Goal: Task Accomplishment & Management: Use online tool/utility

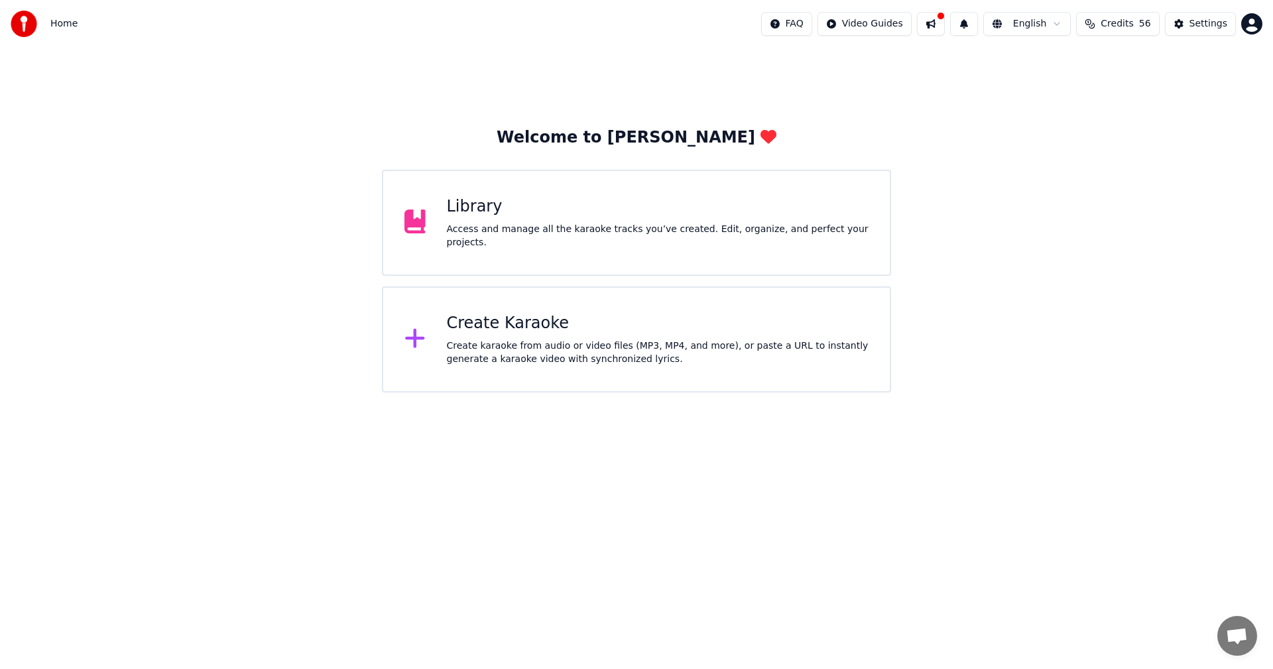
click at [558, 223] on div "Library Access and manage all the karaoke tracks you’ve created. Edit, organize…" at bounding box center [658, 222] width 422 height 53
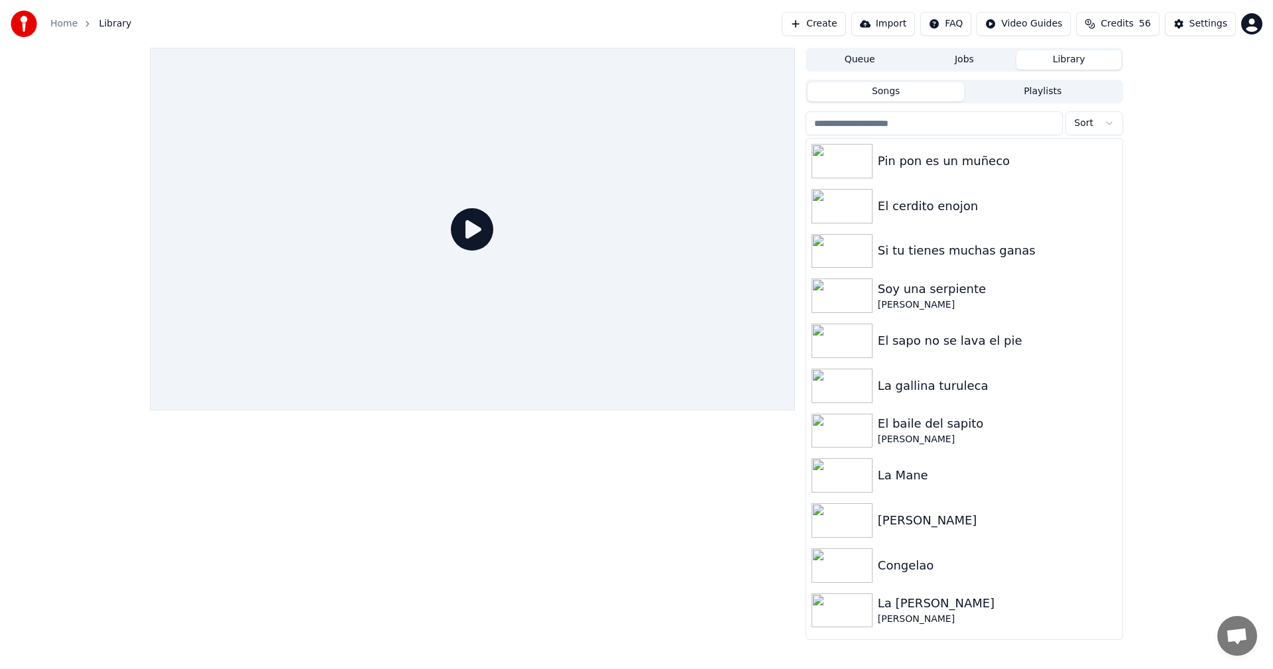
click at [832, 26] on button "Create" at bounding box center [814, 24] width 64 height 24
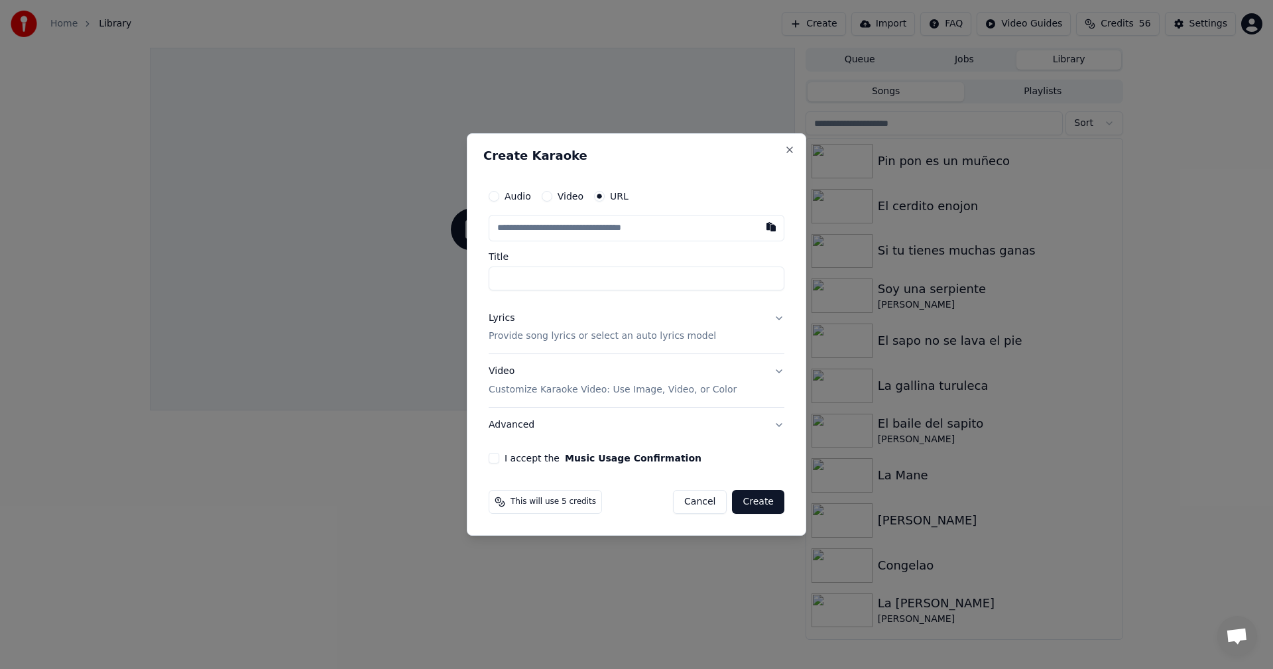
click at [563, 233] on input "text" at bounding box center [637, 228] width 296 height 27
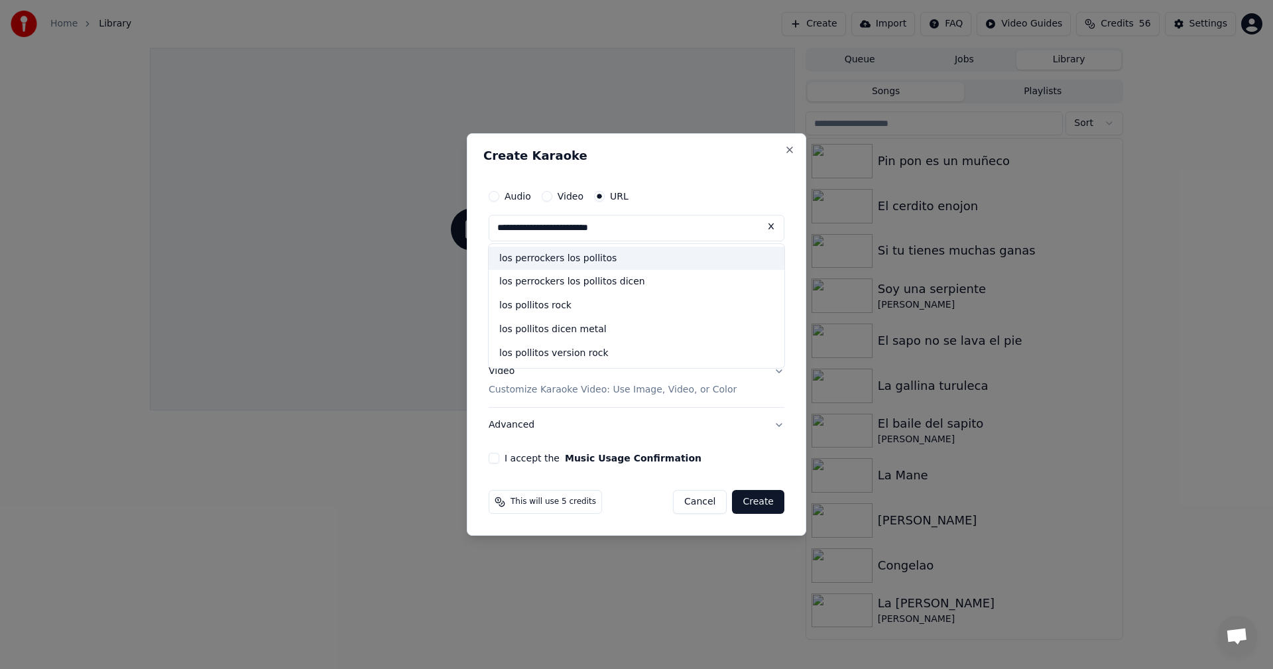
click at [596, 253] on div "los perrockers los pollitos" at bounding box center [637, 259] width 296 height 24
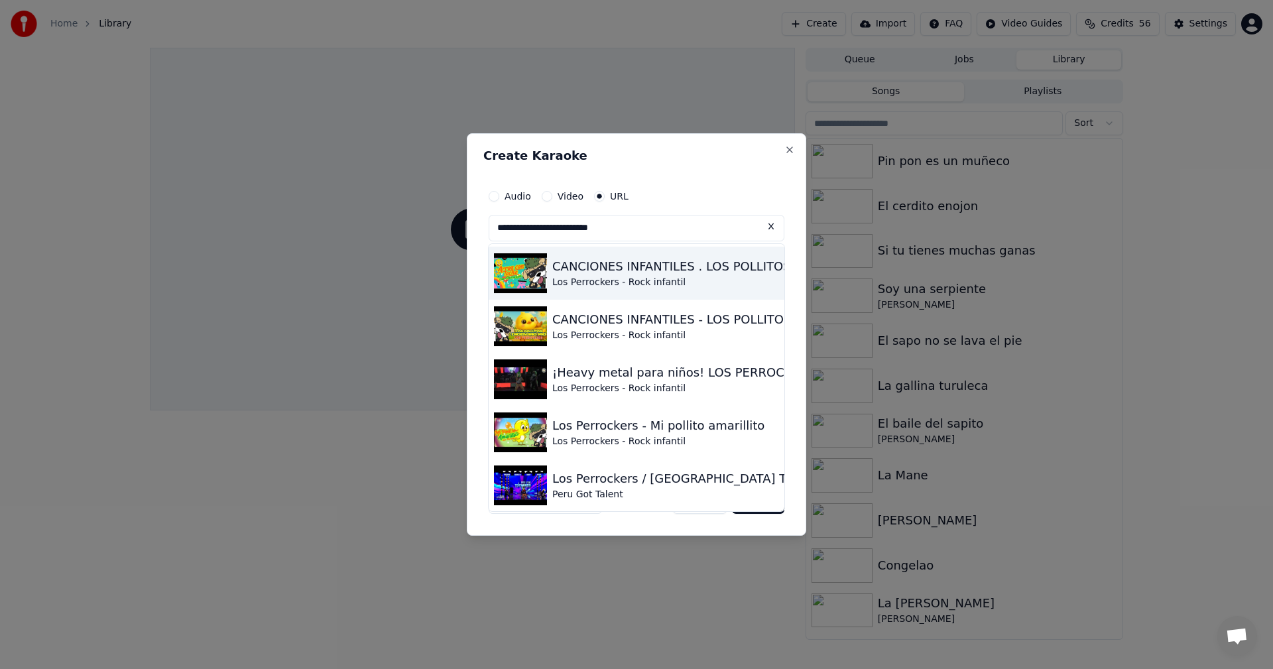
click at [525, 274] on img at bounding box center [520, 273] width 53 height 40
type input "**********"
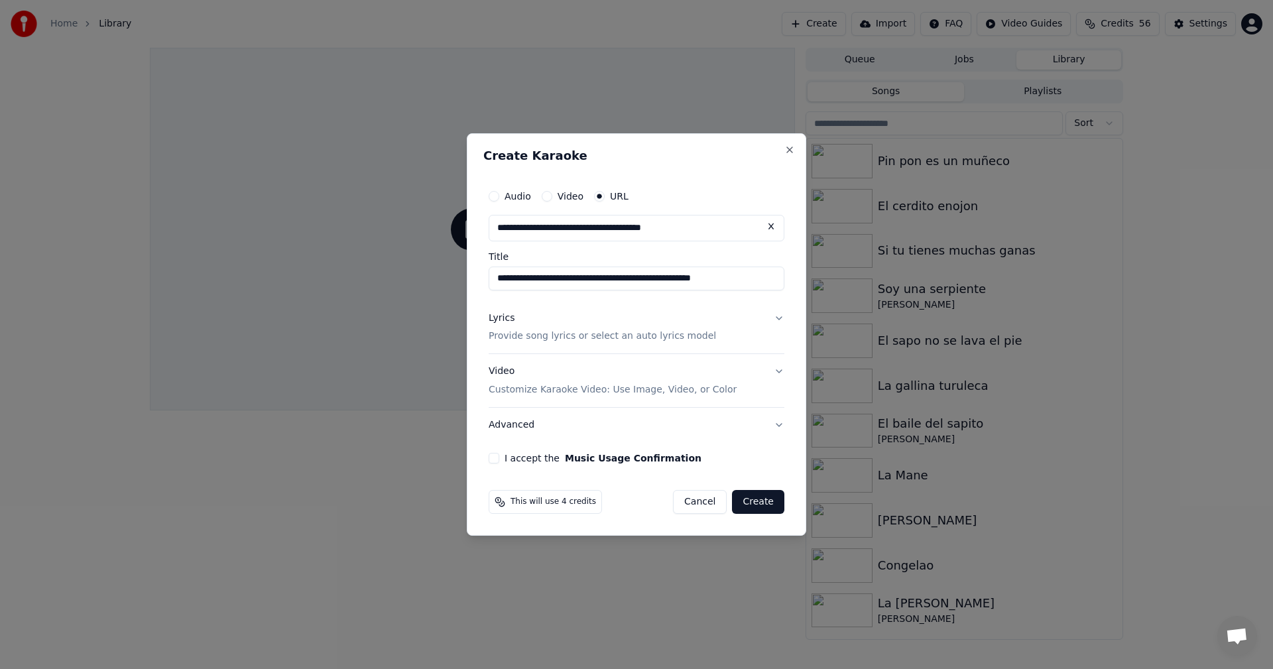
drag, startPoint x: 601, startPoint y: 277, endPoint x: 388, endPoint y: 281, distance: 212.9
click at [388, 281] on body "**********" at bounding box center [636, 334] width 1273 height 669
drag, startPoint x: 605, startPoint y: 284, endPoint x: 777, endPoint y: 304, distance: 173.6
click at [777, 304] on div "**********" at bounding box center [636, 324] width 306 height 292
type input "**********"
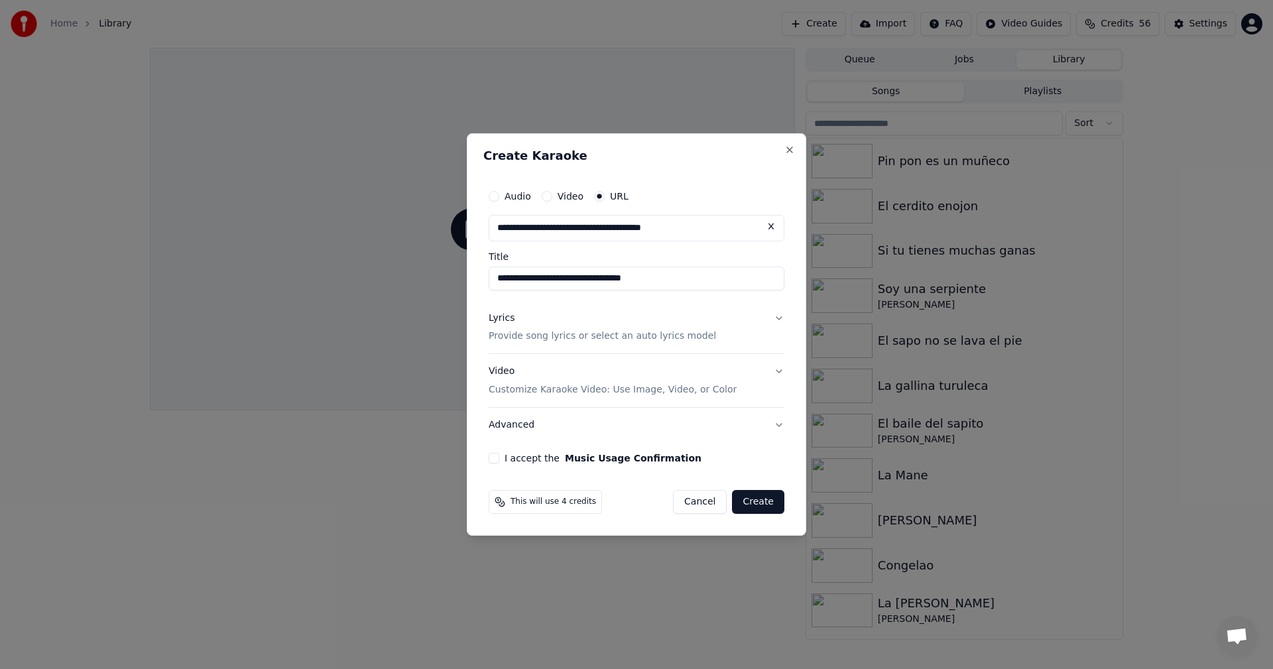
click at [784, 315] on button "Lyrics Provide song lyrics or select an auto lyrics model" at bounding box center [637, 327] width 296 height 53
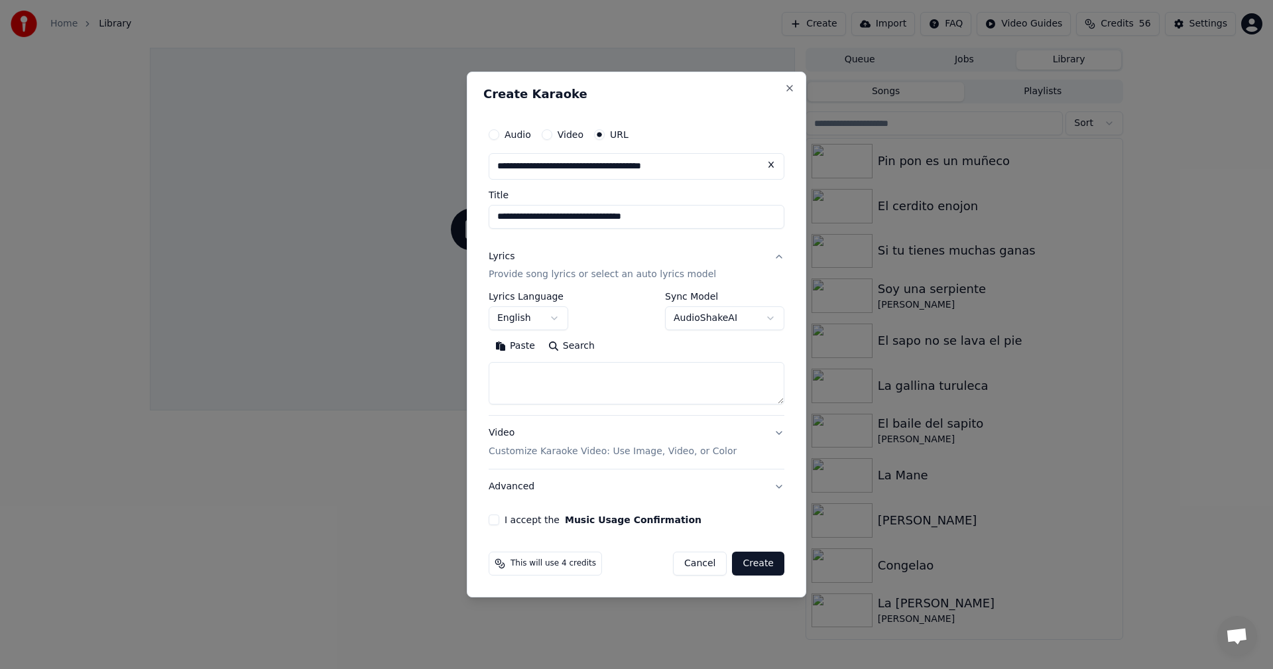
click at [766, 324] on body "**********" at bounding box center [636, 334] width 1273 height 669
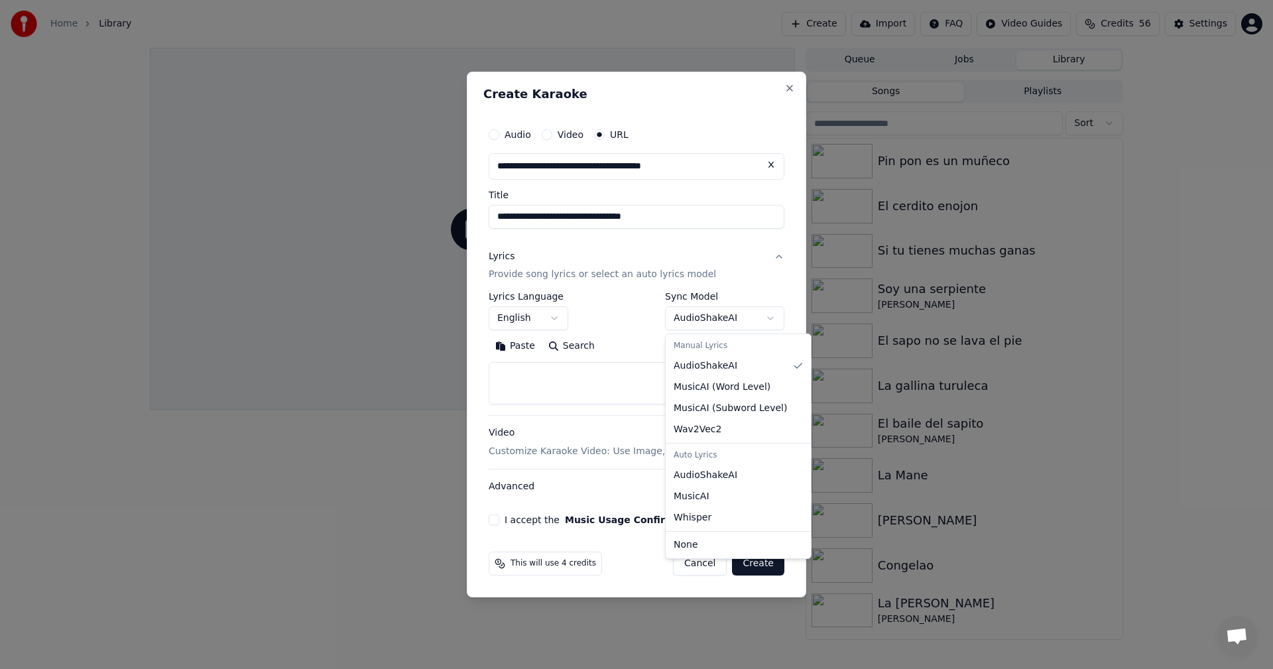
select select "**********"
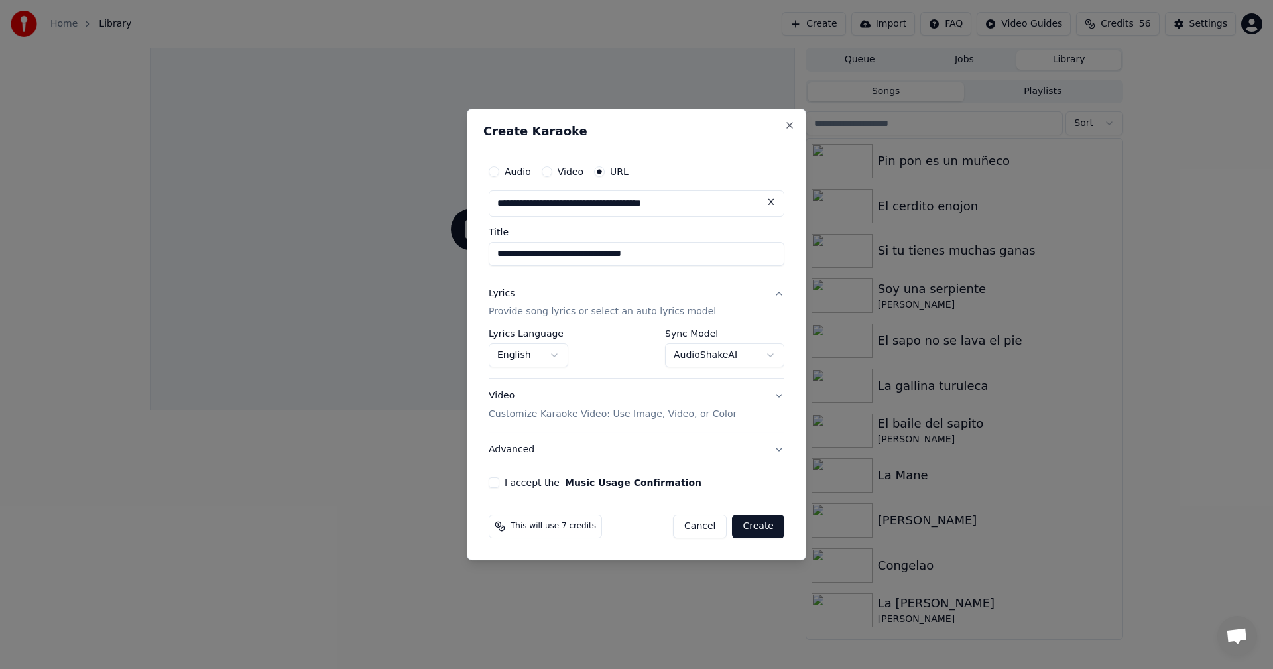
click at [559, 354] on button "English" at bounding box center [529, 356] width 80 height 24
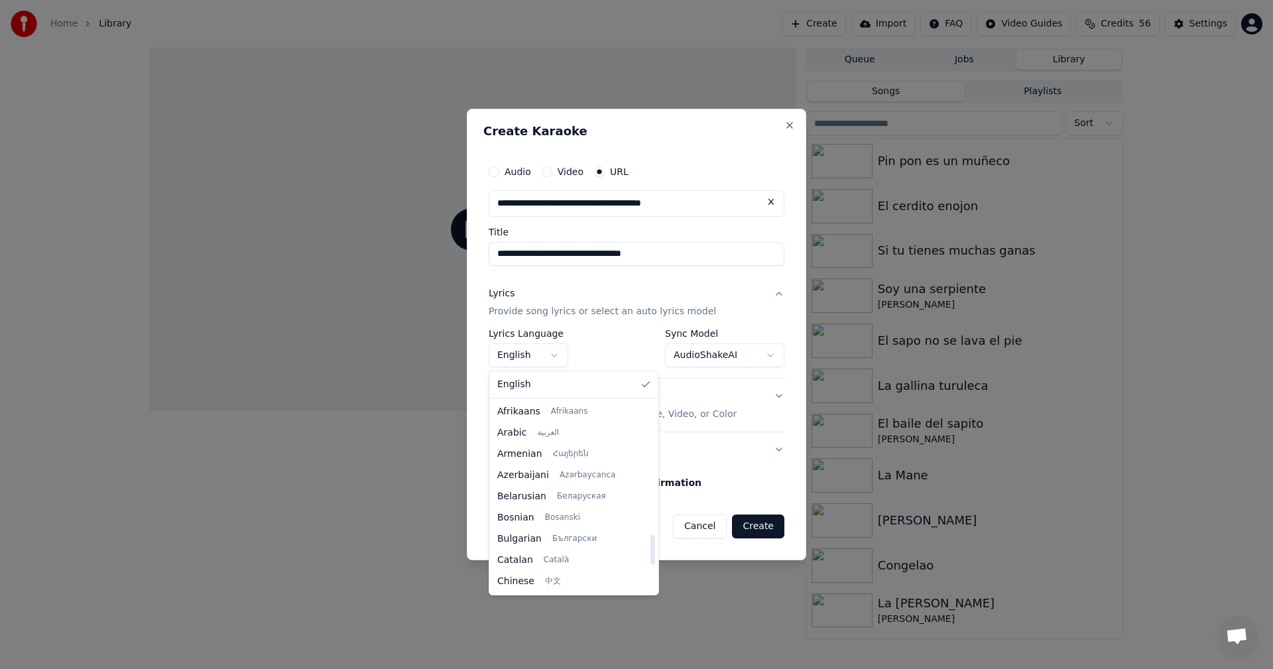
scroll to position [848, 0]
select select "**"
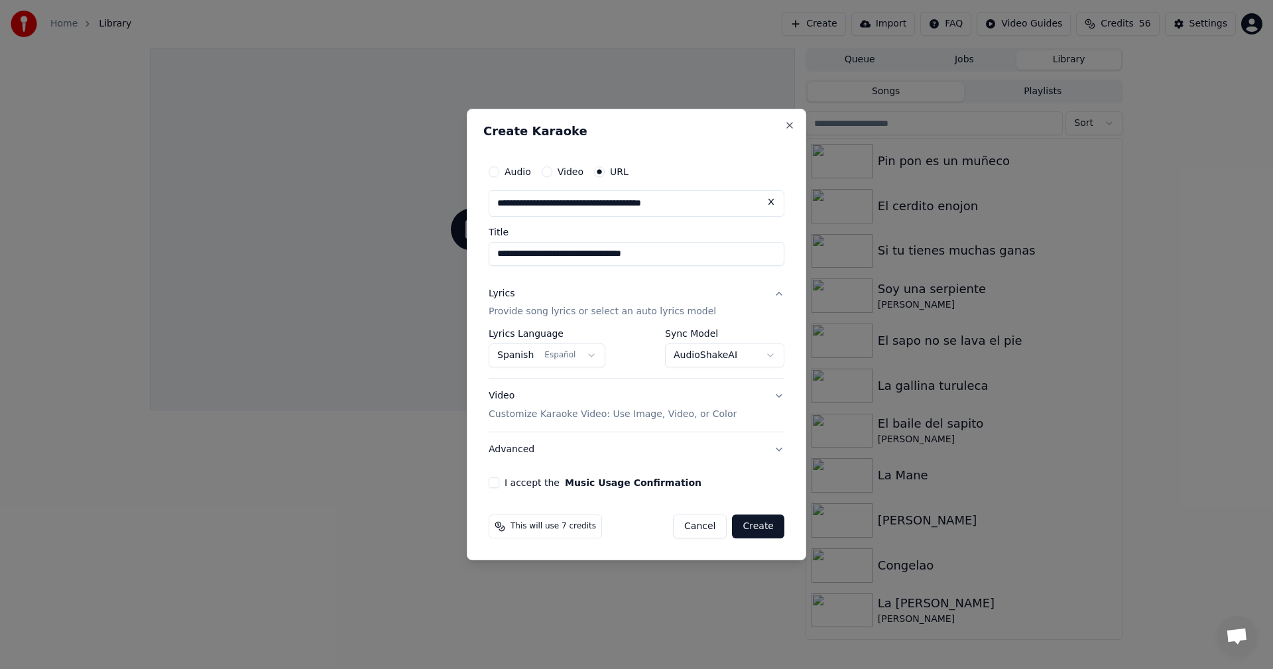
click at [491, 484] on button "I accept the Music Usage Confirmation" at bounding box center [494, 482] width 11 height 11
drag, startPoint x: 768, startPoint y: 530, endPoint x: 660, endPoint y: 552, distance: 109.6
click at [660, 552] on div "**********" at bounding box center [637, 335] width 340 height 452
click at [605, 418] on p "Customize Karaoke Video: Use Image, Video, or Color" at bounding box center [613, 414] width 248 height 13
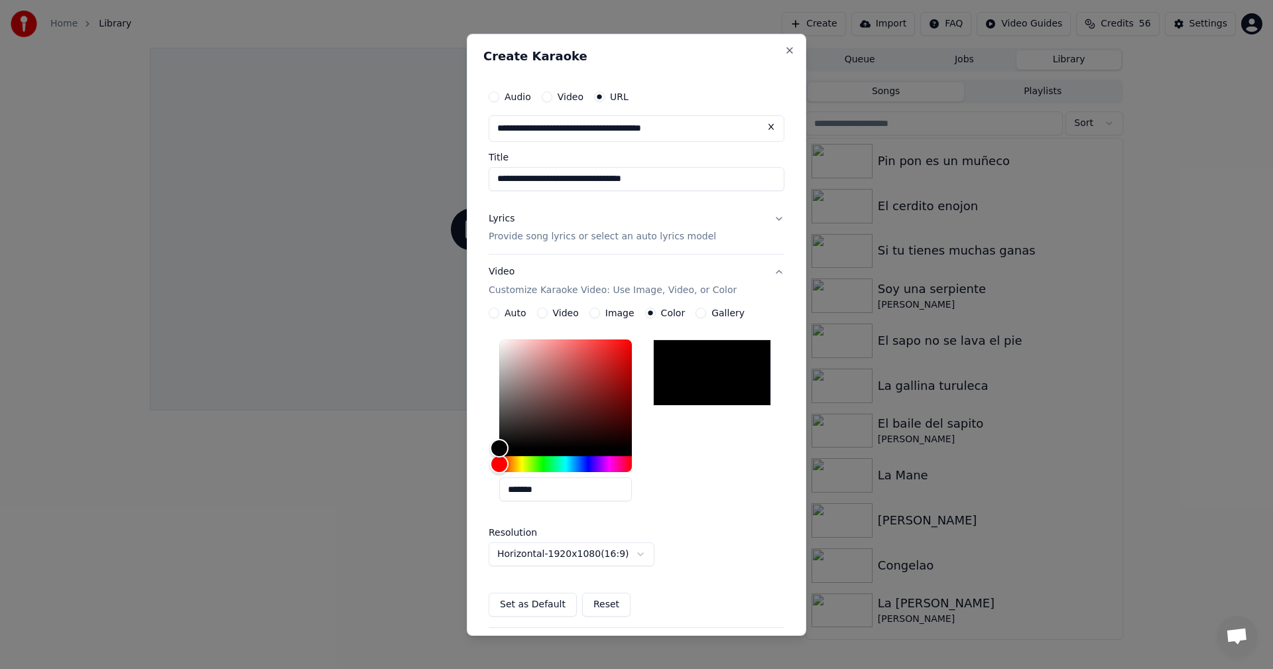
click at [522, 611] on button "Set as Default" at bounding box center [533, 605] width 88 height 24
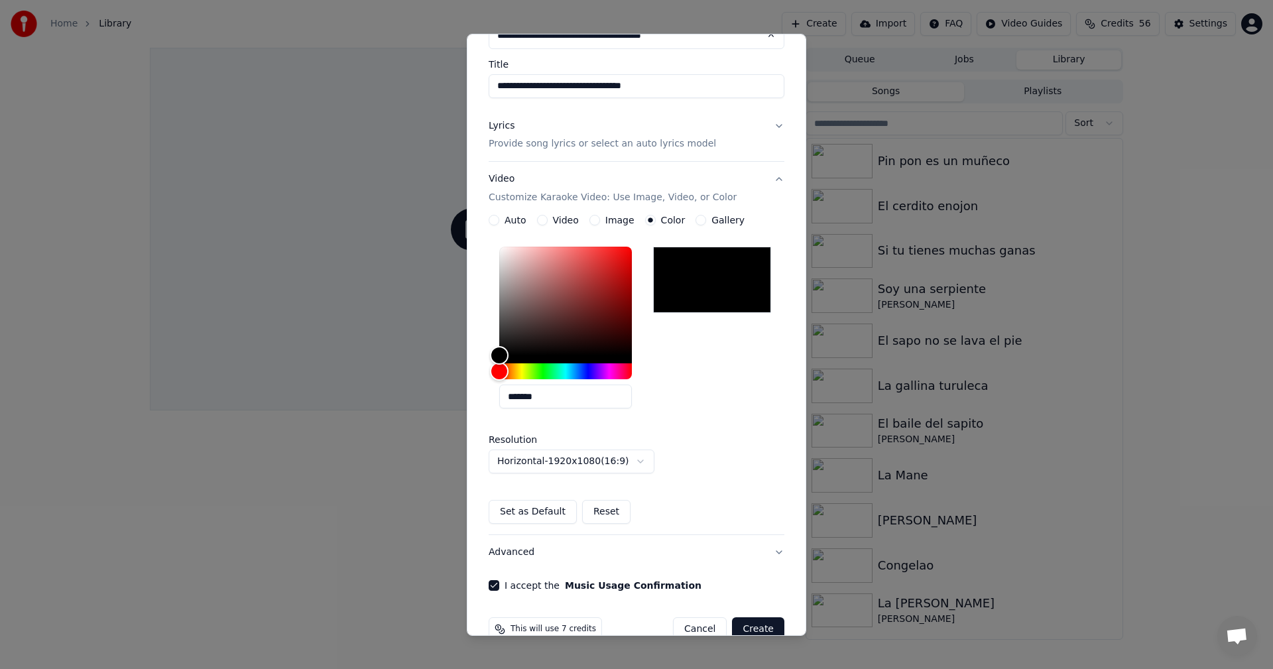
scroll to position [120, 0]
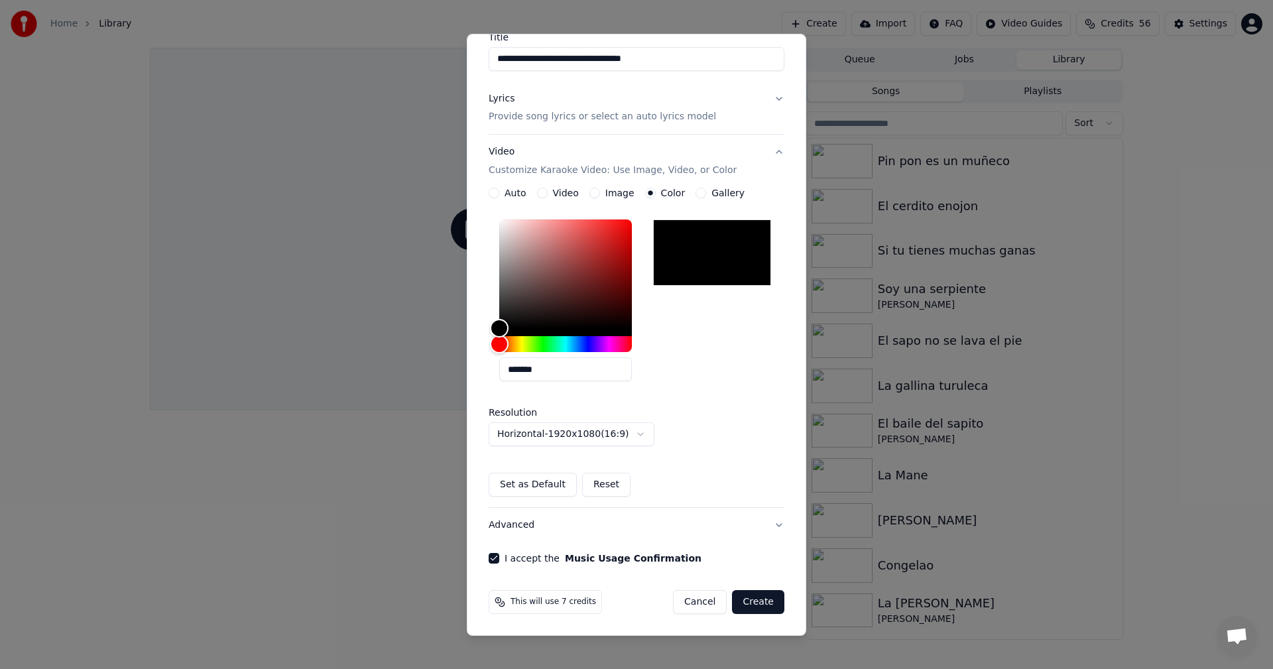
click at [755, 607] on button "Create" at bounding box center [758, 602] width 52 height 24
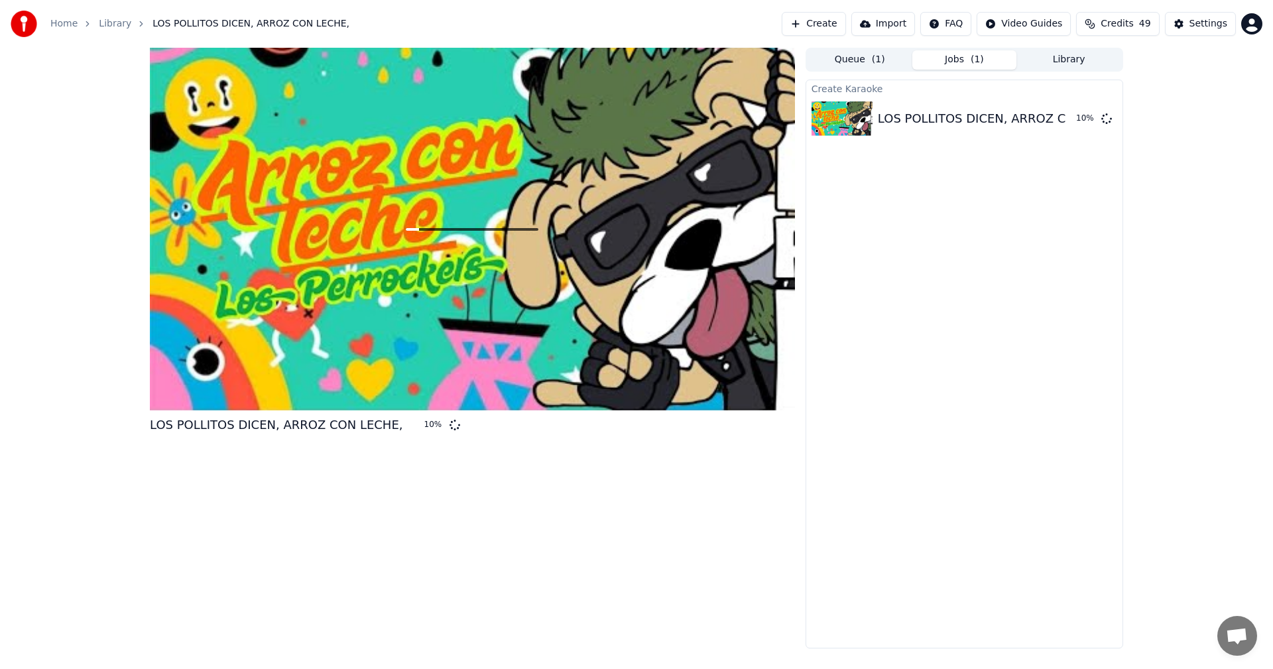
click at [1060, 58] on button "Library" at bounding box center [1069, 59] width 105 height 19
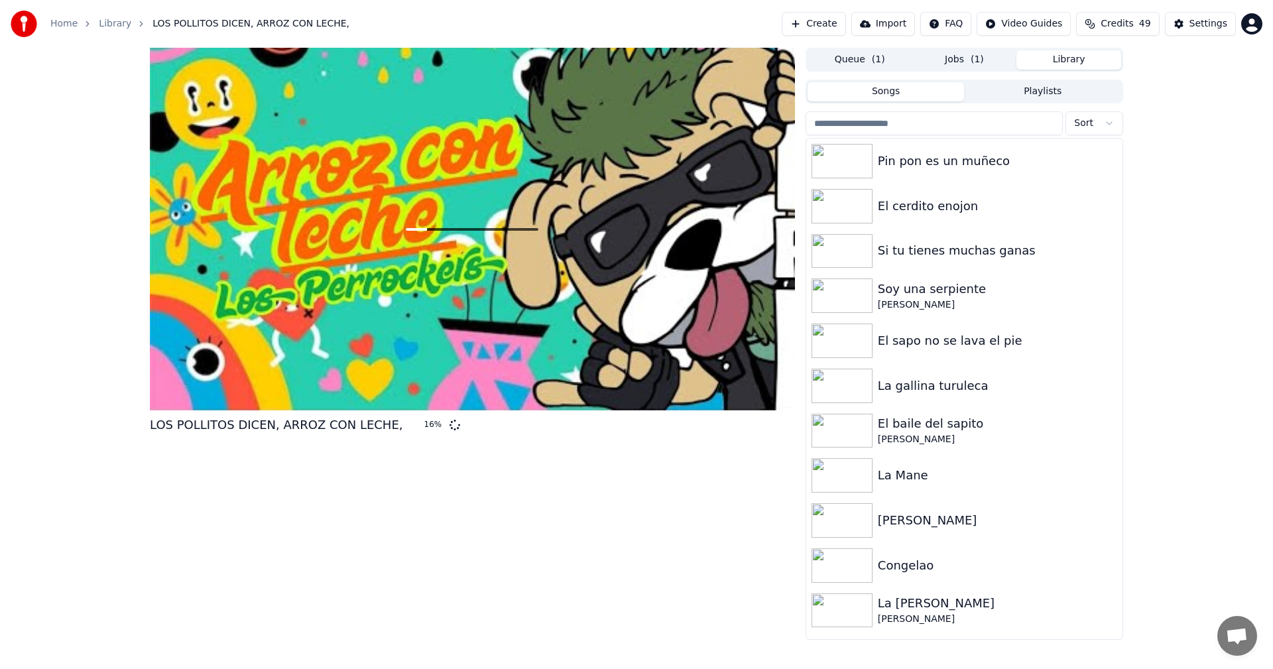
click at [1081, 66] on button "Library" at bounding box center [1069, 59] width 105 height 19
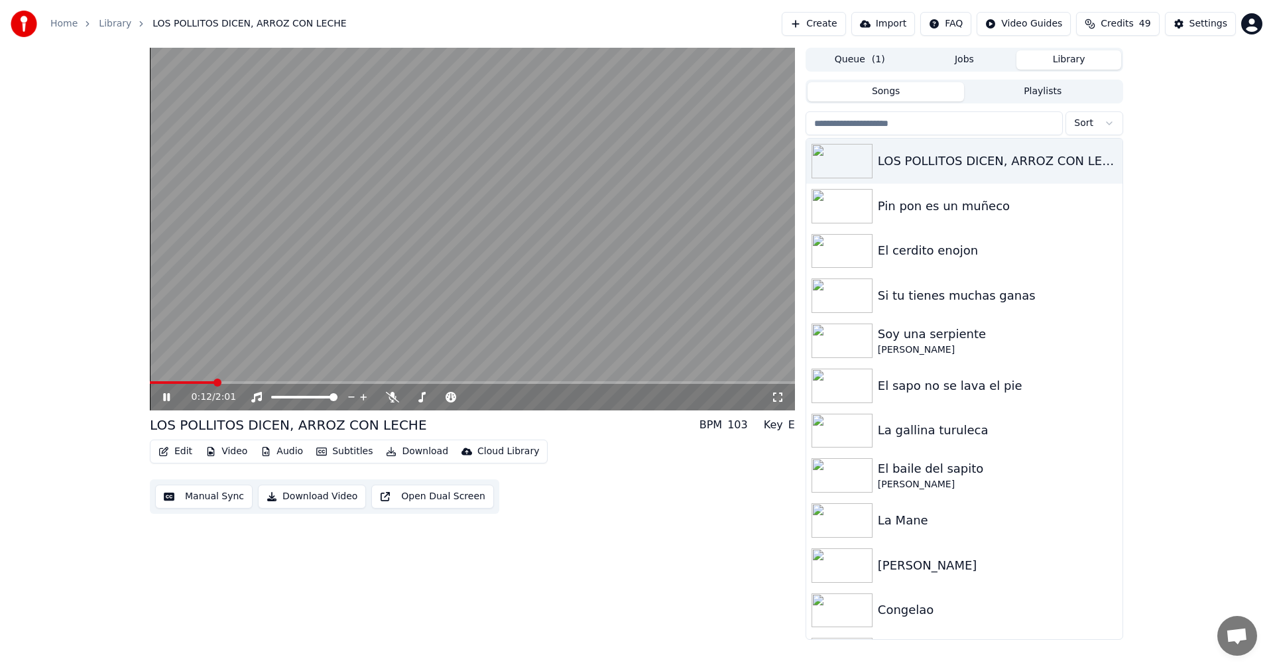
click at [342, 458] on button "Subtitles" at bounding box center [344, 451] width 67 height 19
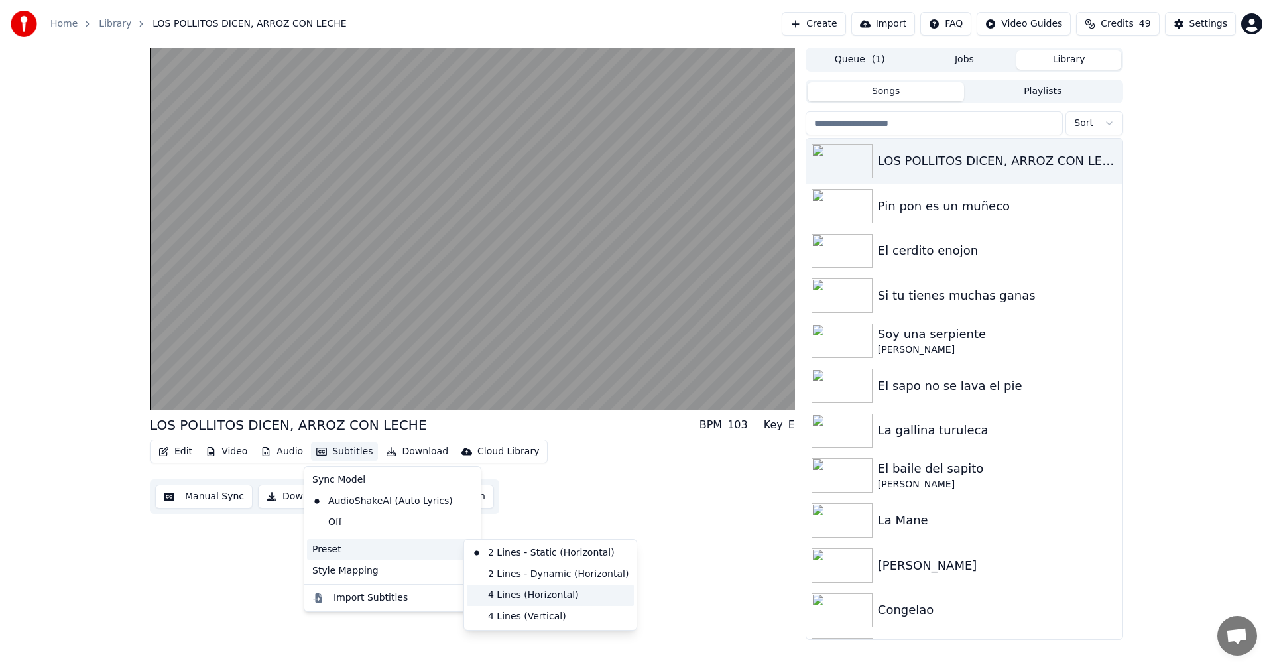
click at [525, 596] on div "4 Lines (Horizontal)" at bounding box center [550, 595] width 167 height 21
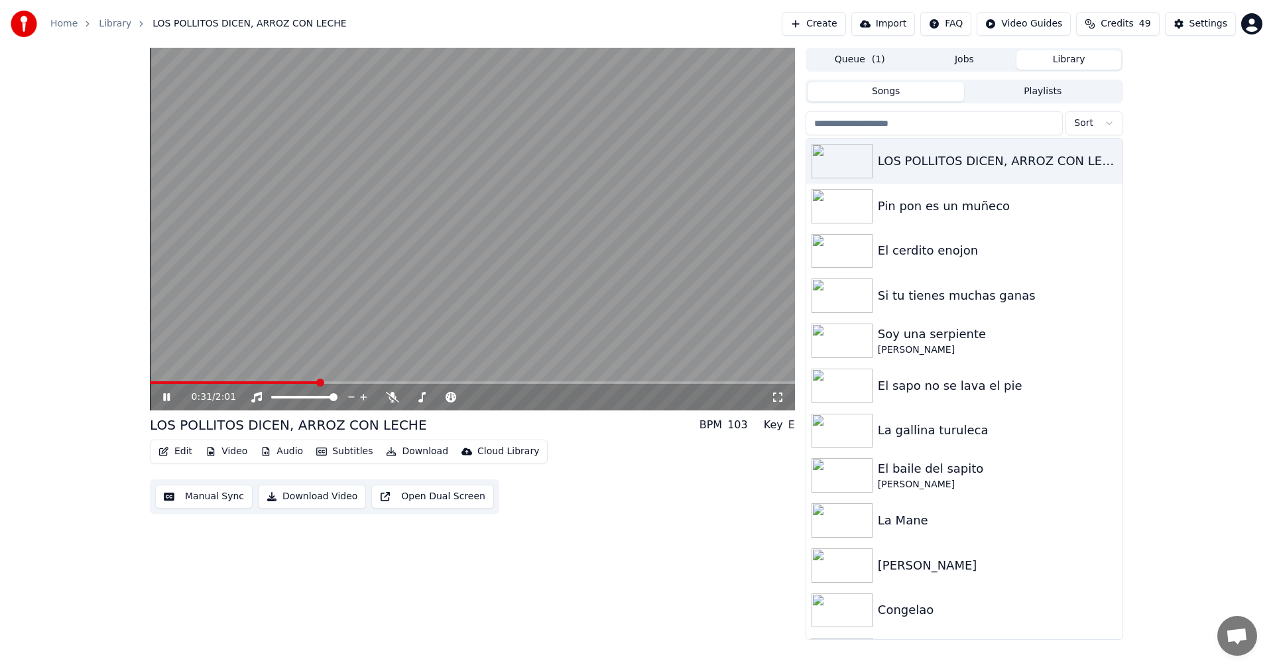
click at [178, 455] on button "Edit" at bounding box center [175, 451] width 44 height 19
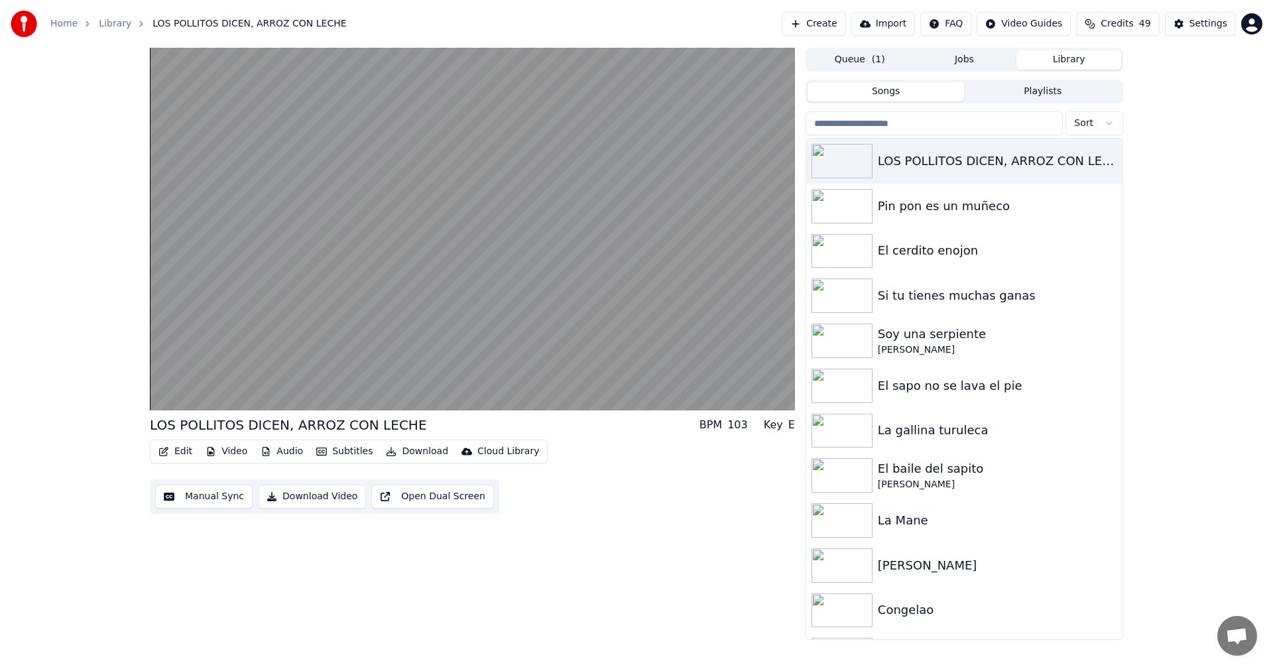
click at [197, 543] on div "LOS POLLITOS DICEN, ARROZ CON LECHE BPM 103 Key E Edit Video Audio Subtitles Do…" at bounding box center [472, 344] width 645 height 592
click at [197, 495] on button "Manual Sync" at bounding box center [203, 497] width 97 height 24
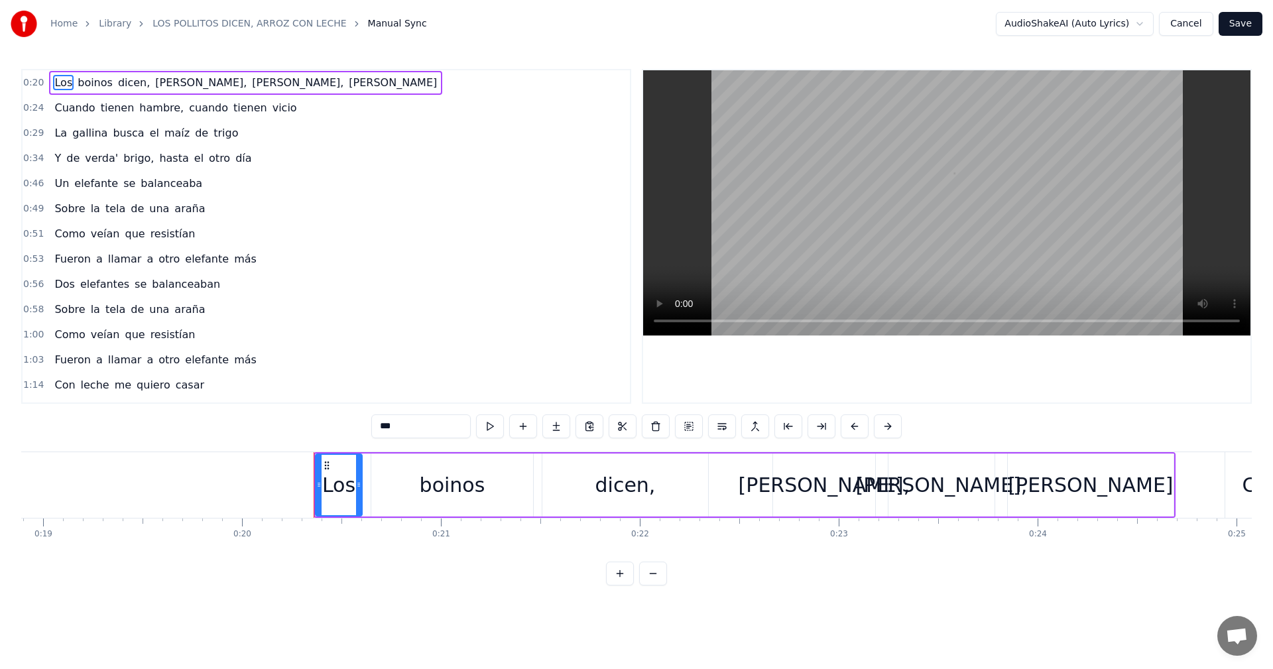
scroll to position [0, 3983]
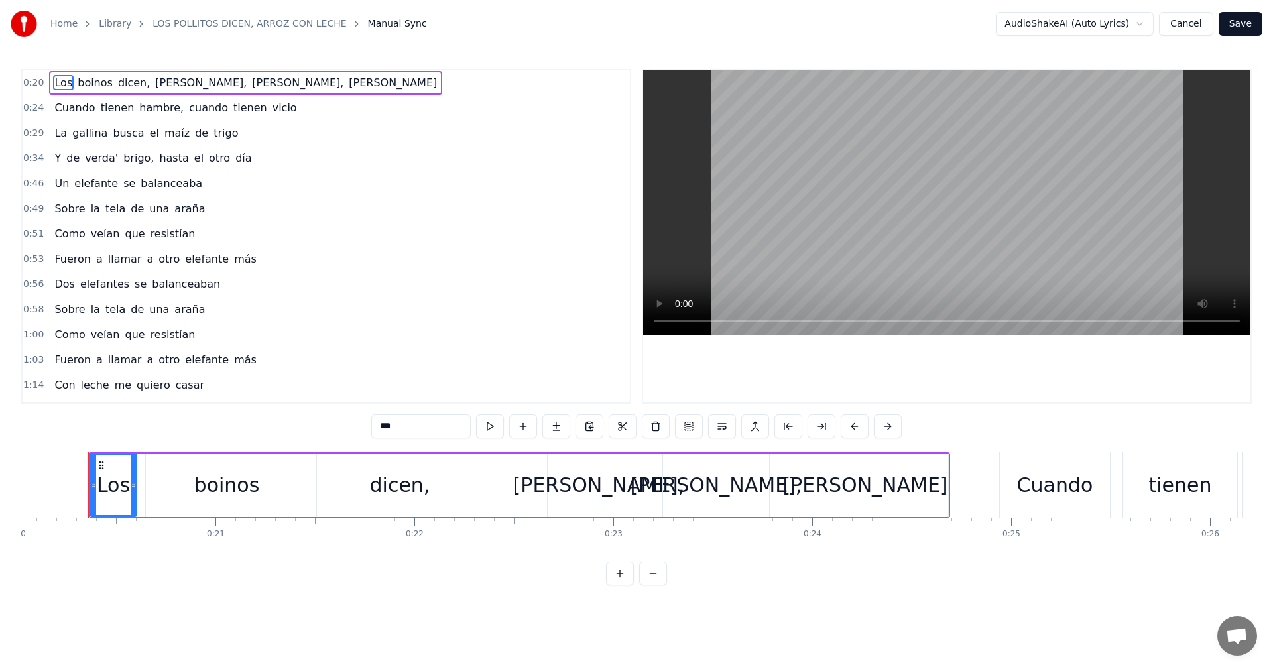
click at [80, 81] on span "boinos" at bounding box center [95, 82] width 38 height 15
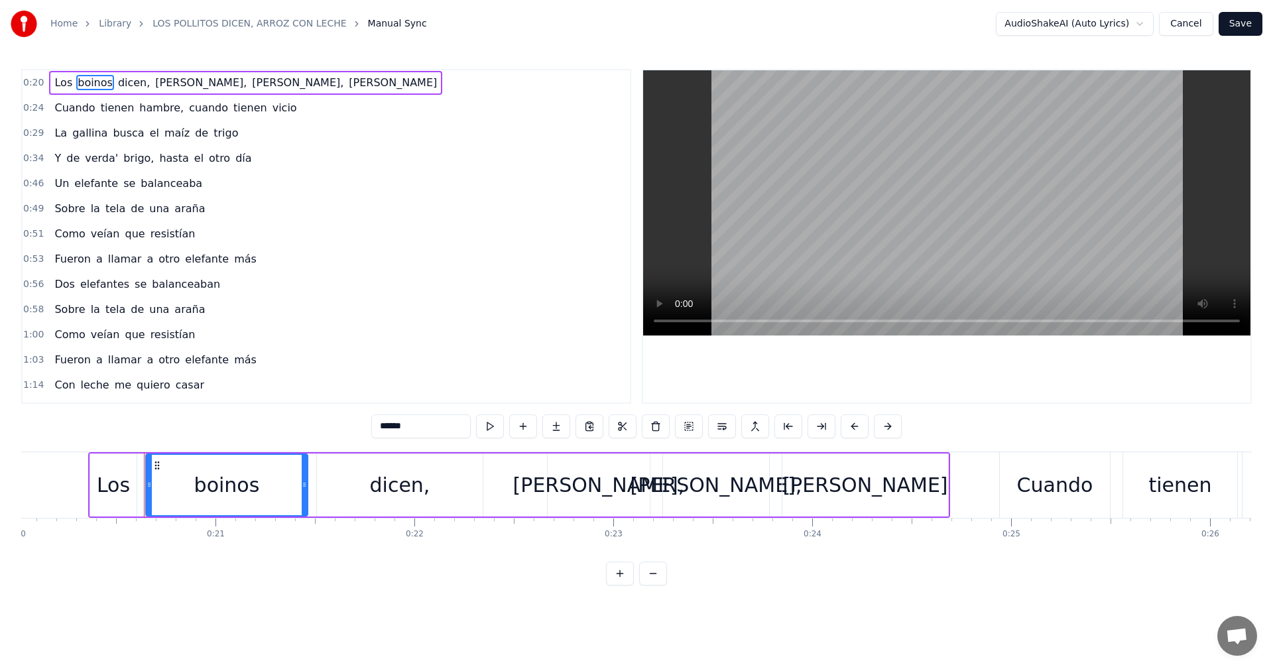
click at [384, 426] on input "******" at bounding box center [420, 426] width 99 height 24
type input "*"
type input "********"
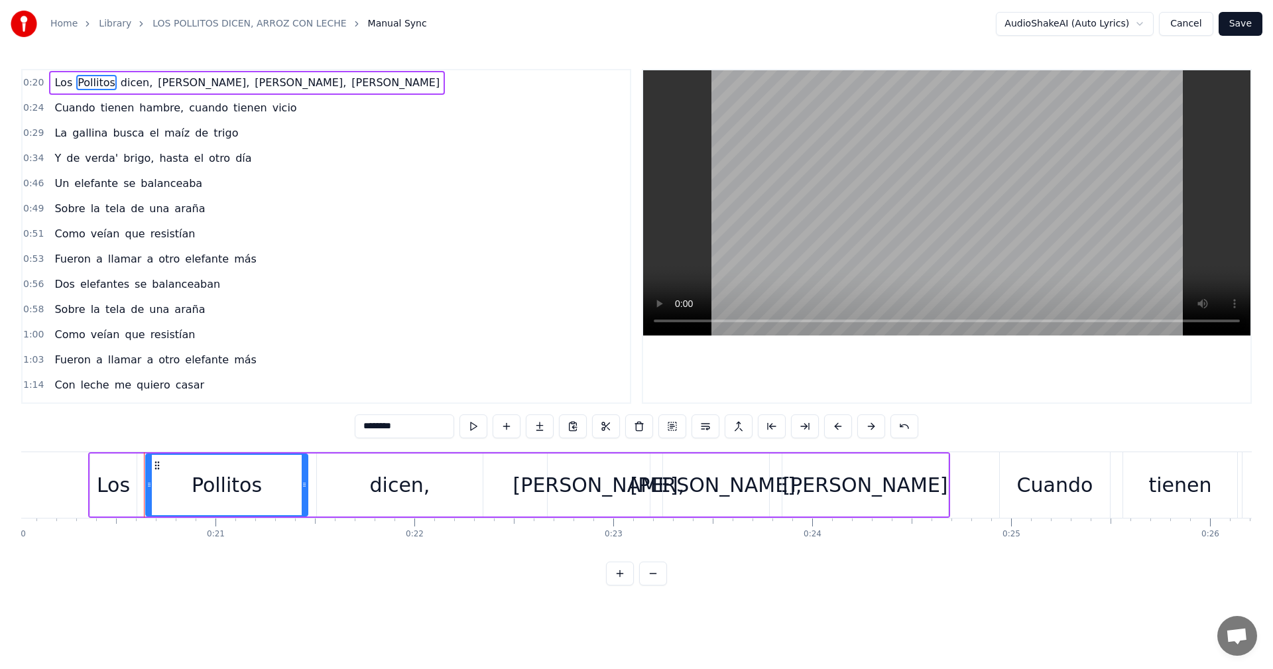
click at [307, 420] on div "0:20 Los Pollitos dicen, [PERSON_NAME], [PERSON_NAME] 0:24 Cuando tienen hambre…" at bounding box center [636, 327] width 1231 height 517
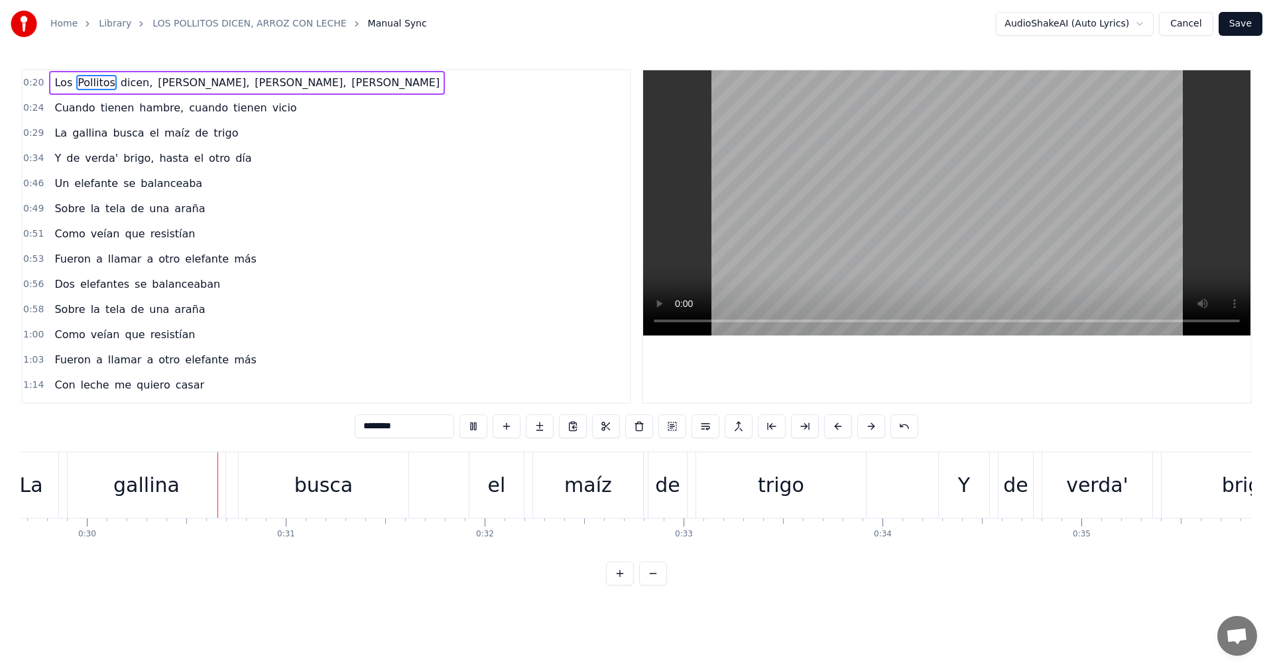
scroll to position [0, 5908]
click at [401, 224] on div "0:51 Como veían que resistían" at bounding box center [326, 233] width 607 height 25
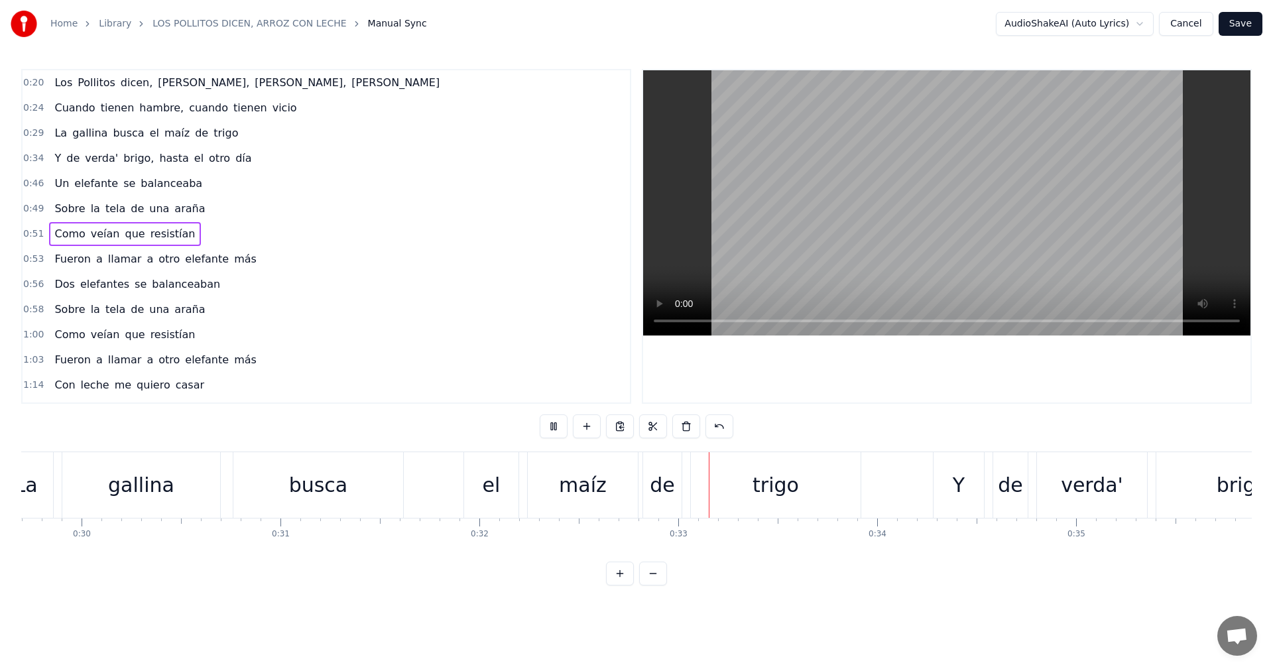
click at [866, 219] on video at bounding box center [946, 202] width 607 height 265
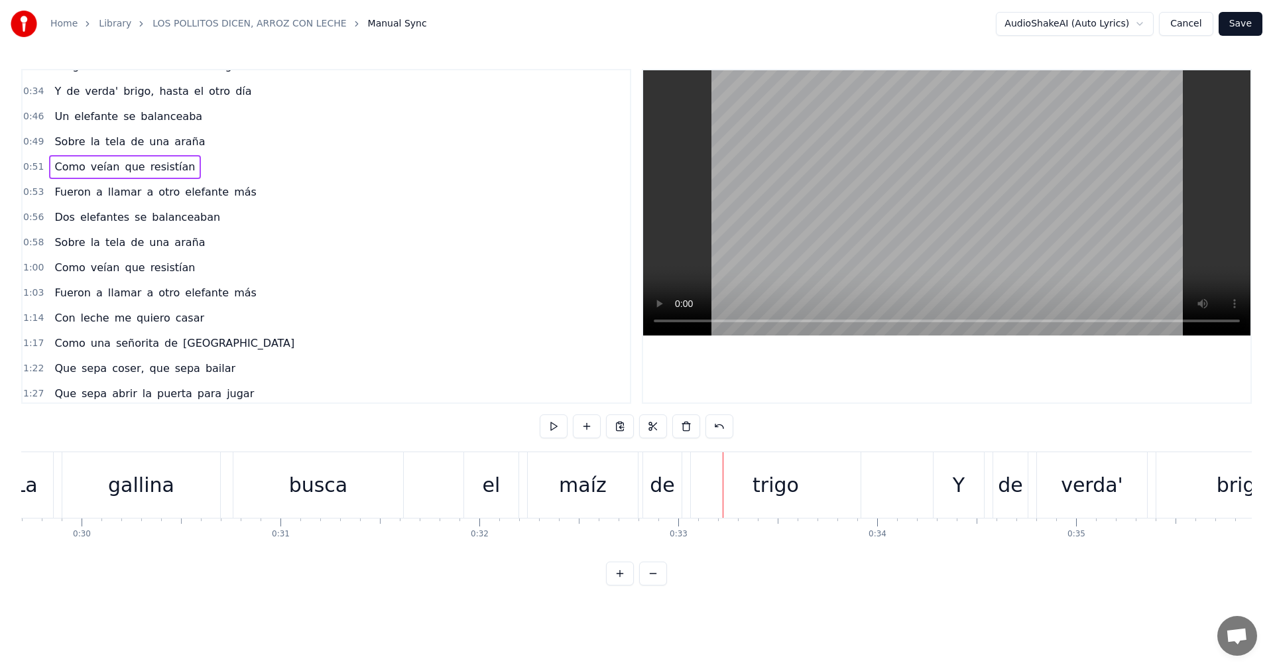
scroll to position [0, 0]
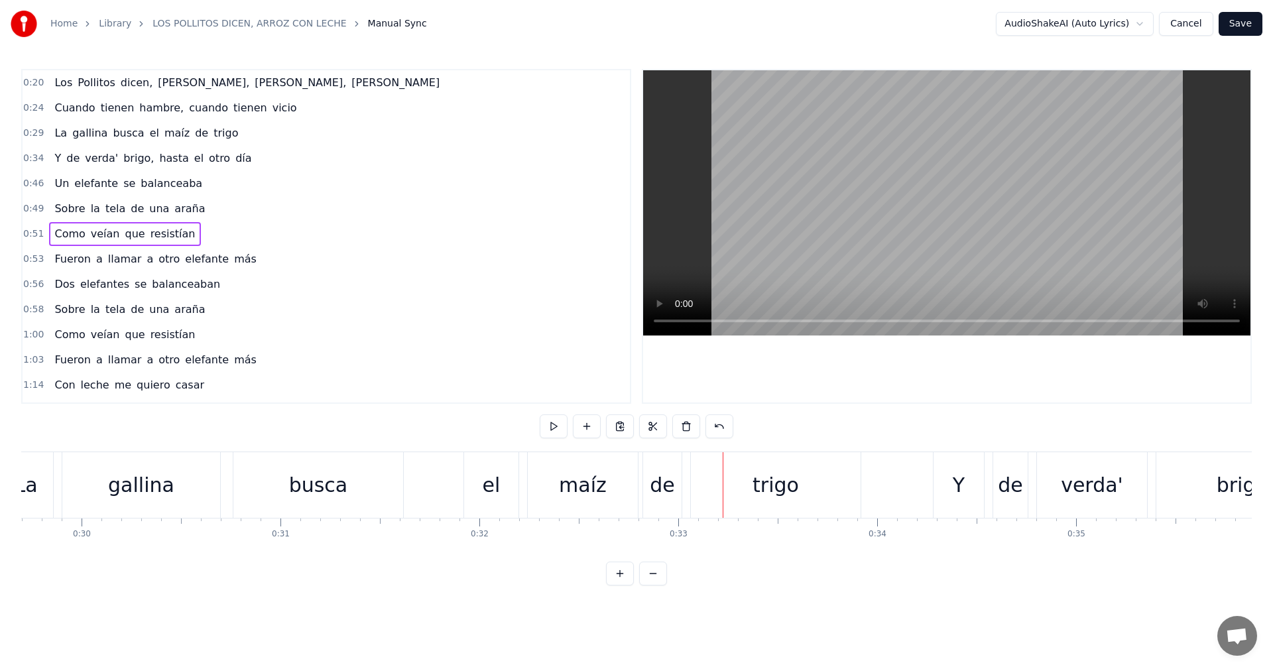
click at [271, 111] on span "vicio" at bounding box center [284, 107] width 27 height 15
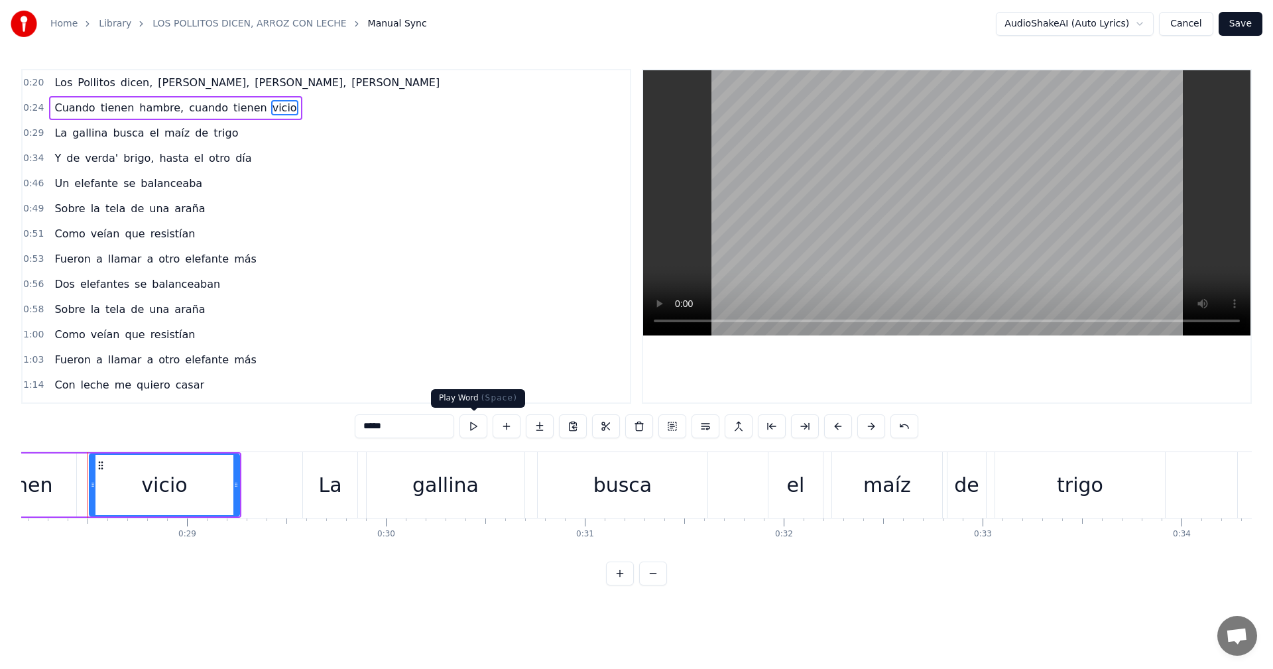
scroll to position [0, 5603]
click at [366, 426] on input "*****" at bounding box center [404, 426] width 99 height 24
drag, startPoint x: 390, startPoint y: 428, endPoint x: 322, endPoint y: 415, distance: 69.6
click at [340, 419] on div "0:20 Los Pollitos dicen, [PERSON_NAME], [PERSON_NAME] 0:24 Cuando tienen hambre…" at bounding box center [636, 327] width 1231 height 517
type input "****"
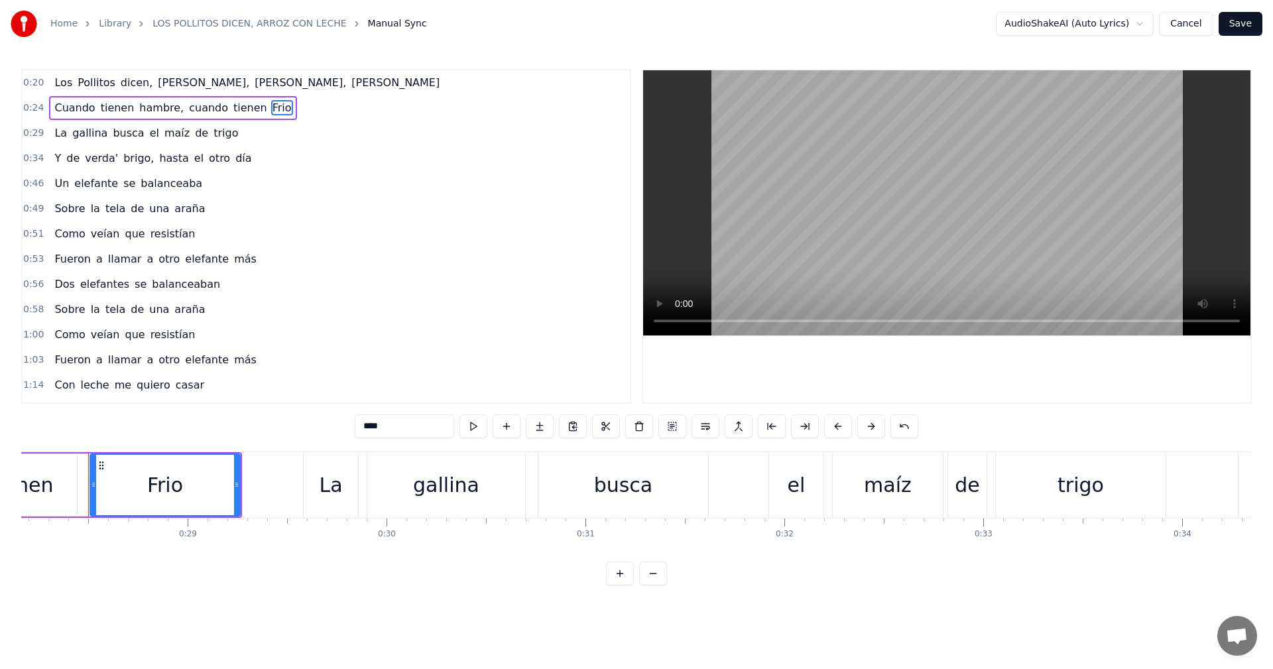
click at [486, 239] on div "0:51 Como veían que resistían" at bounding box center [326, 233] width 607 height 25
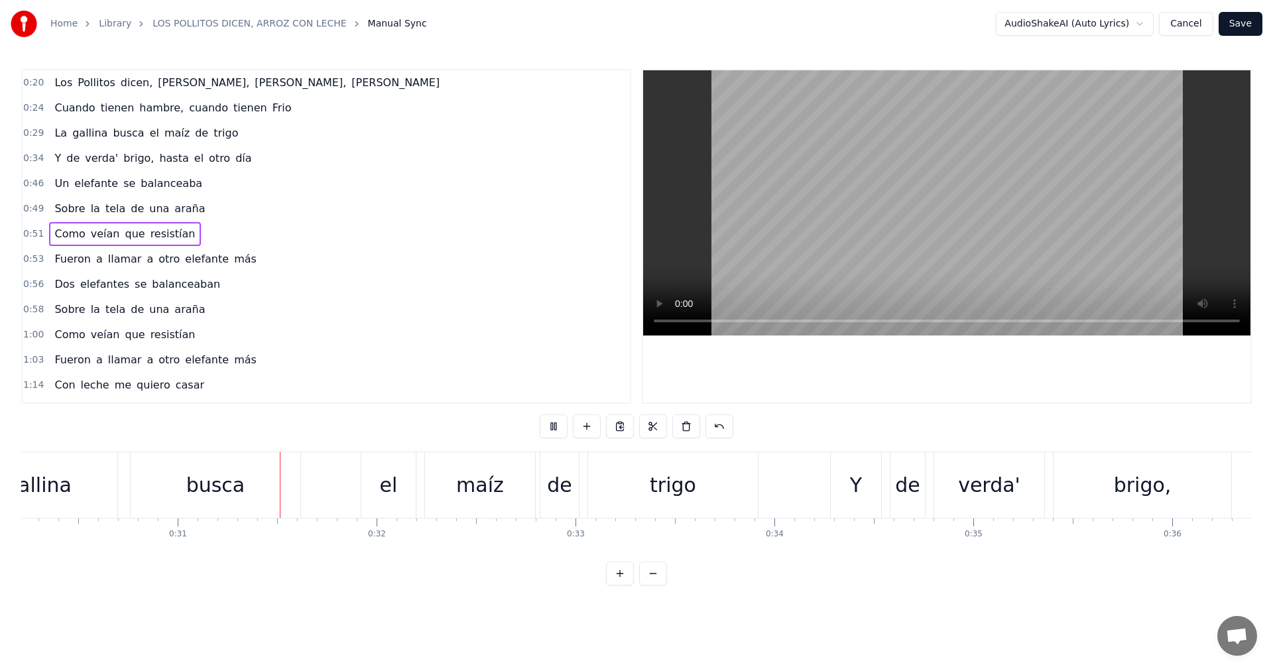
scroll to position [0, 6066]
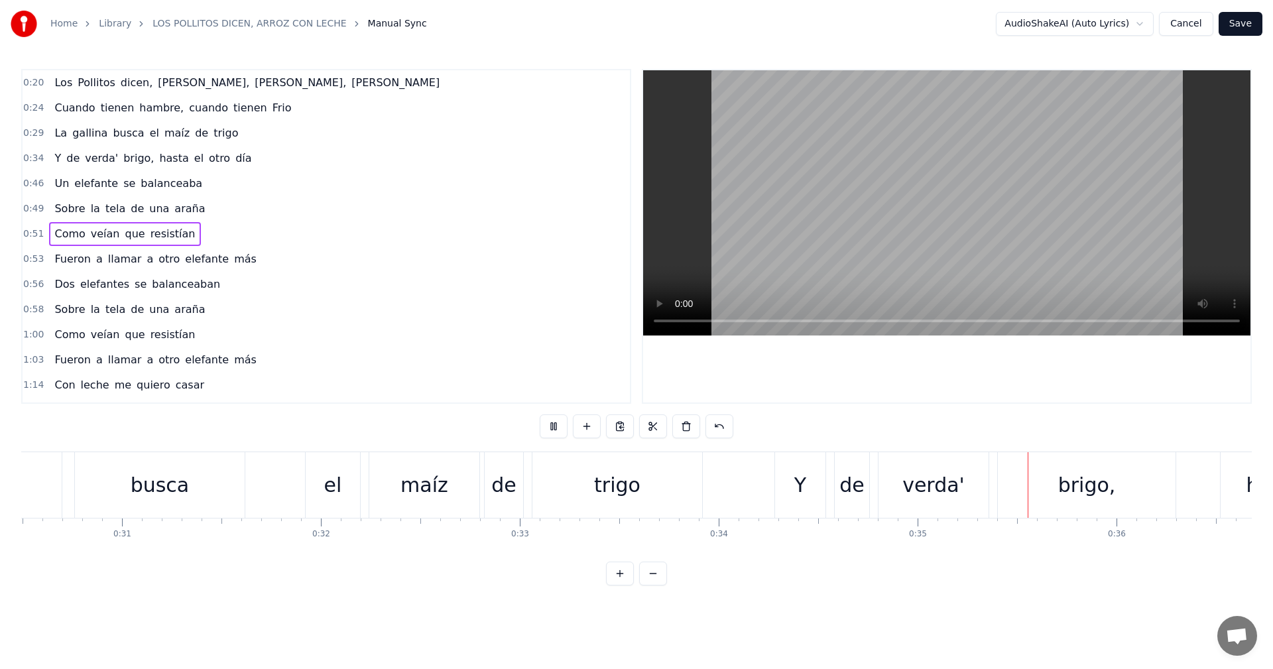
click at [920, 194] on video at bounding box center [946, 202] width 607 height 265
click at [853, 268] on video at bounding box center [946, 202] width 607 height 265
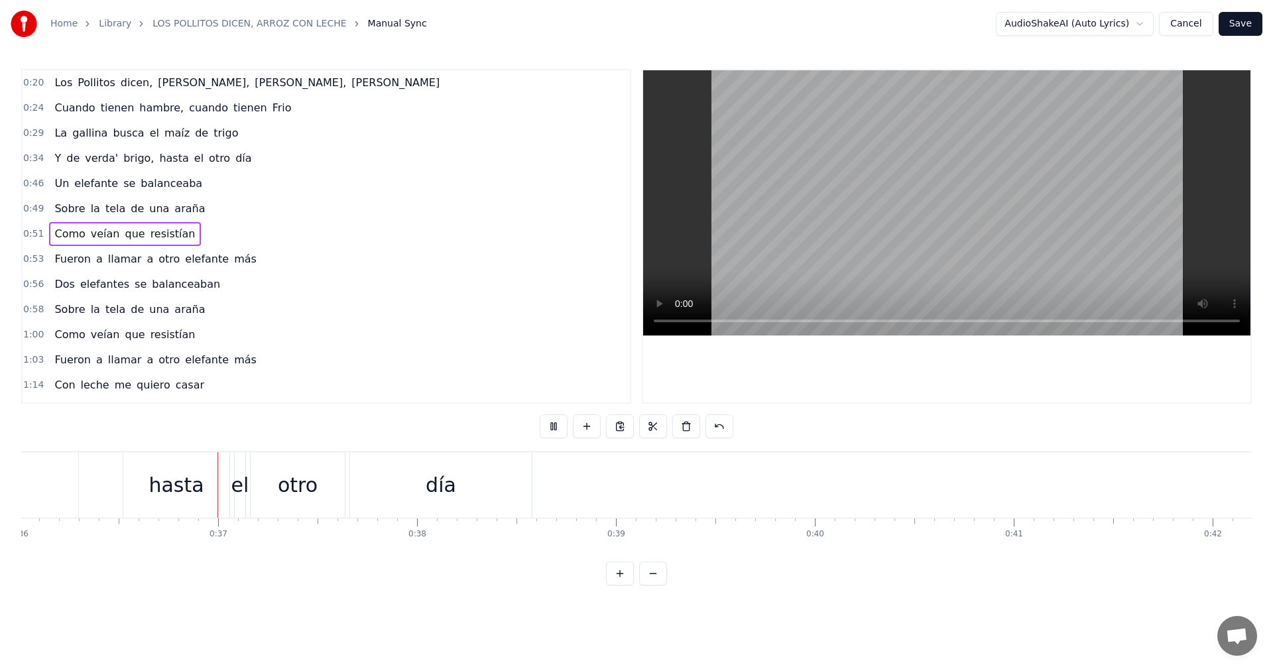
scroll to position [0, 7164]
click at [857, 266] on video at bounding box center [946, 202] width 607 height 265
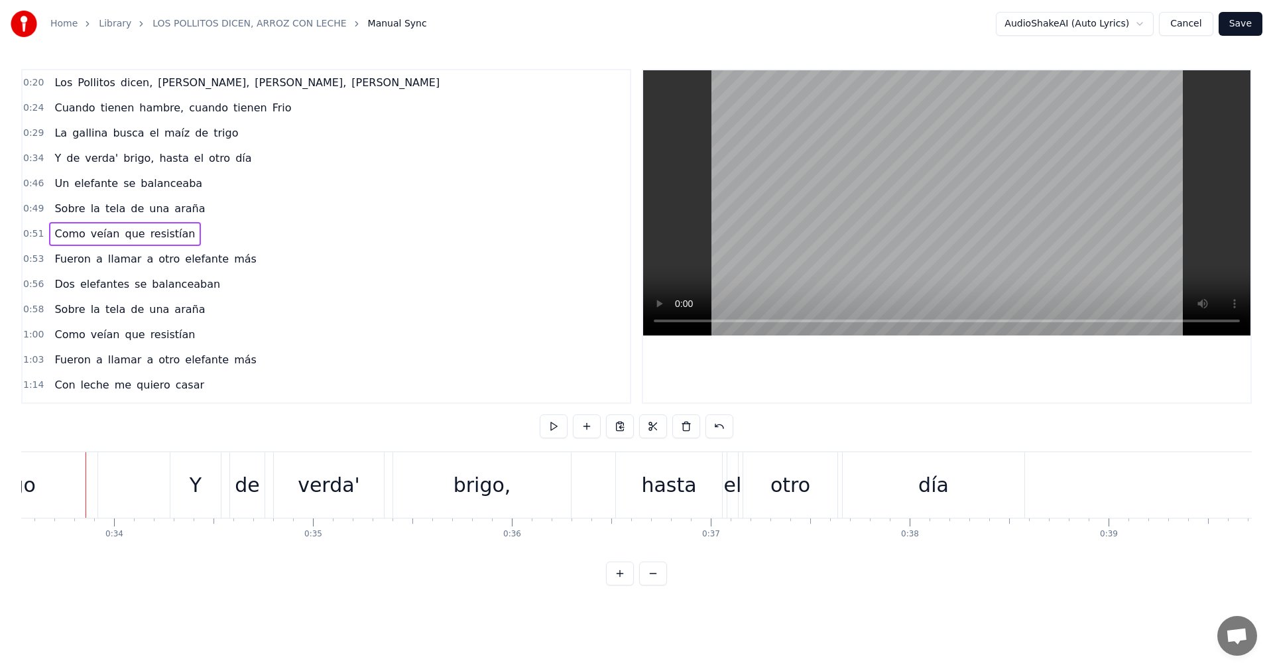
scroll to position [0, 6669]
click at [904, 241] on video at bounding box center [946, 202] width 607 height 265
click at [907, 238] on video at bounding box center [946, 202] width 607 height 265
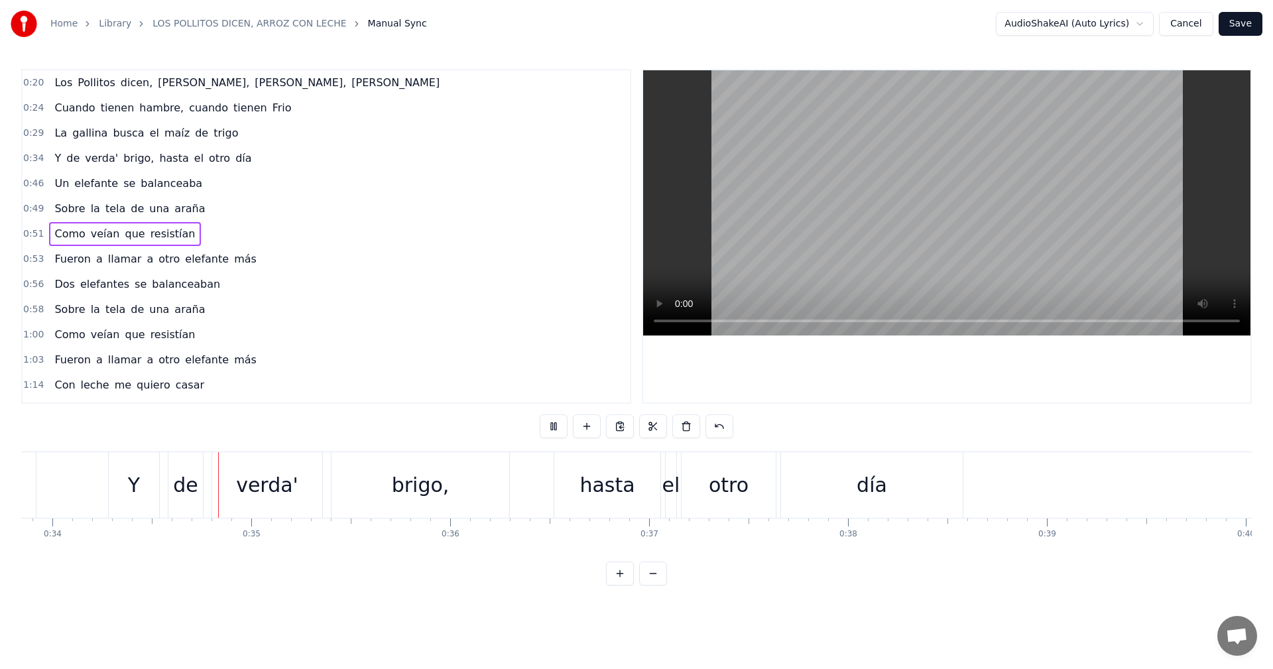
scroll to position [0, 6735]
click at [885, 255] on video at bounding box center [946, 202] width 607 height 265
click at [268, 483] on div "verda'" at bounding box center [264, 485] width 62 height 30
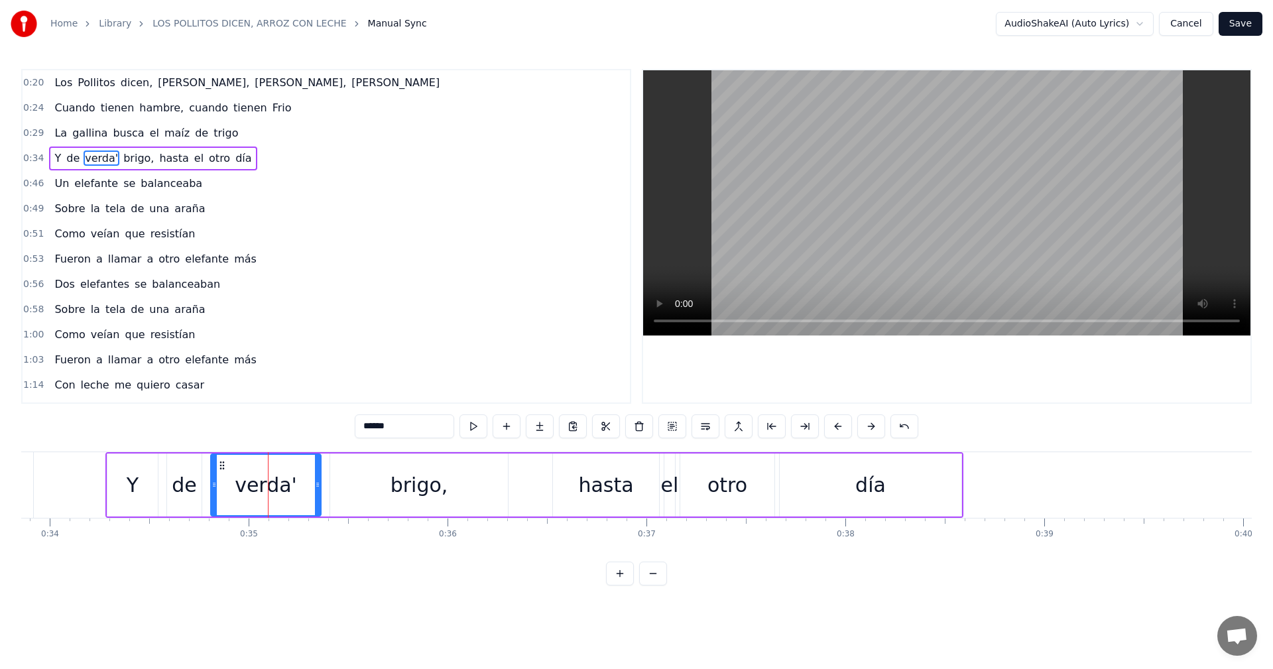
click at [65, 162] on span "de" at bounding box center [73, 158] width 16 height 15
click at [388, 424] on input "**" at bounding box center [404, 426] width 99 height 24
type input "*"
click at [266, 484] on div "verda'" at bounding box center [266, 485] width 62 height 30
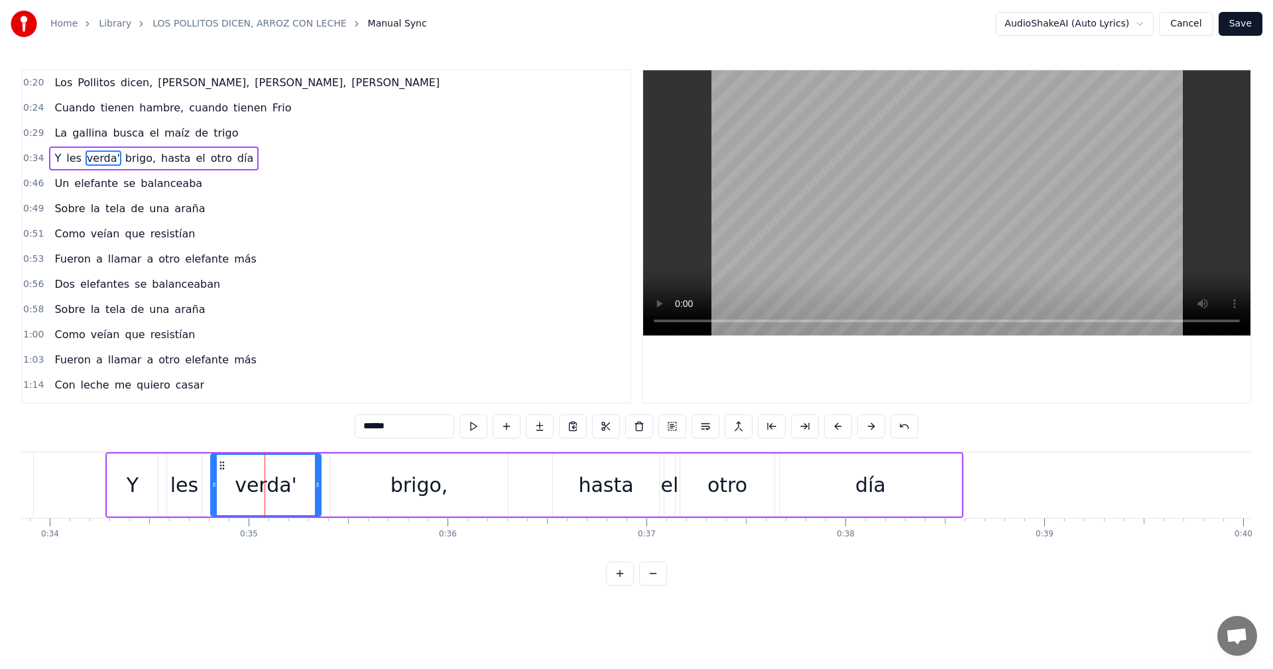
drag, startPoint x: 419, startPoint y: 431, endPoint x: 308, endPoint y: 431, distance: 111.4
click at [308, 431] on div "0:20 Los Pollitos dicen, [PERSON_NAME], [PERSON_NAME] 0:24 Cuando tienen hambre…" at bounding box center [636, 327] width 1231 height 517
type input "*"
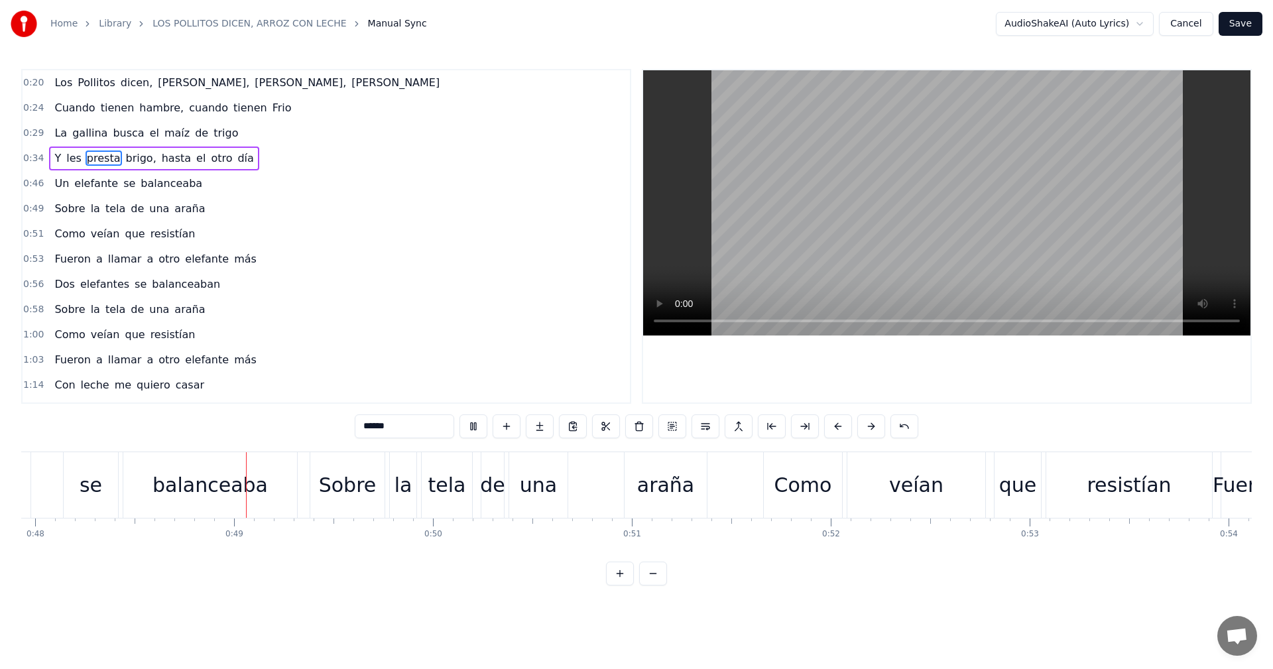
scroll to position [0, 9536]
click at [1035, 218] on video at bounding box center [946, 202] width 607 height 265
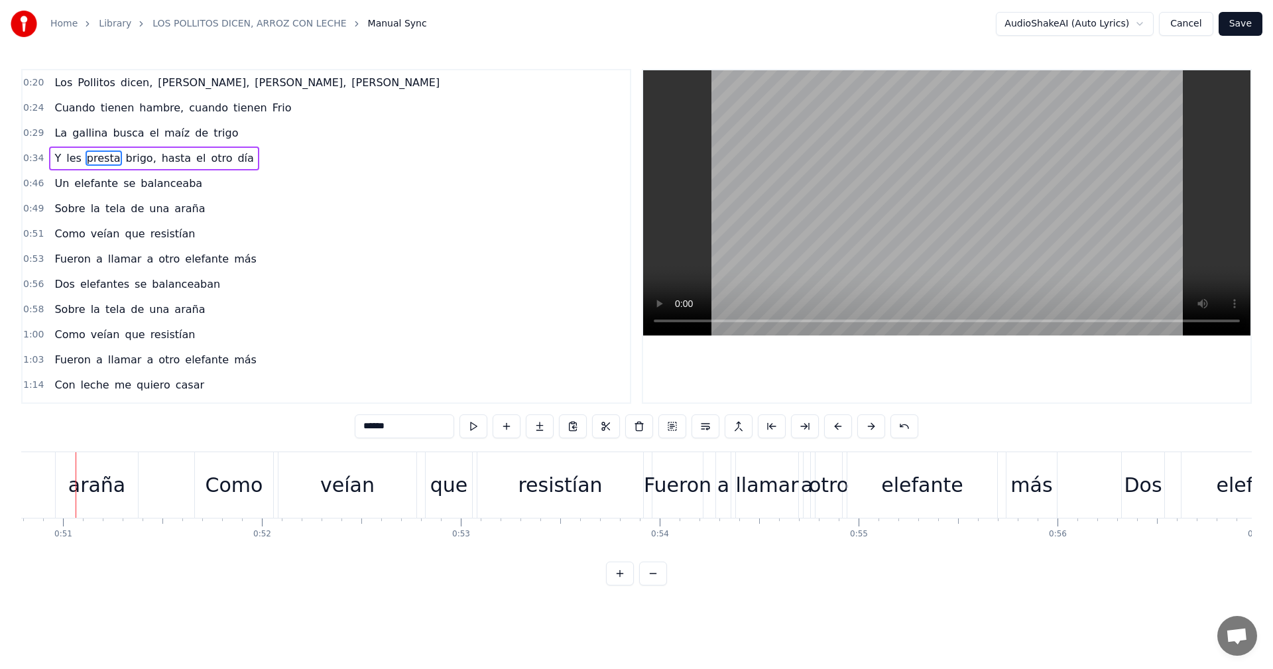
scroll to position [0, 10092]
click at [997, 122] on video at bounding box center [946, 202] width 607 height 265
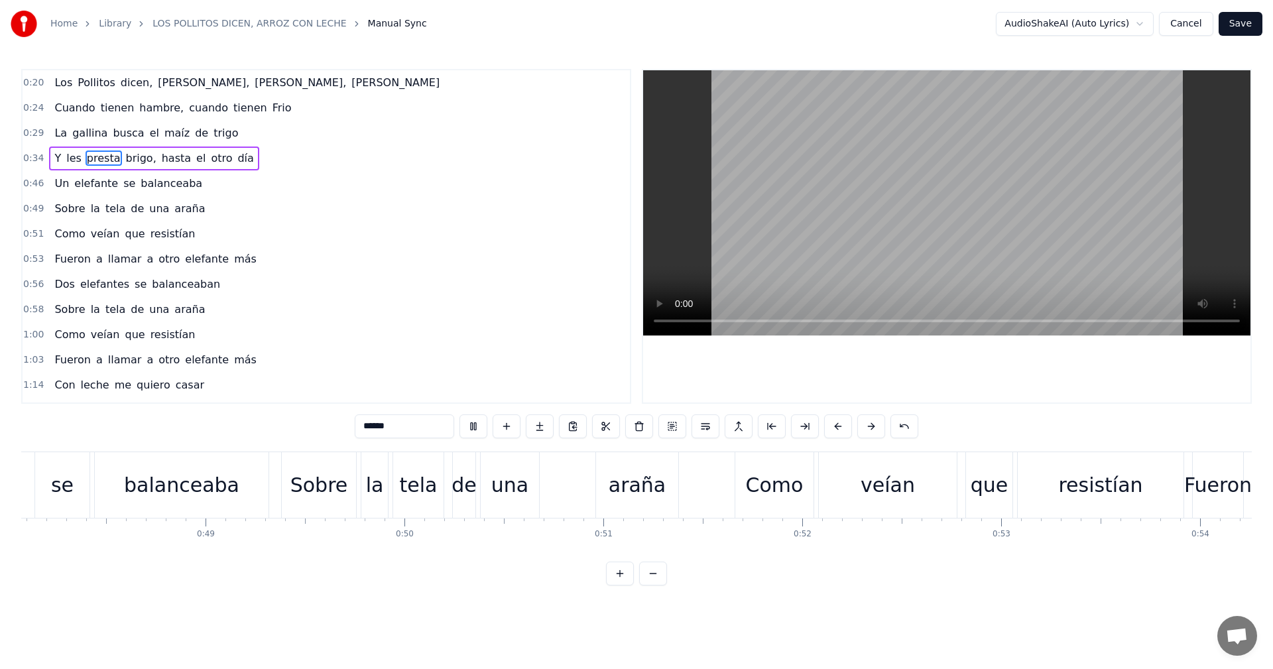
scroll to position [0, 9389]
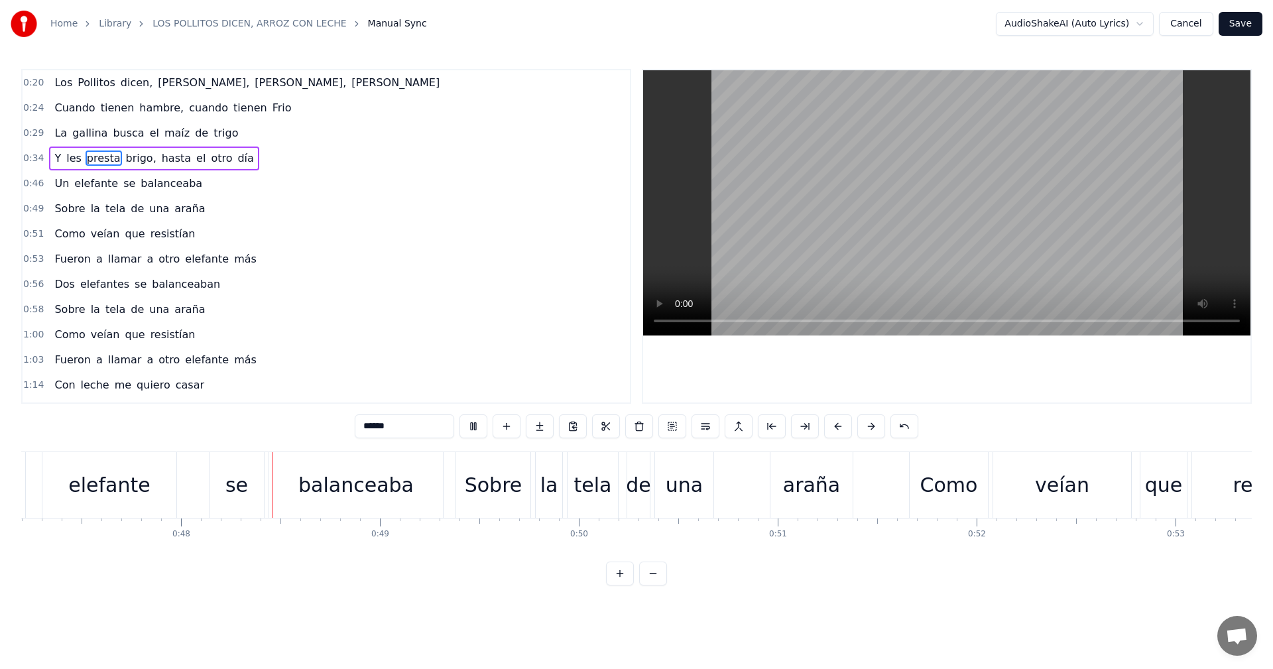
click at [371, 481] on div "balanceaba" at bounding box center [355, 485] width 115 height 30
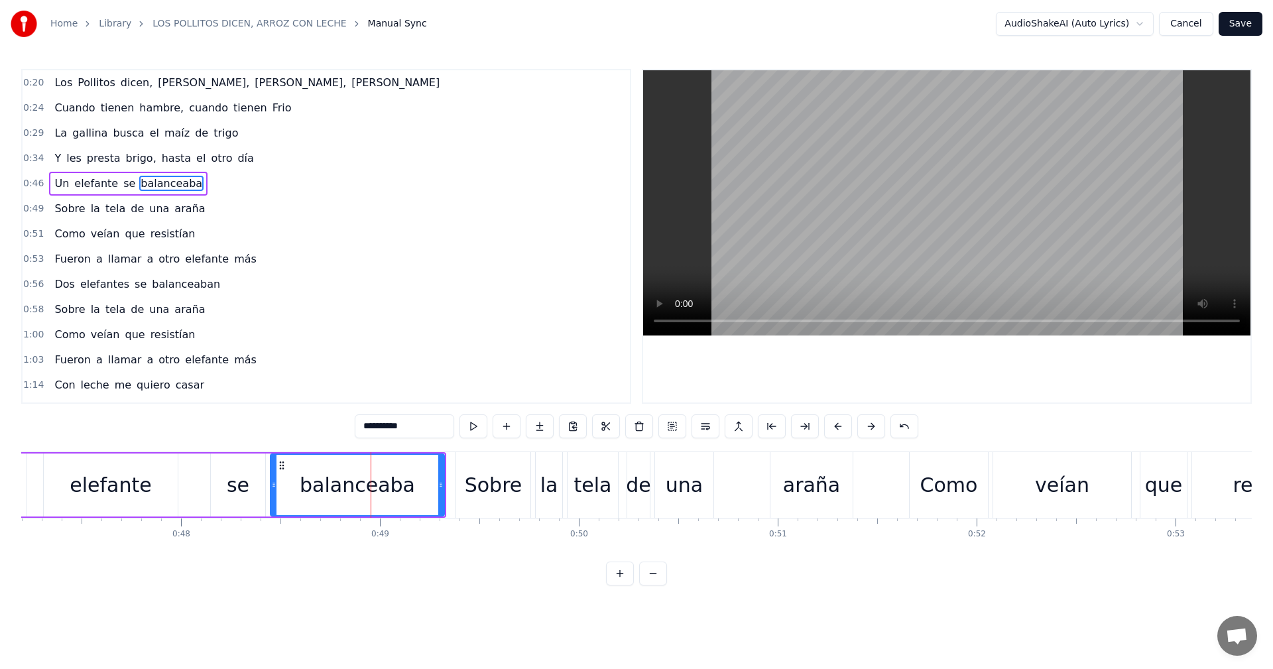
drag, startPoint x: 426, startPoint y: 426, endPoint x: 286, endPoint y: 417, distance: 140.9
click at [286, 417] on div "**********" at bounding box center [636, 327] width 1231 height 517
click at [477, 434] on button at bounding box center [474, 426] width 28 height 24
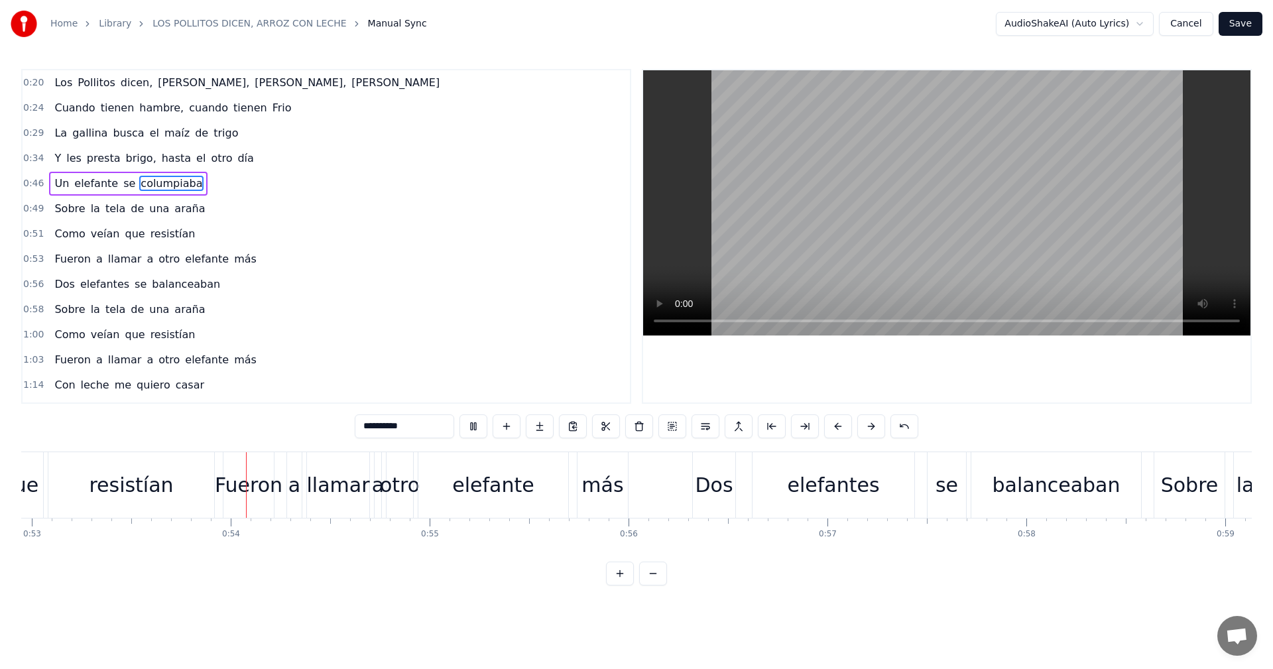
scroll to position [0, 10534]
click at [916, 253] on video at bounding box center [946, 202] width 607 height 265
click at [1042, 483] on div "balanceaban" at bounding box center [1056, 485] width 128 height 30
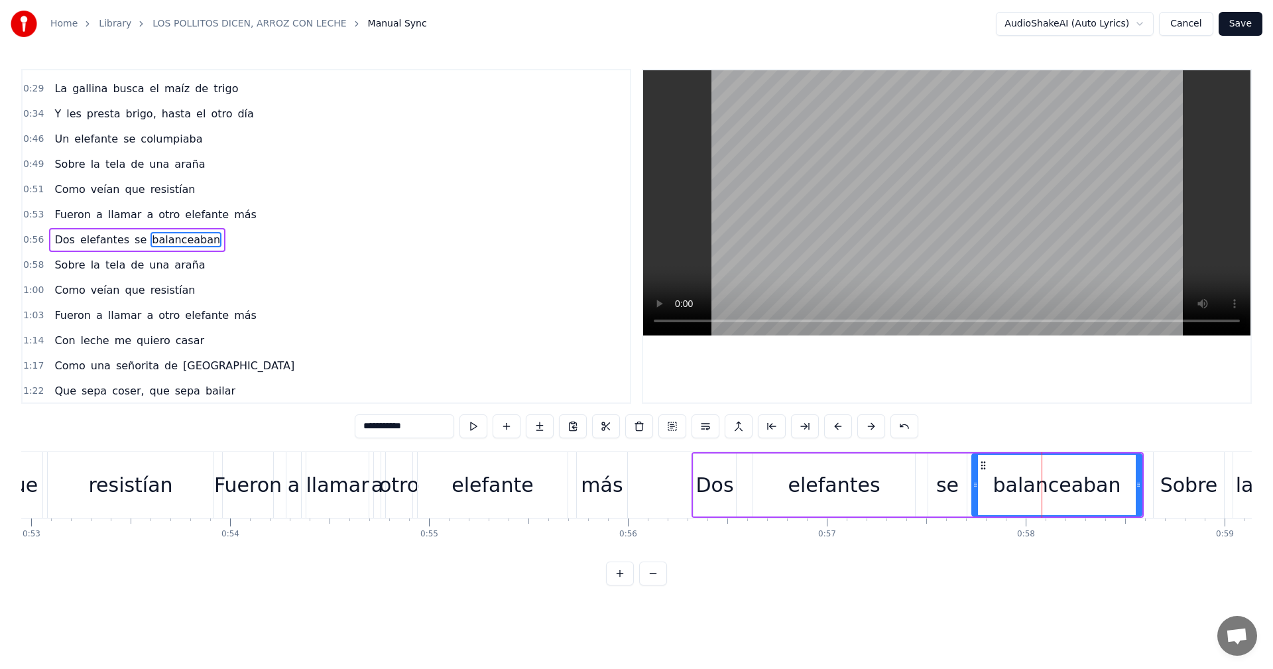
scroll to position [48, 0]
drag, startPoint x: 366, startPoint y: 426, endPoint x: 328, endPoint y: 429, distance: 37.9
click at [328, 429] on div "**********" at bounding box center [636, 327] width 1231 height 517
type input "*"
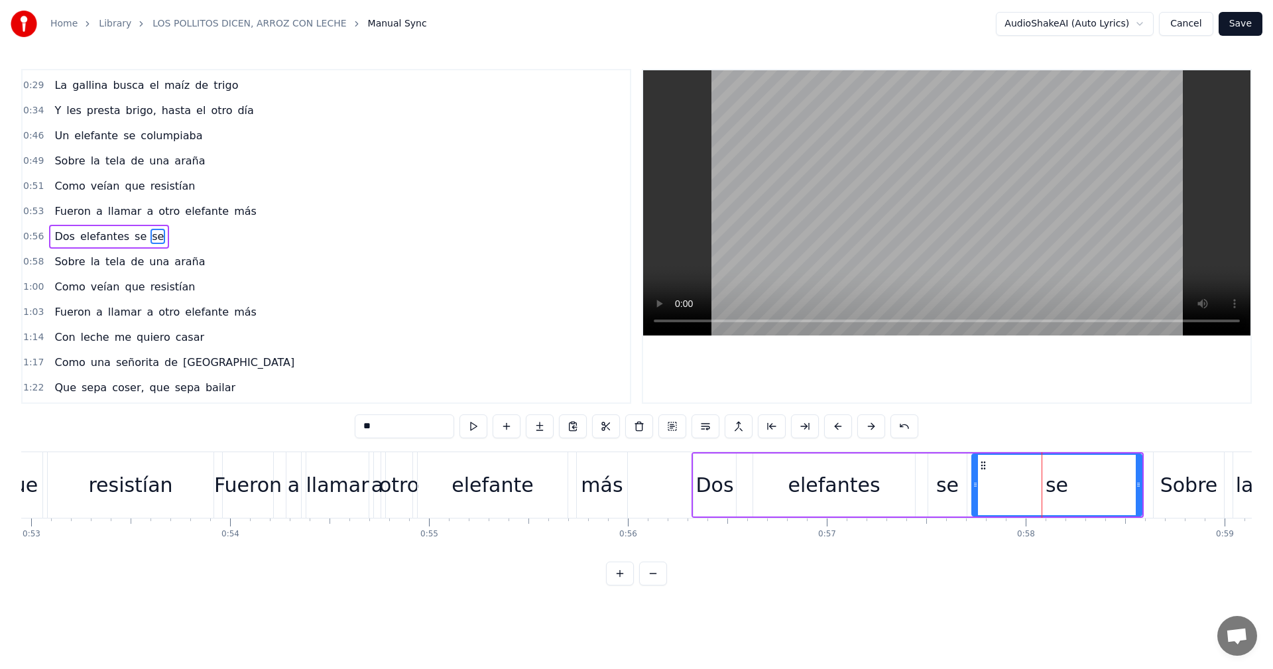
type input "*"
click at [390, 424] on input "**********" at bounding box center [404, 426] width 99 height 24
click at [397, 430] on input "**********" at bounding box center [404, 426] width 99 height 24
click at [324, 427] on div "**********" at bounding box center [636, 327] width 1231 height 517
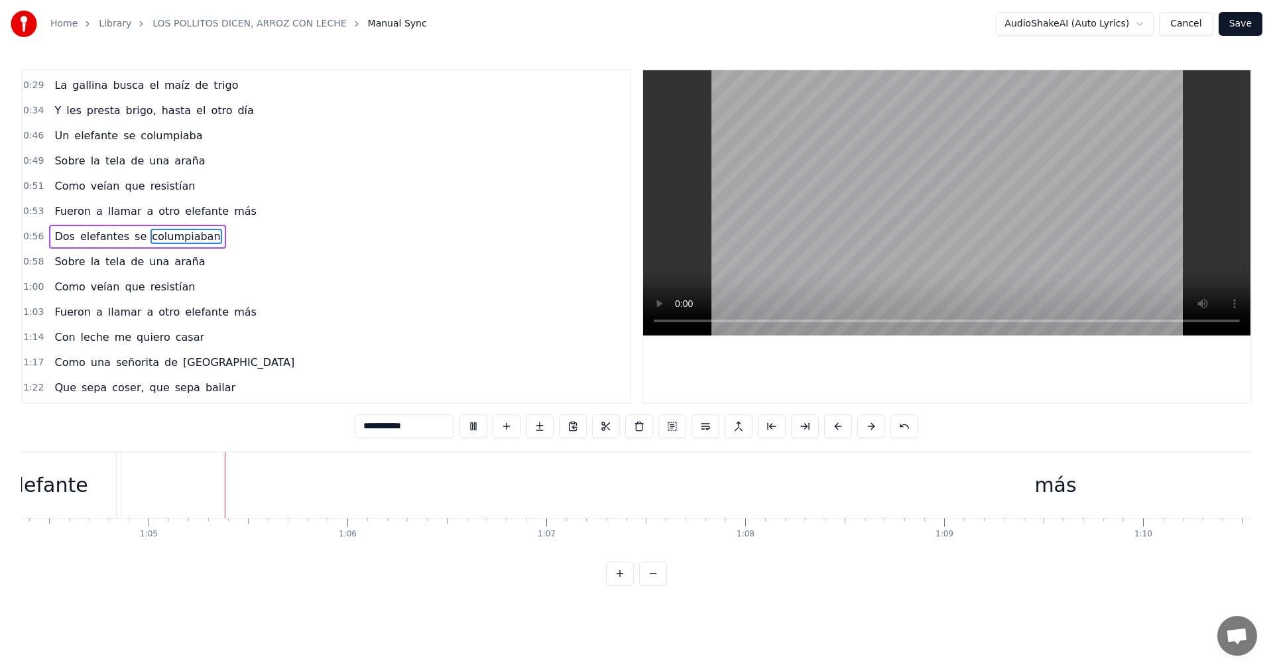
scroll to position [0, 12806]
click at [952, 190] on video at bounding box center [946, 202] width 607 height 265
click at [233, 315] on span "más" at bounding box center [245, 311] width 25 height 15
type input "***"
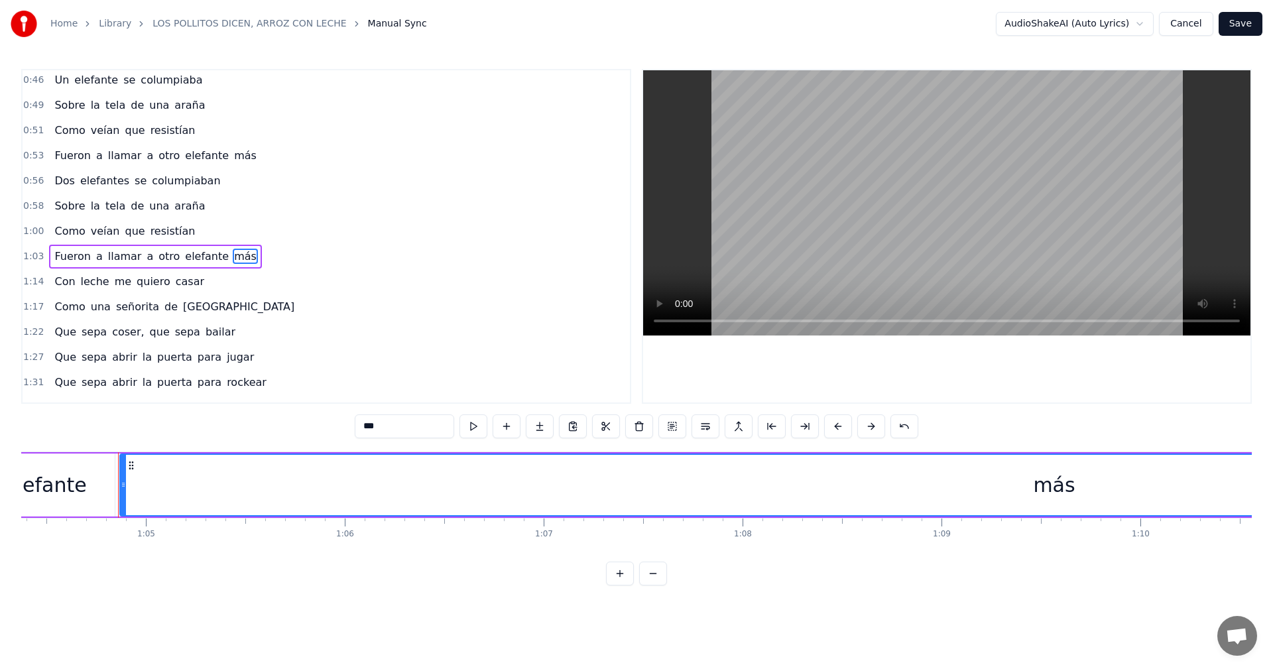
scroll to position [121, 0]
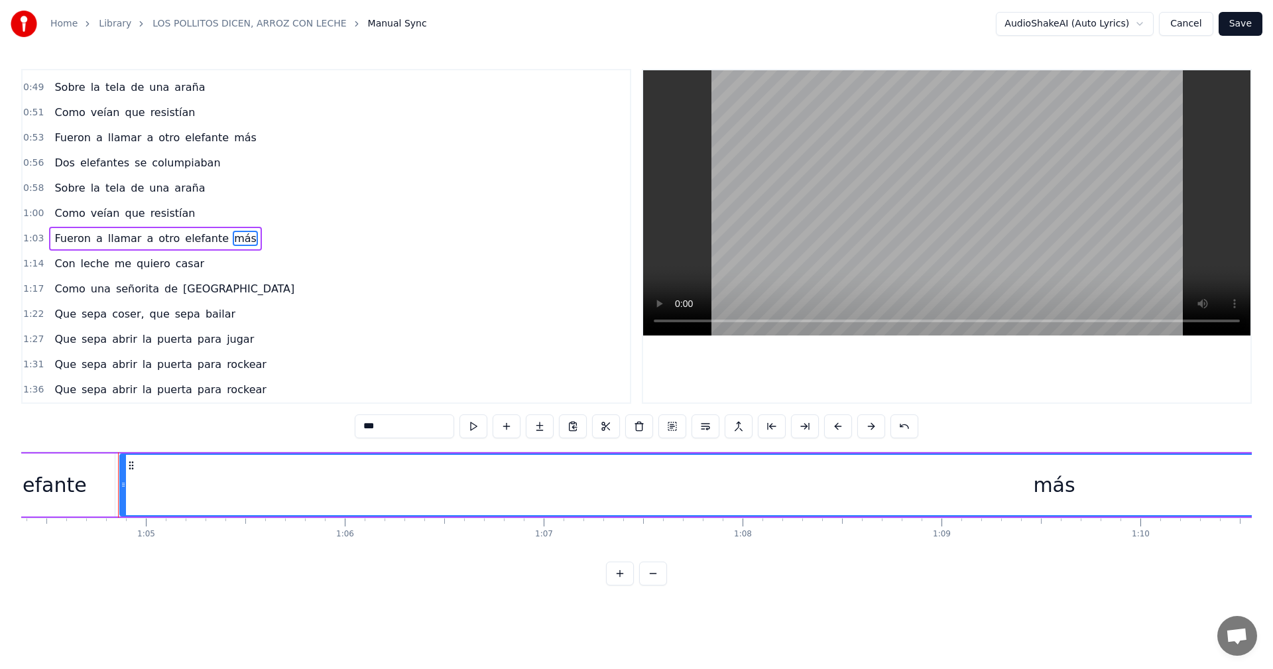
drag, startPoint x: 355, startPoint y: 435, endPoint x: 327, endPoint y: 432, distance: 28.0
click at [327, 432] on div "0:20 Los Pollitos dicen, [PERSON_NAME], [PERSON_NAME] 0:24 Cuando tienen hambre…" at bounding box center [636, 327] width 1231 height 517
drag, startPoint x: 371, startPoint y: 320, endPoint x: 361, endPoint y: 312, distance: 13.3
click at [371, 319] on div "1:22 Que sepa coser, que sepa bailar" at bounding box center [326, 314] width 607 height 25
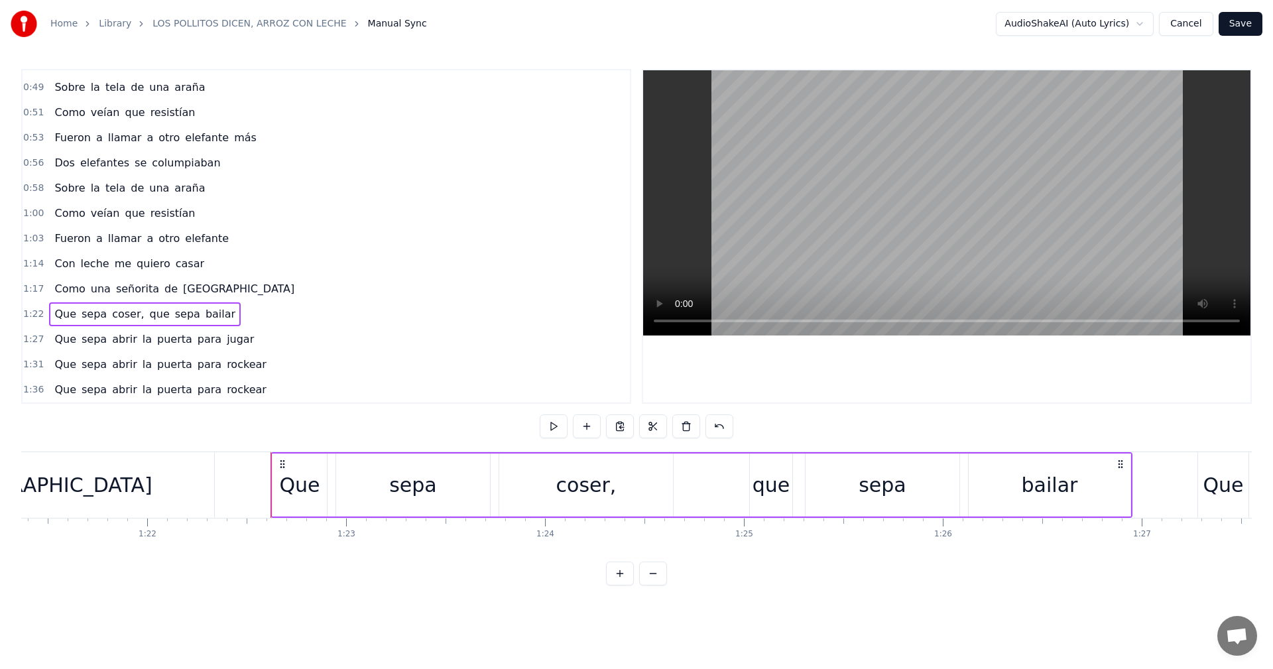
click at [163, 243] on span "otro" at bounding box center [169, 238] width 24 height 15
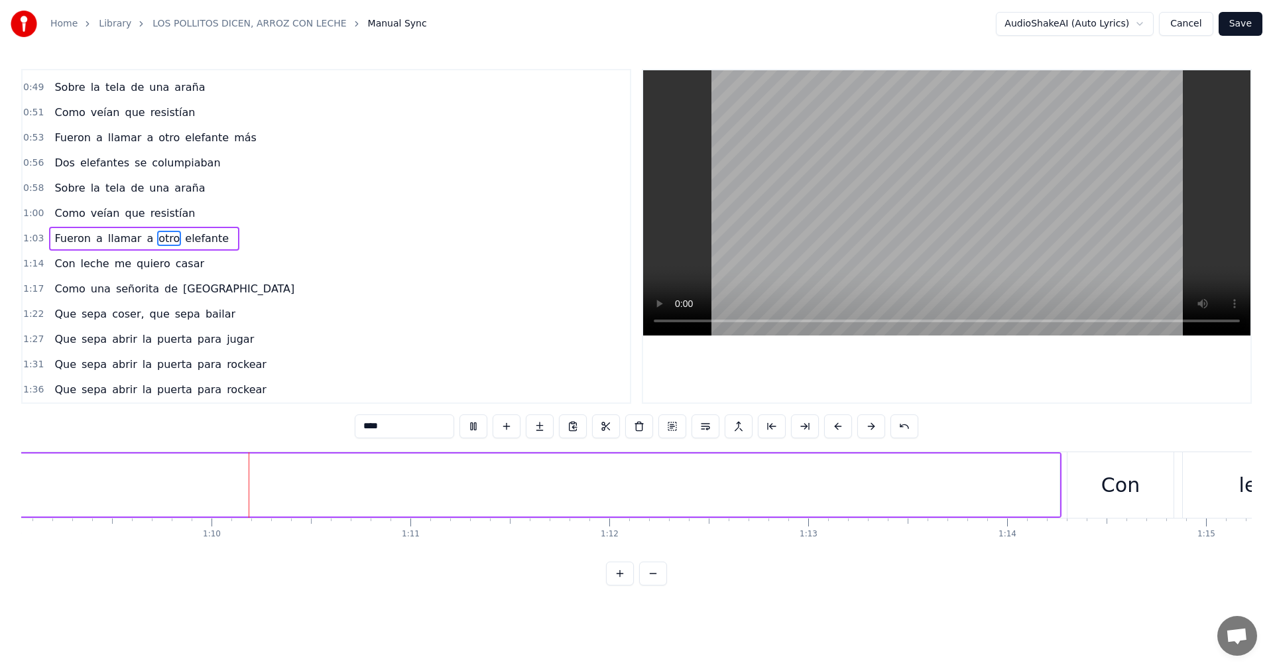
scroll to position [0, 13782]
click at [921, 236] on video at bounding box center [946, 202] width 607 height 265
click at [832, 229] on video at bounding box center [946, 202] width 607 height 265
click at [904, 223] on video at bounding box center [946, 202] width 607 height 265
click at [57, 267] on span "Con" at bounding box center [64, 263] width 23 height 15
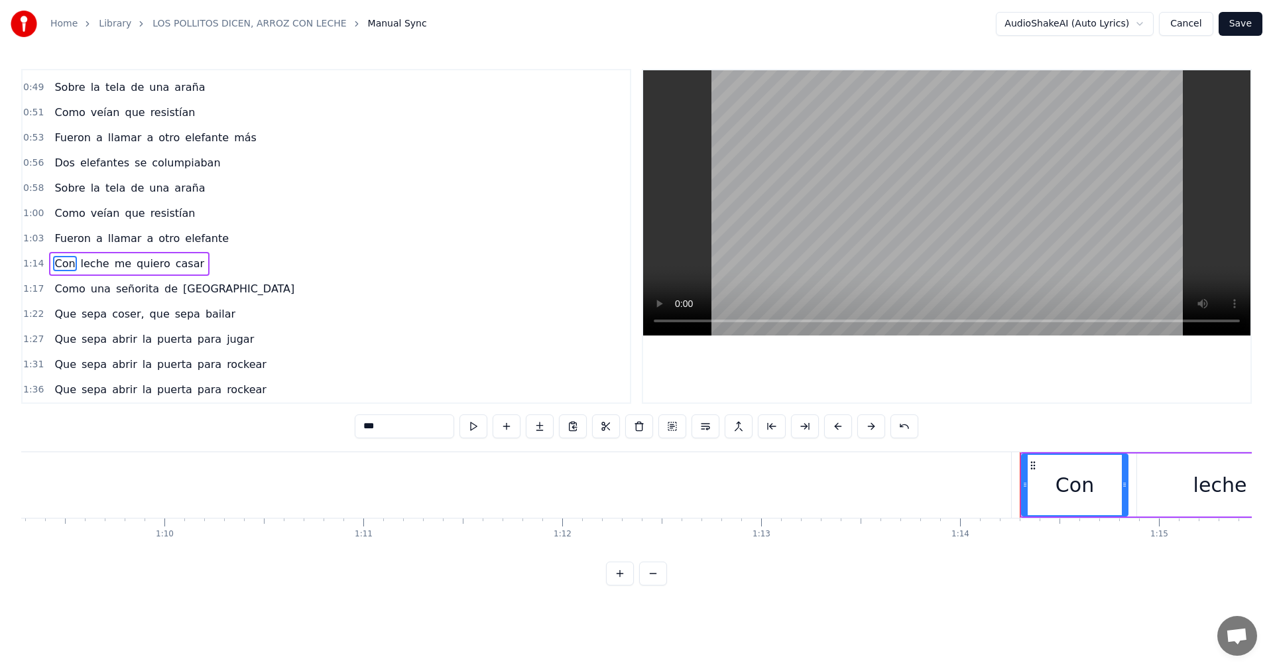
drag, startPoint x: 399, startPoint y: 432, endPoint x: 324, endPoint y: 424, distance: 74.7
click at [324, 424] on div "0:20 Los Pollitos dicen, [PERSON_NAME], [PERSON_NAME] 0:24 Cuando tienen hambre…" at bounding box center [636, 327] width 1231 height 517
type input "*"
click at [145, 243] on span "a" at bounding box center [149, 238] width 9 height 15
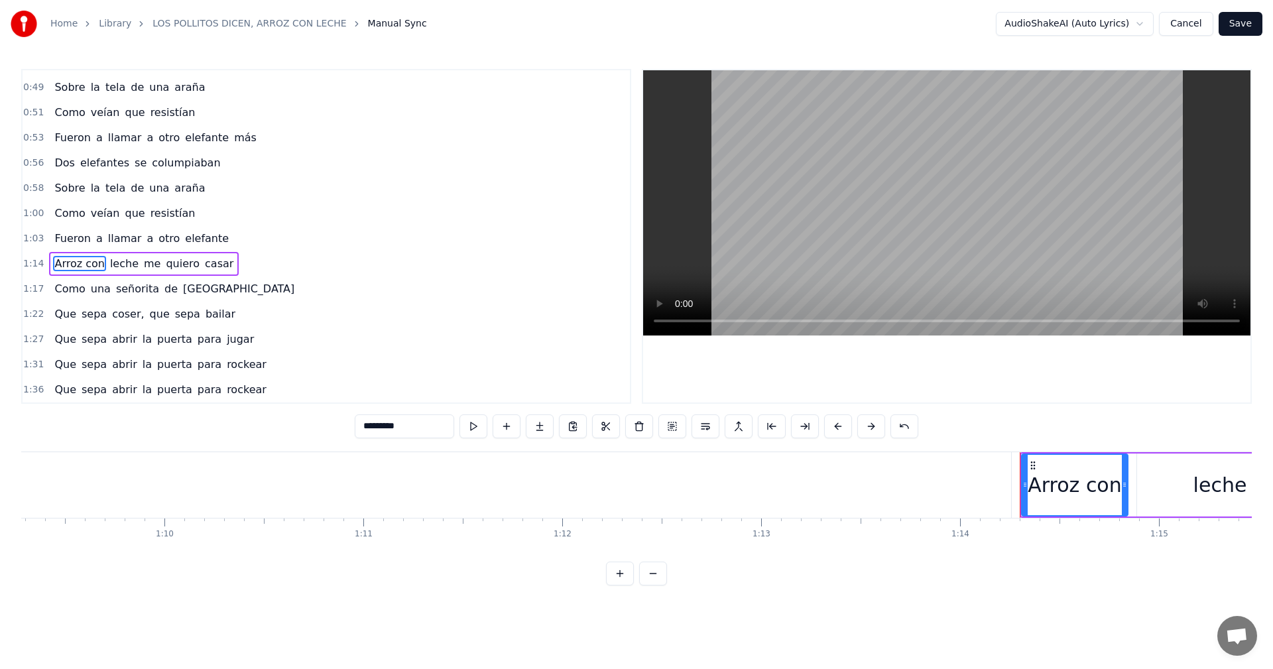
type input "*"
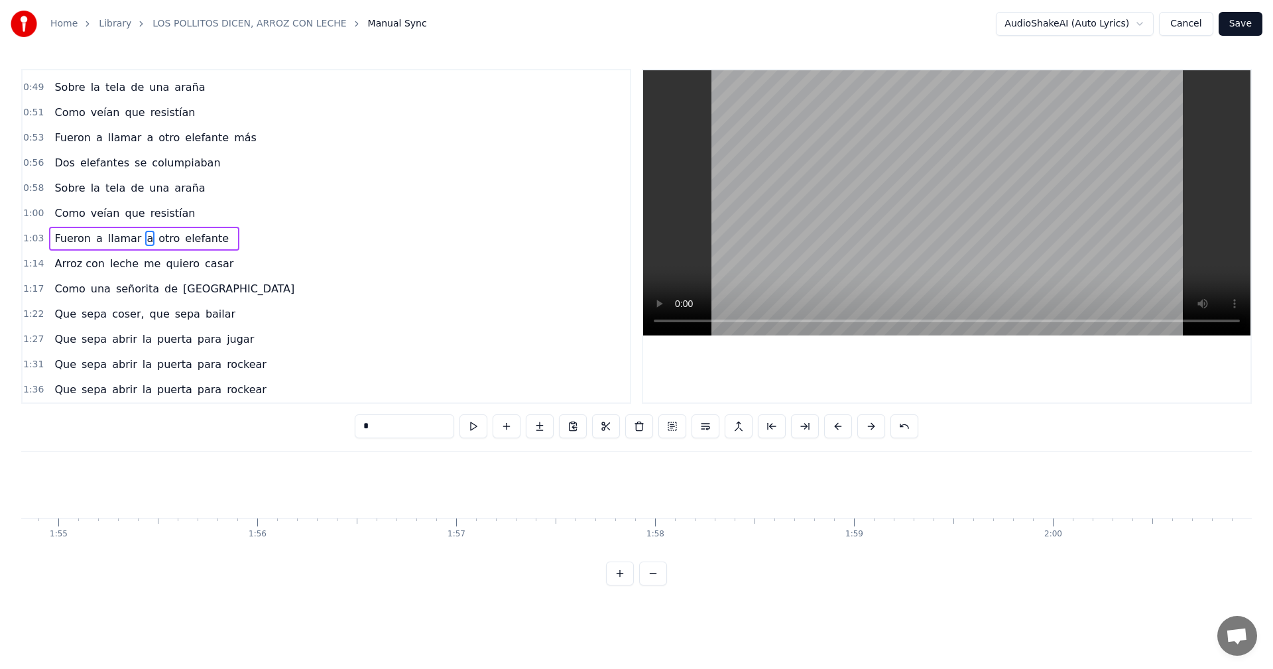
scroll to position [0, 22841]
click at [1273, 602] on html "Home Library LOS POLLITOS DICEN, ARROZ CON LECHE Manual Sync AudioShakeAI (Auto…" at bounding box center [636, 303] width 1273 height 607
click at [908, 210] on video at bounding box center [946, 202] width 607 height 265
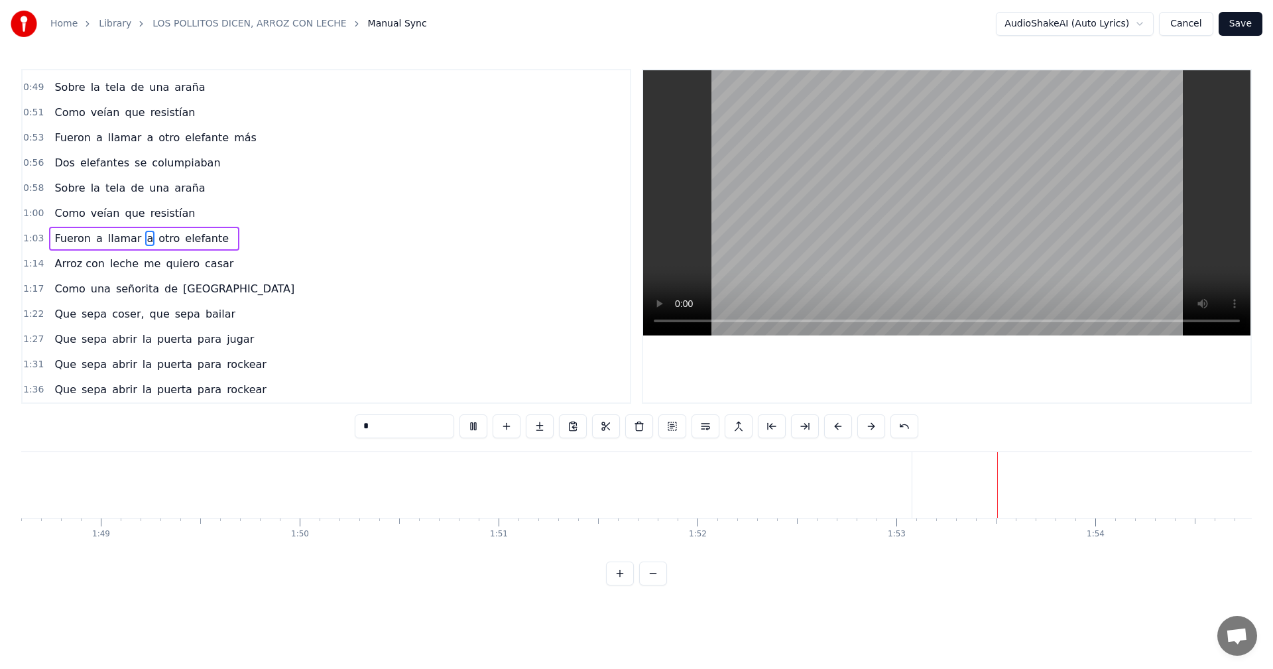
click at [944, 208] on video at bounding box center [946, 202] width 607 height 265
click at [611, 433] on button at bounding box center [606, 426] width 28 height 24
click at [608, 430] on button at bounding box center [604, 426] width 28 height 24
click at [609, 432] on button at bounding box center [604, 426] width 28 height 24
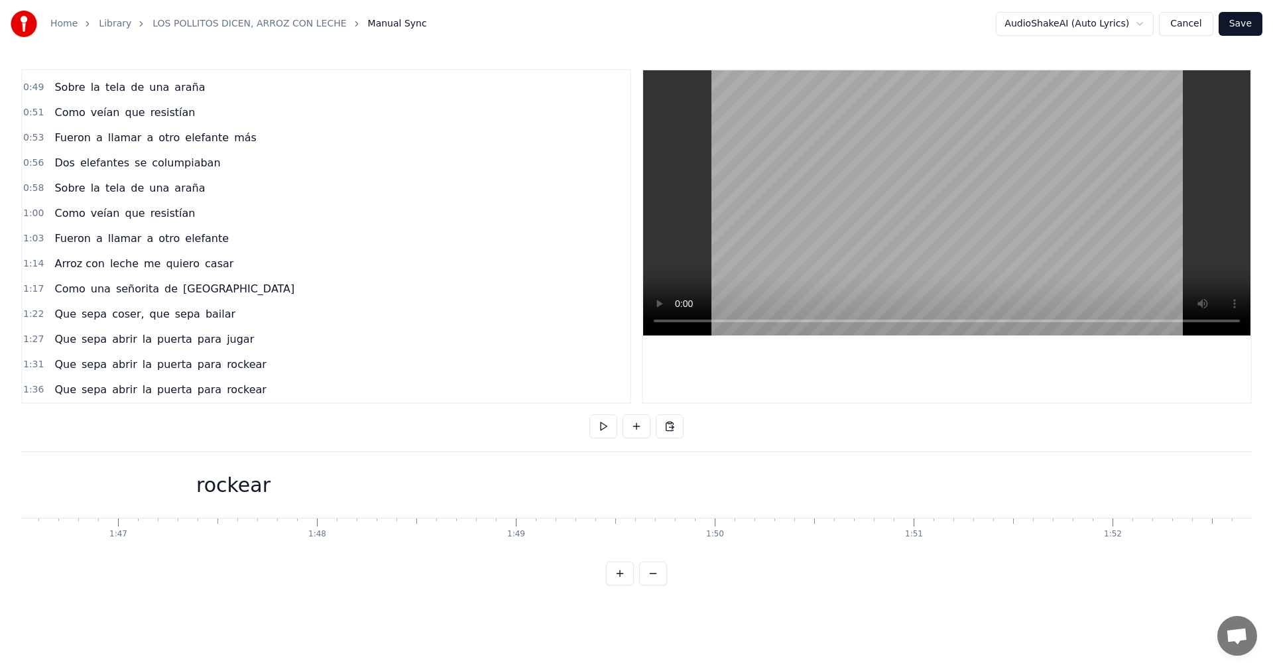
scroll to position [0, 21770]
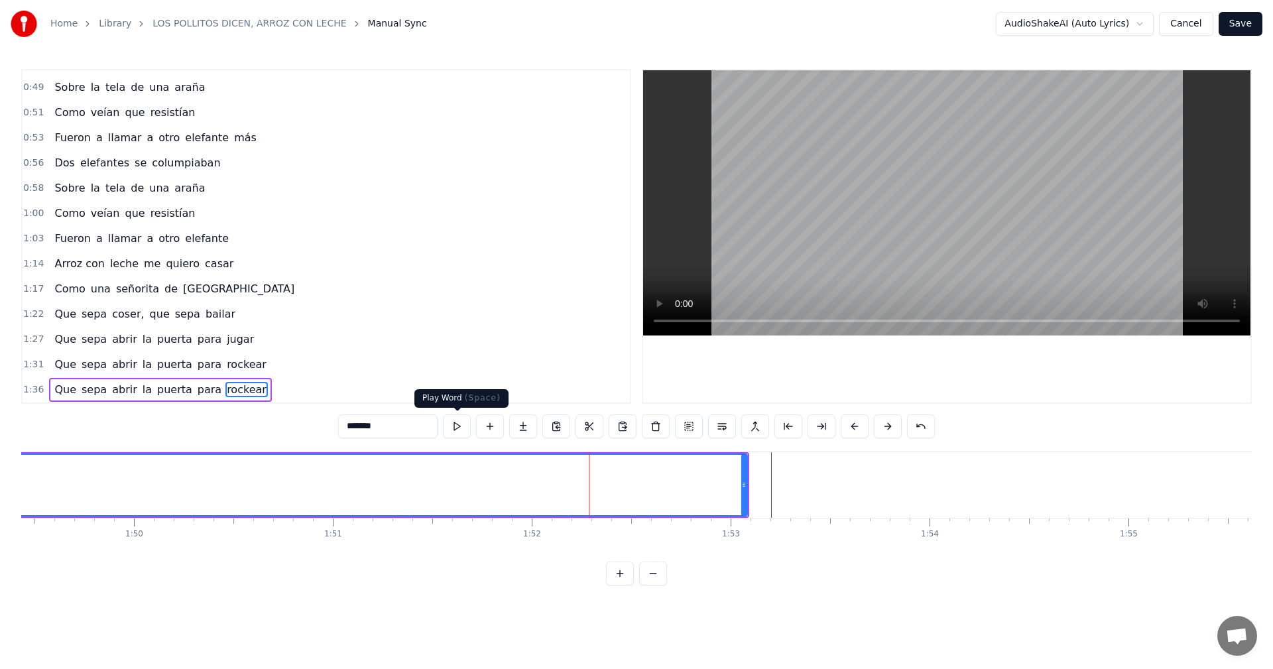
click at [453, 428] on button at bounding box center [457, 426] width 28 height 24
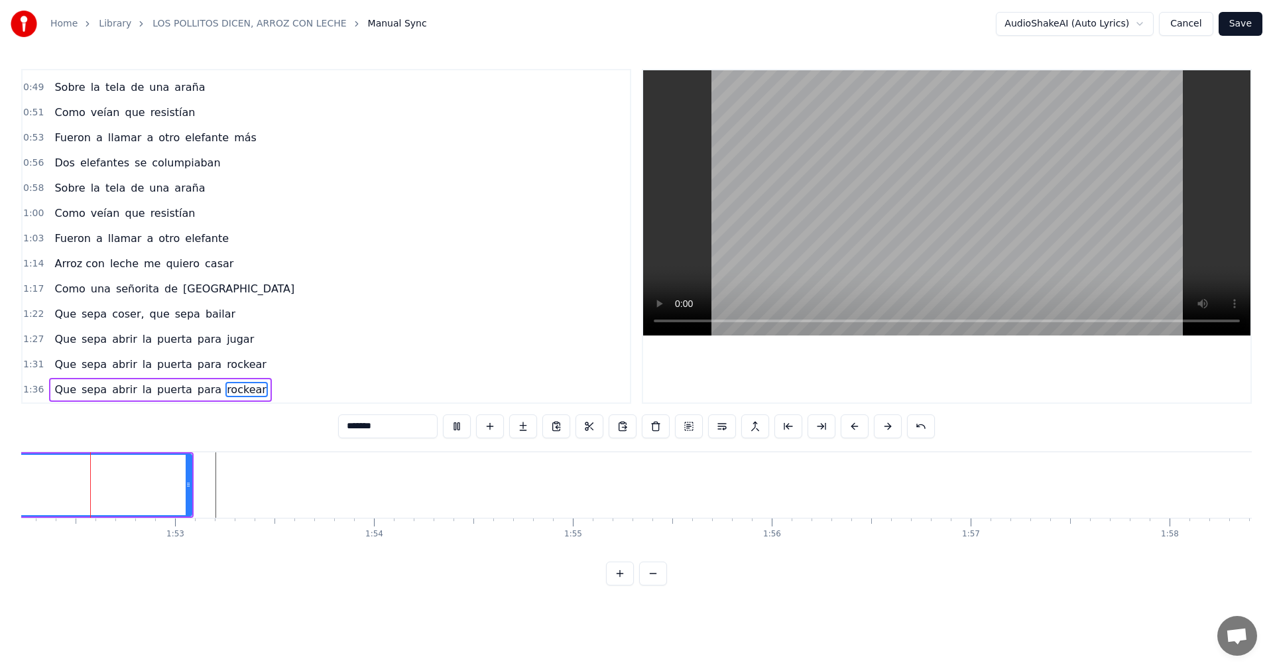
scroll to position [0, 22278]
click at [239, 494] on div at bounding box center [239, 485] width 1 height 66
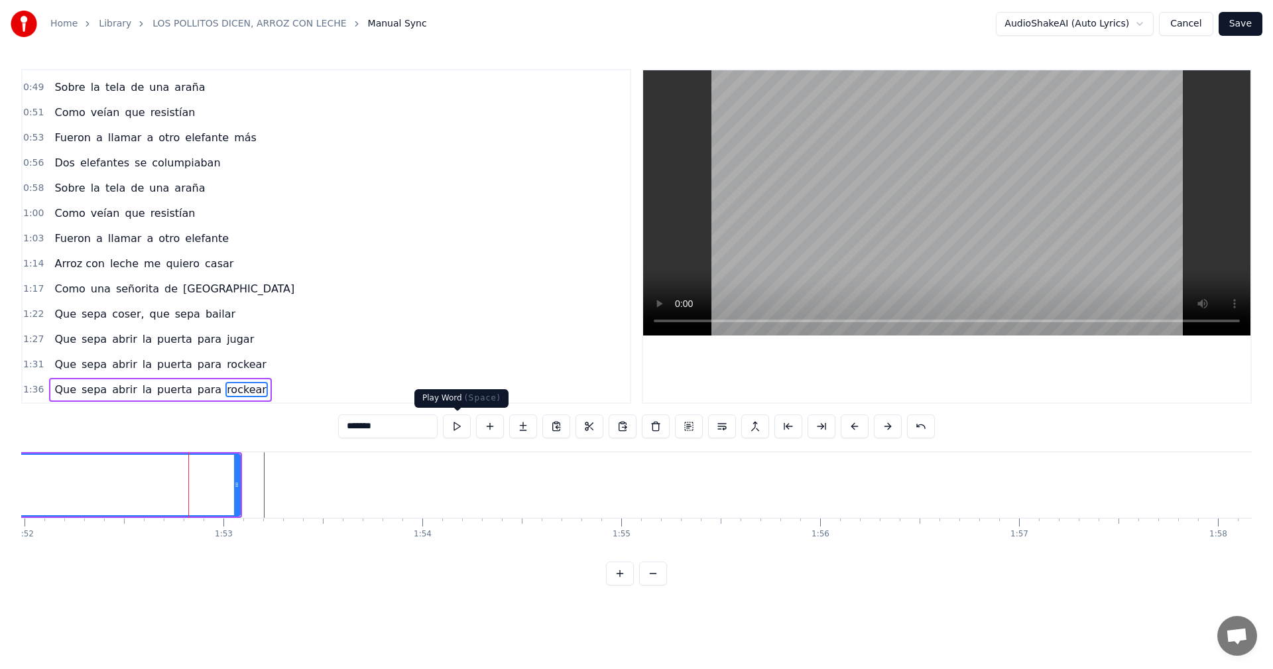
click at [452, 430] on button at bounding box center [457, 426] width 28 height 24
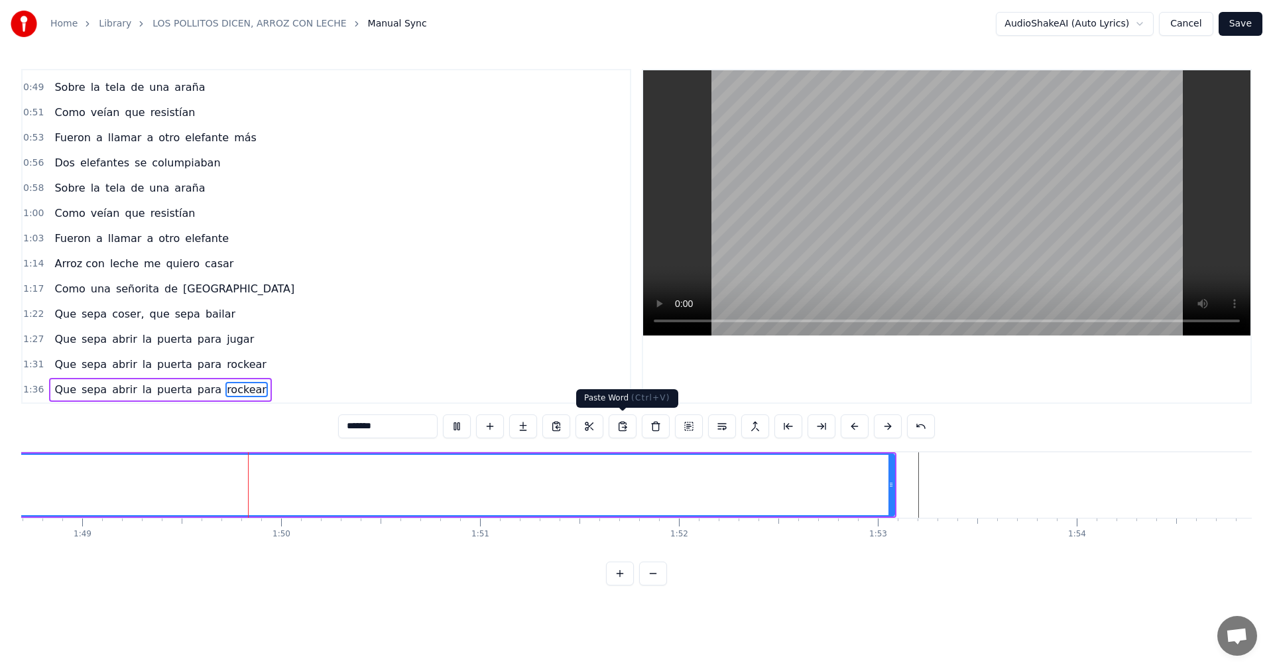
scroll to position [0, 21625]
drag, startPoint x: 889, startPoint y: 499, endPoint x: 950, endPoint y: 495, distance: 60.5
click at [950, 495] on div at bounding box center [949, 485] width 5 height 60
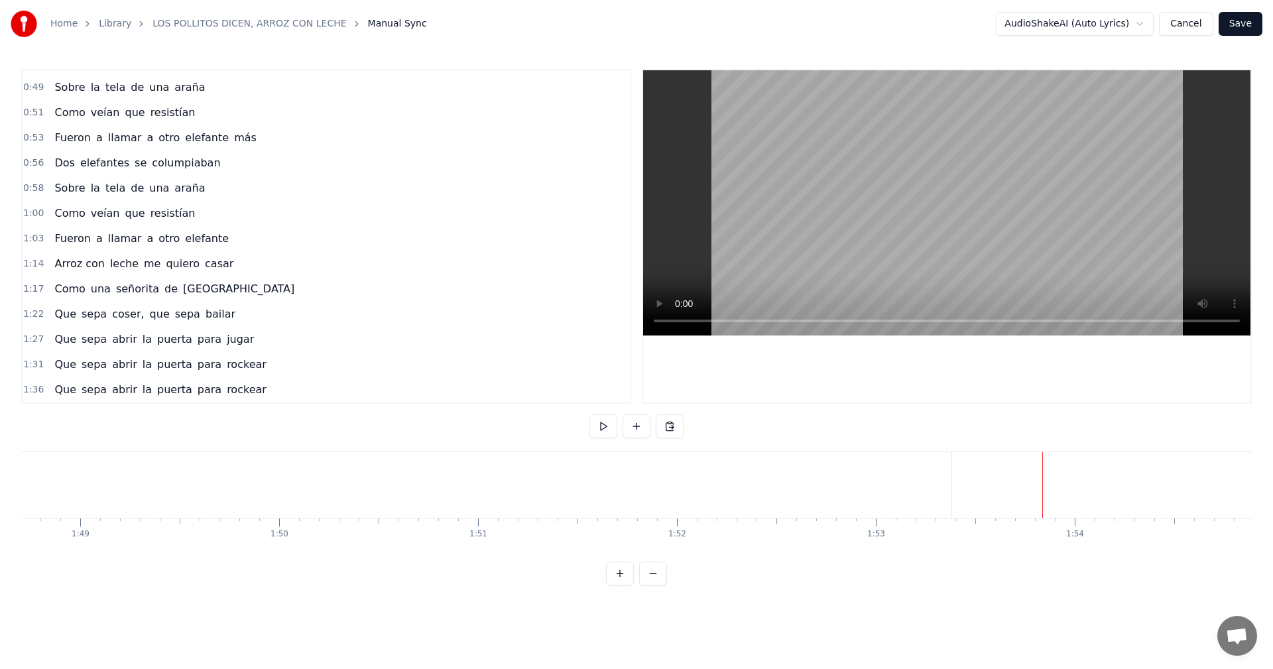
click at [972, 475] on html "Home Library LOS POLLITOS DICEN, ARROZ CON LECHE Manual Sync AudioShakeAI (Auto…" at bounding box center [636, 303] width 1273 height 607
click at [1003, 580] on html "Home Library LOS POLLITOS DICEN, ARROZ CON LECHE Manual Sync AudioShakeAI (Auto…" at bounding box center [636, 303] width 1273 height 607
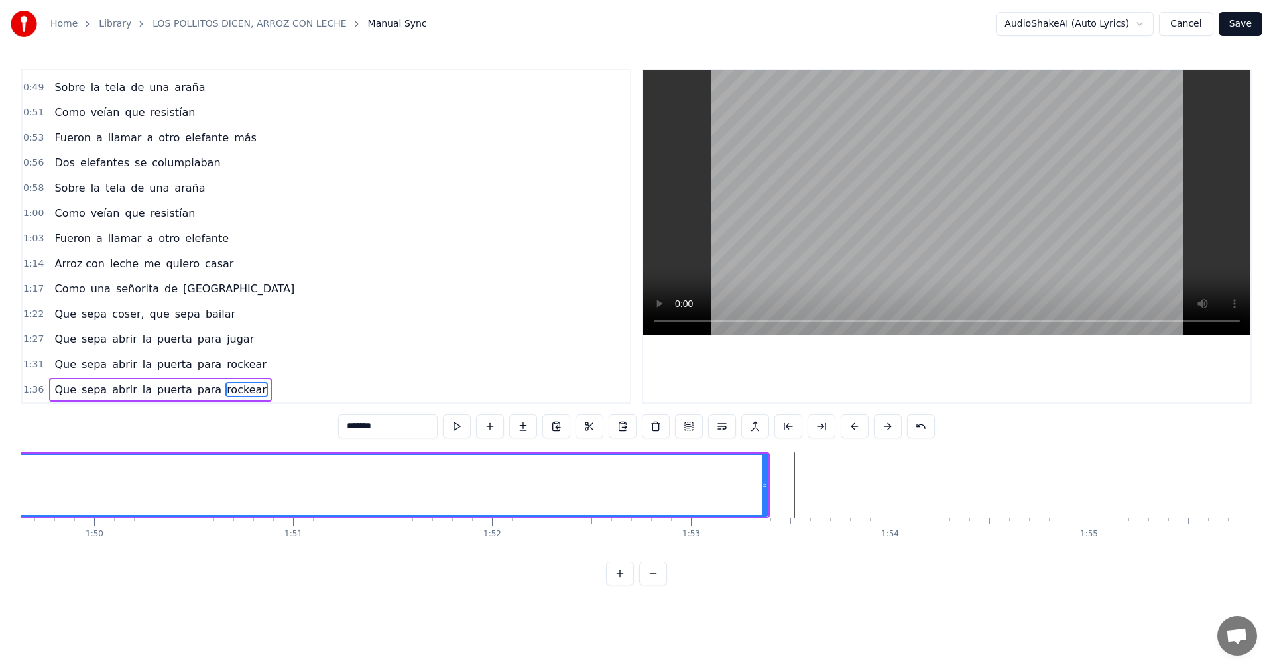
click at [822, 426] on button at bounding box center [822, 426] width 28 height 24
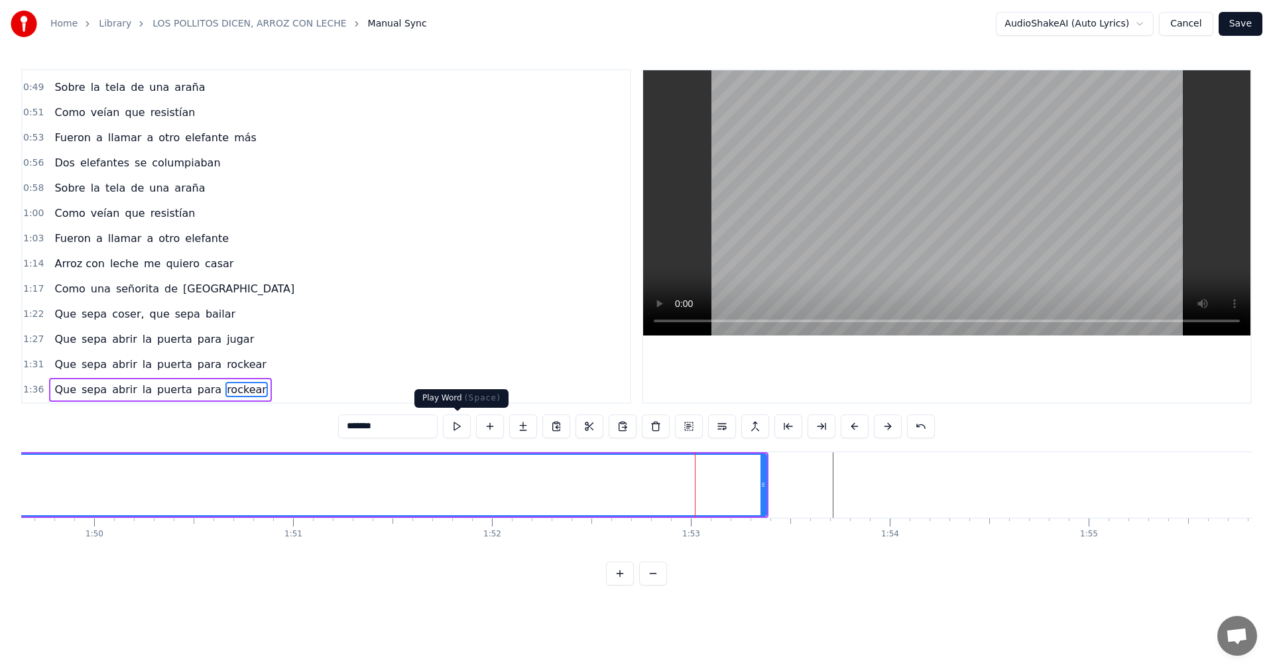
click at [449, 426] on button at bounding box center [457, 426] width 28 height 24
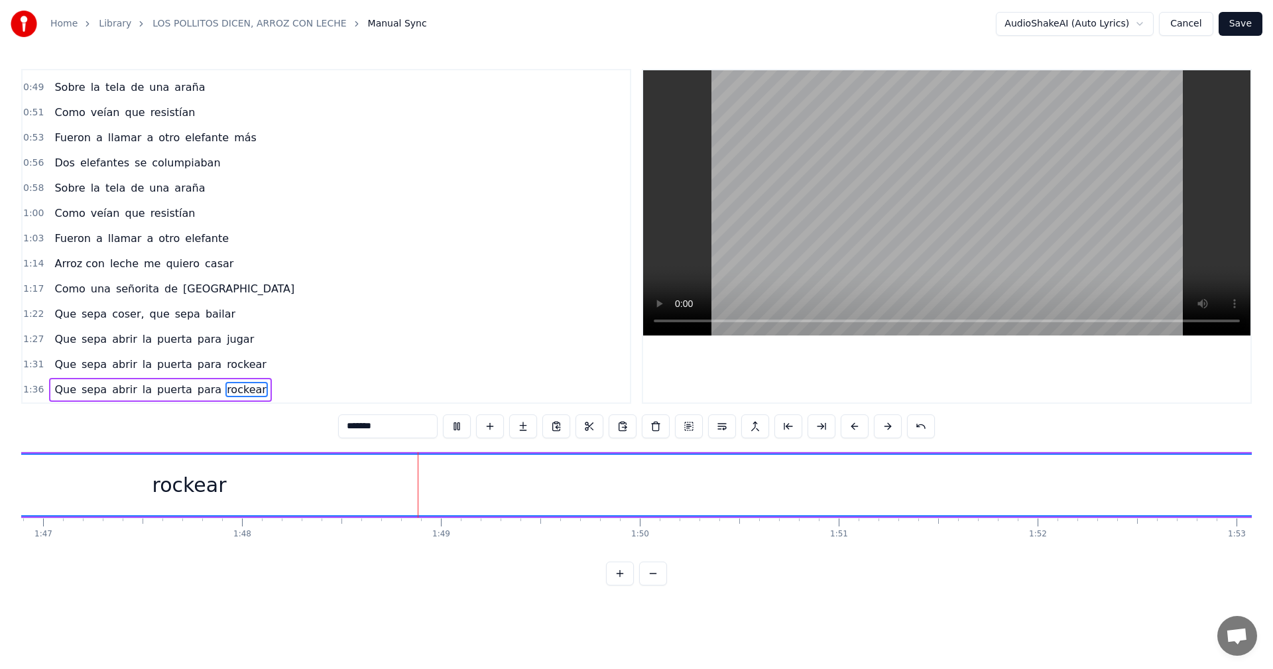
scroll to position [0, 21492]
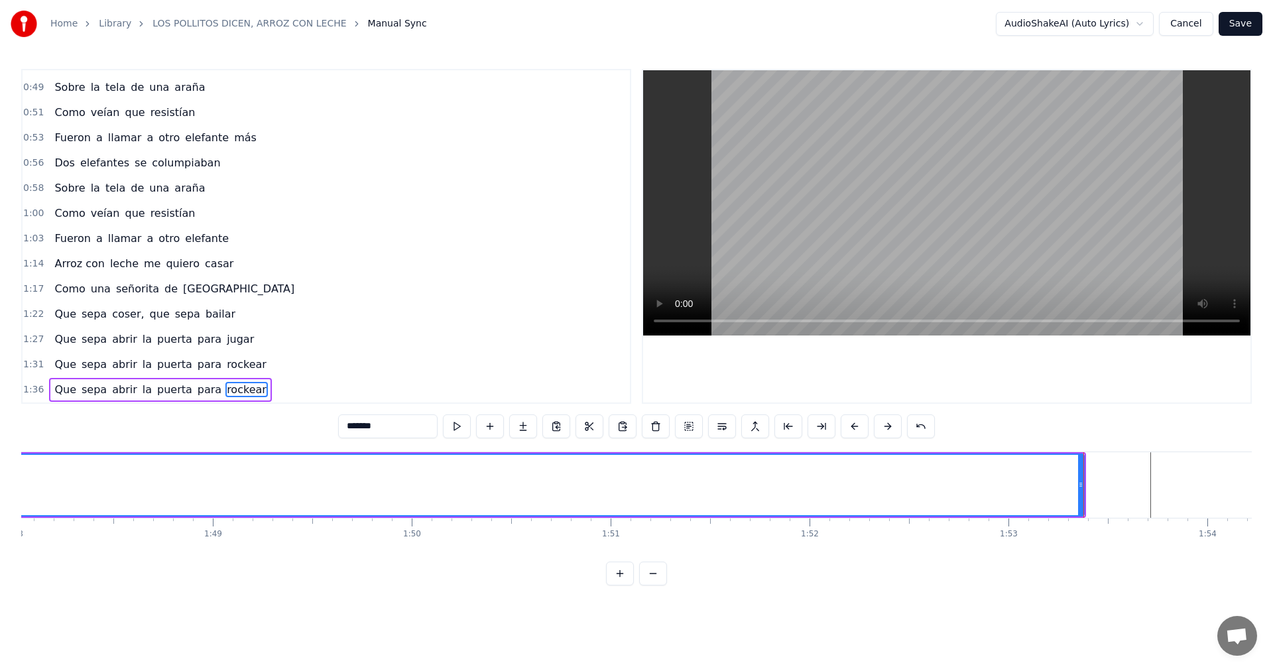
click at [1241, 20] on button "Save" at bounding box center [1241, 24] width 44 height 24
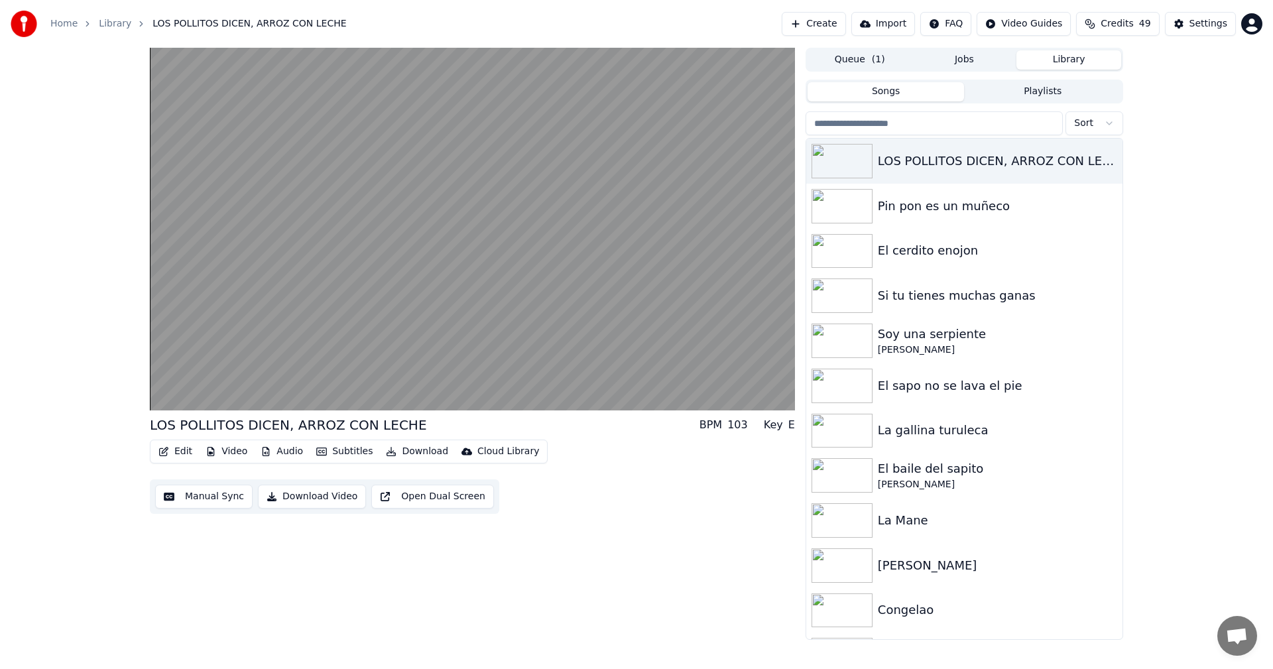
click at [326, 456] on button "Subtitles" at bounding box center [344, 451] width 67 height 19
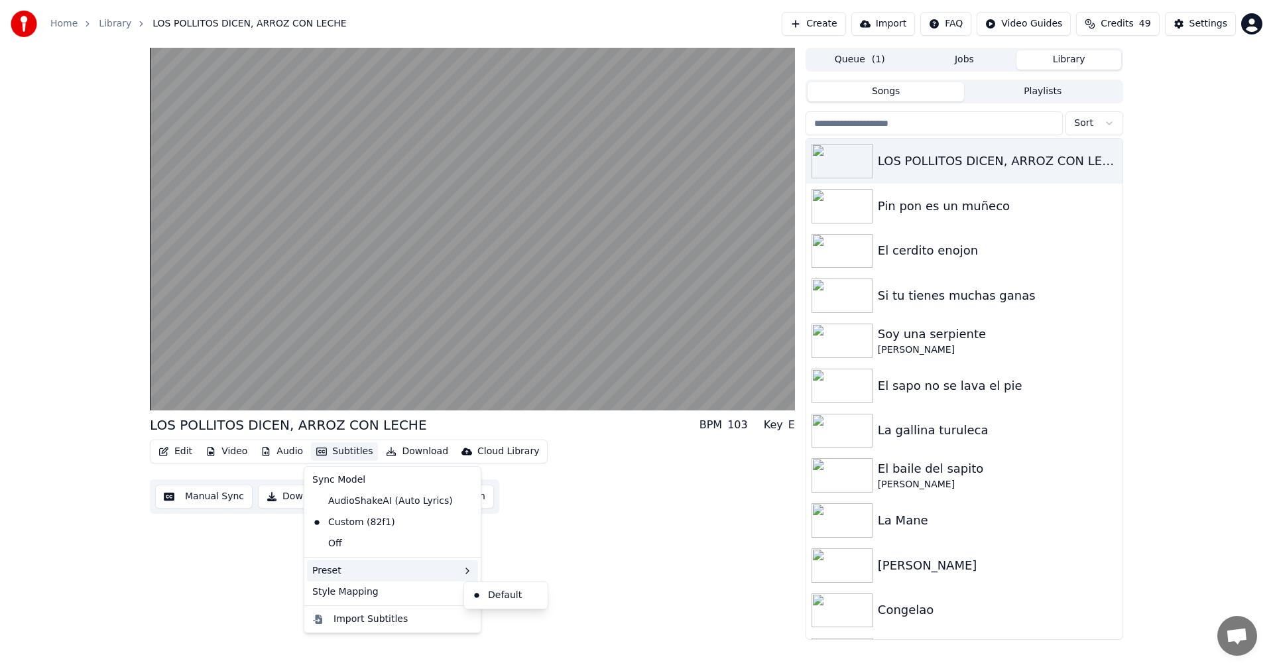
click at [399, 578] on div "Preset" at bounding box center [392, 570] width 171 height 21
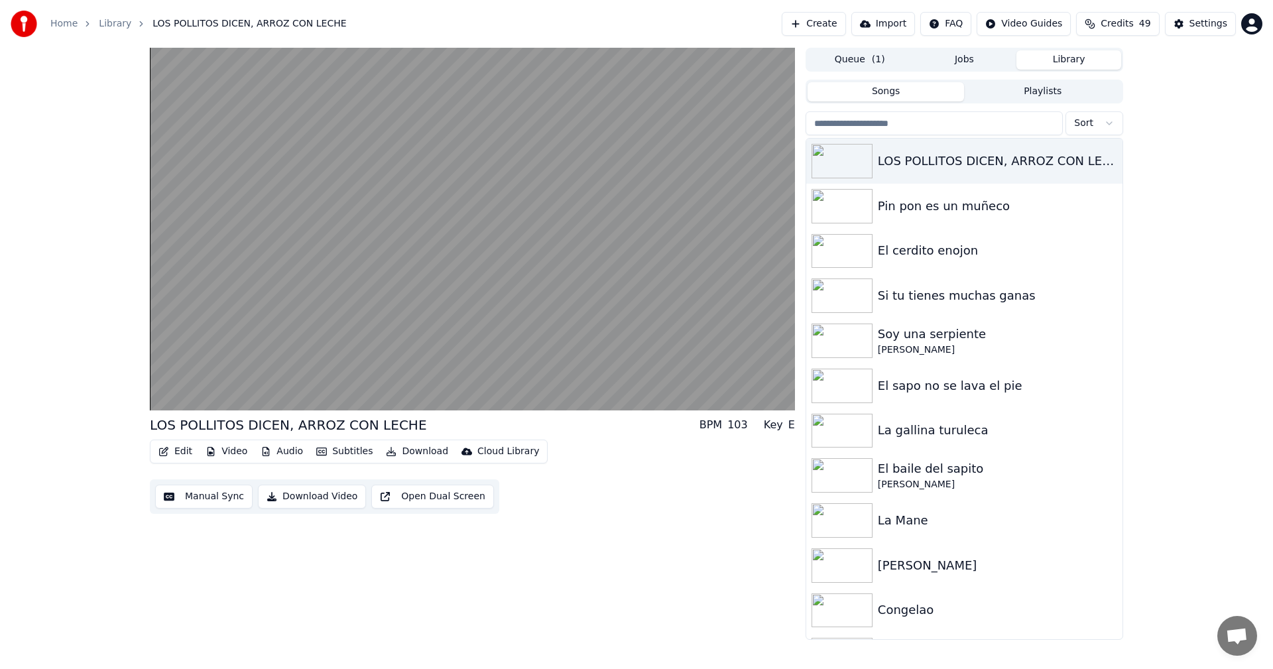
click at [90, 517] on div "LOS POLLITOS DICEN, ARROZ CON LECHE BPM 103 Key E Edit Video Audio Subtitles Do…" at bounding box center [636, 344] width 1273 height 592
click at [307, 499] on button "Download Video" at bounding box center [312, 497] width 108 height 24
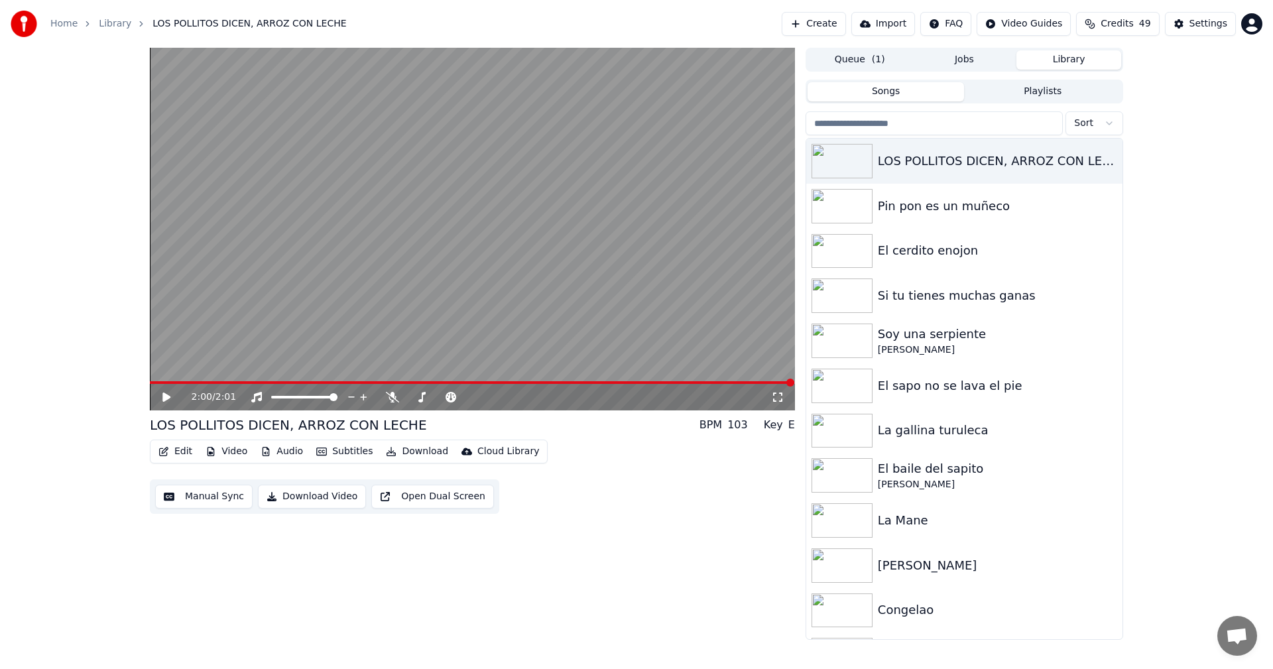
click at [1089, 63] on button "Library" at bounding box center [1069, 59] width 105 height 19
click at [1046, 94] on button "Playlists" at bounding box center [1042, 91] width 157 height 19
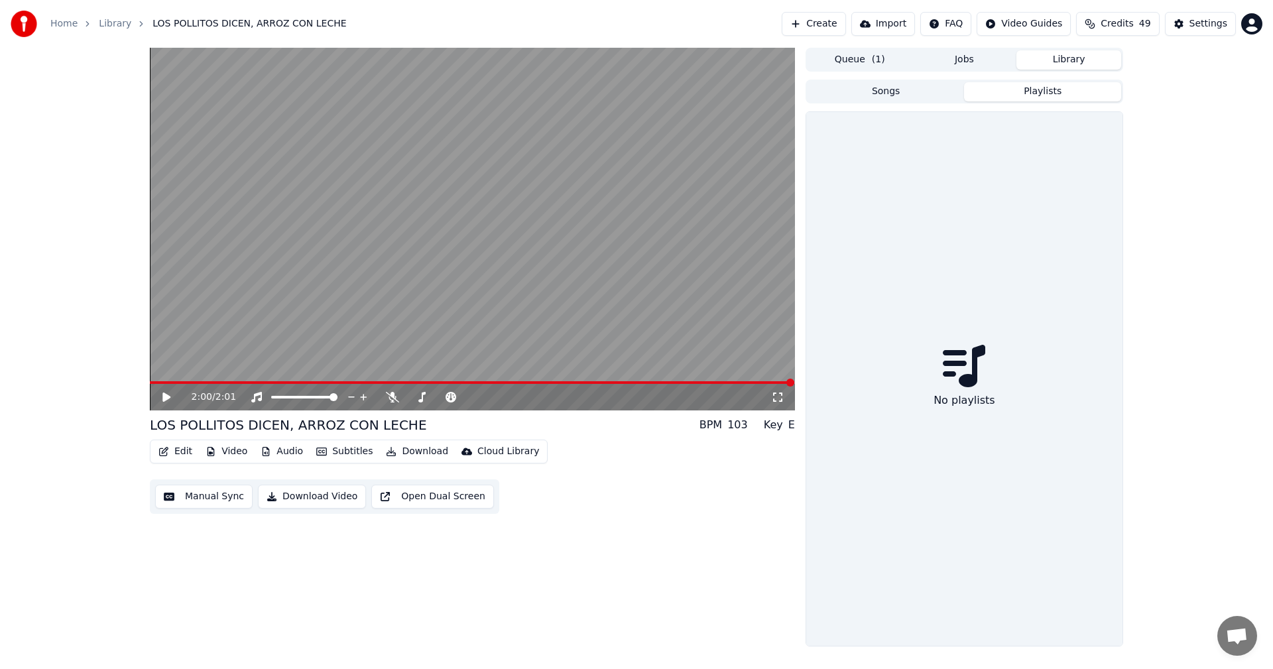
click at [877, 92] on button "Songs" at bounding box center [886, 91] width 157 height 19
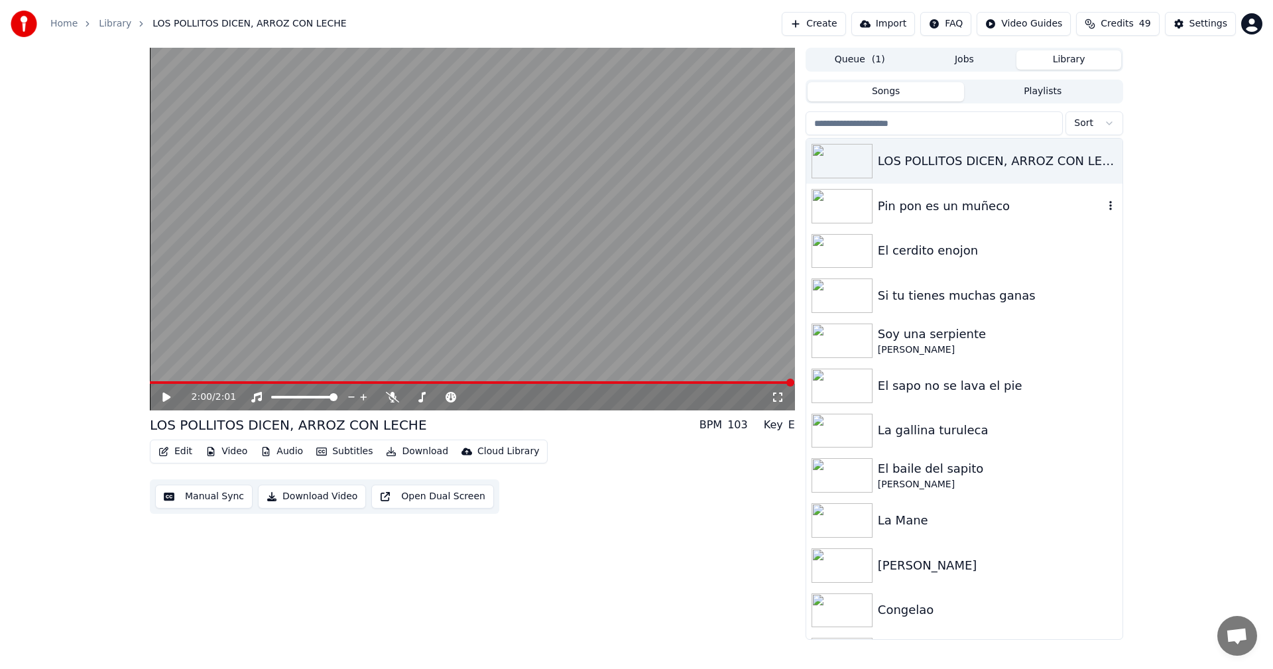
click at [1104, 207] on icon "button" at bounding box center [1110, 205] width 13 height 11
drag, startPoint x: 1114, startPoint y: 277, endPoint x: 912, endPoint y: 188, distance: 220.9
click at [847, 164] on img at bounding box center [842, 161] width 61 height 34
click at [901, 166] on div "LOS POLLITOS DICEN, ARROZ CON LECHE" at bounding box center [991, 161] width 226 height 19
click at [952, 145] on div "LOS POLLITOS DICEN, ARROZ CON LECHE" at bounding box center [964, 161] width 316 height 45
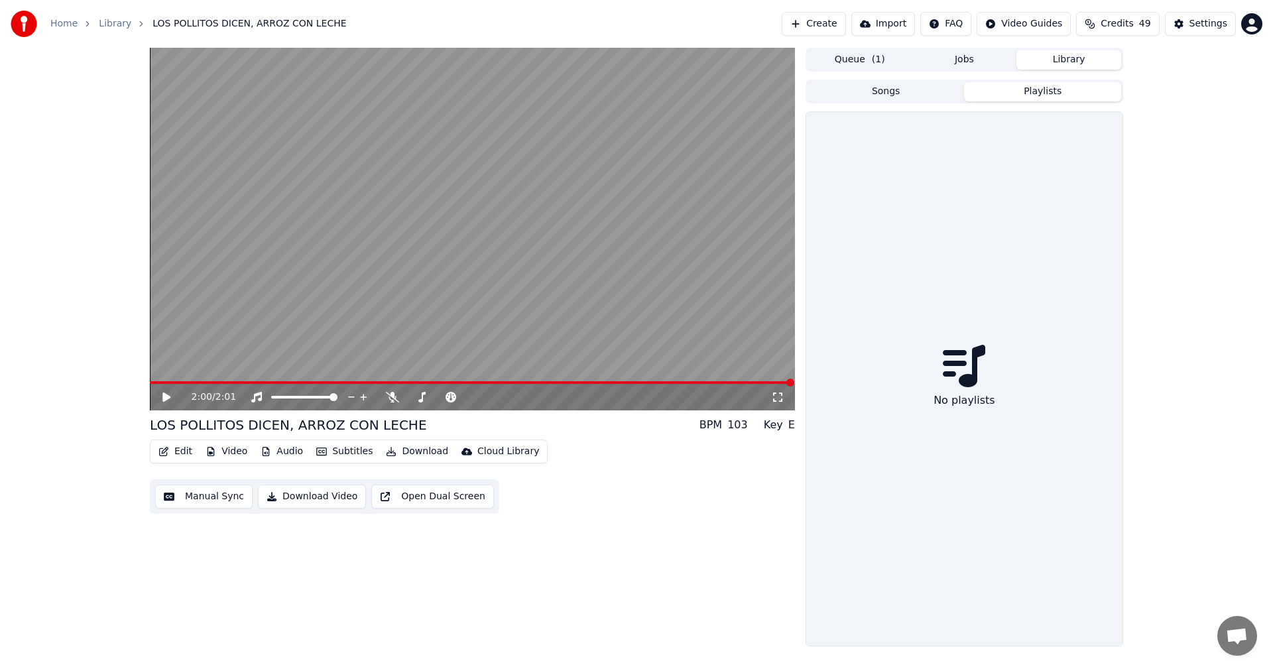
click at [1011, 98] on button "Playlists" at bounding box center [1042, 91] width 157 height 19
click at [979, 64] on button "Jobs" at bounding box center [964, 59] width 105 height 19
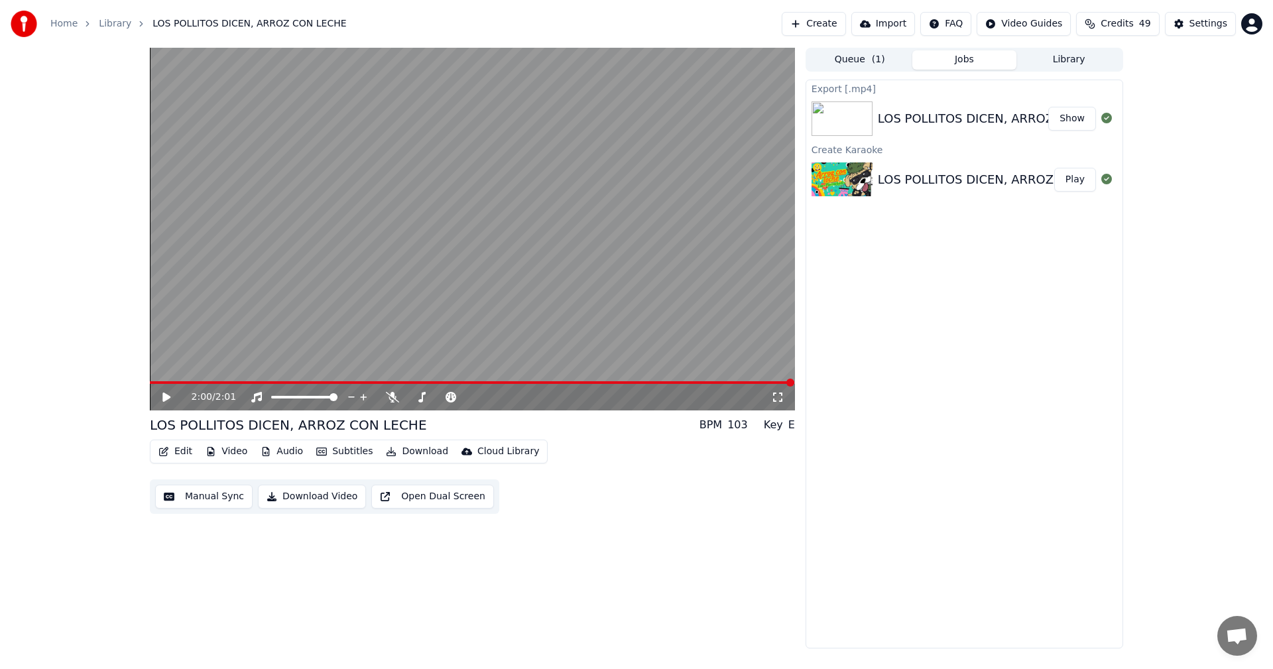
click at [847, 69] on button "Queue ( 1 )" at bounding box center [860, 59] width 105 height 19
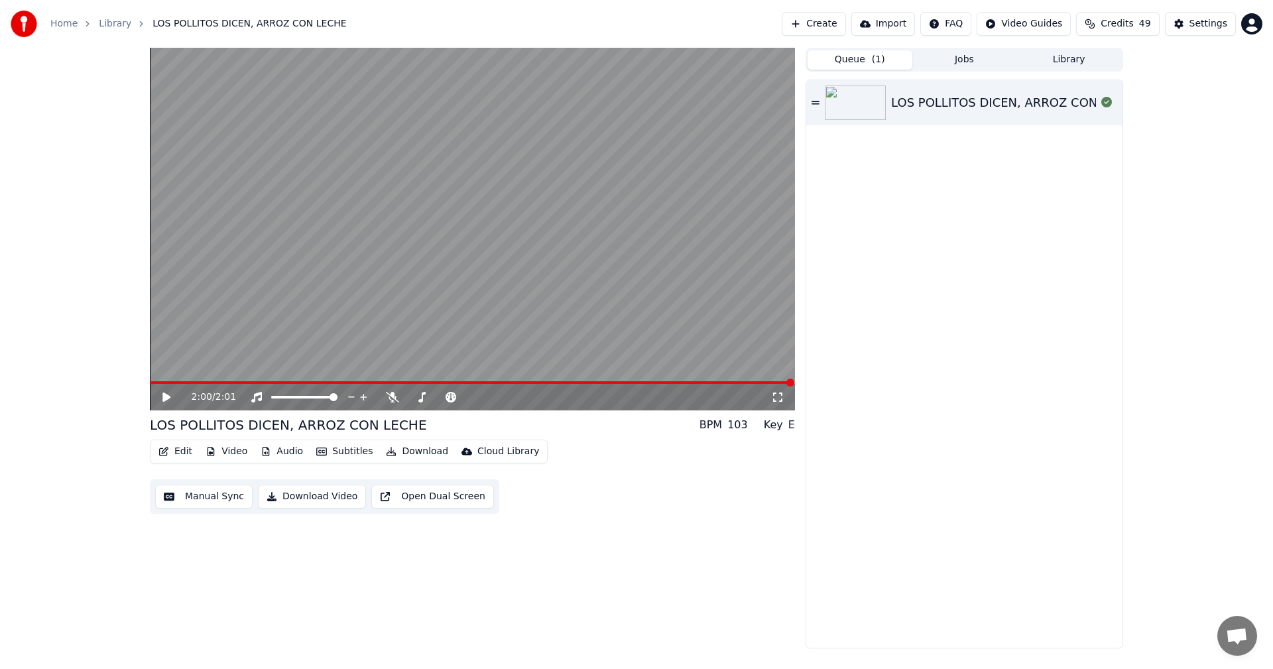
click at [959, 59] on button "Jobs" at bounding box center [964, 59] width 105 height 19
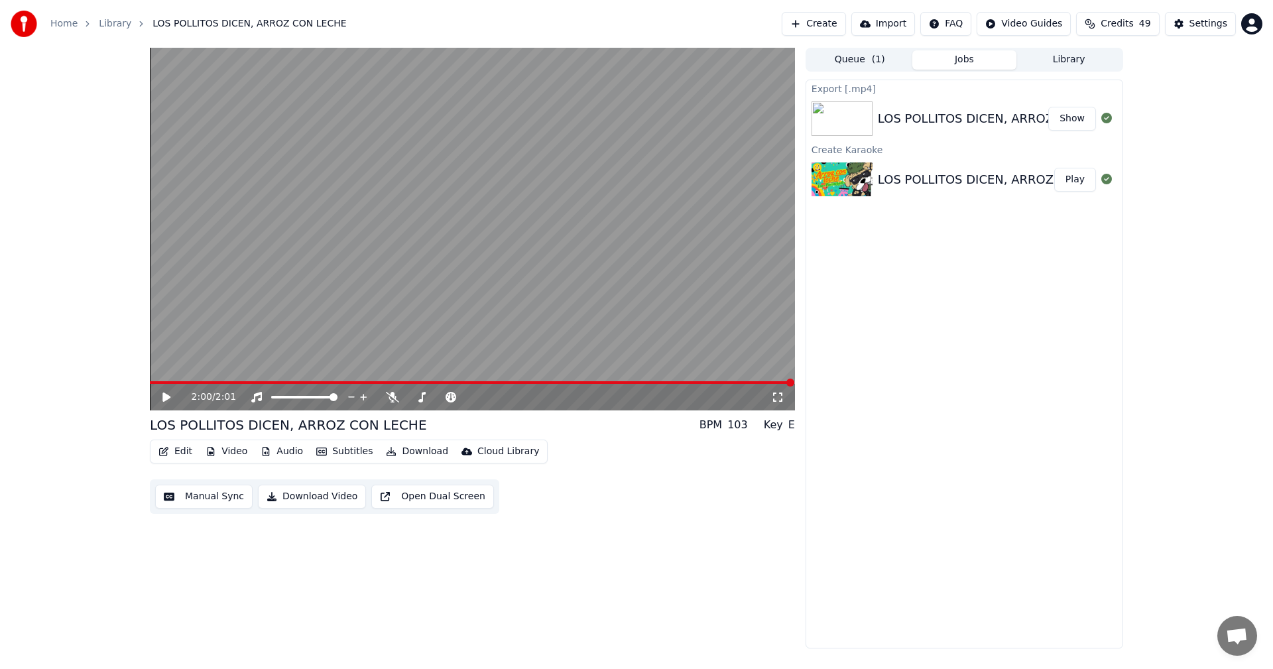
click at [1073, 119] on button "Show" at bounding box center [1072, 119] width 48 height 24
click at [842, 24] on button "Create" at bounding box center [814, 24] width 64 height 24
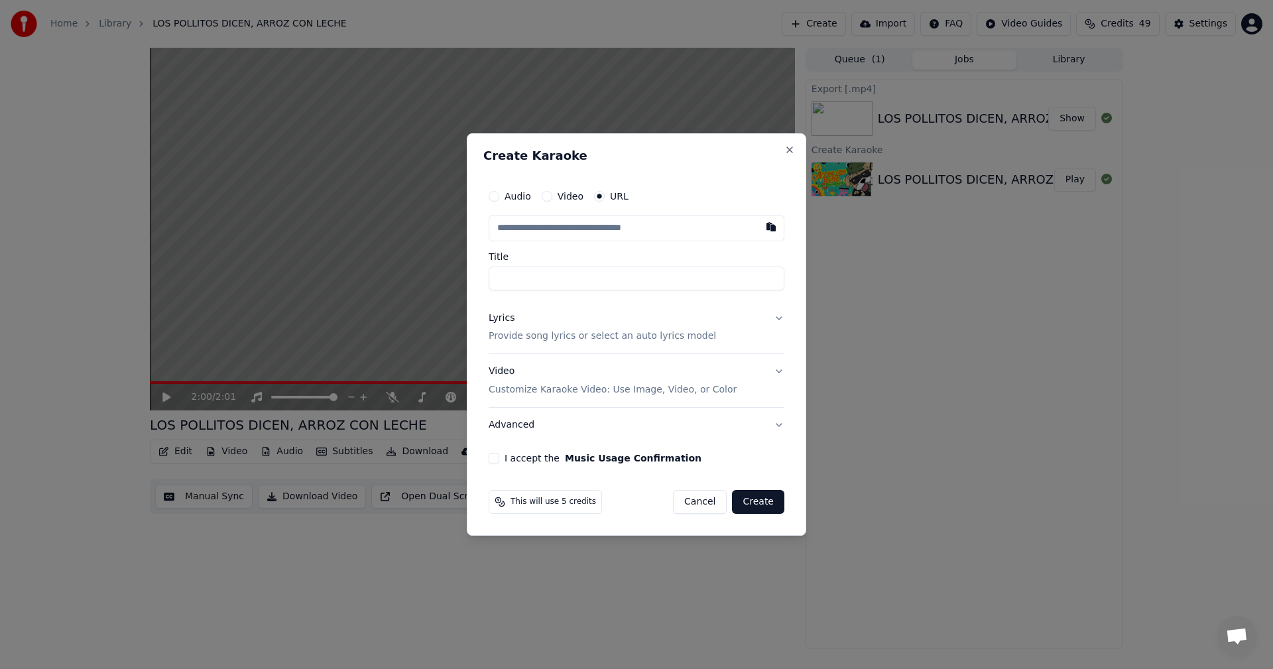
click at [558, 222] on input "text" at bounding box center [637, 228] width 296 height 27
type input "*"
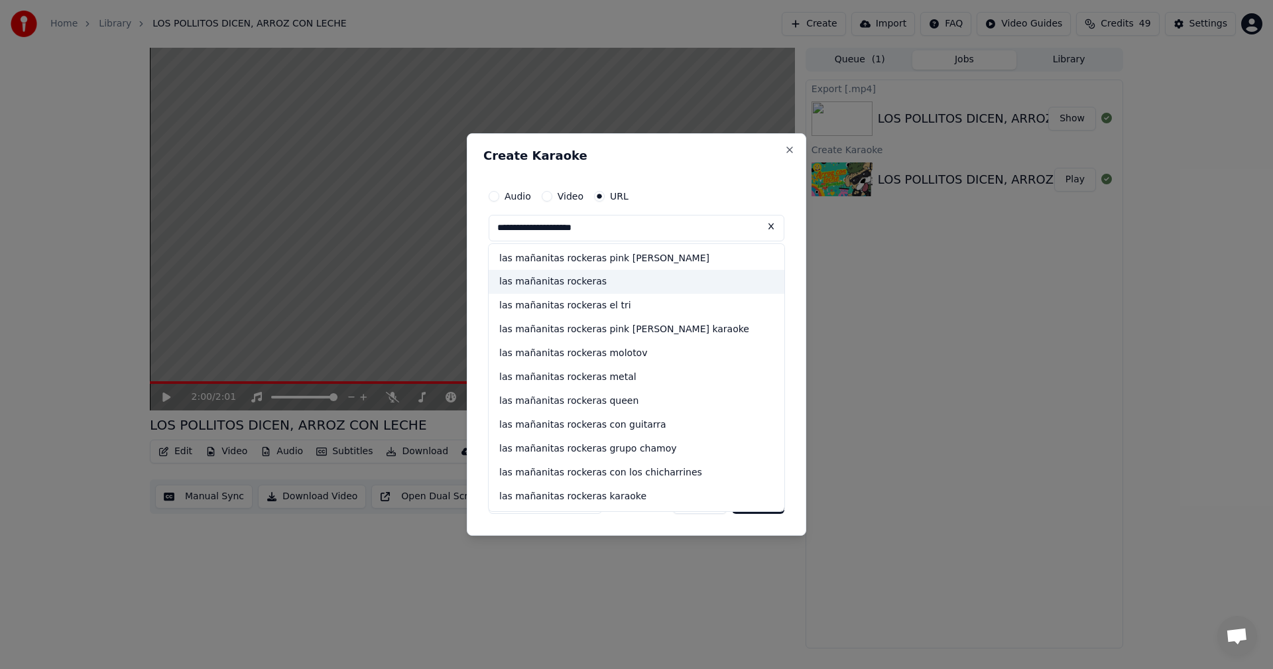
click at [586, 286] on div "las mañanitas rockeras" at bounding box center [637, 283] width 296 height 24
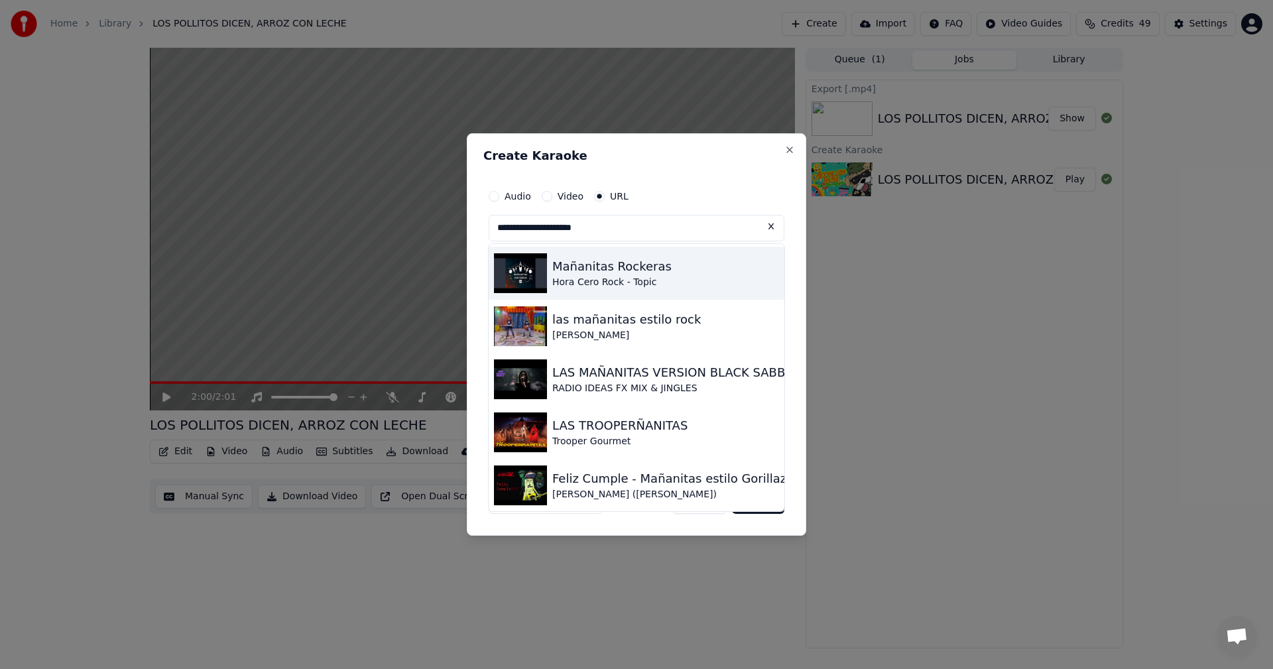
click at [571, 275] on div "Mañanitas Rockeras" at bounding box center [611, 266] width 119 height 19
type input "**********"
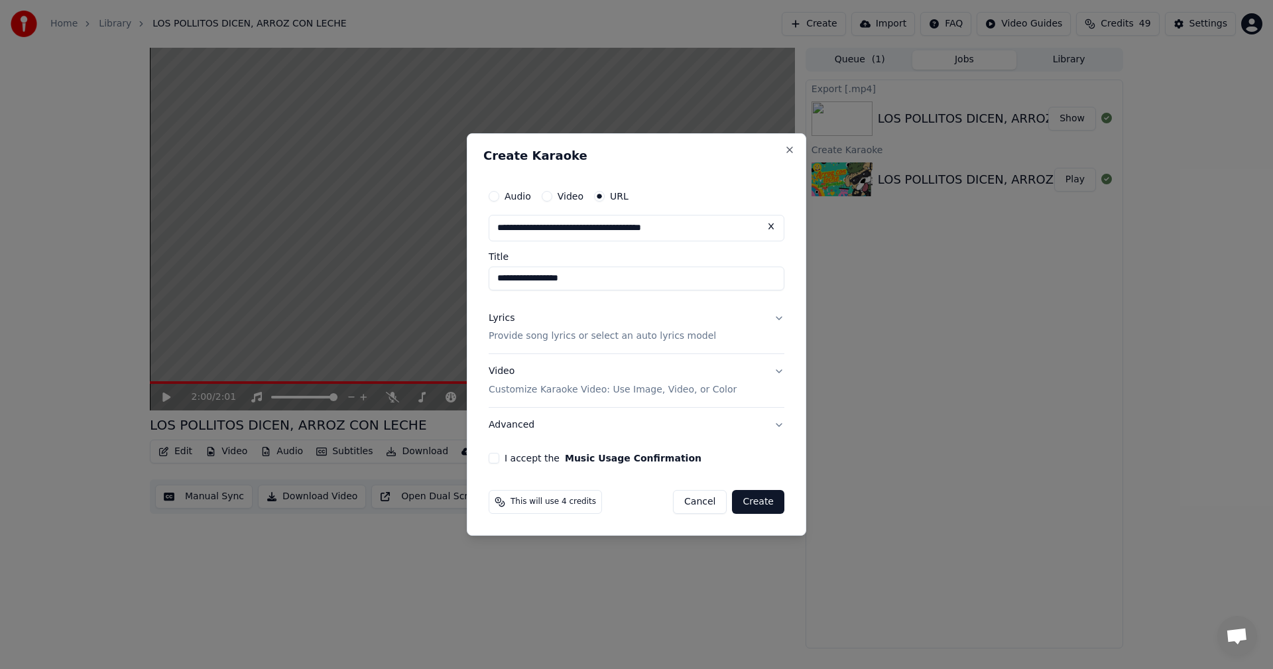
click at [777, 323] on button "Lyrics Provide song lyrics or select an auto lyrics model" at bounding box center [637, 327] width 296 height 53
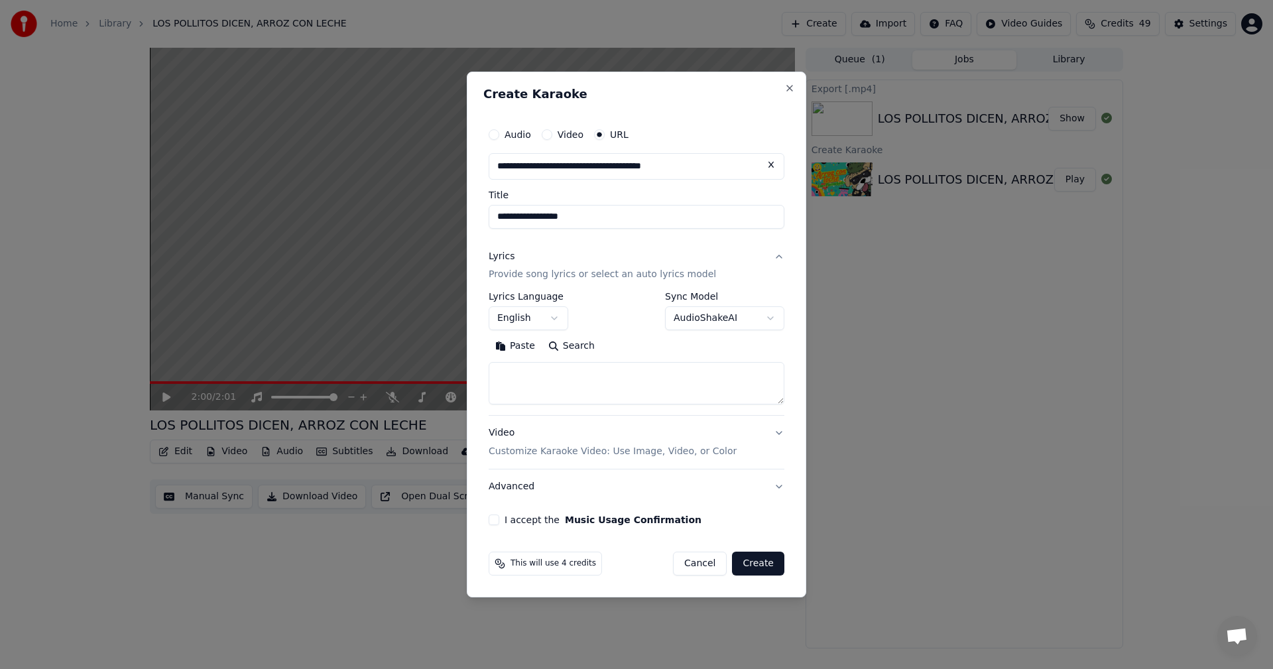
click at [765, 320] on body "**********" at bounding box center [636, 334] width 1273 height 669
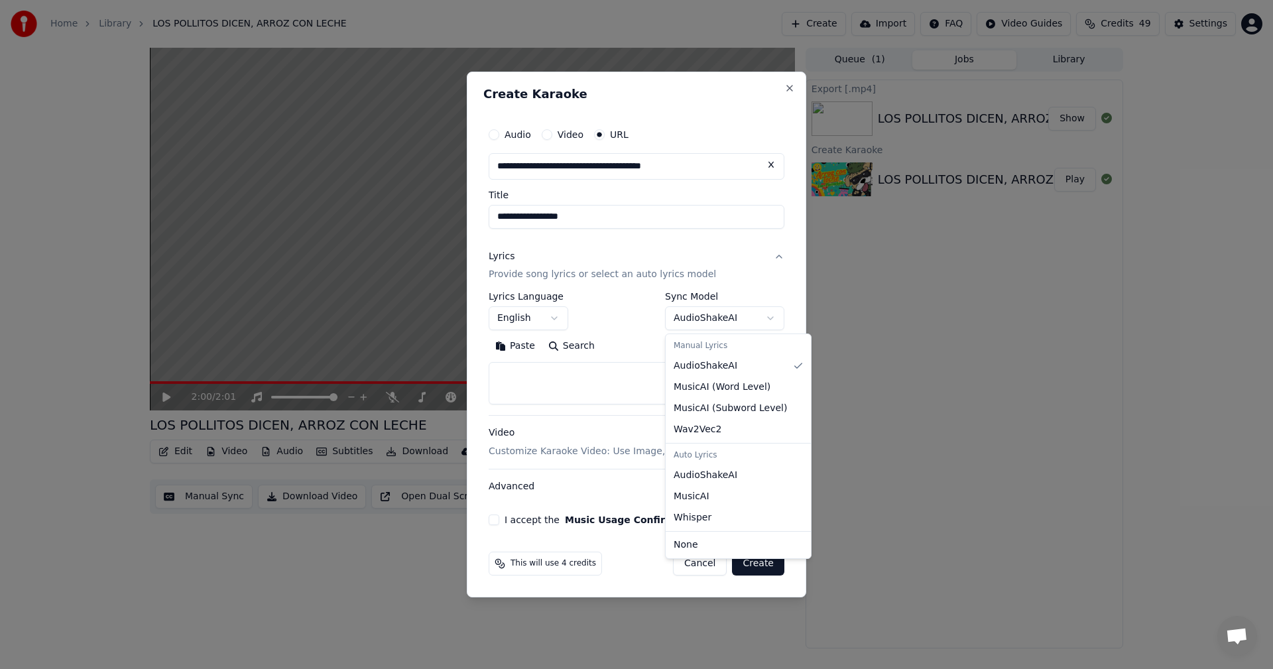
select select "**********"
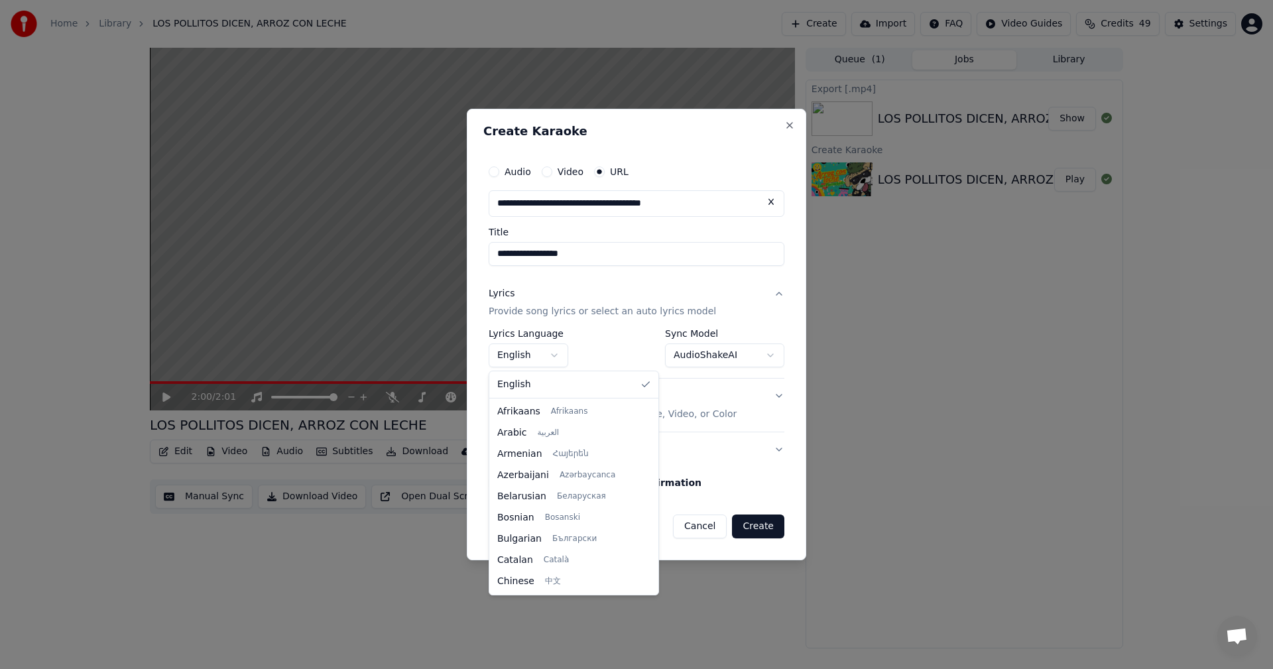
click at [558, 359] on body "**********" at bounding box center [636, 334] width 1273 height 669
select select "**"
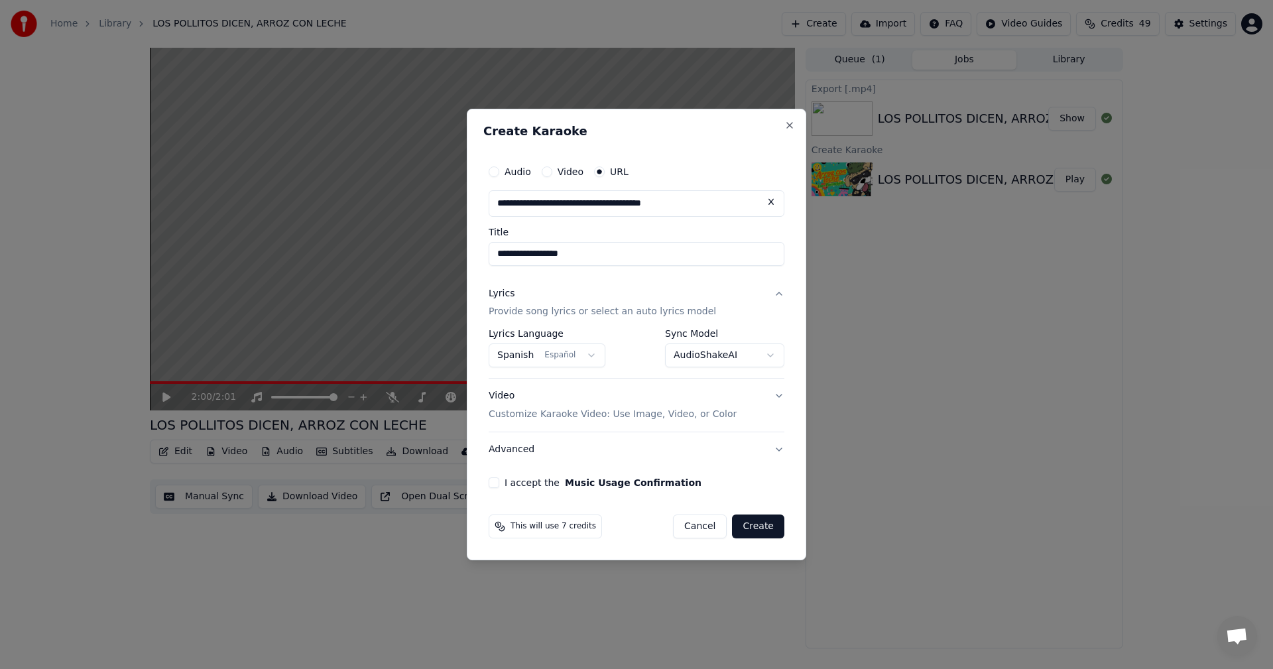
click at [492, 486] on button "I accept the Music Usage Confirmation" at bounding box center [494, 482] width 11 height 11
click at [761, 526] on button "Create" at bounding box center [758, 527] width 52 height 24
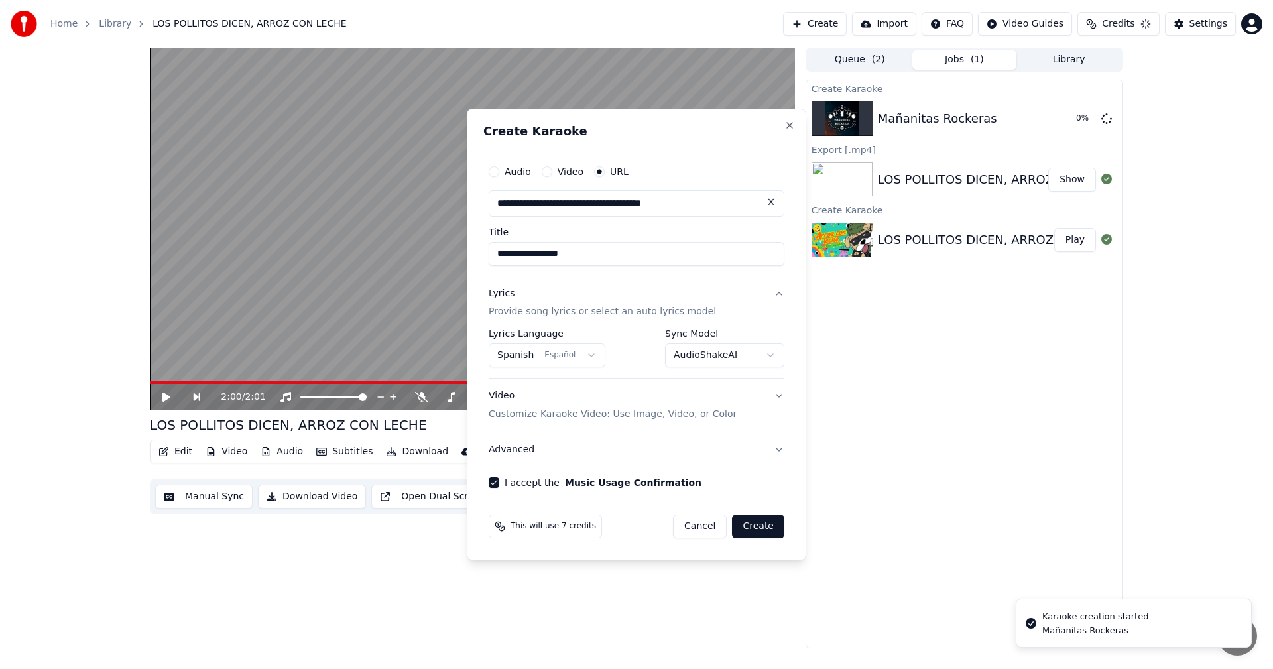
select select "**********"
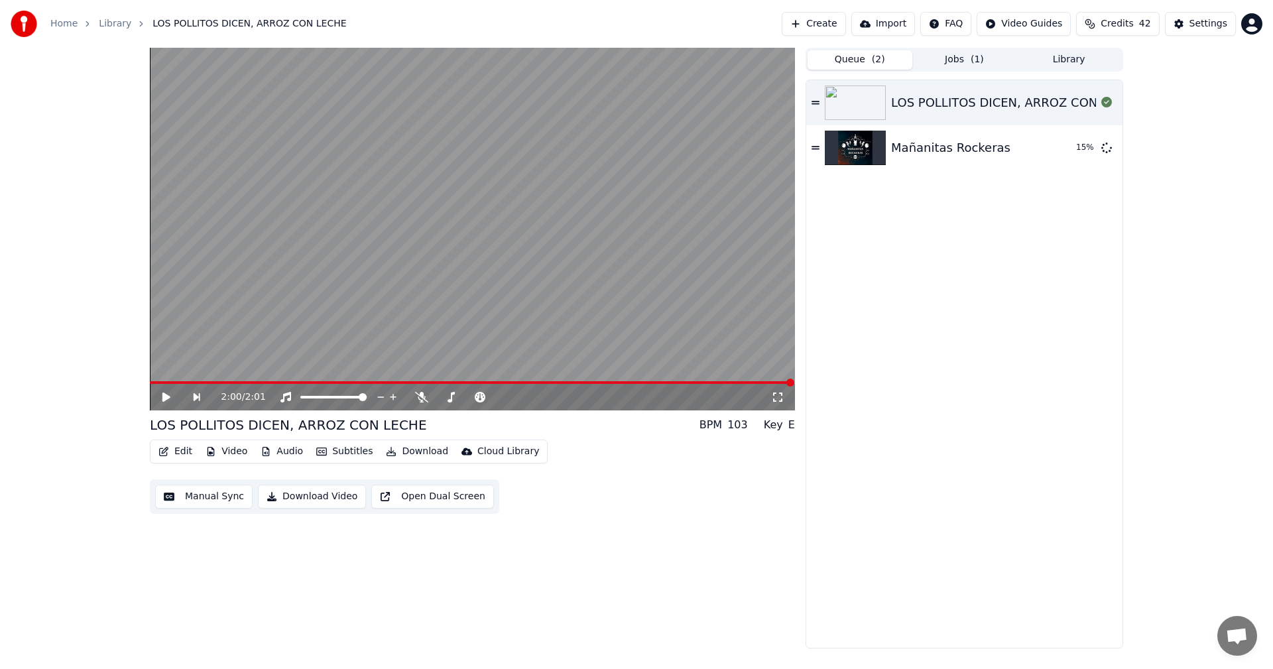
click at [859, 60] on button "Queue ( 2 )" at bounding box center [860, 59] width 105 height 19
click at [837, 24] on button "Create" at bounding box center [814, 24] width 64 height 24
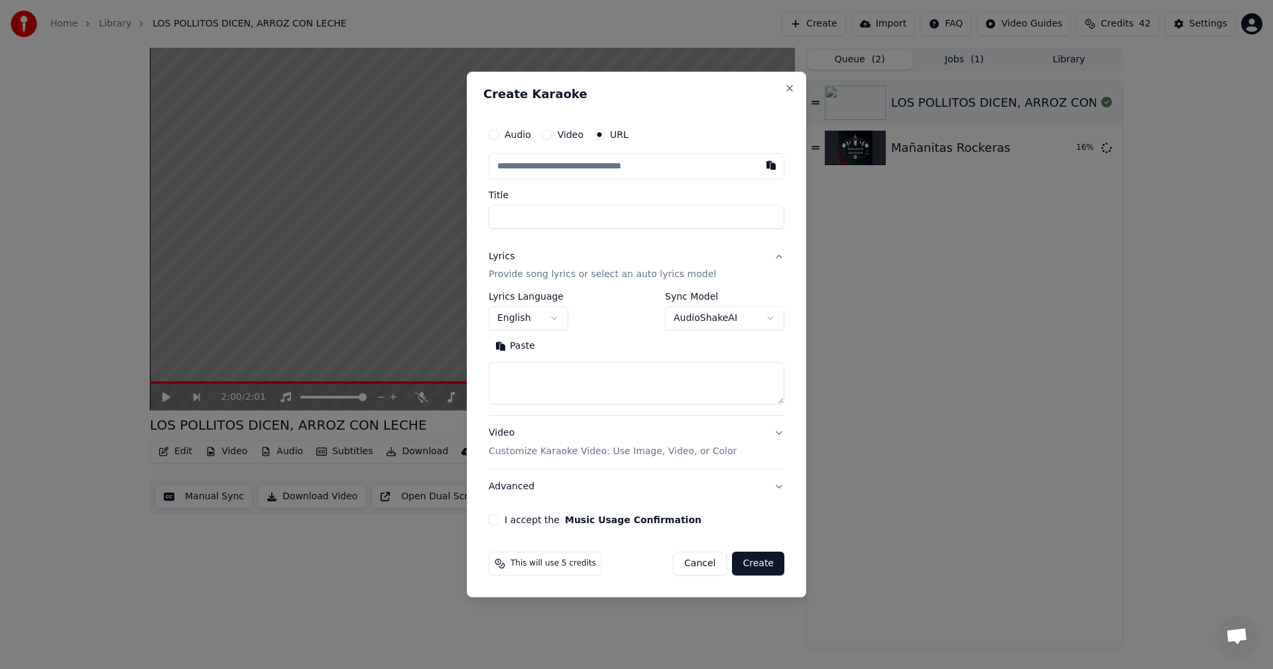
click at [636, 170] on input "text" at bounding box center [637, 166] width 296 height 27
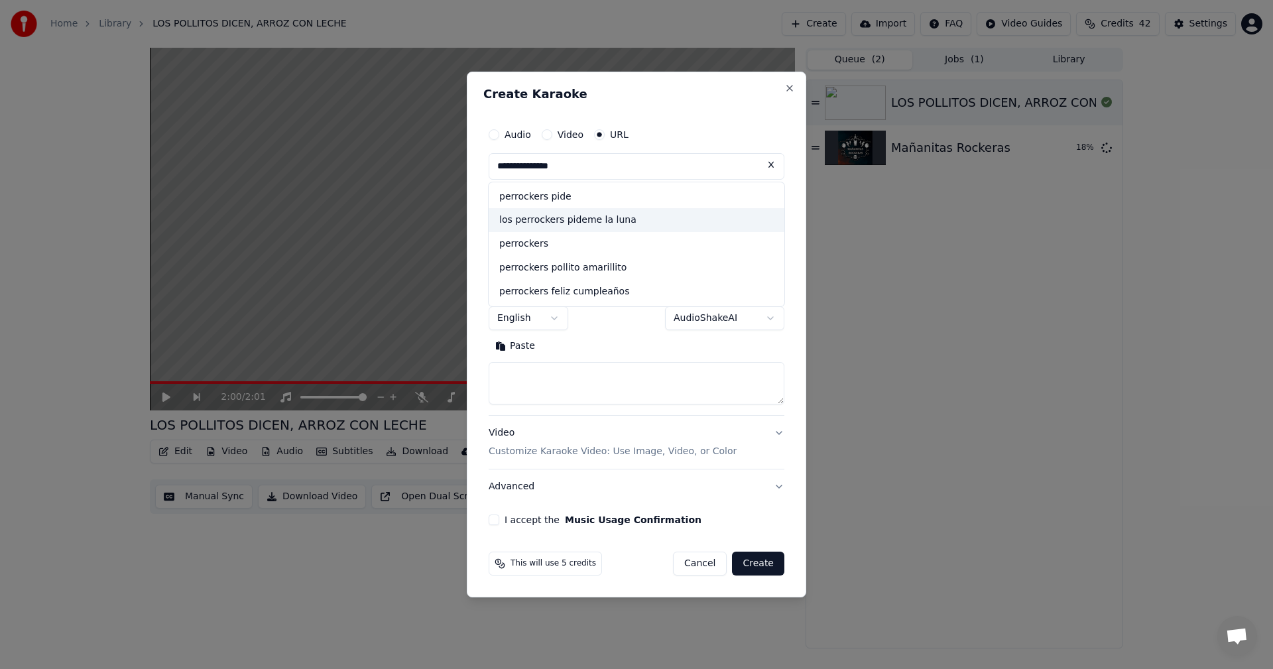
click at [617, 219] on div "los perrockers pideme la luna" at bounding box center [637, 221] width 296 height 24
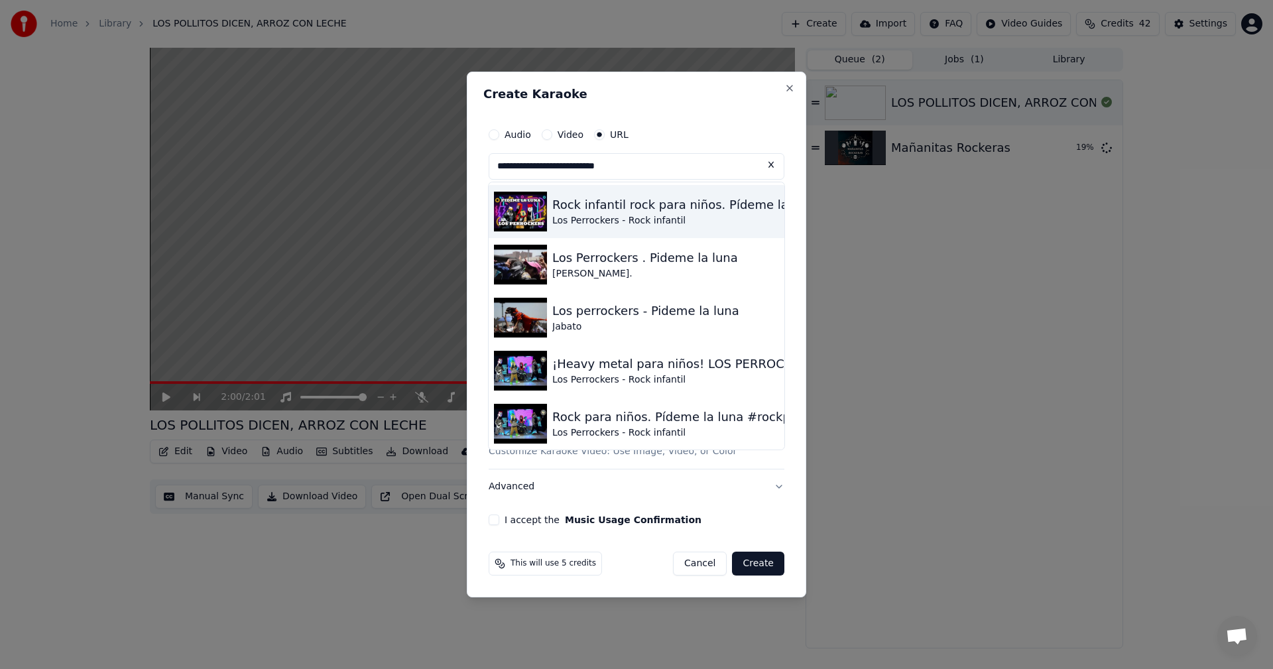
click at [515, 213] on img at bounding box center [520, 212] width 53 height 40
type input "**********"
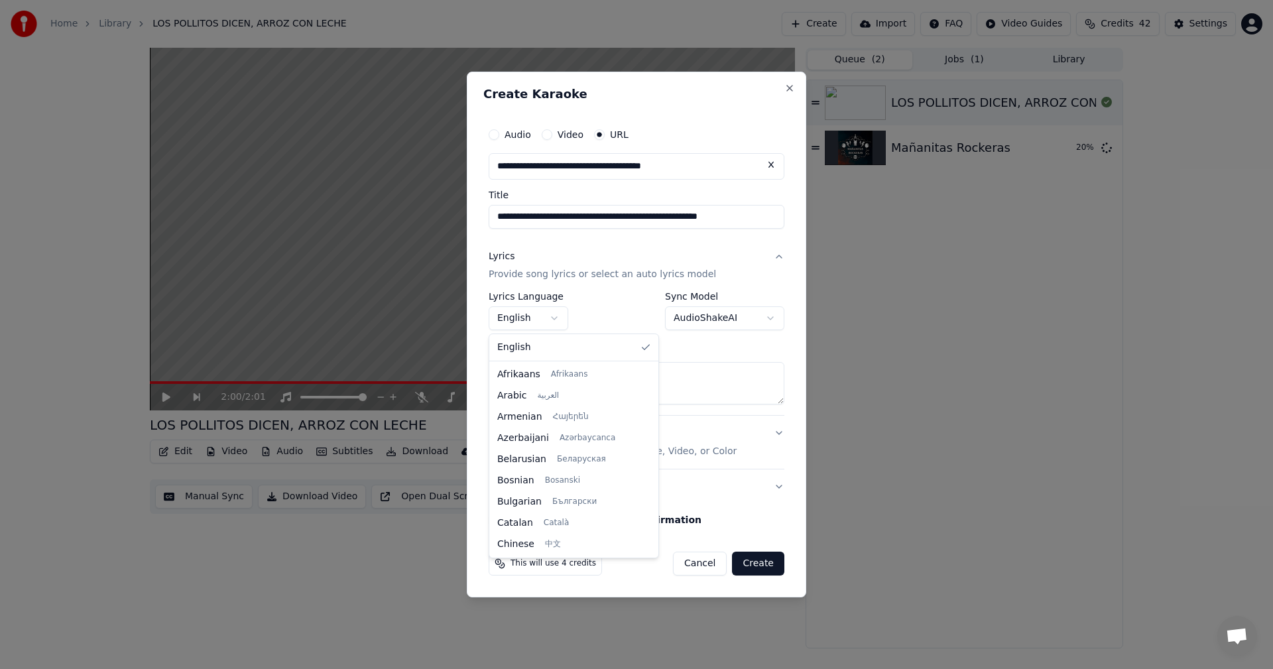
click at [539, 321] on body "**********" at bounding box center [636, 334] width 1273 height 669
select select "**"
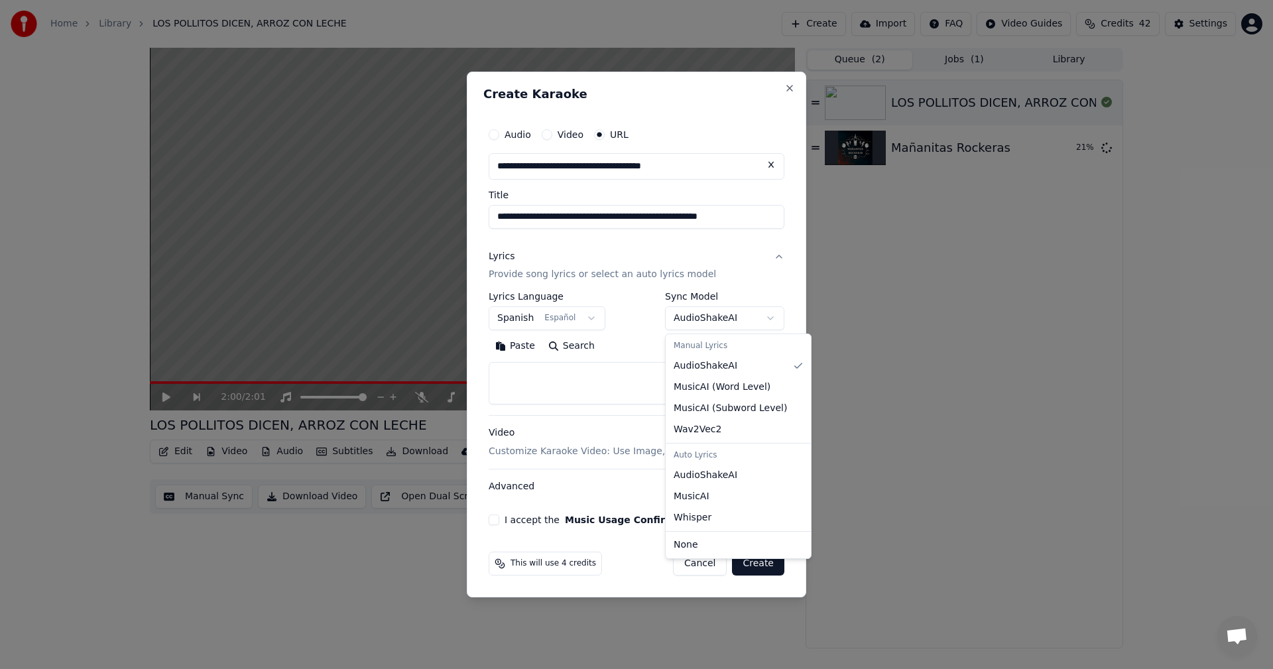
click at [770, 320] on body "**********" at bounding box center [636, 334] width 1273 height 669
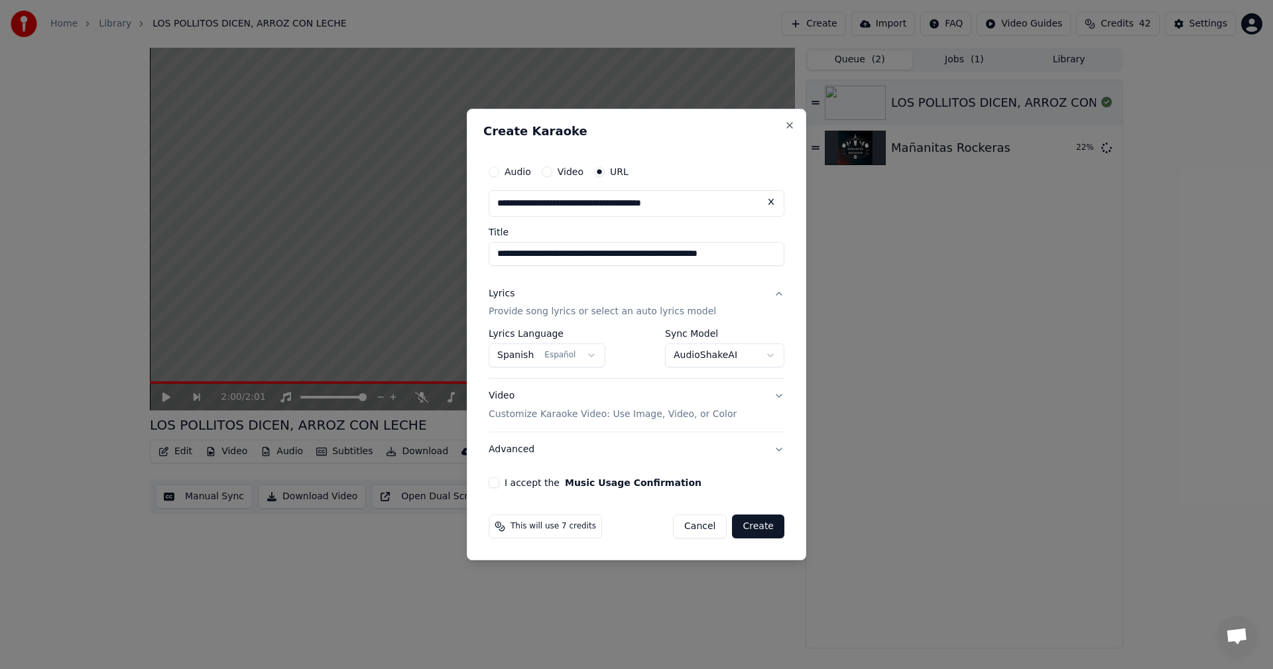
click at [493, 483] on button "I accept the Music Usage Confirmation" at bounding box center [494, 482] width 11 height 11
click at [761, 532] on button "Create" at bounding box center [758, 527] width 52 height 24
select select "**********"
select select
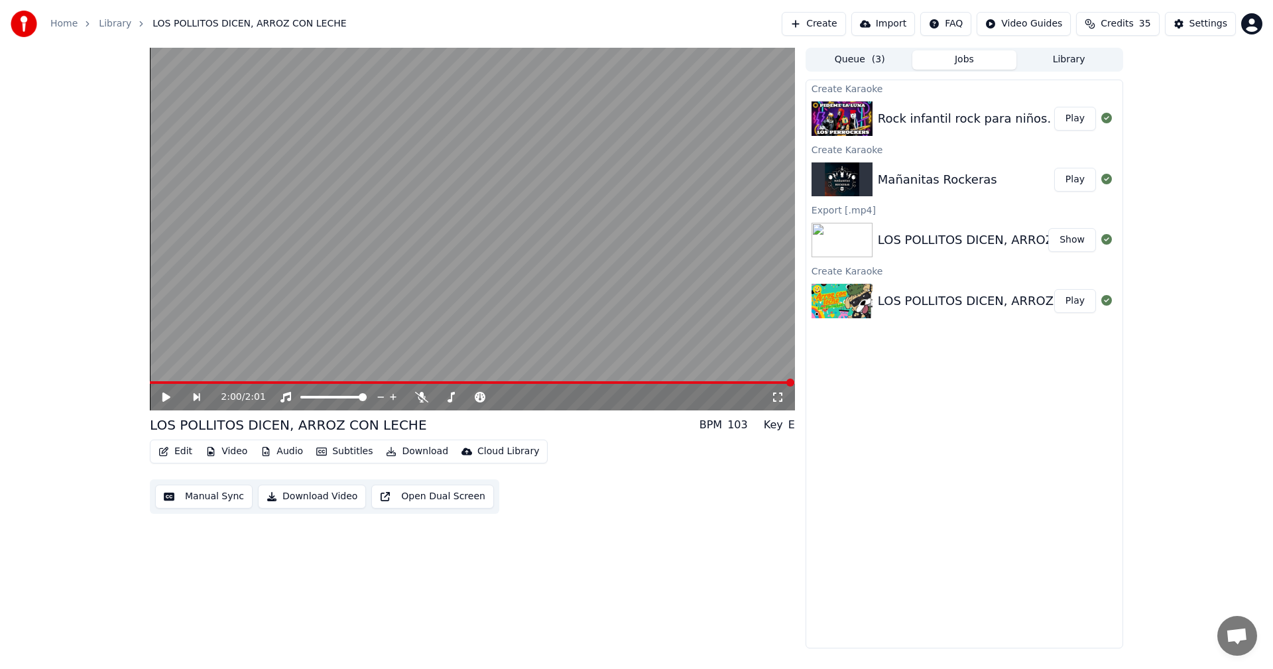
click at [942, 189] on div "Mañanitas Rockeras Play" at bounding box center [964, 179] width 316 height 45
click at [1070, 181] on button "Play" at bounding box center [1075, 180] width 42 height 24
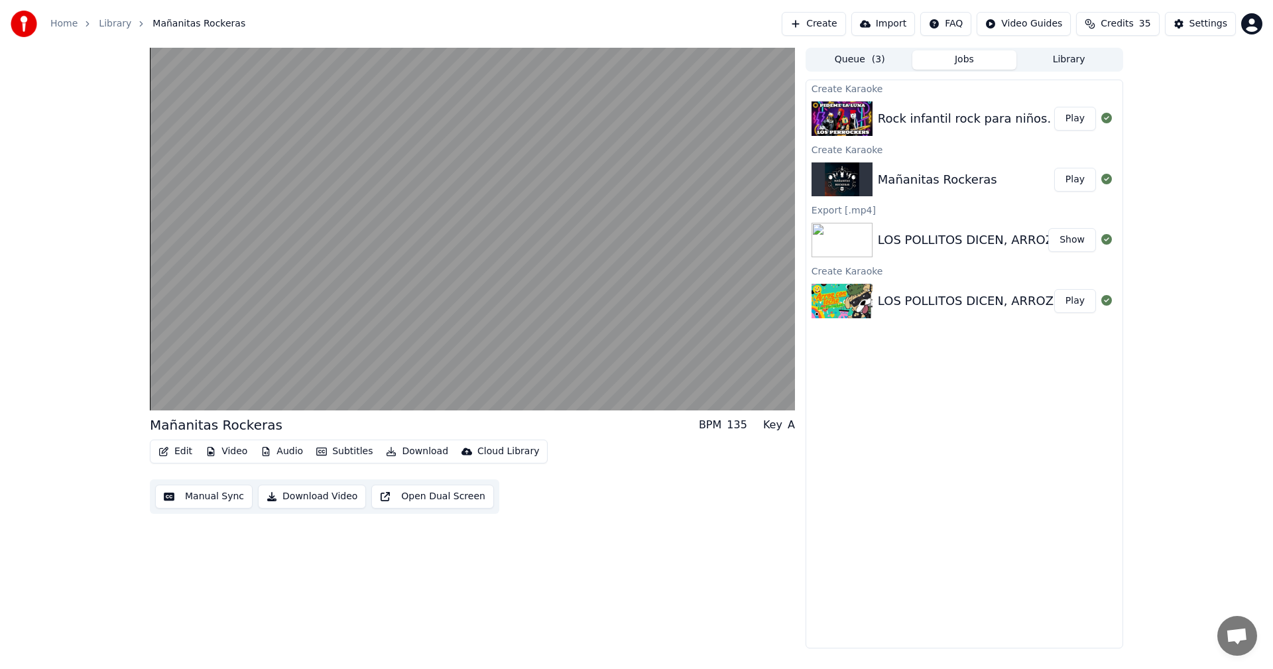
click at [340, 457] on button "Subtitles" at bounding box center [344, 451] width 67 height 19
click at [406, 583] on div "Sync Model AudioShakeAI (Auto Lyrics) Off Preset Style Mapping Default Import S…" at bounding box center [393, 539] width 178 height 146
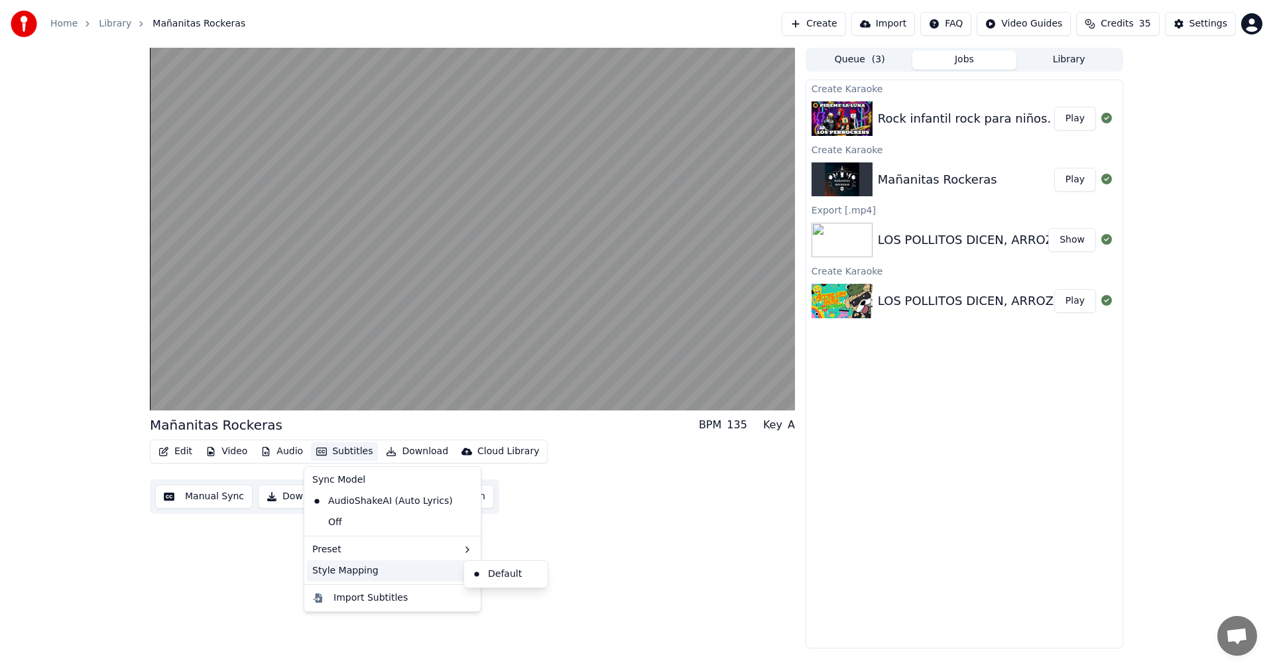
click at [412, 572] on div "Style Mapping" at bounding box center [392, 570] width 171 height 21
click at [423, 555] on div "Preset" at bounding box center [392, 549] width 171 height 21
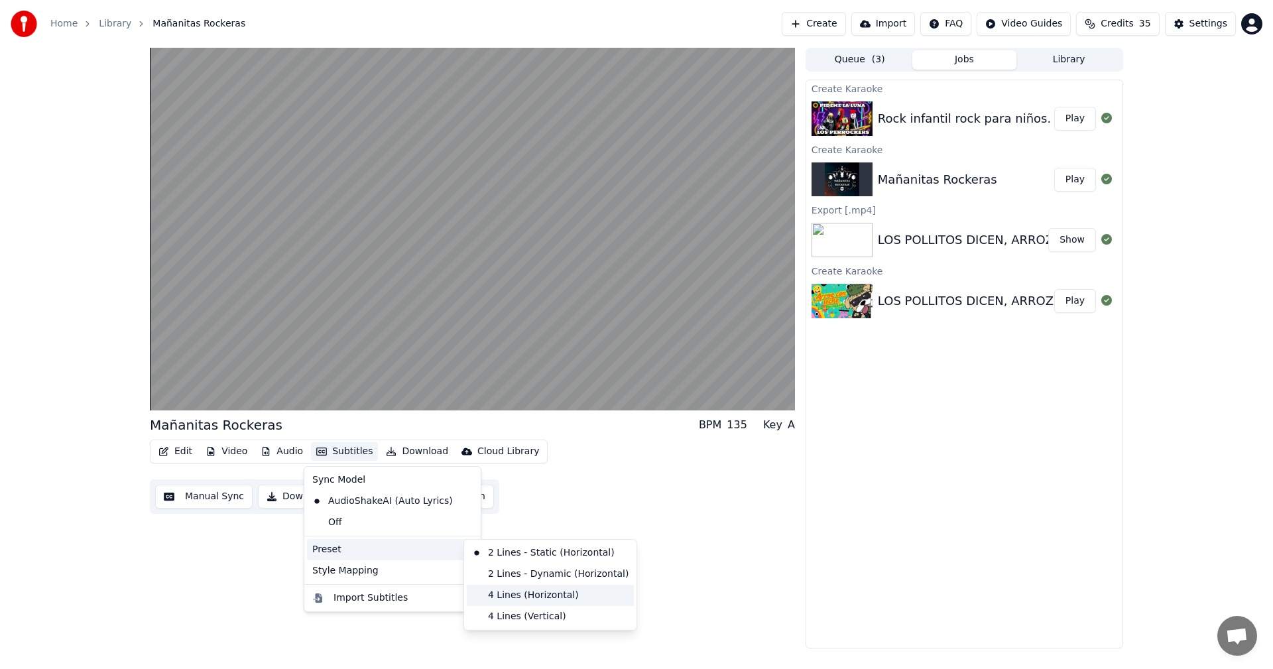
click at [501, 604] on div "4 Lines (Horizontal)" at bounding box center [550, 595] width 167 height 21
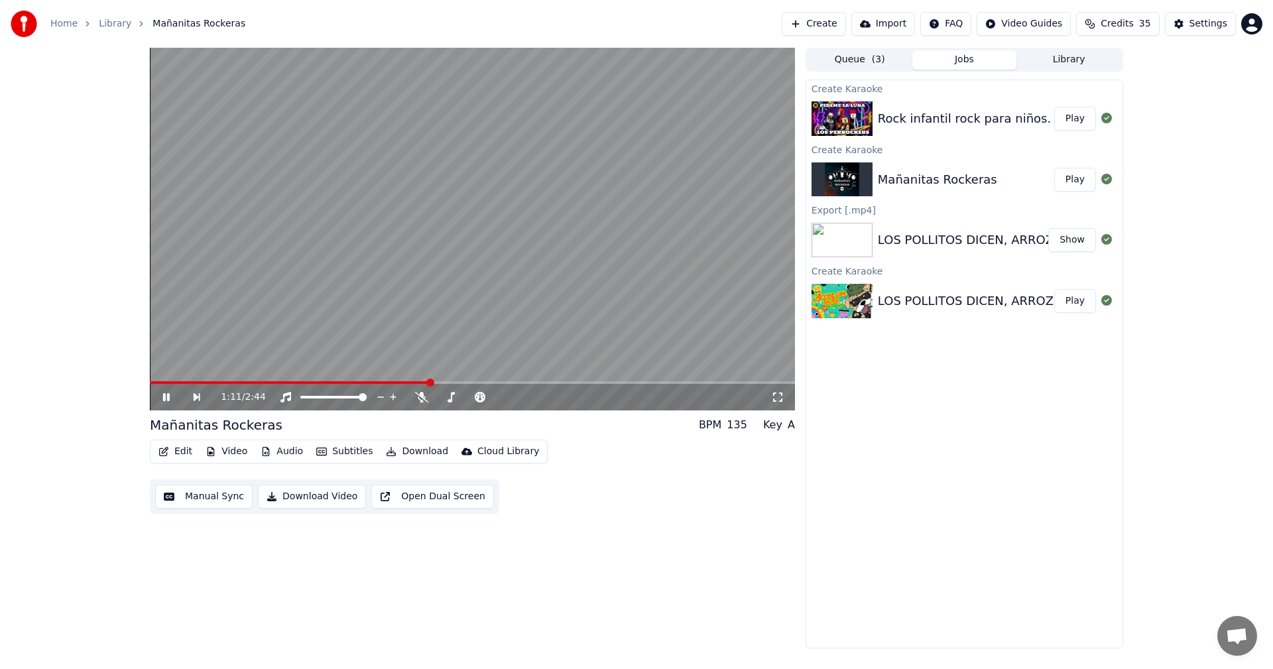
click at [457, 383] on span at bounding box center [472, 382] width 645 height 3
click at [496, 385] on div "Tempo Tempo" at bounding box center [481, 376] width 42 height 19
click at [519, 384] on span at bounding box center [472, 382] width 645 height 3
click at [548, 383] on span at bounding box center [472, 382] width 645 height 3
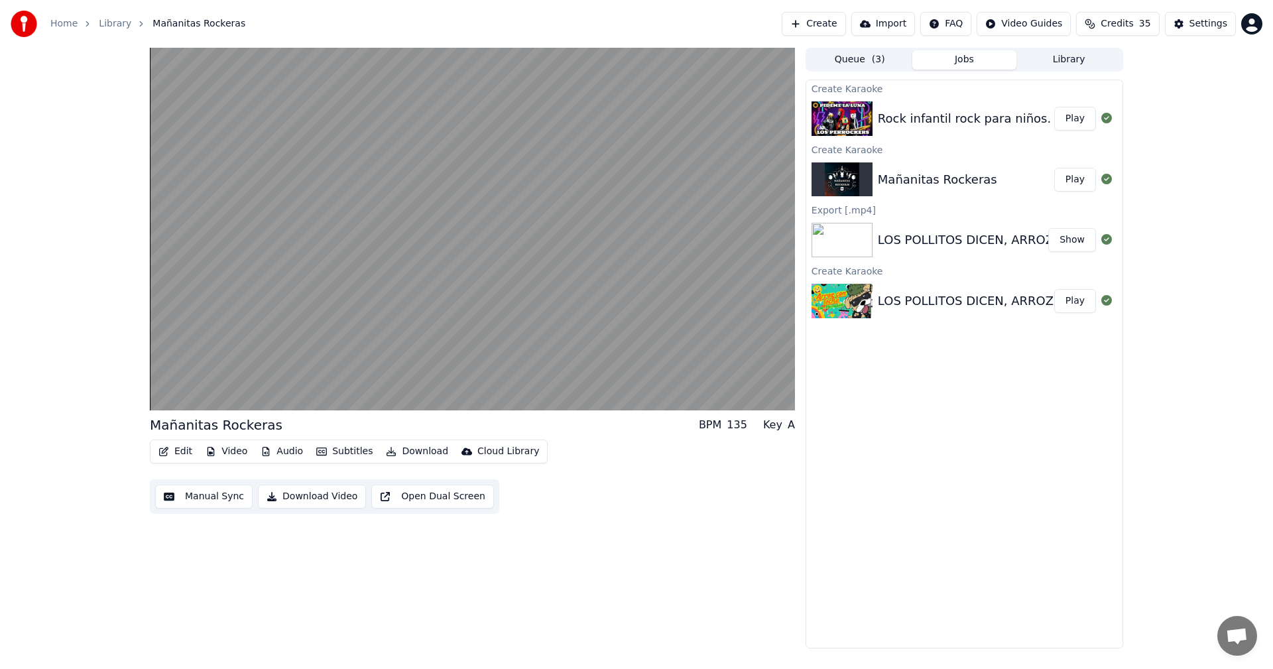
click at [293, 499] on button "Download Video" at bounding box center [312, 497] width 108 height 24
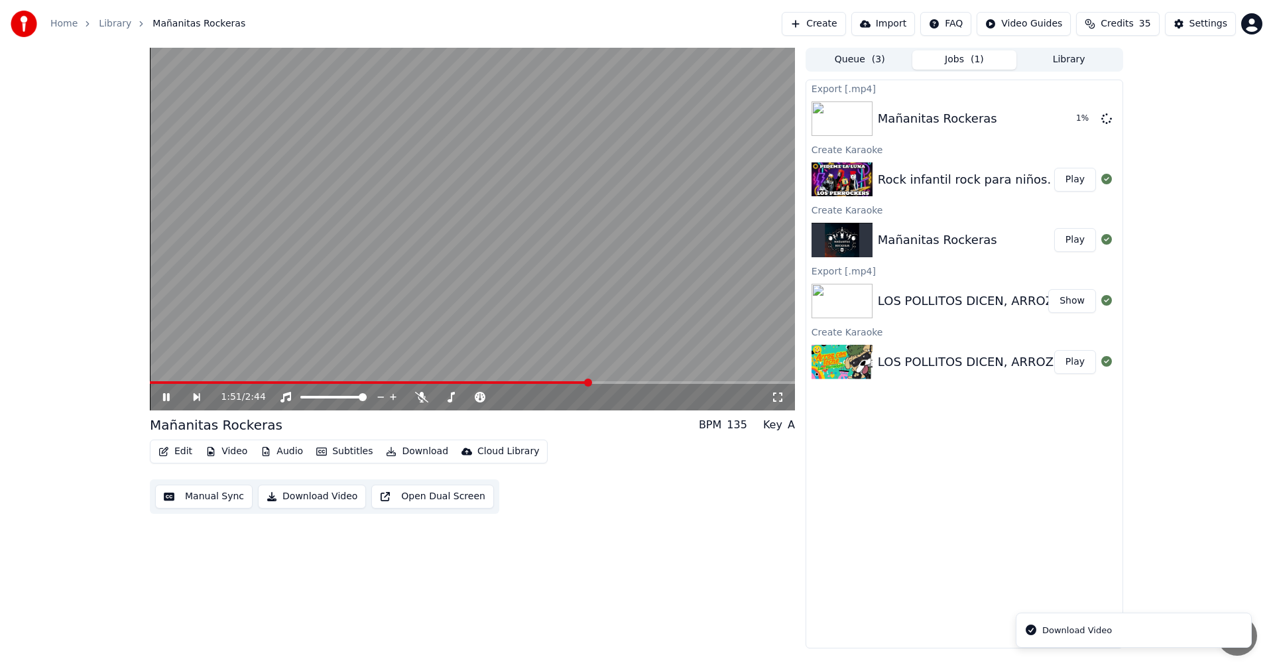
click at [620, 385] on div "1:51 / 2:44" at bounding box center [472, 397] width 645 height 27
click at [627, 381] on span at bounding box center [472, 382] width 645 height 3
click at [653, 385] on div "2:01 / 2:44" at bounding box center [472, 397] width 645 height 27
click at [667, 384] on span at bounding box center [472, 382] width 645 height 3
click at [685, 383] on span at bounding box center [472, 382] width 645 height 3
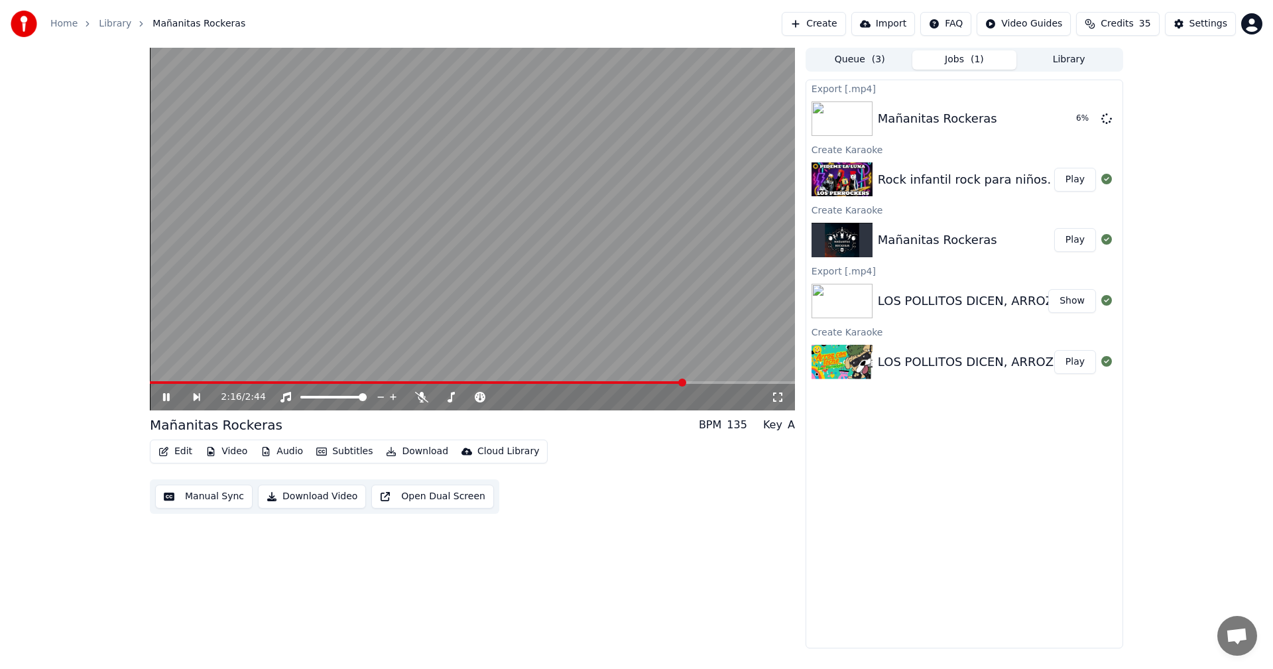
click at [714, 384] on span at bounding box center [472, 382] width 645 height 3
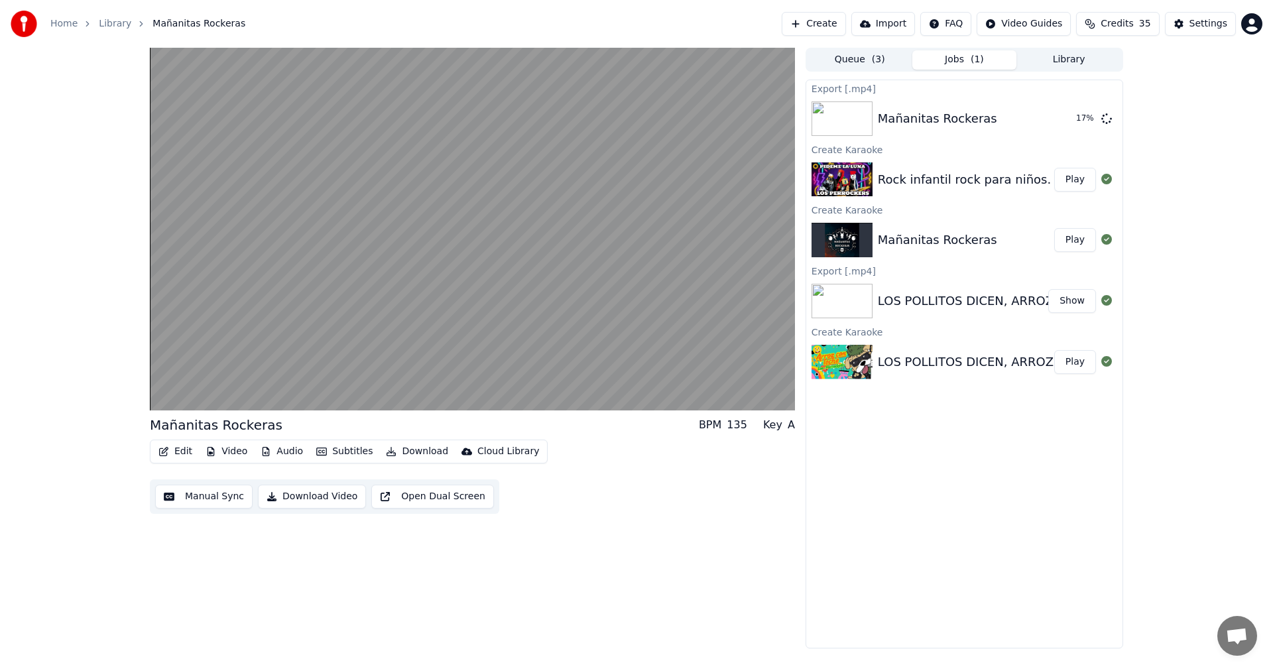
click at [1062, 190] on button "Play" at bounding box center [1075, 180] width 42 height 24
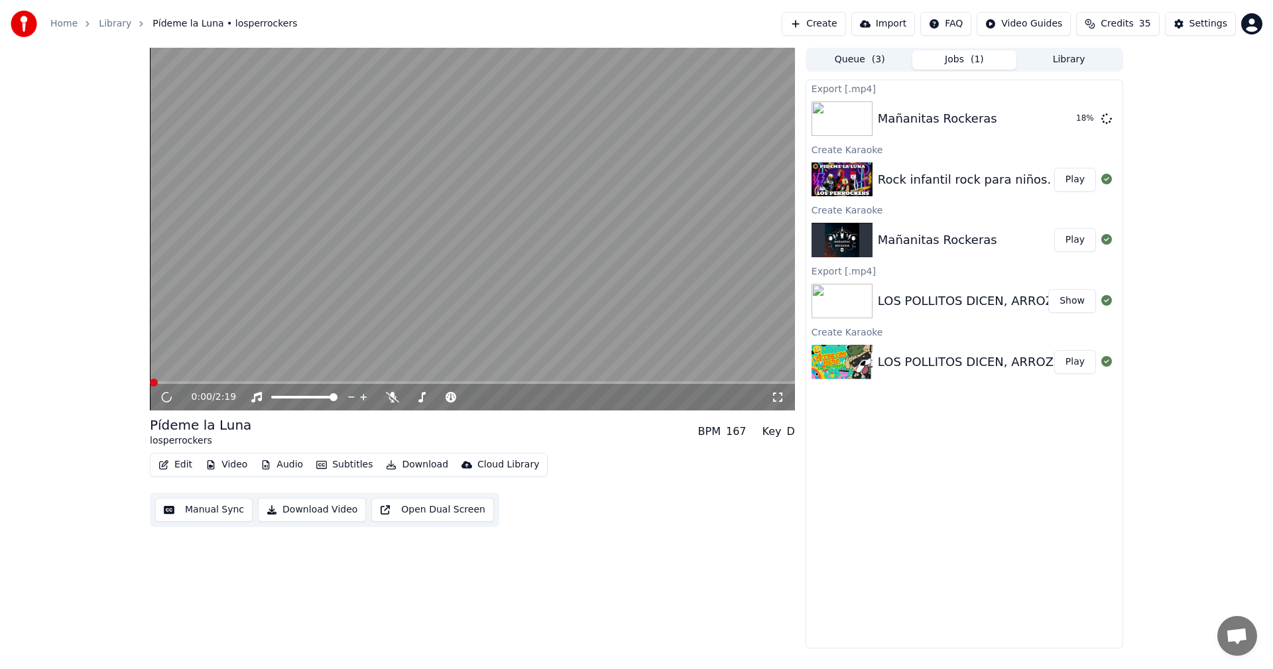
click at [1074, 180] on button "Play" at bounding box center [1075, 180] width 42 height 24
click at [335, 466] on button "Subtitles" at bounding box center [344, 465] width 67 height 19
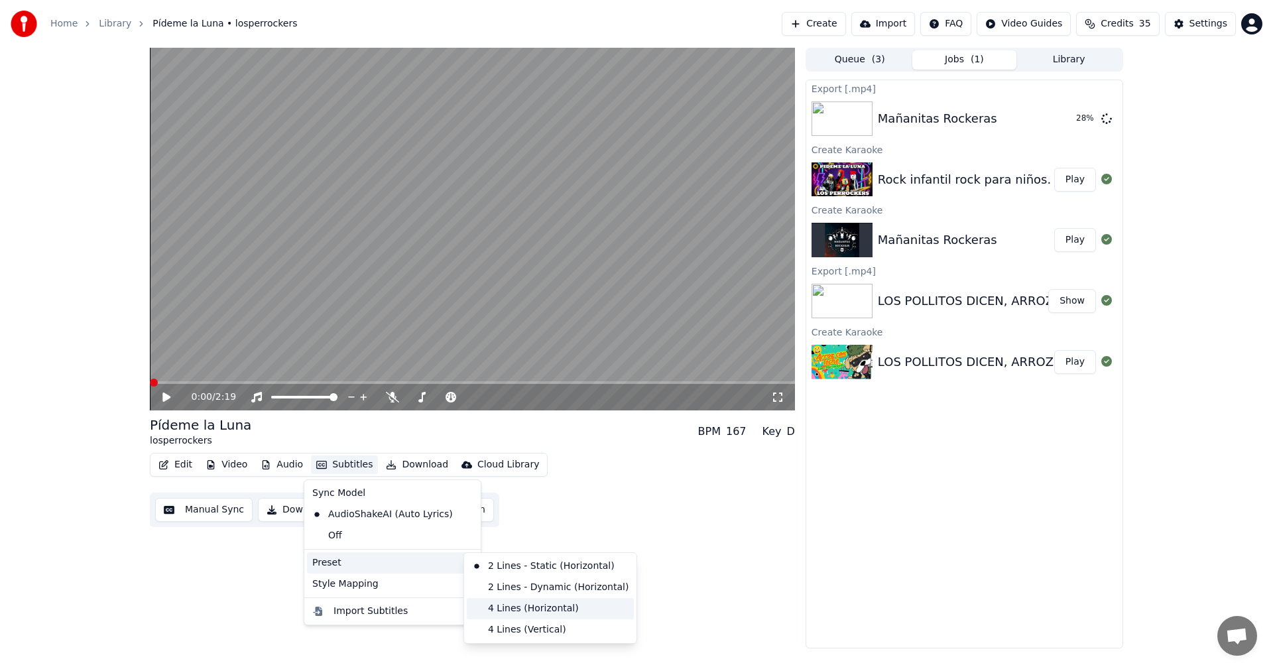
click at [526, 613] on div "4 Lines (Horizontal)" at bounding box center [550, 608] width 167 height 21
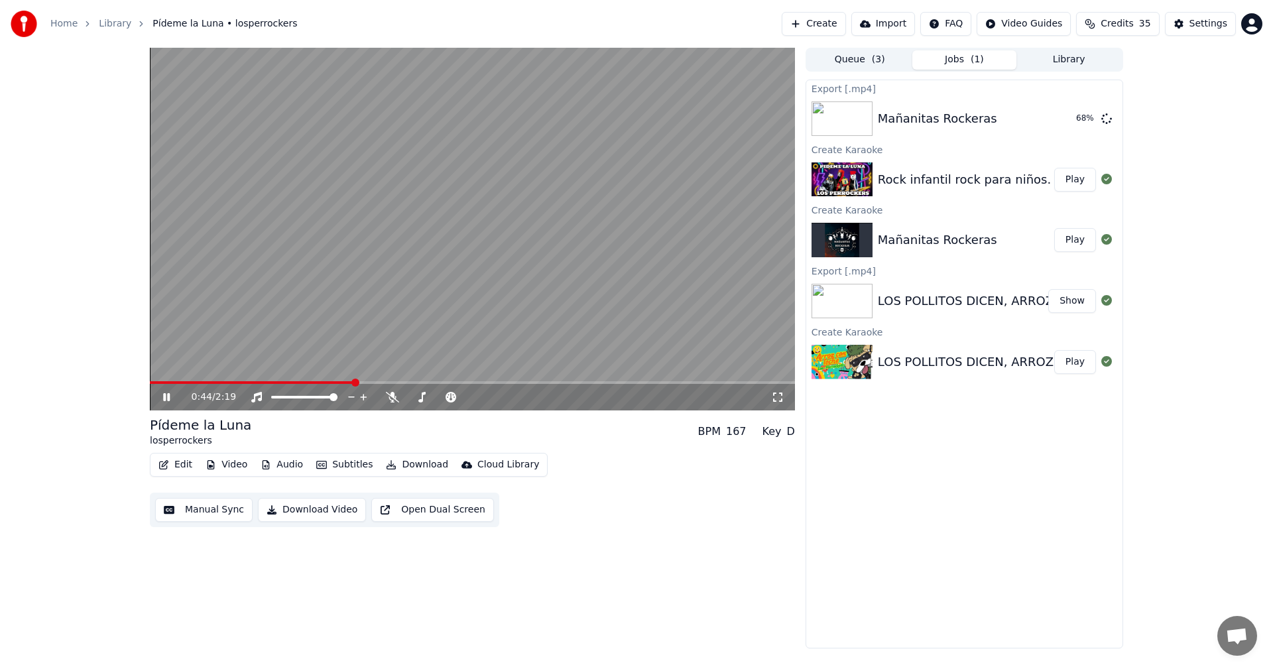
click at [513, 168] on video at bounding box center [472, 229] width 645 height 363
click at [338, 385] on div "0:44 / 2:19" at bounding box center [472, 397] width 645 height 27
click at [346, 381] on span at bounding box center [253, 382] width 206 height 3
click at [189, 511] on button "Manual Sync" at bounding box center [203, 510] width 97 height 24
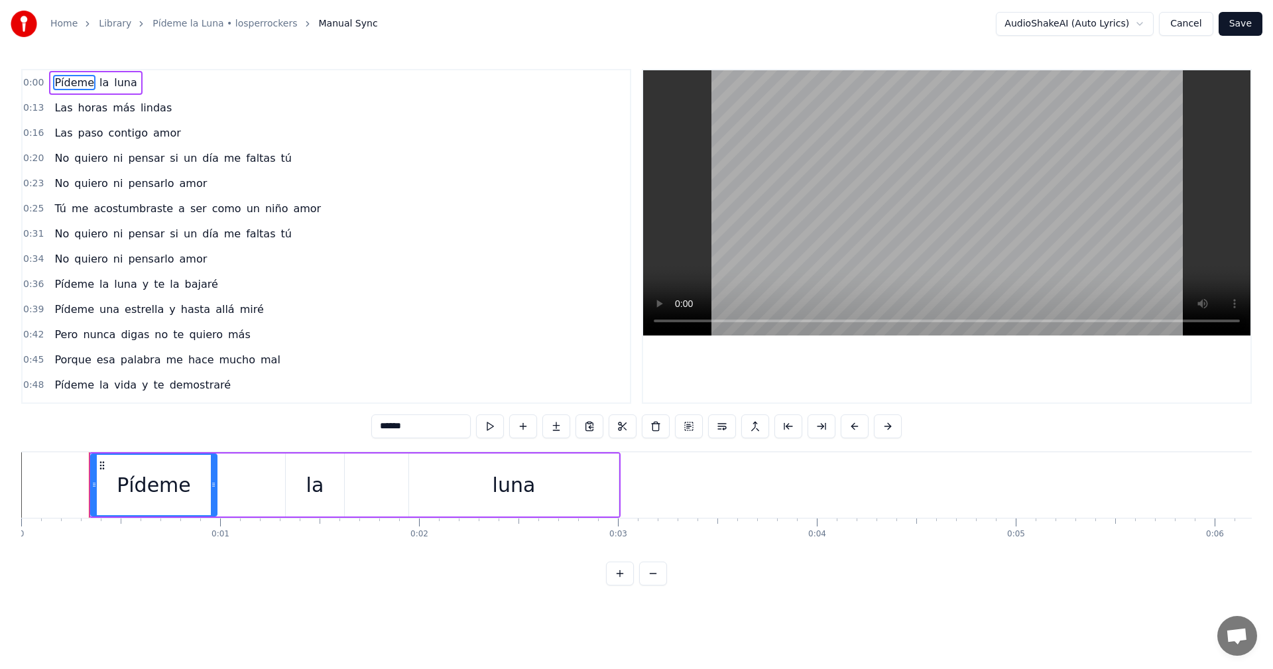
click at [168, 282] on span "la" at bounding box center [174, 284] width 12 height 15
type input "**"
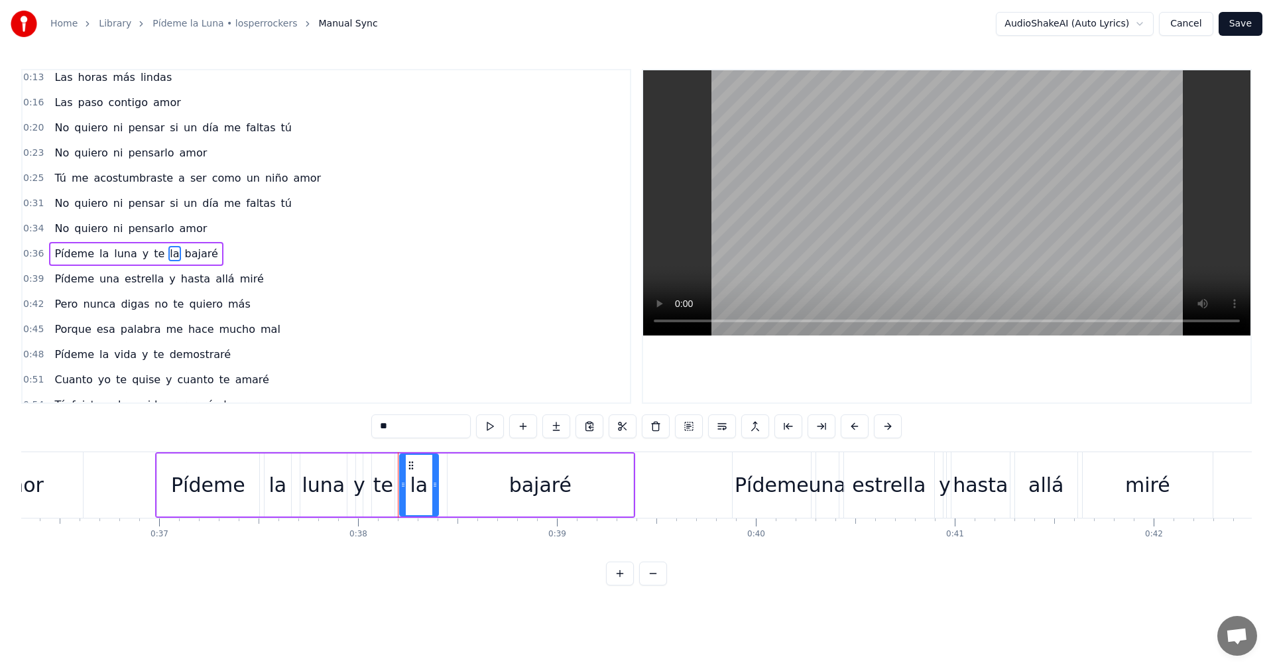
scroll to position [0, 7532]
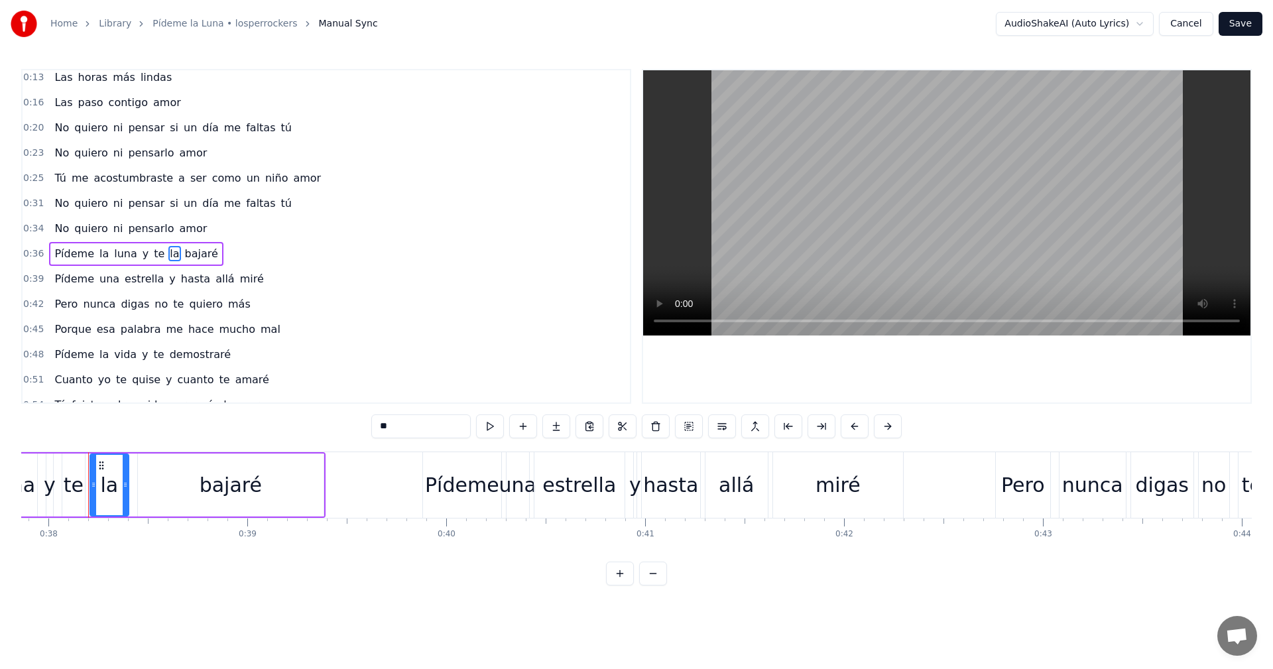
click at [235, 288] on div "Pídeme una estrella y hasta allá miré" at bounding box center [158, 279] width 219 height 24
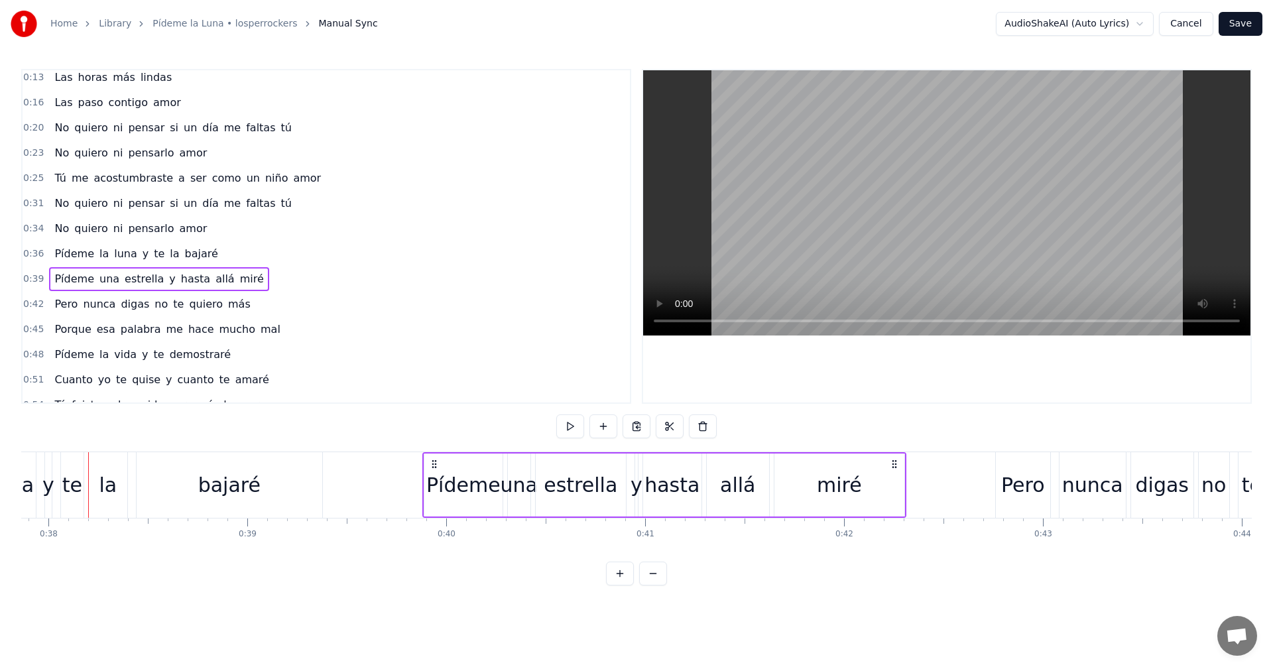
click at [239, 280] on span "miré" at bounding box center [252, 278] width 27 height 15
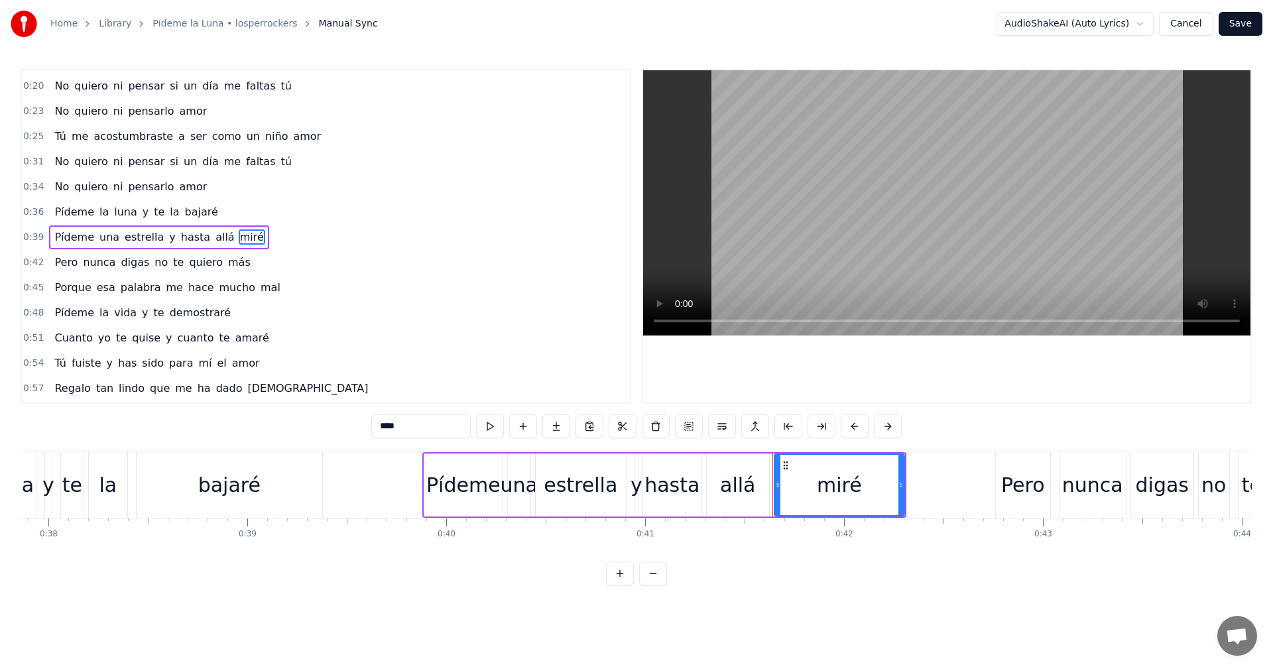
scroll to position [73, 0]
click at [846, 487] on div "miré" at bounding box center [839, 485] width 45 height 30
click at [838, 491] on div "miré" at bounding box center [839, 485] width 45 height 30
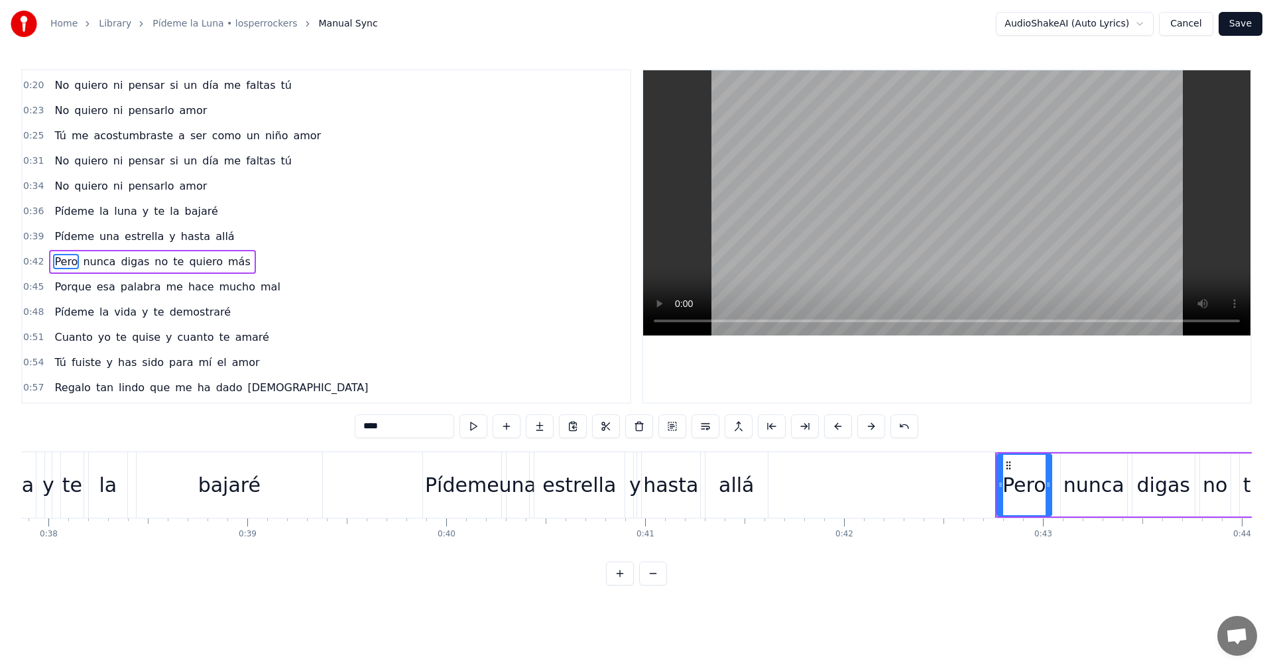
scroll to position [98, 0]
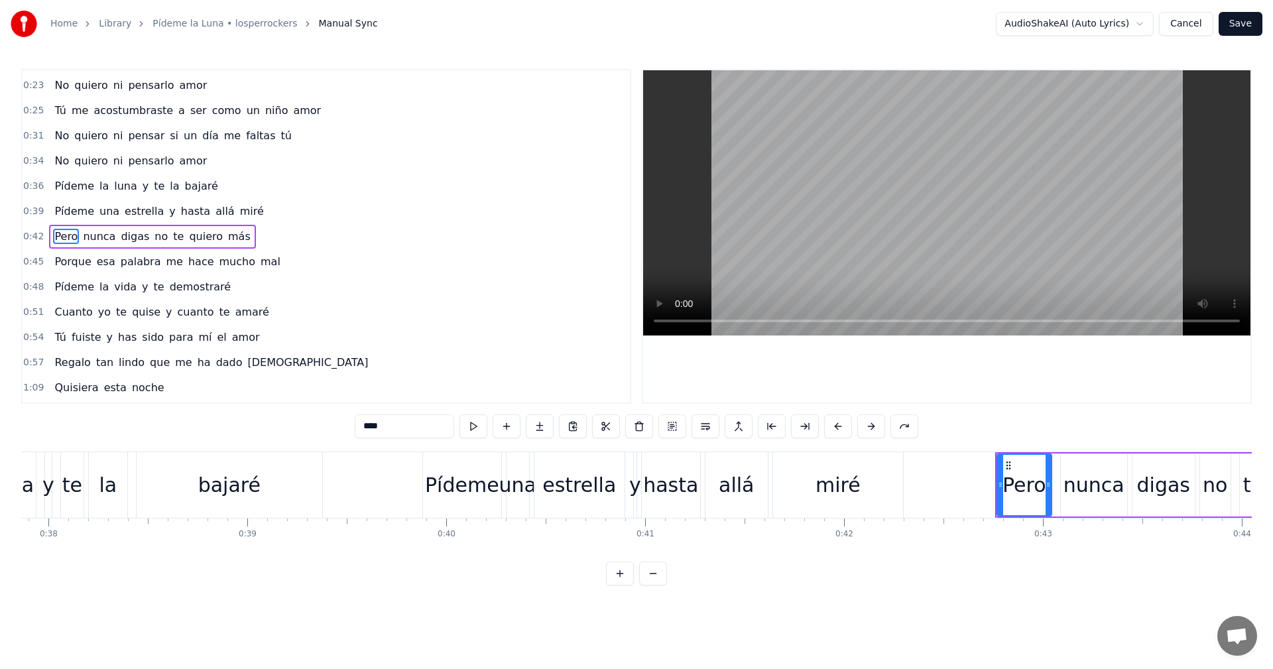
click at [830, 485] on div "miré" at bounding box center [838, 485] width 45 height 30
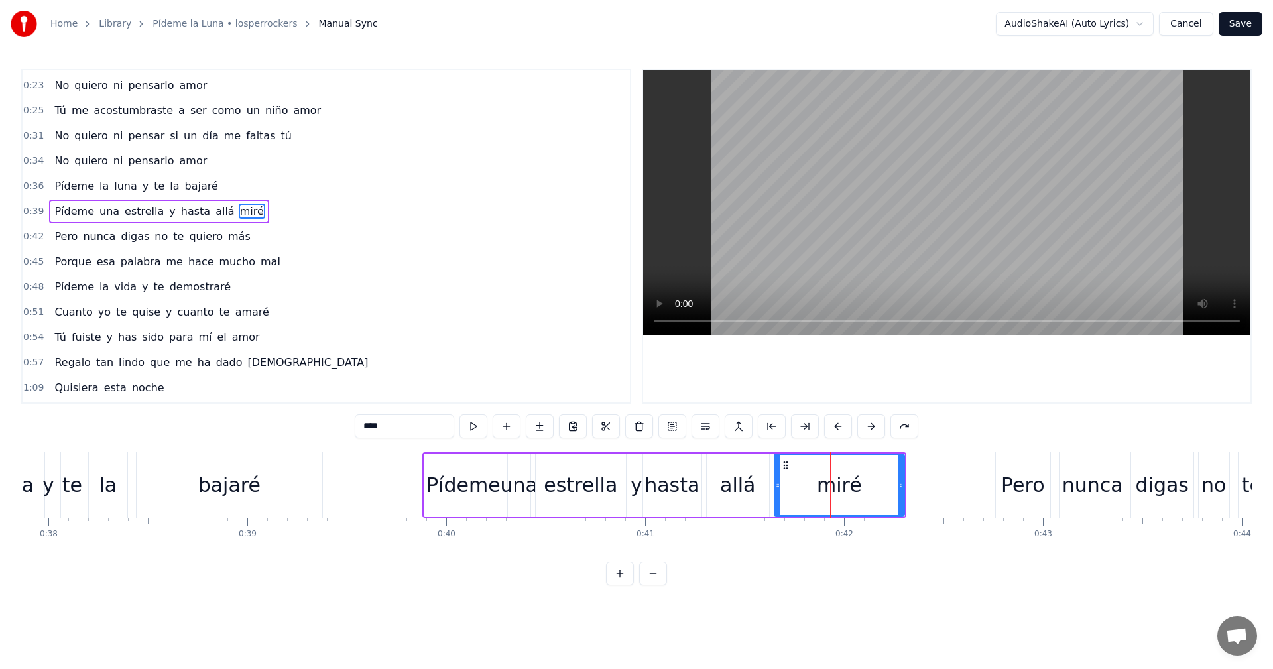
scroll to position [73, 0]
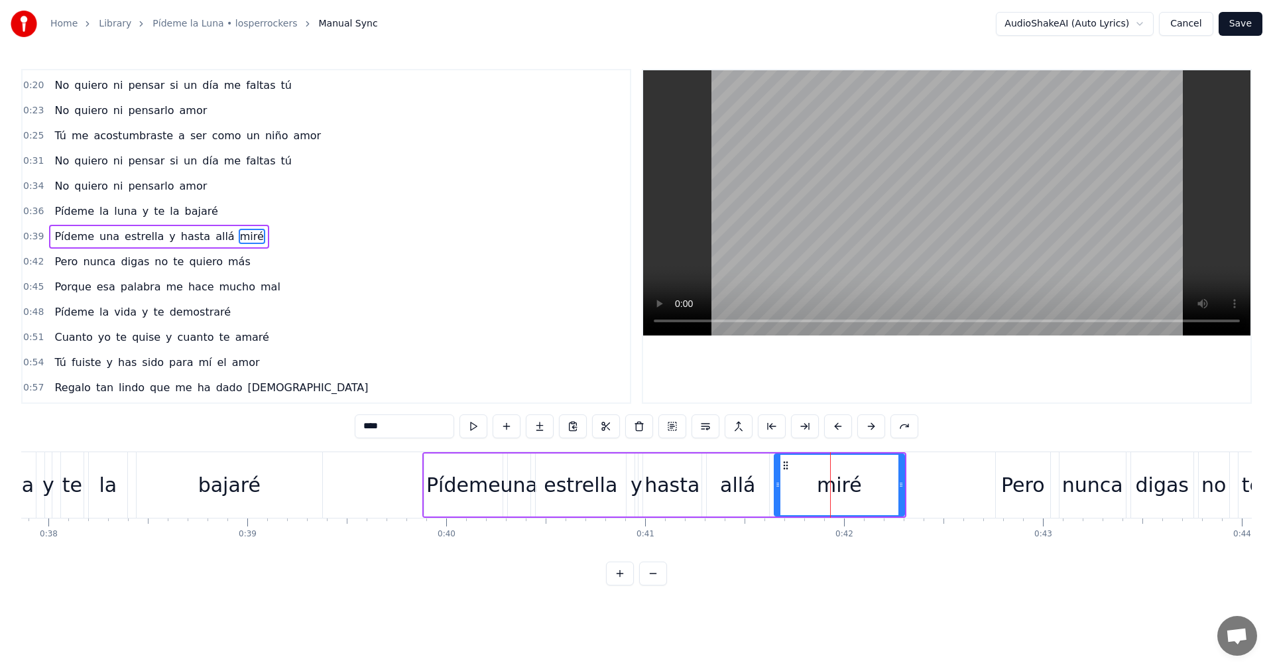
click at [364, 426] on input "****" at bounding box center [404, 426] width 99 height 24
type input "***"
click at [350, 275] on div "0:45 Porque esa palabra me hace mucho mal" at bounding box center [326, 287] width 607 height 25
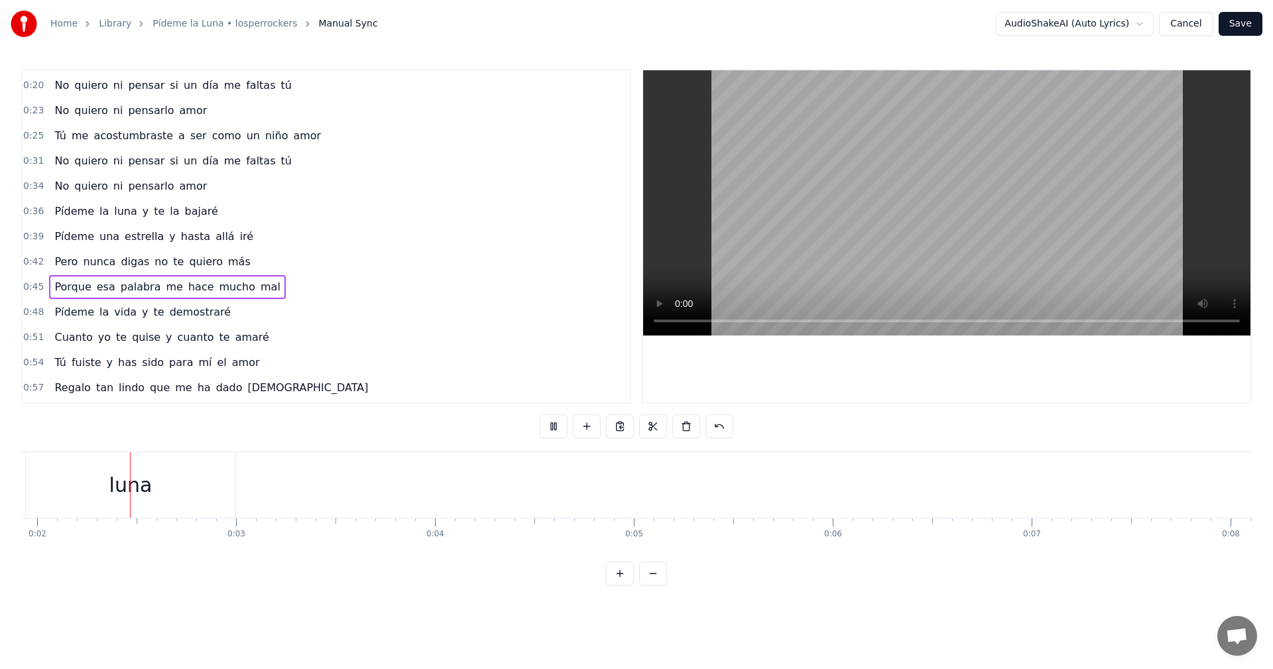
scroll to position [0, 362]
click at [926, 237] on video at bounding box center [946, 202] width 607 height 265
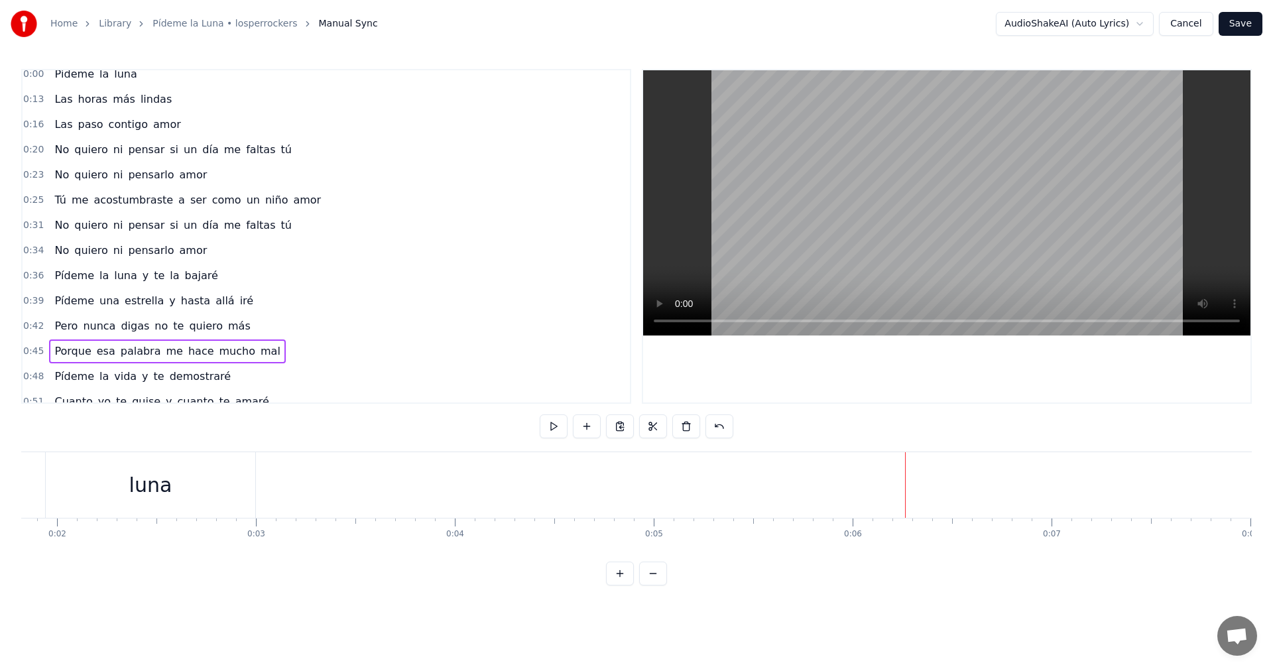
scroll to position [0, 0]
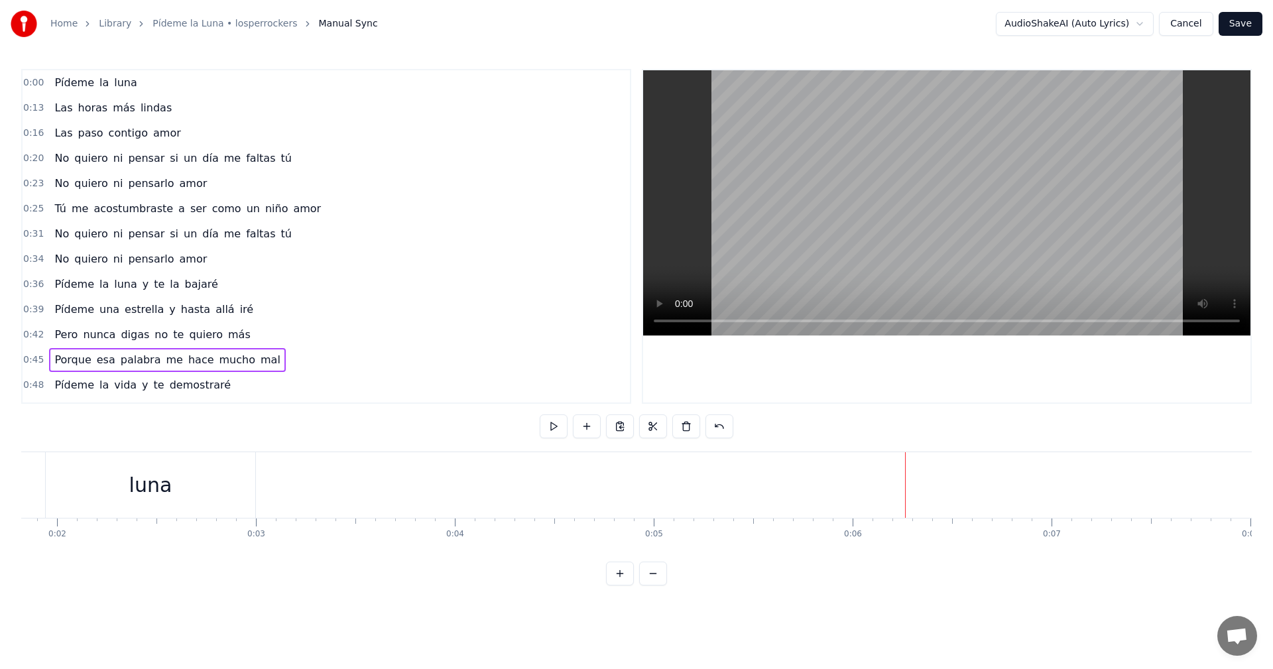
click at [122, 80] on span "luna" at bounding box center [126, 82] width 26 height 15
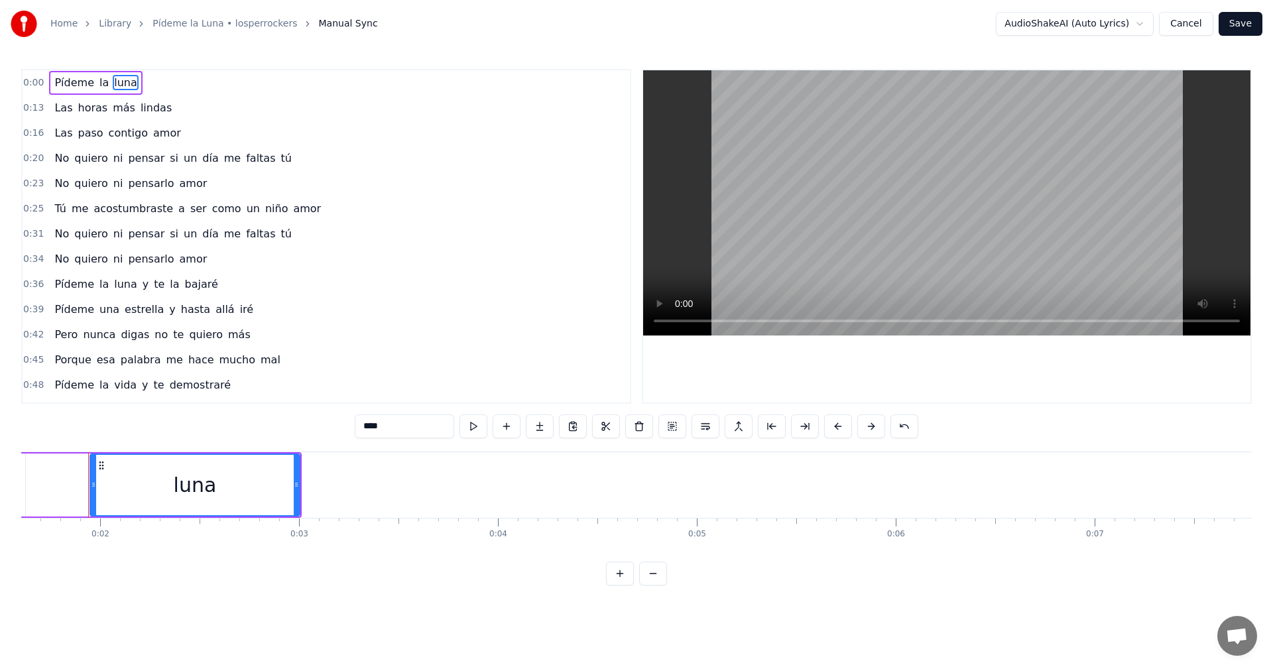
click at [64, 91] on div "Pídeme la luna" at bounding box center [95, 83] width 93 height 24
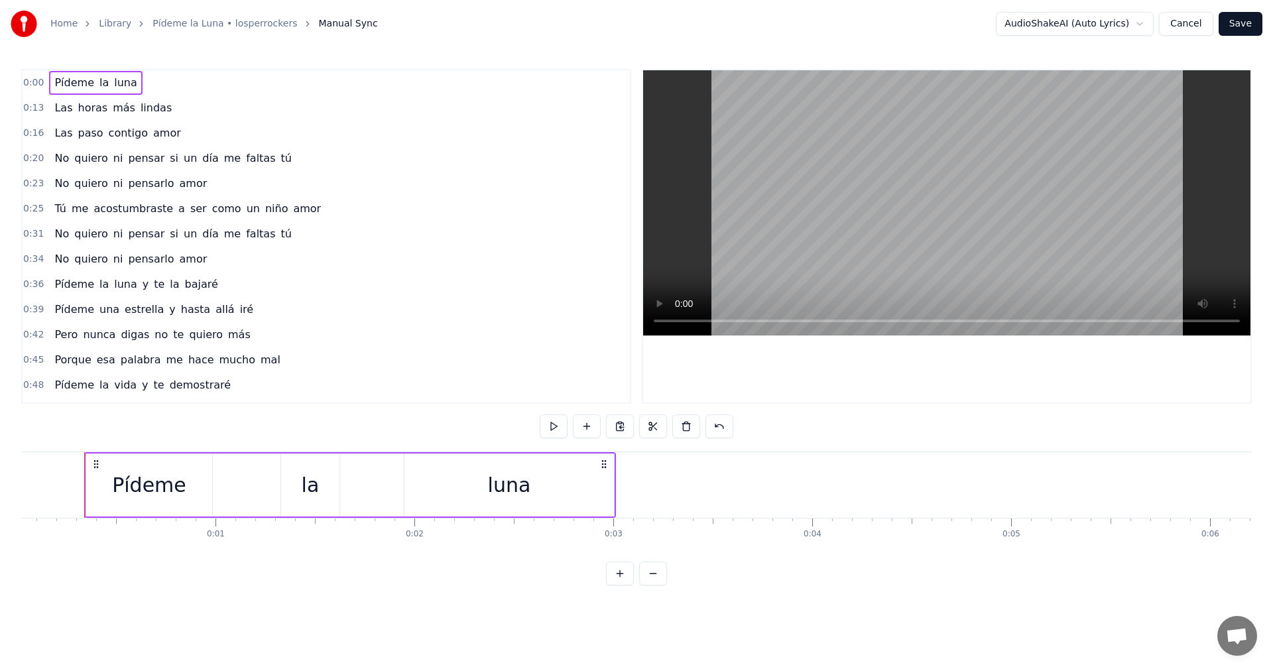
scroll to position [0, 1]
click at [198, 493] on div "Pídeme" at bounding box center [153, 485] width 126 height 63
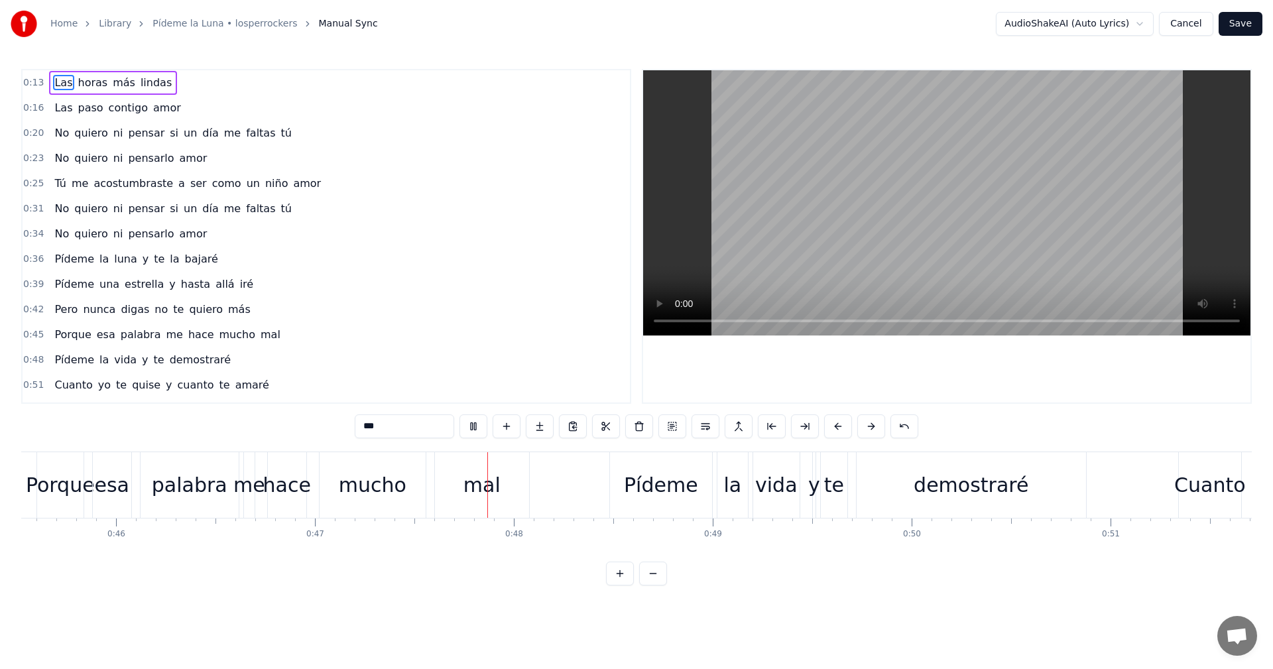
scroll to position [0, 9341]
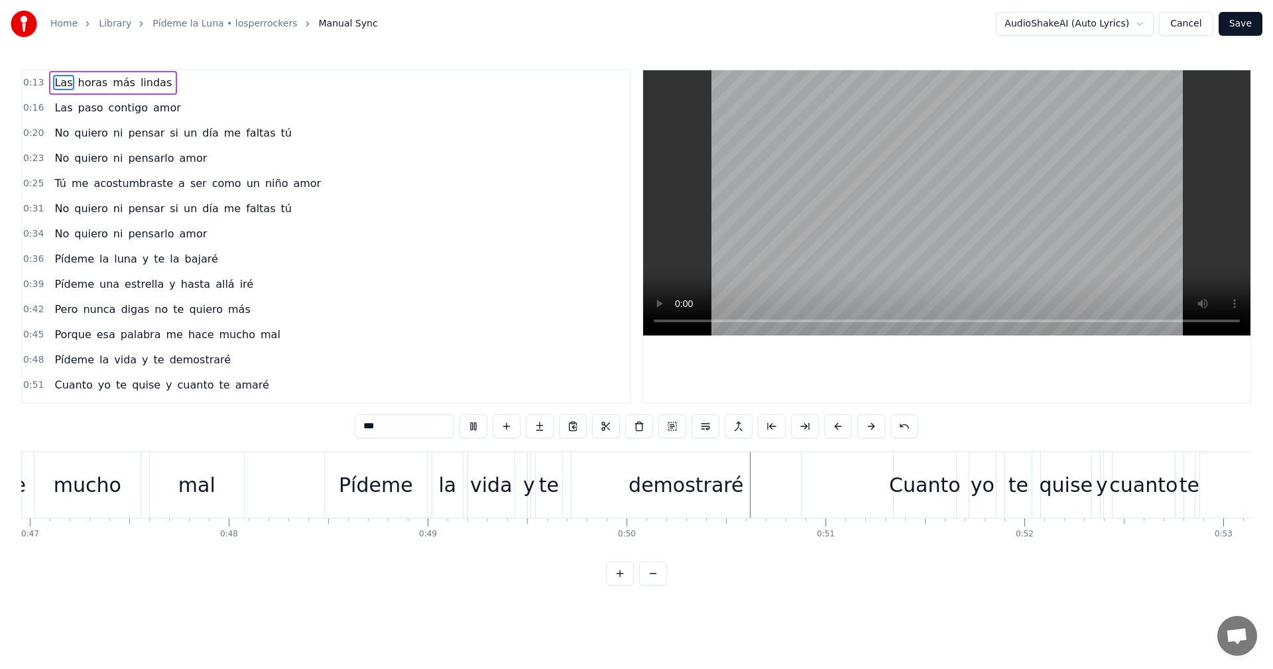
click at [971, 168] on video at bounding box center [946, 202] width 607 height 265
click at [214, 286] on span "allá" at bounding box center [225, 284] width 22 height 15
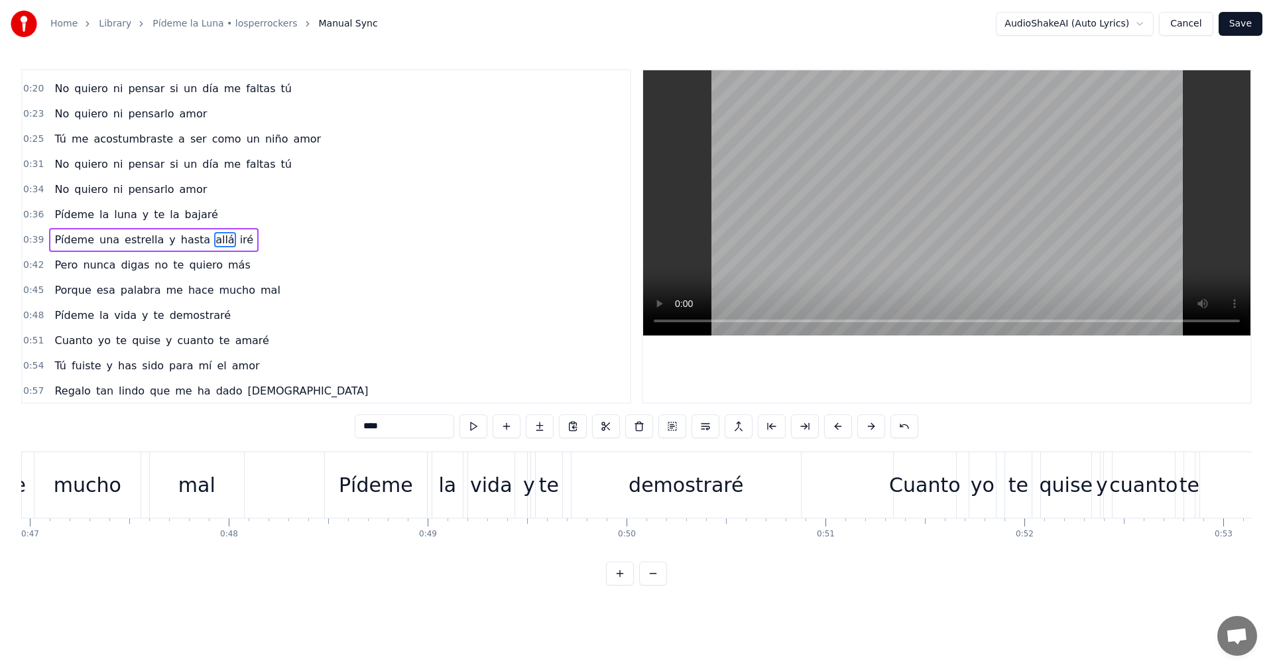
scroll to position [48, 0]
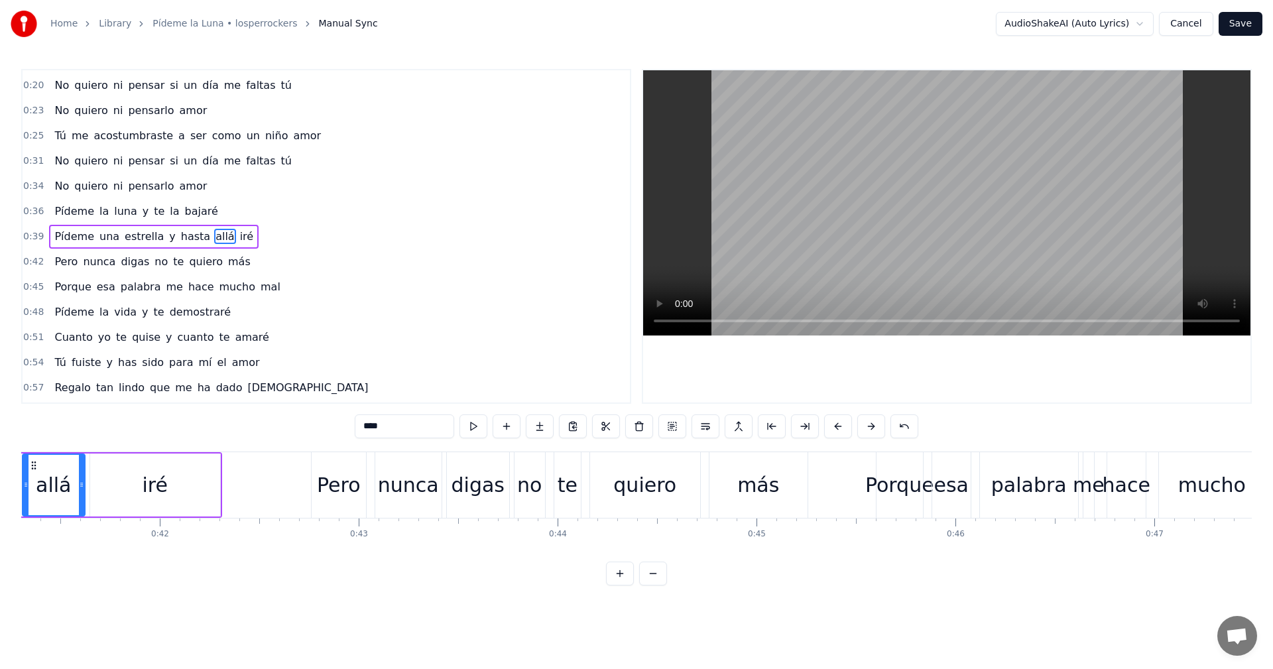
click at [239, 240] on span "iré" at bounding box center [247, 236] width 17 height 15
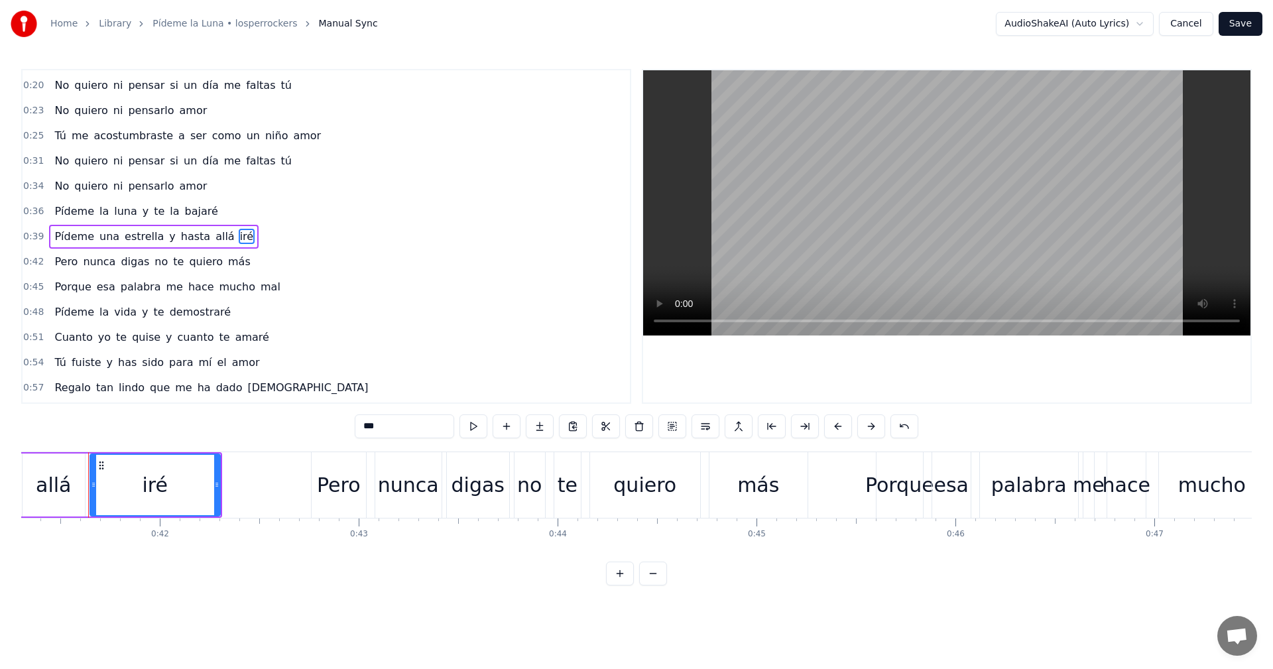
scroll to position [0, 8149]
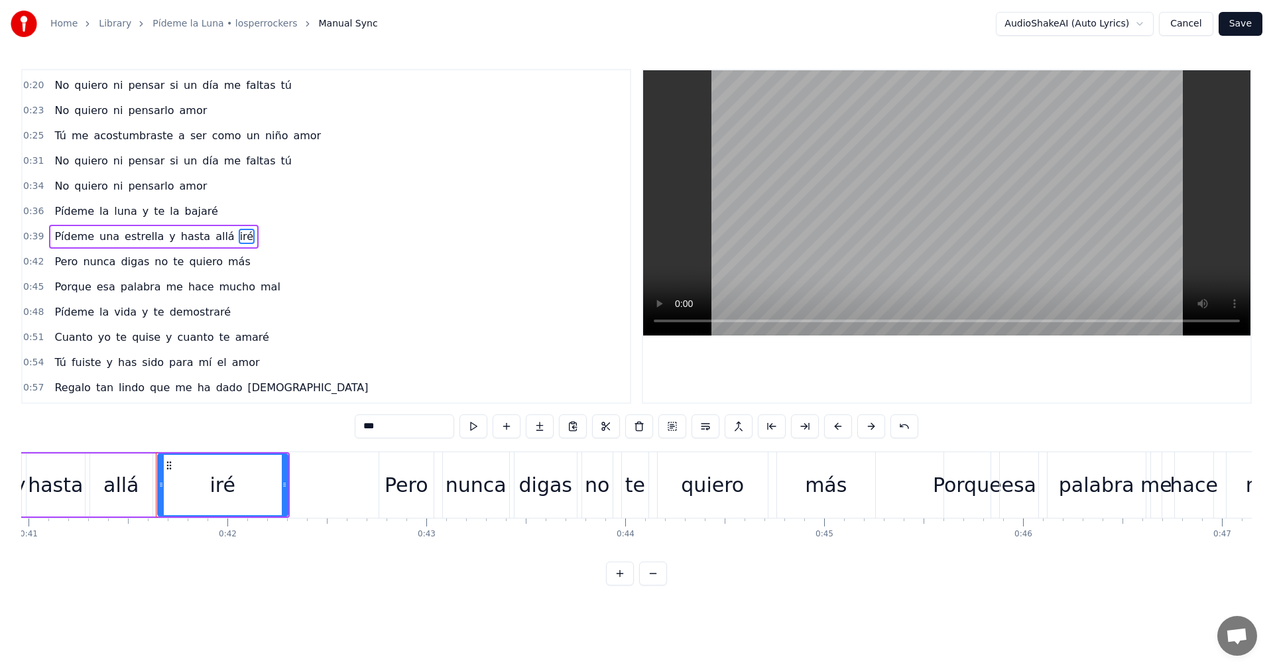
click at [357, 428] on input "***" at bounding box center [404, 426] width 99 height 24
type input "******"
click at [485, 328] on div "0:51 Cuanto yo te quise y cuanto te amaré" at bounding box center [326, 337] width 607 height 25
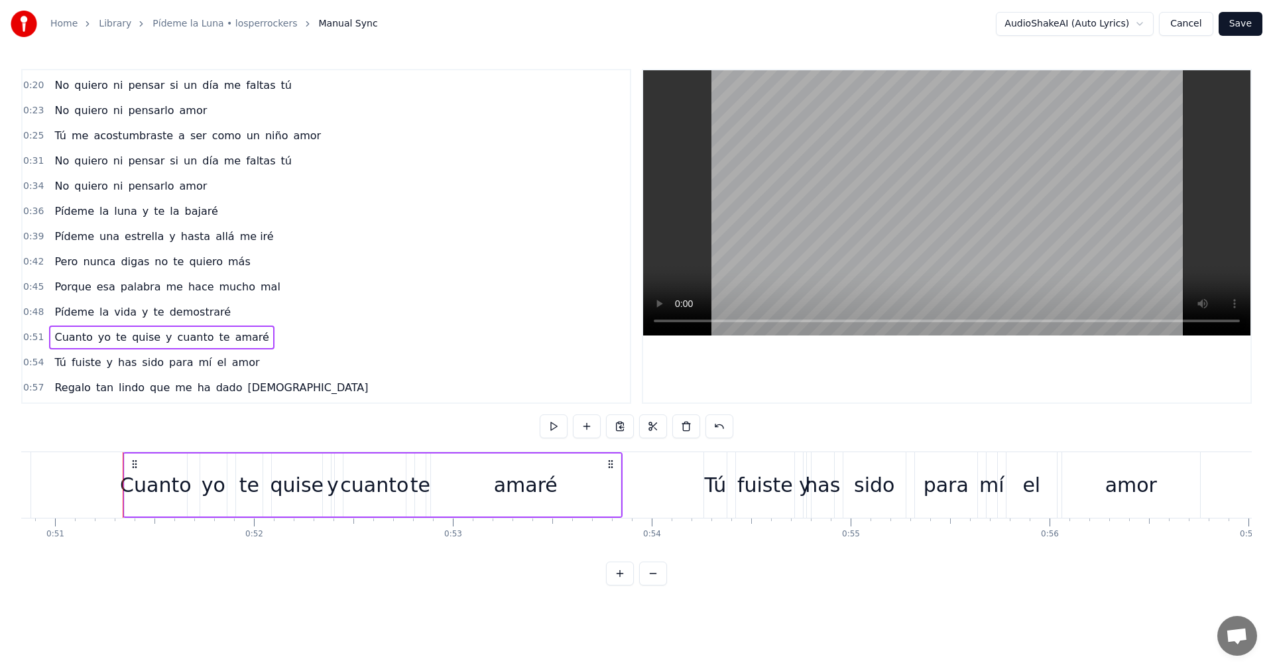
scroll to position [0, 10146]
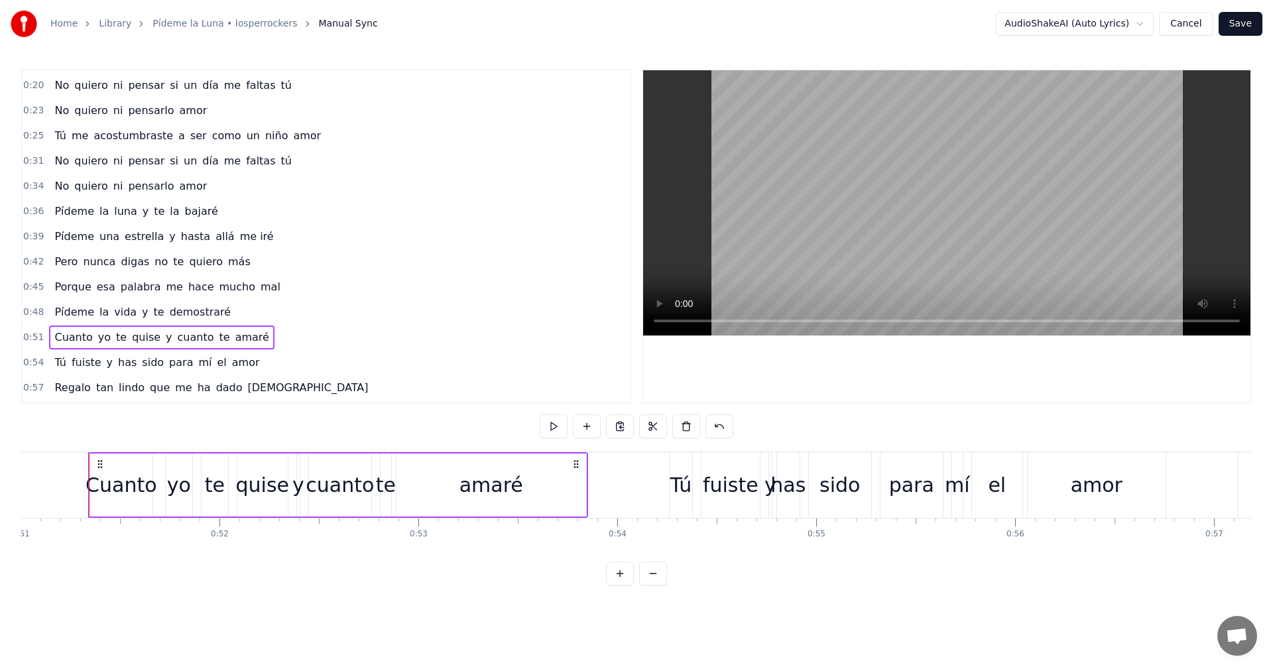
click at [184, 218] on span "bajaré" at bounding box center [202, 211] width 36 height 15
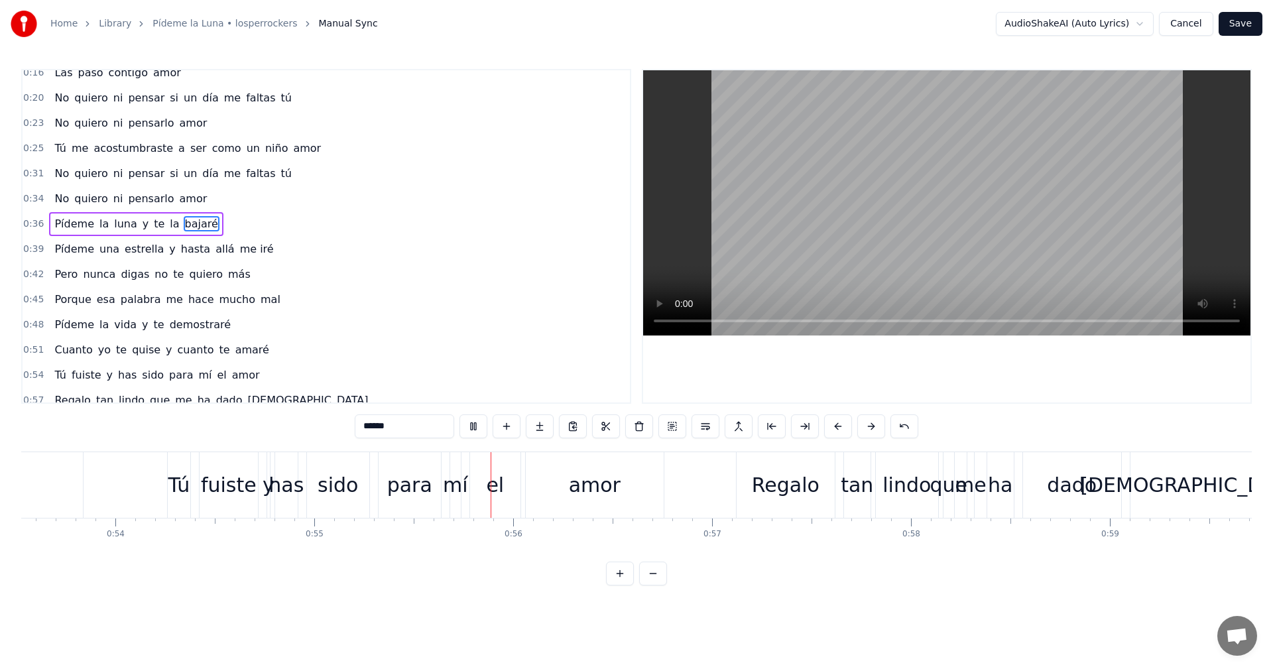
scroll to position [0, 10939]
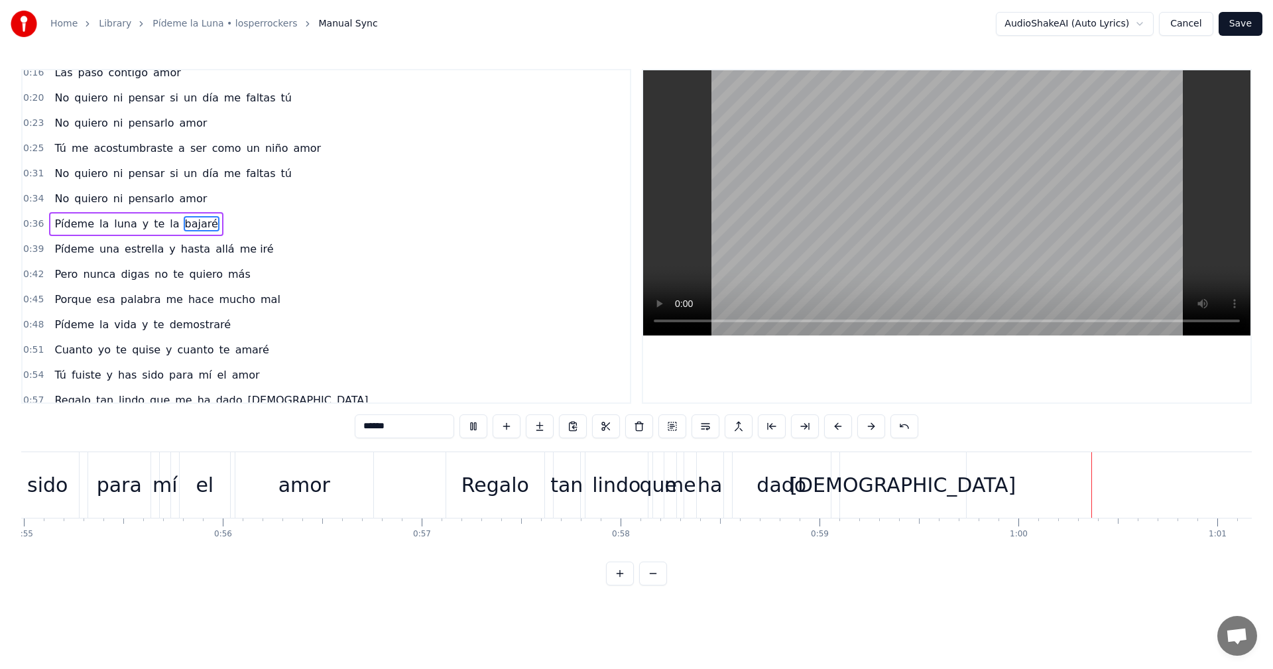
click at [997, 269] on video at bounding box center [946, 202] width 607 height 265
click at [563, 485] on div "tan" at bounding box center [566, 485] width 32 height 30
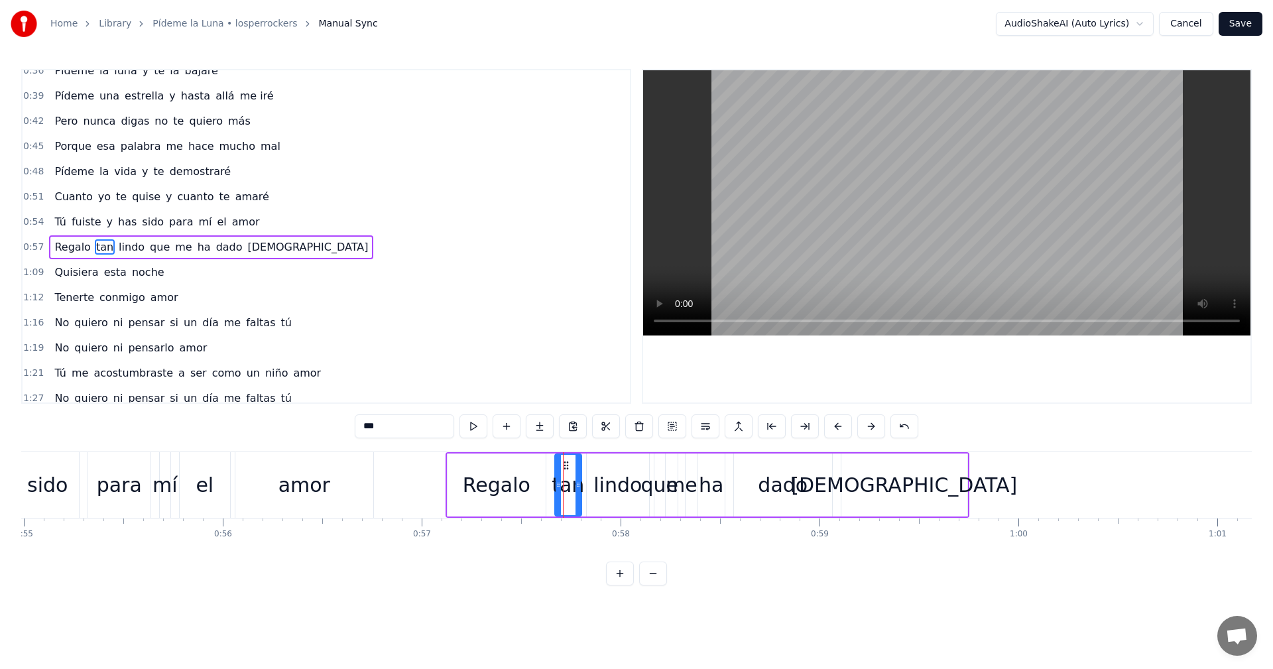
scroll to position [199, 0]
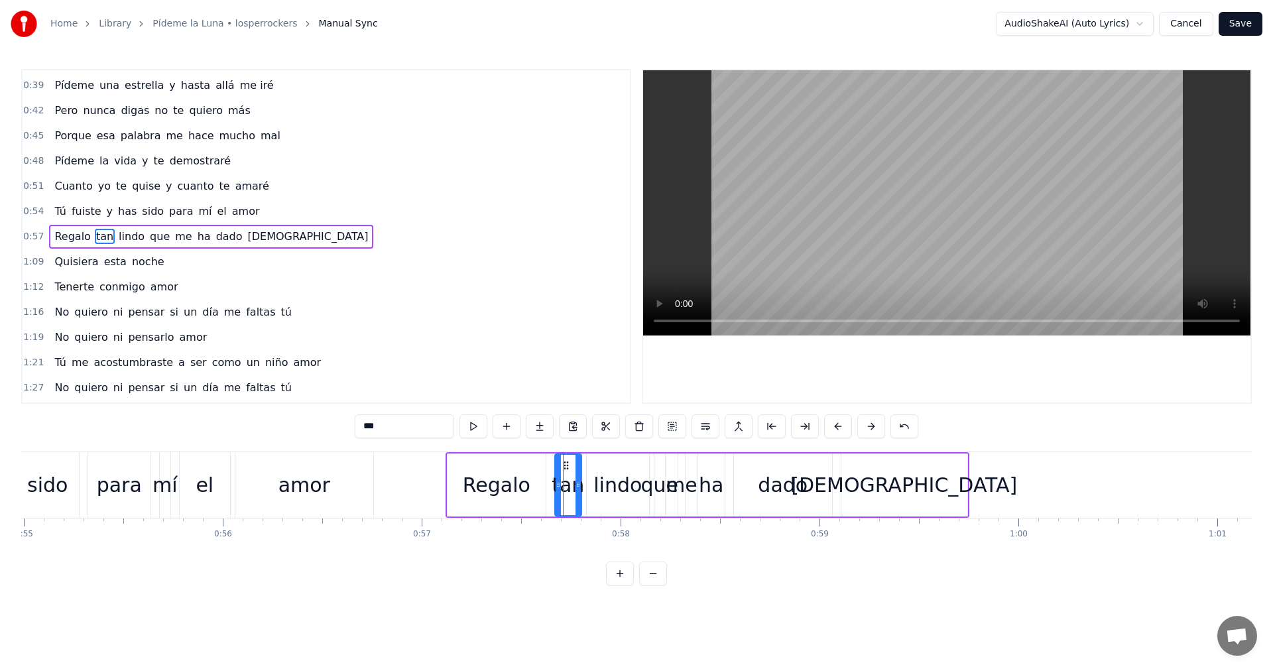
click at [381, 433] on input "***" at bounding box center [404, 426] width 99 height 24
type input "*"
click at [53, 234] on span "Regalo" at bounding box center [72, 236] width 38 height 15
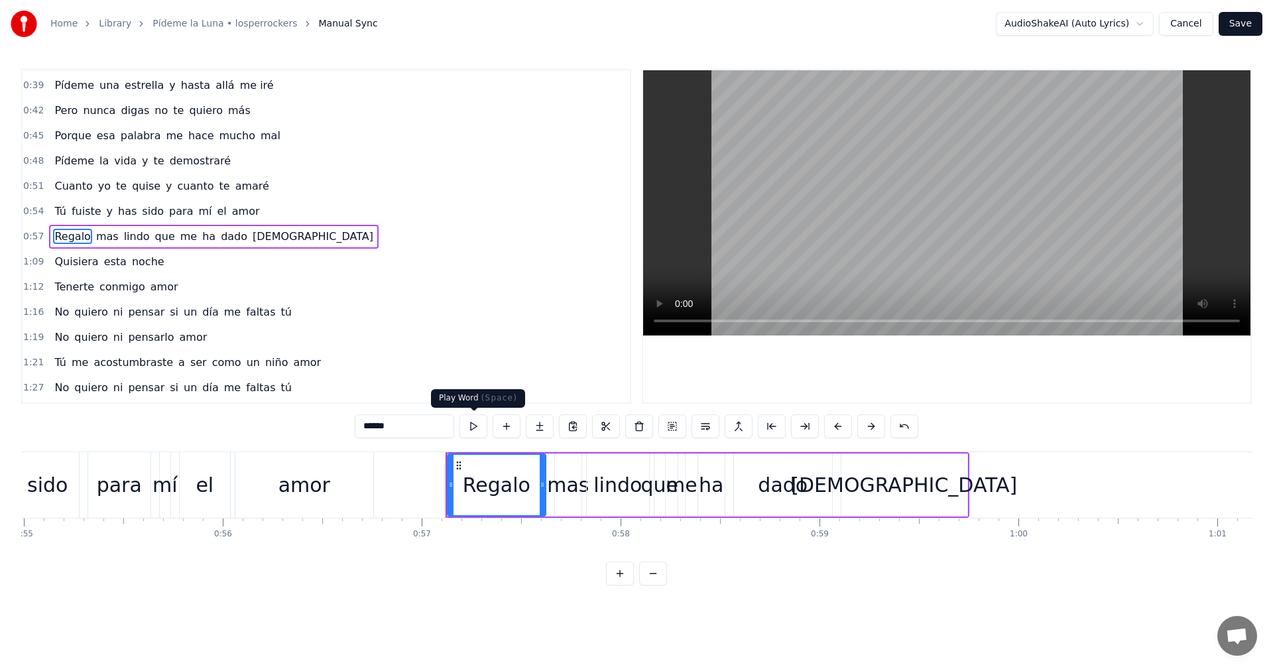
click at [474, 430] on button at bounding box center [474, 426] width 28 height 24
click at [470, 429] on button at bounding box center [474, 426] width 28 height 24
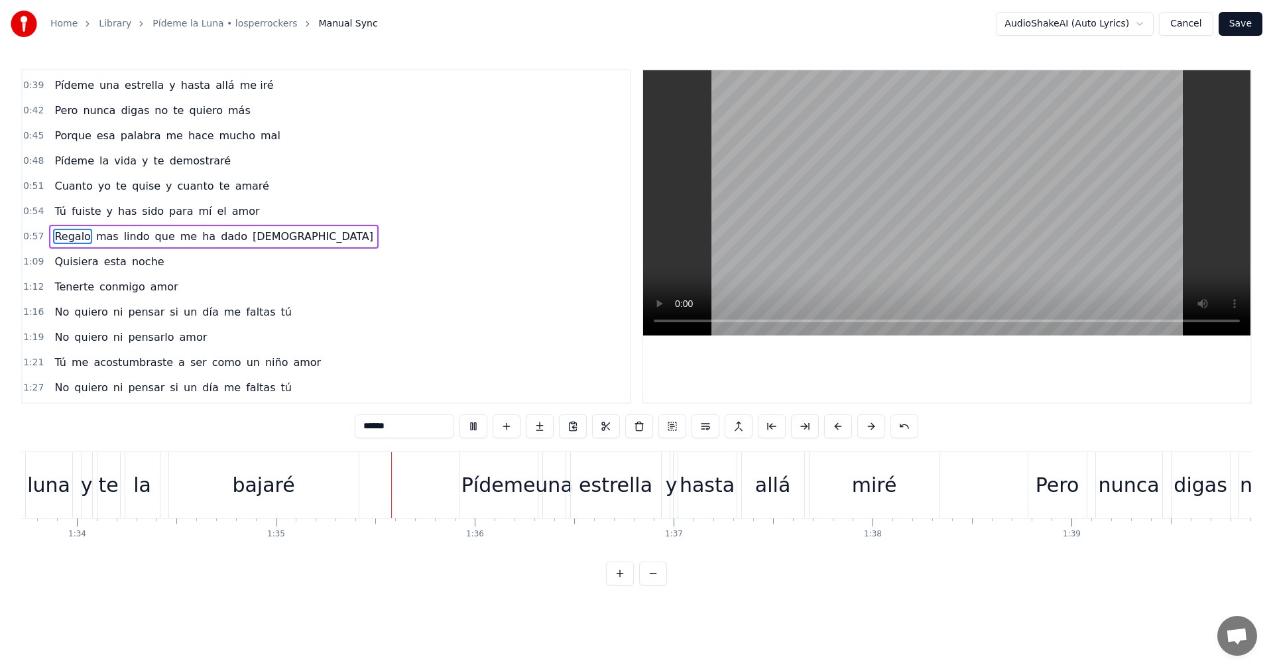
scroll to position [0, 18829]
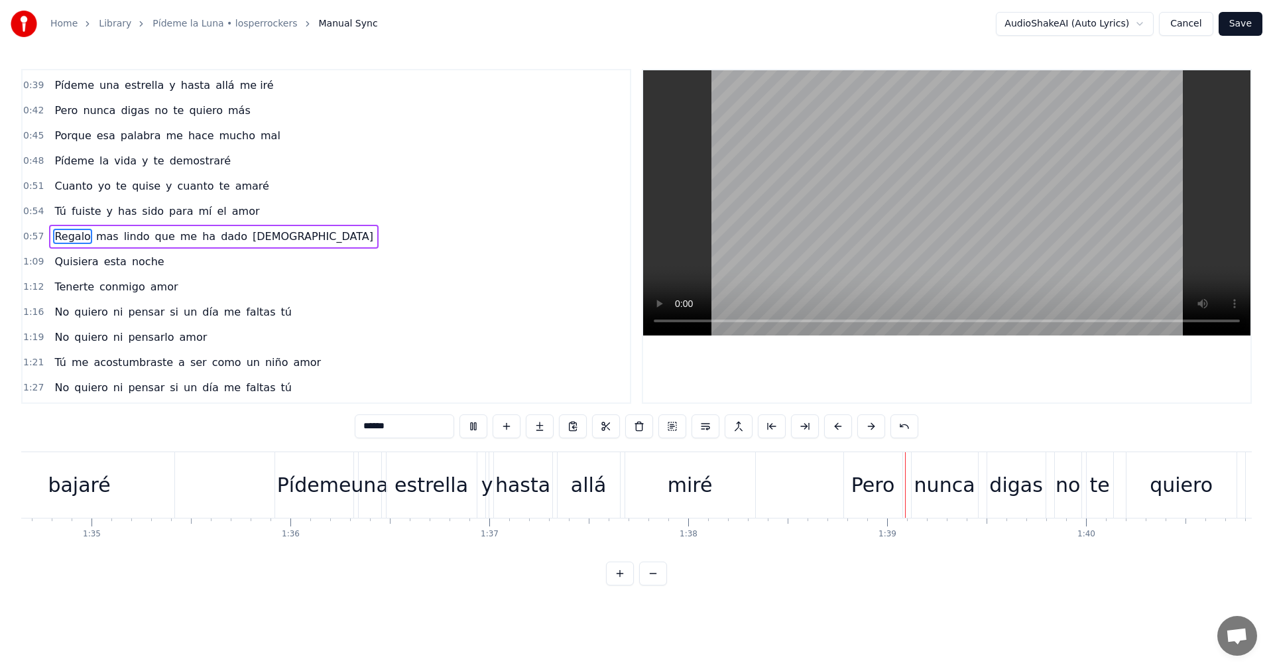
click at [847, 212] on video at bounding box center [946, 202] width 607 height 265
click at [688, 487] on div "miré" at bounding box center [690, 485] width 45 height 30
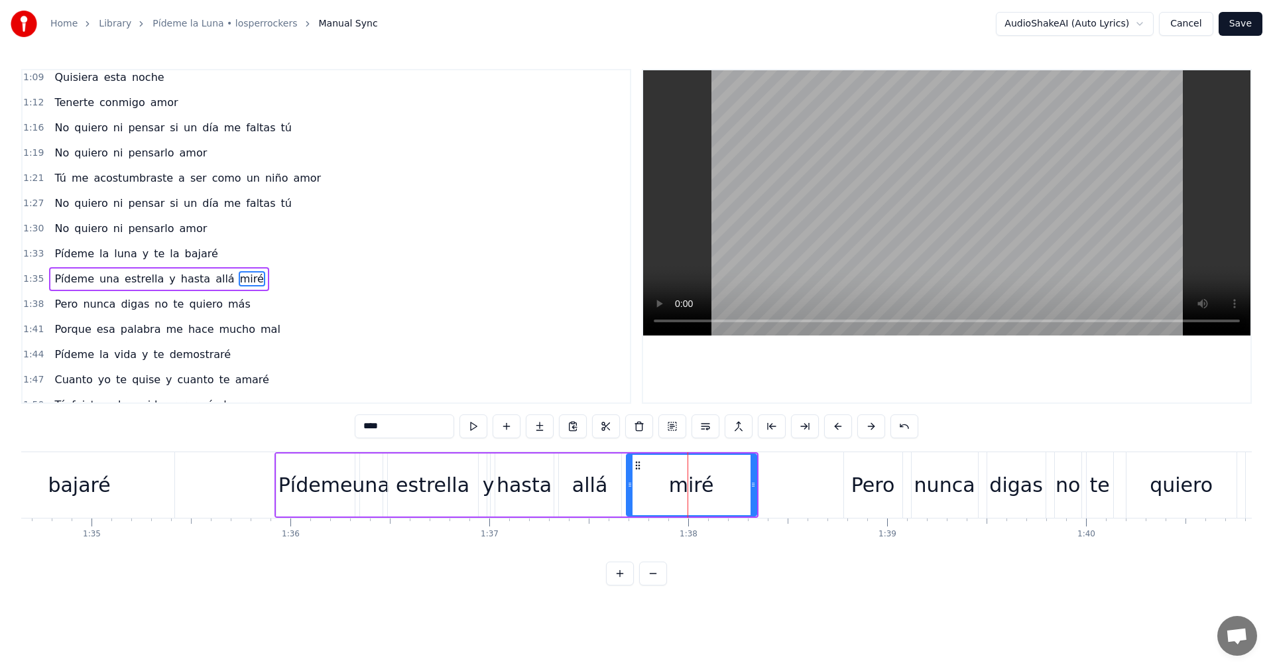
scroll to position [426, 0]
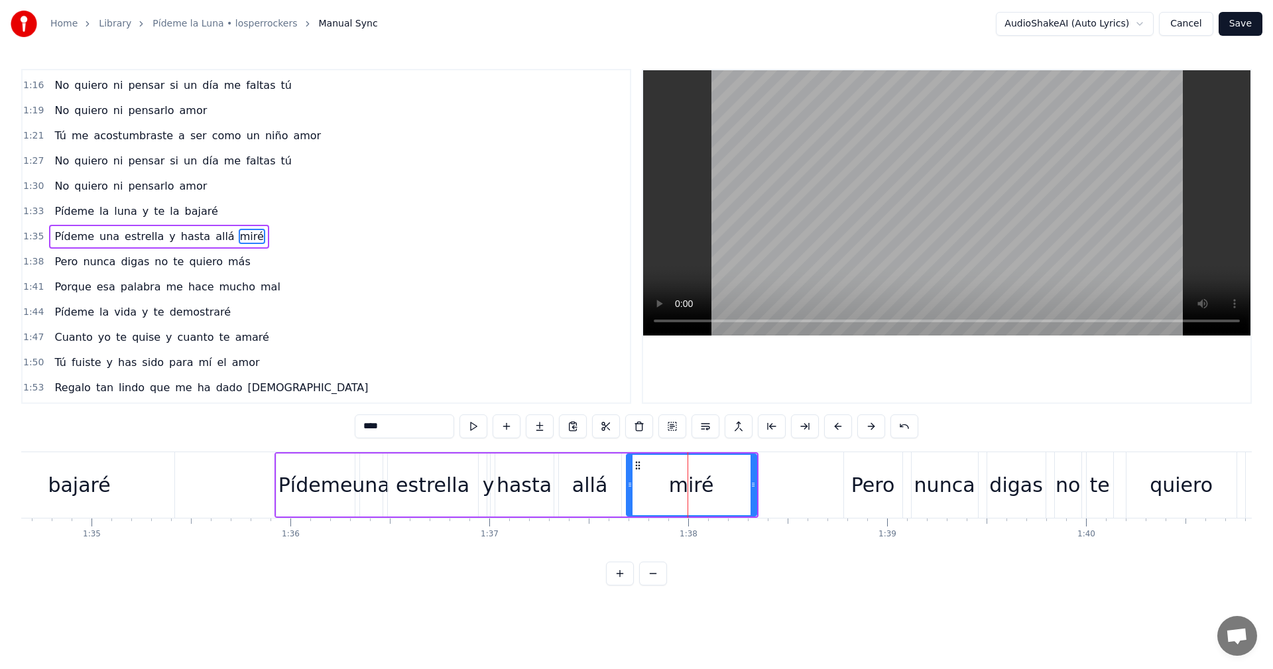
click at [376, 423] on input "****" at bounding box center [404, 426] width 99 height 24
click at [153, 218] on span "te" at bounding box center [159, 211] width 13 height 15
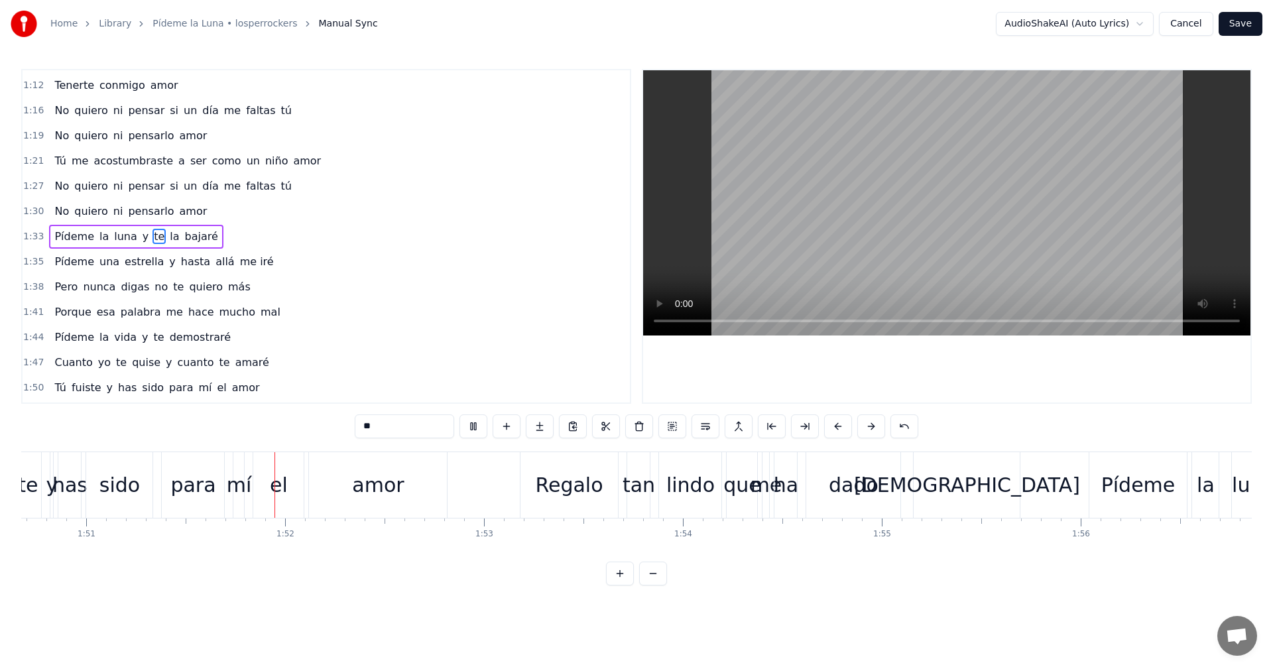
scroll to position [0, 22057]
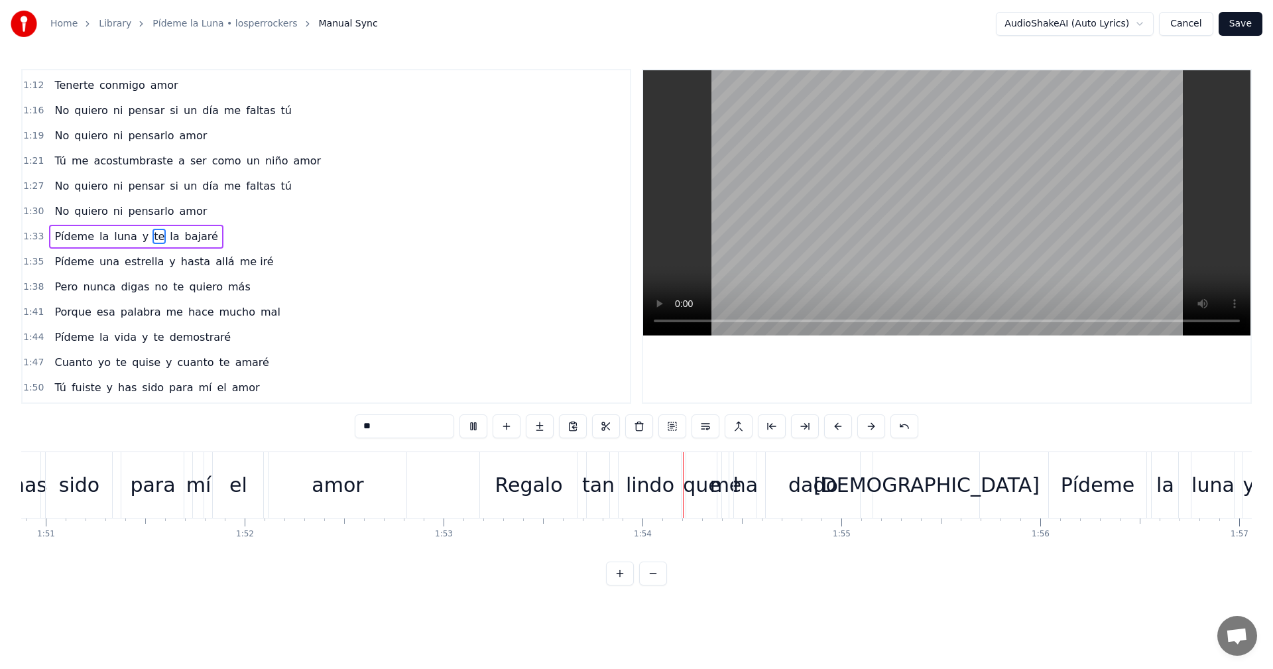
click at [947, 218] on video at bounding box center [946, 202] width 607 height 265
click at [597, 487] on div "tan" at bounding box center [598, 485] width 32 height 30
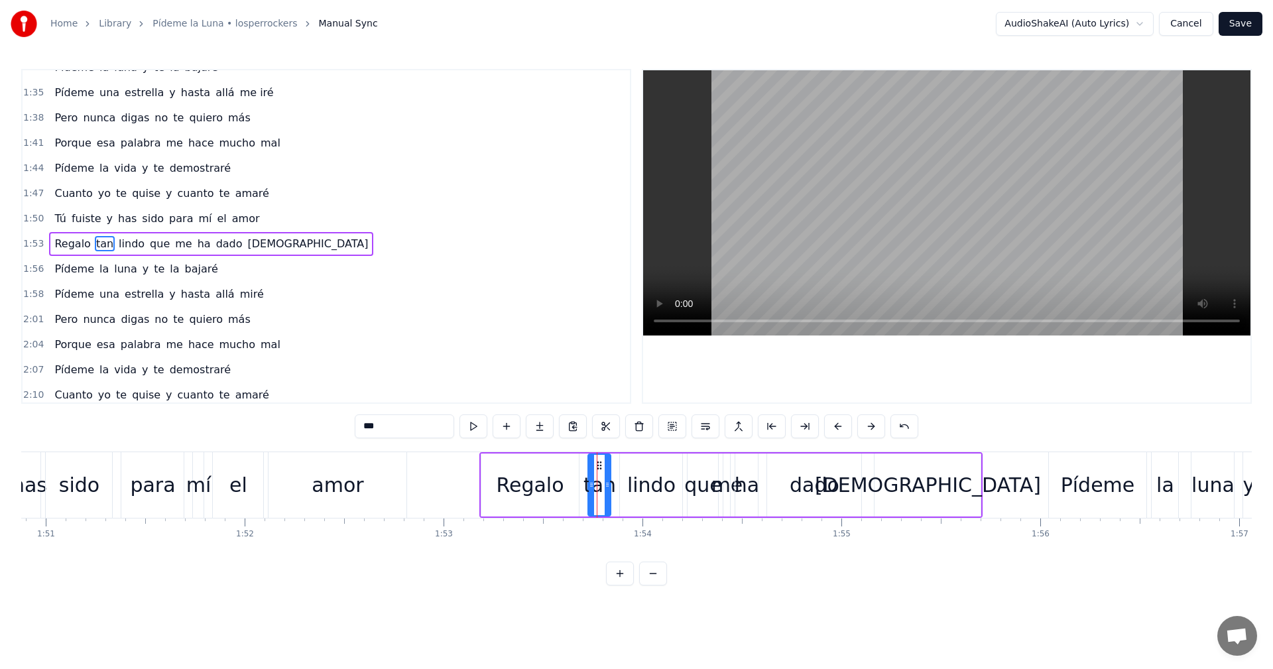
scroll to position [577, 0]
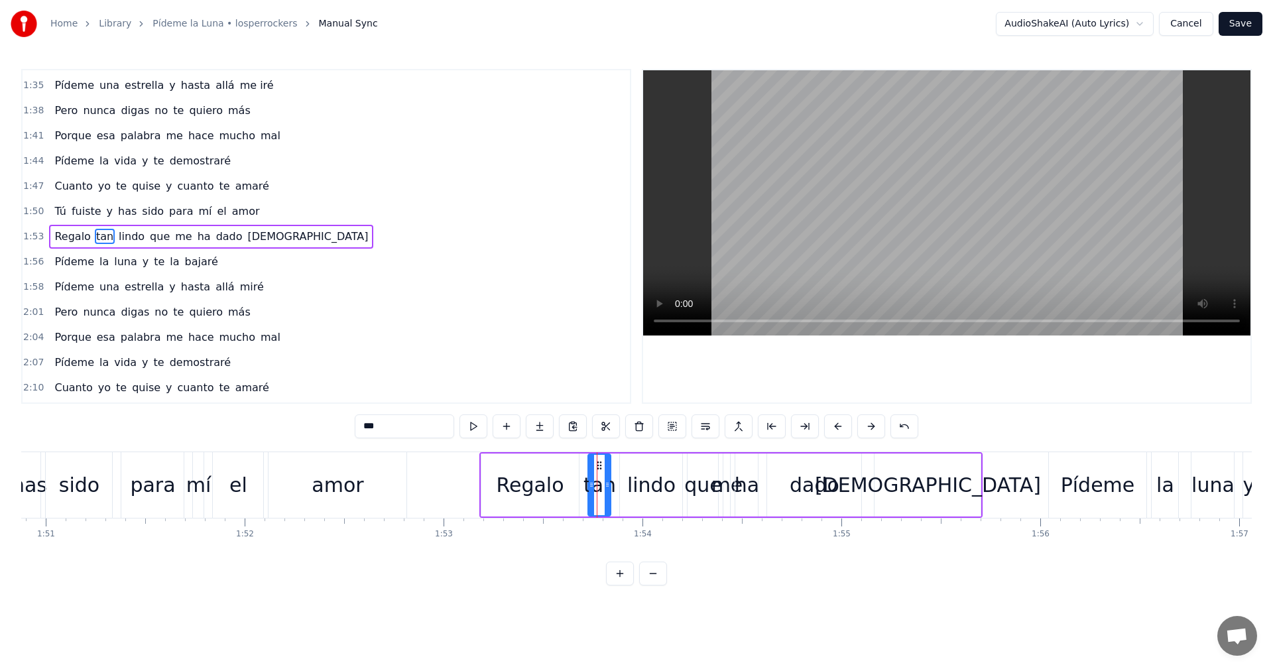
click at [380, 423] on input "***" at bounding box center [404, 426] width 99 height 24
type input "*"
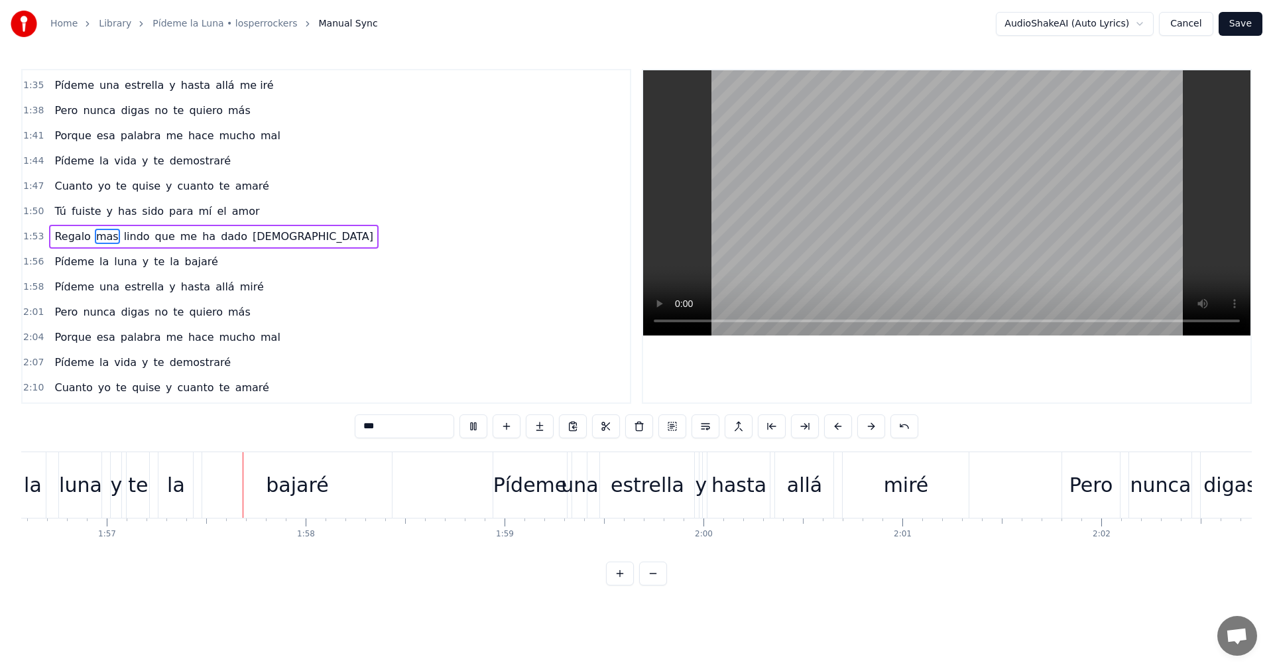
scroll to position [0, 23199]
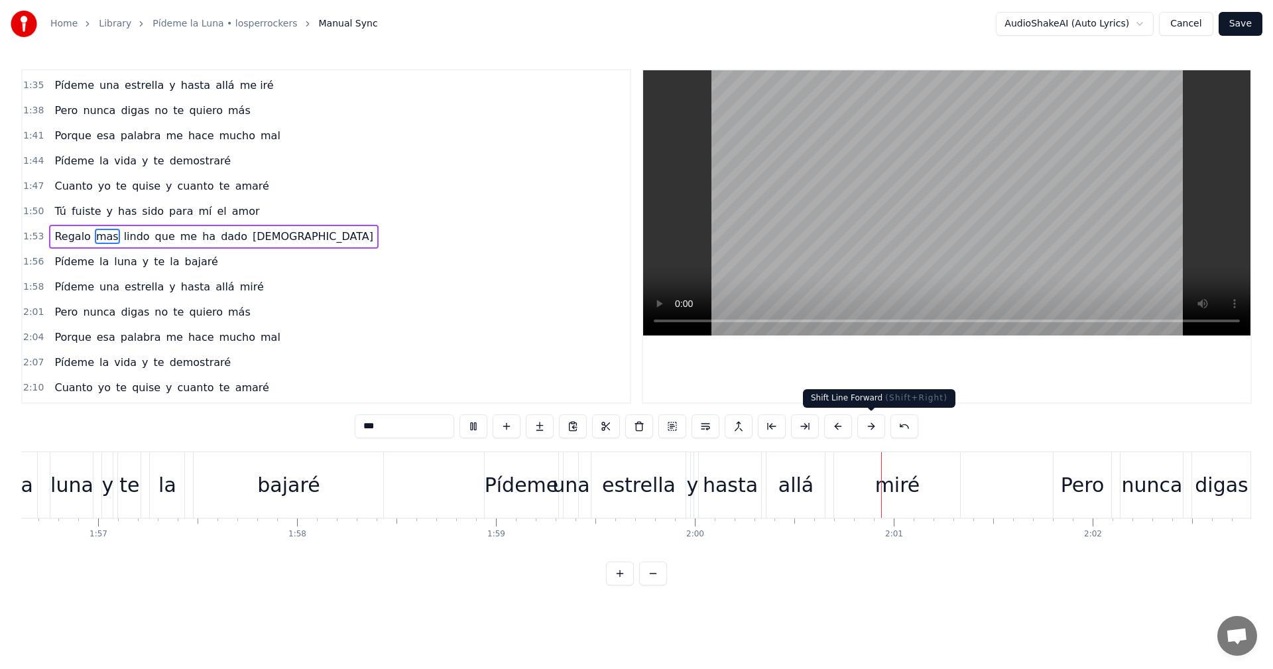
click at [893, 493] on div "miré" at bounding box center [897, 485] width 45 height 30
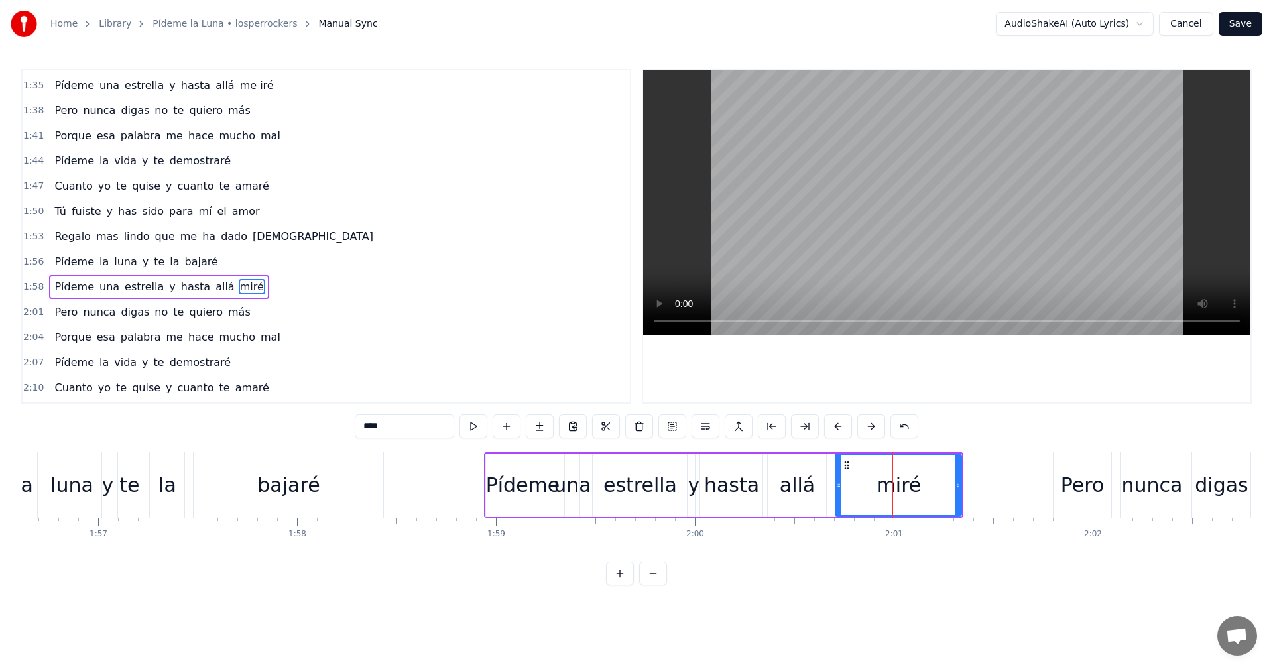
scroll to position [600, 0]
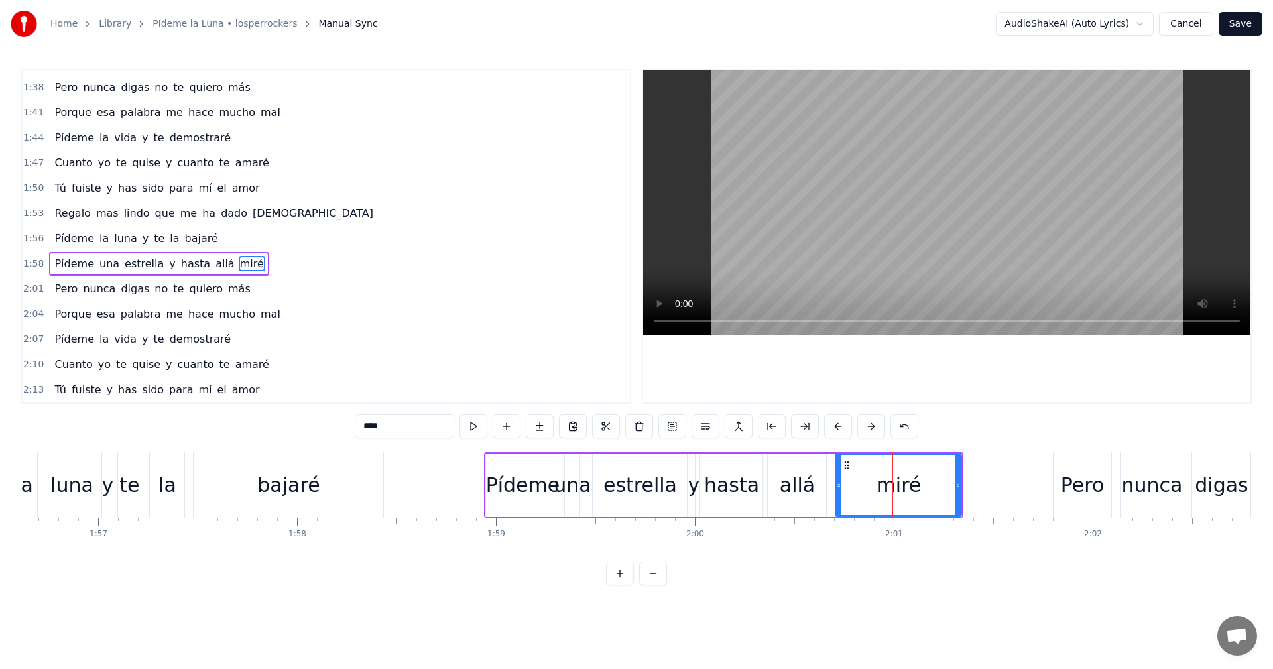
click at [371, 426] on input "****" at bounding box center [404, 426] width 99 height 24
click at [227, 292] on span "más" at bounding box center [239, 288] width 25 height 15
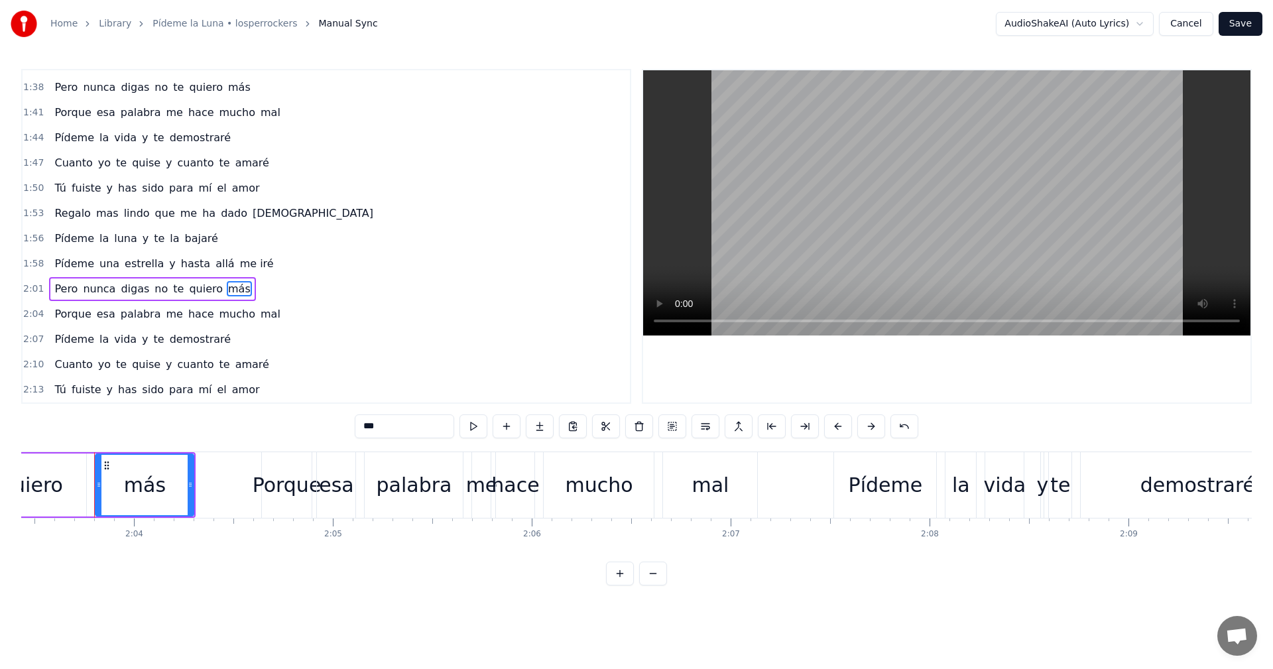
click at [214, 271] on span "allá" at bounding box center [225, 263] width 22 height 15
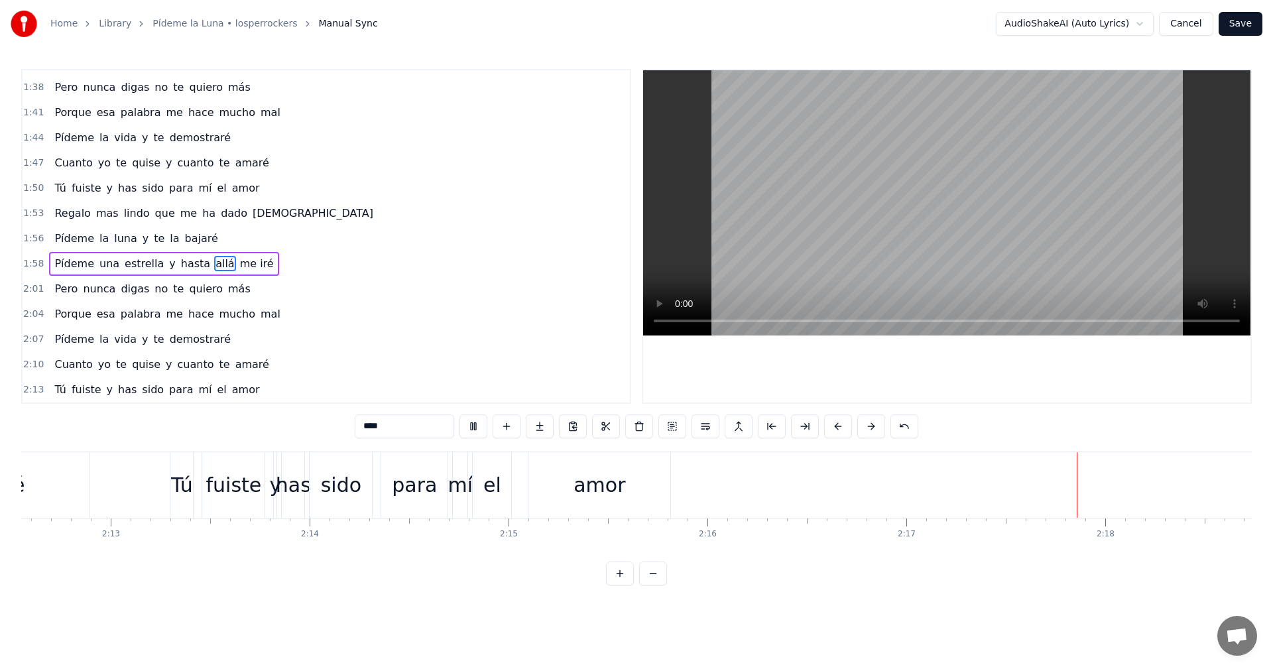
scroll to position [0, 26421]
click at [932, 247] on video at bounding box center [946, 202] width 607 height 265
click at [993, 241] on video at bounding box center [946, 202] width 607 height 265
click at [214, 267] on span "allá" at bounding box center [225, 263] width 22 height 15
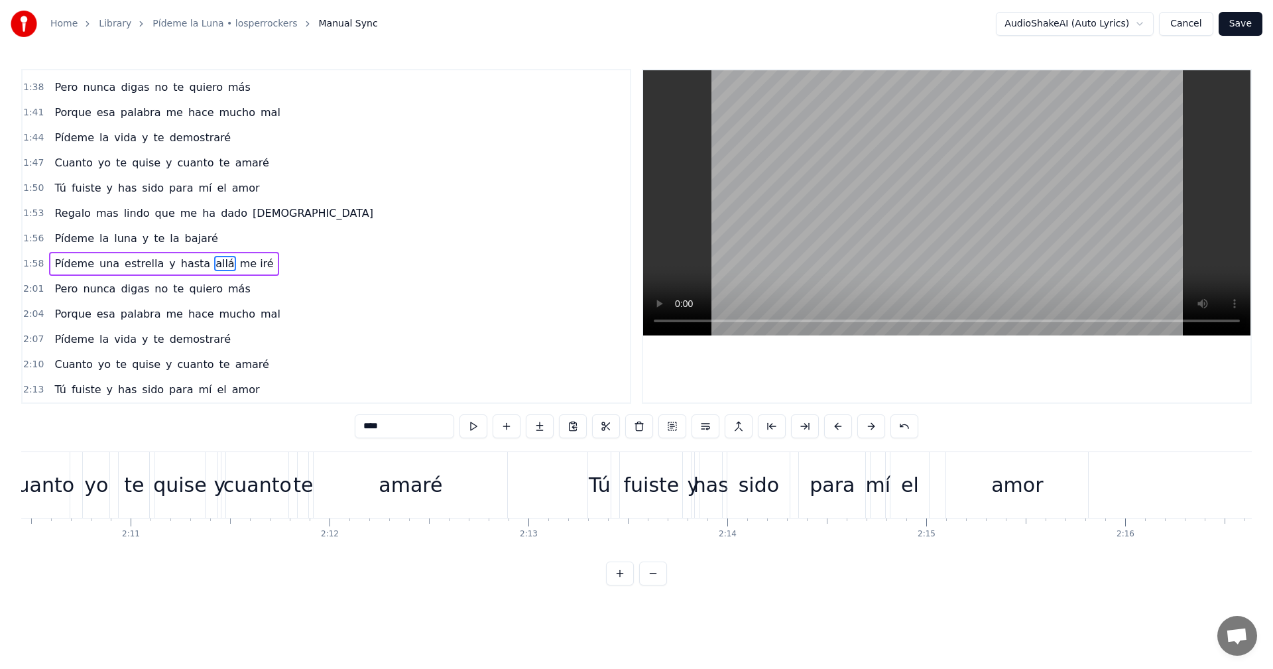
scroll to position [0, 25876]
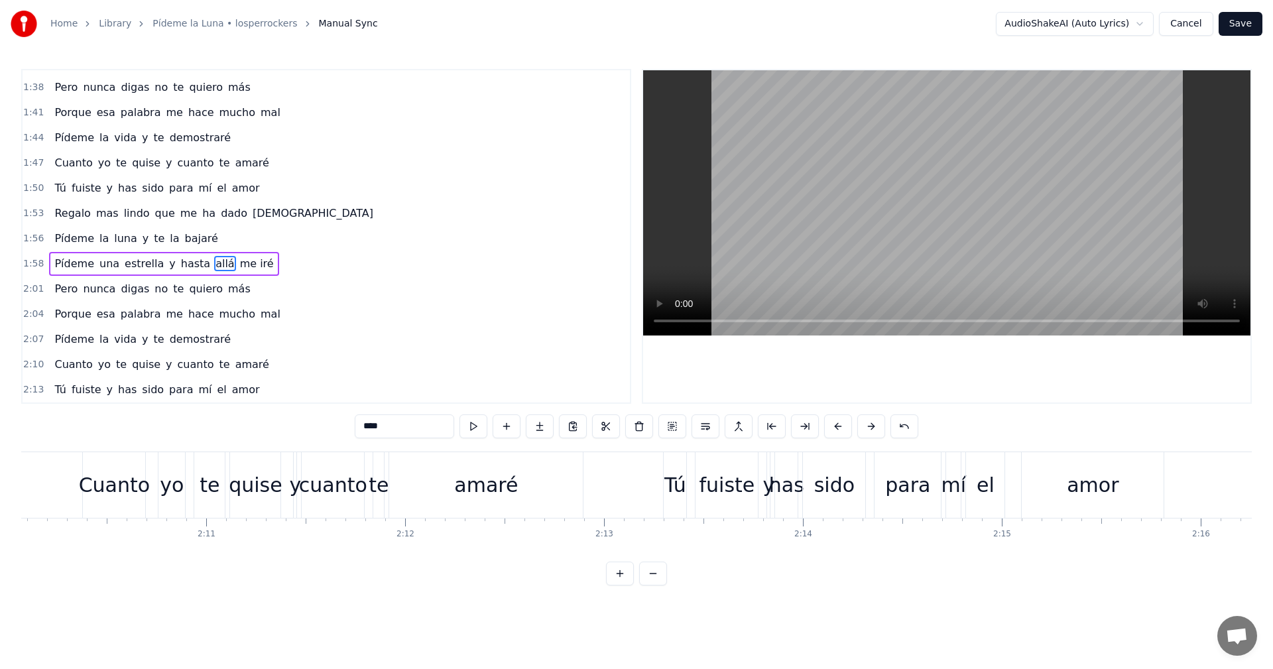
click at [325, 473] on div "cuanto" at bounding box center [333, 485] width 68 height 30
type input "******"
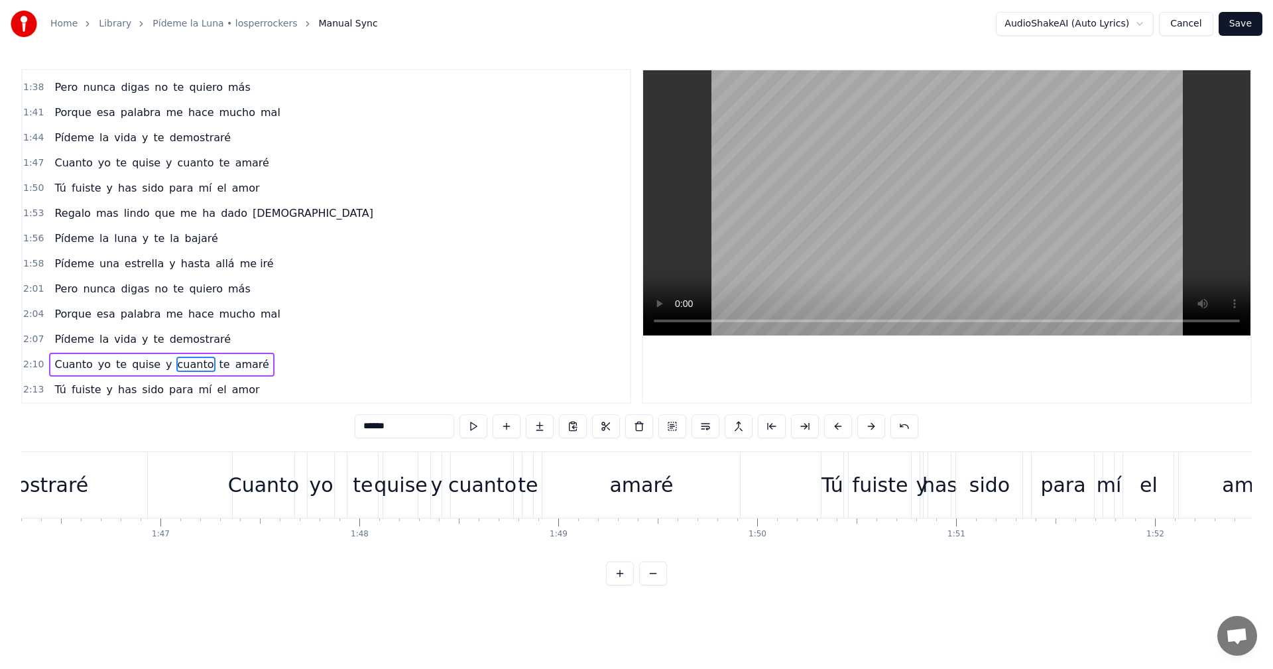
scroll to position [0, 20894]
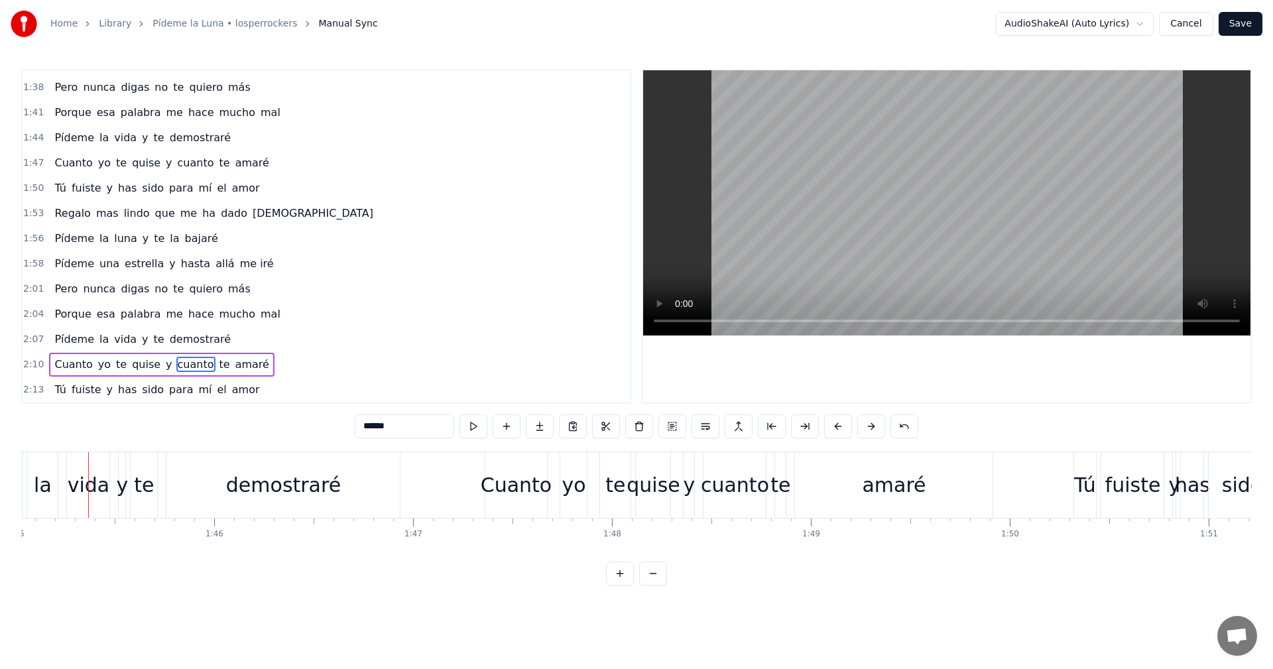
click at [998, 222] on video at bounding box center [946, 202] width 607 height 265
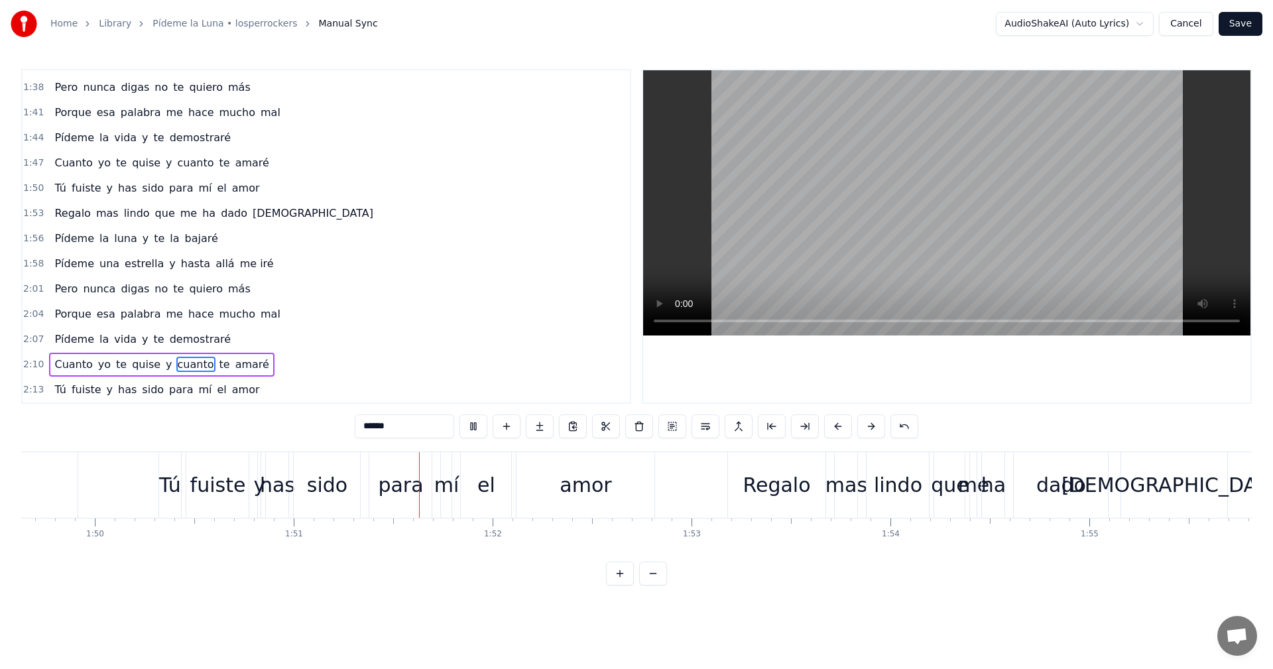
scroll to position [0, 22010]
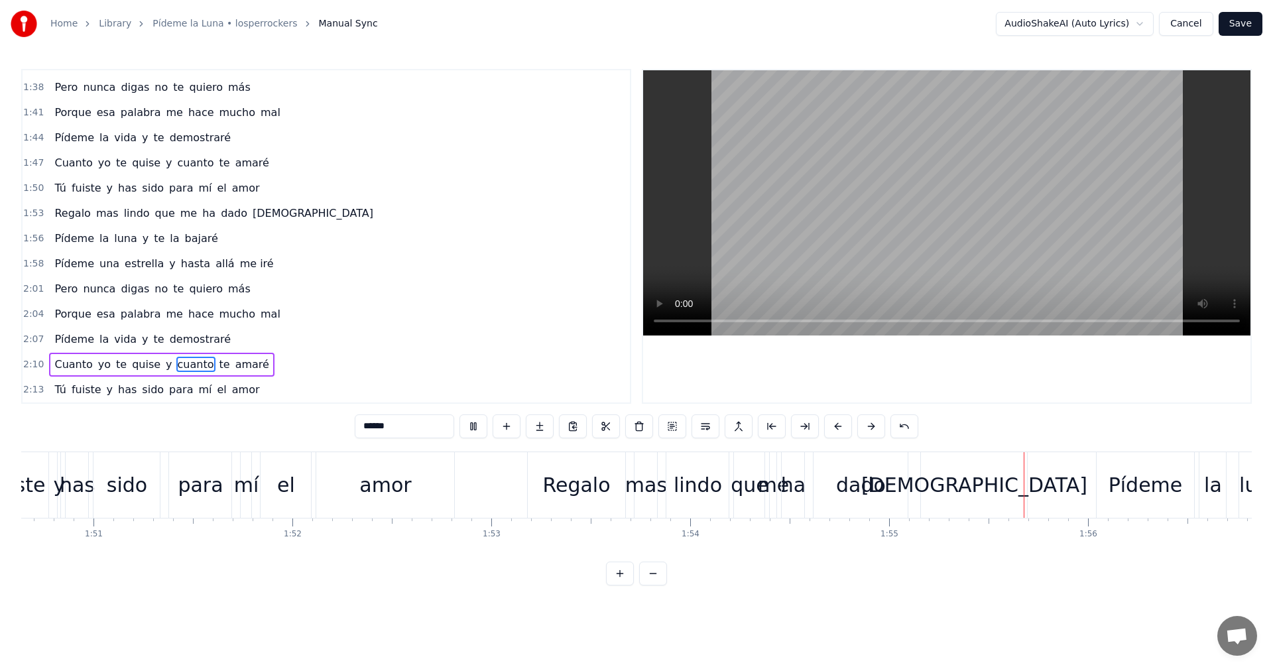
click at [918, 208] on video at bounding box center [946, 202] width 607 height 265
click at [946, 235] on video at bounding box center [946, 202] width 607 height 265
click at [958, 233] on video at bounding box center [946, 202] width 607 height 265
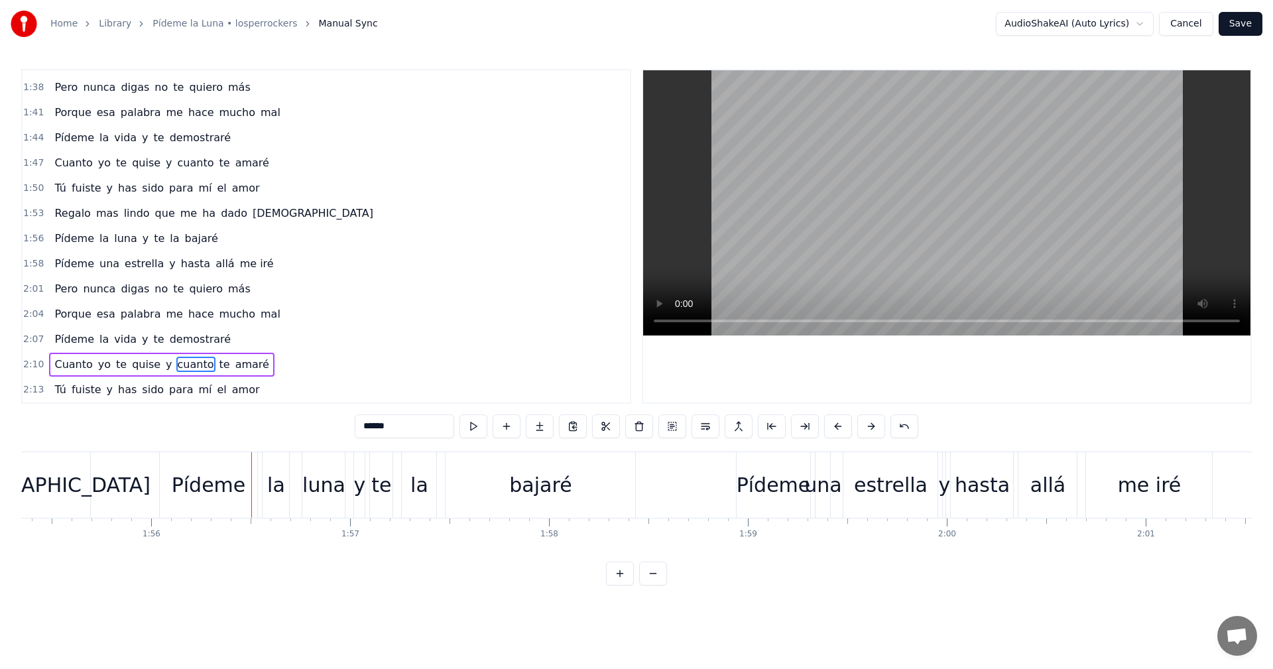
scroll to position [0, 22870]
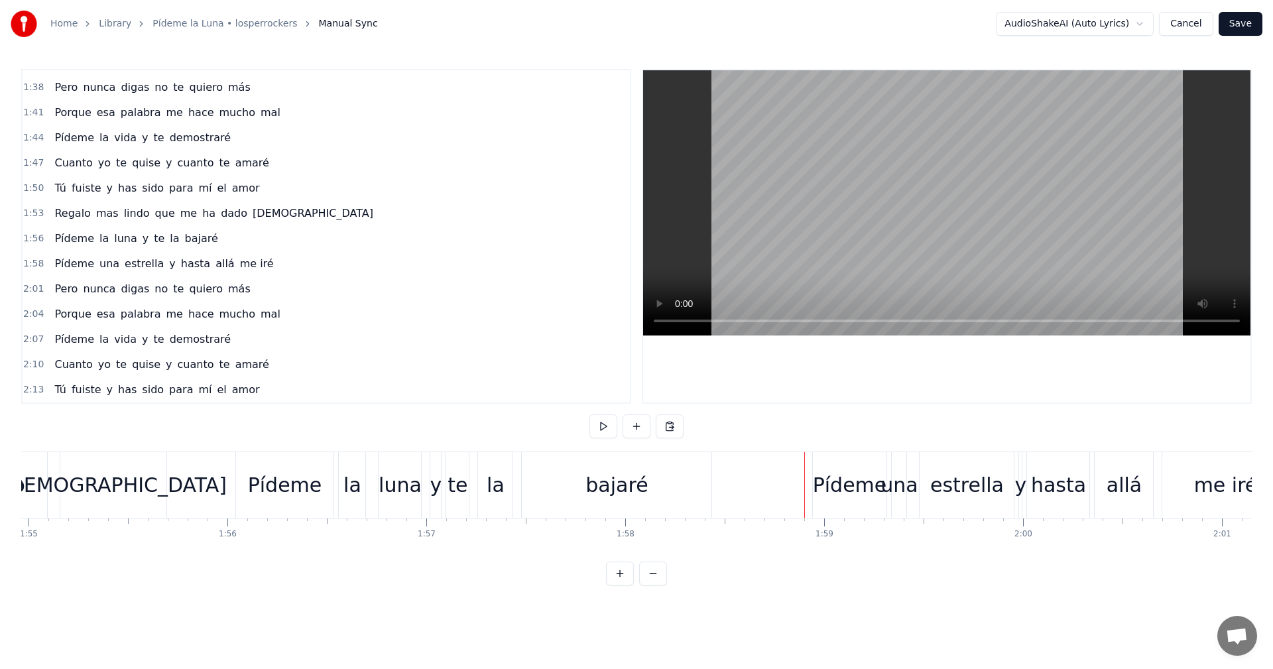
click at [1245, 29] on button "Save" at bounding box center [1241, 24] width 44 height 24
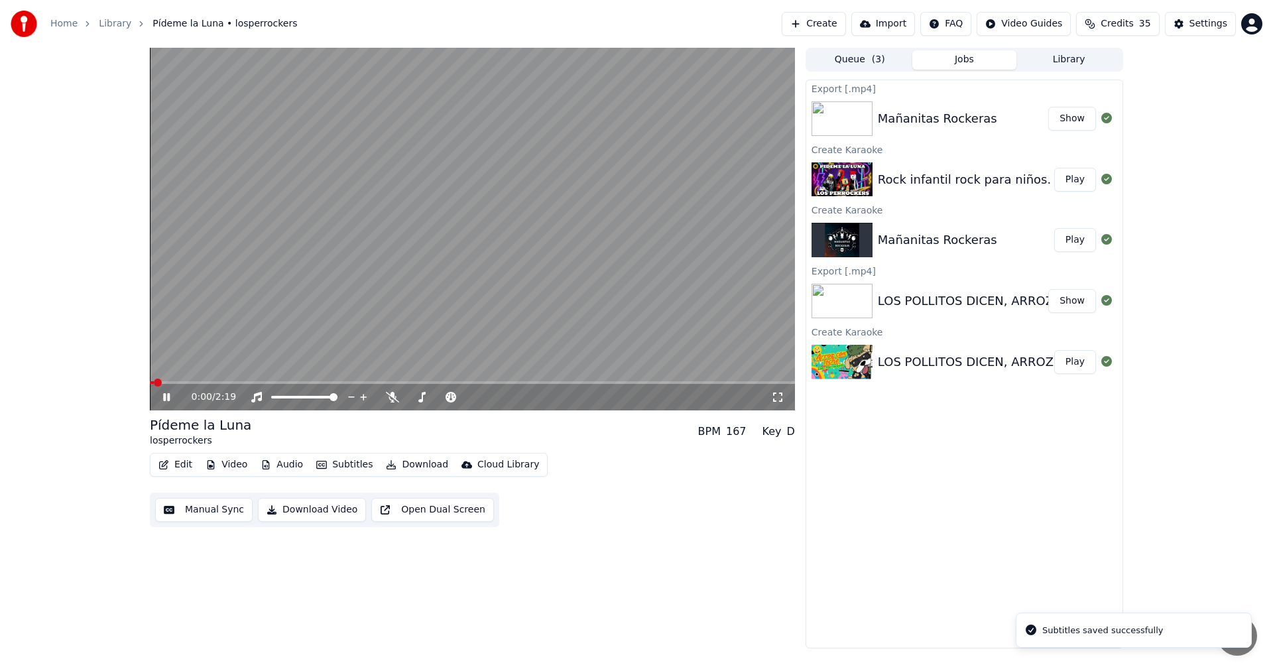
click at [350, 288] on video at bounding box center [472, 229] width 645 height 363
click at [636, 384] on span at bounding box center [472, 382] width 645 height 3
click at [611, 277] on video at bounding box center [472, 229] width 645 height 363
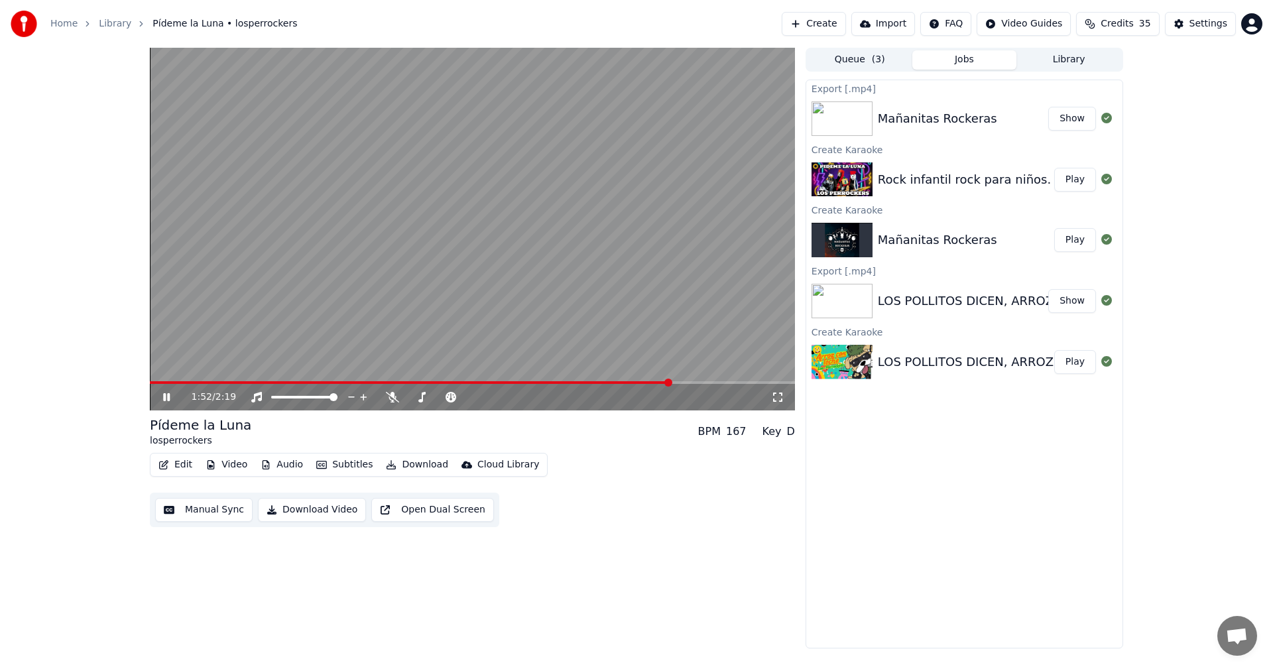
click at [703, 381] on video at bounding box center [472, 229] width 645 height 363
click at [700, 385] on div "1:52 / 2:19" at bounding box center [472, 397] width 645 height 27
click at [588, 308] on video at bounding box center [472, 229] width 645 height 363
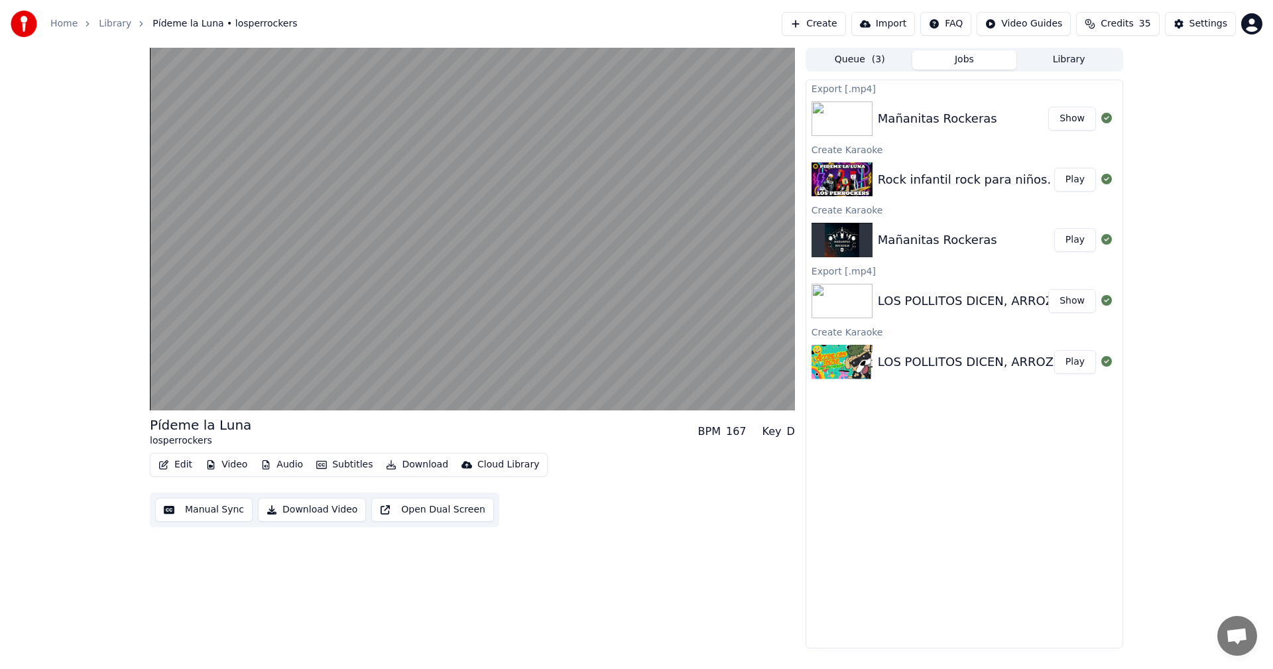
click at [554, 347] on video at bounding box center [472, 229] width 645 height 363
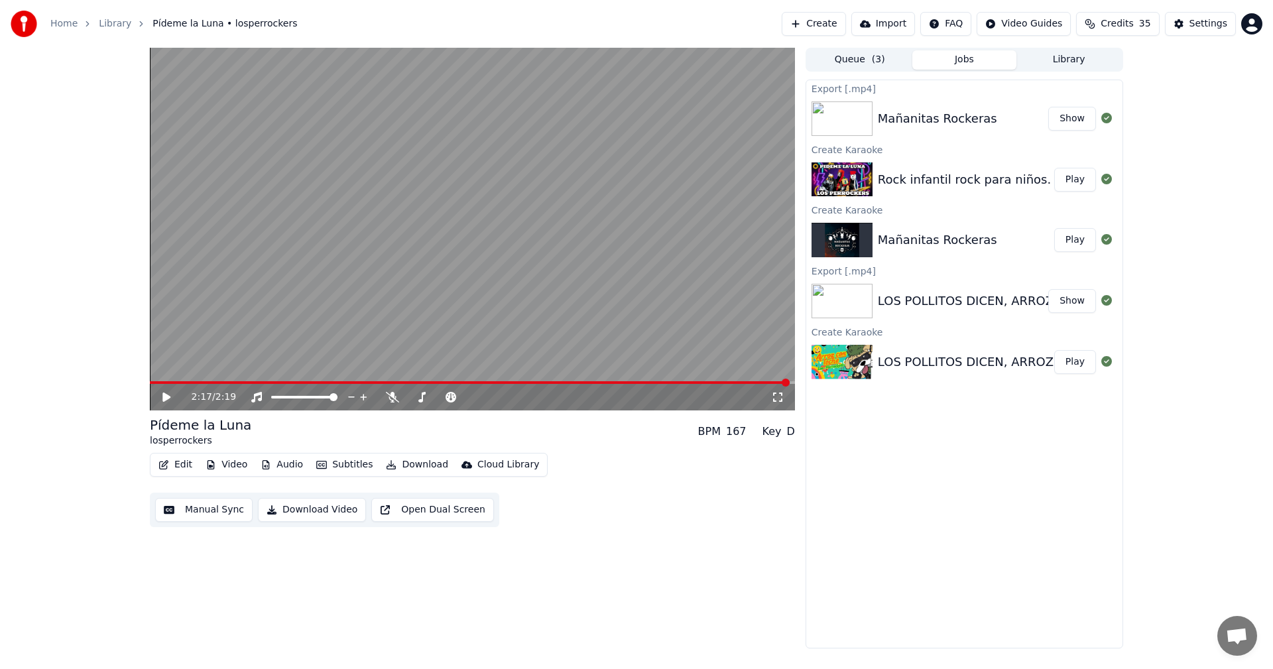
click at [743, 383] on span at bounding box center [470, 382] width 640 height 3
click at [443, 235] on video at bounding box center [472, 229] width 645 height 363
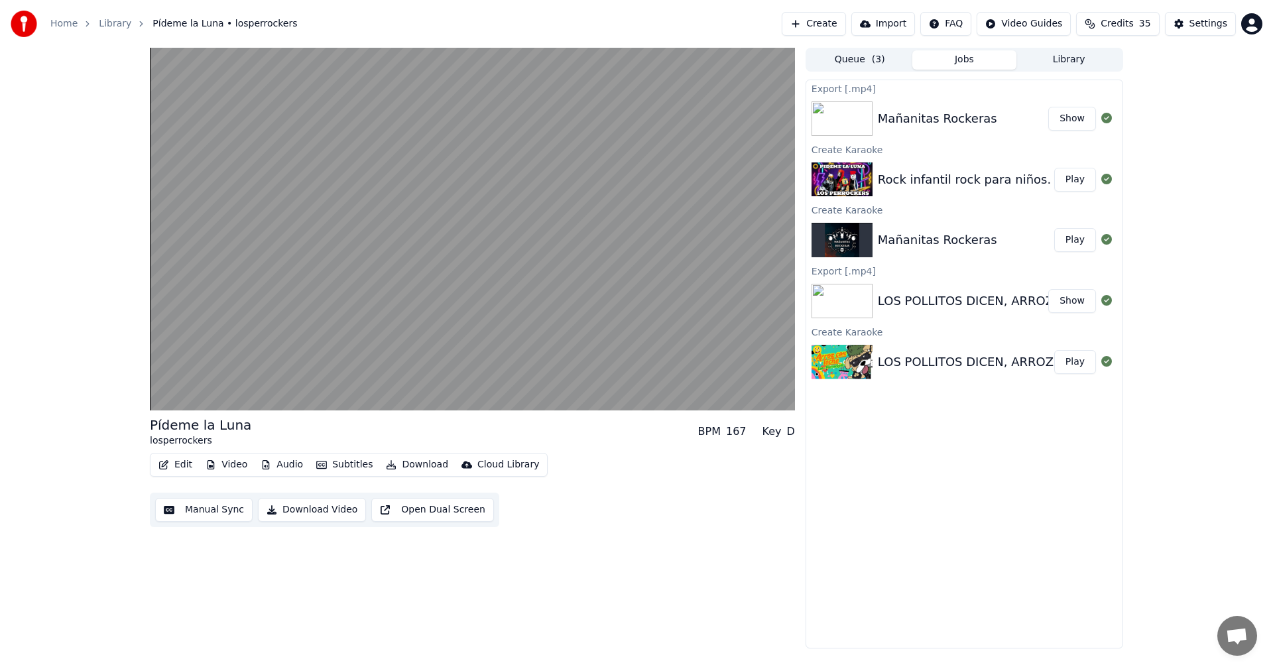
click at [444, 235] on video at bounding box center [472, 229] width 645 height 363
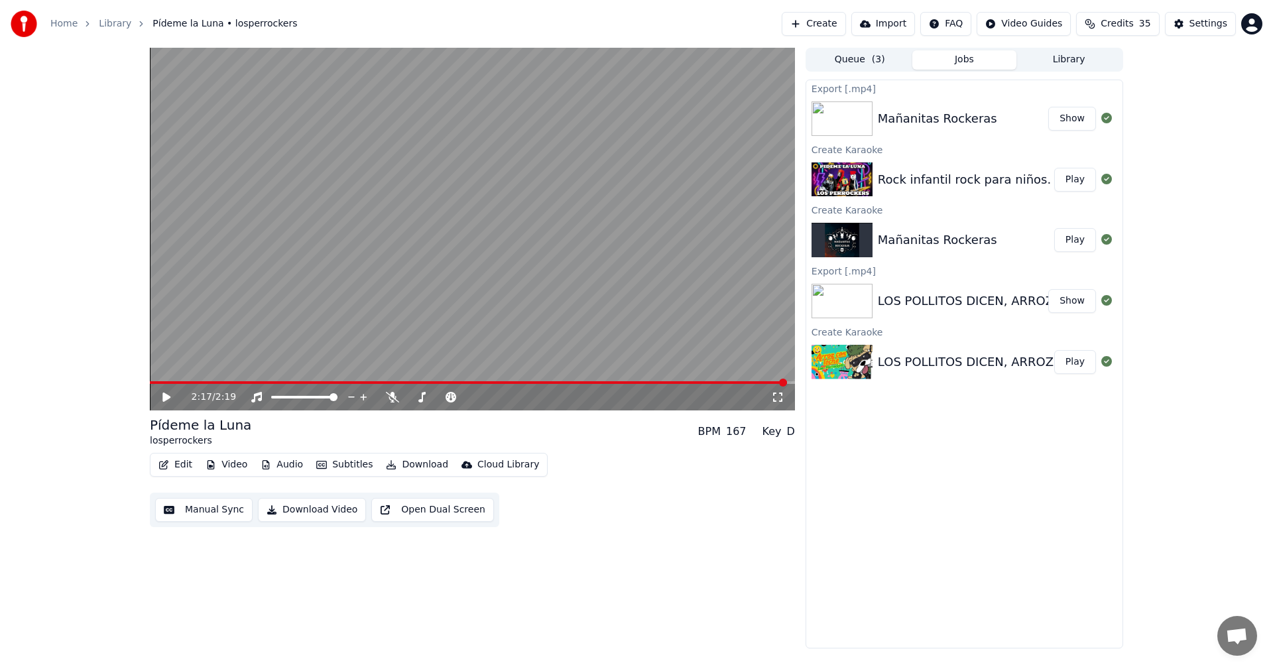
click at [674, 383] on span at bounding box center [468, 382] width 637 height 3
click at [625, 304] on video at bounding box center [472, 229] width 645 height 363
click at [689, 381] on video at bounding box center [472, 229] width 645 height 363
click at [690, 381] on video at bounding box center [472, 229] width 645 height 363
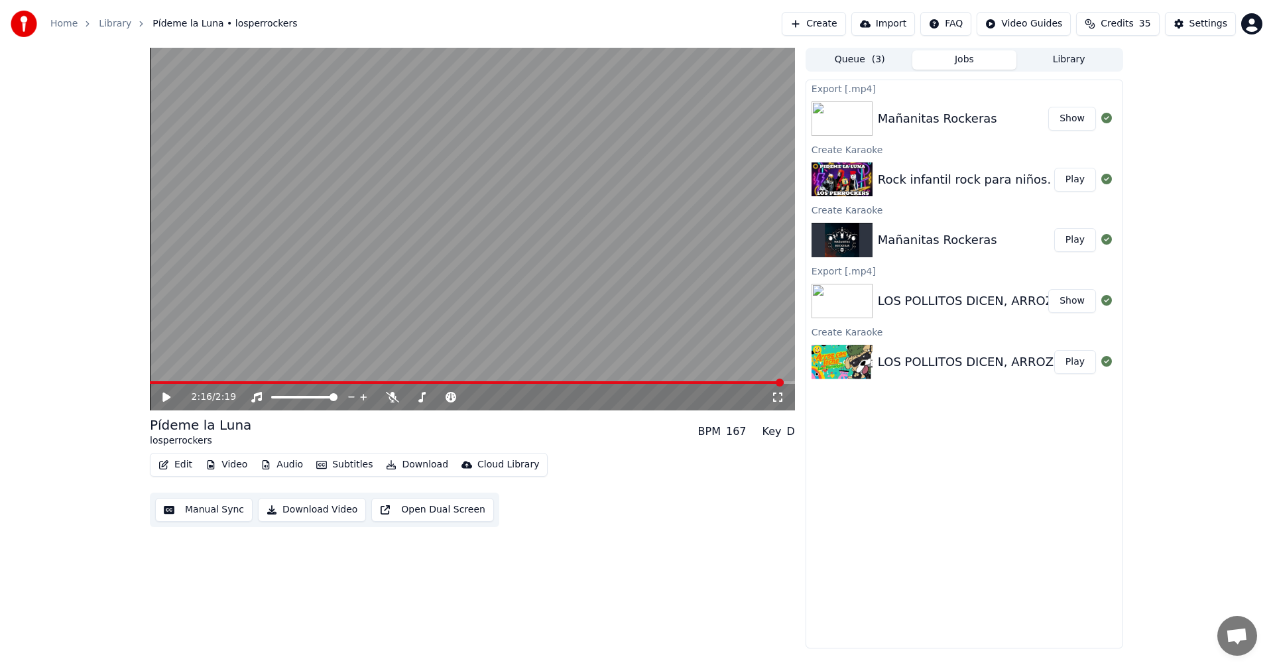
click at [690, 387] on div "2:16 / 2:19" at bounding box center [472, 397] width 645 height 27
click at [698, 383] on span at bounding box center [467, 382] width 634 height 3
click at [691, 381] on span at bounding box center [695, 383] width 8 height 8
click at [685, 381] on span at bounding box center [424, 382] width 548 height 3
click at [340, 214] on video at bounding box center [472, 229] width 645 height 363
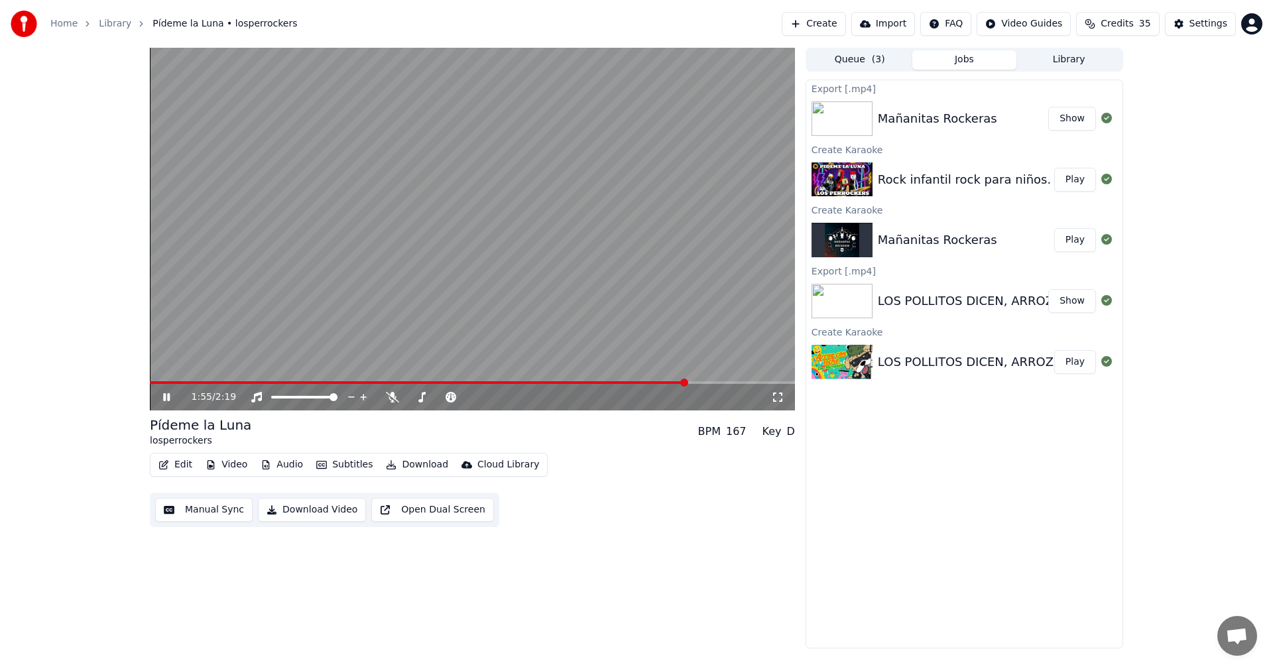
click at [359, 221] on video at bounding box center [472, 229] width 645 height 363
click at [682, 385] on span at bounding box center [686, 383] width 8 height 8
click at [393, 300] on video at bounding box center [472, 229] width 645 height 363
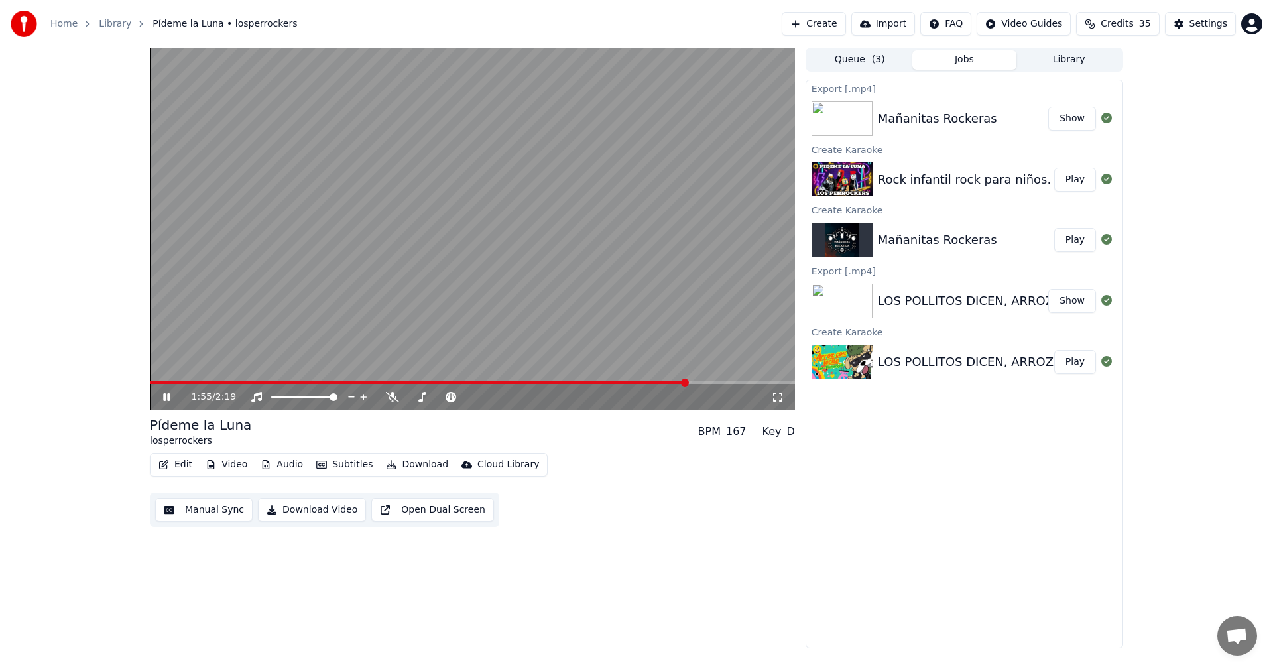
click at [393, 300] on video at bounding box center [472, 229] width 645 height 363
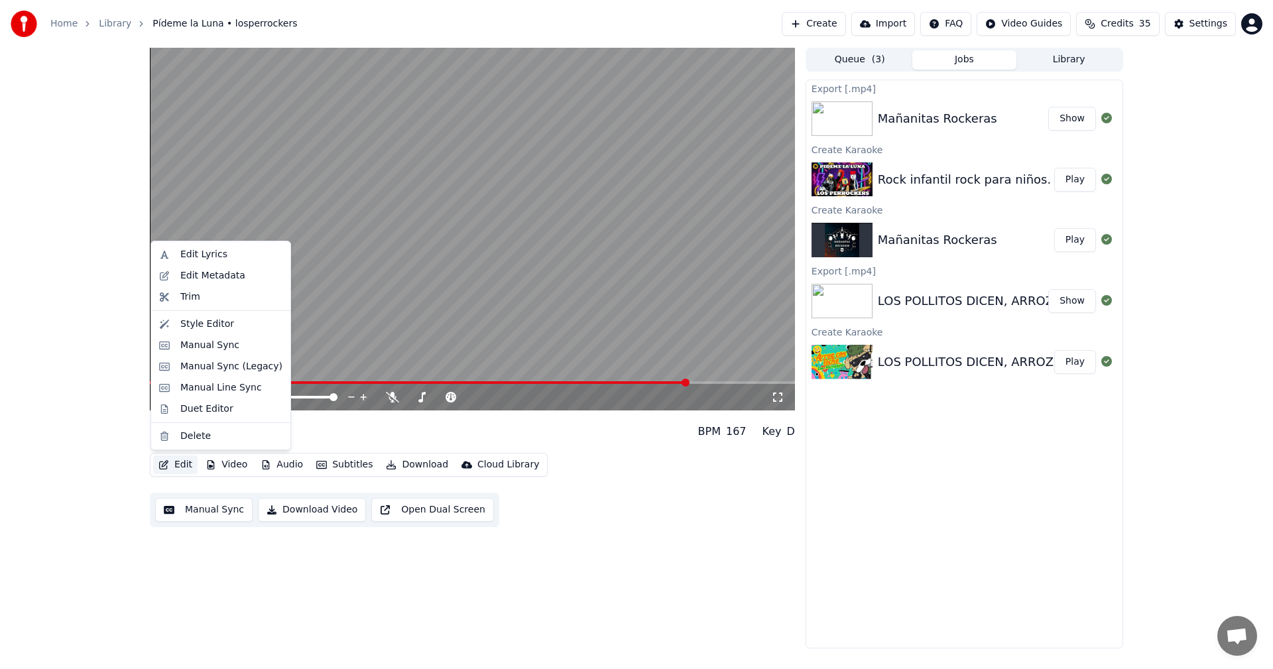
click at [178, 465] on button "Edit" at bounding box center [175, 465] width 44 height 19
click at [190, 299] on div "Trim" at bounding box center [190, 296] width 20 height 13
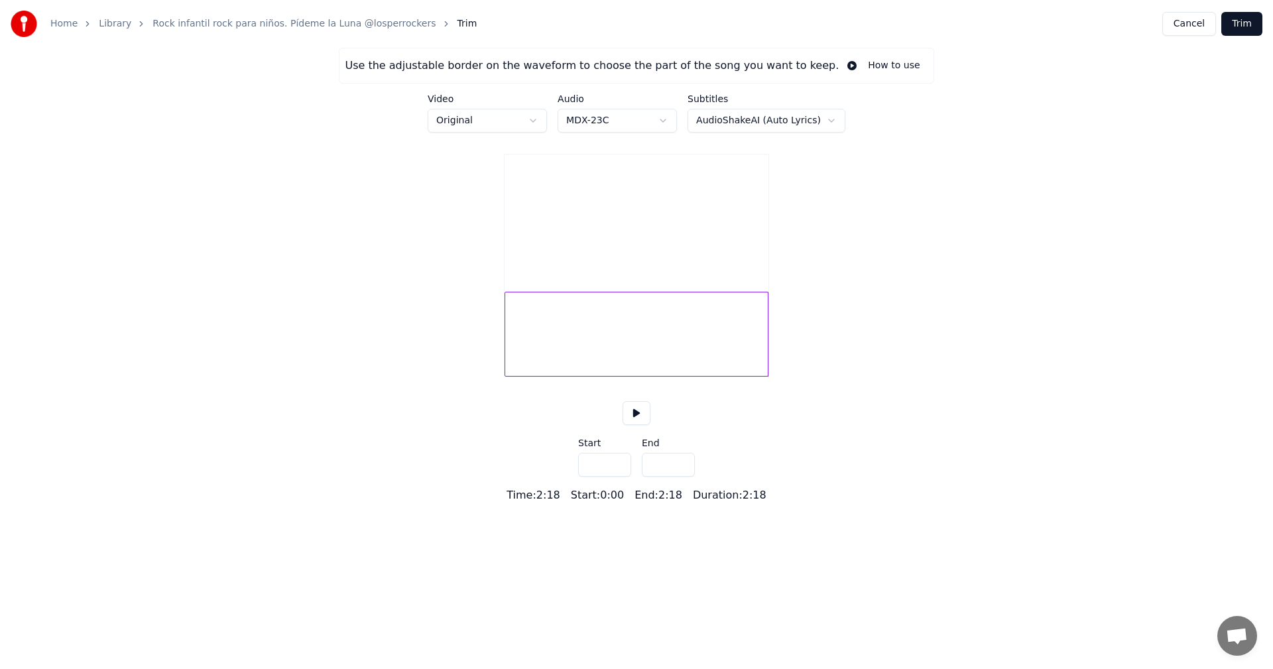
click at [543, 349] on div at bounding box center [637, 334] width 264 height 85
click at [479, 367] on div "Use the adjustable border on the waveform to choose the part of the song you wa…" at bounding box center [636, 276] width 1273 height 456
click at [512, 357] on div at bounding box center [637, 334] width 264 height 85
click at [491, 367] on div "Use the adjustable border on the waveform to choose the part of the song you wa…" at bounding box center [636, 276] width 1273 height 456
click at [506, 356] on div at bounding box center [507, 334] width 4 height 84
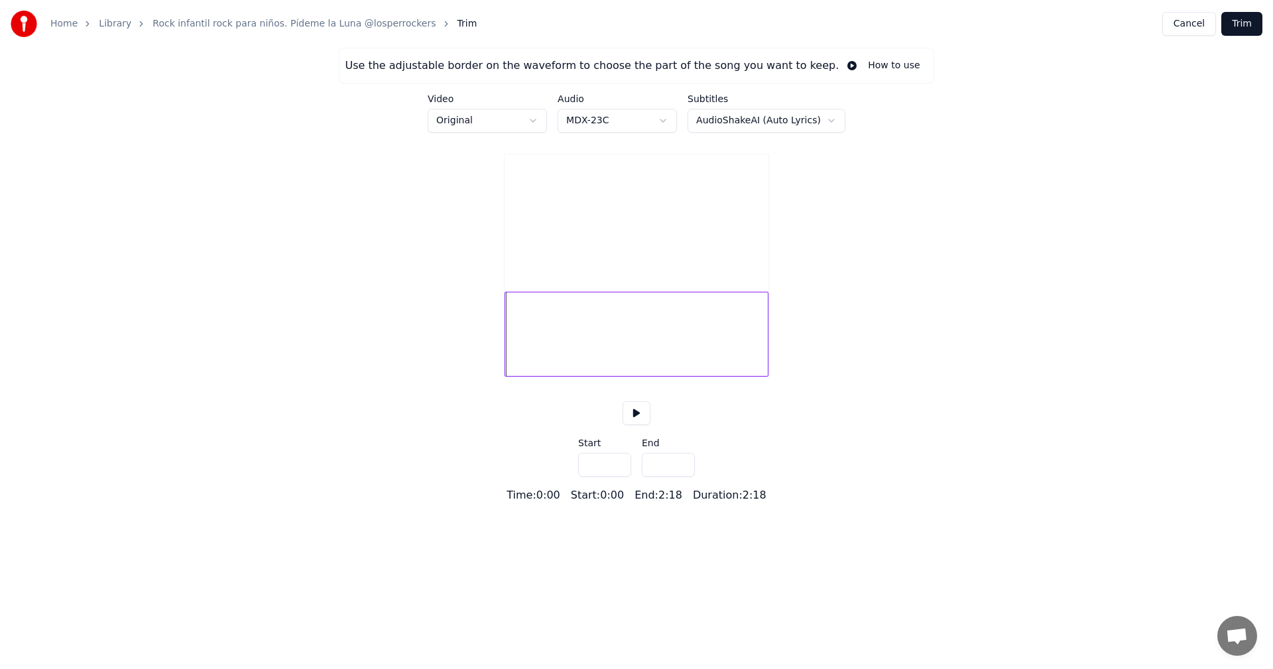
click at [617, 244] on video at bounding box center [637, 221] width 264 height 132
click at [631, 425] on button at bounding box center [637, 413] width 28 height 24
click at [637, 425] on button at bounding box center [637, 413] width 28 height 24
click at [639, 424] on button at bounding box center [637, 413] width 28 height 24
click at [745, 366] on div at bounding box center [637, 334] width 264 height 85
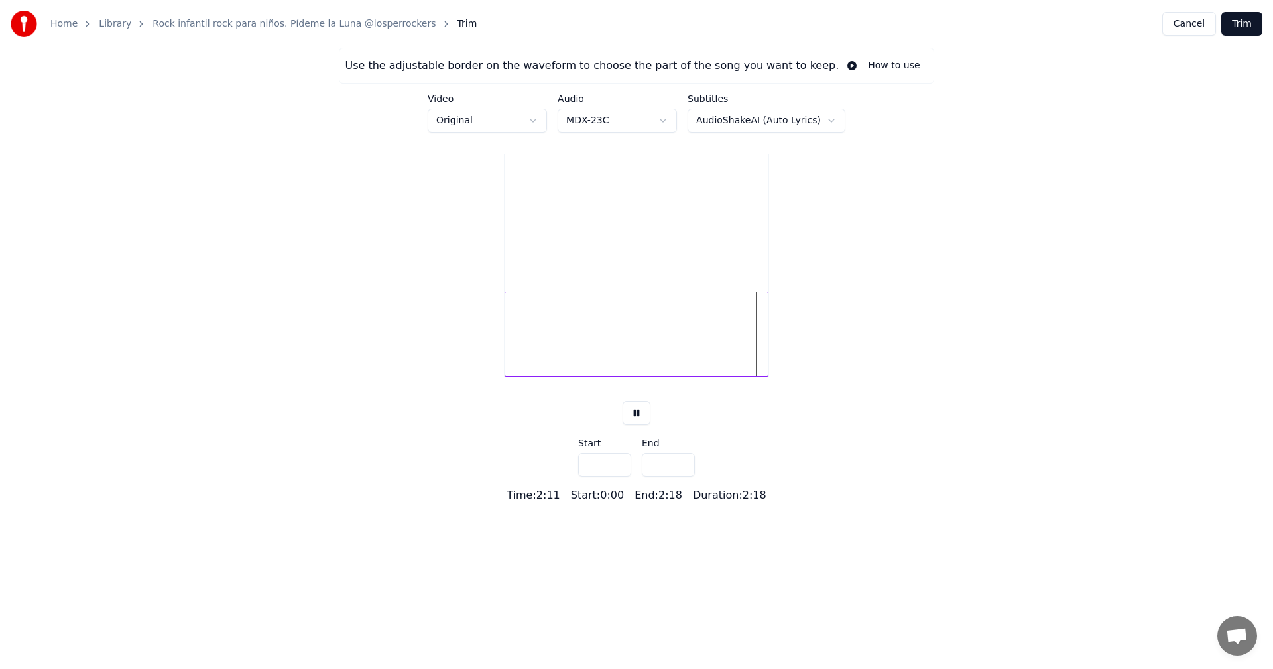
click at [741, 359] on div at bounding box center [637, 334] width 264 height 85
click at [721, 360] on div at bounding box center [637, 334] width 264 height 85
click at [631, 425] on button at bounding box center [637, 413] width 28 height 24
click at [821, 129] on html "Home Library Rock infantil rock para niños. Pídeme la Luna @losperrockers Trim …" at bounding box center [636, 251] width 1273 height 503
click at [859, 261] on html "Home Library Rock infantil rock para niños. Pídeme la Luna @losperrockers Trim …" at bounding box center [636, 251] width 1273 height 503
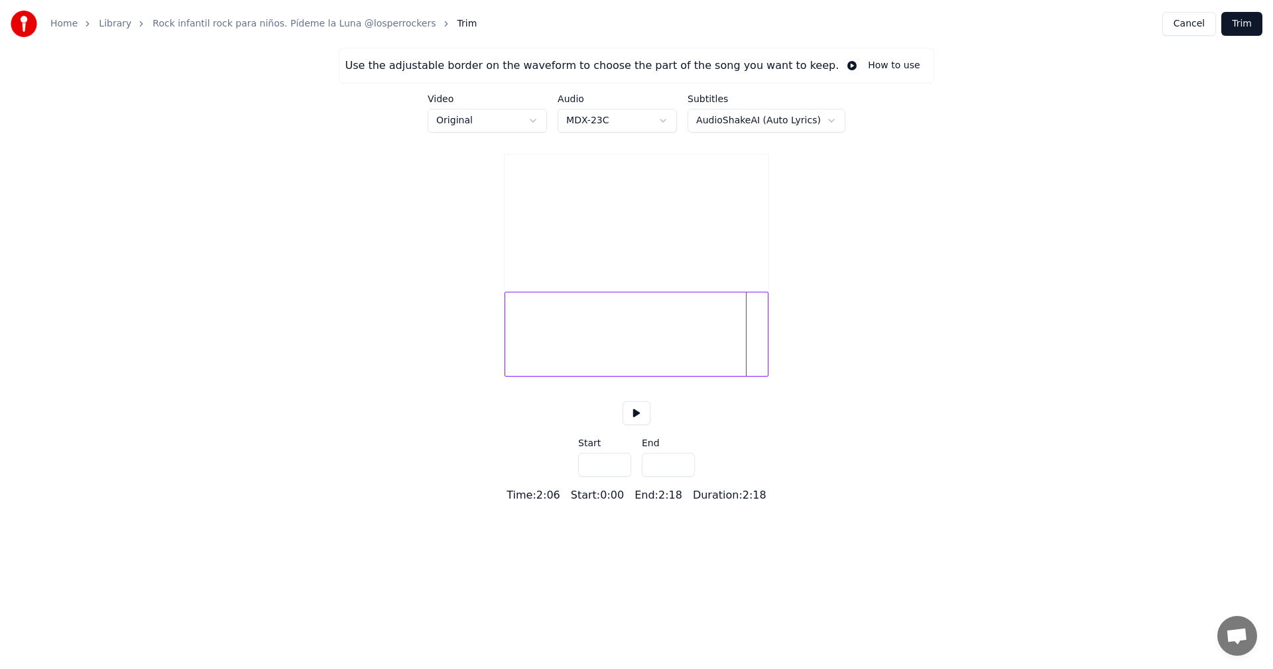
click at [642, 425] on button at bounding box center [637, 413] width 28 height 24
click at [664, 477] on input "*****" at bounding box center [668, 465] width 53 height 24
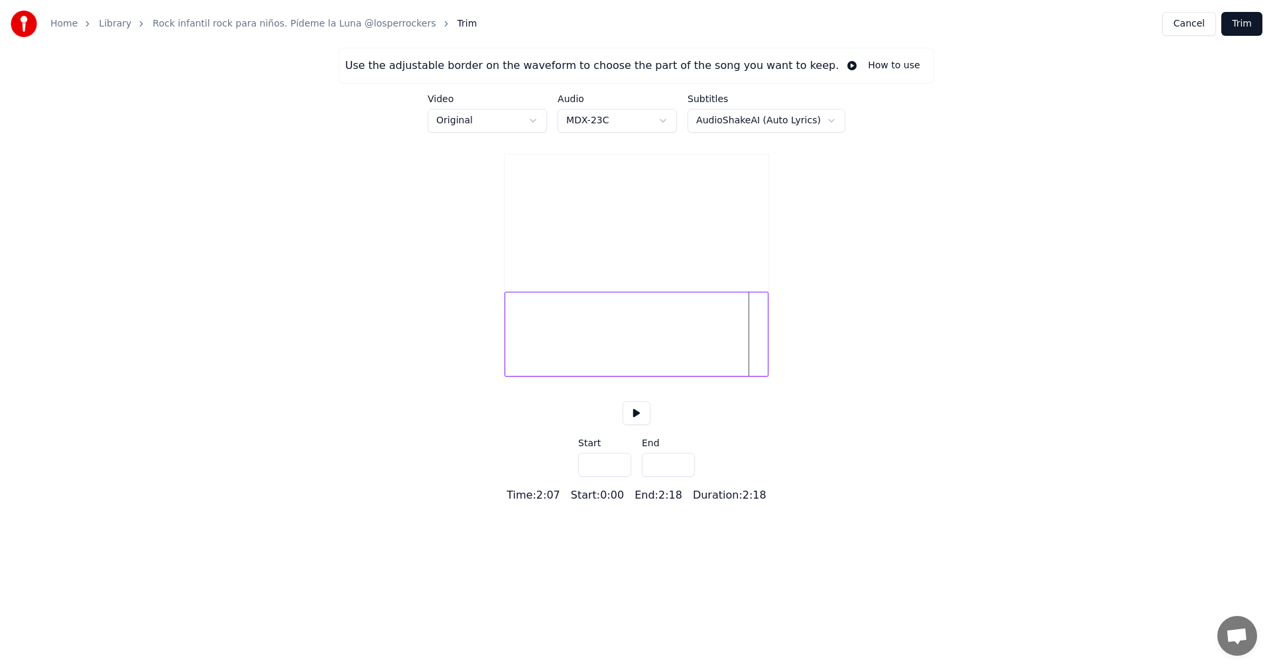
click at [1243, 27] on button "Trim" at bounding box center [1241, 24] width 41 height 24
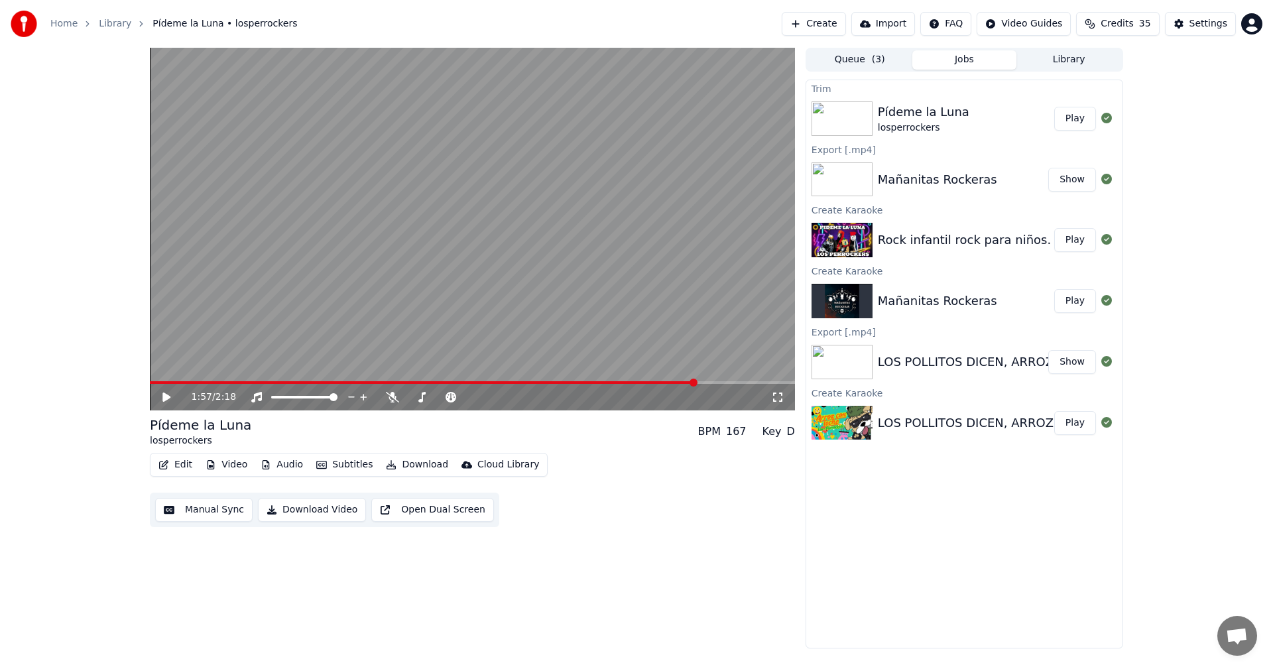
click at [696, 383] on span at bounding box center [472, 382] width 645 height 3
click at [170, 393] on icon at bounding box center [175, 397] width 31 height 11
click at [717, 387] on div "1:58 / 2:18" at bounding box center [472, 397] width 645 height 27
click at [305, 508] on button "Download Video" at bounding box center [312, 510] width 108 height 24
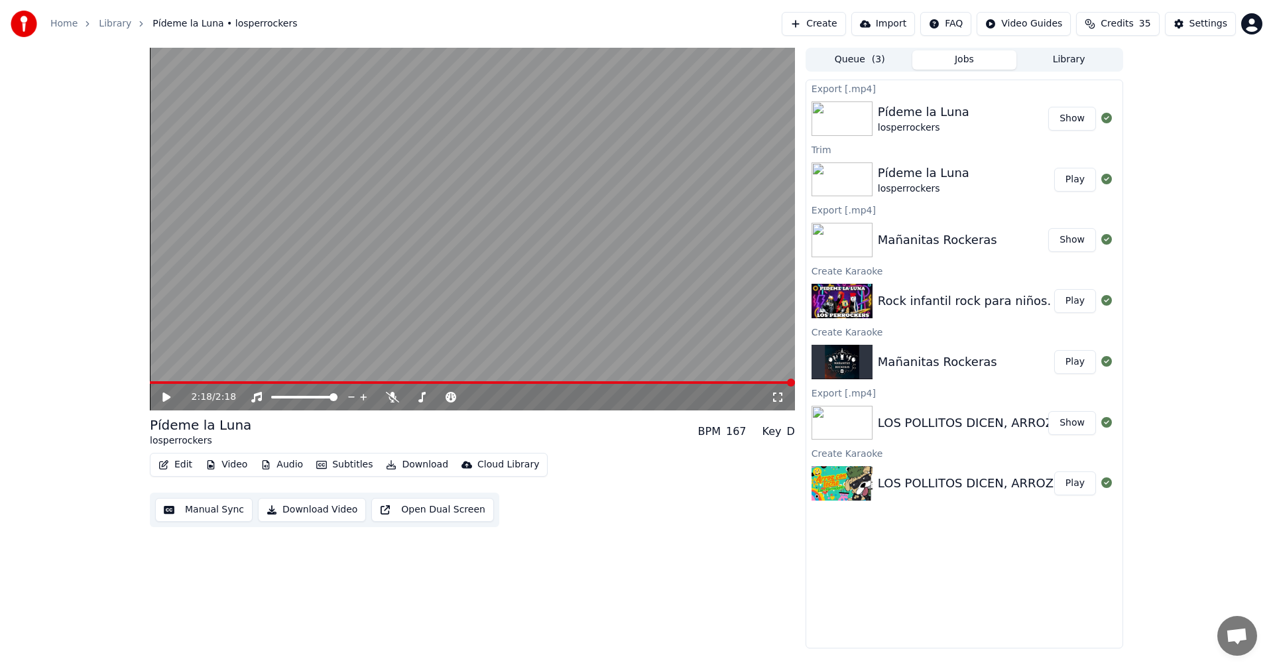
click at [837, 31] on button "Create" at bounding box center [814, 24] width 64 height 24
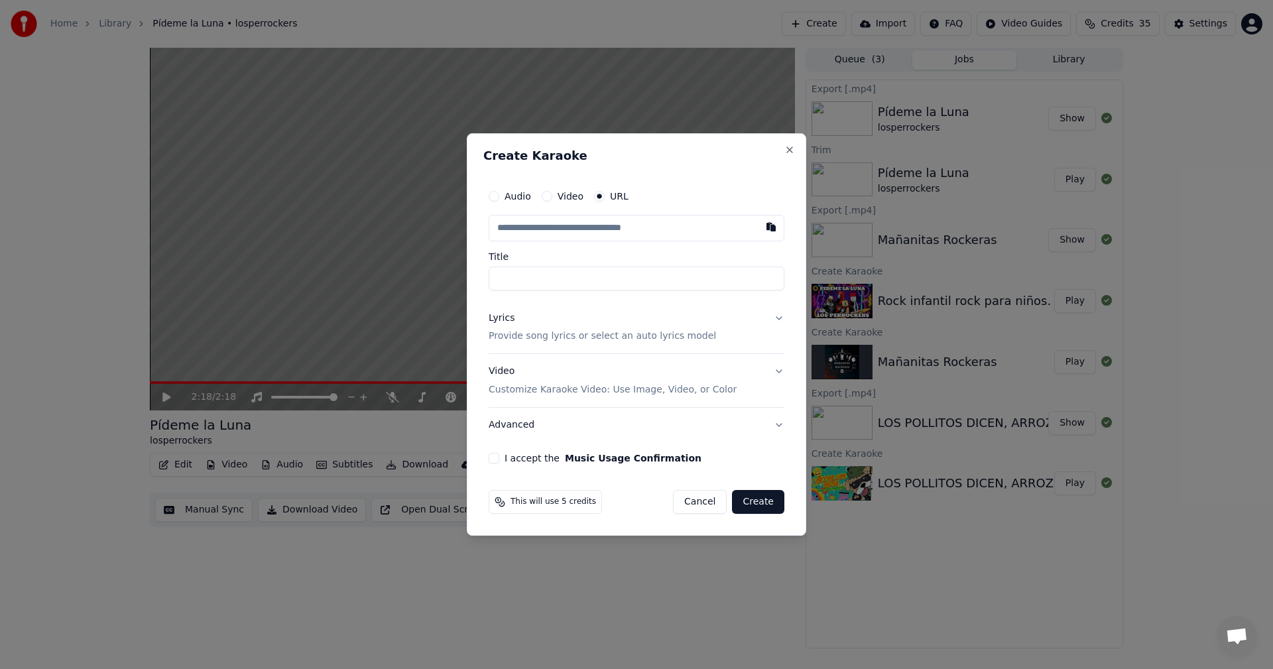
click at [599, 233] on input "text" at bounding box center [637, 228] width 296 height 27
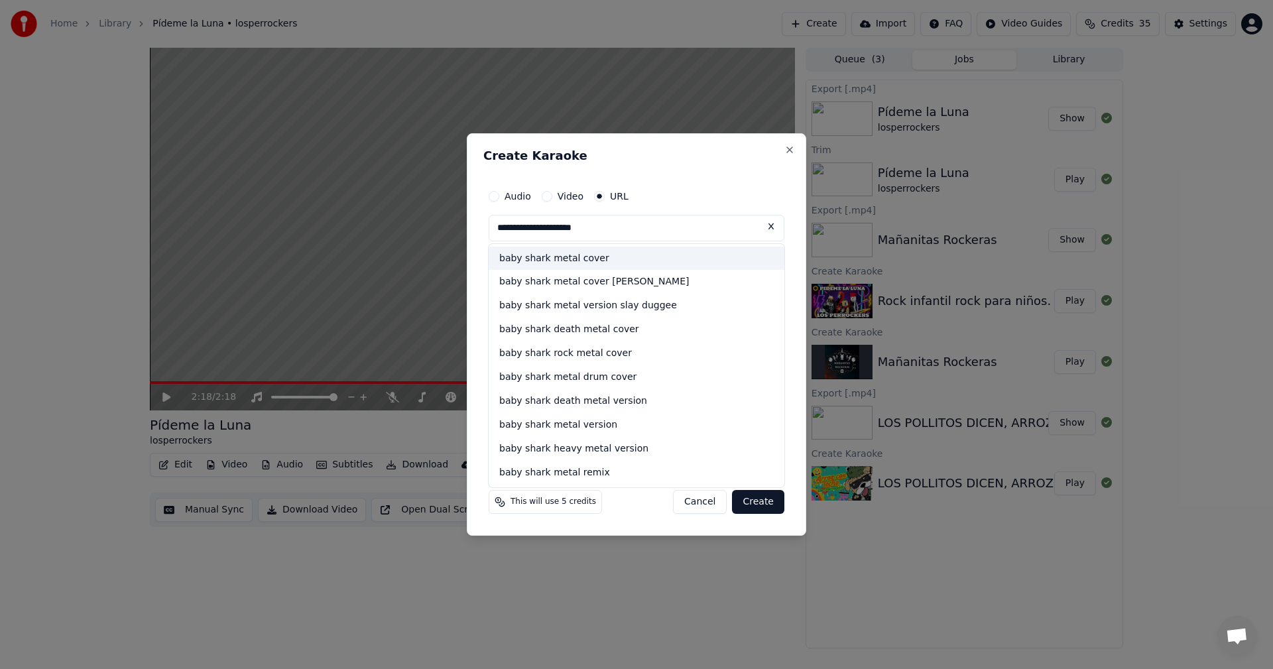
click at [587, 255] on div "baby shark metal cover" at bounding box center [637, 259] width 296 height 24
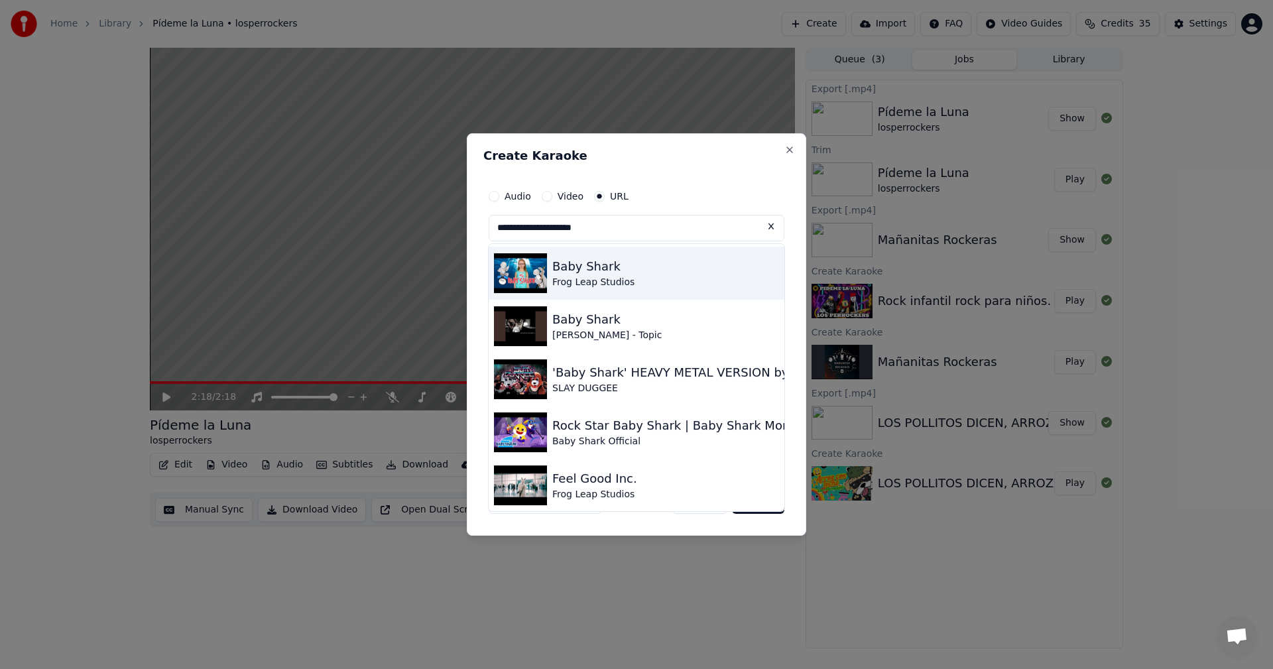
click at [589, 269] on div "Baby Shark" at bounding box center [593, 266] width 82 height 19
type input "**********"
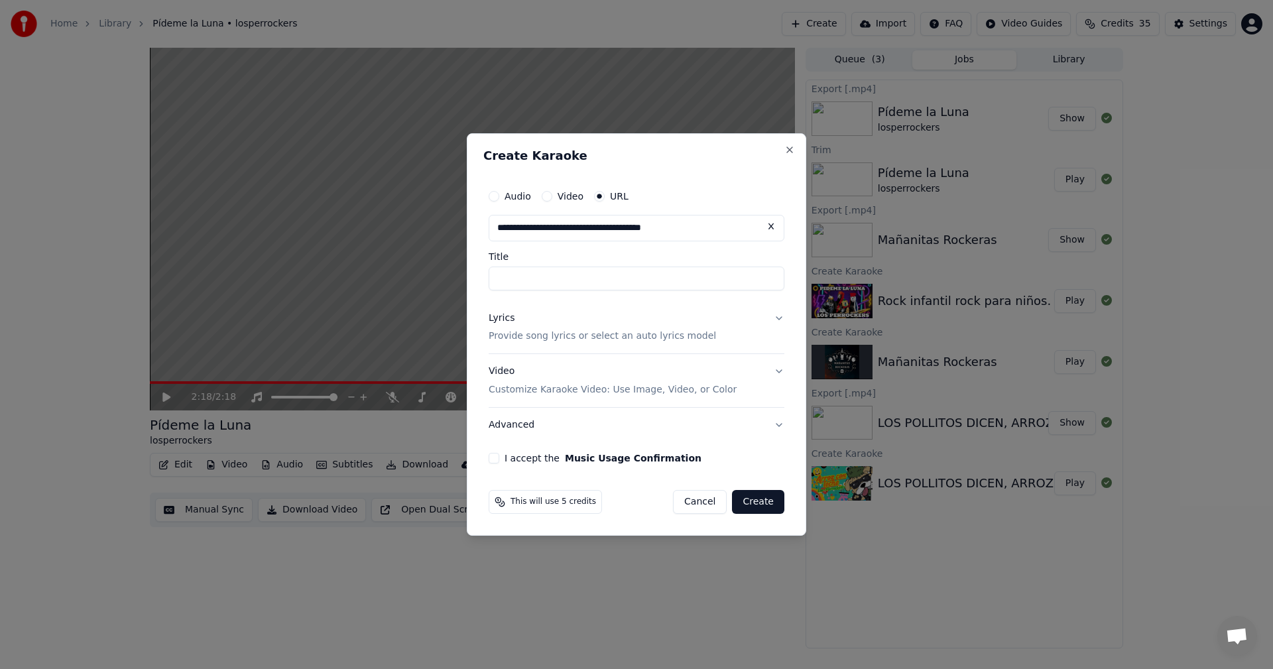
type input "**********"
click at [782, 318] on button "Lyrics Provide song lyrics or select an auto lyrics model" at bounding box center [637, 327] width 296 height 53
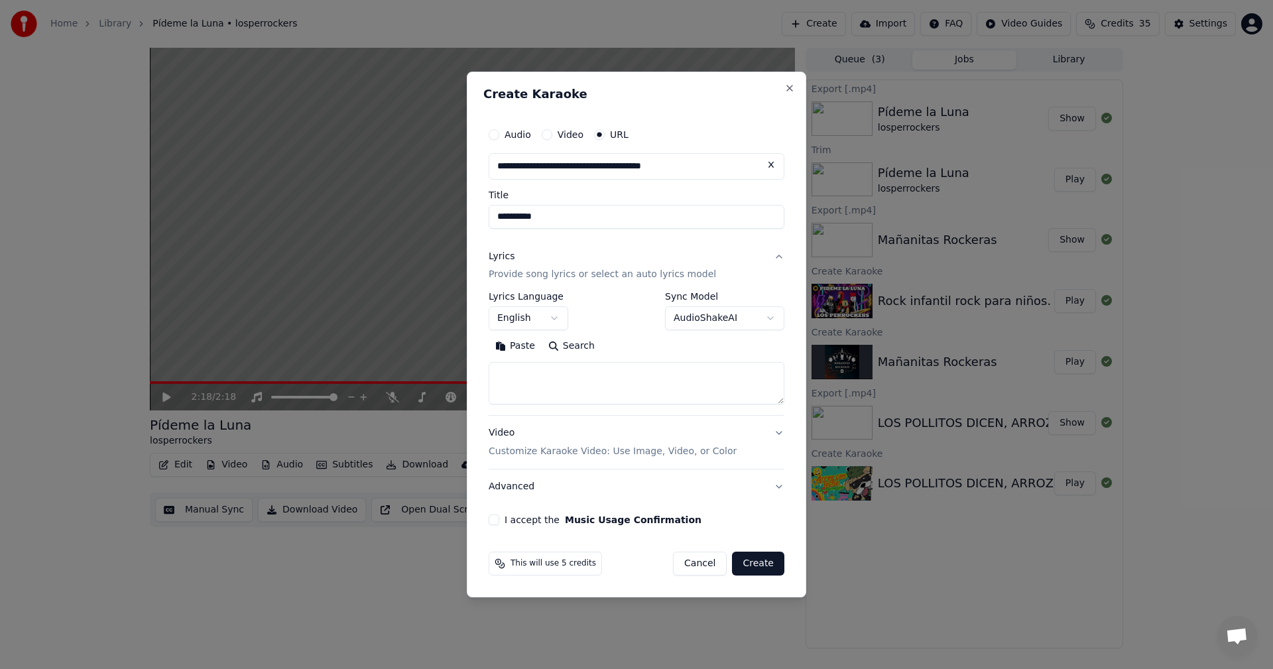
click at [755, 325] on body "**********" at bounding box center [636, 334] width 1273 height 669
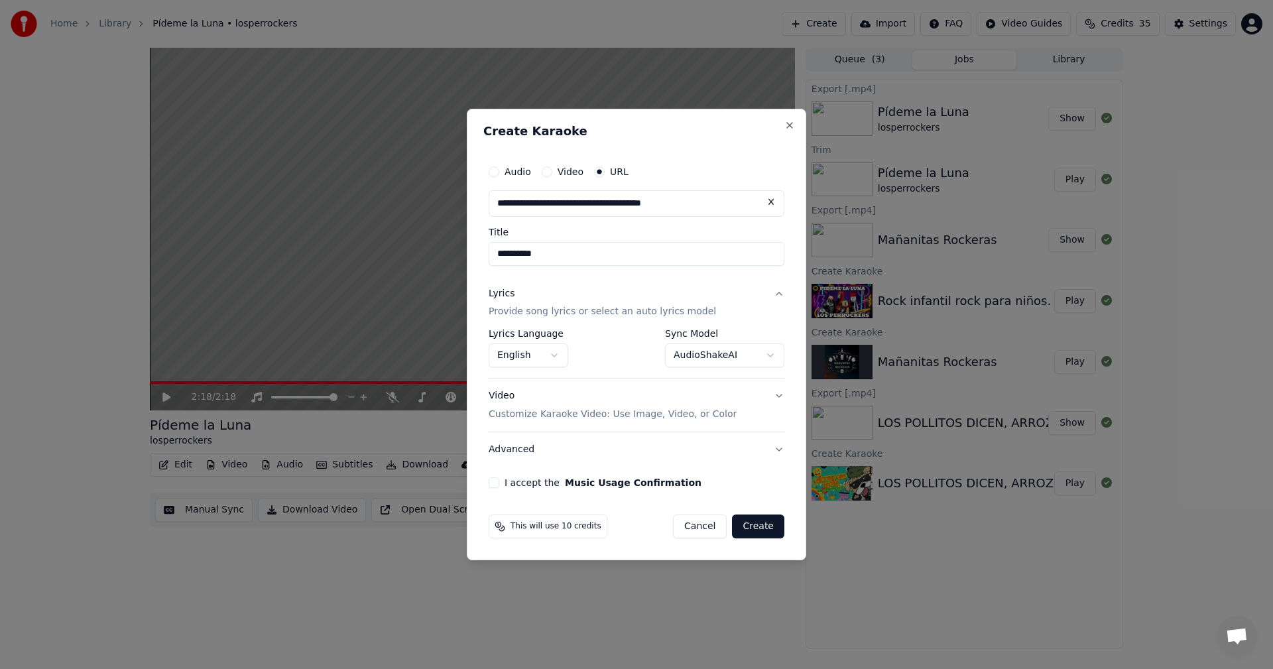
click at [491, 485] on button "I accept the Music Usage Confirmation" at bounding box center [494, 482] width 11 height 11
click at [762, 530] on button "Create" at bounding box center [758, 527] width 52 height 24
select select "**********"
select select
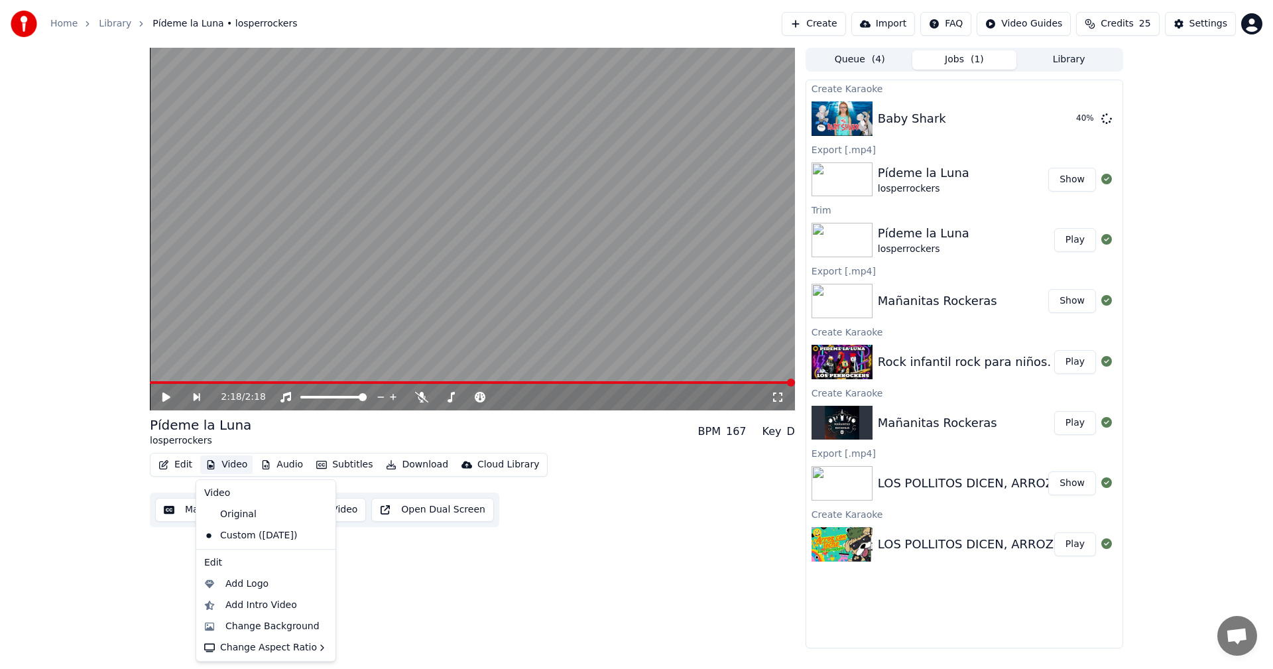
click at [223, 466] on button "Video" at bounding box center [226, 465] width 52 height 19
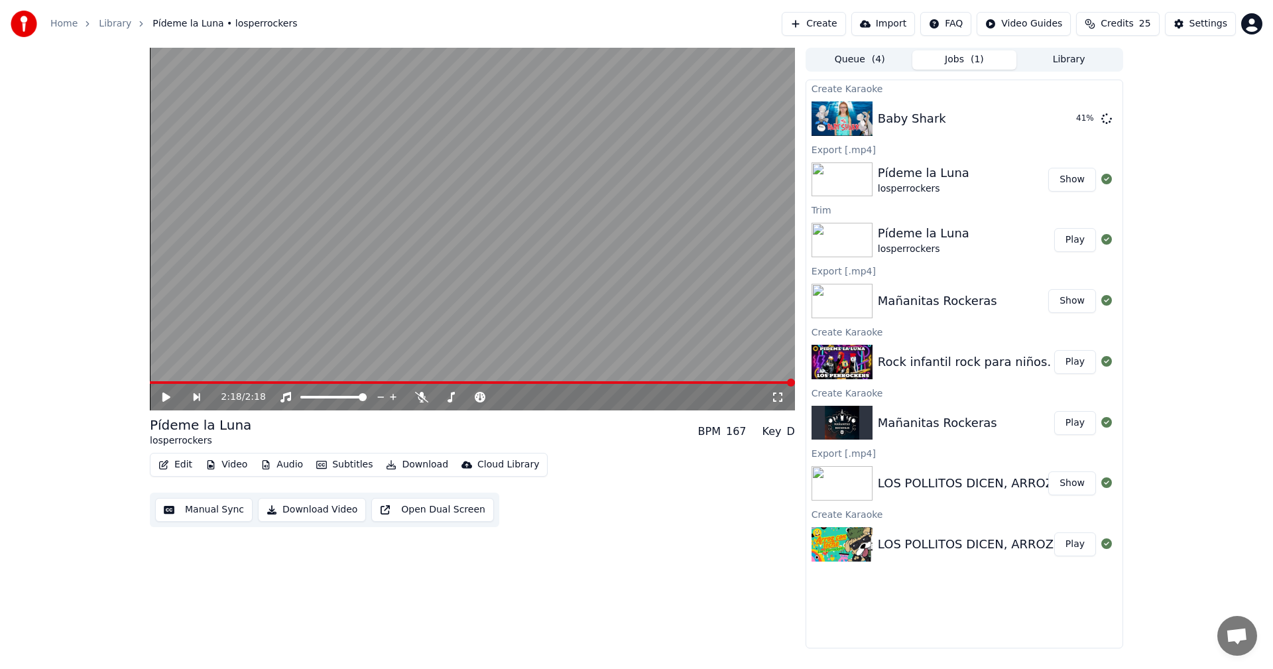
click at [401, 585] on div "2:18 / 2:18 Pídeme la Luna losperrockers BPM 167 Key D Edit Video Audio Subtitl…" at bounding box center [472, 348] width 645 height 601
click at [163, 467] on icon "button" at bounding box center [163, 464] width 9 height 9
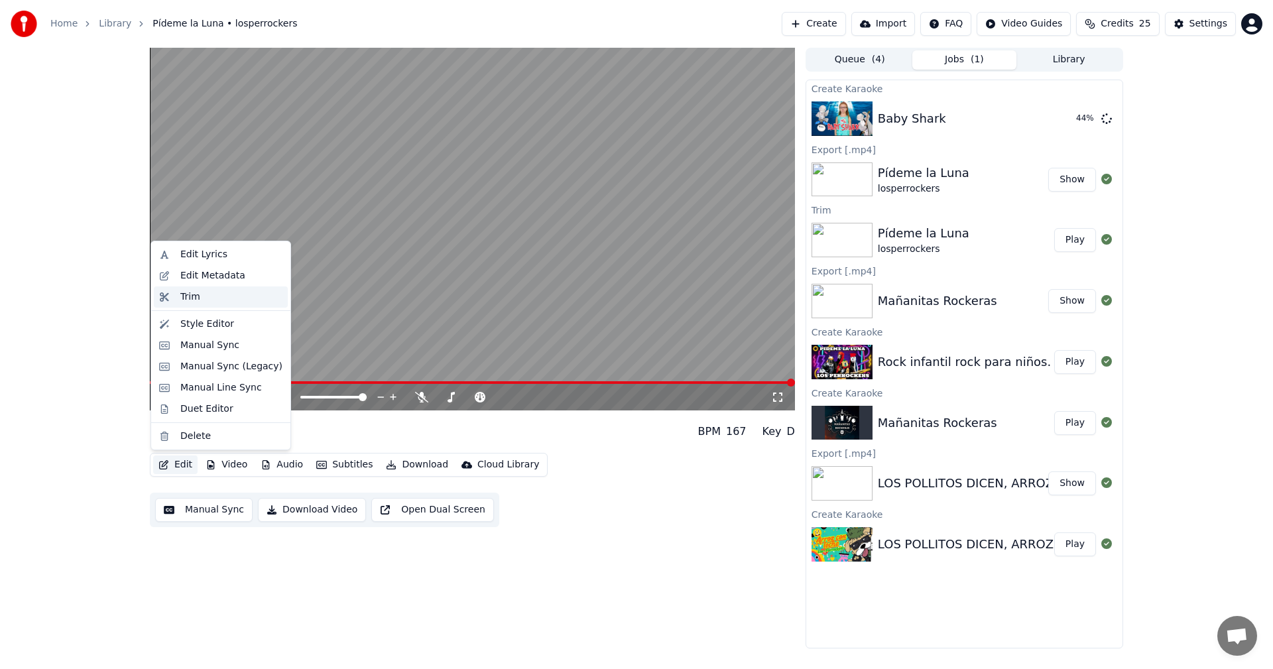
click at [184, 304] on div "Trim" at bounding box center [221, 296] width 134 height 21
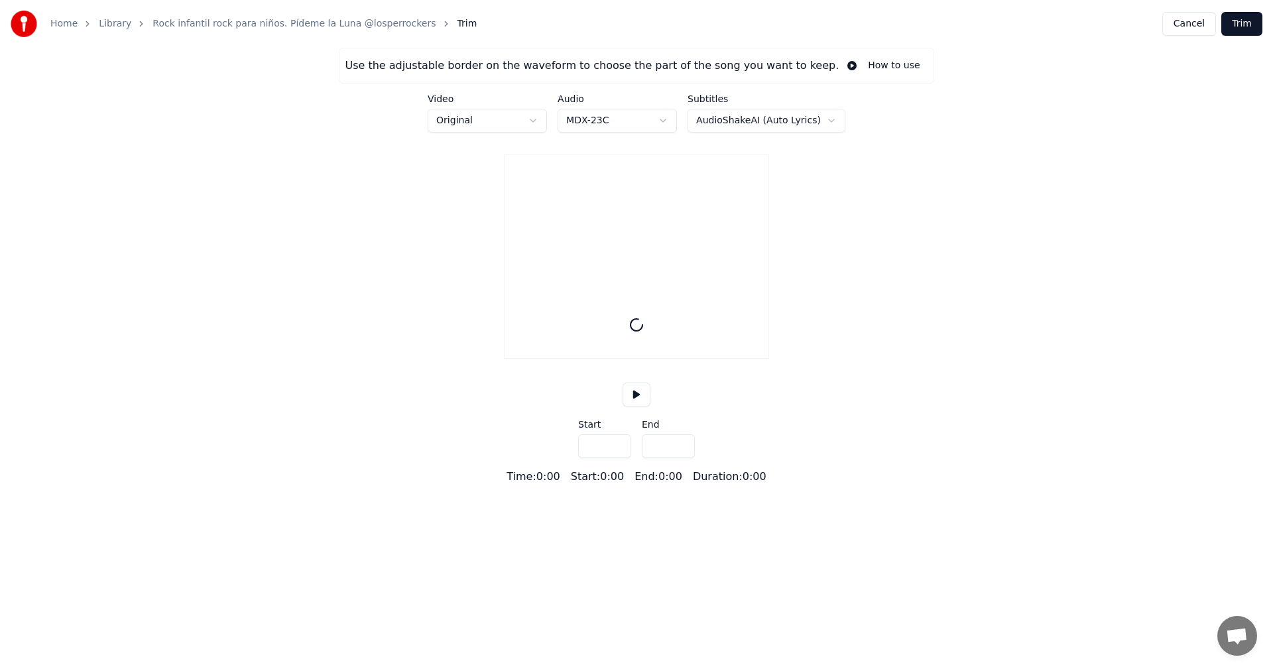
type input "*****"
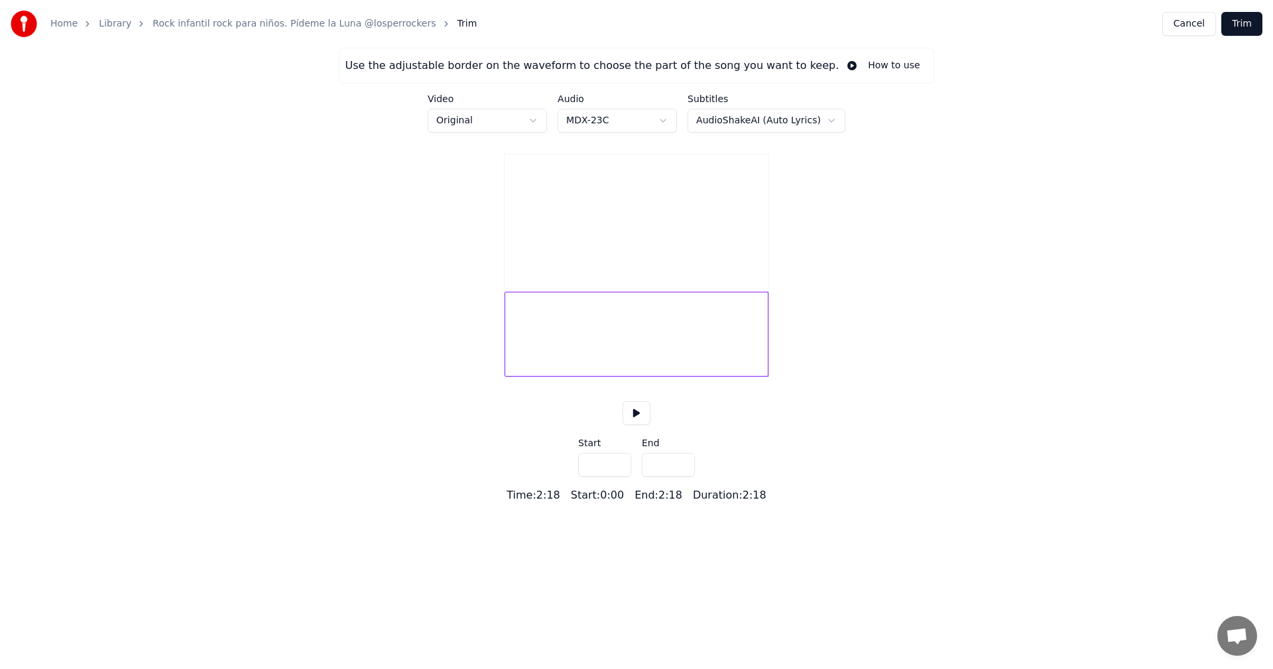
click at [641, 425] on button at bounding box center [637, 413] width 28 height 24
click at [636, 425] on button at bounding box center [637, 413] width 28 height 24
click at [682, 377] on div at bounding box center [637, 334] width 264 height 85
click at [599, 363] on div at bounding box center [637, 334] width 264 height 85
click at [544, 361] on div at bounding box center [637, 334] width 264 height 85
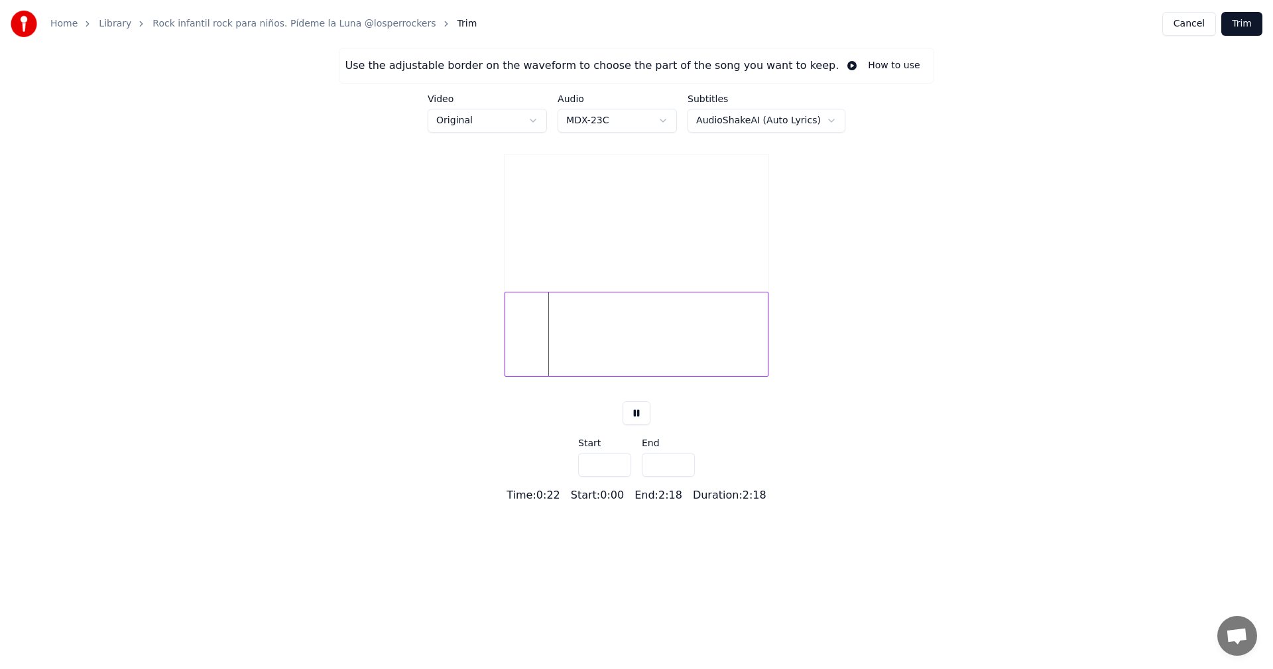
click at [672, 363] on div at bounding box center [637, 334] width 264 height 85
click at [579, 355] on div at bounding box center [637, 334] width 264 height 85
click at [741, 368] on div at bounding box center [637, 334] width 264 height 85
click at [680, 361] on div at bounding box center [637, 334] width 264 height 85
click at [760, 351] on div at bounding box center [637, 334] width 264 height 85
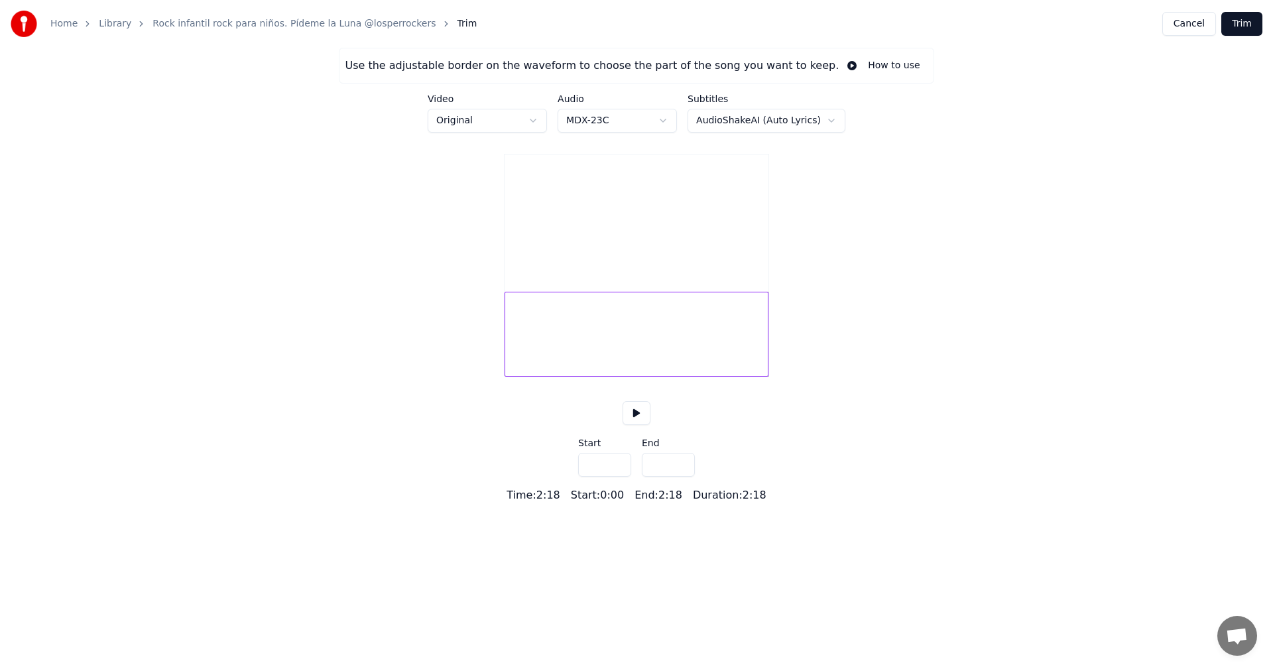
click at [1202, 31] on button "Cancel" at bounding box center [1189, 24] width 54 height 24
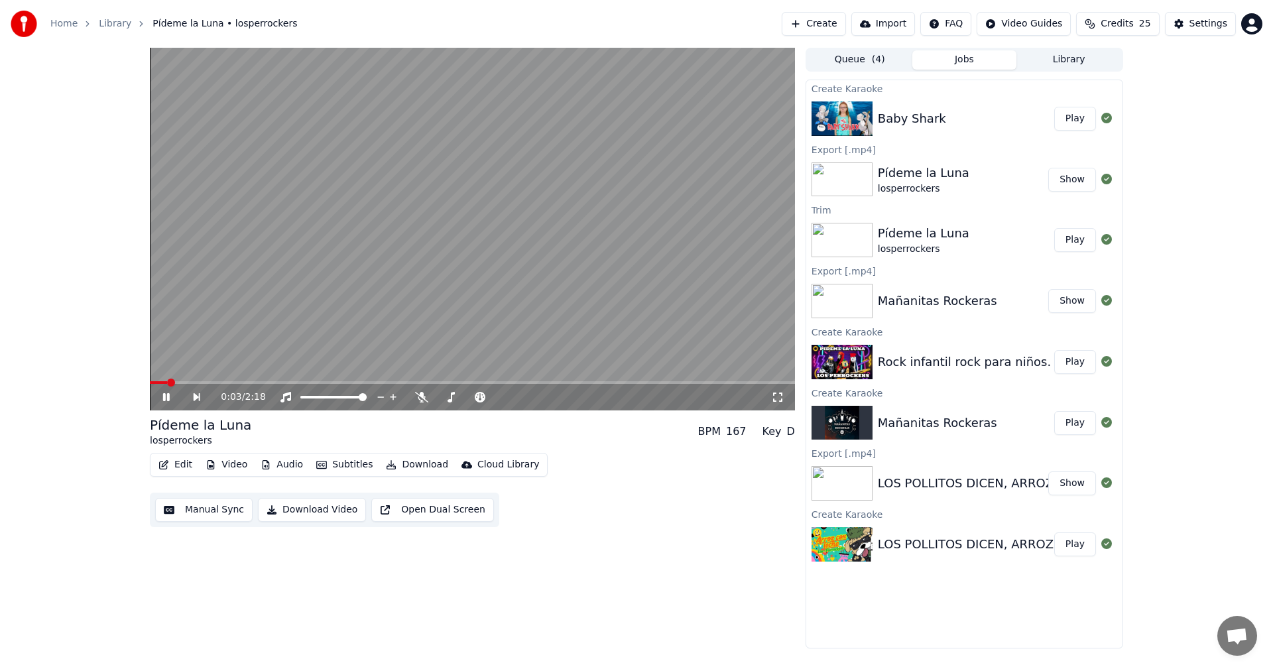
click at [1074, 123] on button "Play" at bounding box center [1075, 119] width 42 height 24
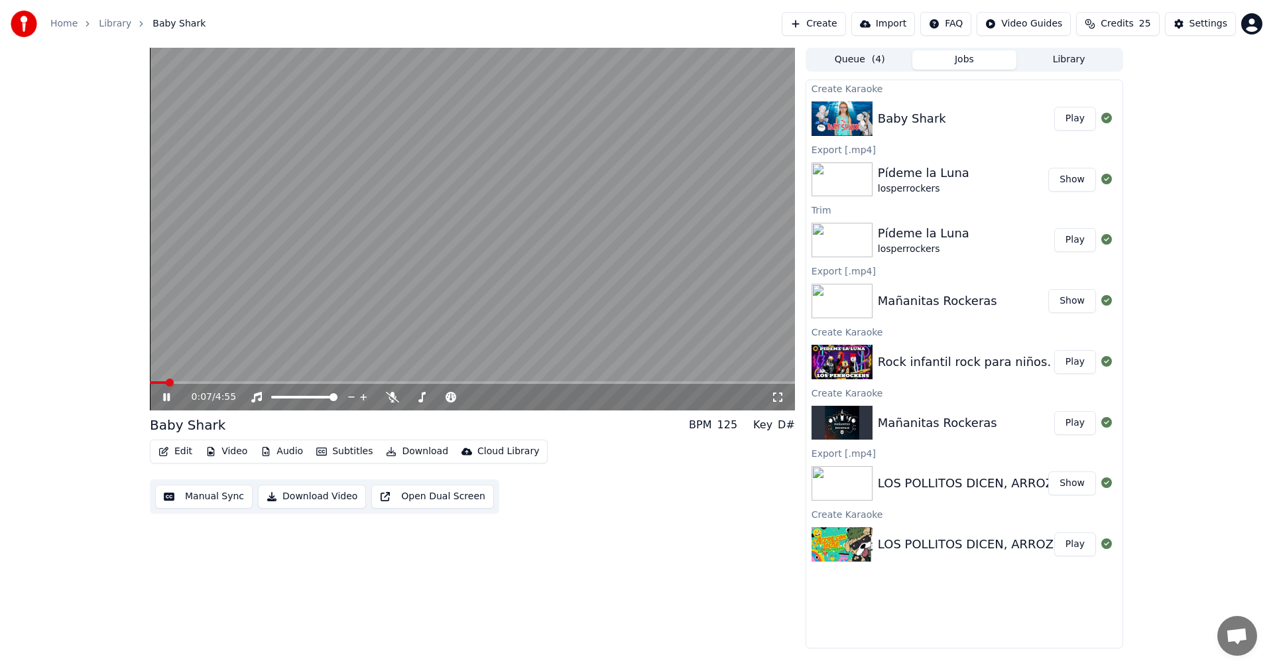
click at [457, 379] on video at bounding box center [472, 229] width 645 height 363
click at [460, 385] on div "0:07 / 4:55" at bounding box center [472, 397] width 645 height 27
click at [465, 381] on span at bounding box center [472, 382] width 645 height 3
click at [428, 314] on video at bounding box center [472, 229] width 645 height 363
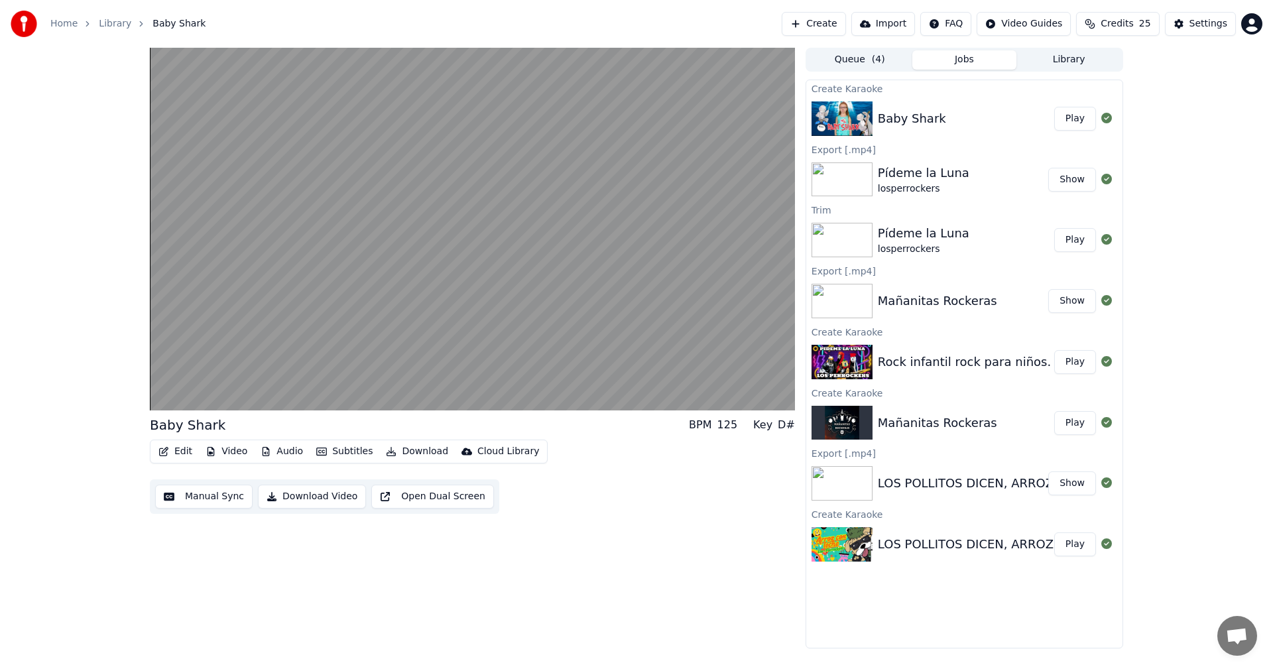
click at [468, 276] on video at bounding box center [472, 229] width 645 height 363
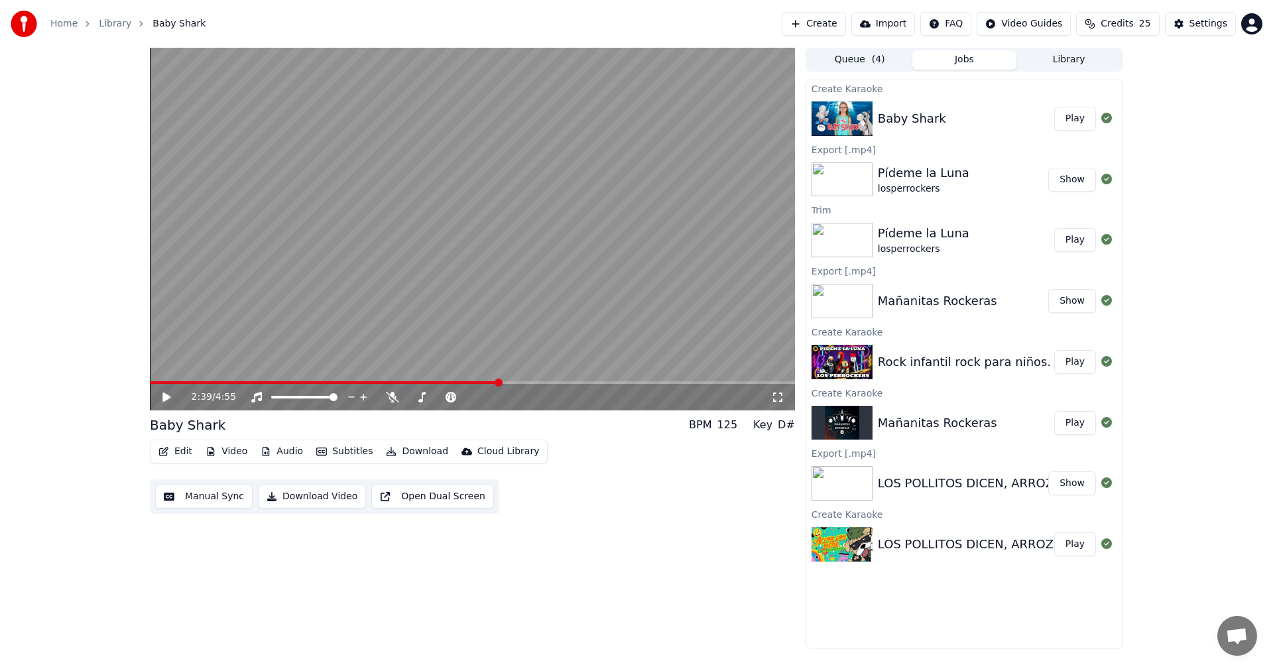
click at [468, 276] on video at bounding box center [472, 229] width 645 height 363
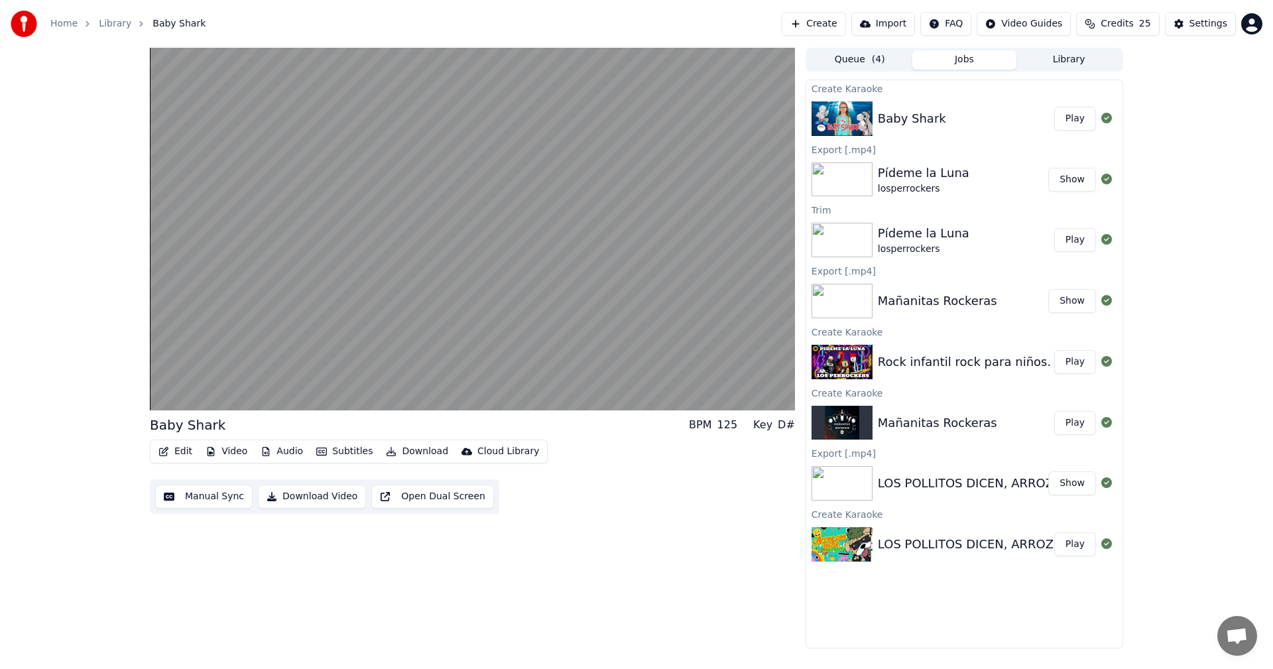
click at [468, 298] on video at bounding box center [472, 229] width 645 height 363
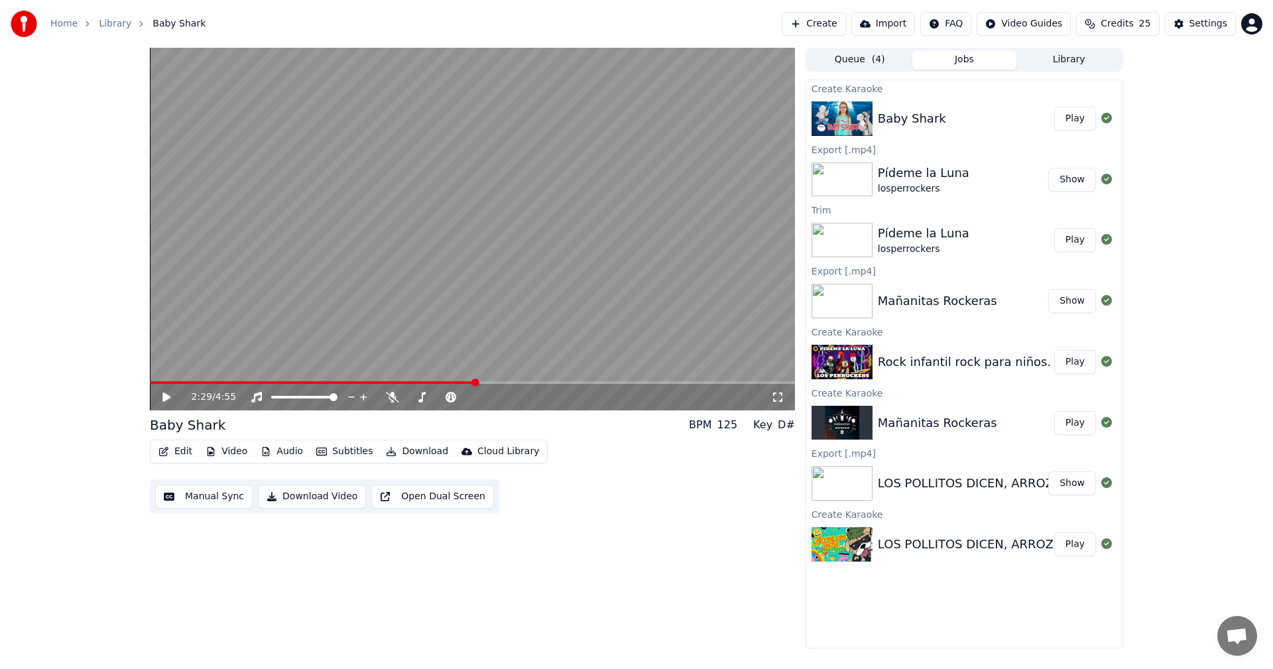
click at [475, 382] on span at bounding box center [313, 382] width 326 height 3
click at [465, 300] on video at bounding box center [472, 229] width 645 height 363
click at [417, 382] on span at bounding box center [319, 382] width 338 height 3
click at [390, 384] on span at bounding box center [298, 382] width 297 height 3
click at [460, 296] on video at bounding box center [472, 229] width 645 height 363
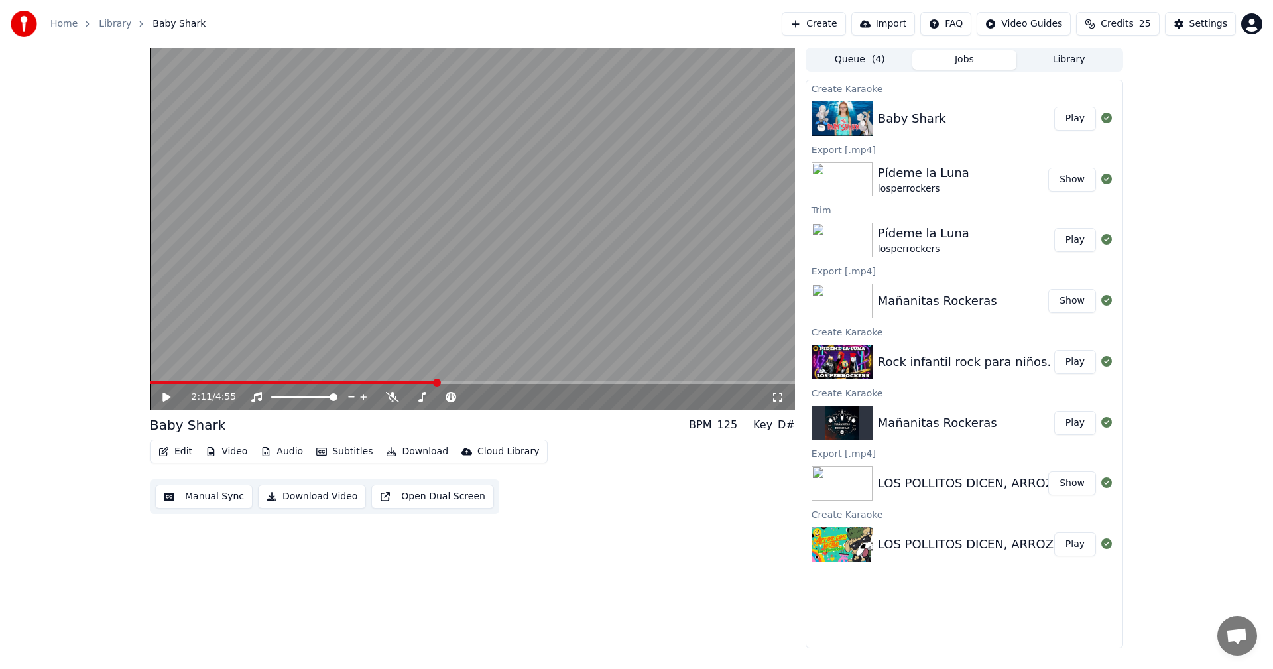
click at [460, 296] on video at bounding box center [472, 229] width 645 height 363
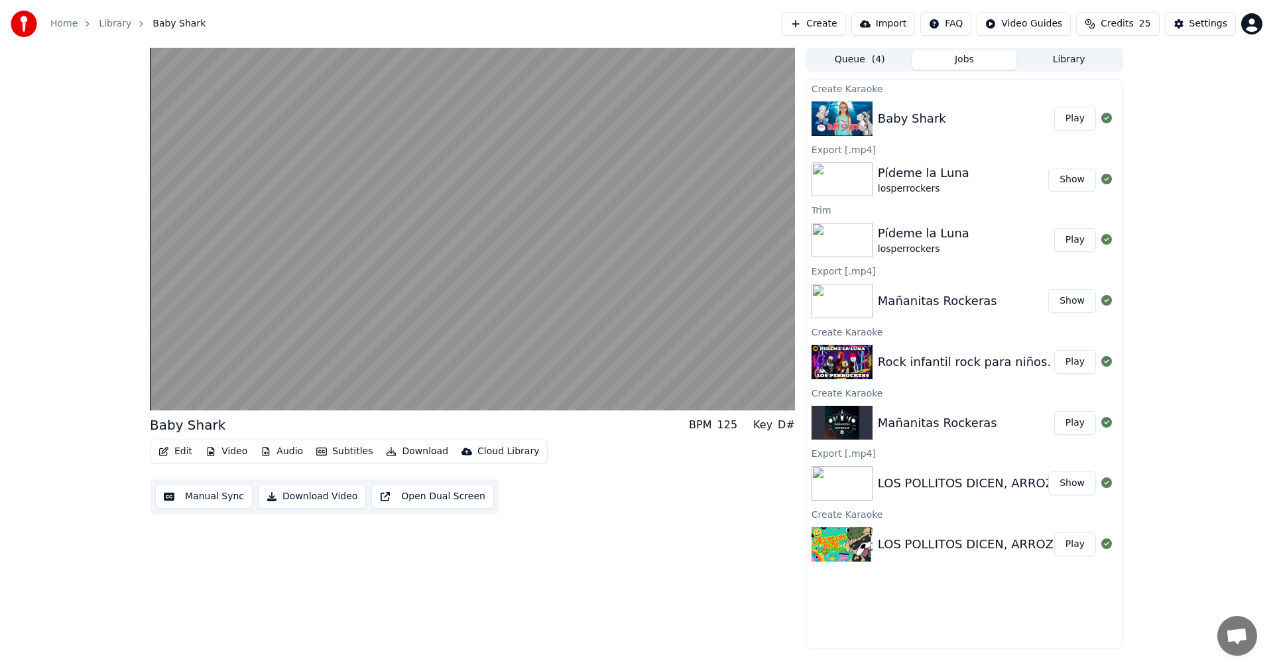
click at [447, 300] on video at bounding box center [472, 229] width 645 height 363
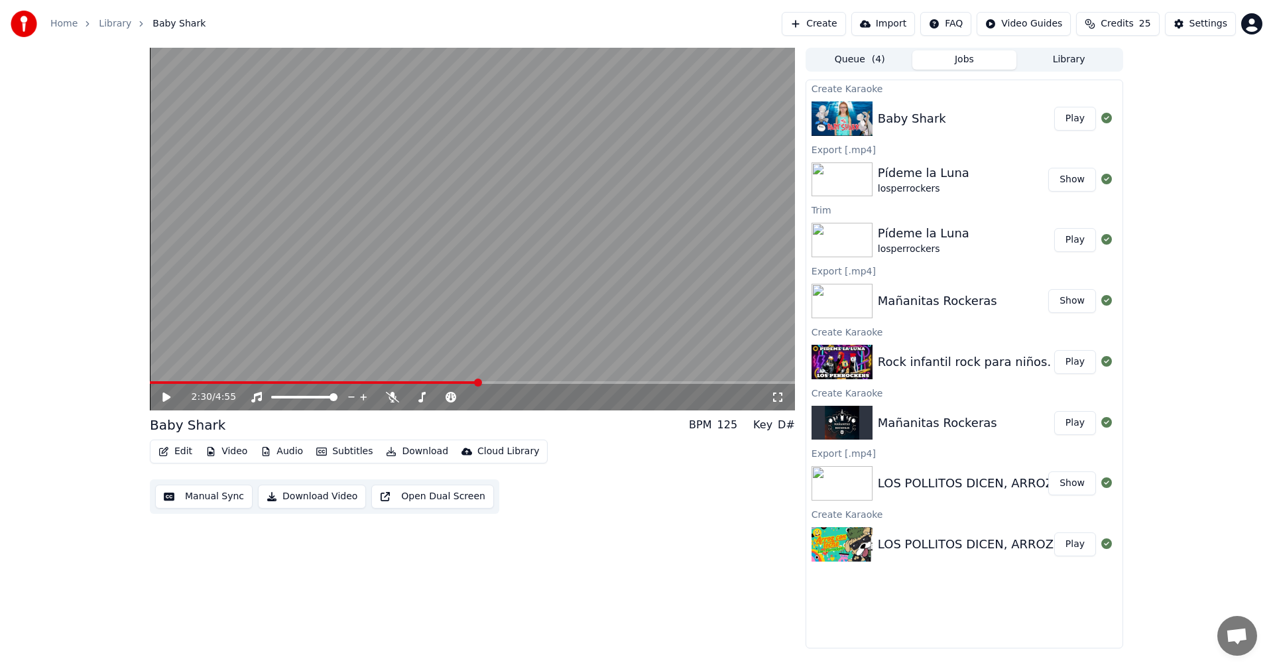
click at [172, 450] on button "Edit" at bounding box center [175, 451] width 44 height 19
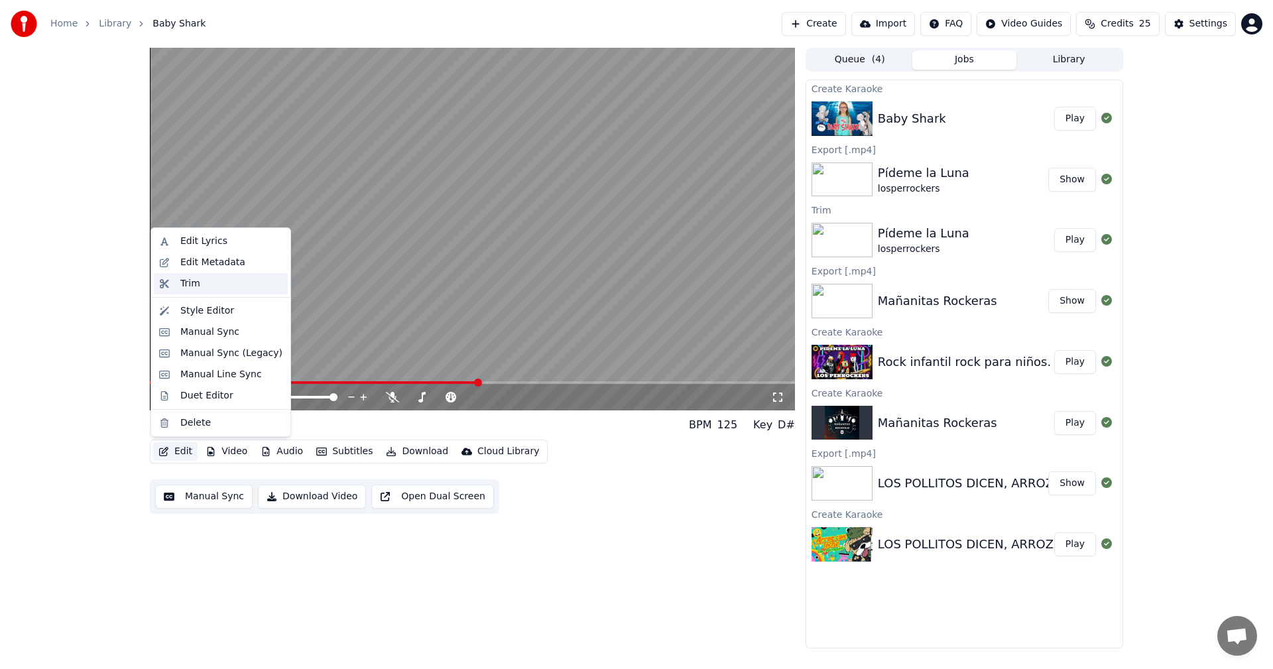
click at [199, 284] on div "Trim" at bounding box center [231, 283] width 102 height 13
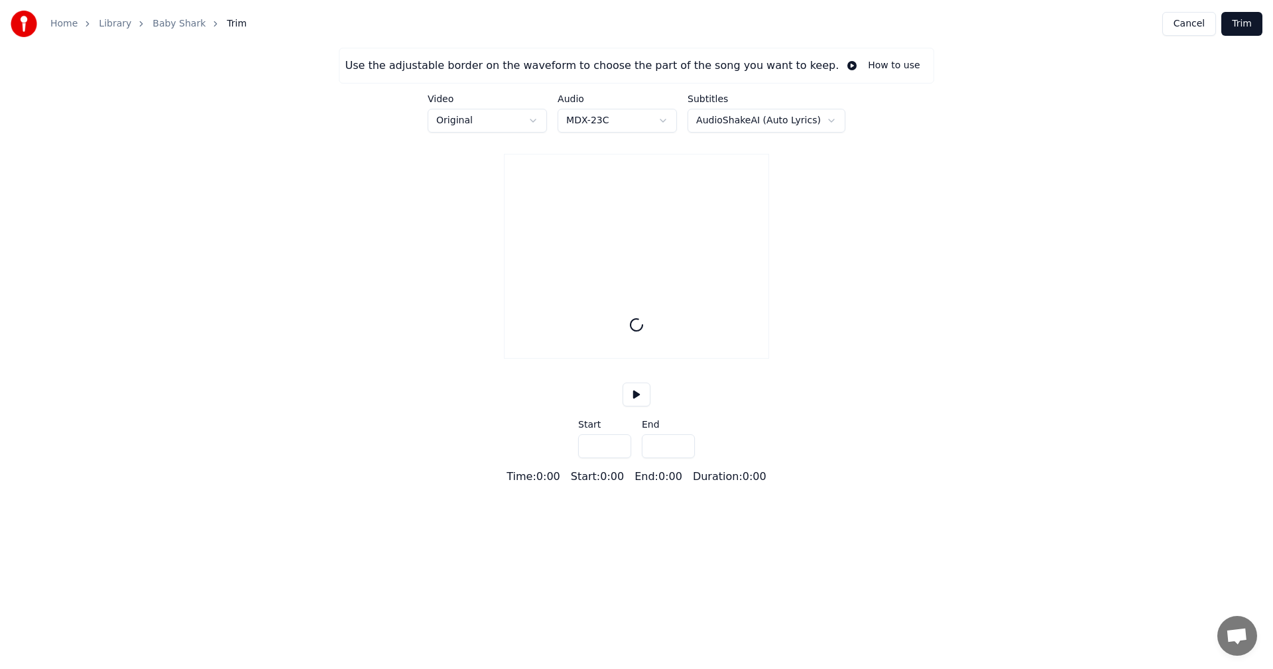
click at [660, 458] on input "***" at bounding box center [668, 446] width 53 height 24
drag, startPoint x: 636, startPoint y: 460, endPoint x: 628, endPoint y: 460, distance: 8.0
click at [628, 458] on div "Start *** End ***" at bounding box center [636, 439] width 117 height 38
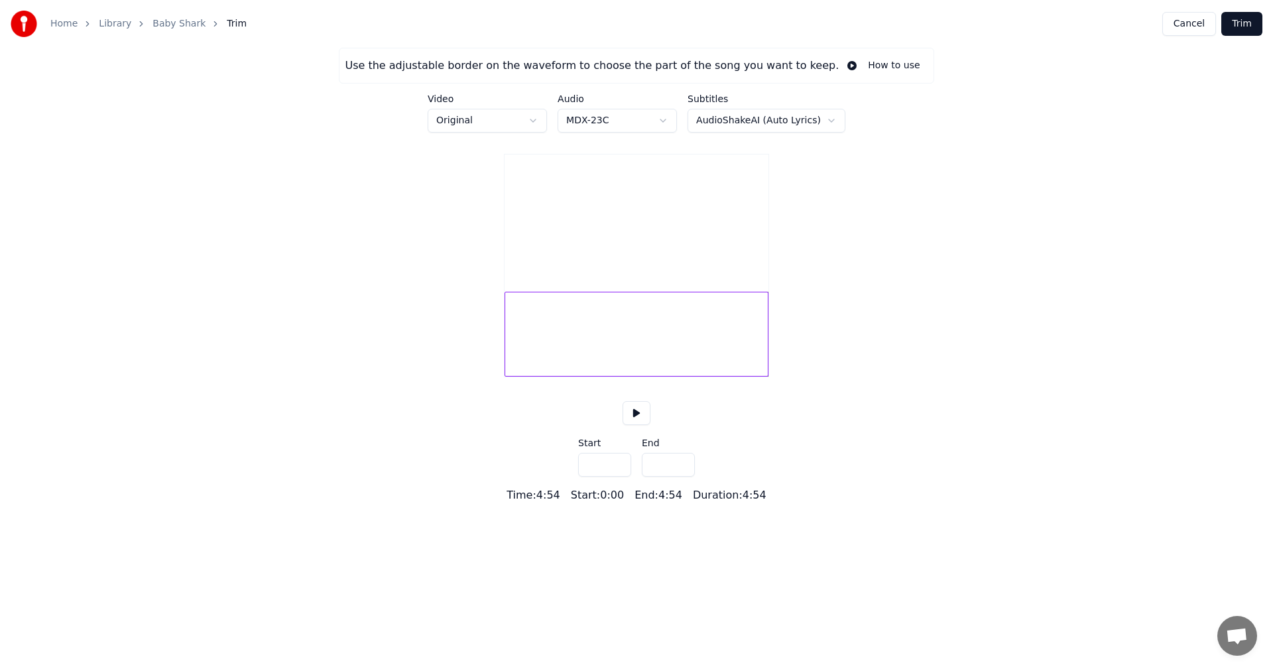
click at [653, 373] on div at bounding box center [637, 334] width 264 height 85
click at [648, 425] on button at bounding box center [637, 413] width 28 height 24
click at [731, 367] on div at bounding box center [637, 334] width 264 height 85
click at [709, 364] on div at bounding box center [637, 334] width 264 height 85
click at [700, 357] on div at bounding box center [637, 334] width 264 height 85
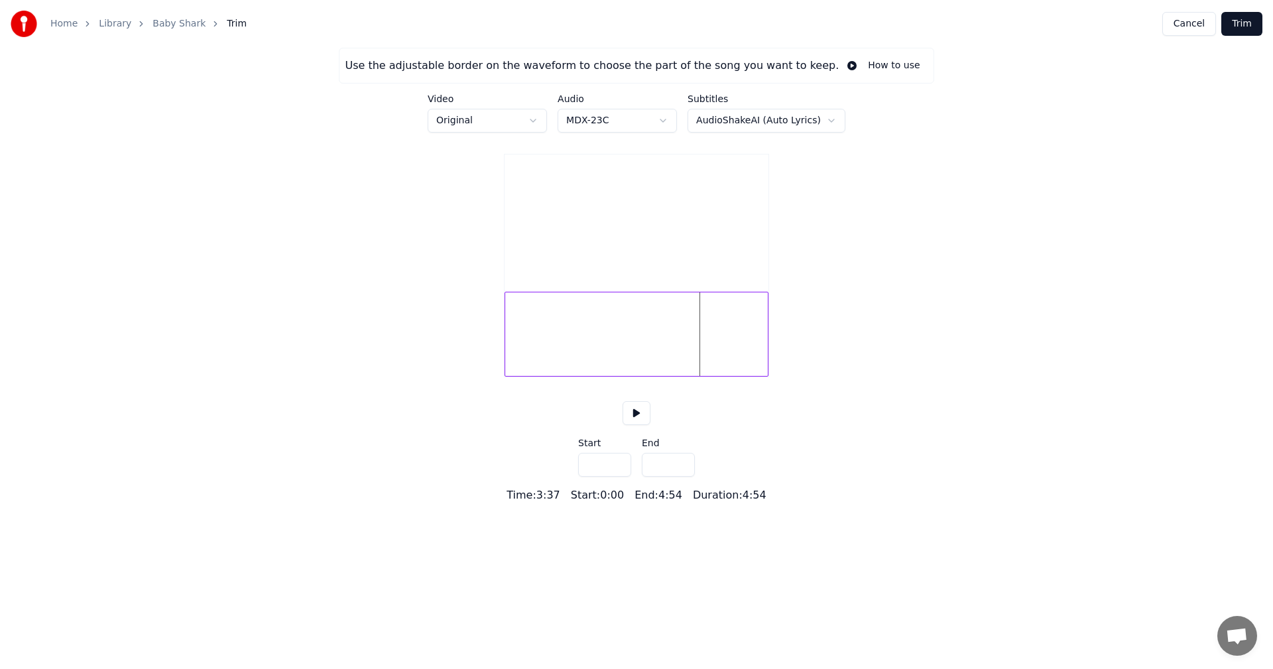
click at [690, 355] on div at bounding box center [637, 334] width 264 height 85
click at [653, 361] on div at bounding box center [637, 334] width 264 height 85
click at [630, 358] on div at bounding box center [637, 334] width 264 height 85
click at [607, 358] on div at bounding box center [637, 334] width 264 height 85
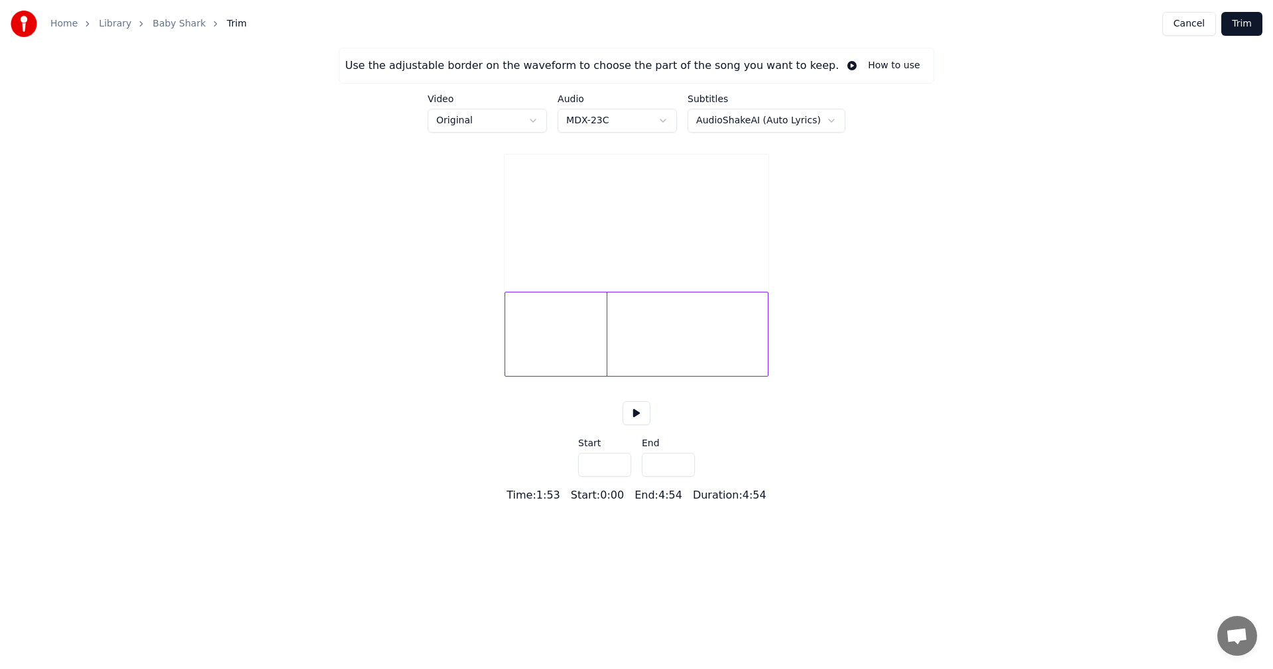
click at [588, 353] on div at bounding box center [637, 334] width 264 height 85
click at [635, 425] on button at bounding box center [637, 413] width 28 height 24
click at [611, 369] on div at bounding box center [637, 334] width 264 height 85
click at [618, 366] on div at bounding box center [637, 334] width 264 height 85
click at [635, 425] on button at bounding box center [637, 413] width 28 height 24
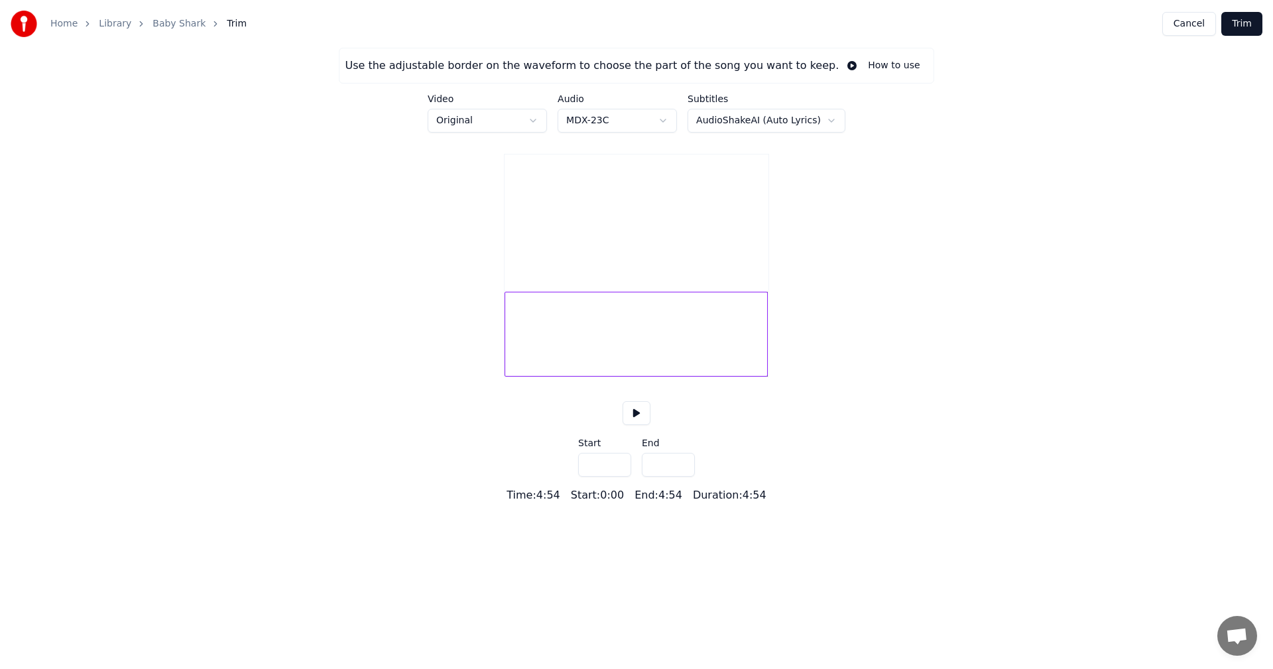
click at [682, 477] on input "*****" at bounding box center [668, 465] width 53 height 24
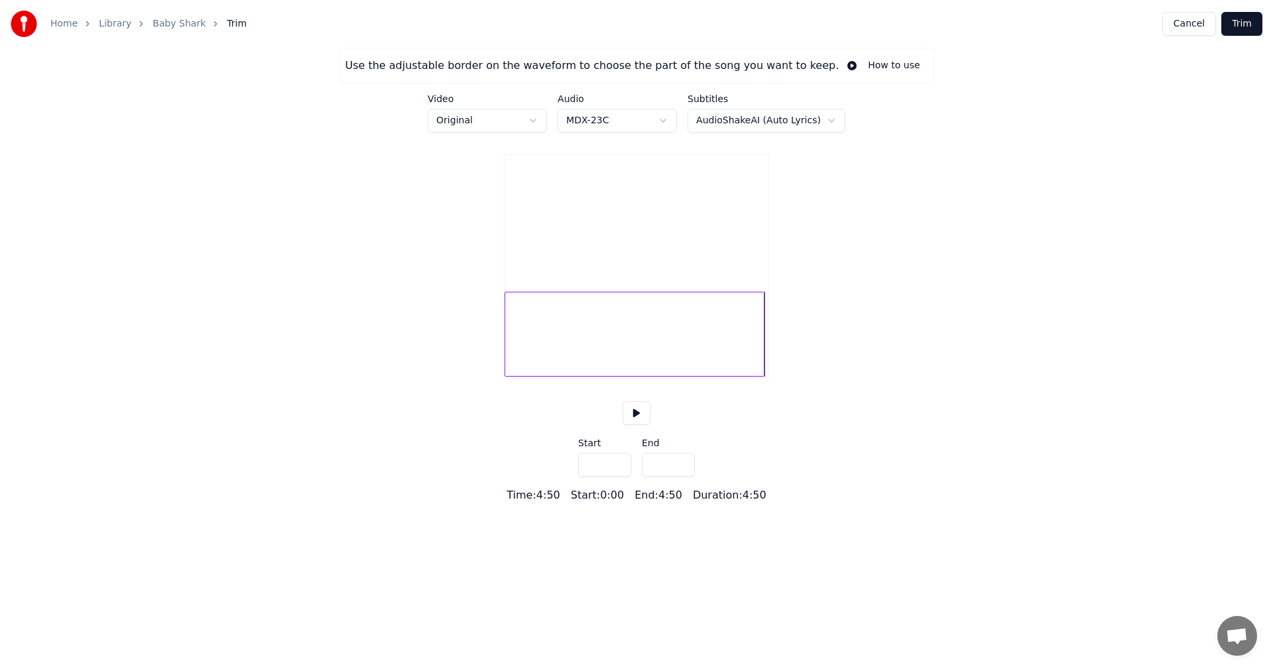
click at [682, 477] on input "*****" at bounding box center [668, 465] width 53 height 24
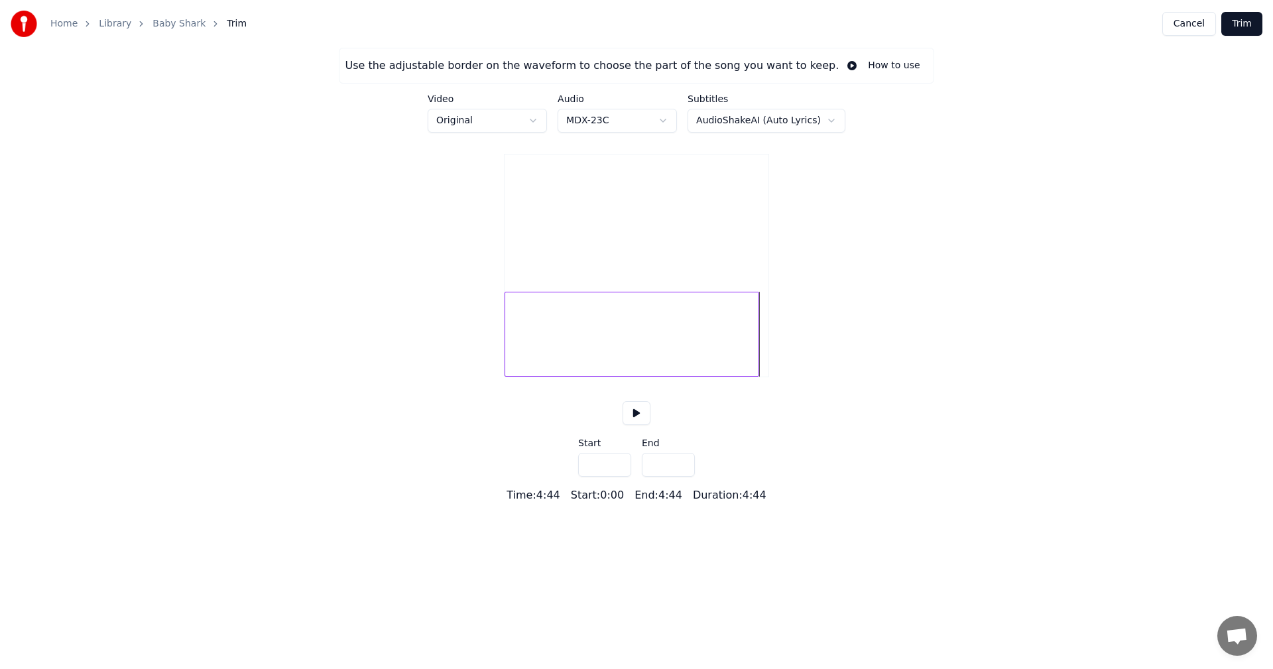
click at [682, 477] on input "*****" at bounding box center [668, 465] width 53 height 24
click at [681, 477] on input "*****" at bounding box center [668, 465] width 53 height 24
click at [641, 359] on div at bounding box center [592, 334] width 174 height 85
click at [634, 425] on button at bounding box center [637, 413] width 28 height 24
click at [633, 375] on div at bounding box center [592, 334] width 174 height 85
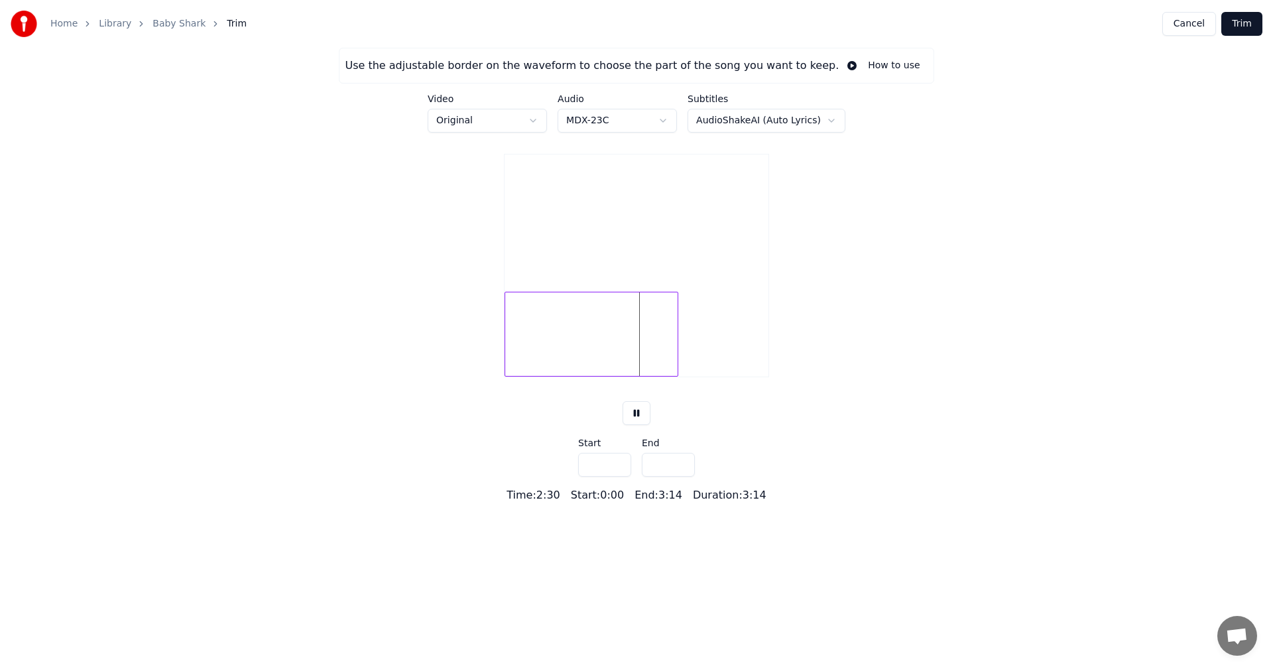
drag, startPoint x: 640, startPoint y: 428, endPoint x: 647, endPoint y: 420, distance: 10.9
click at [641, 425] on button at bounding box center [637, 413] width 28 height 24
click at [684, 477] on input "*****" at bounding box center [668, 465] width 53 height 24
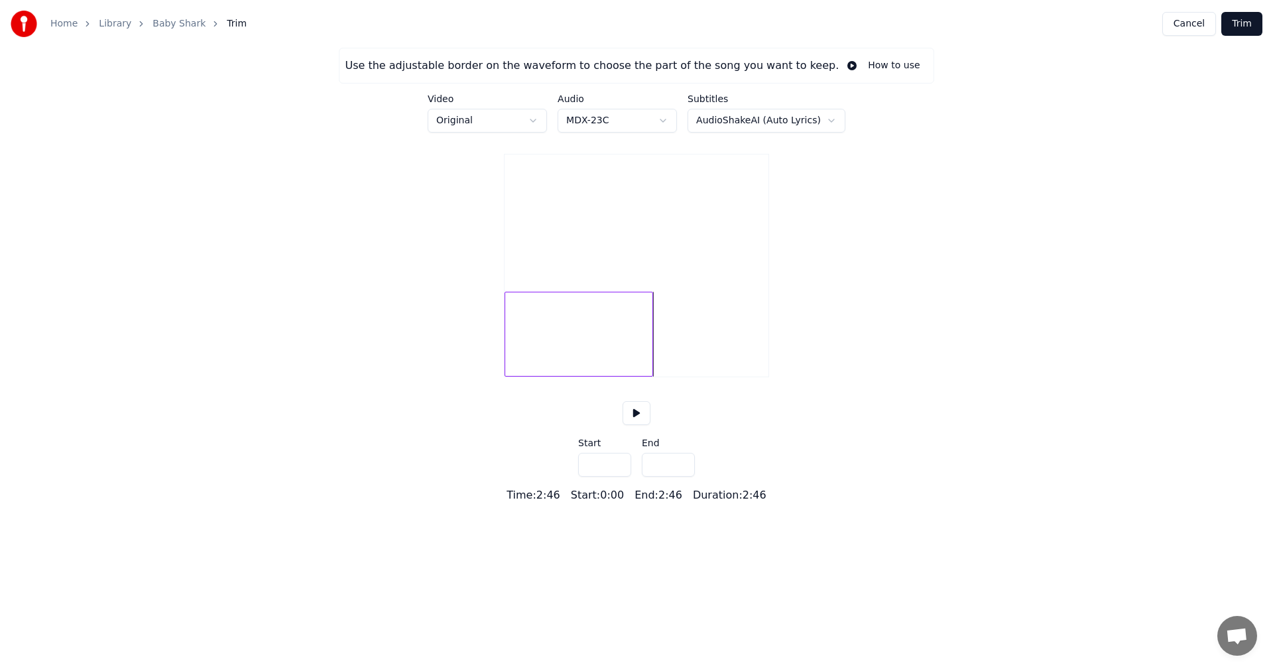
click at [684, 477] on input "*****" at bounding box center [668, 465] width 53 height 24
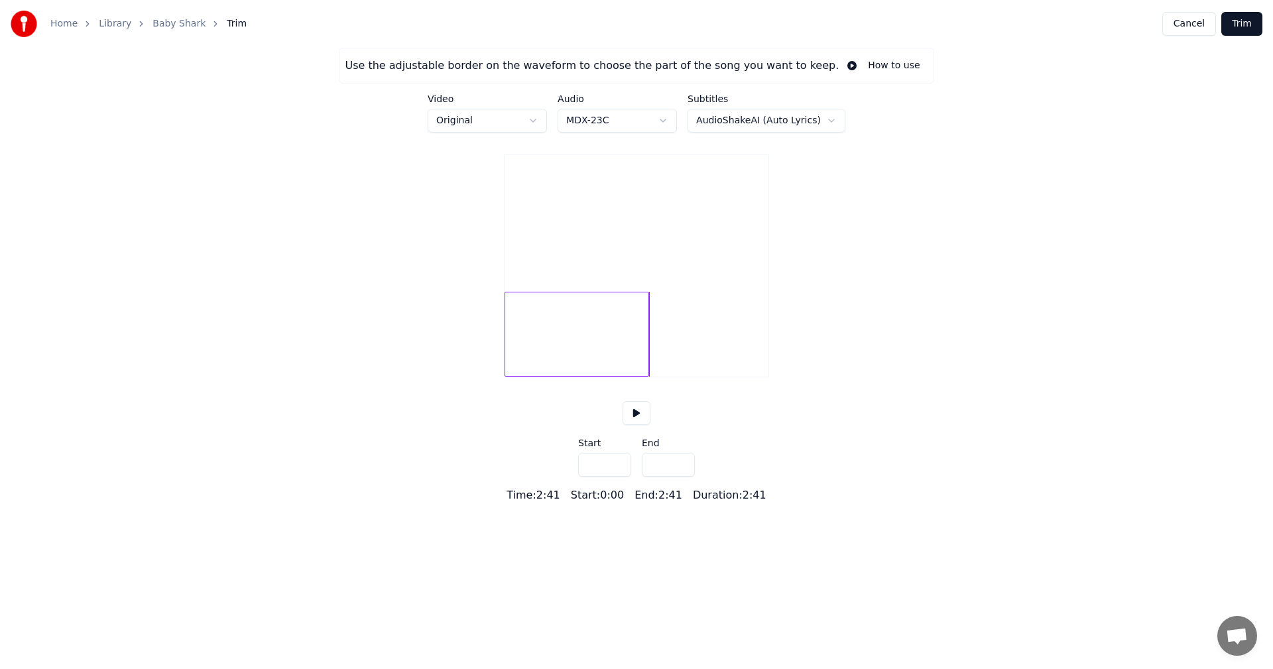
click at [684, 477] on input "*****" at bounding box center [668, 465] width 53 height 24
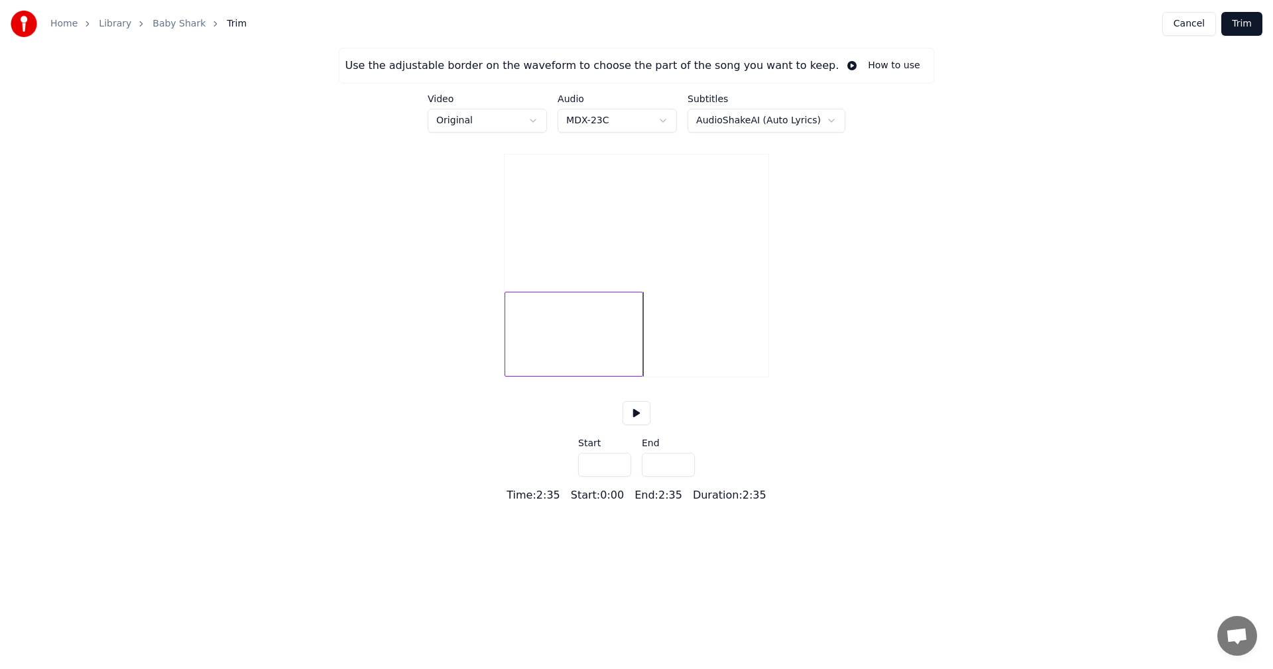
click at [684, 477] on input "*****" at bounding box center [668, 465] width 53 height 24
click at [636, 425] on button at bounding box center [637, 413] width 28 height 24
click at [607, 377] on div at bounding box center [574, 334] width 139 height 85
click at [633, 365] on div at bounding box center [574, 334] width 139 height 85
click at [639, 425] on button at bounding box center [637, 413] width 28 height 24
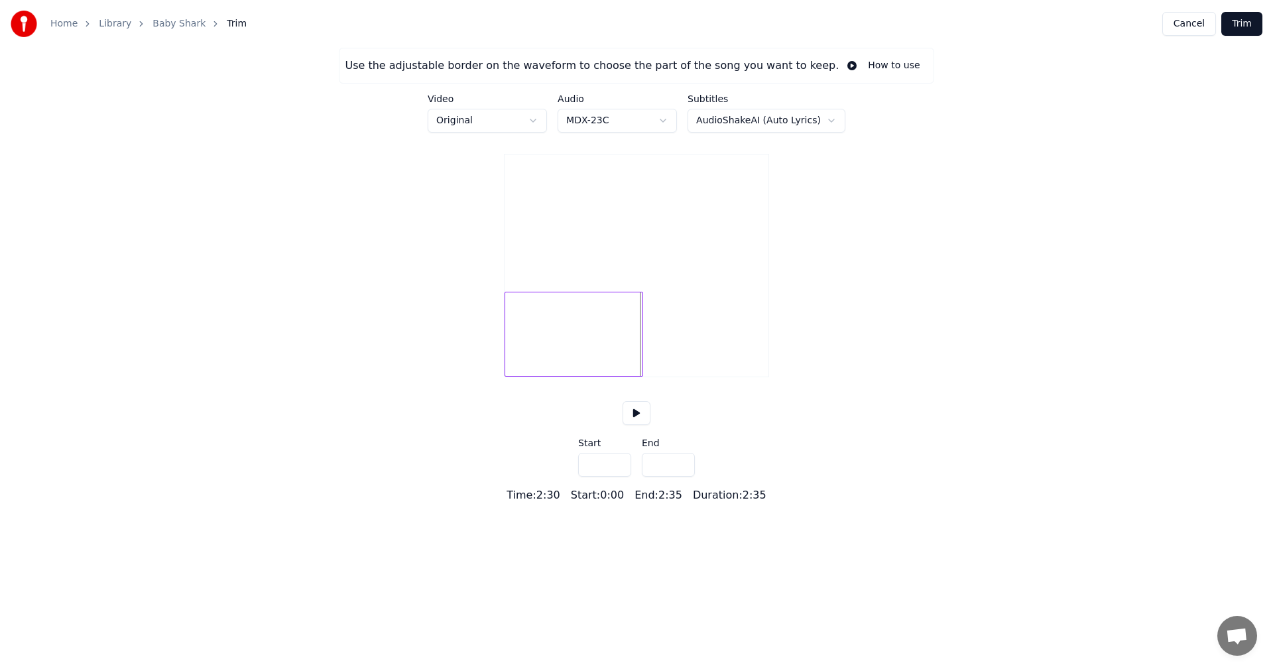
click at [679, 477] on input "*****" at bounding box center [668, 465] width 53 height 24
click at [629, 425] on button at bounding box center [637, 413] width 28 height 24
click at [635, 365] on div at bounding box center [573, 334] width 137 height 85
click at [683, 477] on input "*****" at bounding box center [668, 465] width 53 height 24
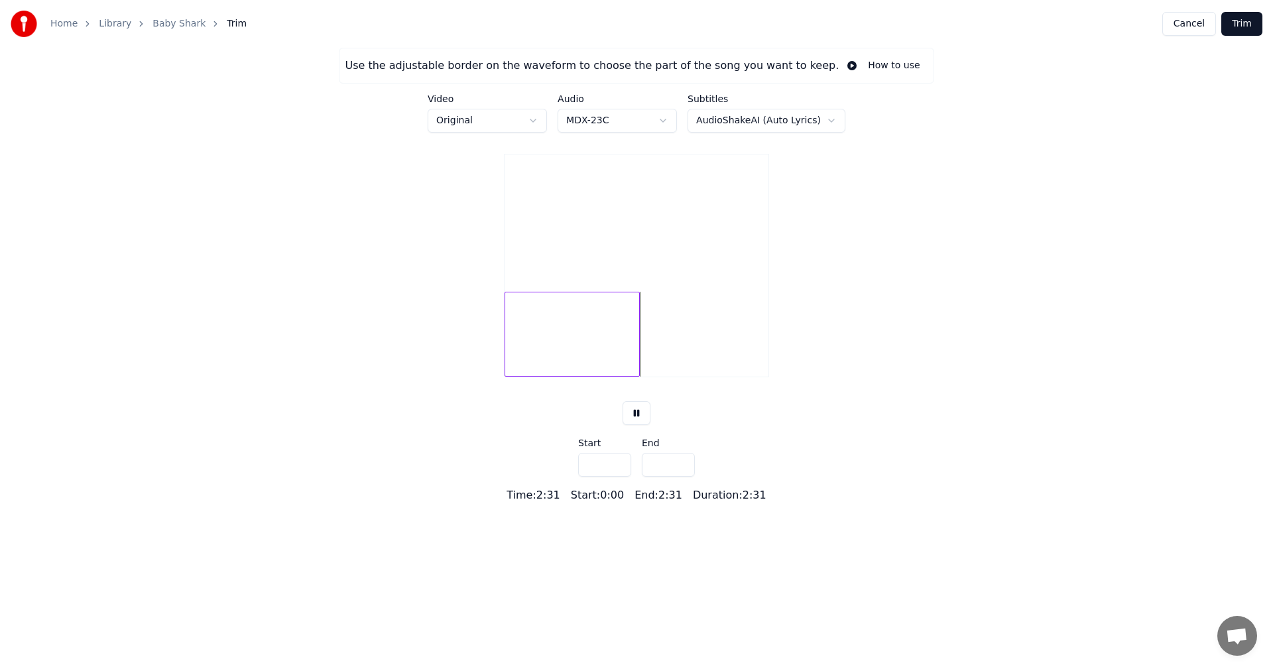
click at [683, 477] on input "*****" at bounding box center [668, 465] width 53 height 24
click at [625, 356] on div at bounding box center [572, 334] width 135 height 85
click at [627, 425] on button at bounding box center [637, 413] width 28 height 24
type input "*****"
click at [680, 477] on input "*****" at bounding box center [668, 465] width 53 height 24
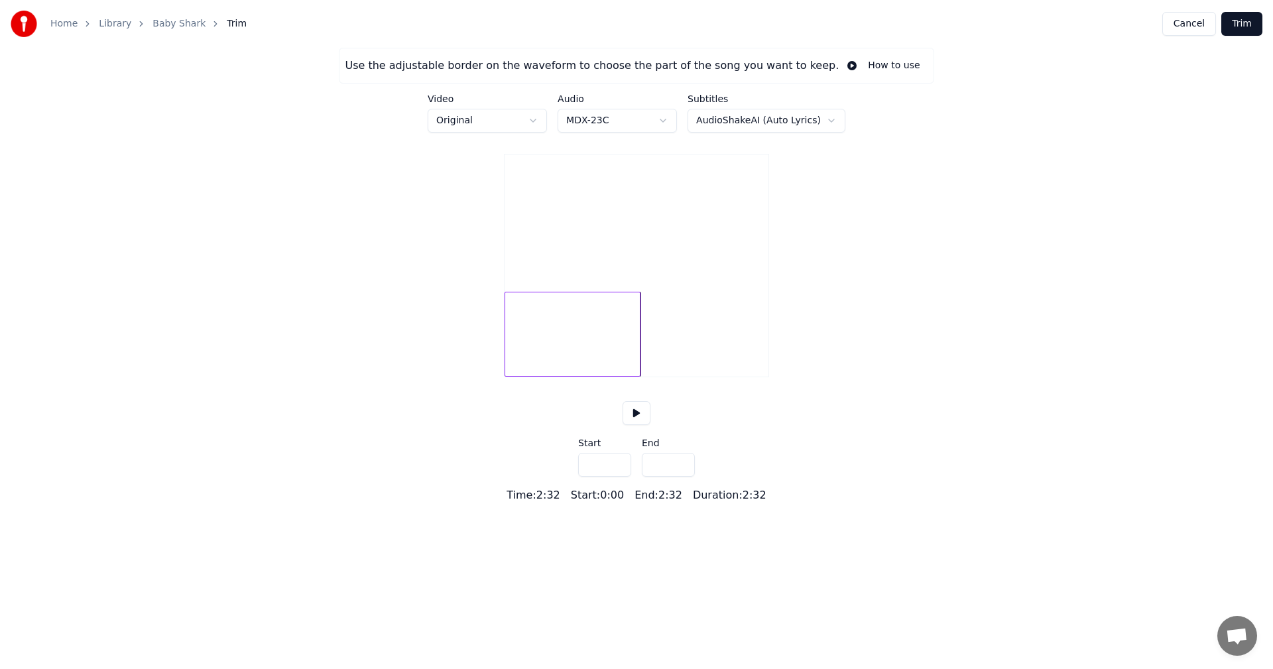
click at [1243, 25] on button "Trim" at bounding box center [1241, 24] width 41 height 24
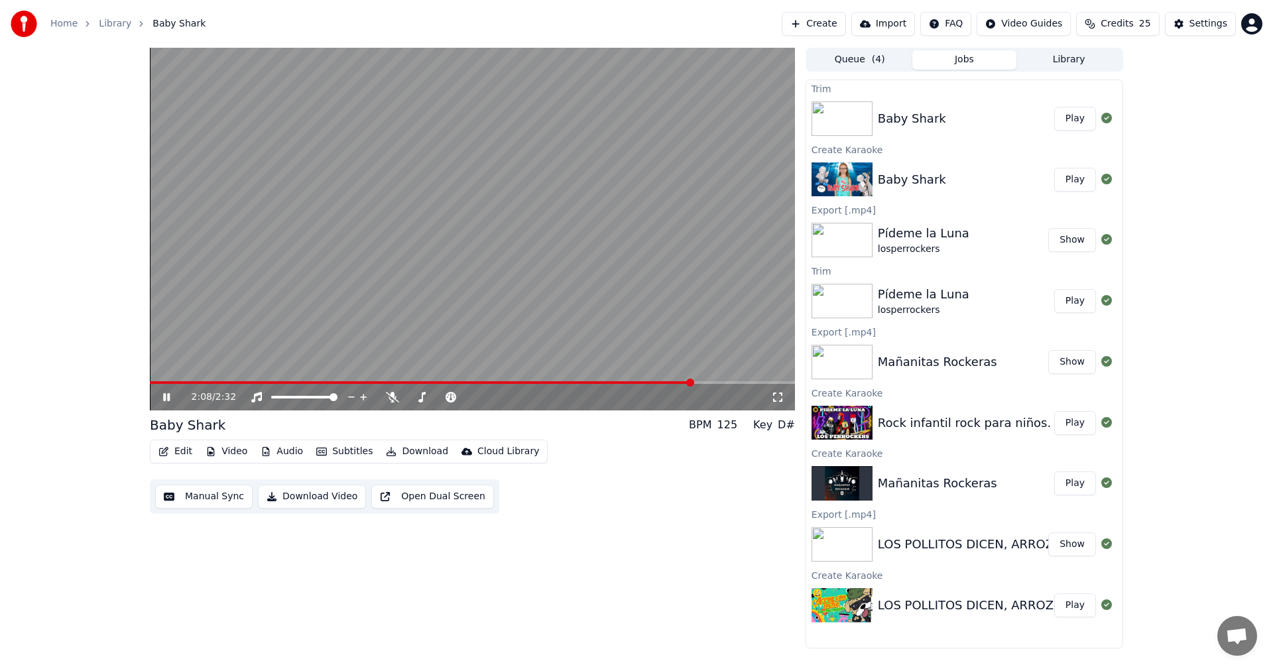
click at [693, 383] on span at bounding box center [472, 382] width 645 height 3
click at [768, 384] on span at bounding box center [472, 382] width 645 height 3
click at [180, 451] on button "Edit" at bounding box center [175, 451] width 44 height 19
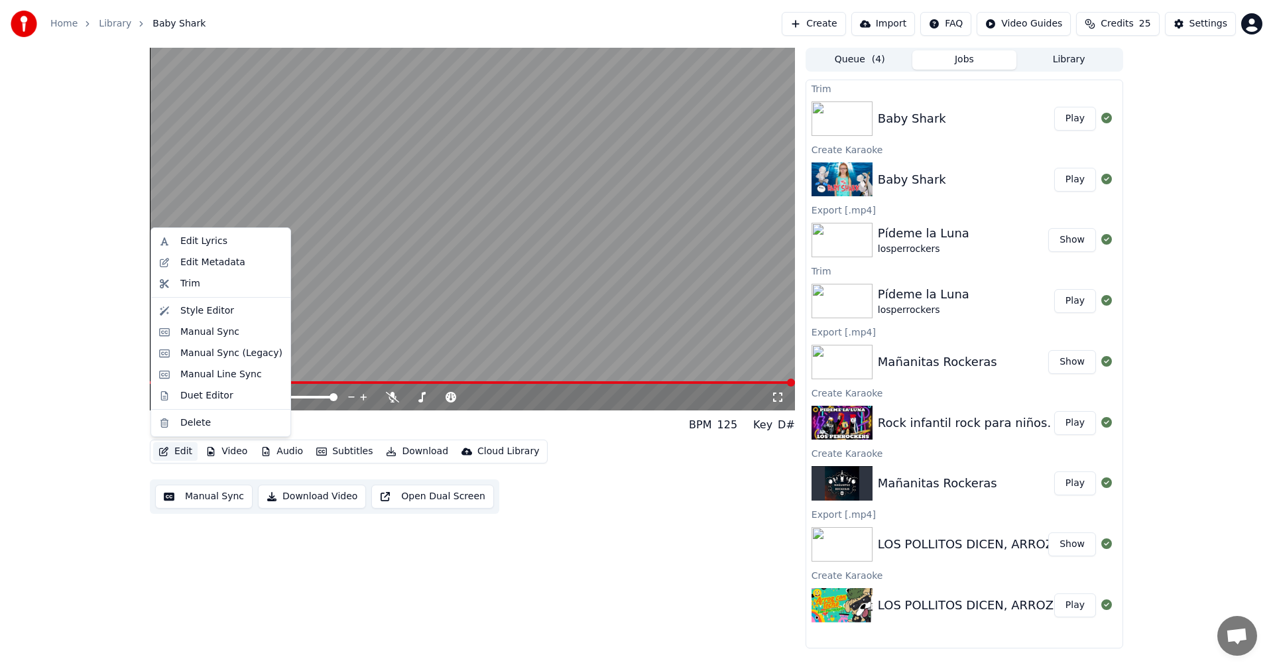
click at [218, 497] on button "Manual Sync" at bounding box center [203, 497] width 97 height 24
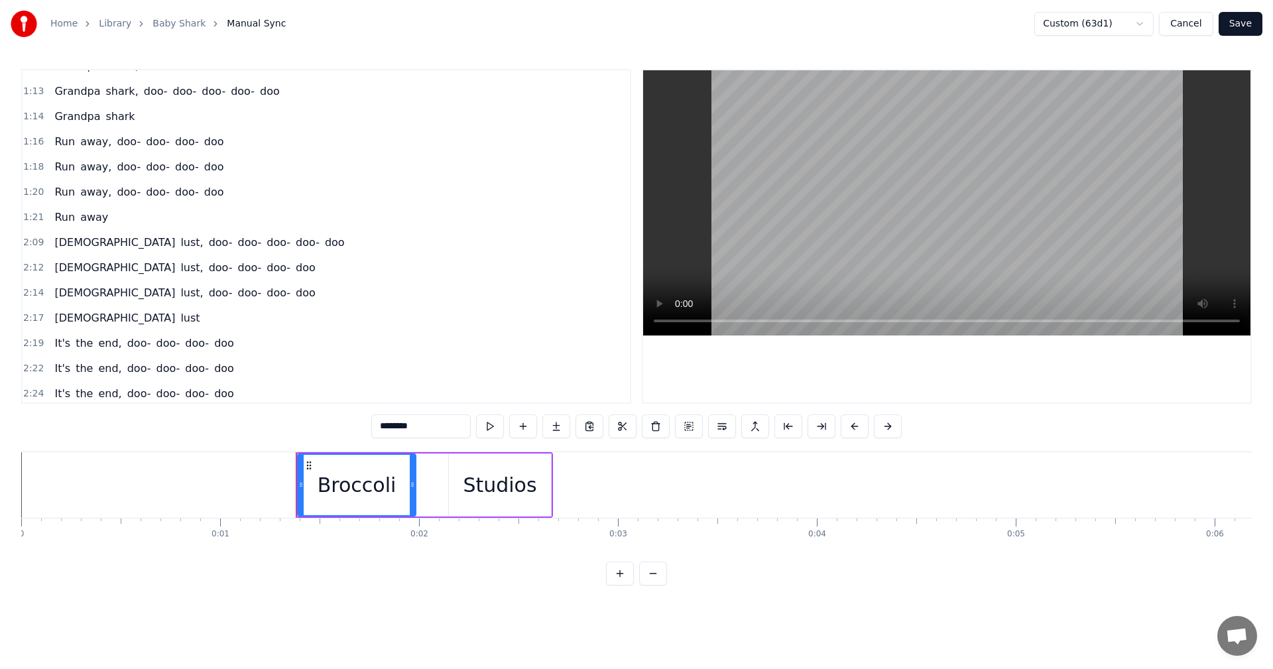
scroll to position [499, 0]
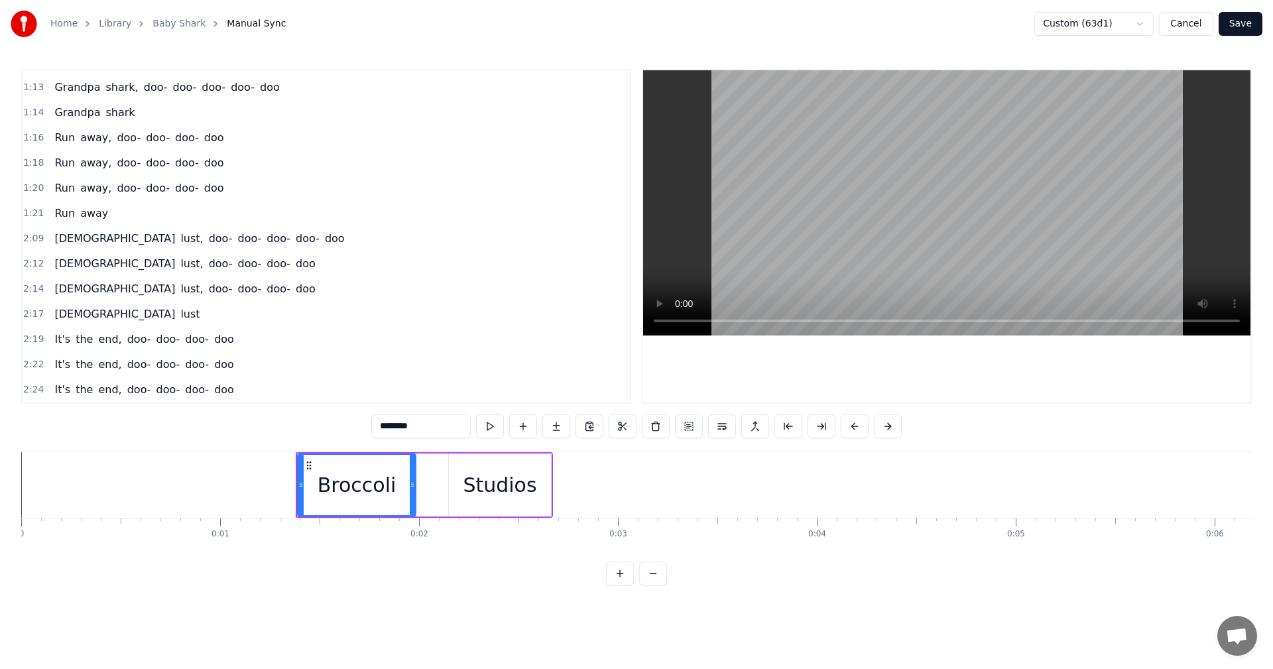
click at [76, 239] on span "[DEMOGRAPHIC_DATA]" at bounding box center [114, 238] width 123 height 15
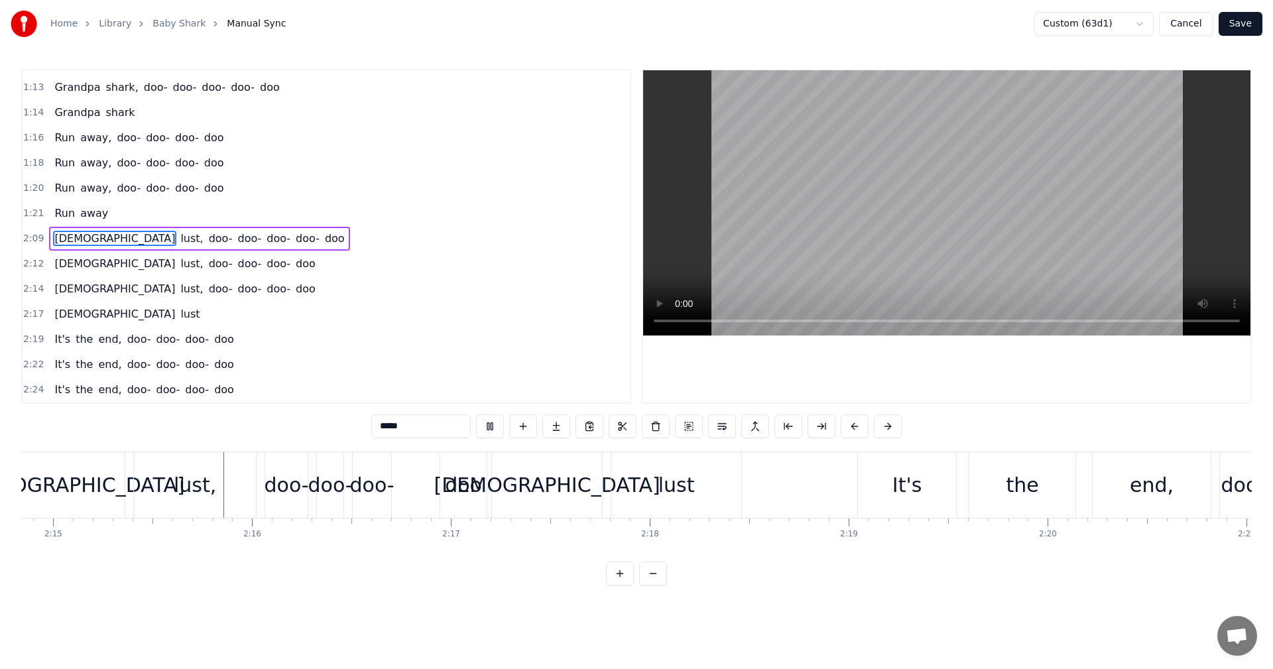
scroll to position [0, 26831]
click at [53, 237] on span "[DEMOGRAPHIC_DATA]" at bounding box center [114, 238] width 123 height 15
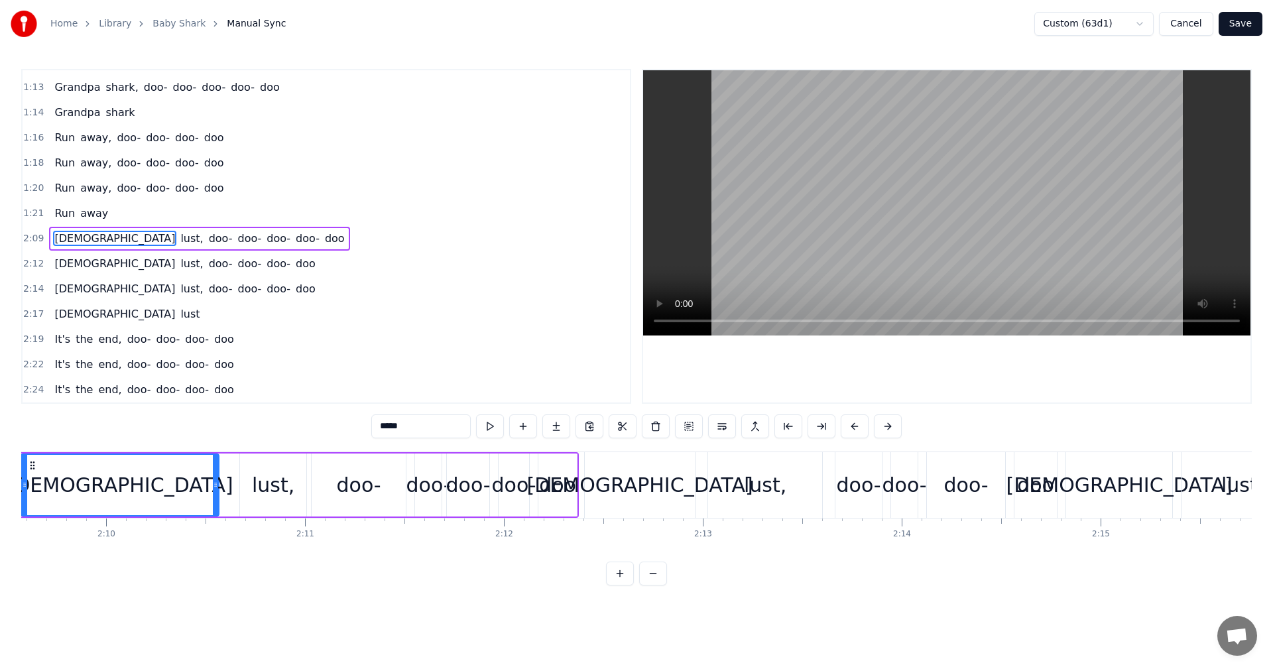
scroll to position [0, 25709]
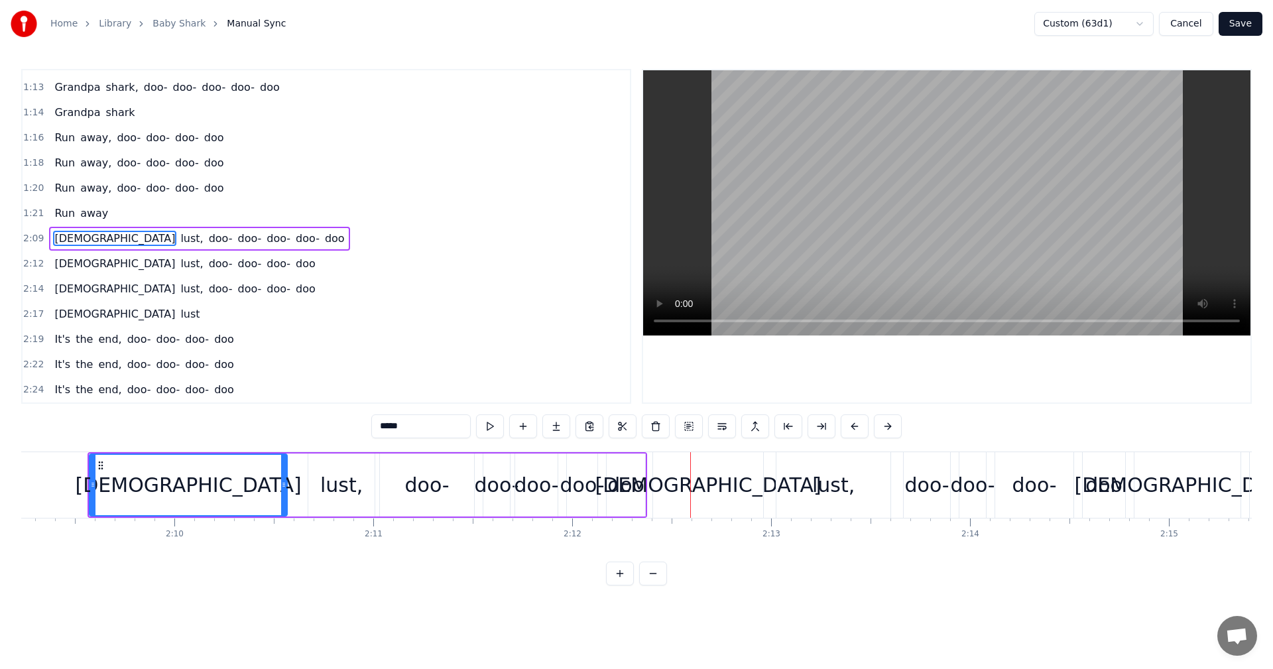
click at [66, 237] on span "[DEMOGRAPHIC_DATA]" at bounding box center [114, 238] width 123 height 15
drag, startPoint x: 342, startPoint y: 428, endPoint x: 328, endPoint y: 430, distance: 14.1
click at [328, 430] on div "0:01 Broccoli Studios 0:24 Join! Join! Join! 0:37 Baby shark, doo- doo- doo- do…" at bounding box center [636, 327] width 1231 height 517
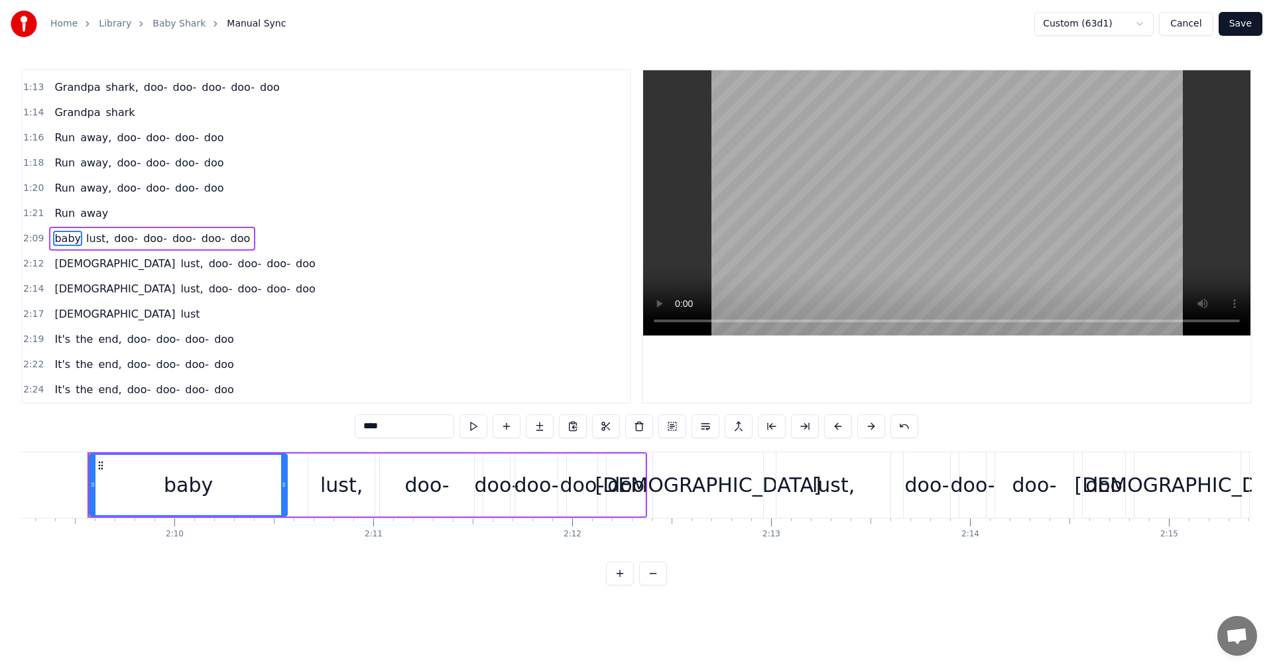
click at [90, 237] on span "lust," at bounding box center [97, 238] width 25 height 15
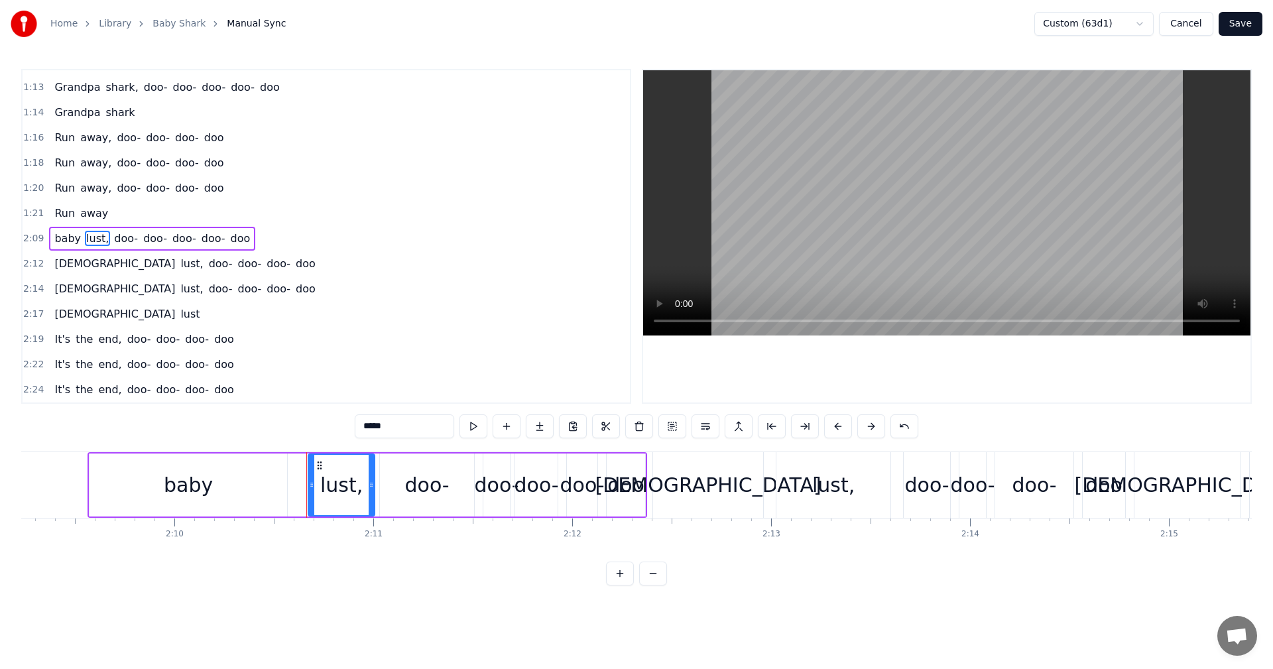
drag, startPoint x: 320, startPoint y: 406, endPoint x: 321, endPoint y: 418, distance: 12.0
click at [318, 406] on div "0:01 Broccoli Studios 0:24 Join! Join! Join! 0:37 Baby shark, doo- doo- doo- do…" at bounding box center [636, 327] width 1231 height 517
click at [56, 264] on span "[DEMOGRAPHIC_DATA]" at bounding box center [114, 263] width 123 height 15
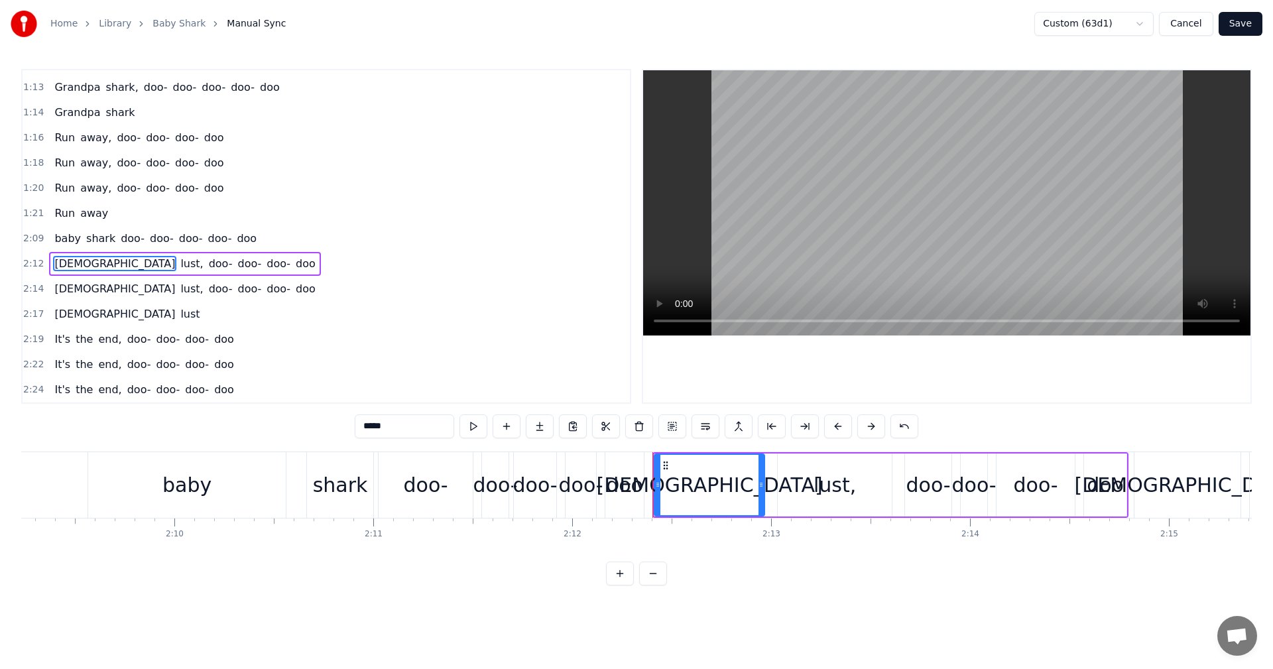
drag, startPoint x: 420, startPoint y: 421, endPoint x: 225, endPoint y: 428, distance: 195.1
click at [225, 428] on div "0:01 Broccoli Studios 0:24 Join! Join! Join! 0:37 Baby shark, doo- doo- doo- do…" at bounding box center [636, 327] width 1231 height 517
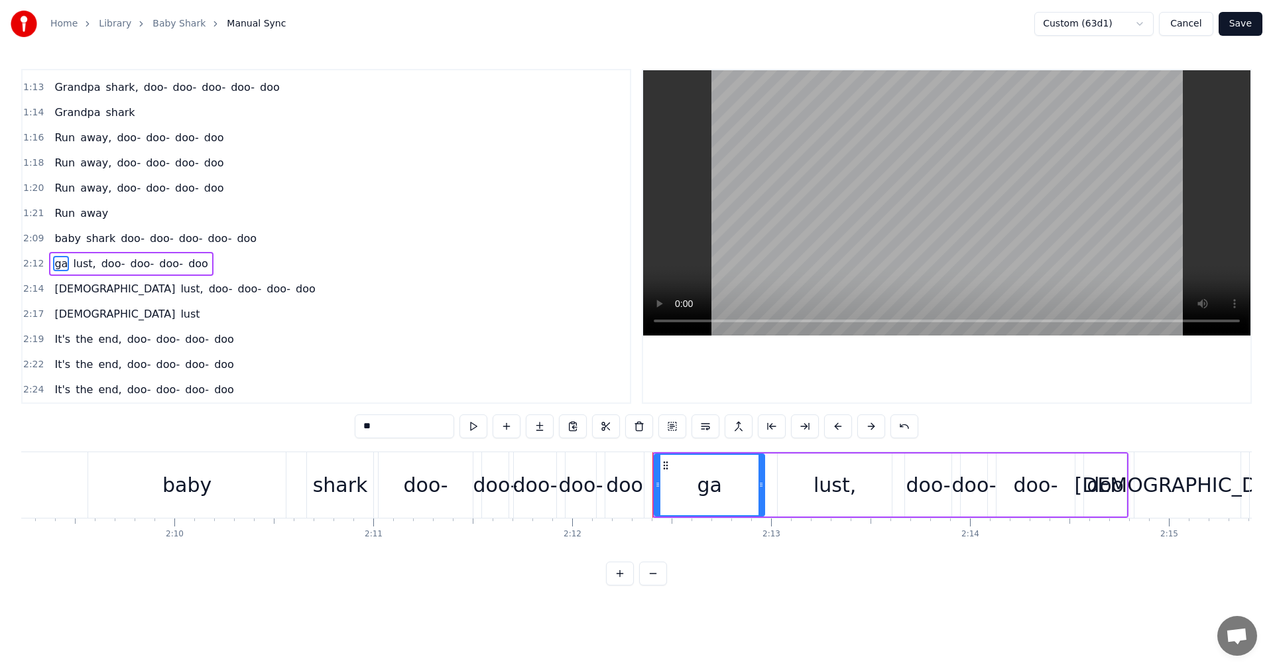
type input "*"
click at [95, 269] on span "lust," at bounding box center [97, 263] width 25 height 15
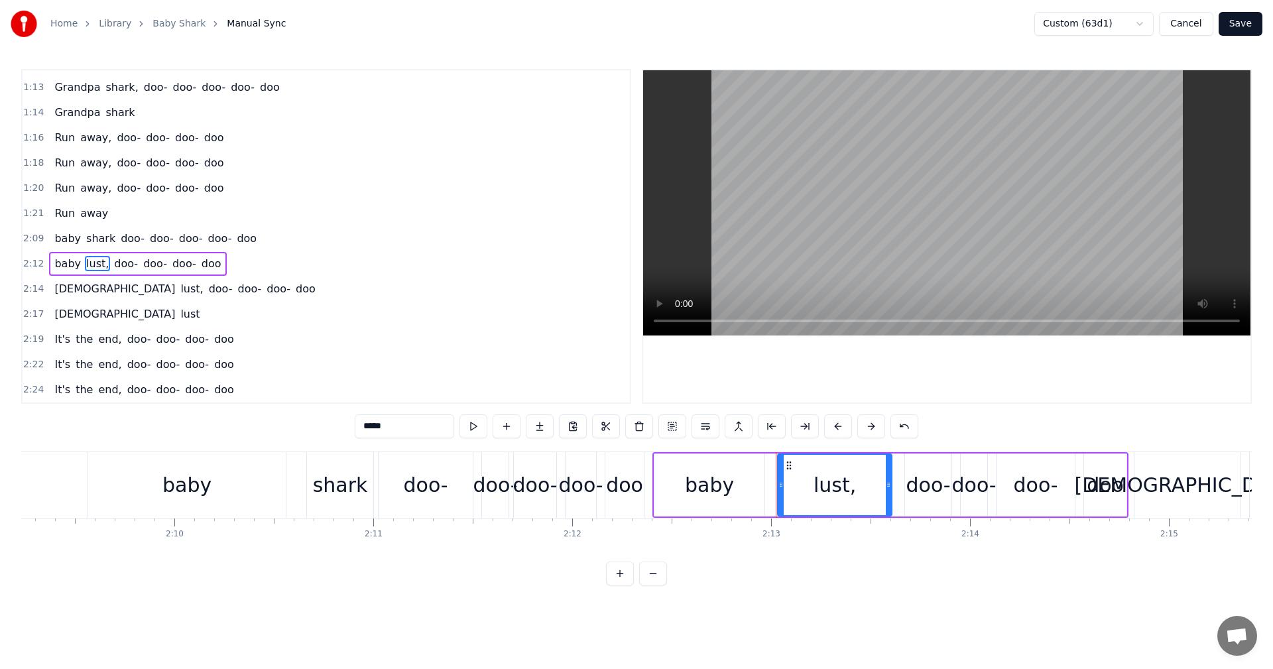
drag, startPoint x: 382, startPoint y: 426, endPoint x: 333, endPoint y: 434, distance: 49.8
click at [316, 427] on div "0:01 Broccoli Studios 0:24 Join! Join! Join! 0:37 Baby shark, doo- doo- doo- do…" at bounding box center [636, 327] width 1231 height 517
click at [66, 291] on span "[DEMOGRAPHIC_DATA]" at bounding box center [114, 288] width 123 height 15
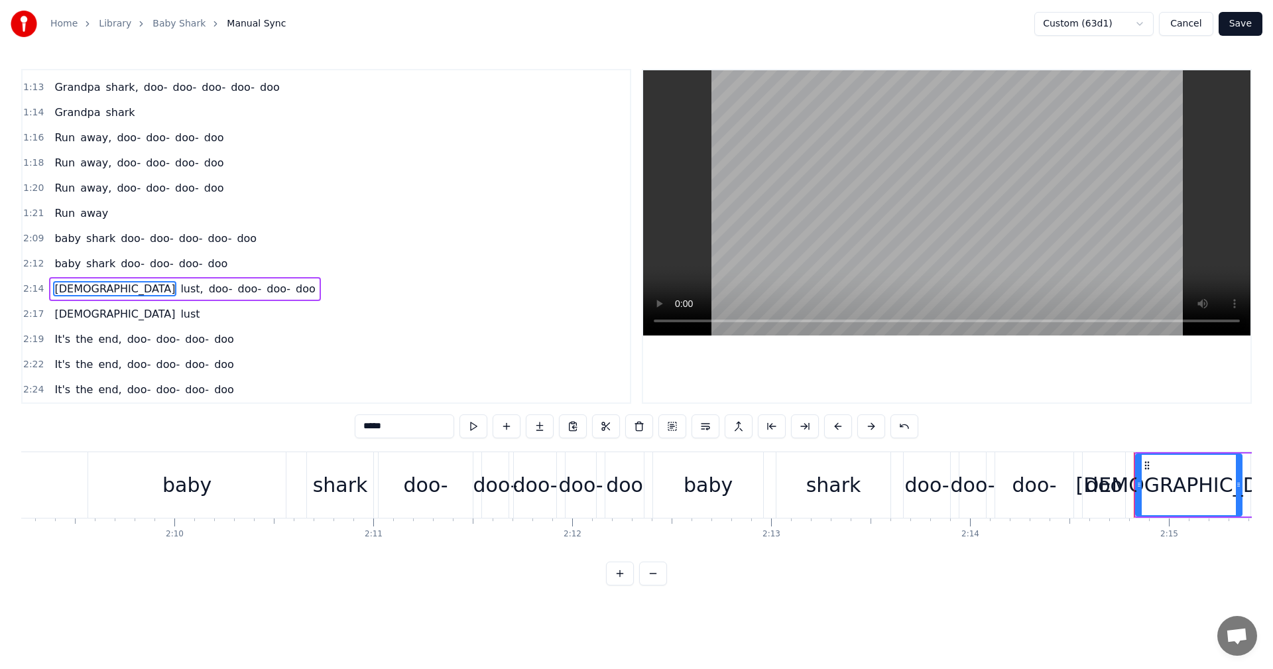
click at [266, 397] on div "0:01 Broccoli Studios 0:24 Join! Join! Join! 0:37 Baby shark, doo- doo- doo- do…" at bounding box center [636, 327] width 1231 height 517
click at [85, 288] on span "lust," at bounding box center [97, 288] width 25 height 15
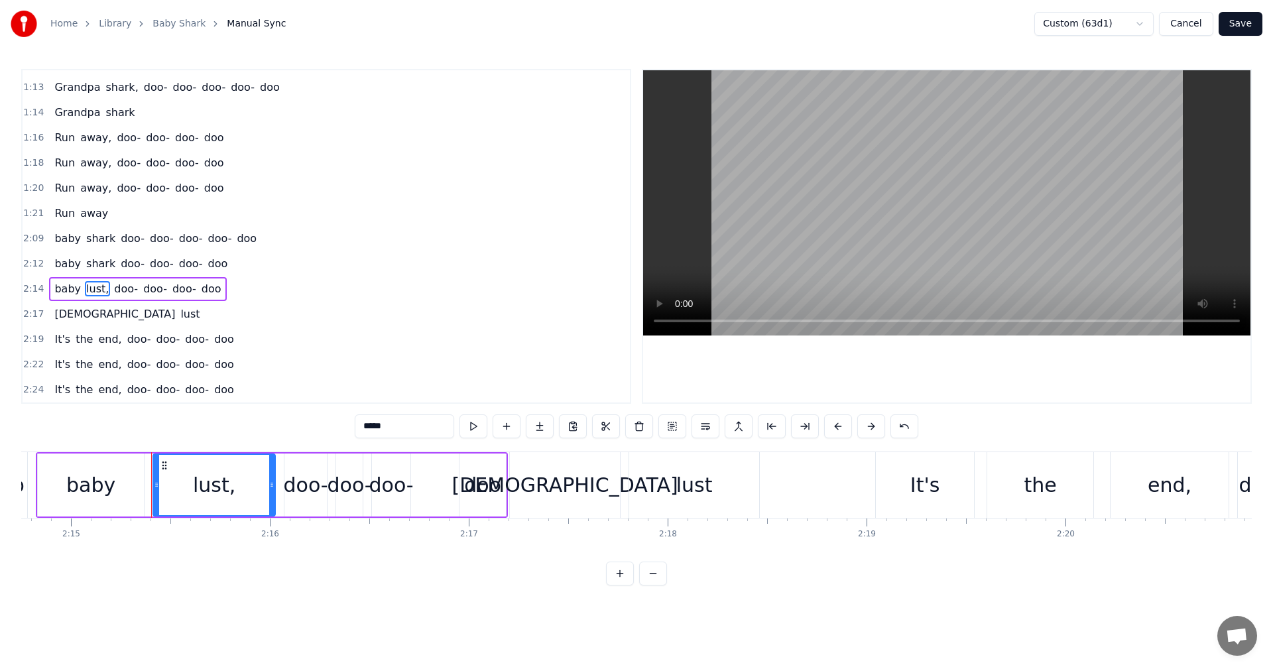
scroll to position [0, 26870]
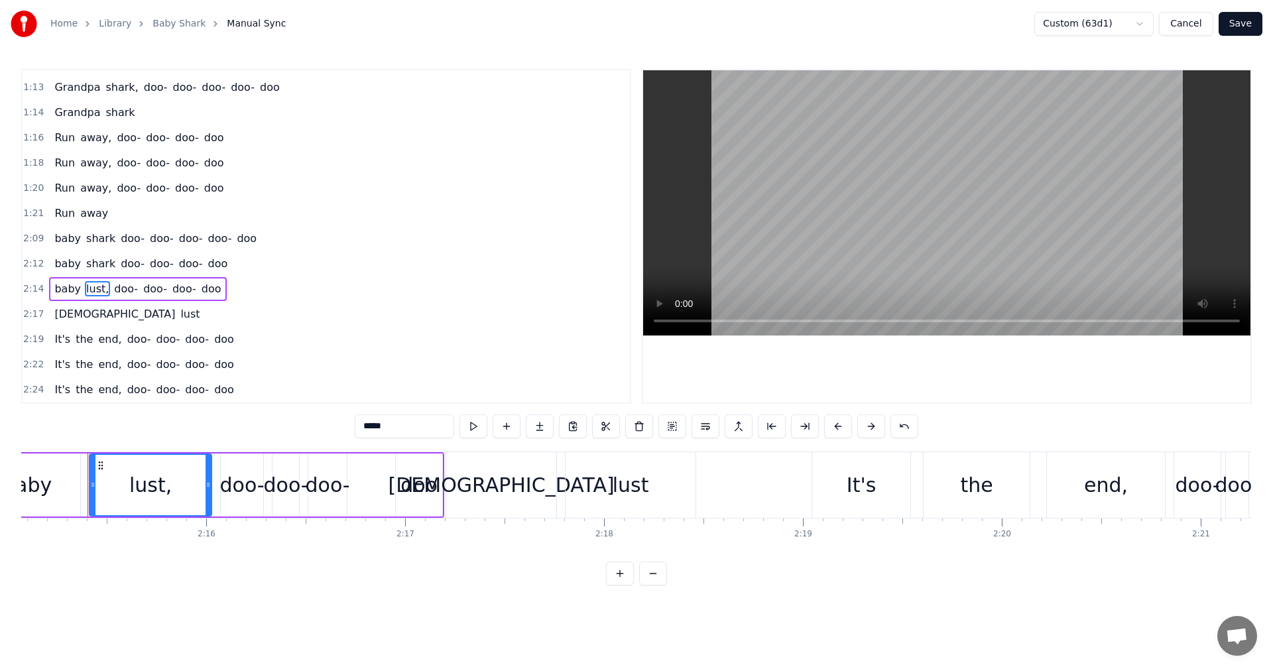
click at [304, 416] on div "0:01 Broccoli Studios 0:24 Join! Join! Join! 0:37 Baby shark, doo- doo- doo- do…" at bounding box center [636, 327] width 1231 height 517
click at [75, 320] on span "[DEMOGRAPHIC_DATA]" at bounding box center [114, 313] width 123 height 15
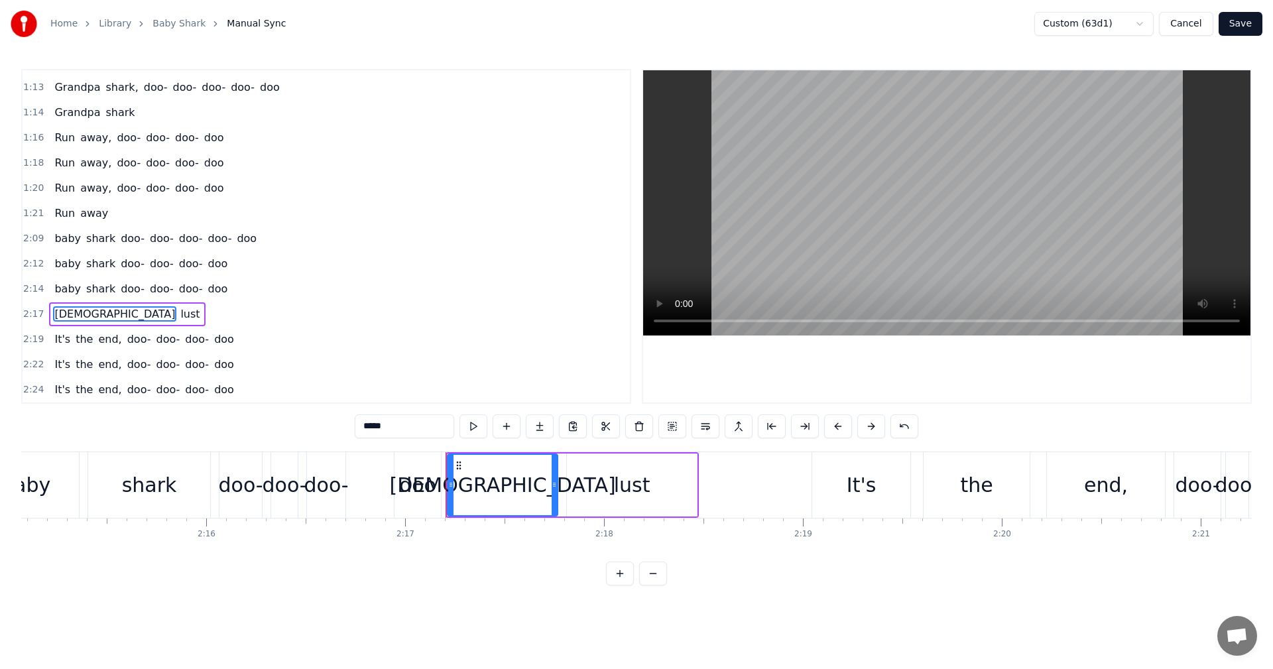
drag, startPoint x: 361, startPoint y: 428, endPoint x: 284, endPoint y: 427, distance: 76.9
click at [286, 426] on div "0:01 Broccoli Studios 0:24 Join! Join! Join! 0:37 Baby shark, doo- doo- doo- do…" at bounding box center [636, 327] width 1231 height 517
click at [85, 317] on span "lust" at bounding box center [96, 313] width 22 height 15
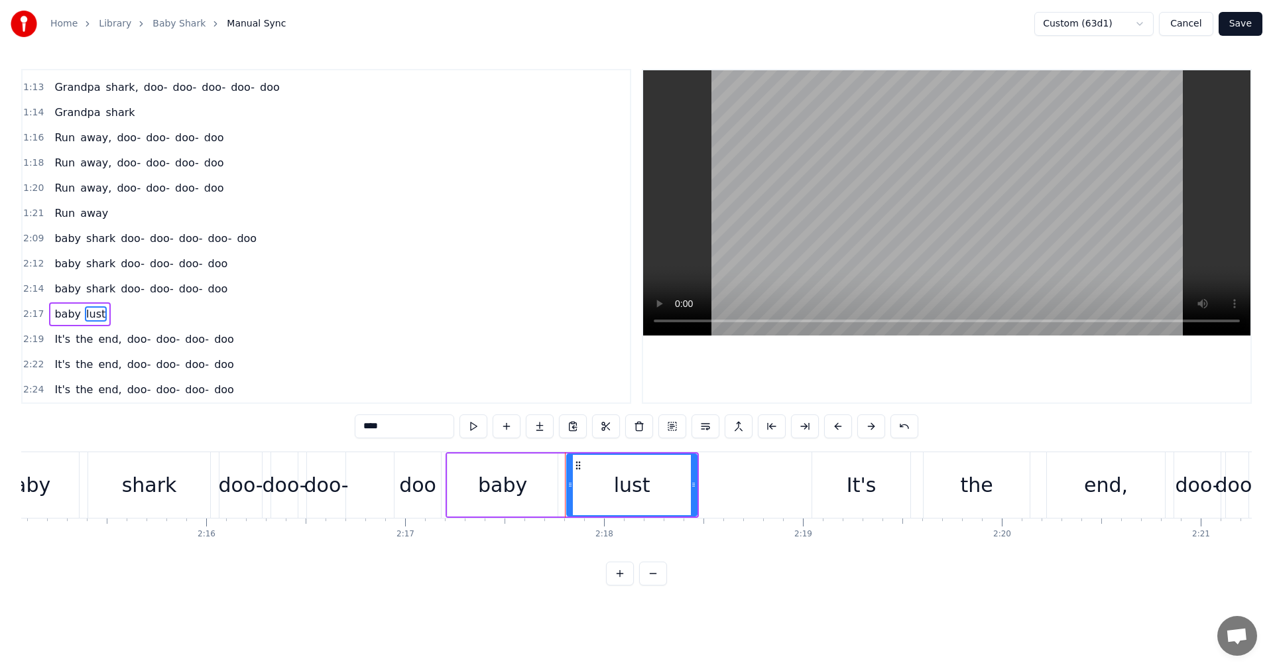
drag, startPoint x: 338, startPoint y: 432, endPoint x: 322, endPoint y: 432, distance: 15.3
click at [322, 432] on div "0:01 Broccoli Studios 0:24 Join! Join! Join! 0:37 Baby shark, doo- doo- doo- do…" at bounding box center [636, 327] width 1231 height 517
type input "*****"
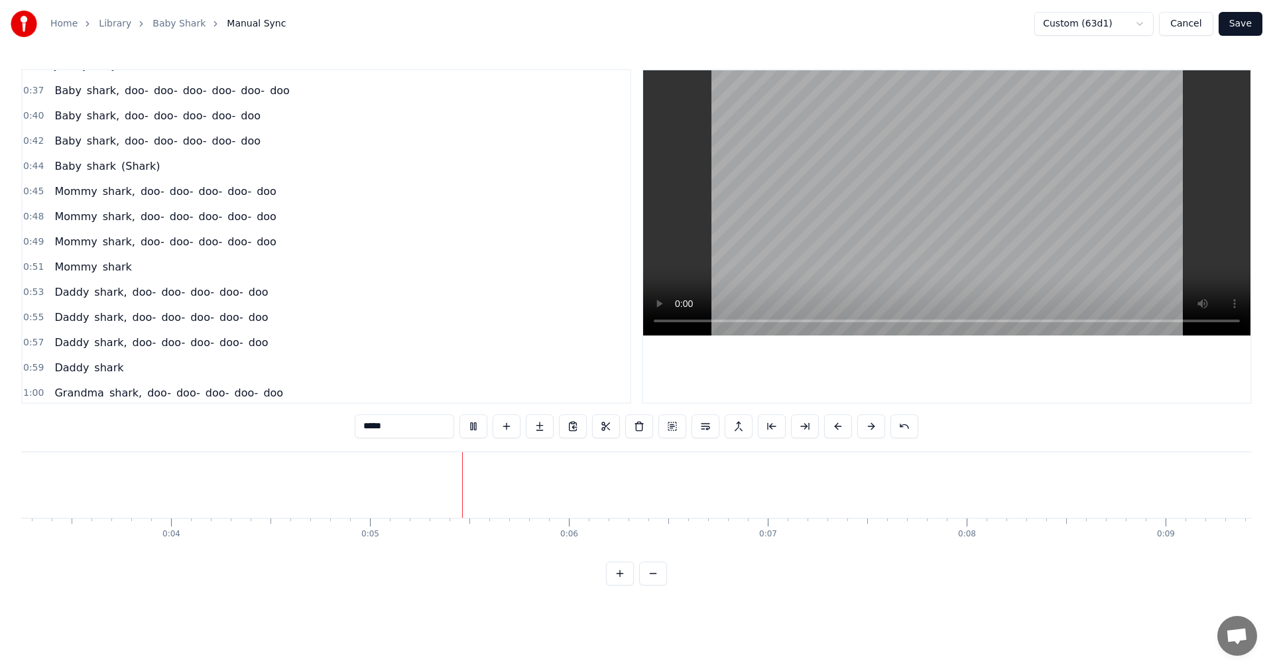
scroll to position [0, 0]
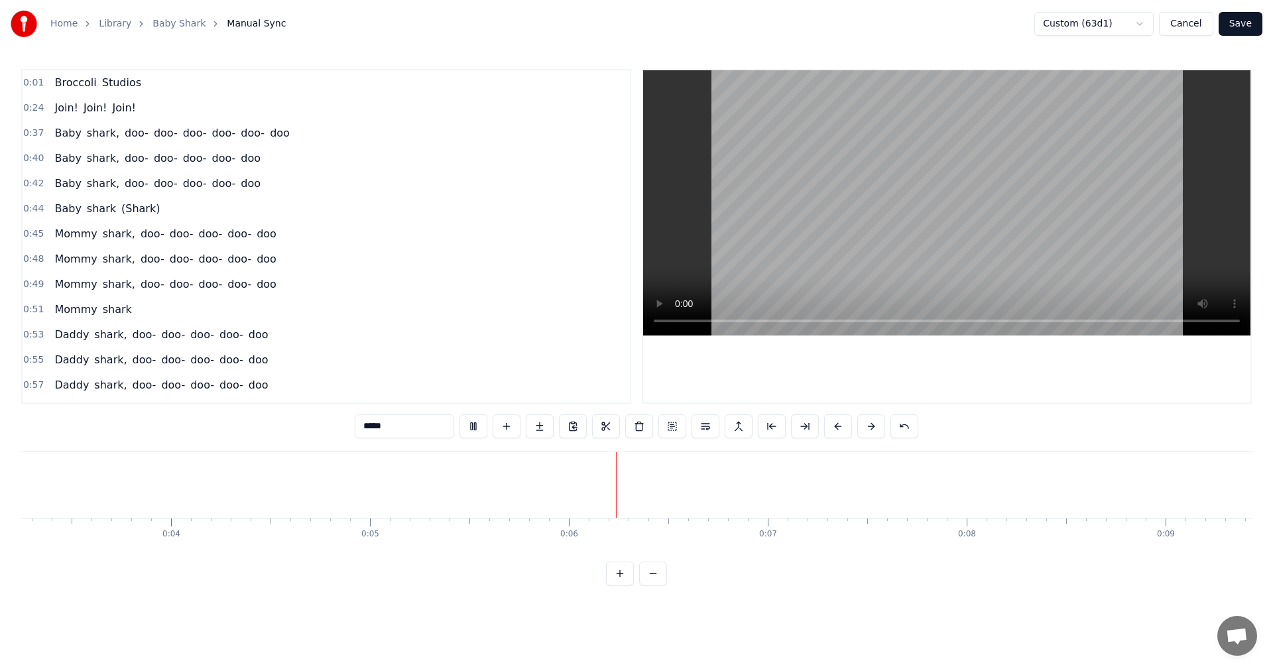
click at [101, 87] on span "Studios" at bounding box center [122, 82] width 42 height 15
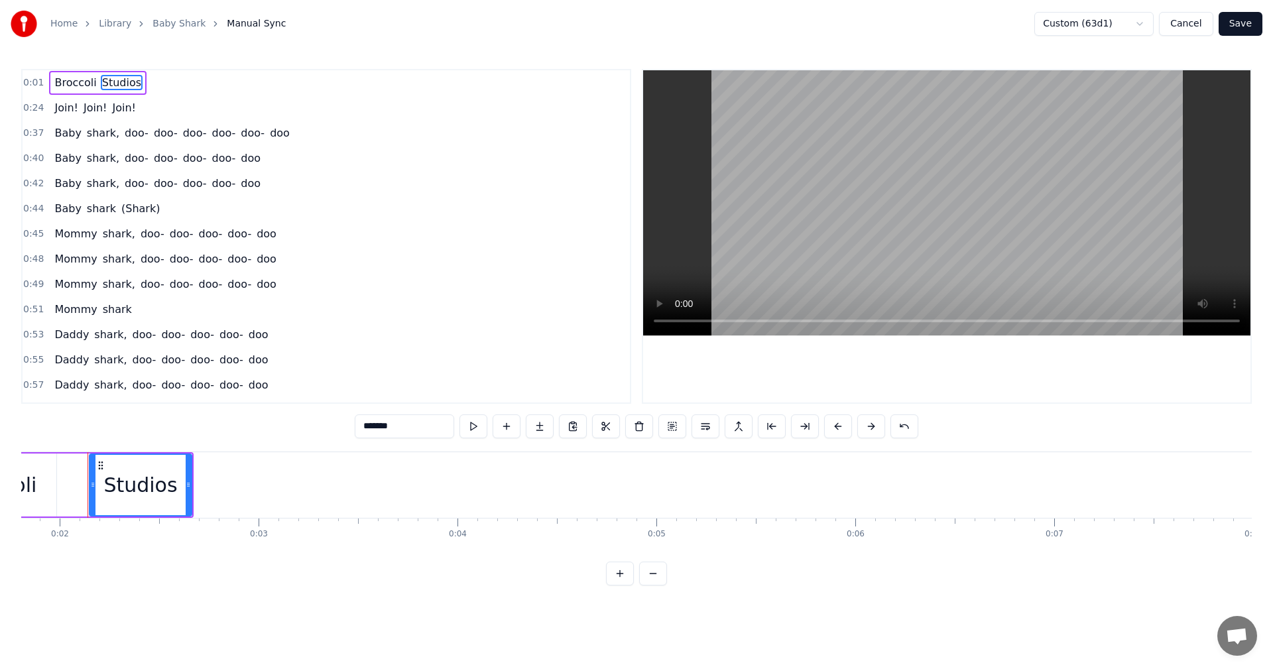
click at [60, 88] on span "Broccoli" at bounding box center [75, 82] width 44 height 15
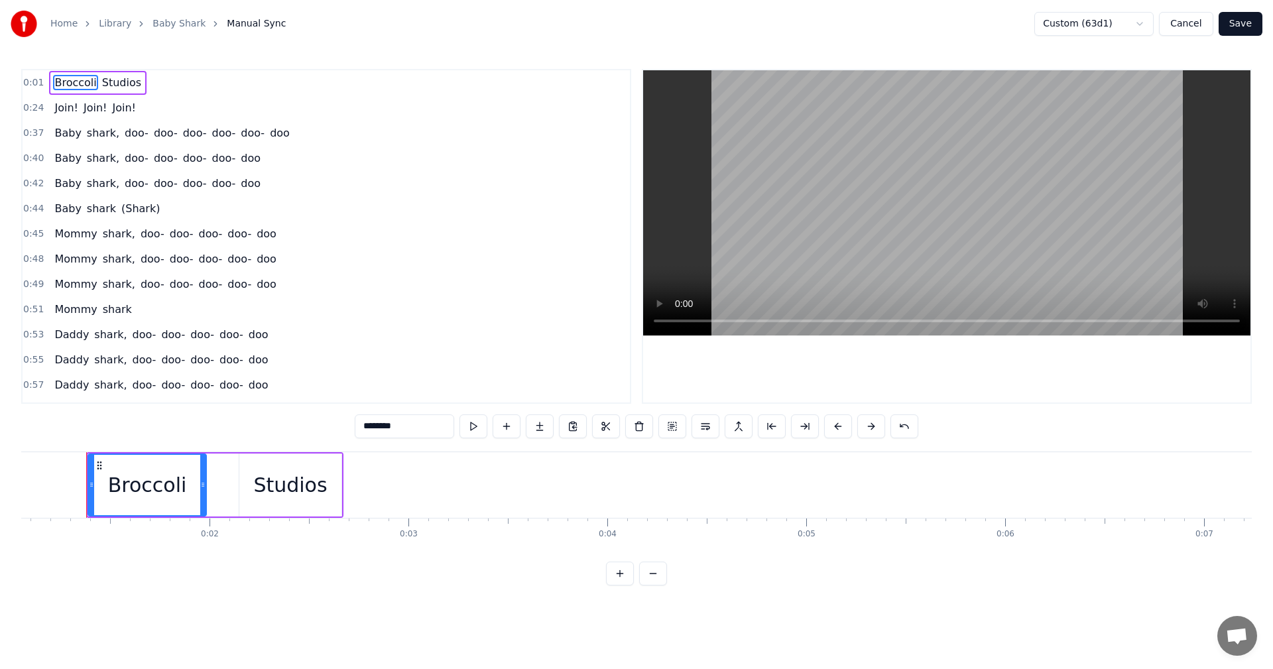
scroll to position [0, 208]
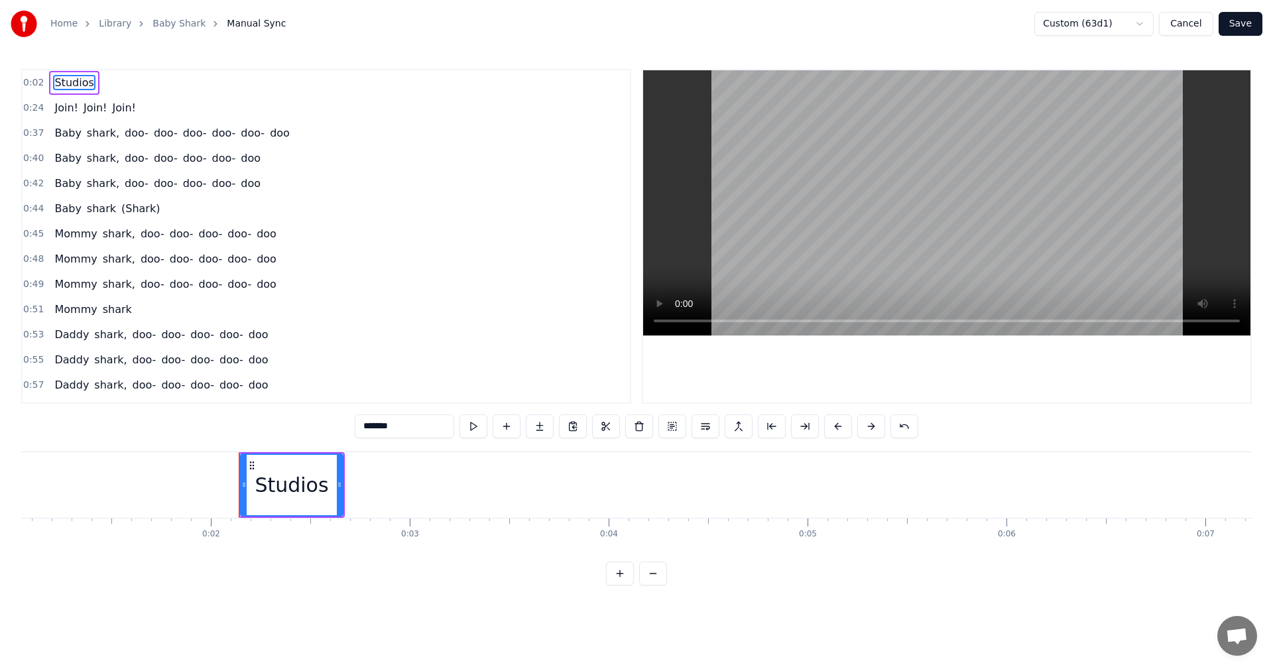
click at [302, 488] on div "Studios" at bounding box center [292, 485] width 74 height 30
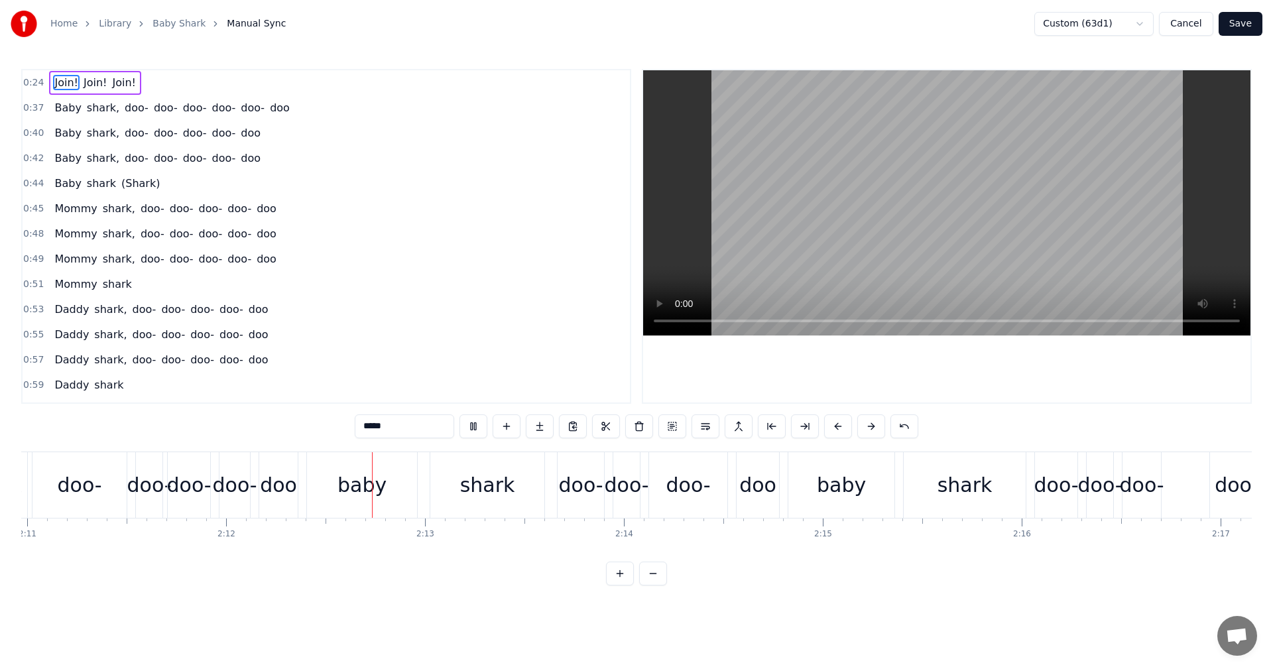
scroll to position [0, 26218]
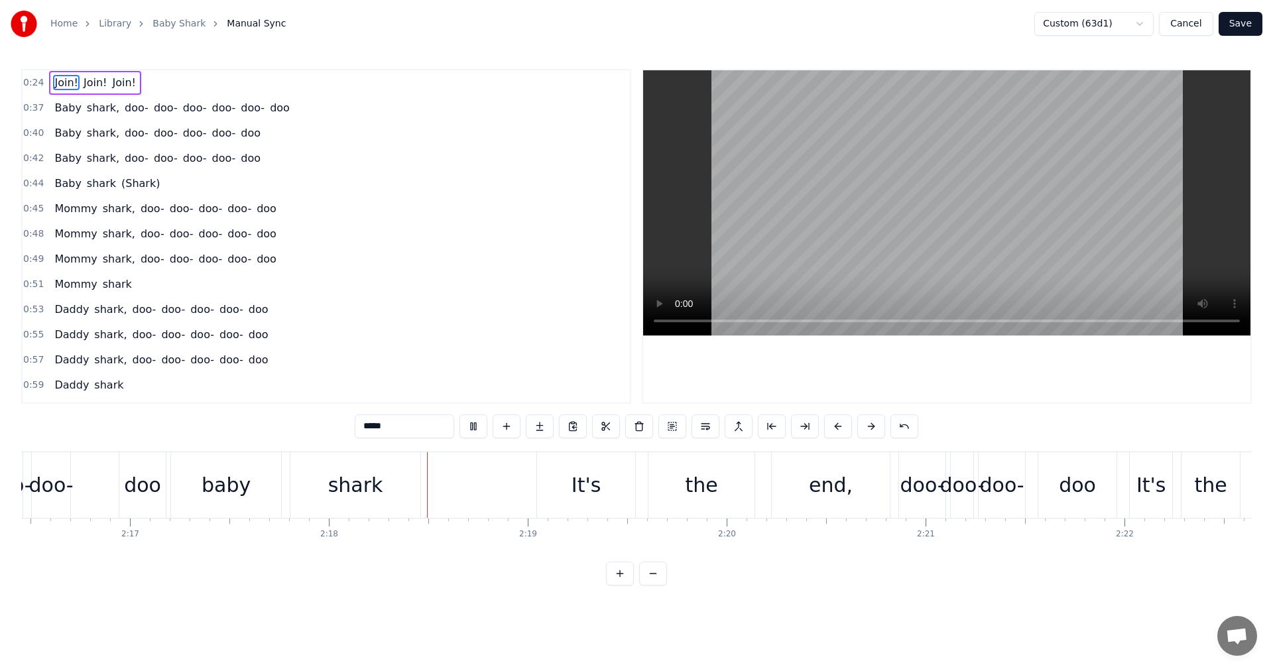
click at [971, 231] on video at bounding box center [946, 202] width 607 height 265
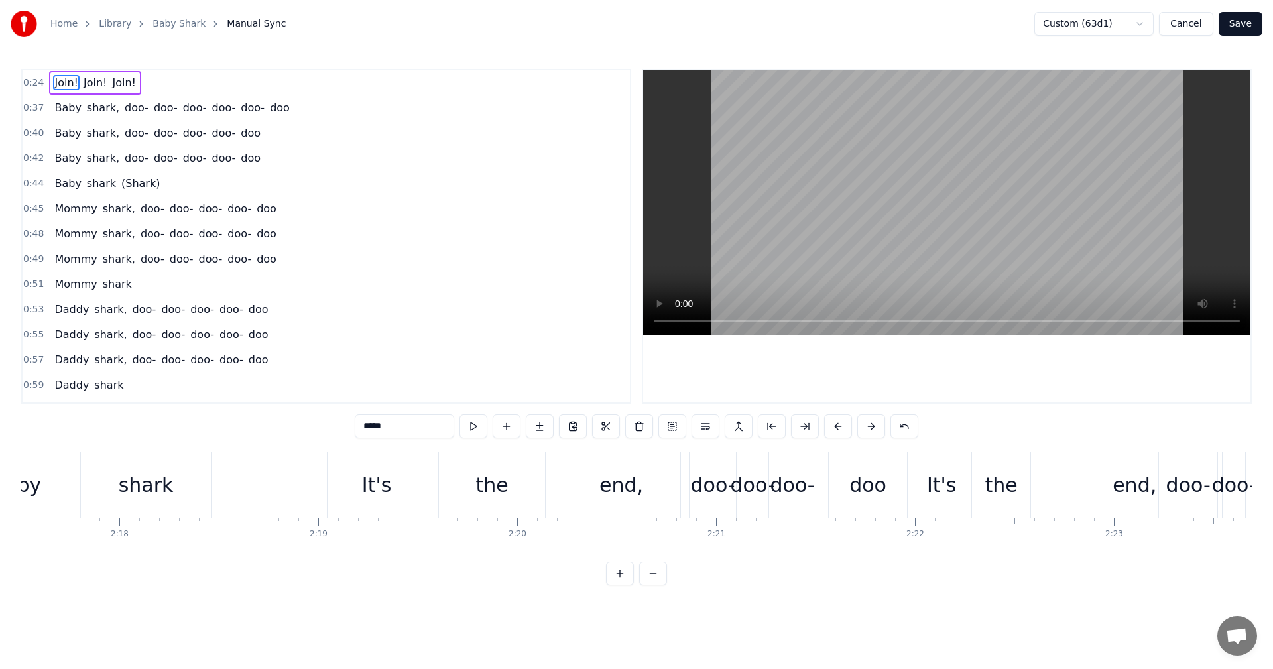
scroll to position [0, 27364]
click at [142, 496] on div "shark" at bounding box center [137, 485] width 55 height 30
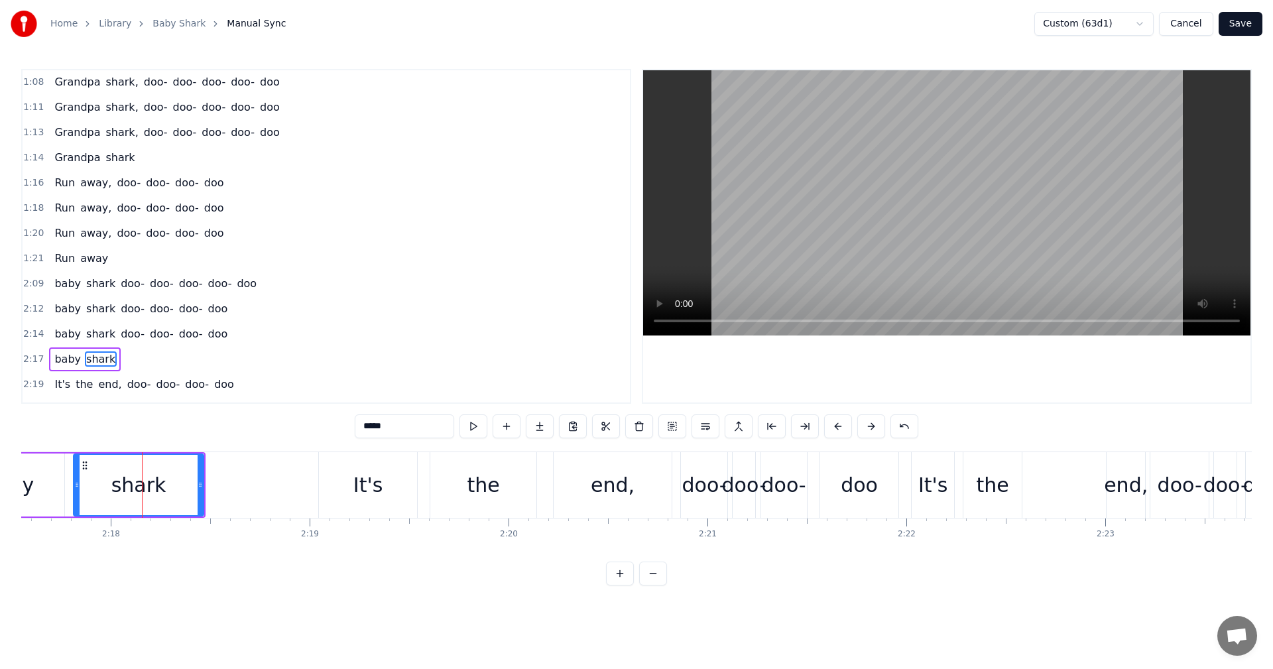
scroll to position [474, 0]
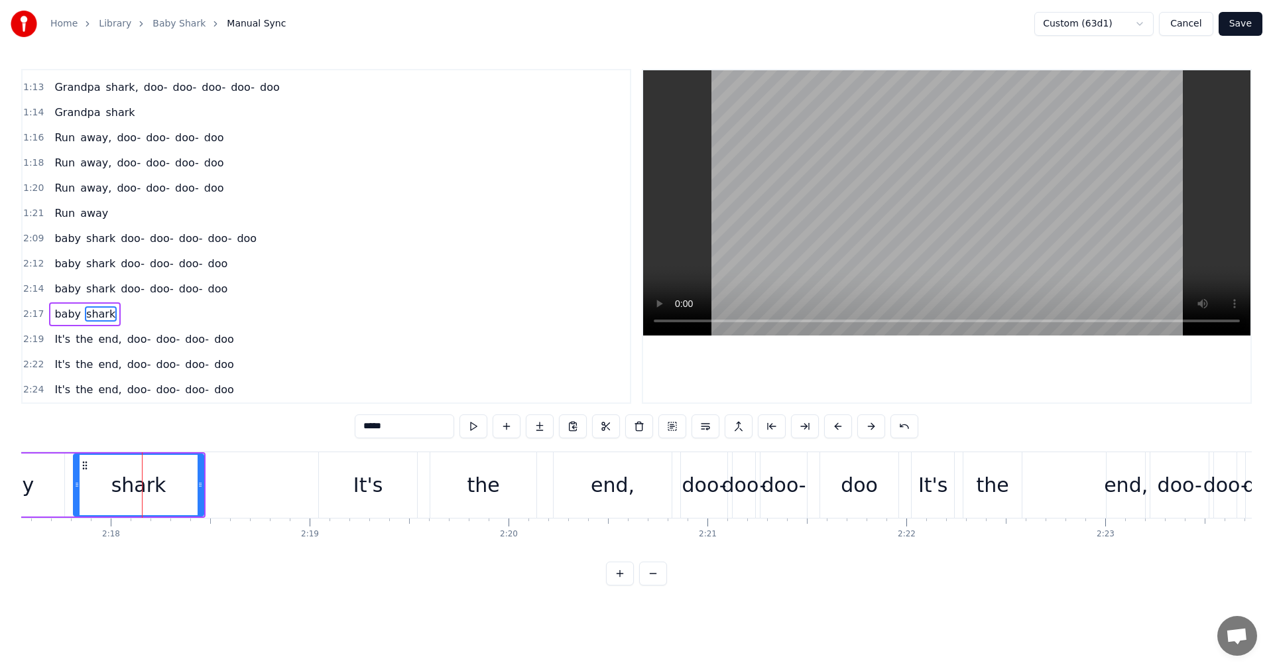
click at [67, 243] on span "baby" at bounding box center [67, 238] width 29 height 15
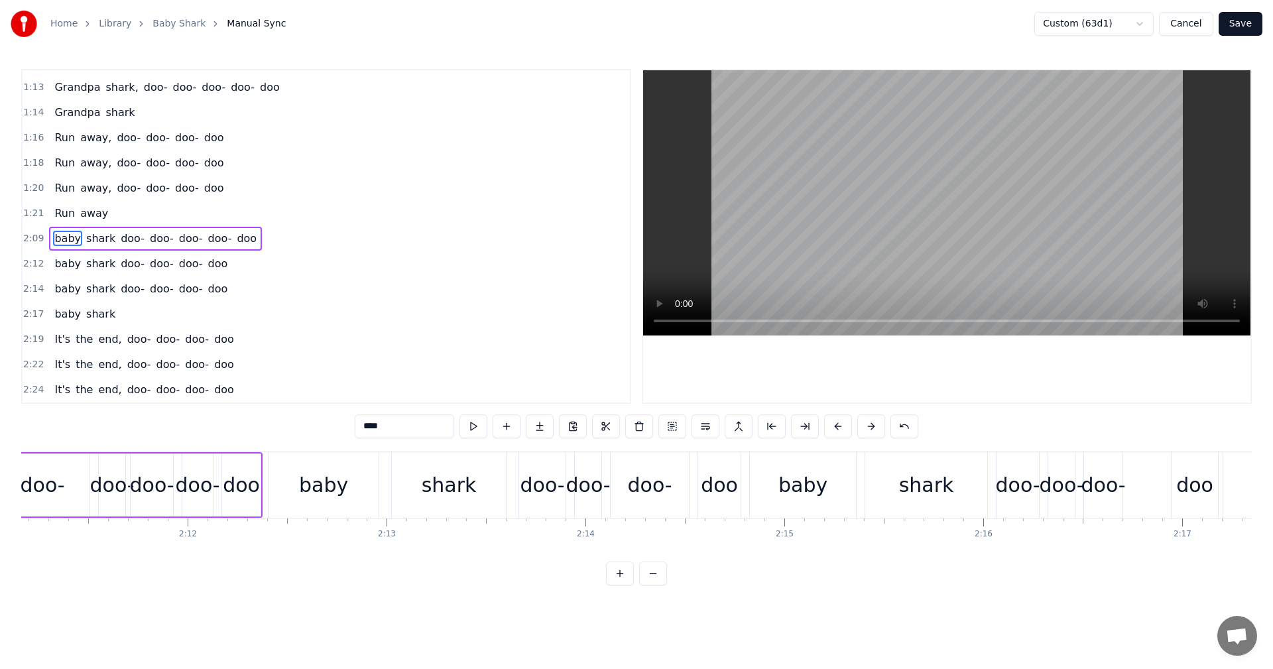
scroll to position [0, 25709]
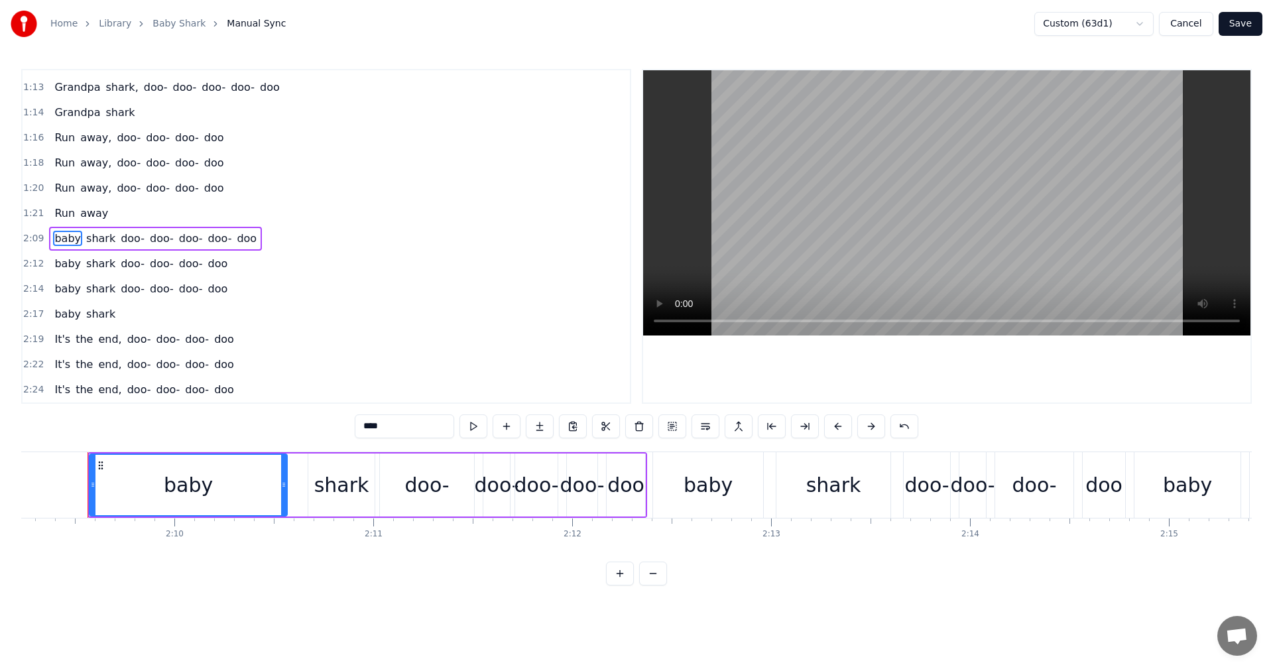
drag, startPoint x: 354, startPoint y: 420, endPoint x: 318, endPoint y: 419, distance: 35.8
click at [318, 420] on div "0:24 Join! Join! Join! 0:37 Baby shark, doo- doo- doo- doo- doo- doo 0:40 Baby …" at bounding box center [636, 327] width 1231 height 517
click at [92, 240] on span "shark" at bounding box center [101, 238] width 32 height 15
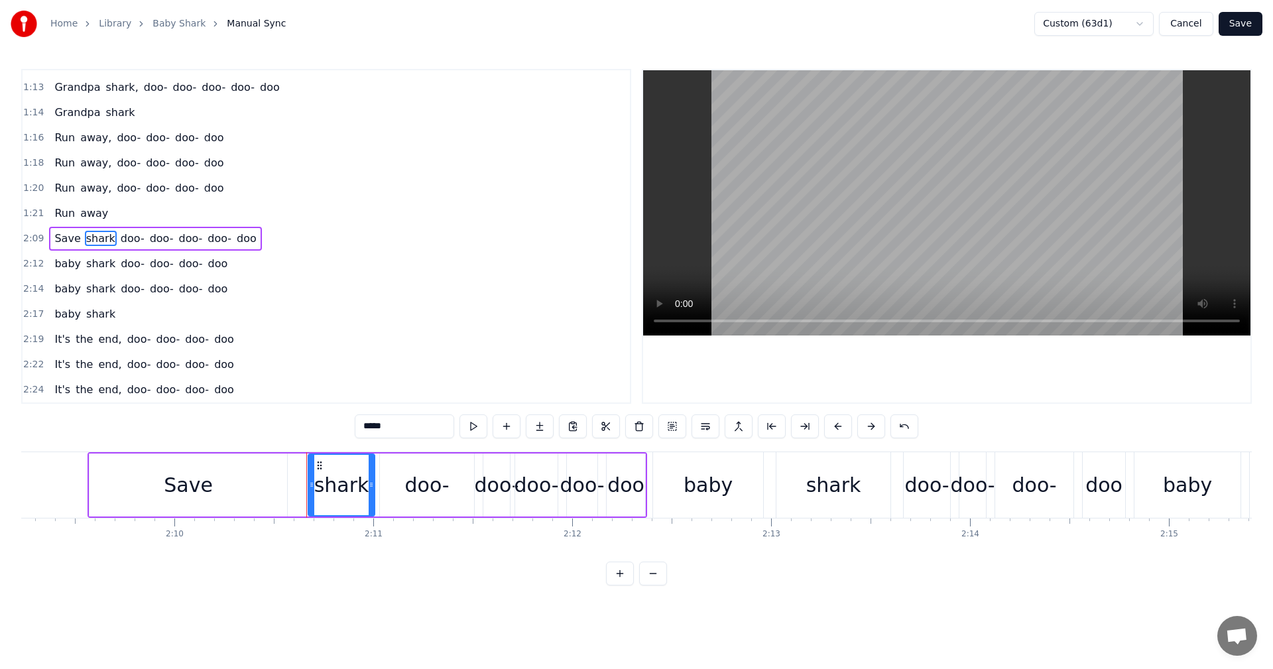
click at [325, 425] on div "0:24 Join! Join! Join! 0:37 Baby shark, doo- doo- doo- doo- doo- doo 0:40 Baby …" at bounding box center [636, 327] width 1231 height 517
click at [64, 264] on span "baby" at bounding box center [67, 263] width 29 height 15
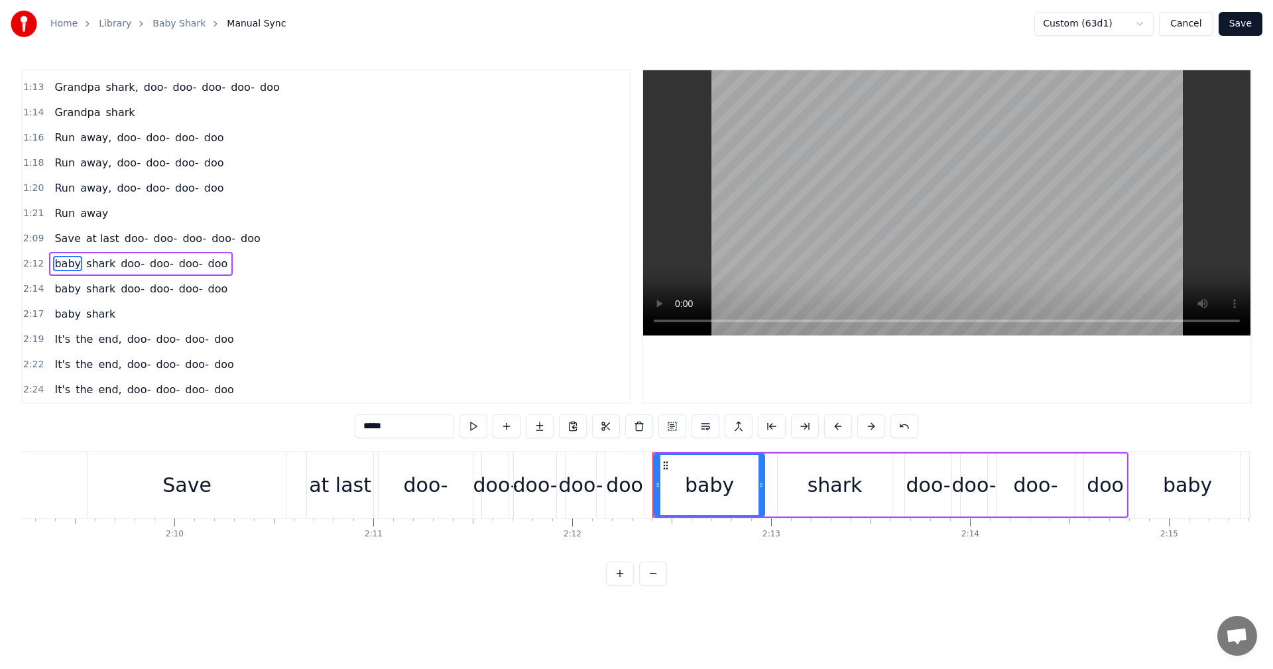
drag, startPoint x: 336, startPoint y: 416, endPoint x: 316, endPoint y: 411, distance: 19.8
click at [316, 411] on div "0:24 Join! Join! Join! 0:37 Baby shark, doo- doo- doo- doo- doo- doo 0:40 Baby …" at bounding box center [636, 327] width 1231 height 517
click at [89, 269] on span "shark" at bounding box center [100, 263] width 32 height 15
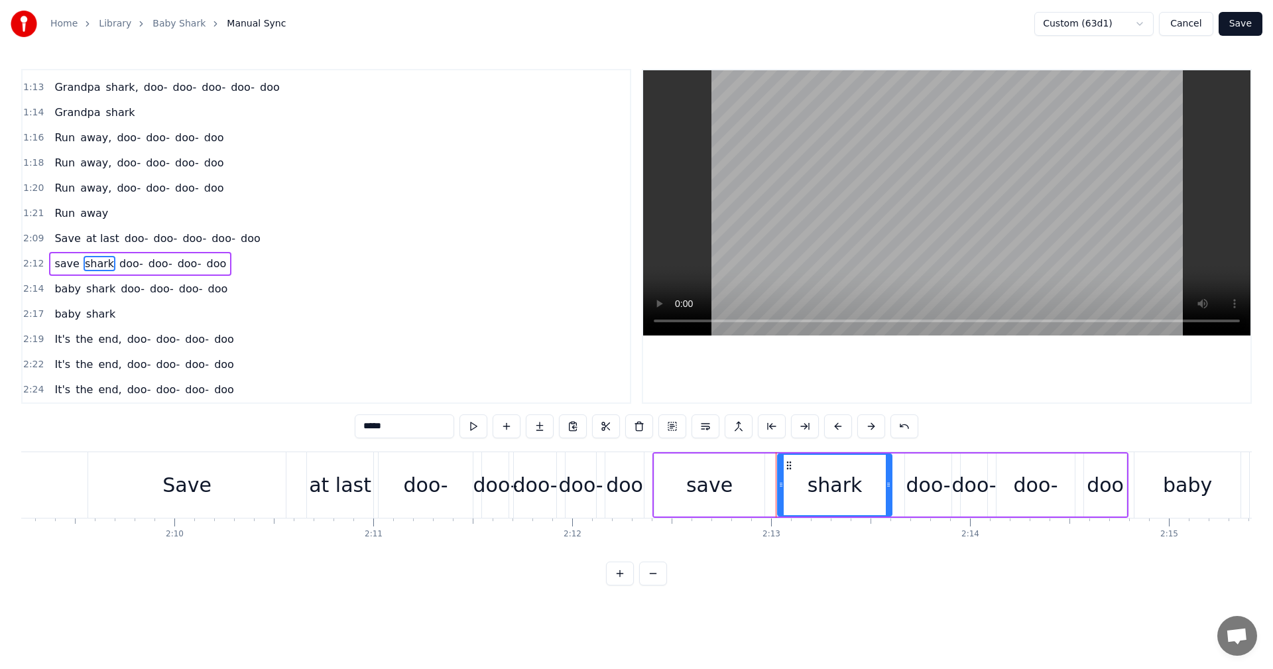
drag, startPoint x: 386, startPoint y: 432, endPoint x: 323, endPoint y: 423, distance: 63.6
click at [323, 423] on div "0:24 Join! Join! Join! 0:37 Baby shark, doo- doo- doo- doo- doo- doo 0:40 Baby …" at bounding box center [636, 327] width 1231 height 517
click at [70, 290] on span "baby" at bounding box center [67, 288] width 29 height 15
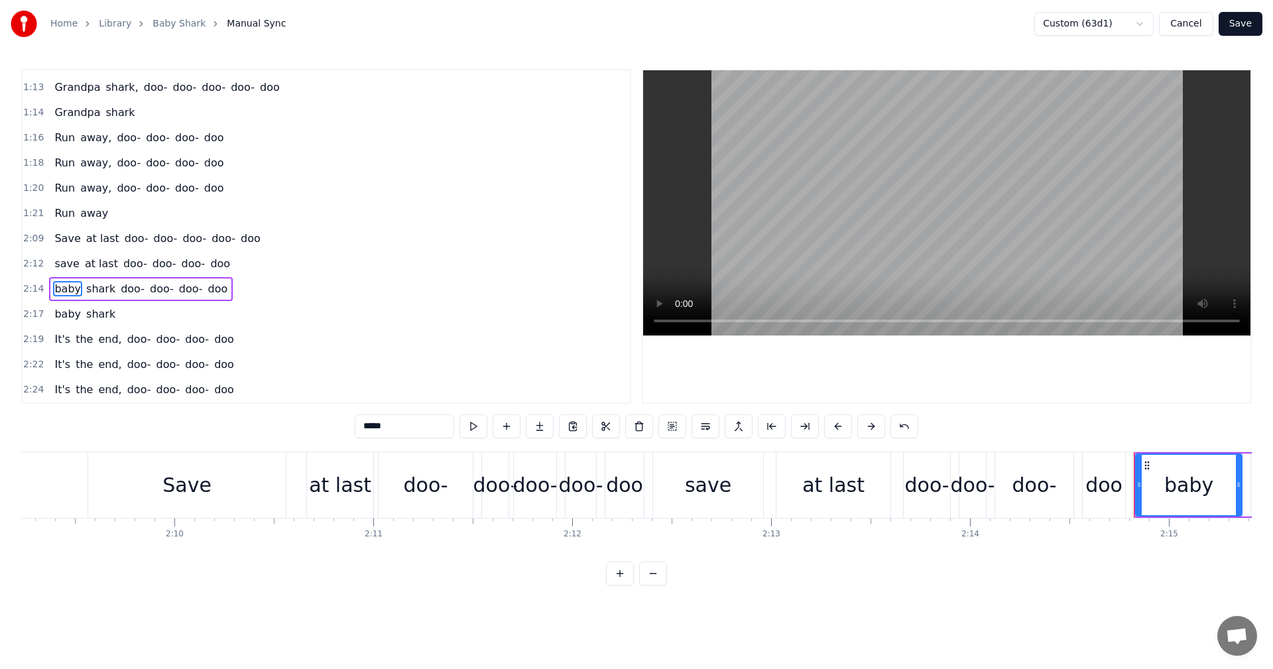
drag, startPoint x: 334, startPoint y: 419, endPoint x: 319, endPoint y: 418, distance: 15.3
click at [325, 419] on div "0:24 Join! Join! Join! 0:37 Baby shark, doo- doo- doo- doo- doo- doo 0:40 Baby …" at bounding box center [636, 327] width 1231 height 517
click at [86, 292] on span "shark" at bounding box center [100, 288] width 32 height 15
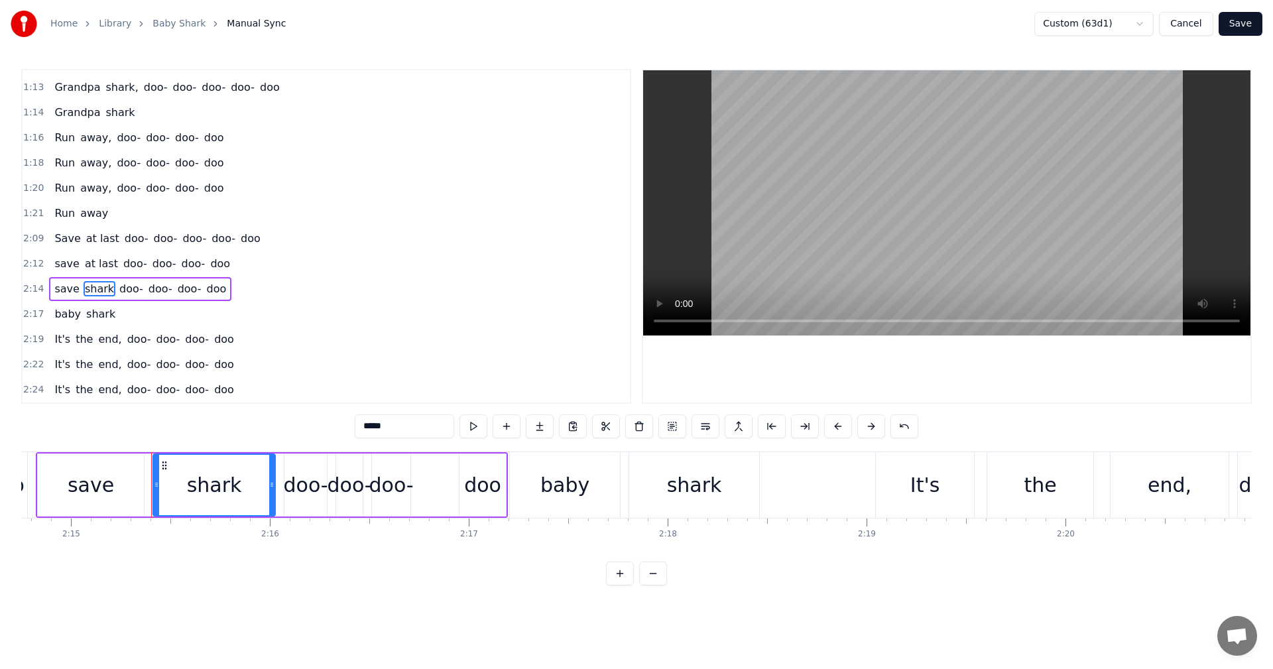
scroll to position [0, 26870]
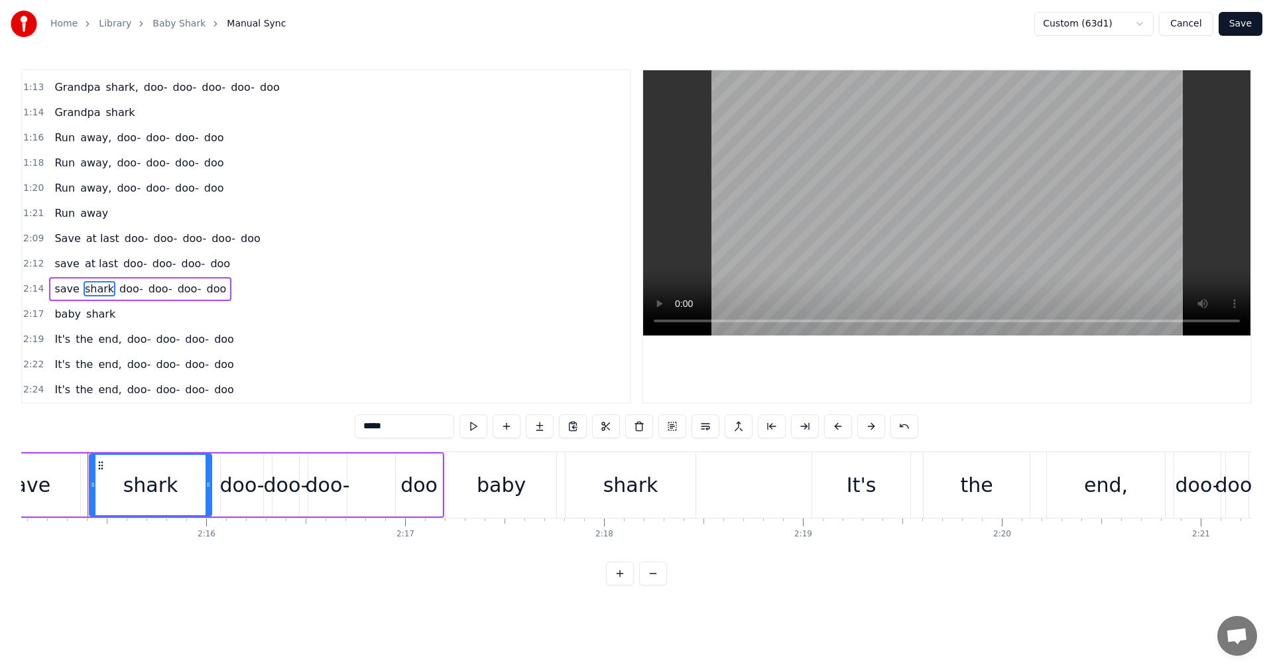
click at [306, 418] on div "0:24 Join! Join! Join! 0:37 Baby shark, doo- doo- doo- doo- doo- doo 0:40 Baby …" at bounding box center [636, 327] width 1231 height 517
drag, startPoint x: 408, startPoint y: 419, endPoint x: 304, endPoint y: 437, distance: 105.0
click at [305, 437] on div "0:24 Join! Join! Join! 0:37 Baby shark, doo- doo- doo- doo- doo- doo 0:40 Baby …" at bounding box center [636, 327] width 1231 height 517
click at [57, 319] on span "baby" at bounding box center [67, 313] width 29 height 15
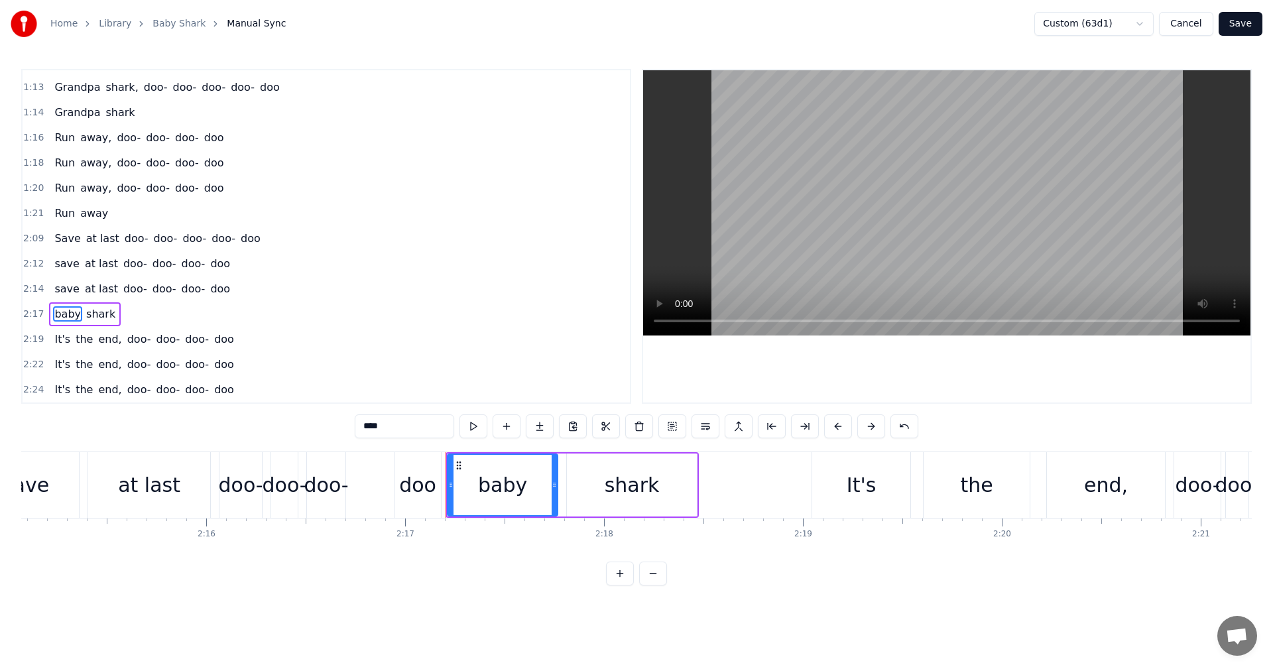
drag, startPoint x: 363, startPoint y: 418, endPoint x: 339, endPoint y: 422, distance: 25.0
click at [339, 422] on div "0:24 Join! Join! Join! 0:37 Baby shark, doo- doo- doo- doo- doo- doo 0:40 Baby …" at bounding box center [636, 327] width 1231 height 517
click at [95, 321] on span "shark" at bounding box center [100, 313] width 32 height 15
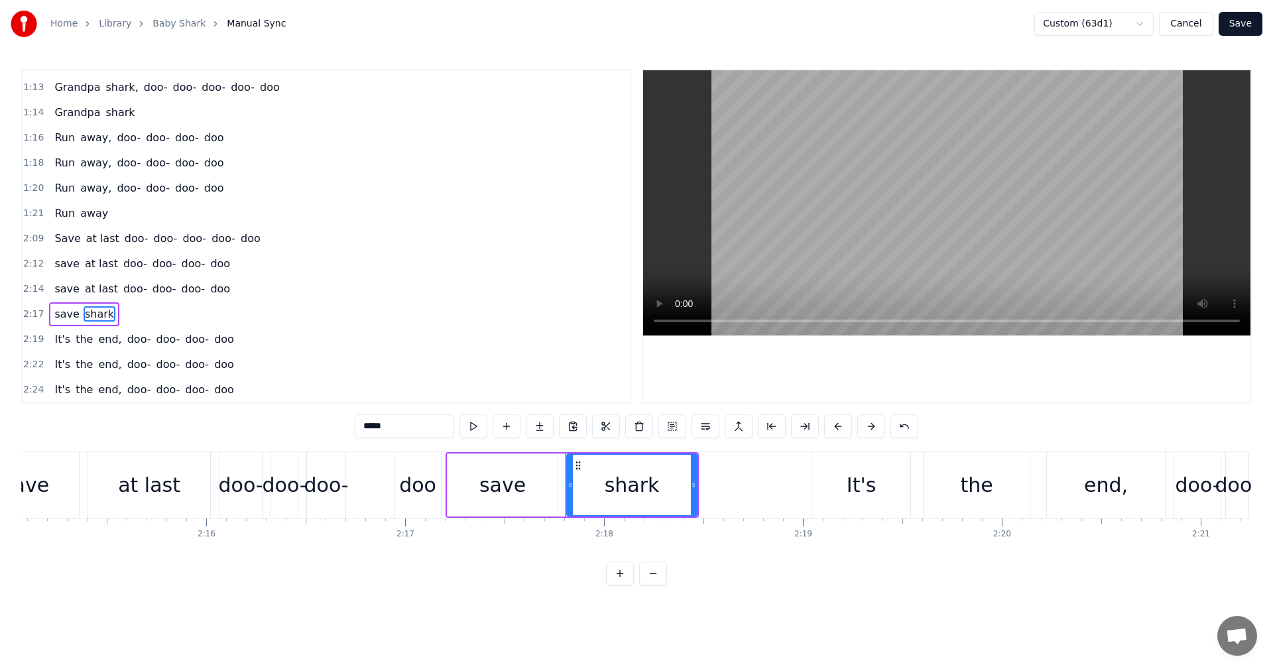
drag, startPoint x: 340, startPoint y: 421, endPoint x: 328, endPoint y: 428, distance: 13.7
click at [329, 422] on div "0:24 Join! Join! Join! 0:37 Baby shark, doo- doo- doo- doo- doo- doo 0:40 Baby …" at bounding box center [636, 327] width 1231 height 517
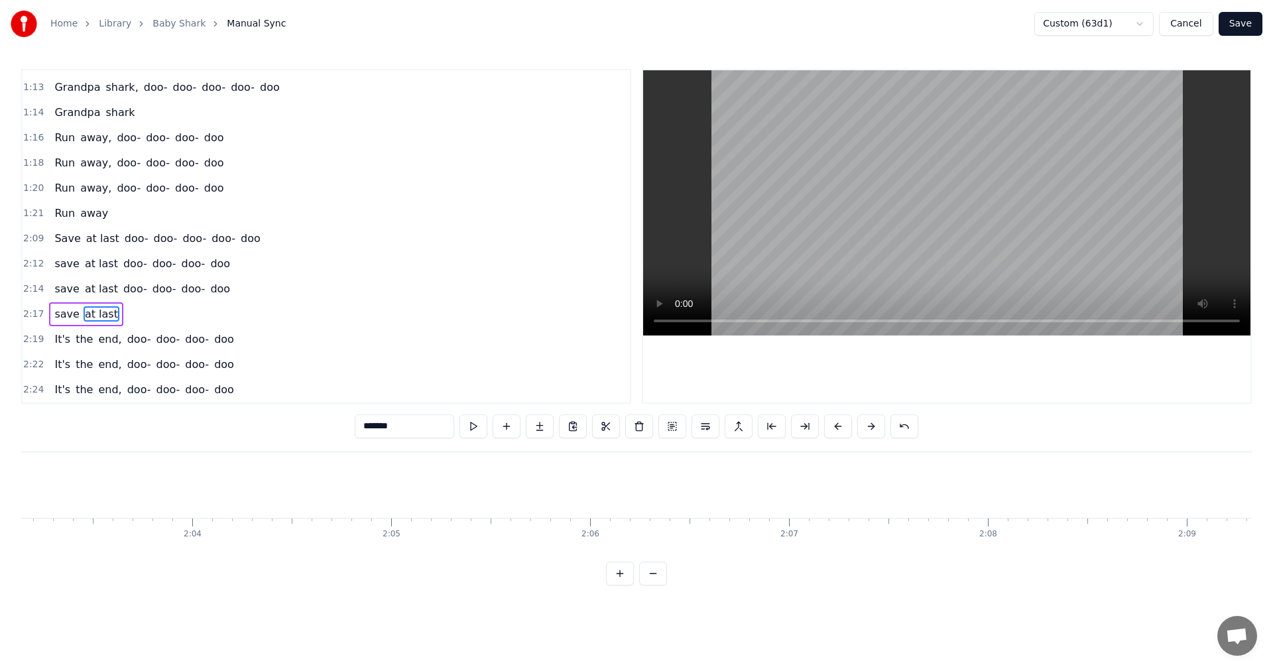
scroll to position [0, 24395]
click at [59, 212] on span "Run" at bounding box center [64, 213] width 23 height 15
type input "***"
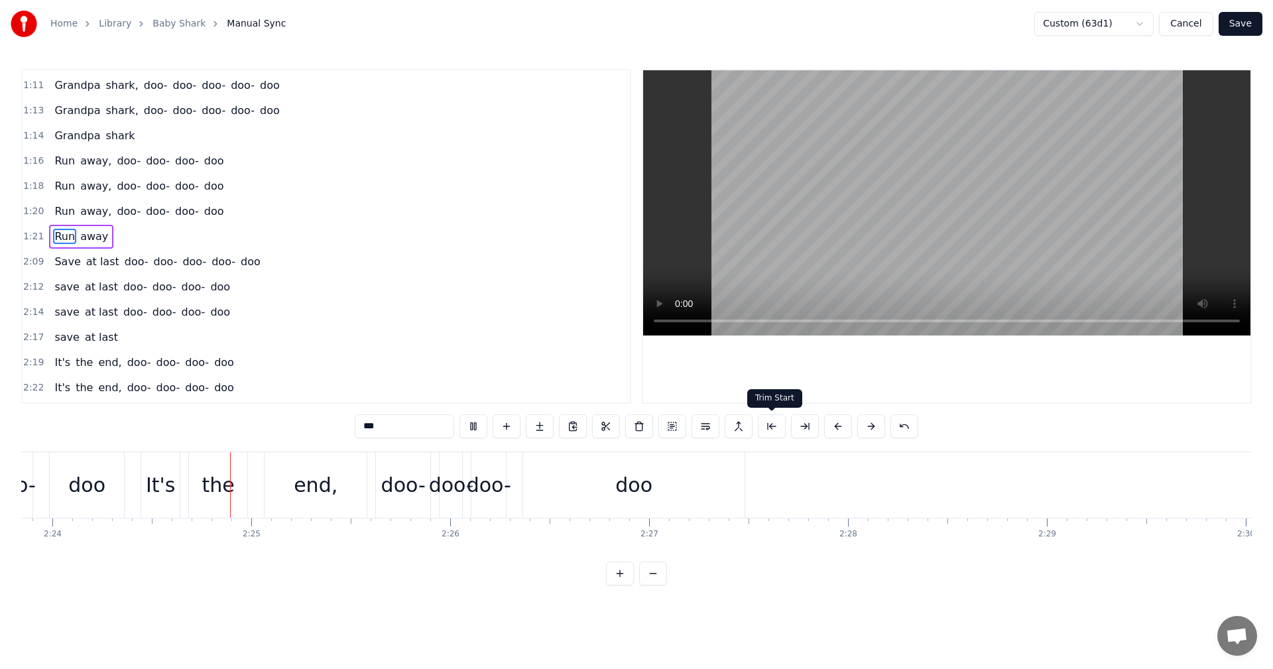
scroll to position [0, 28621]
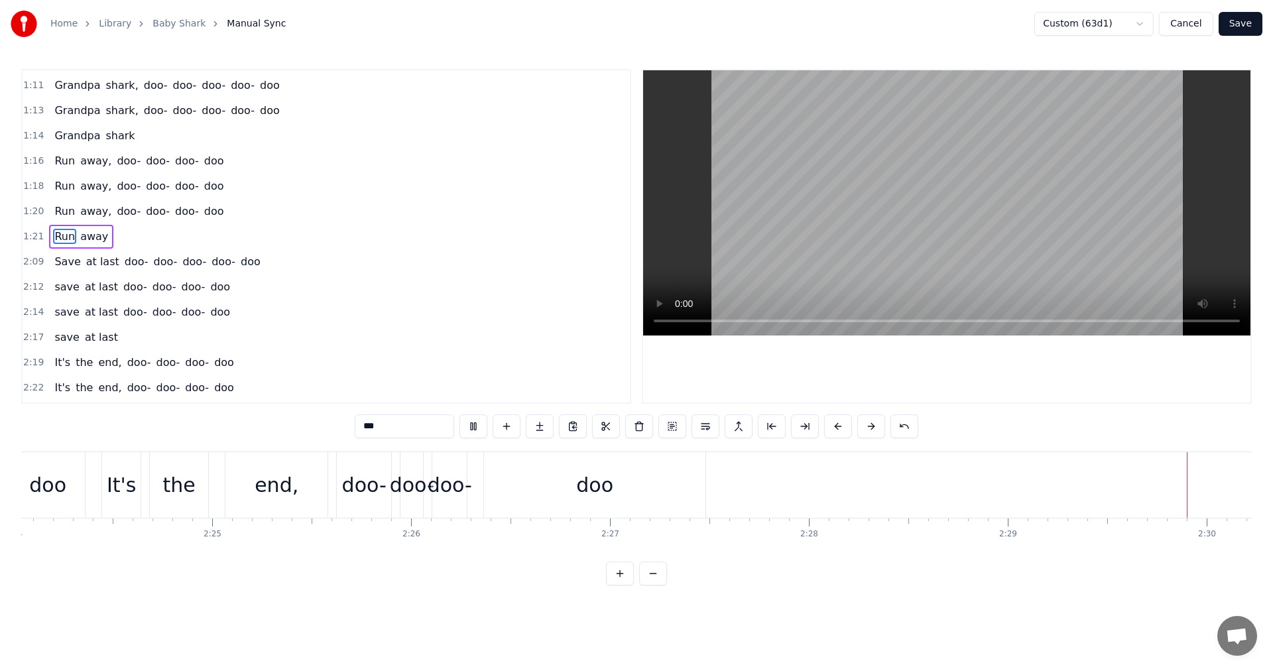
click at [1244, 27] on button "Save" at bounding box center [1241, 24] width 44 height 24
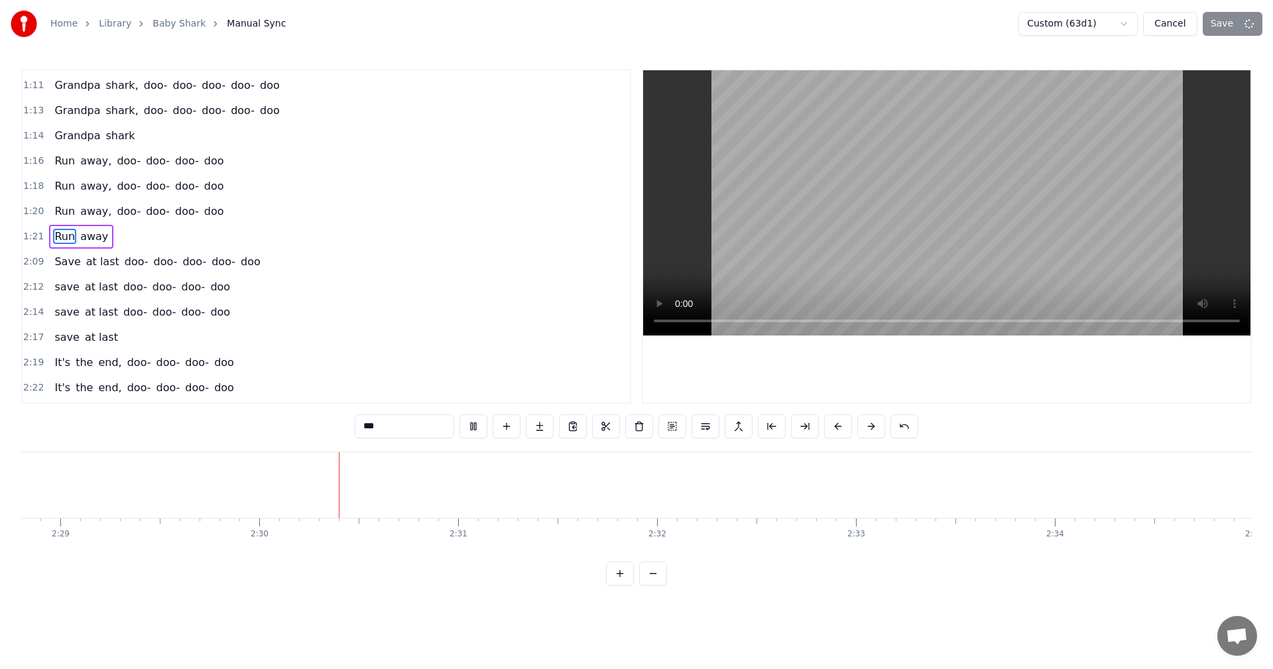
scroll to position [0, 29731]
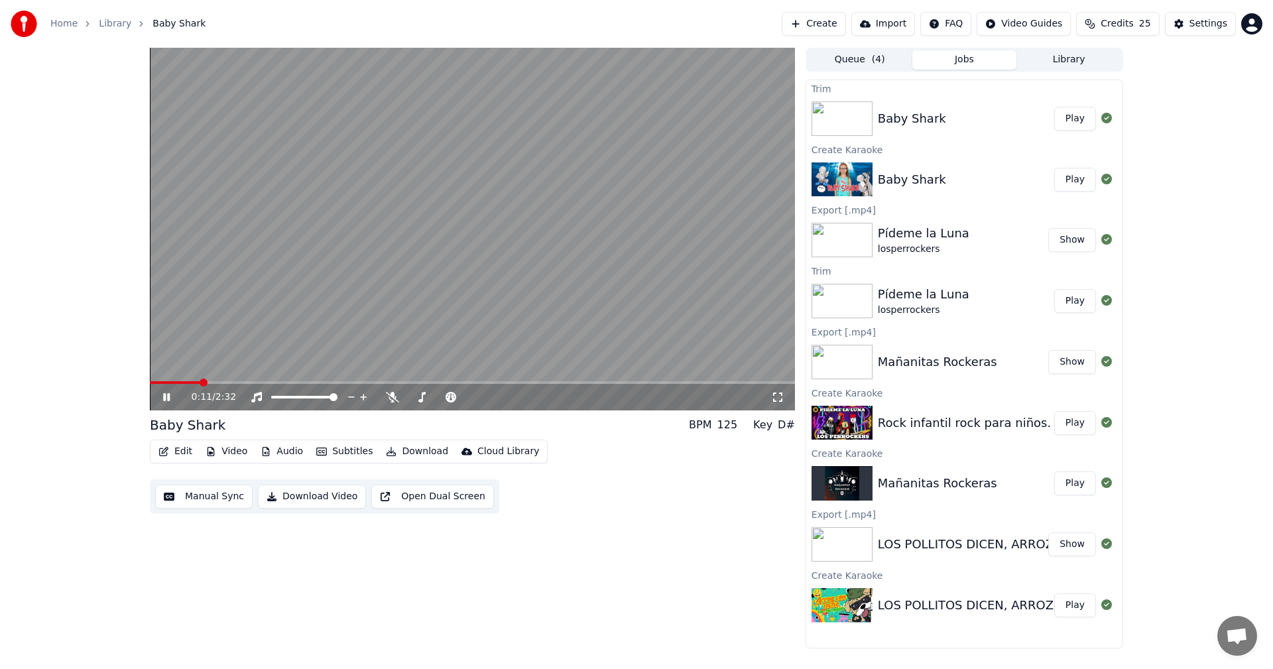
click at [224, 386] on div "0:11 / 2:32" at bounding box center [472, 397] width 645 height 27
click at [227, 381] on span at bounding box center [472, 382] width 645 height 3
click at [253, 382] on span at bounding box center [472, 382] width 645 height 3
click at [293, 386] on div "0:30 / 2:32" at bounding box center [472, 397] width 645 height 27
click at [303, 384] on span at bounding box center [472, 382] width 645 height 3
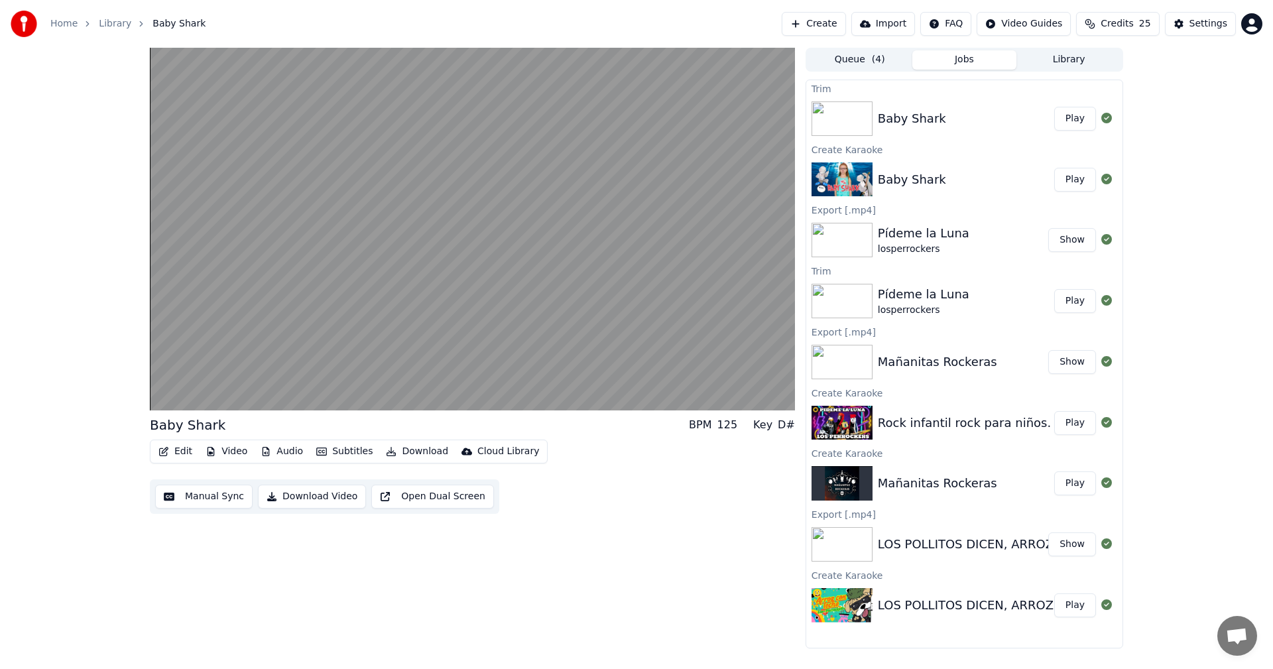
click at [312, 504] on button "Download Video" at bounding box center [312, 497] width 108 height 24
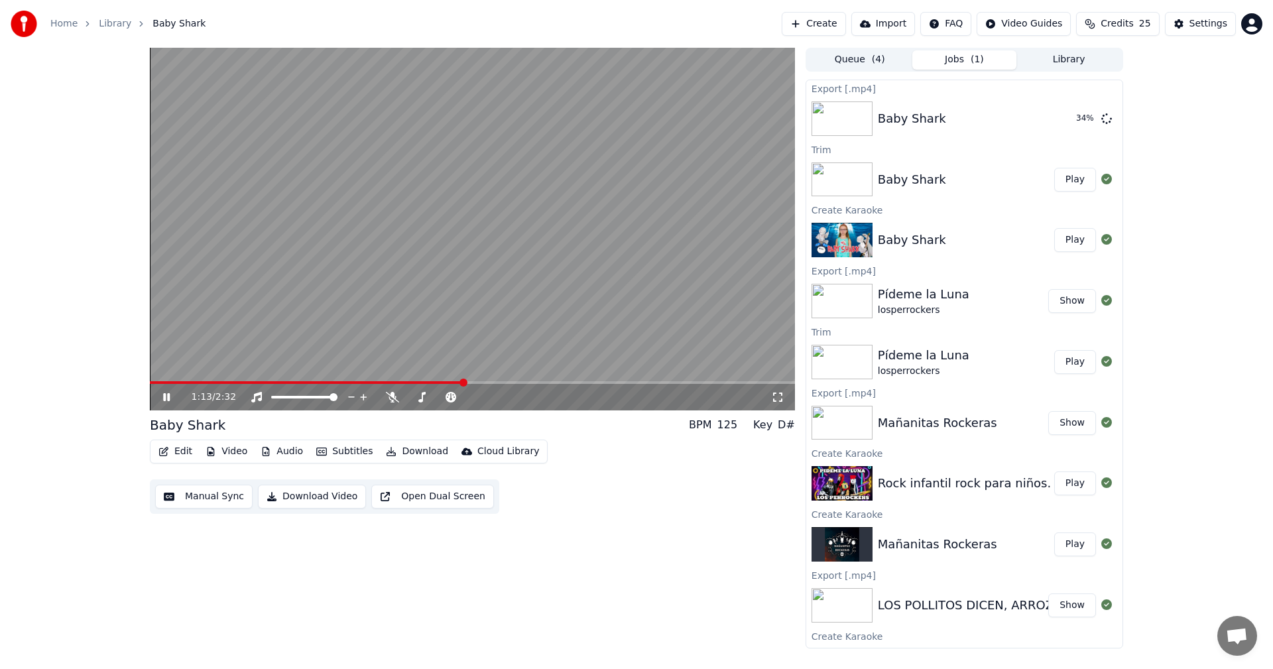
click at [520, 292] on video at bounding box center [472, 229] width 645 height 363
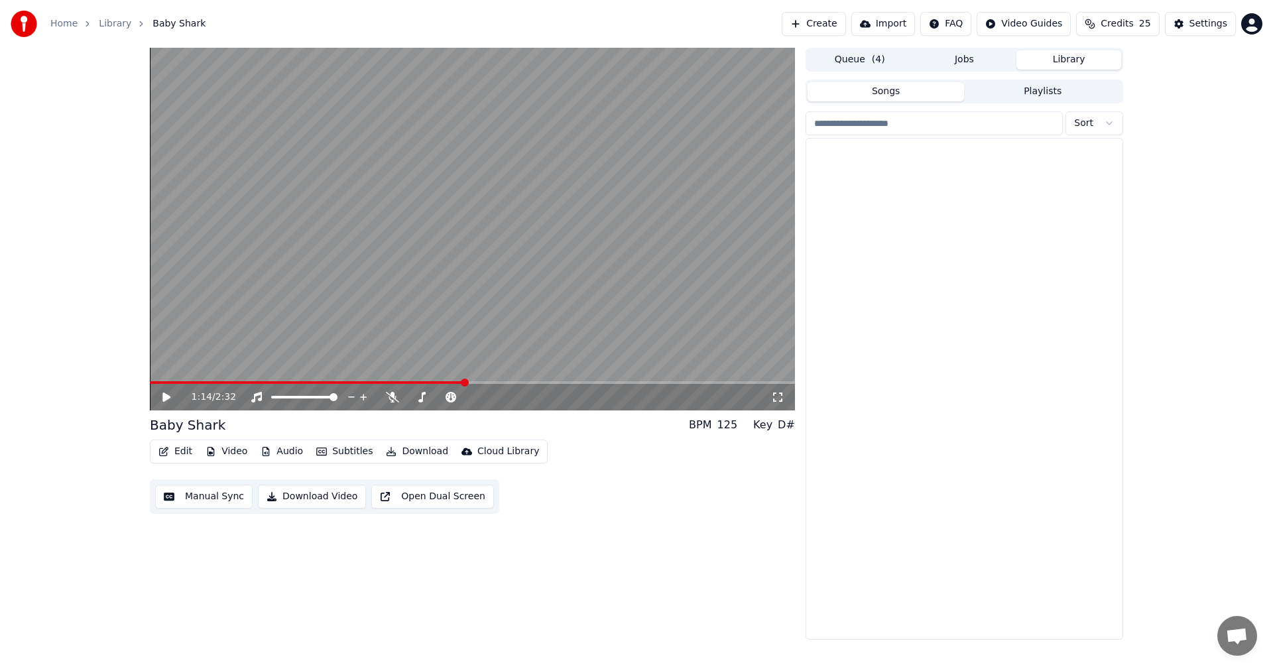
click at [1054, 59] on button "Library" at bounding box center [1069, 59] width 105 height 19
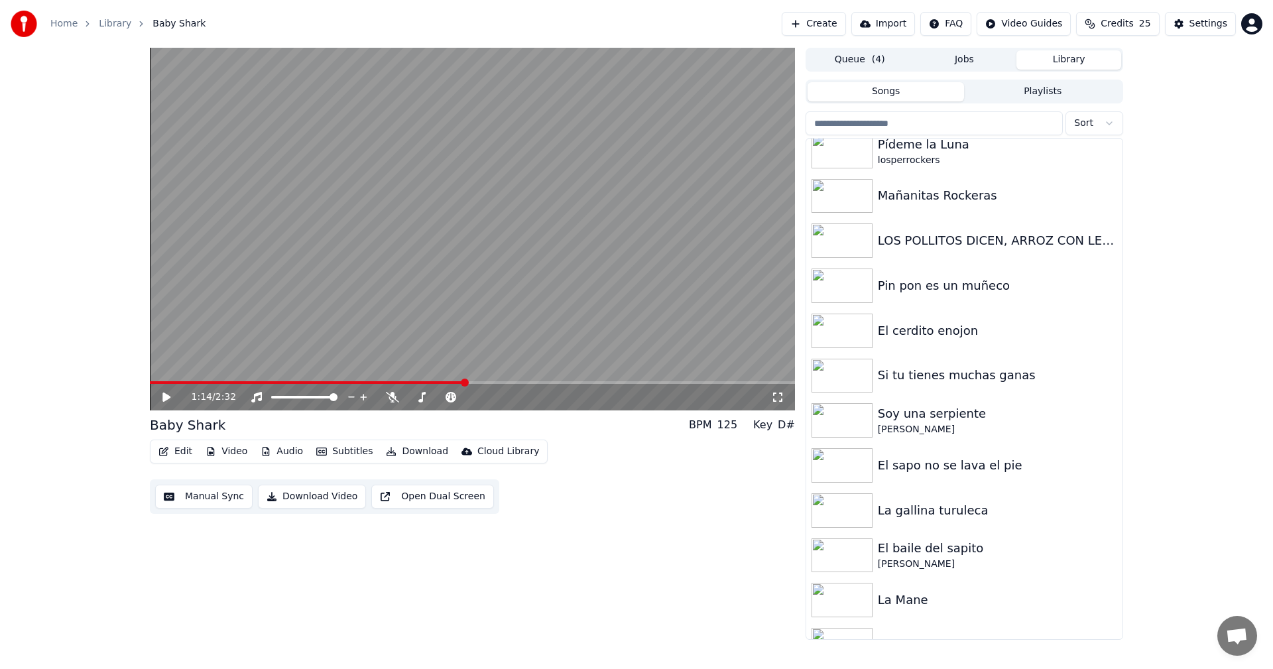
scroll to position [173, 0]
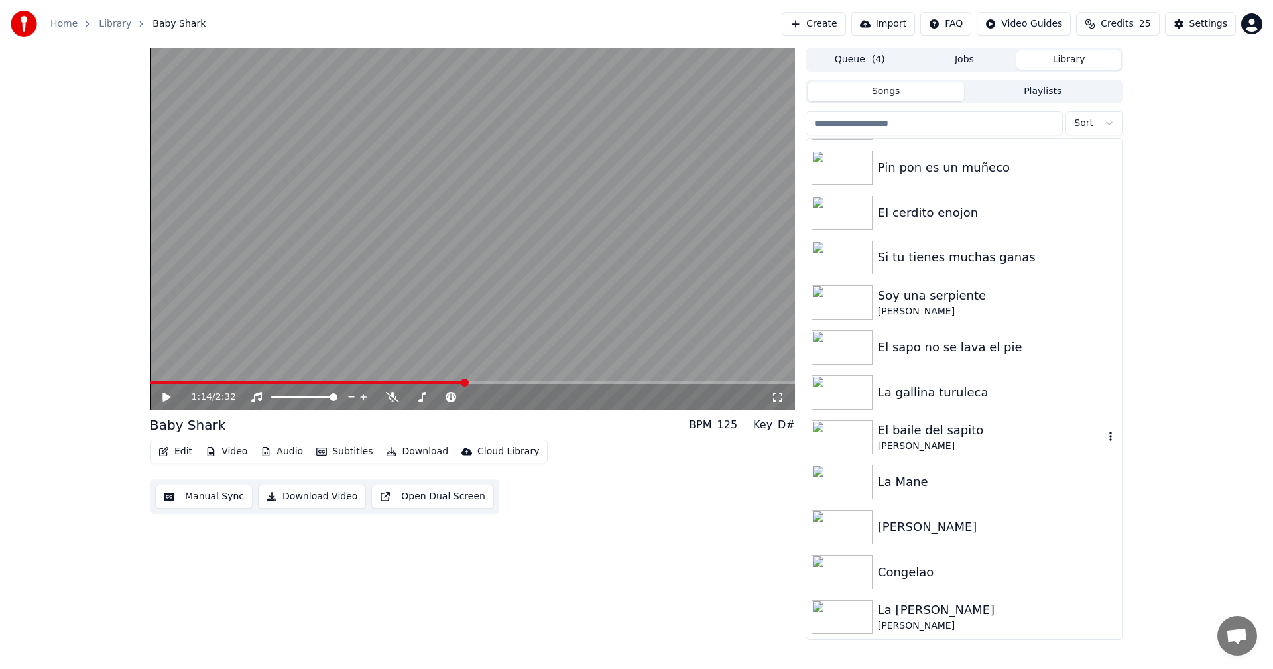
click at [918, 440] on div "[PERSON_NAME]" at bounding box center [991, 446] width 226 height 13
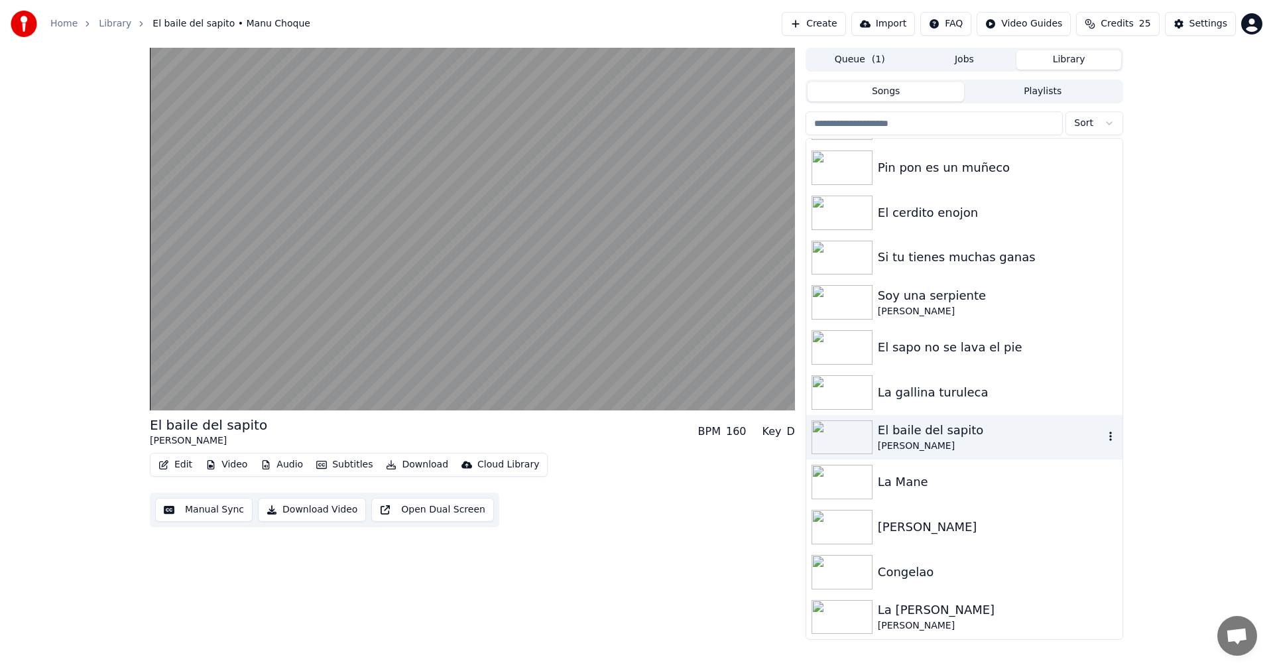
click at [1104, 441] on icon "button" at bounding box center [1110, 436] width 13 height 11
click at [942, 436] on div "El baile del sapito" at bounding box center [991, 430] width 226 height 19
click at [1045, 95] on button "Playlists" at bounding box center [1042, 91] width 157 height 19
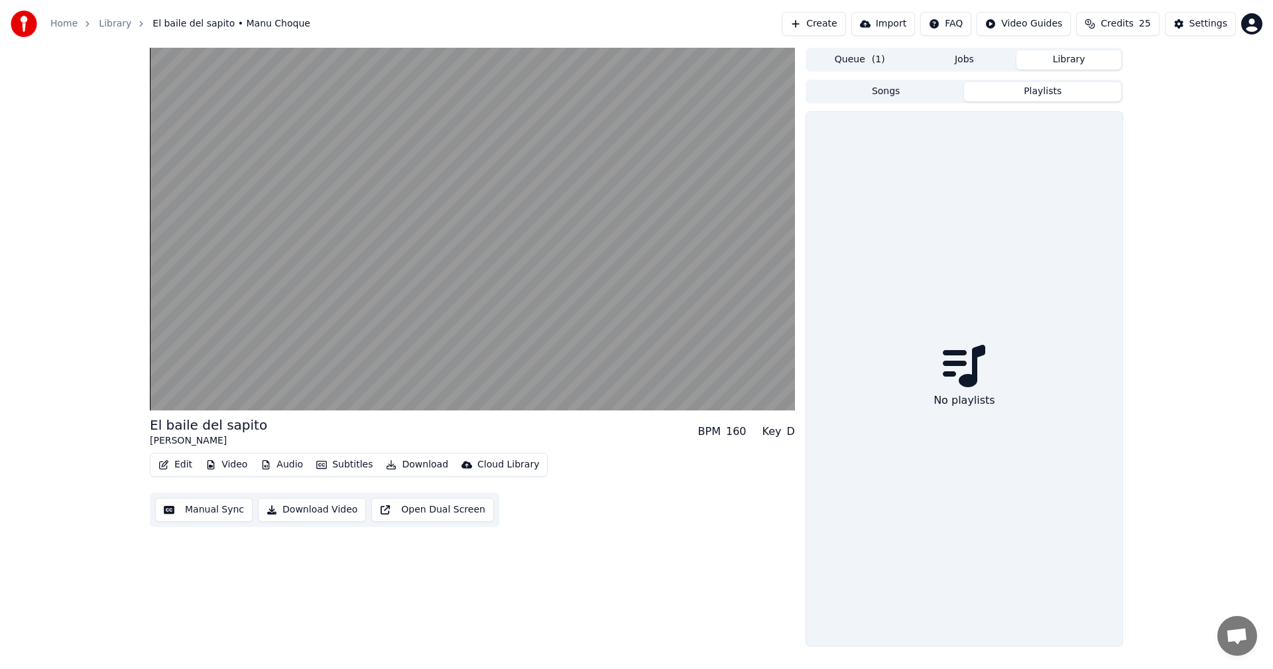
click at [914, 95] on button "Songs" at bounding box center [886, 91] width 157 height 19
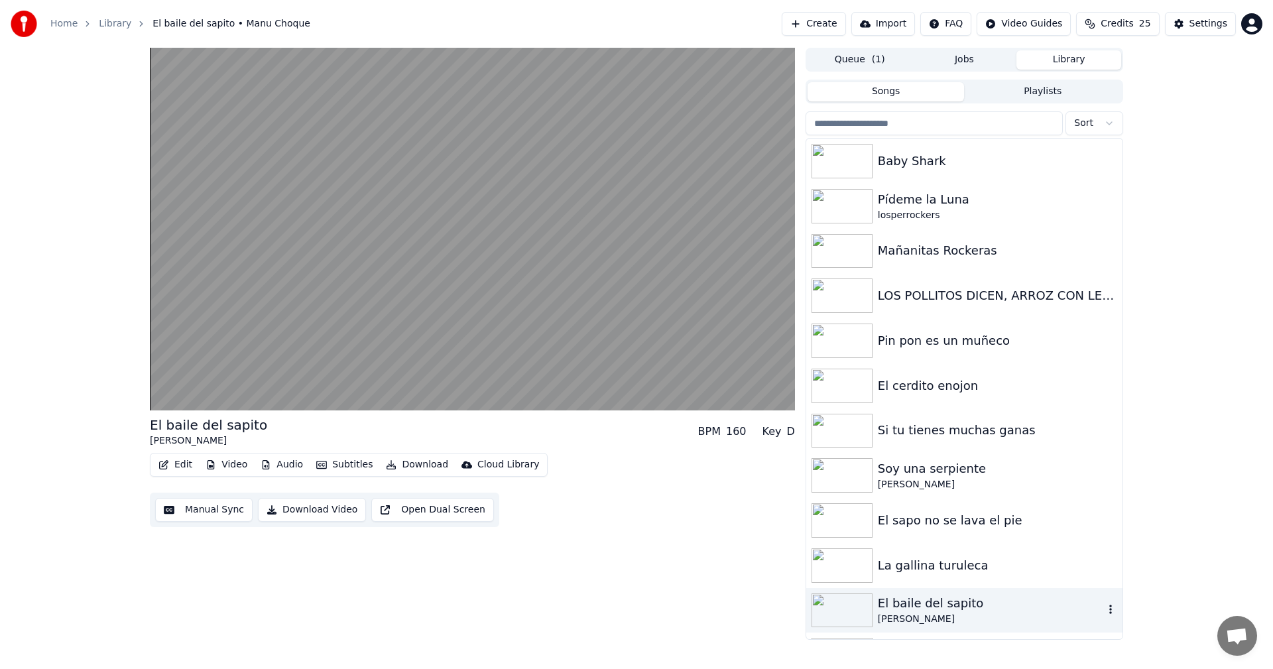
click at [1104, 612] on icon "button" at bounding box center [1110, 609] width 13 height 11
click at [584, 583] on div "El baile del sapito Manu Choque BPM 160 Key D Edit Video Audio Subtitles Downlo…" at bounding box center [472, 344] width 645 height 592
click at [969, 62] on button "Jobs" at bounding box center [964, 59] width 105 height 19
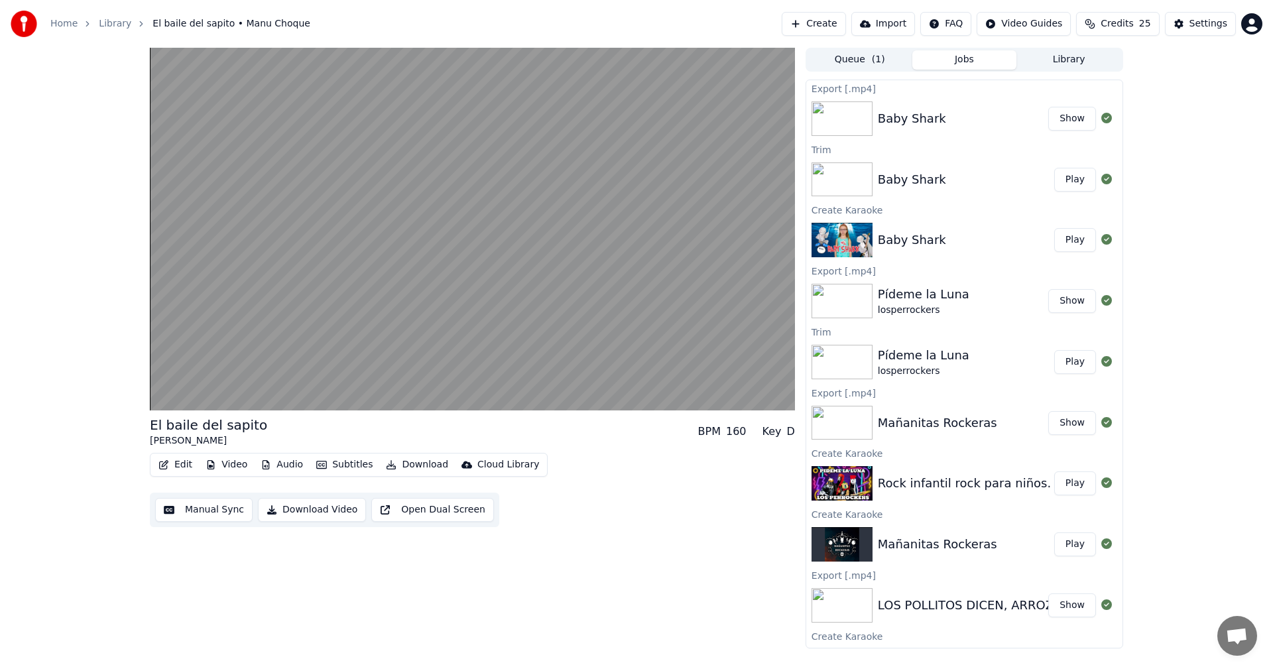
click at [1079, 54] on button "Library" at bounding box center [1069, 59] width 105 height 19
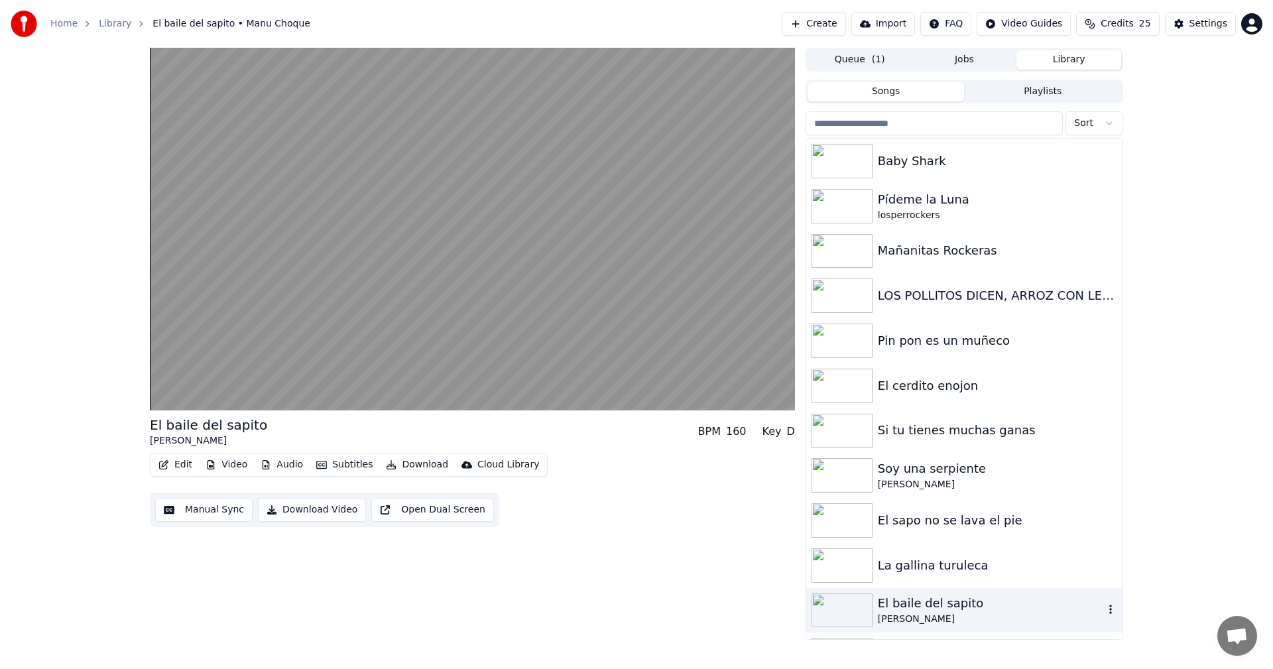
click at [1068, 617] on div "[PERSON_NAME]" at bounding box center [991, 619] width 226 height 13
click at [854, 615] on img at bounding box center [842, 610] width 61 height 34
click at [928, 95] on button "Songs" at bounding box center [886, 91] width 157 height 19
click at [968, 56] on button "Jobs" at bounding box center [964, 59] width 105 height 19
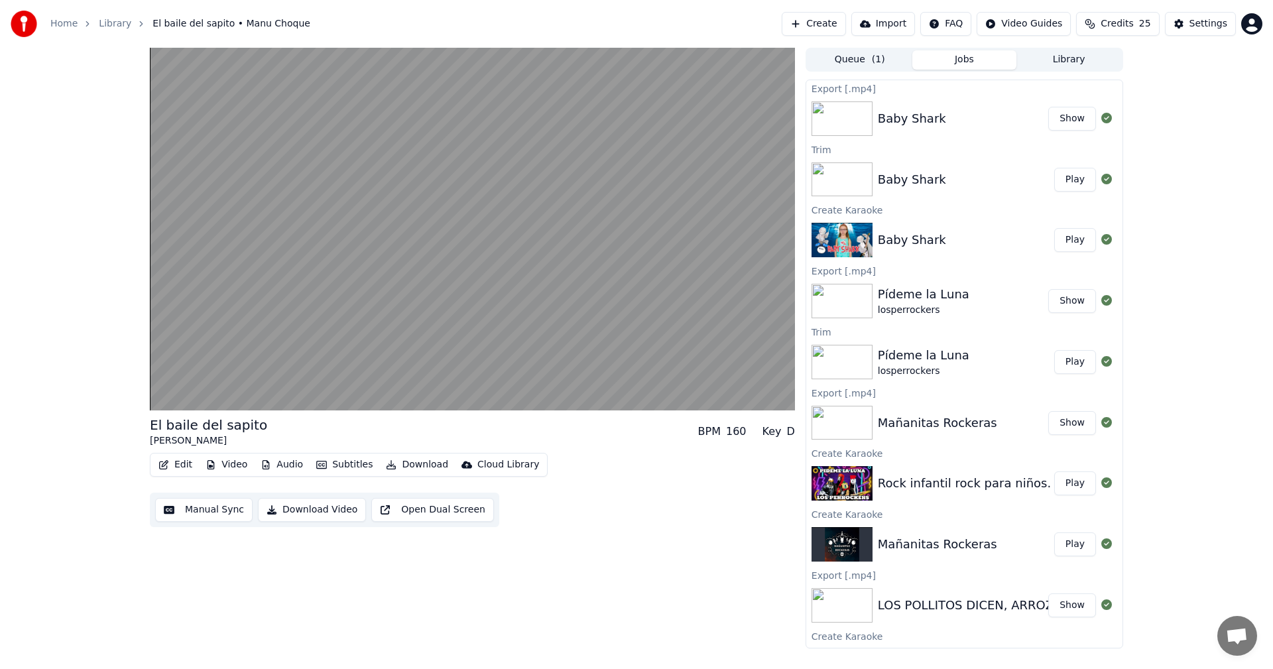
click at [1074, 66] on button "Library" at bounding box center [1069, 59] width 105 height 19
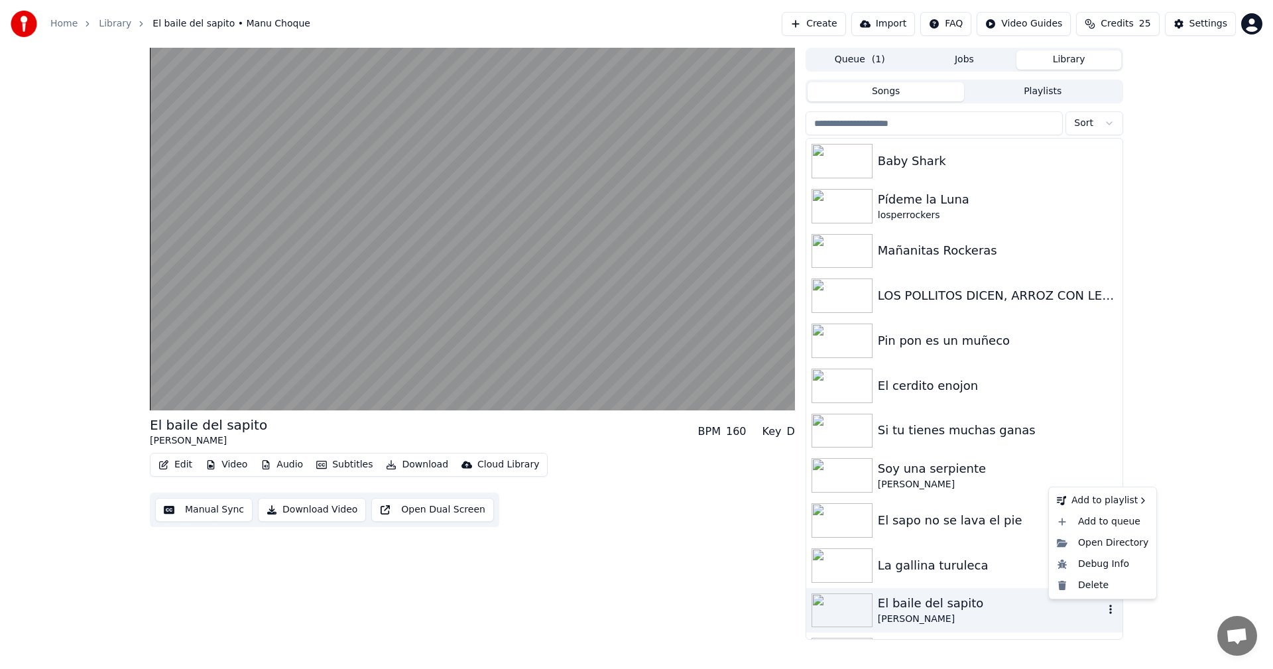
click at [1105, 611] on icon "button" at bounding box center [1110, 609] width 13 height 11
click at [286, 515] on button "Download Video" at bounding box center [312, 510] width 108 height 24
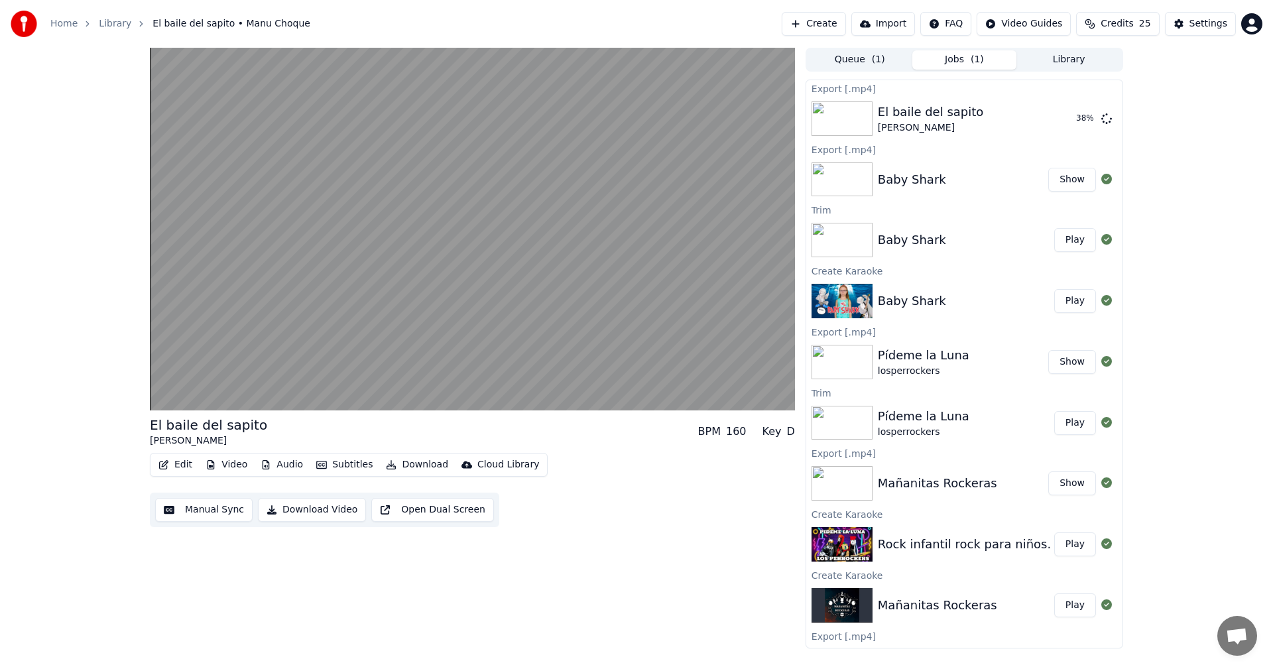
click at [1056, 66] on button "Library" at bounding box center [1069, 59] width 105 height 19
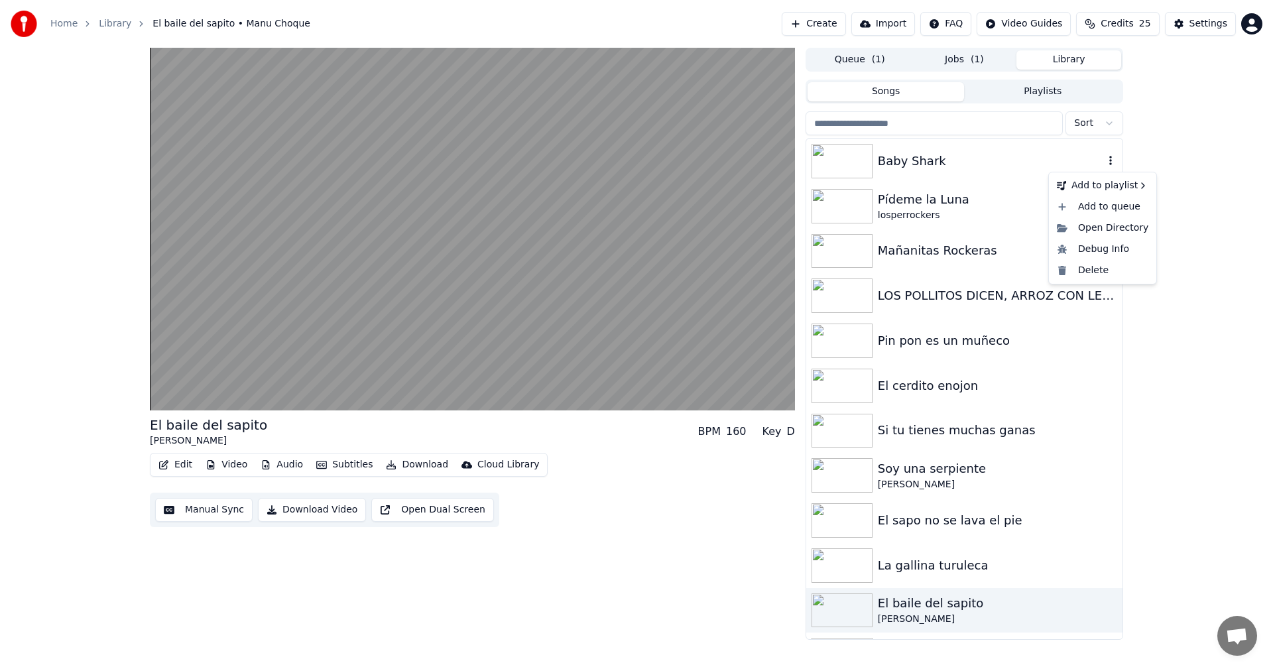
click at [1104, 166] on button "button" at bounding box center [1110, 161] width 13 height 16
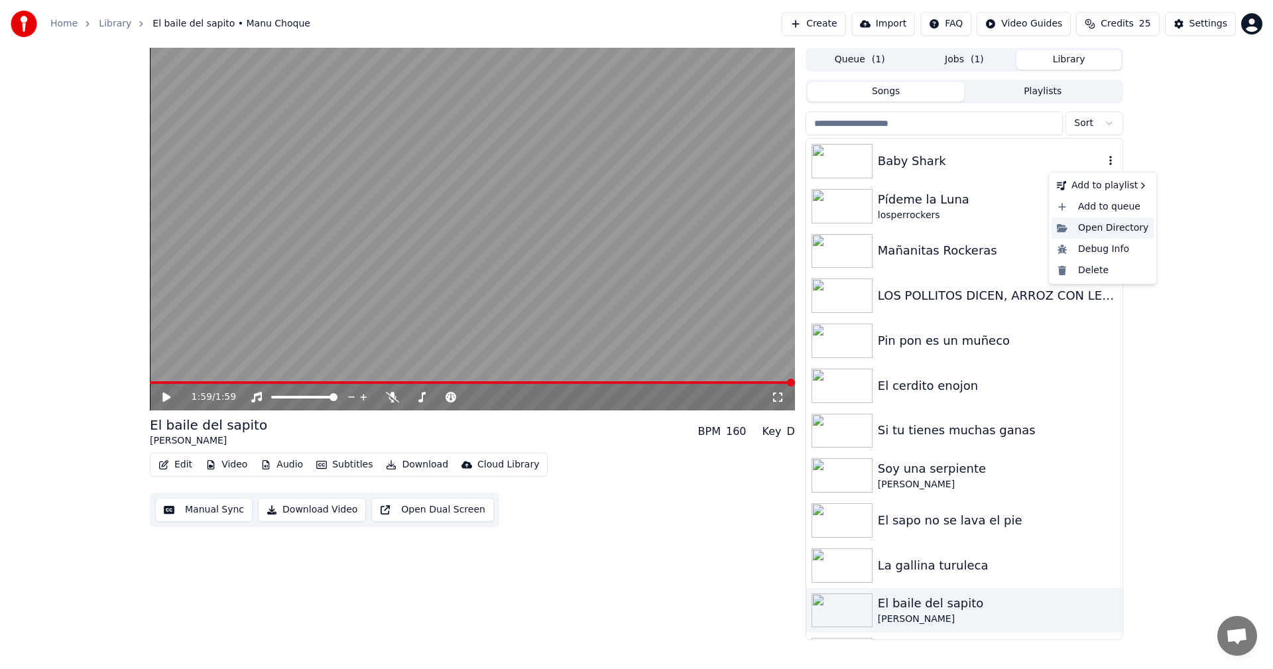
click at [1091, 231] on div "Open Directory" at bounding box center [1103, 228] width 102 height 21
click at [851, 149] on img at bounding box center [842, 161] width 61 height 34
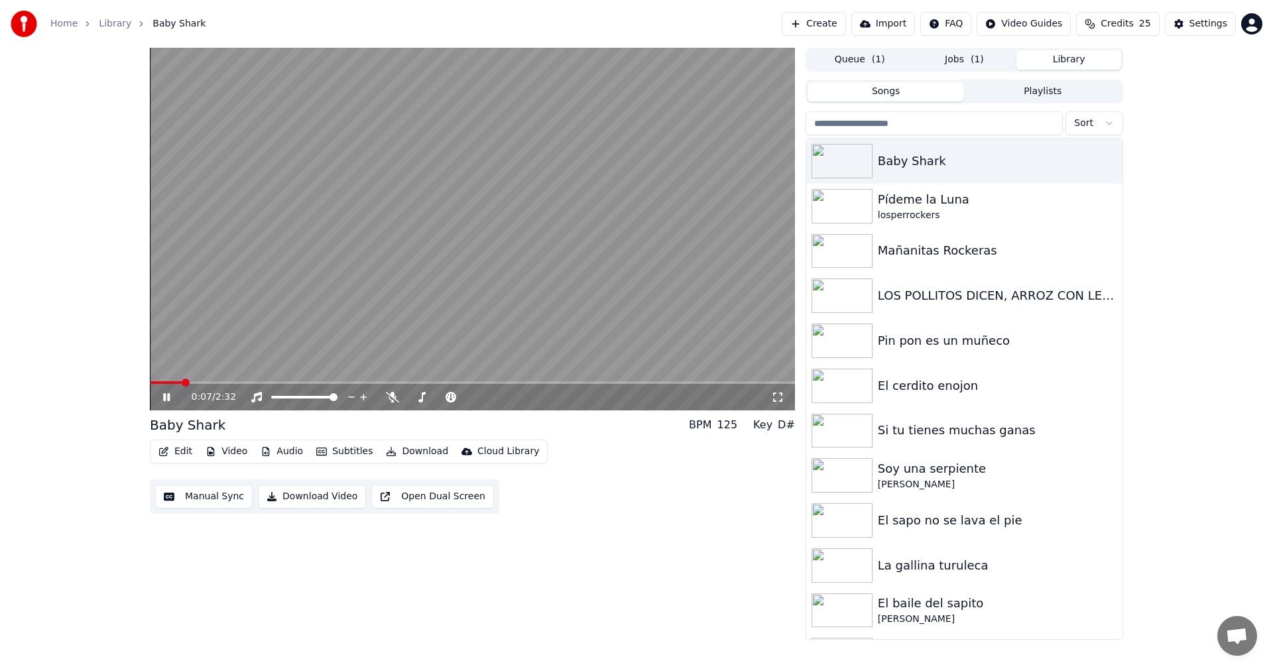
click at [952, 64] on button "Jobs ( 1 )" at bounding box center [964, 59] width 105 height 19
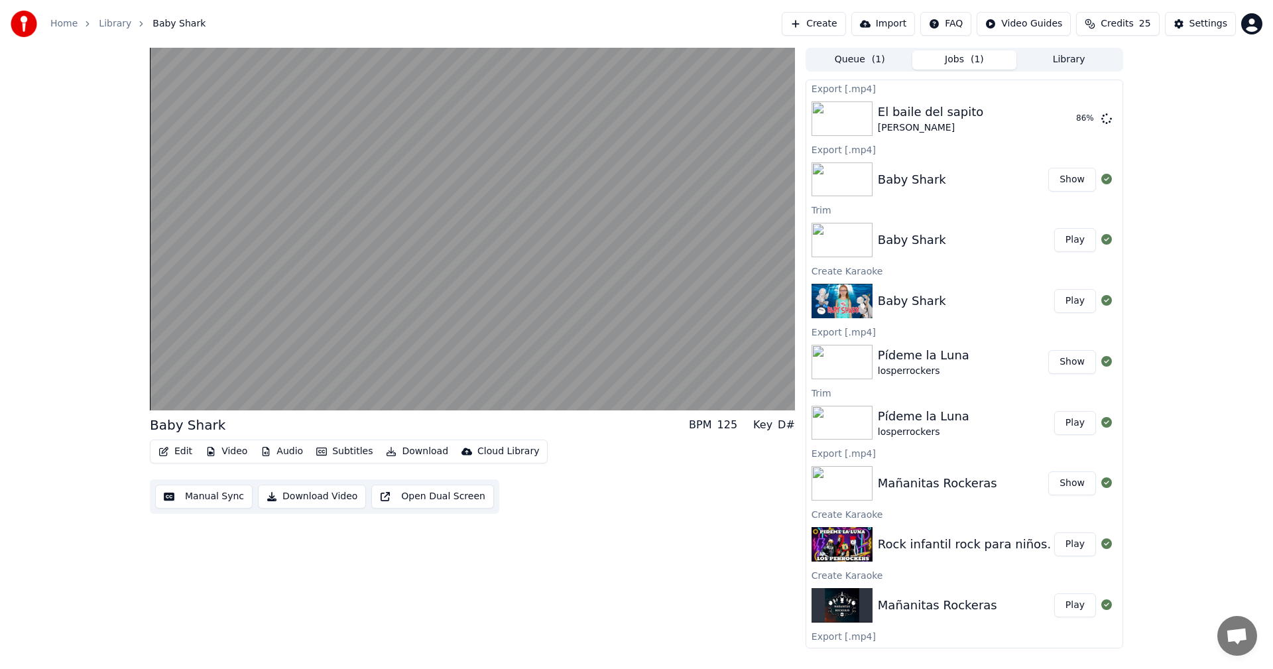
click at [1060, 181] on button "Show" at bounding box center [1072, 180] width 48 height 24
click at [1060, 121] on button "Show" at bounding box center [1072, 119] width 48 height 24
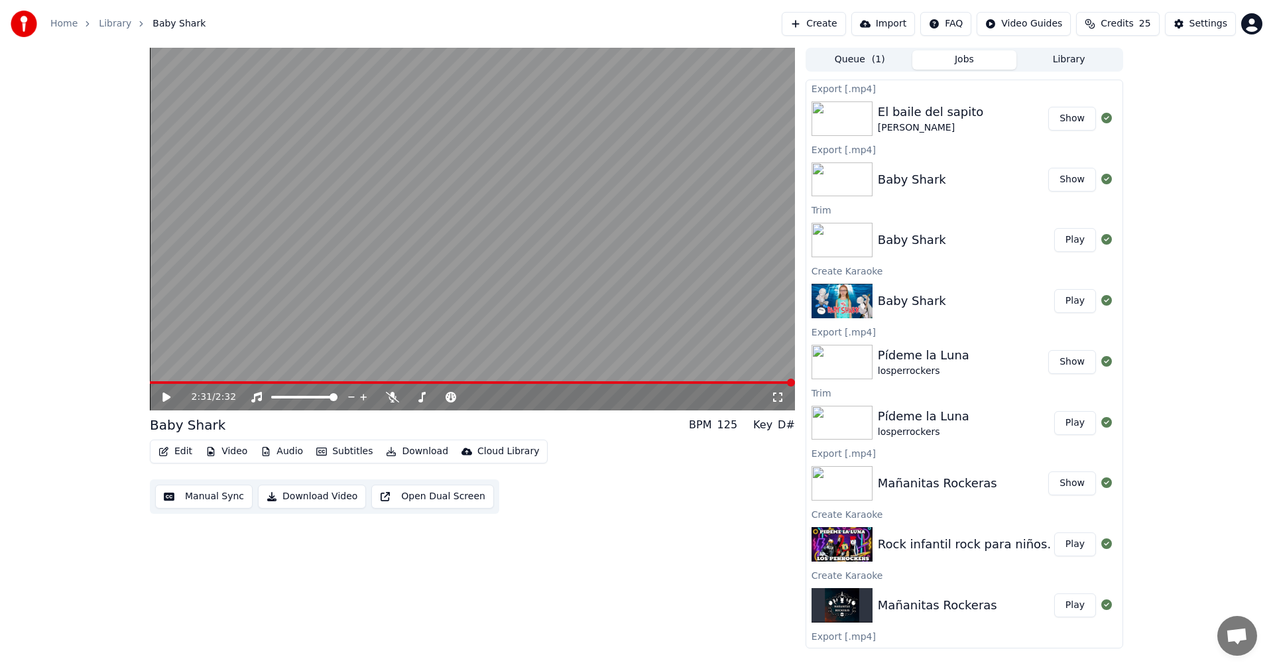
click at [1065, 62] on button "Library" at bounding box center [1069, 59] width 105 height 19
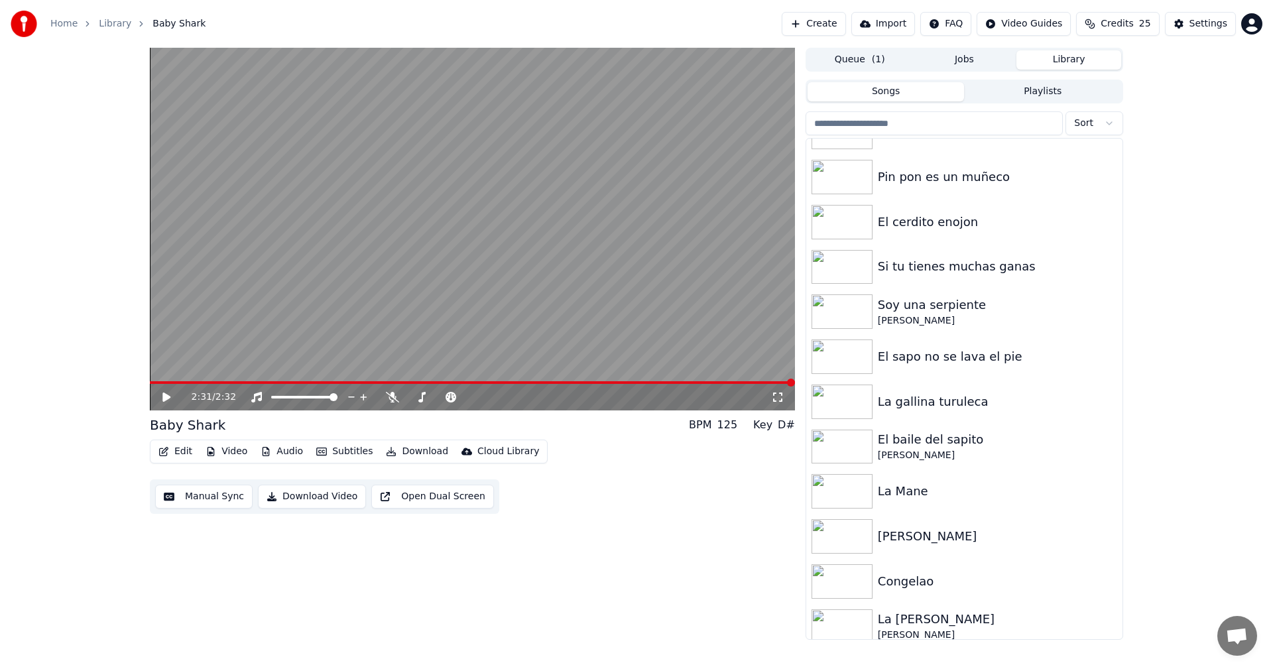
scroll to position [173, 0]
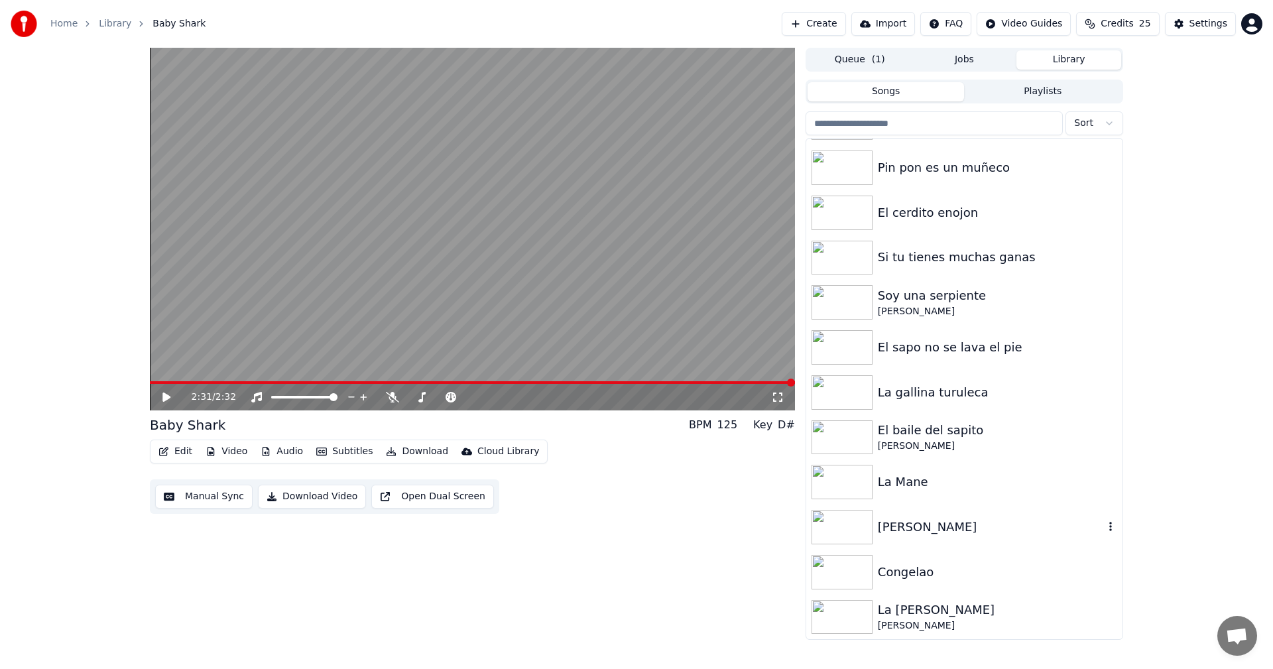
click at [930, 535] on div "[PERSON_NAME]" at bounding box center [991, 527] width 226 height 19
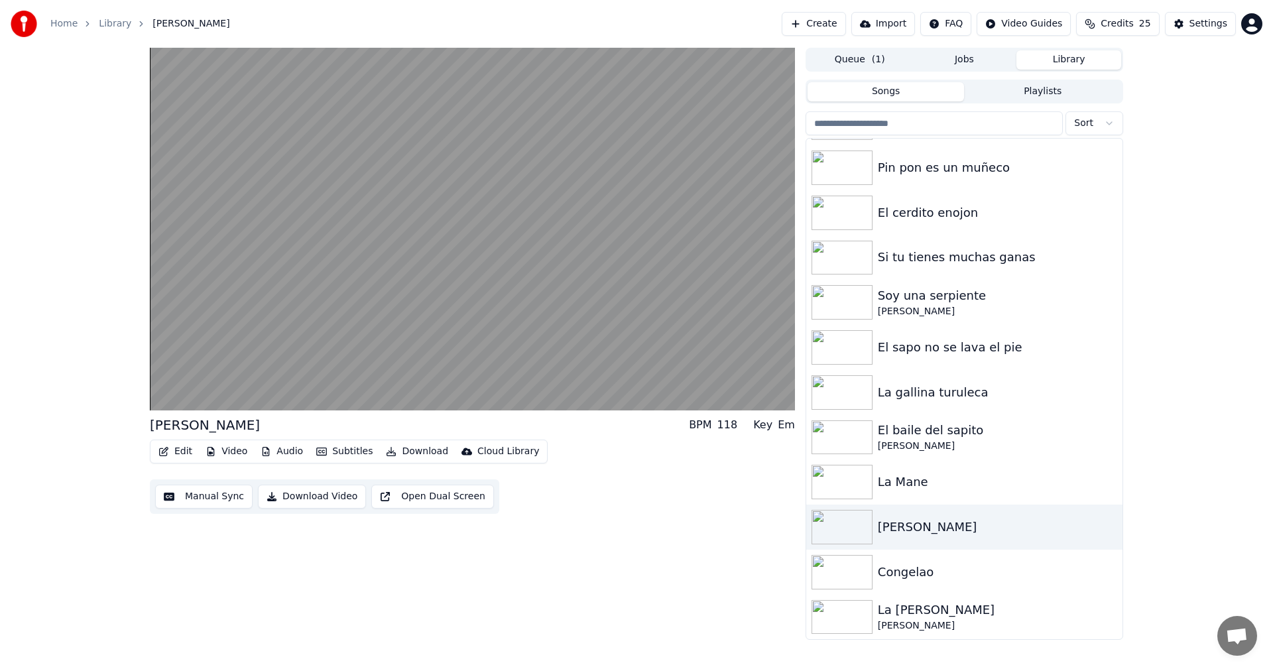
click at [207, 499] on button "Manual Sync" at bounding box center [203, 497] width 97 height 24
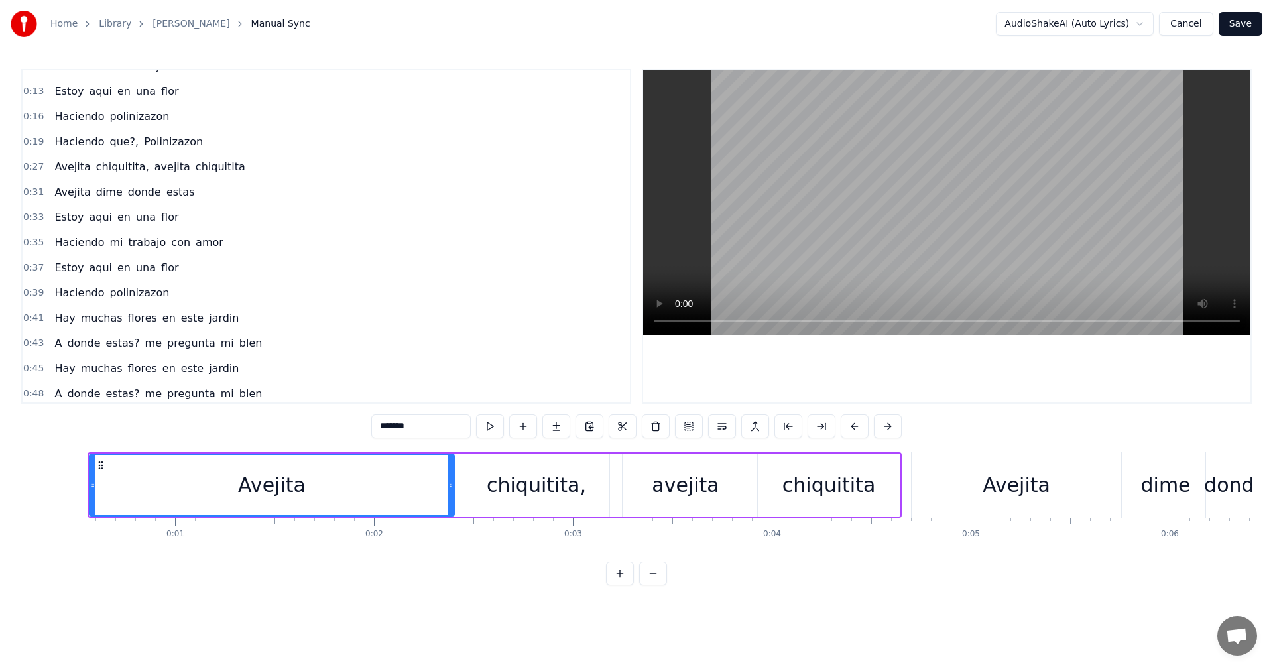
scroll to position [99, 0]
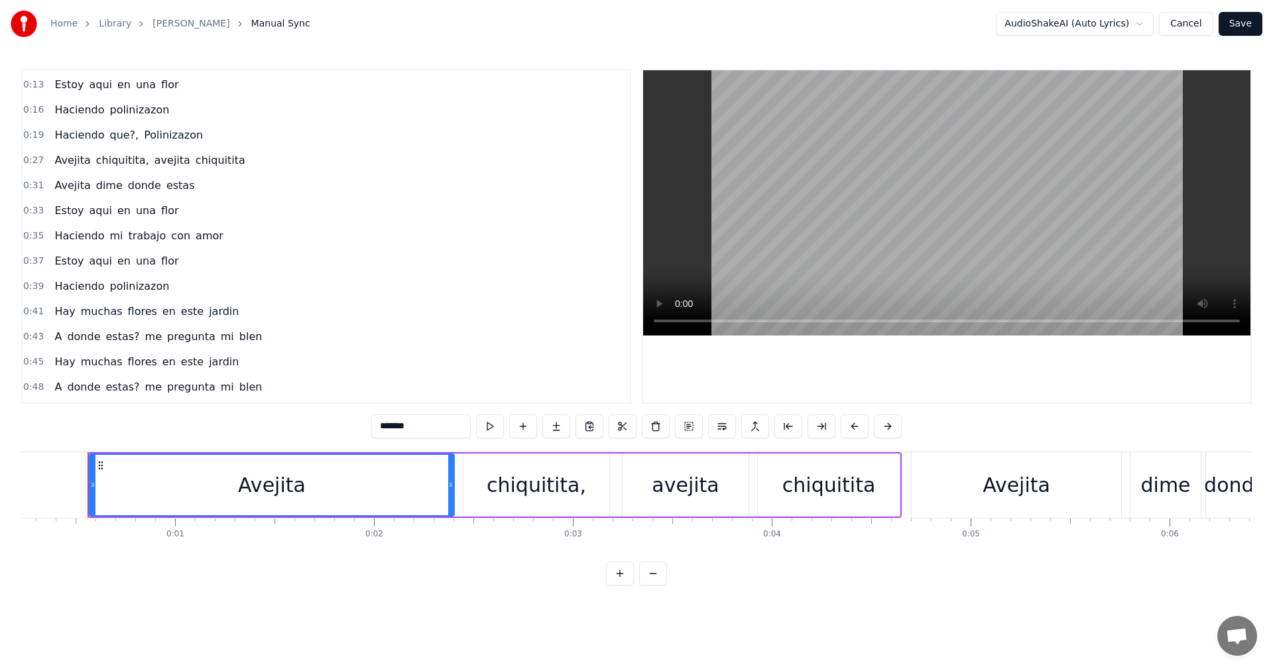
click at [238, 342] on span "blen" at bounding box center [251, 336] width 26 height 15
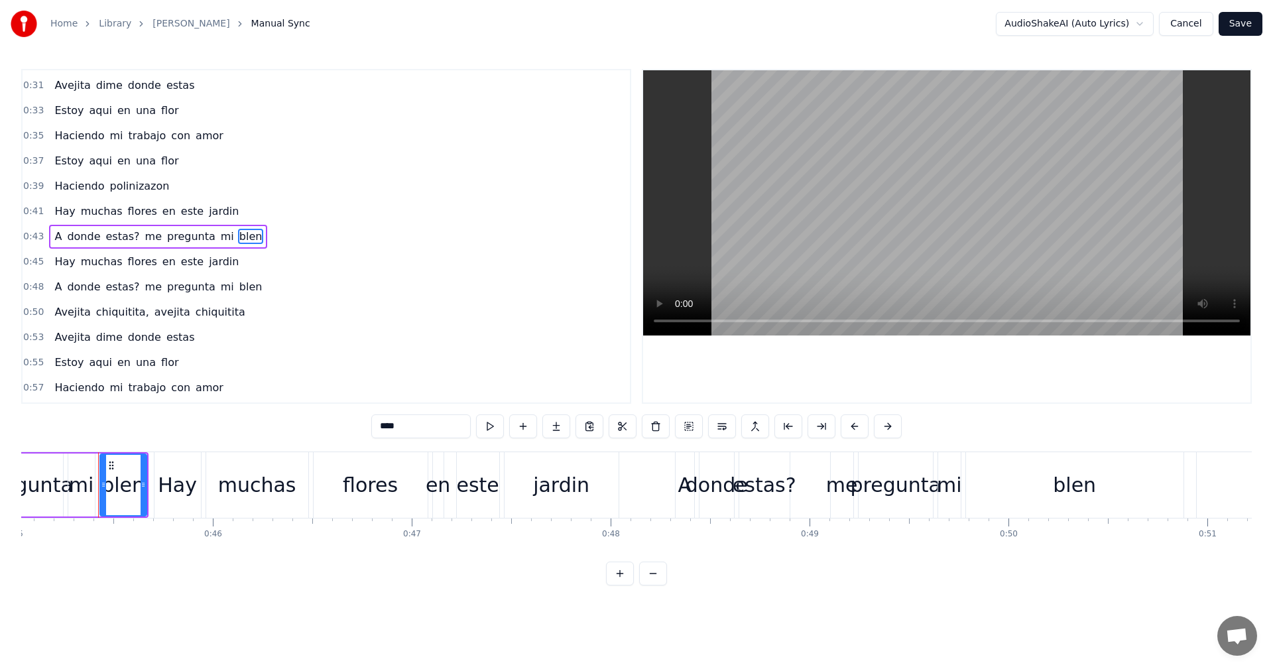
scroll to position [0, 8969]
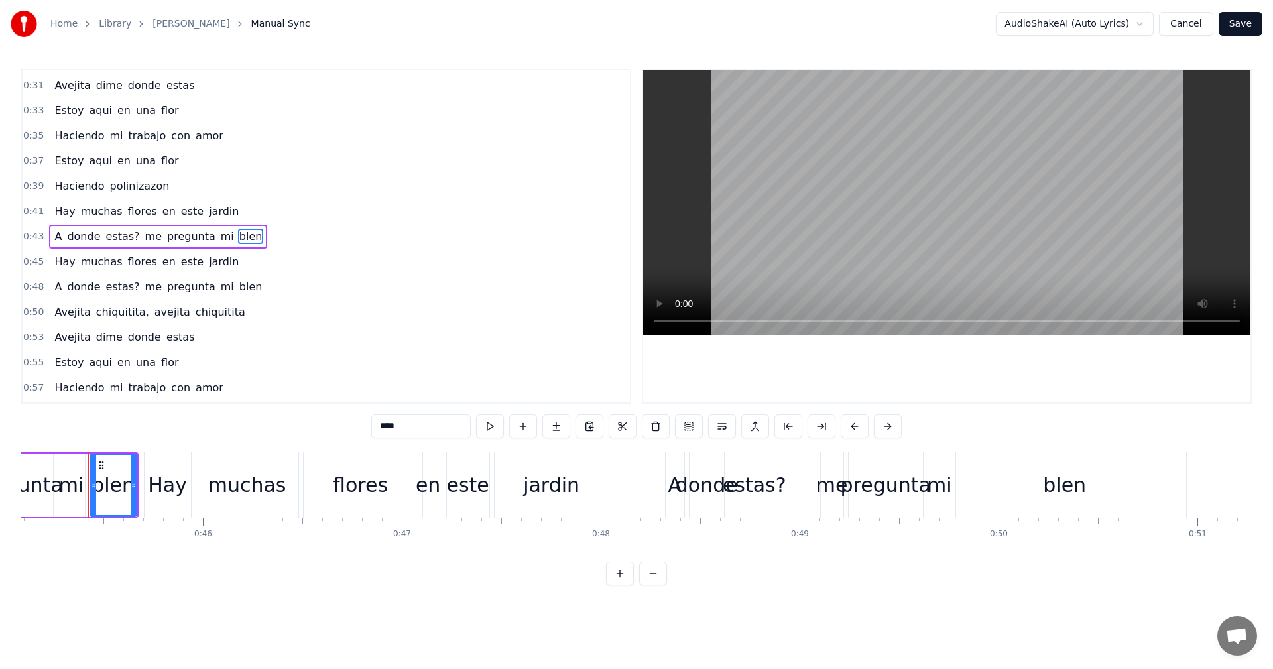
click at [418, 424] on input "****" at bounding box center [420, 426] width 99 height 24
click at [219, 231] on span "mi" at bounding box center [227, 236] width 16 height 15
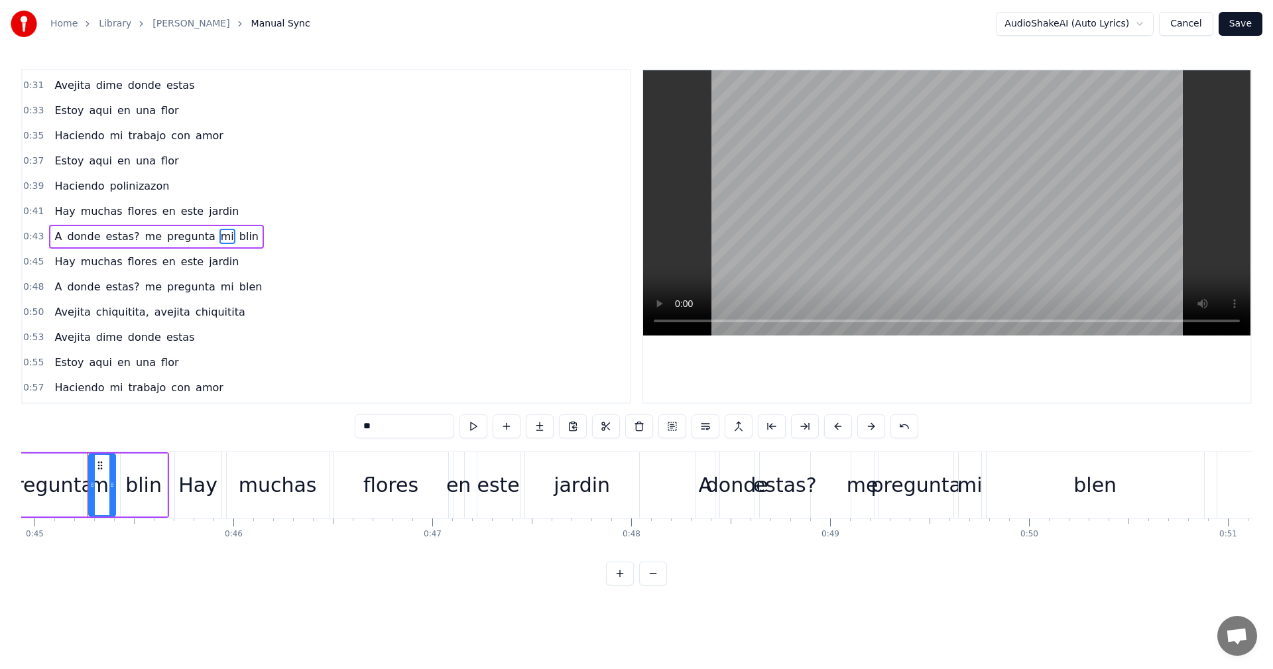
scroll to position [0, 8938]
drag, startPoint x: 396, startPoint y: 427, endPoint x: 290, endPoint y: 428, distance: 105.4
click at [290, 428] on div "0:00 [PERSON_NAME], avejita chiquitita 0:04 Avejita dime donde estas 0:07 Estoy…" at bounding box center [636, 327] width 1231 height 517
click at [361, 430] on input "****" at bounding box center [404, 426] width 99 height 24
click at [389, 428] on input "****" at bounding box center [404, 426] width 99 height 24
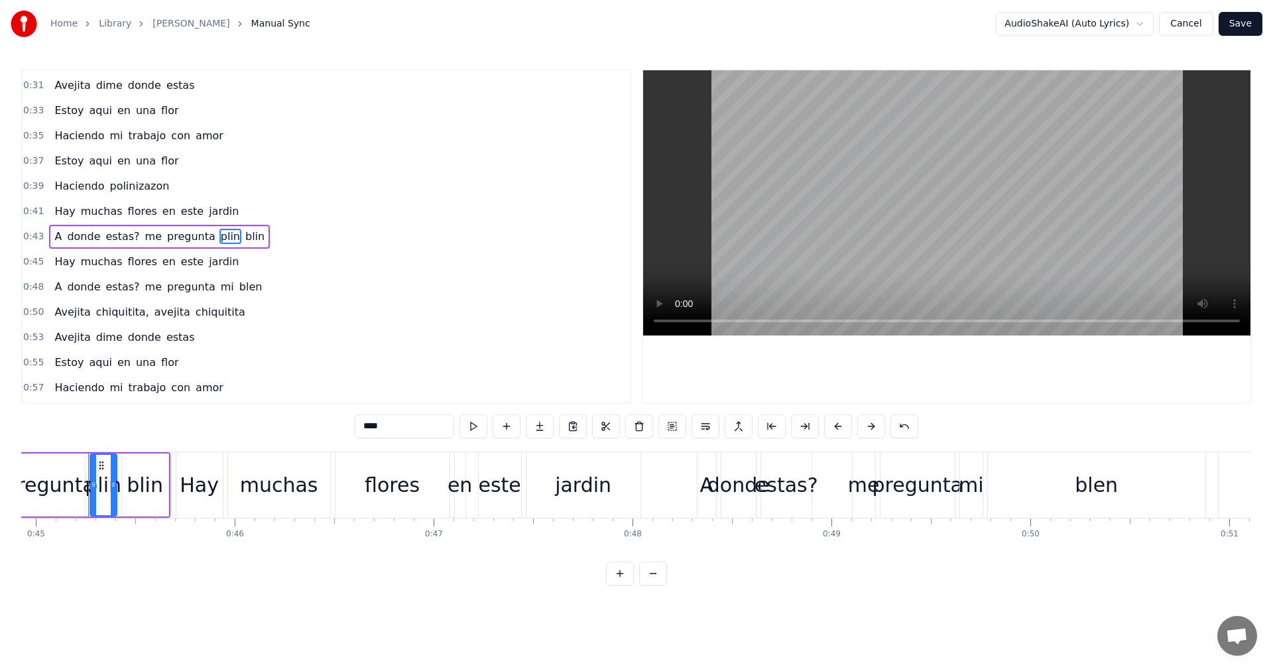
click at [403, 424] on input "****" at bounding box center [404, 426] width 99 height 24
drag, startPoint x: 353, startPoint y: 425, endPoint x: 326, endPoint y: 409, distance: 32.1
click at [330, 418] on div "0:00 [PERSON_NAME], avejita chiquitita 0:04 Avejita dime donde estas 0:07 Estoy…" at bounding box center [636, 327] width 1231 height 517
click at [247, 239] on span "blin" at bounding box center [258, 236] width 22 height 15
drag, startPoint x: 324, startPoint y: 414, endPoint x: 306, endPoint y: 414, distance: 17.9
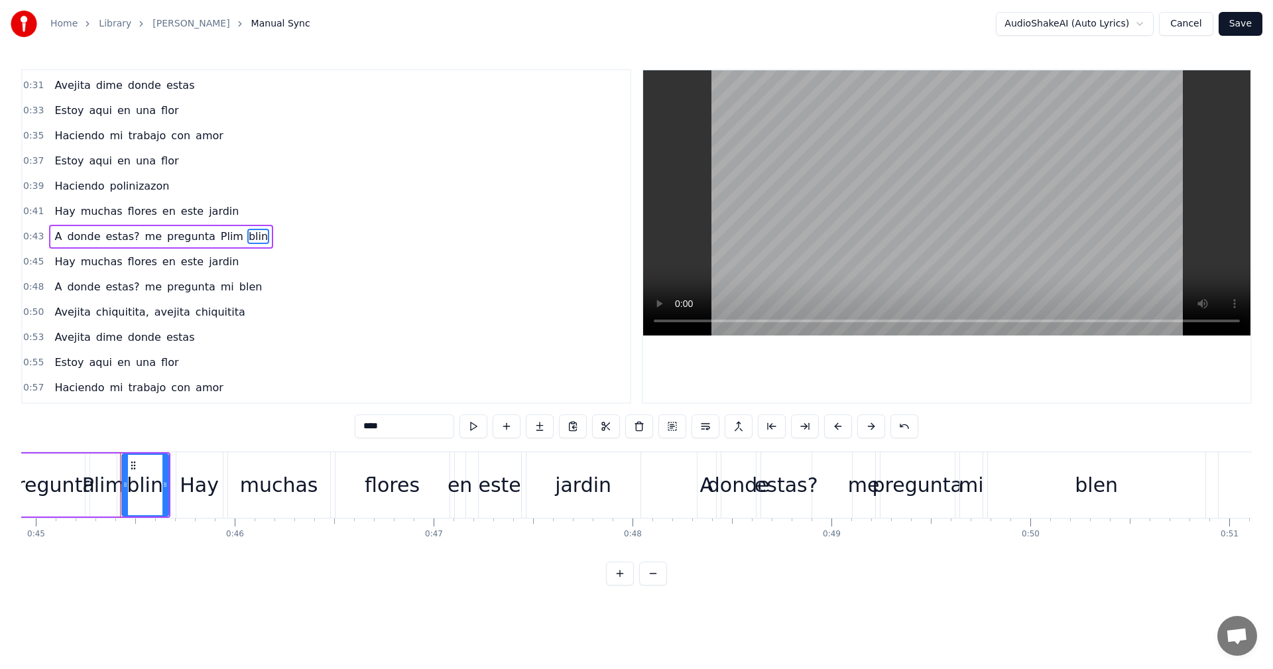
click at [310, 412] on div "0:00 [PERSON_NAME], avejita chiquitita 0:04 Avejita dime donde estas 0:07 Estoy…" at bounding box center [636, 327] width 1231 height 517
paste input "text"
drag, startPoint x: 306, startPoint y: 414, endPoint x: 339, endPoint y: 433, distance: 37.8
click at [338, 433] on div "0:00 [PERSON_NAME], avejita chiquitita 0:04 Avejita dime donde estas 0:07 Estoy…" at bounding box center [636, 327] width 1231 height 517
drag, startPoint x: 561, startPoint y: 448, endPoint x: 607, endPoint y: 420, distance: 54.1
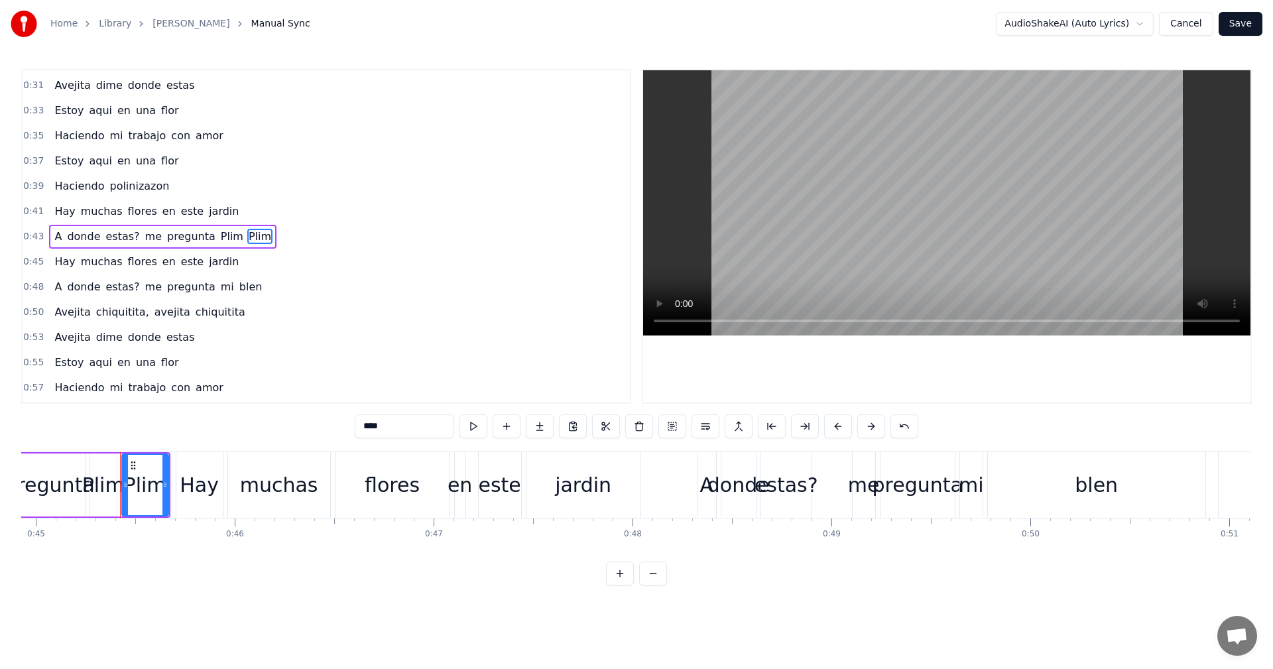
click at [607, 420] on div "0:00 [PERSON_NAME], avejita chiquitita 0:04 Avejita dime donde estas 0:07 Estoy…" at bounding box center [636, 327] width 1231 height 517
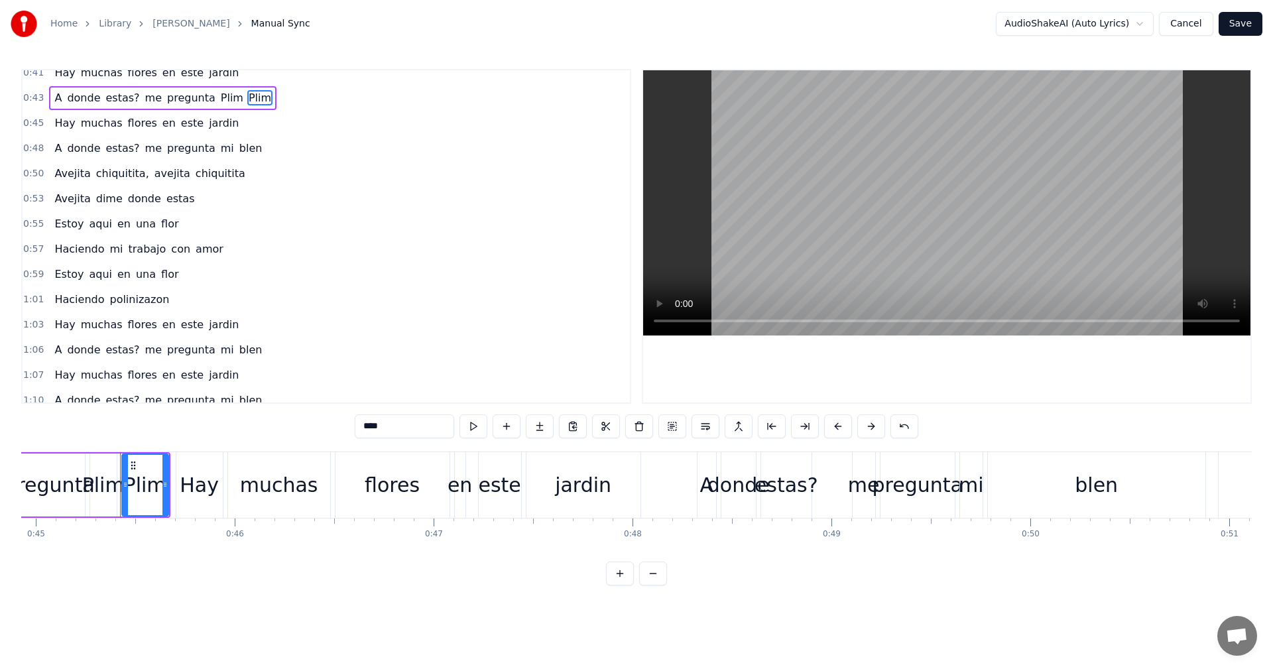
scroll to position [353, 0]
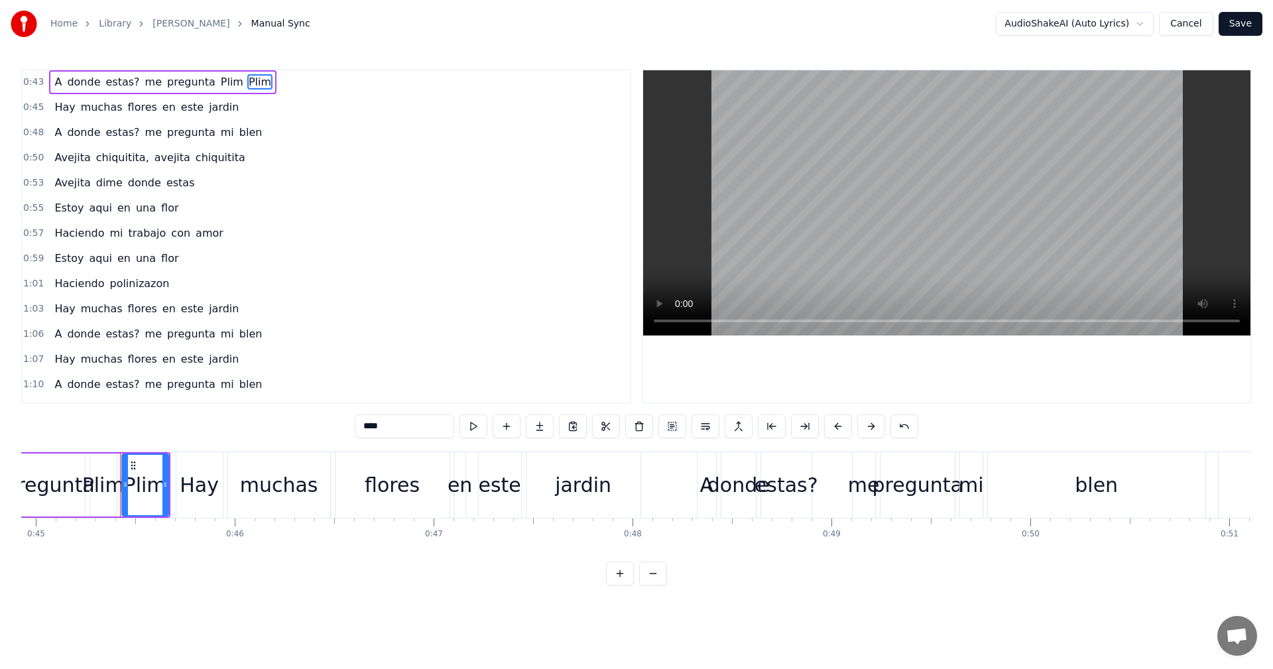
click at [219, 338] on span "mi" at bounding box center [227, 333] width 16 height 15
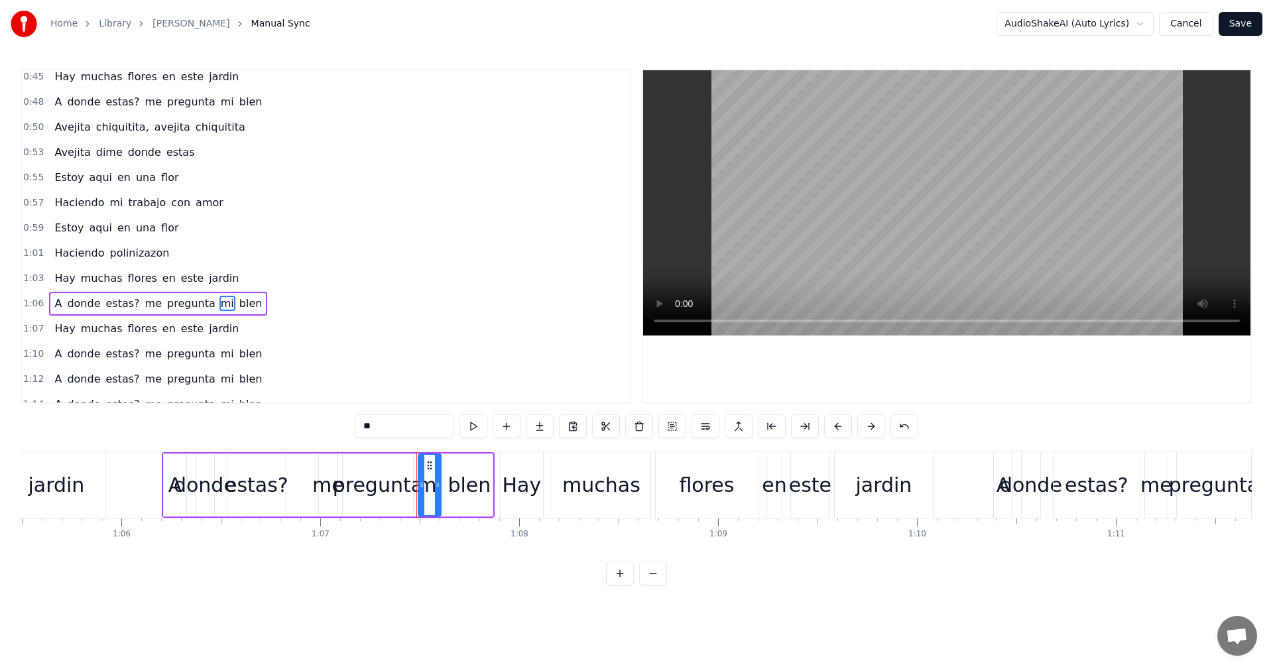
scroll to position [0, 13358]
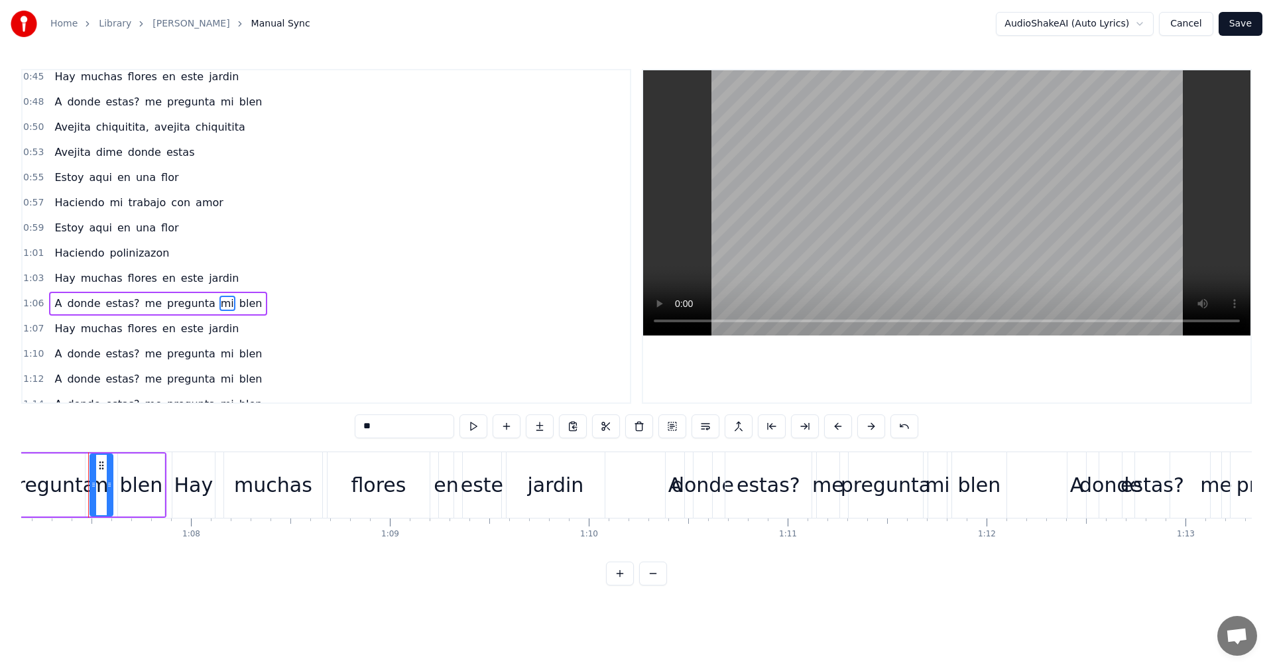
drag, startPoint x: 391, startPoint y: 427, endPoint x: 270, endPoint y: 403, distance: 123.7
click at [270, 403] on div "0:00 [PERSON_NAME], avejita chiquitita 0:04 Avejita dime donde estas 0:07 Estoy…" at bounding box center [636, 327] width 1231 height 517
paste input "**"
click at [247, 304] on span "blen" at bounding box center [260, 303] width 26 height 15
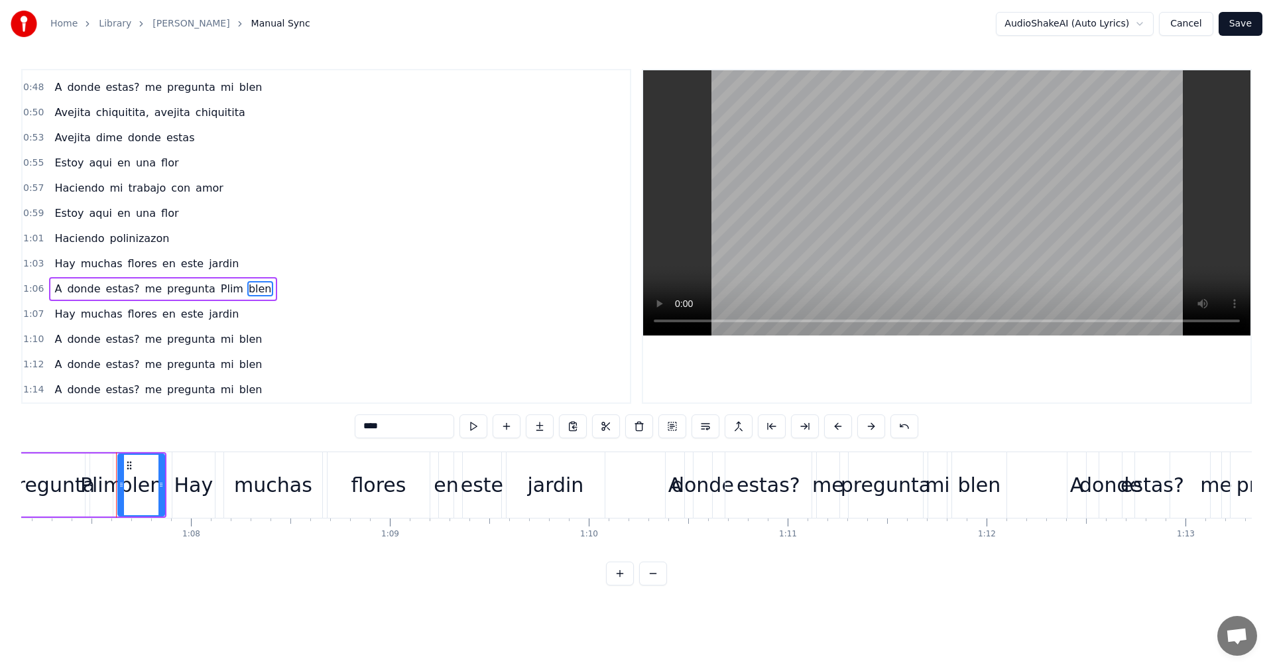
drag, startPoint x: 353, startPoint y: 418, endPoint x: 338, endPoint y: 414, distance: 15.8
click at [338, 414] on div "0:00 [PERSON_NAME], avejita chiquitita 0:04 Avejita dime donde estas 0:07 Estoy…" at bounding box center [636, 327] width 1231 height 517
paste input "text"
type input "****"
click at [209, 348] on div "A donde estas? me pregunta mi blen" at bounding box center [158, 340] width 218 height 24
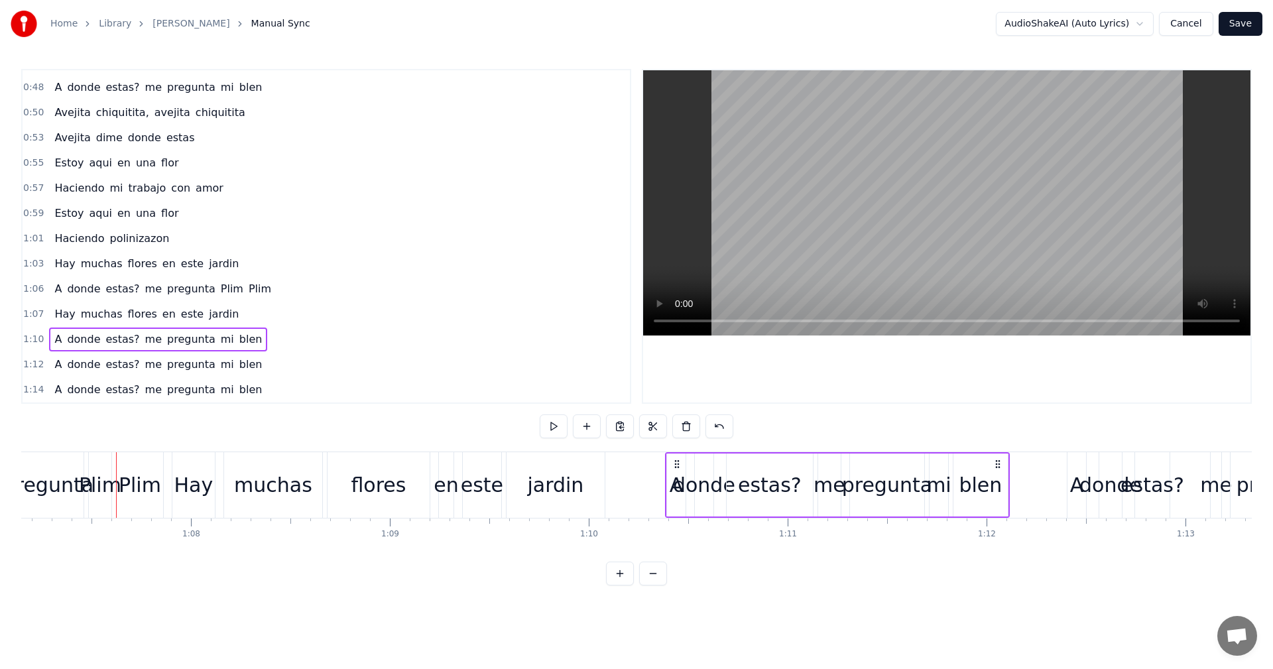
click at [219, 340] on span "mi" at bounding box center [227, 339] width 16 height 15
drag, startPoint x: 403, startPoint y: 423, endPoint x: 308, endPoint y: 420, distance: 94.2
click at [314, 412] on div "0:00 [PERSON_NAME], avejita chiquitita 0:04 Avejita dime donde estas 0:07 Estoy…" at bounding box center [636, 327] width 1231 height 517
paste input "**"
click at [247, 332] on span "blen" at bounding box center [260, 339] width 26 height 15
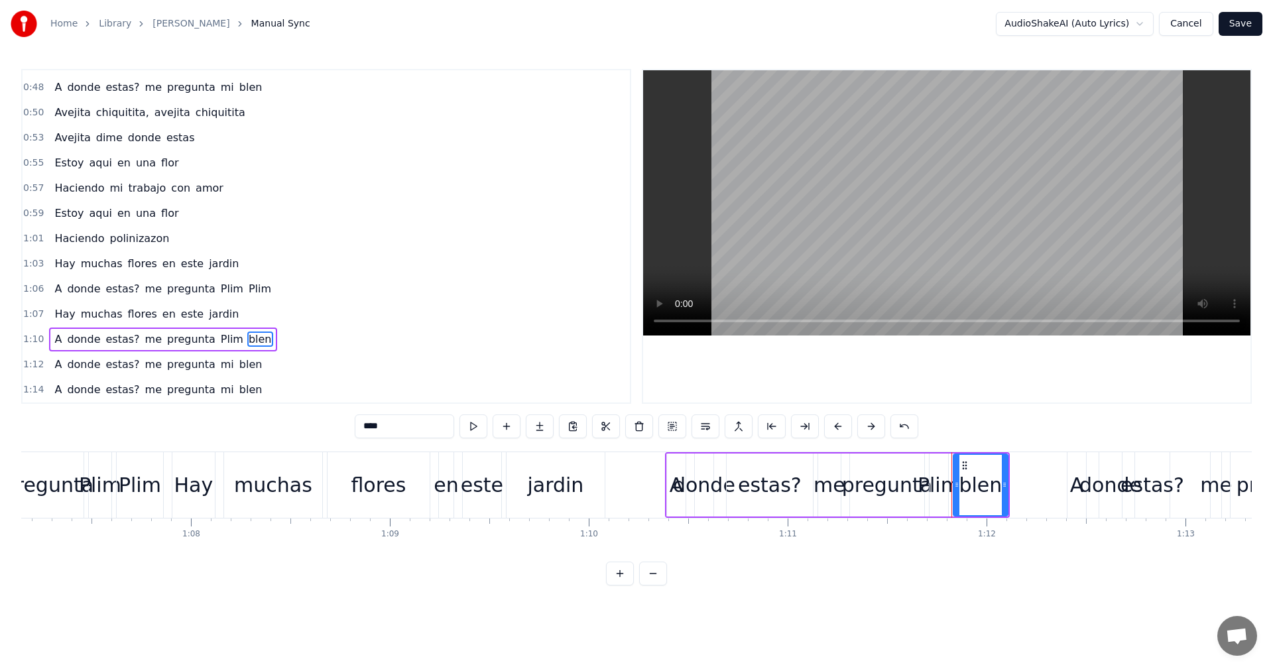
drag, startPoint x: 387, startPoint y: 432, endPoint x: 320, endPoint y: 416, distance: 68.2
click at [320, 416] on div "0:00 [PERSON_NAME], avejita chiquitita 0:04 Avejita dime donde estas 0:07 Estoy…" at bounding box center [636, 327] width 1231 height 517
paste input "text"
click at [219, 363] on span "mi" at bounding box center [227, 364] width 16 height 15
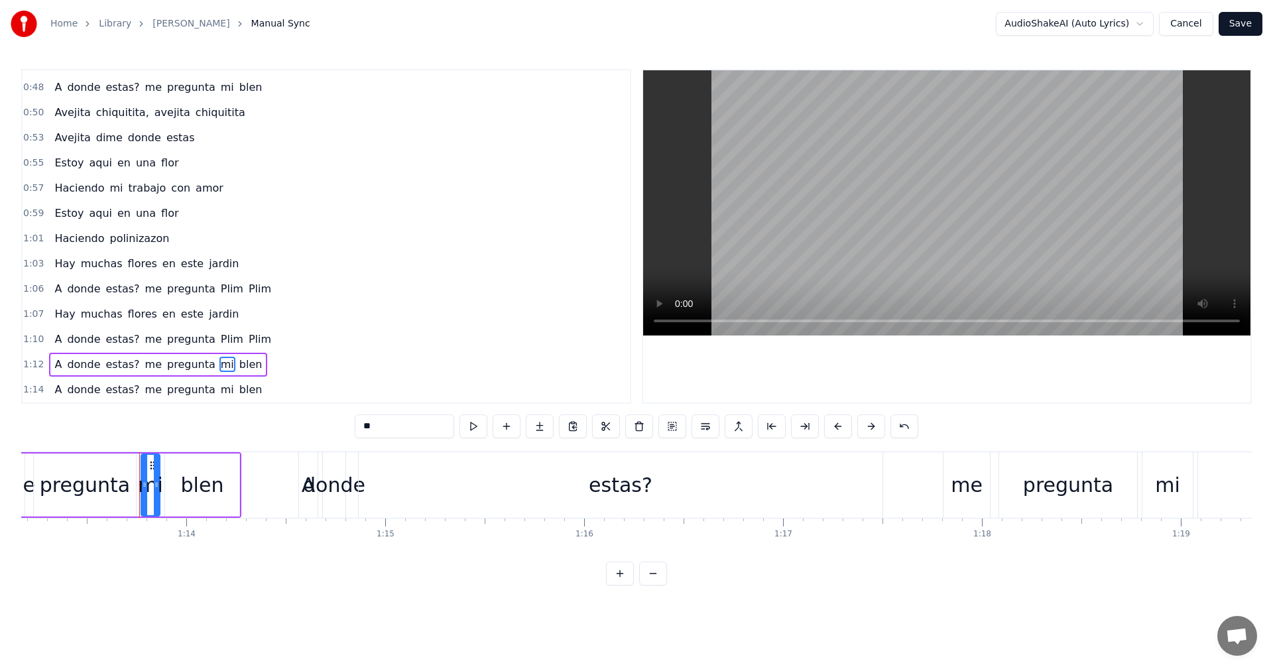
click at [322, 421] on div "0:00 [PERSON_NAME], avejita chiquitita 0:04 Avejita dime donde estas 0:07 Estoy…" at bounding box center [636, 327] width 1231 height 517
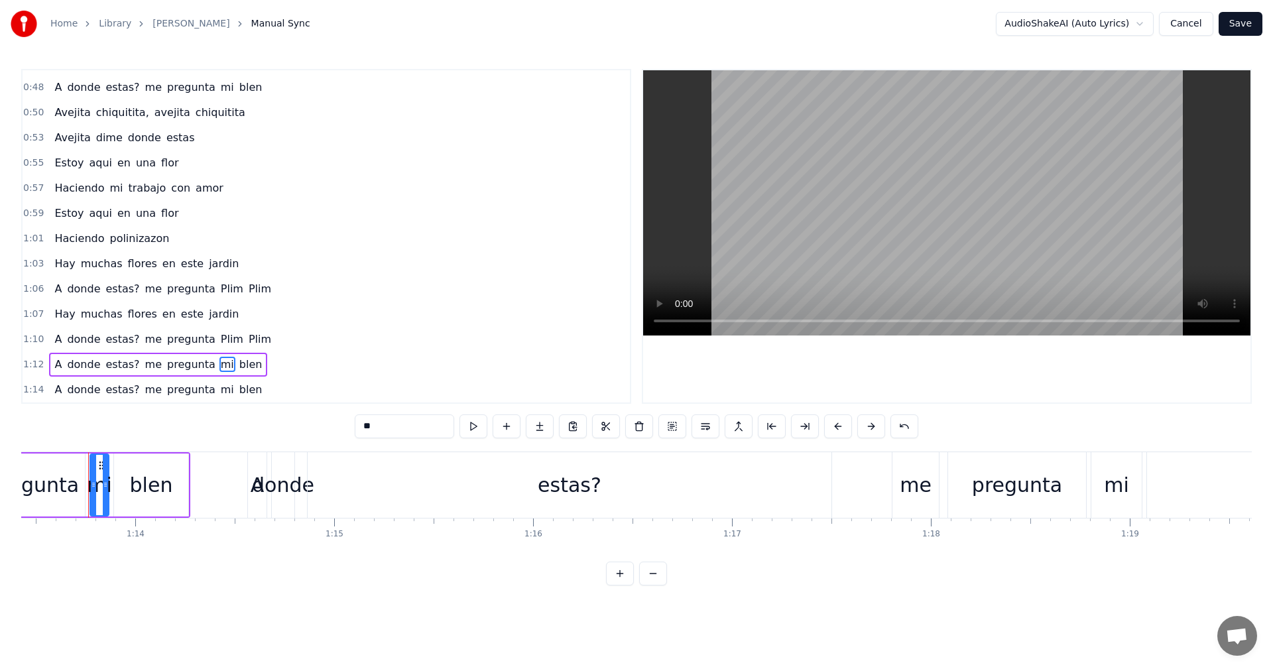
paste input "**"
click at [247, 366] on span "blen" at bounding box center [260, 364] width 26 height 15
drag, startPoint x: 401, startPoint y: 426, endPoint x: 288, endPoint y: 416, distance: 112.5
click at [288, 416] on div "0:00 [PERSON_NAME], avejita chiquitita 0:04 Avejita dime donde estas 0:07 Estoy…" at bounding box center [636, 327] width 1231 height 517
paste input "text"
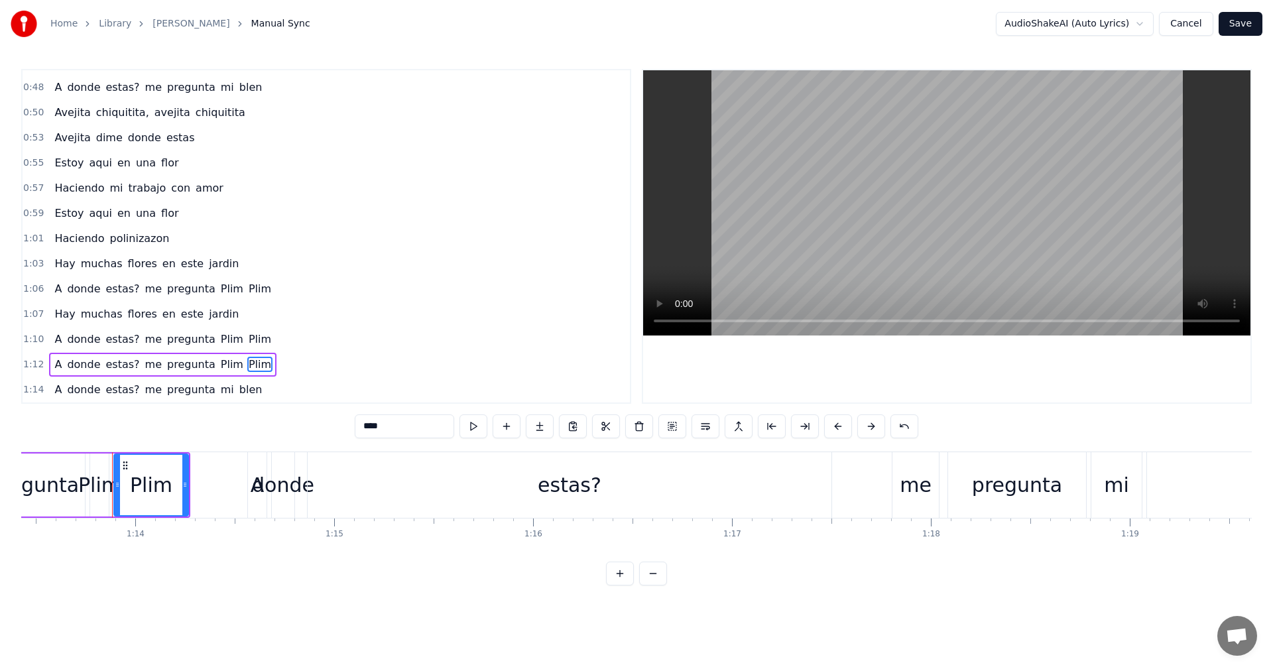
click at [219, 390] on span "mi" at bounding box center [227, 389] width 16 height 15
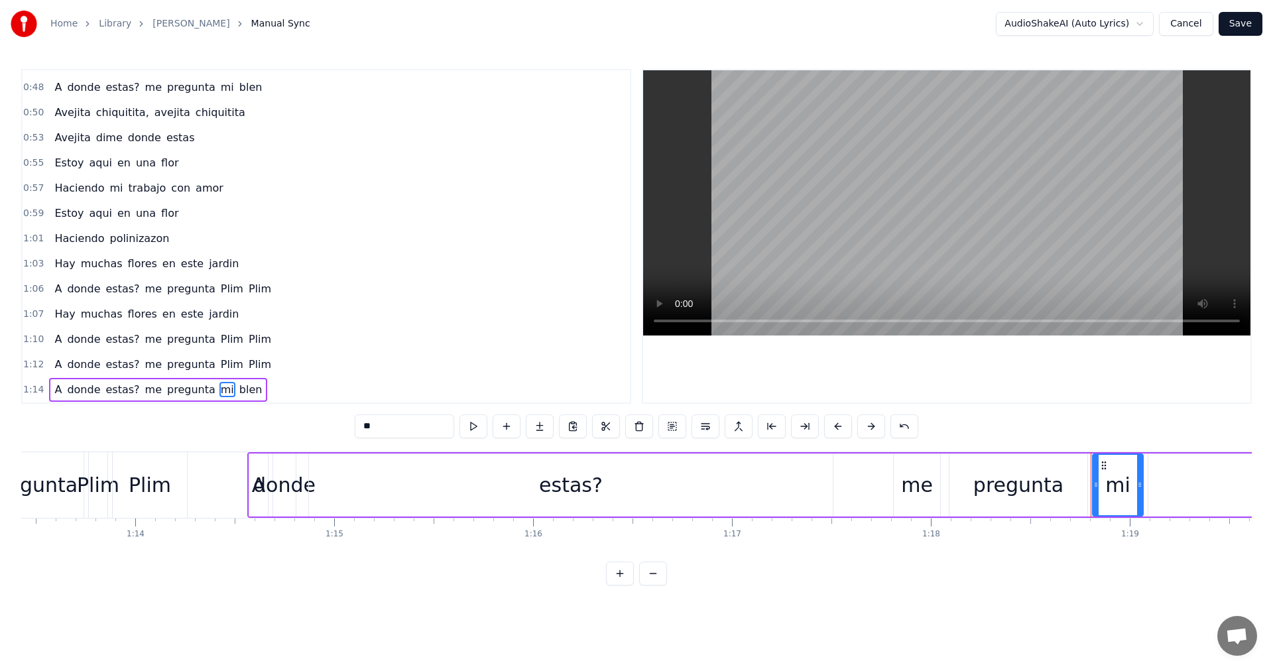
drag, startPoint x: 406, startPoint y: 422, endPoint x: 271, endPoint y: 420, distance: 136.0
click at [286, 422] on div "0:00 [PERSON_NAME], avejita chiquitita 0:04 Avejita dime donde estas 0:07 Estoy…" at bounding box center [636, 327] width 1231 height 517
paste input "**"
click at [247, 389] on span "blen" at bounding box center [260, 389] width 26 height 15
drag, startPoint x: 406, startPoint y: 428, endPoint x: 315, endPoint y: 409, distance: 92.7
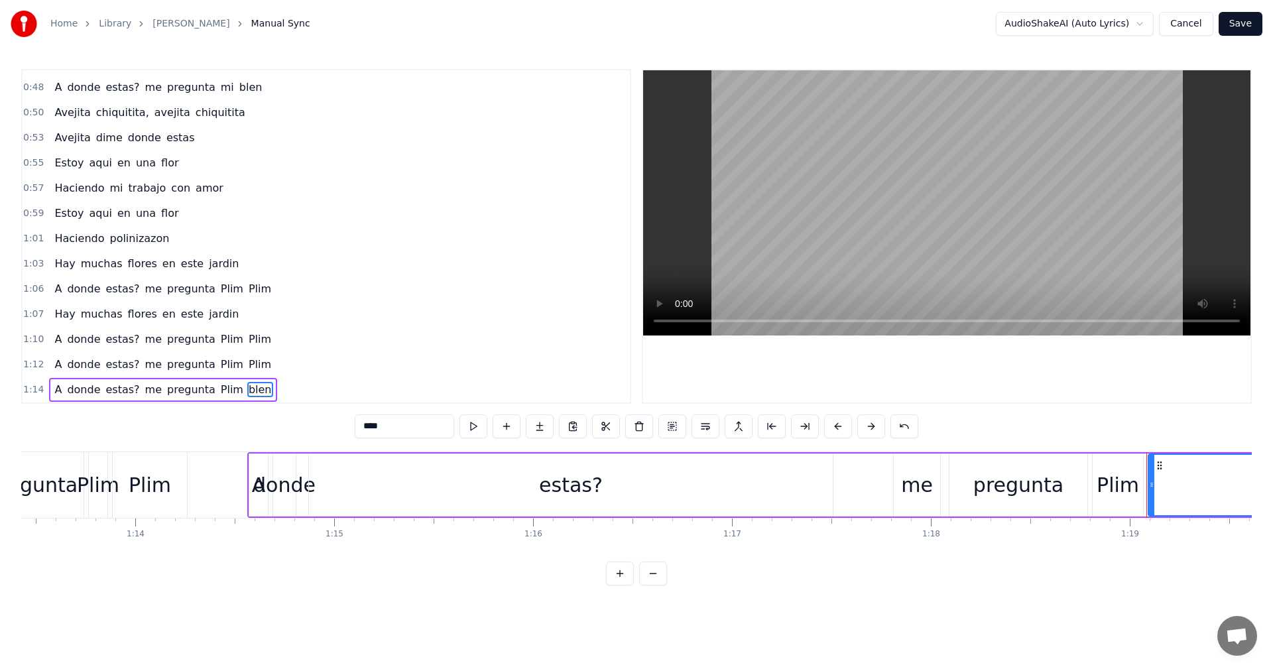
click at [315, 409] on div "0:00 [PERSON_NAME], avejita chiquitita 0:04 Avejita dime donde estas 0:07 Estoy…" at bounding box center [636, 327] width 1231 height 517
paste input "text"
type input "****"
click at [399, 373] on div "1:12 A donde estas? me pregunta Plim Plim" at bounding box center [326, 364] width 607 height 25
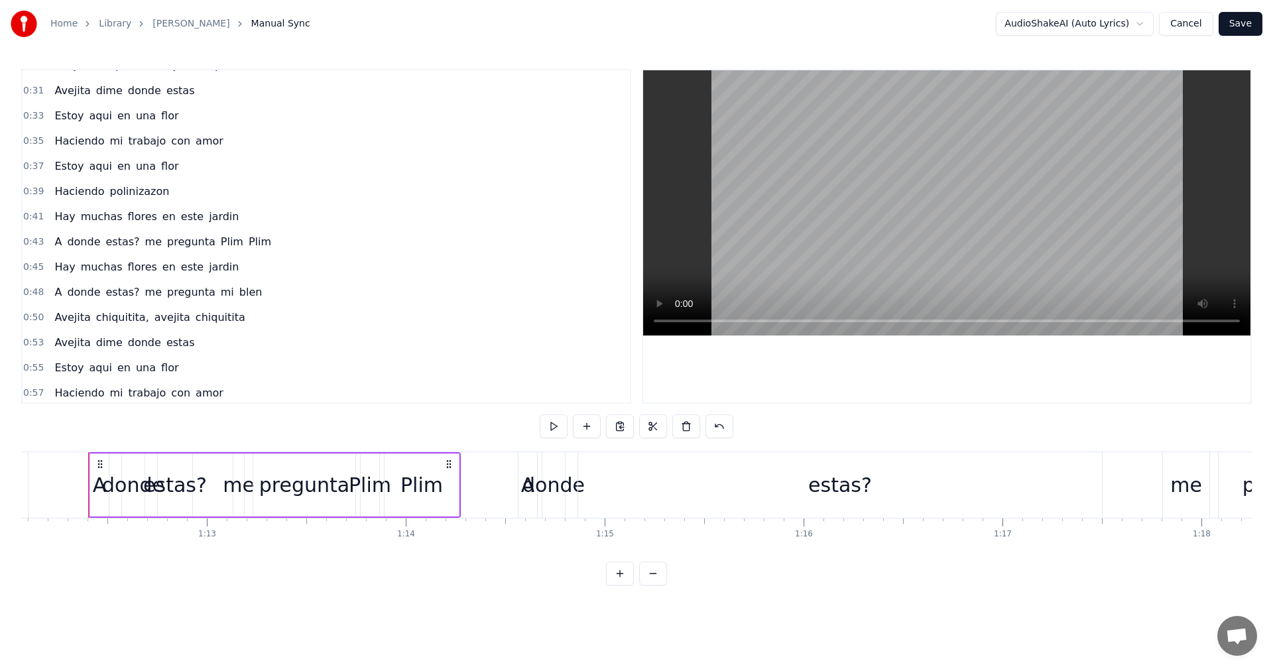
scroll to position [190, 0]
click at [219, 292] on span "mi" at bounding box center [227, 295] width 16 height 15
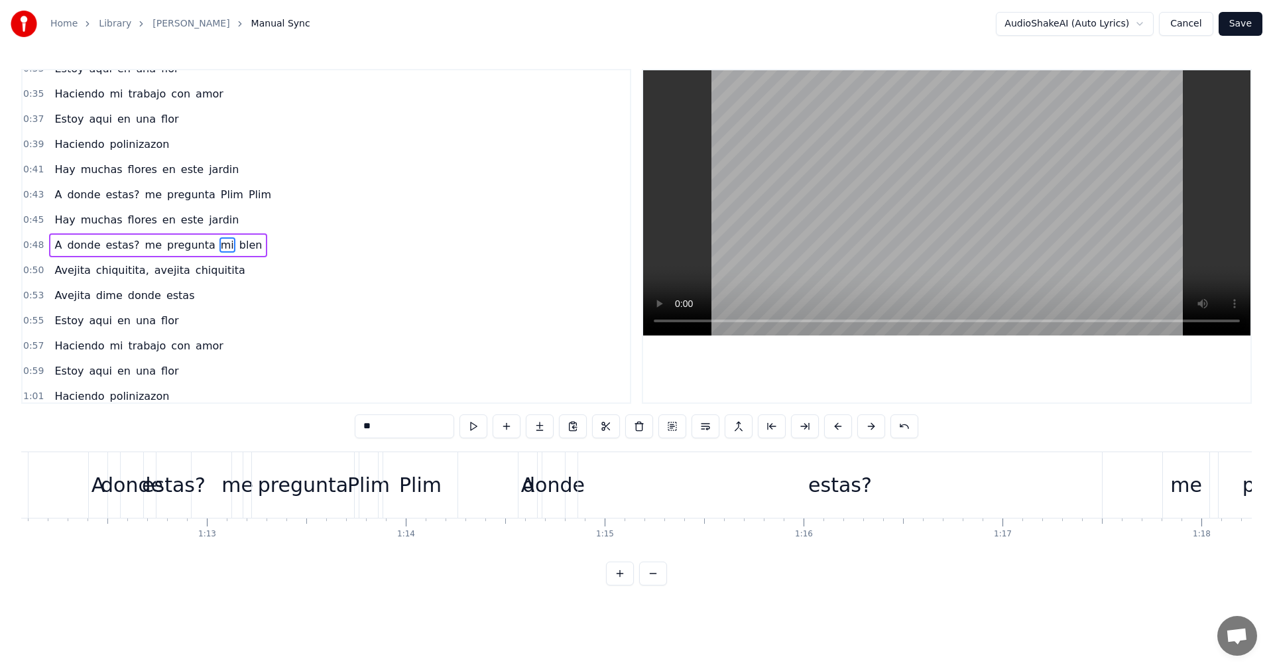
scroll to position [249, 0]
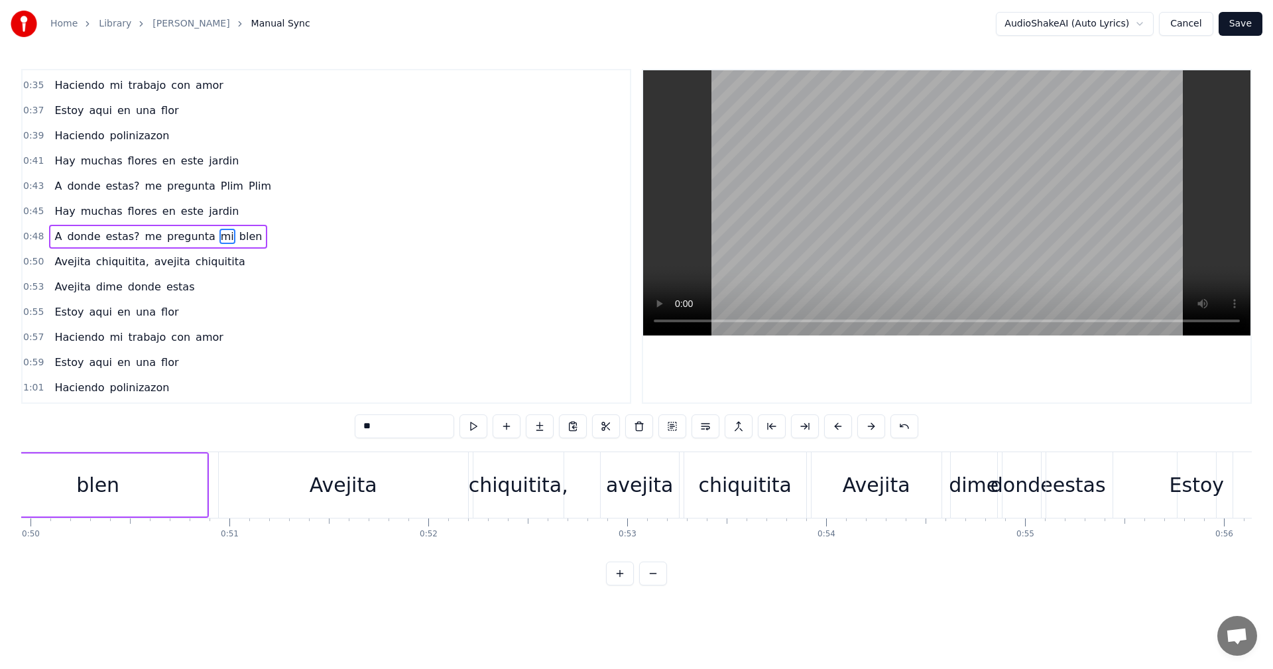
drag, startPoint x: 390, startPoint y: 434, endPoint x: 320, endPoint y: 418, distance: 71.3
click at [320, 418] on div "0:00 [PERSON_NAME], avejita chiquitita 0:04 Avejita dime donde estas 0:07 Estoy…" at bounding box center [636, 327] width 1231 height 517
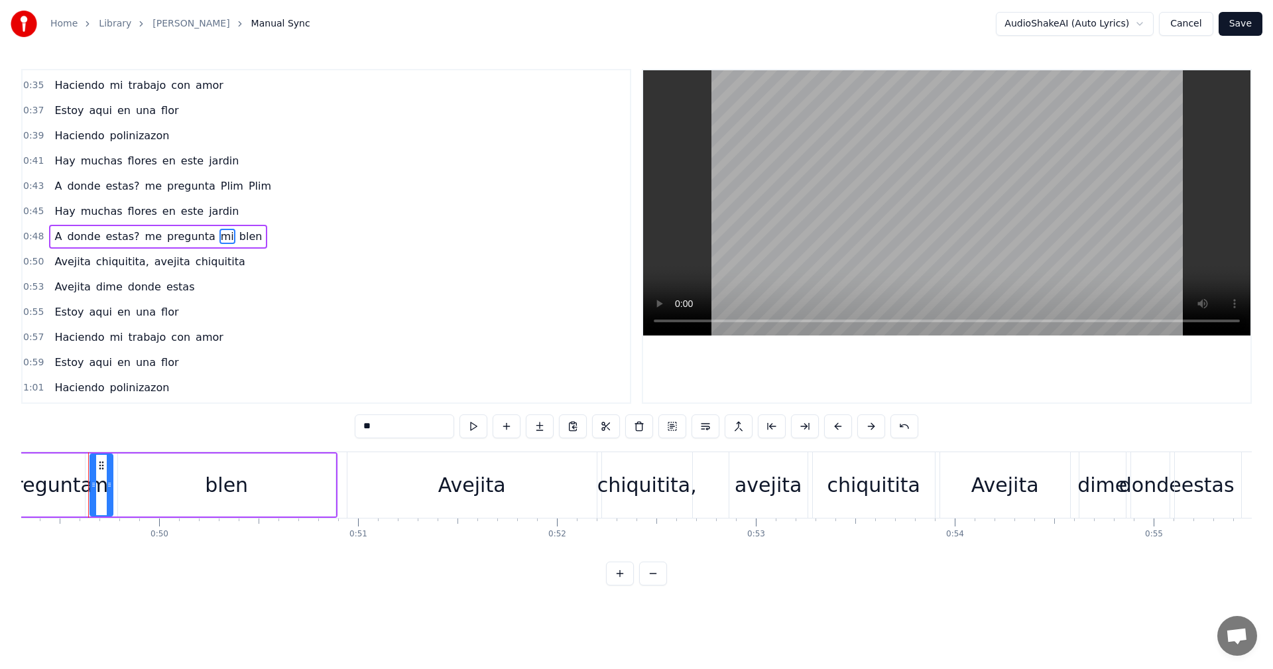
paste input "**"
click at [247, 240] on span "blen" at bounding box center [260, 236] width 26 height 15
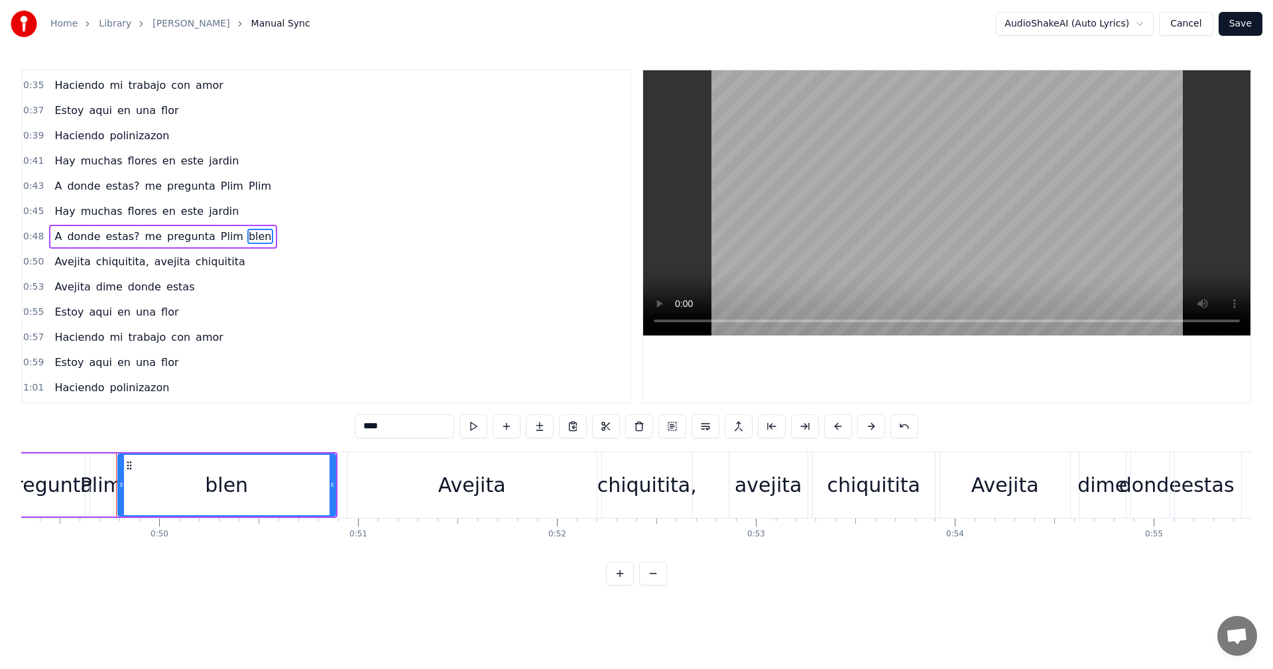
drag, startPoint x: 337, startPoint y: 418, endPoint x: 327, endPoint y: 416, distance: 10.0
click at [327, 416] on div "0:00 [PERSON_NAME], avejita chiquitita 0:04 Avejita dime donde estas 0:07 Estoy…" at bounding box center [636, 327] width 1231 height 517
paste input "text"
drag, startPoint x: 630, startPoint y: 320, endPoint x: 628, endPoint y: 302, distance: 18.7
click at [628, 302] on div "0:00 [PERSON_NAME], avejita chiquitita 0:04 Avejita dime donde estas 0:07 Estoy…" at bounding box center [326, 236] width 610 height 335
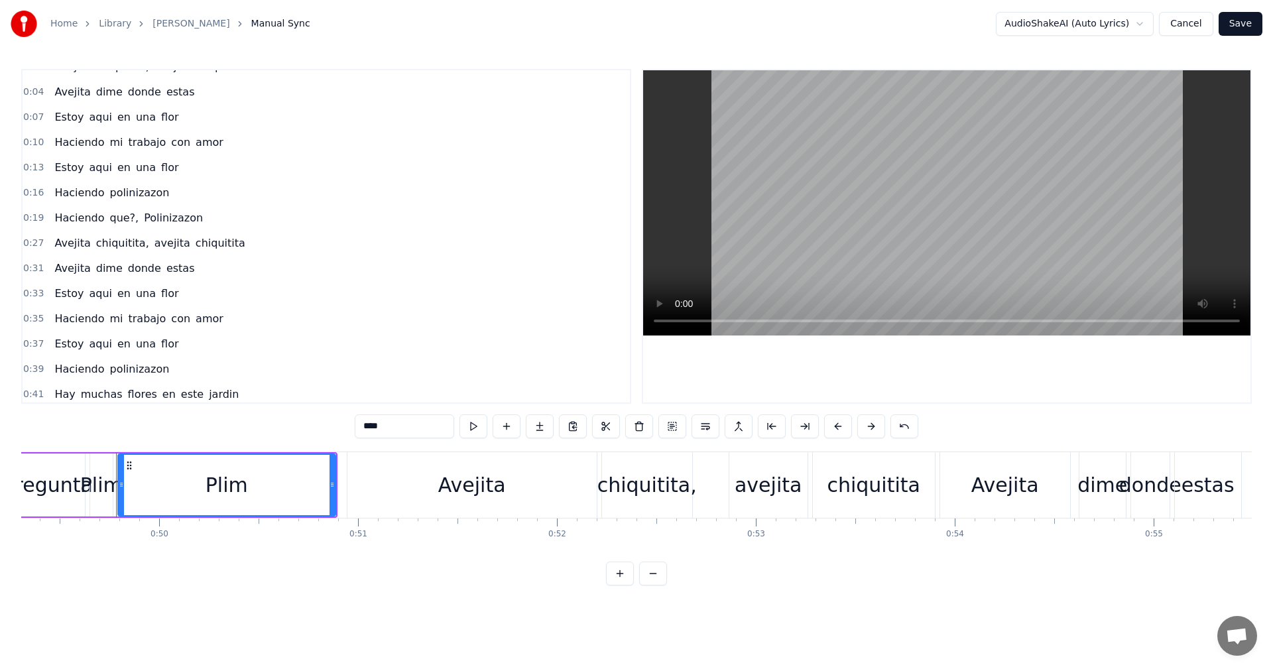
scroll to position [0, 0]
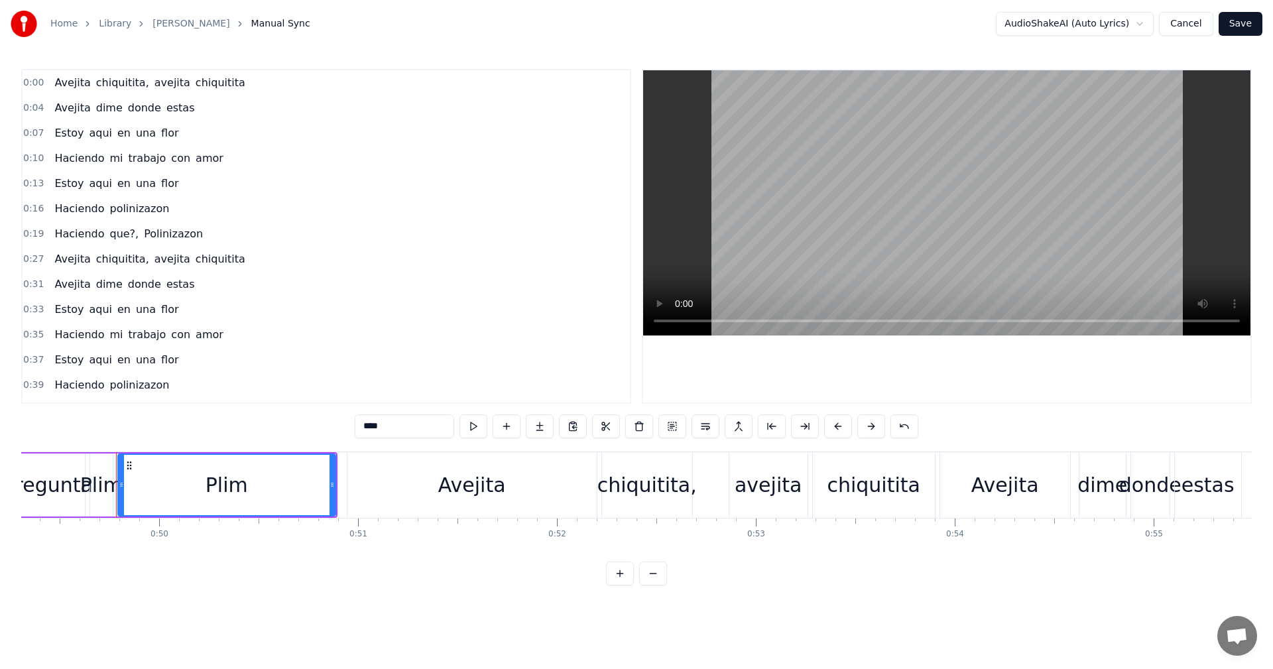
click at [153, 263] on span "avejita" at bounding box center [172, 258] width 38 height 15
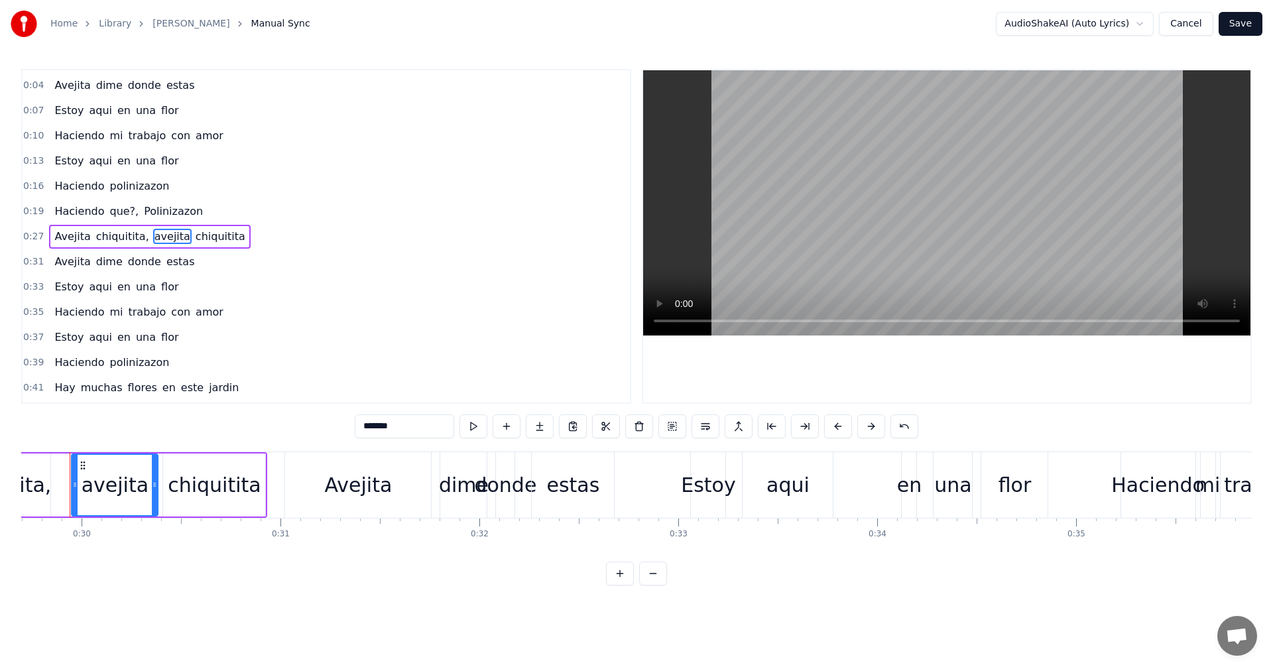
scroll to position [0, 5890]
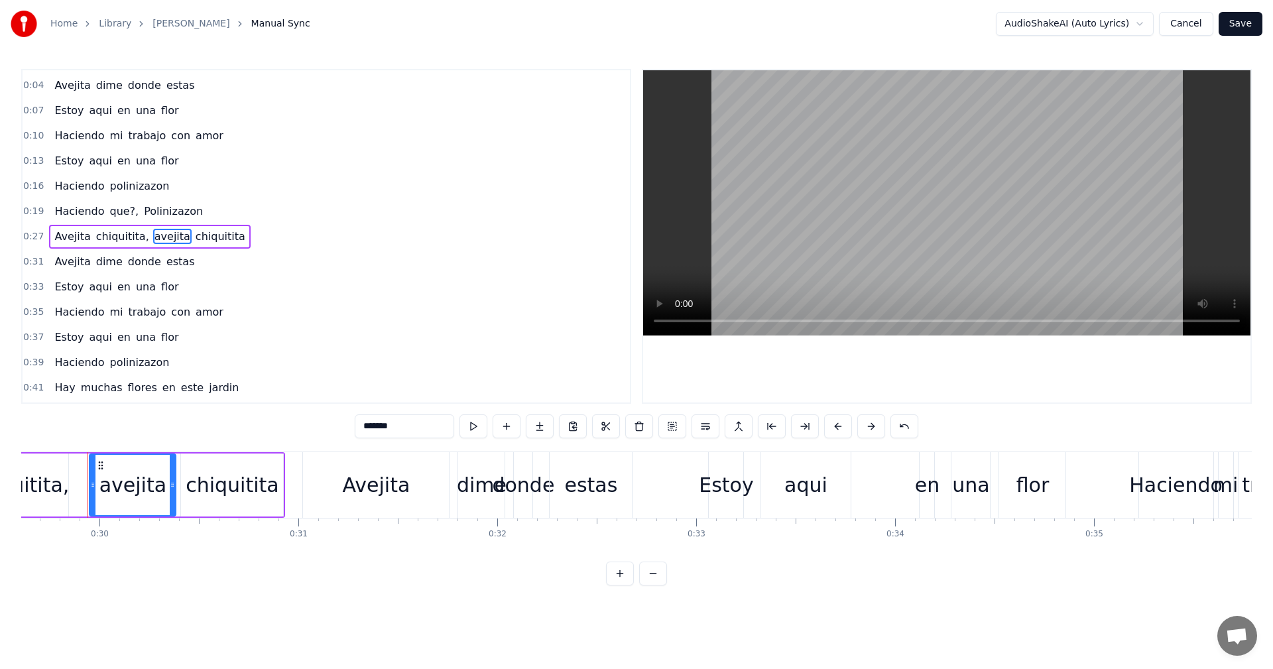
click at [153, 229] on span "avejita" at bounding box center [172, 236] width 38 height 15
click at [371, 426] on input "*******" at bounding box center [404, 426] width 99 height 24
click at [368, 423] on input "******" at bounding box center [404, 426] width 99 height 24
click at [381, 428] on input "*******" at bounding box center [404, 426] width 99 height 24
drag, startPoint x: 415, startPoint y: 424, endPoint x: 353, endPoint y: 416, distance: 62.2
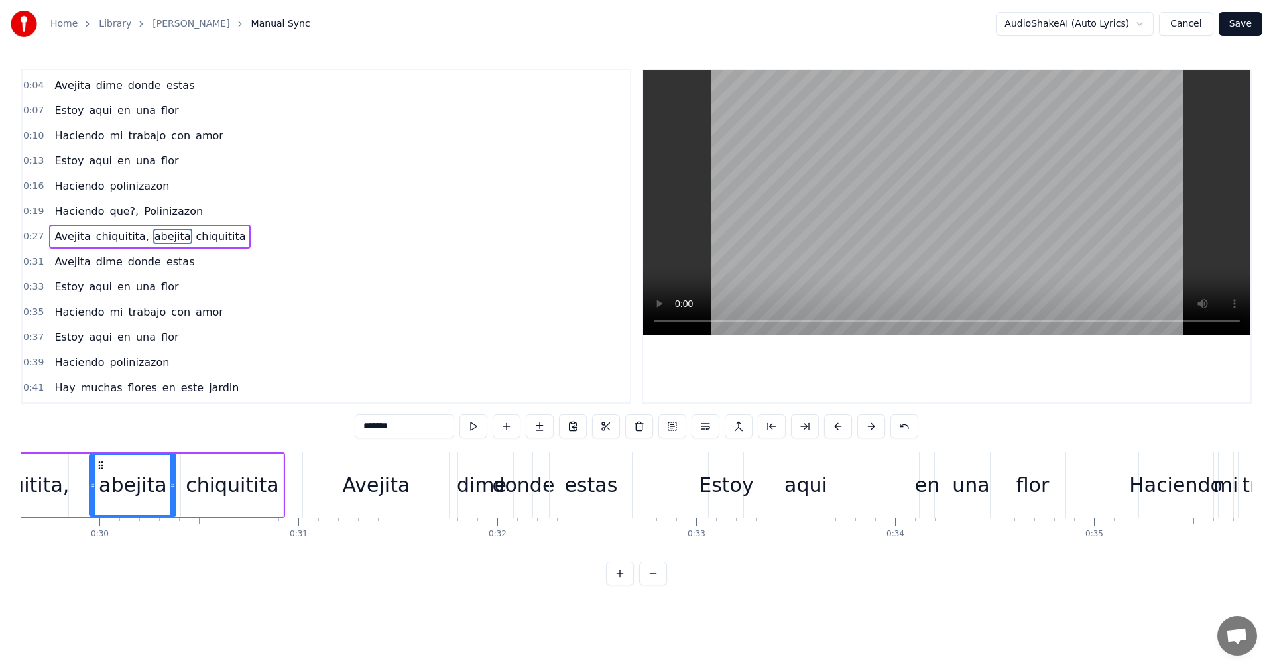
click at [353, 416] on div "0:00 [PERSON_NAME], avejita chiquitita 0:04 Avejita dime donde estas 0:07 Estoy…" at bounding box center [636, 327] width 1231 height 517
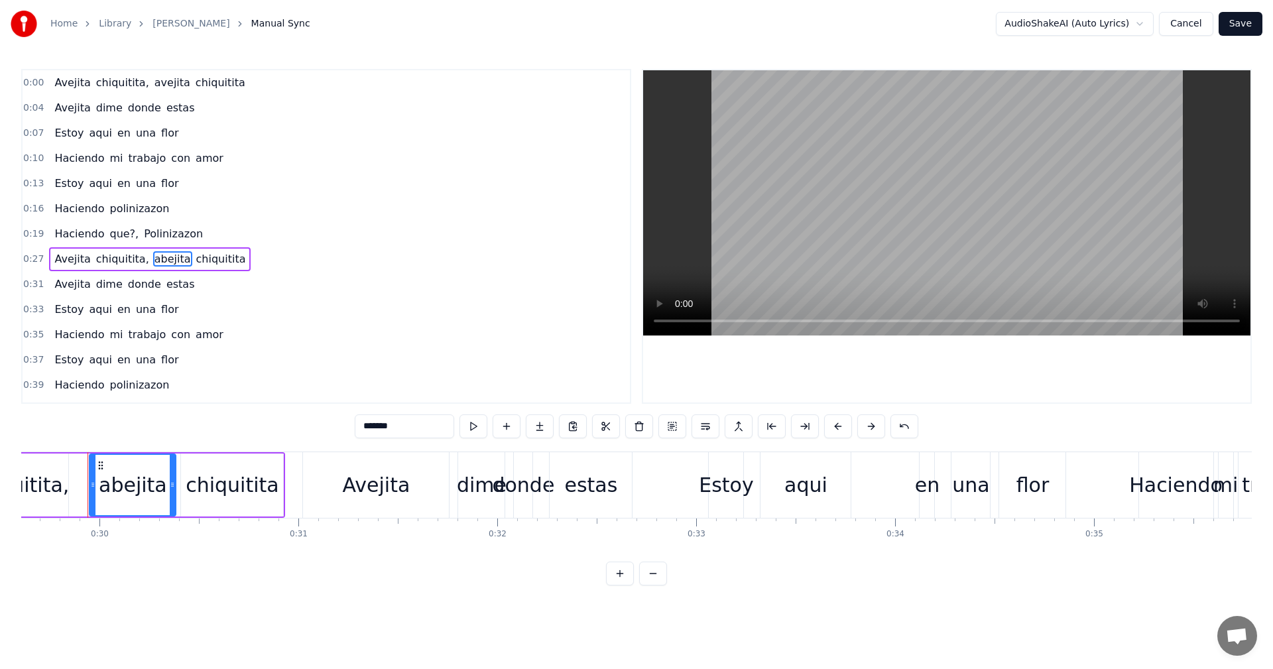
click at [53, 85] on span "Avejita" at bounding box center [72, 82] width 38 height 15
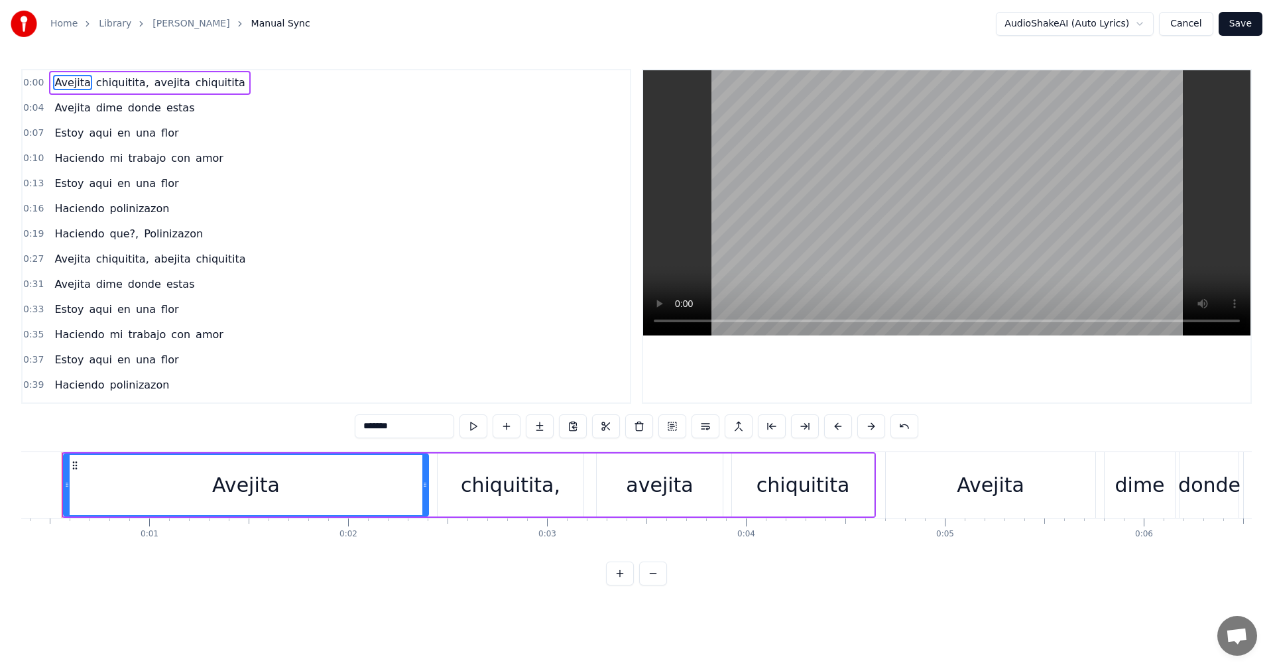
scroll to position [0, 45]
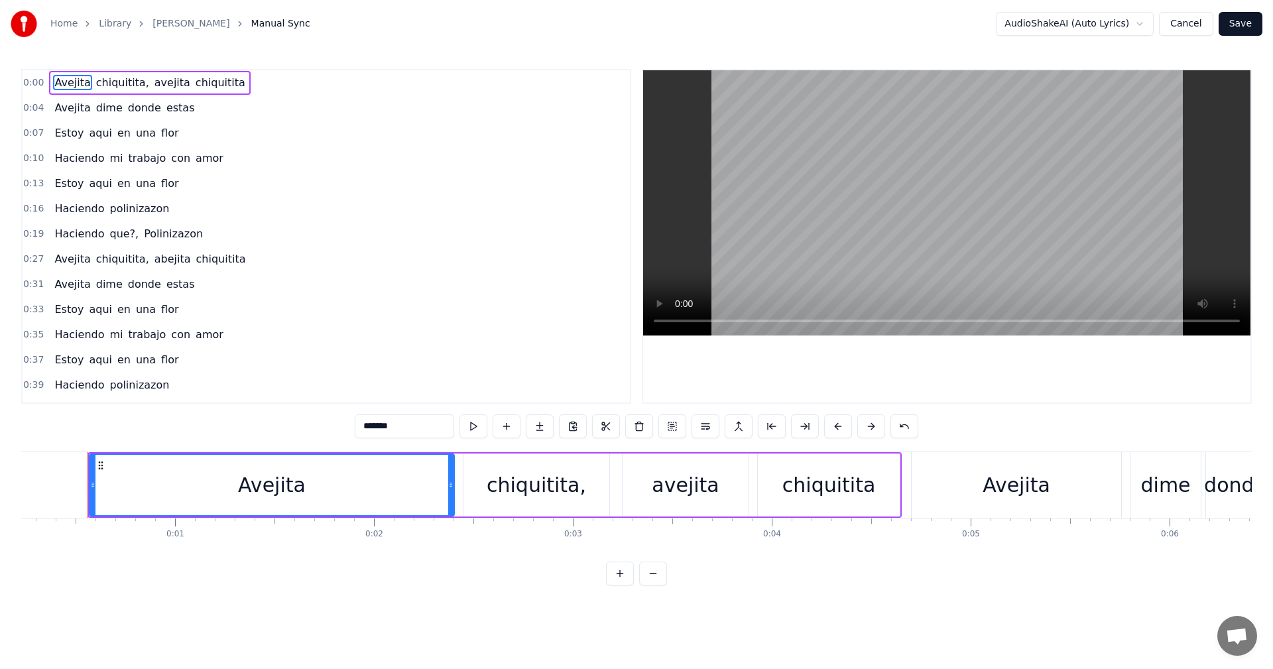
click at [336, 416] on div "0:00 [PERSON_NAME], avejita chiquitita 0:04 Avejita dime donde estas 0:07 Estoy…" at bounding box center [636, 327] width 1231 height 517
drag, startPoint x: 374, startPoint y: 494, endPoint x: 384, endPoint y: 494, distance: 9.9
click at [384, 496] on div "Avejita" at bounding box center [271, 485] width 363 height 60
click at [384, 424] on input "*******" at bounding box center [404, 426] width 99 height 24
click at [379, 426] on input "*******" at bounding box center [404, 426] width 99 height 24
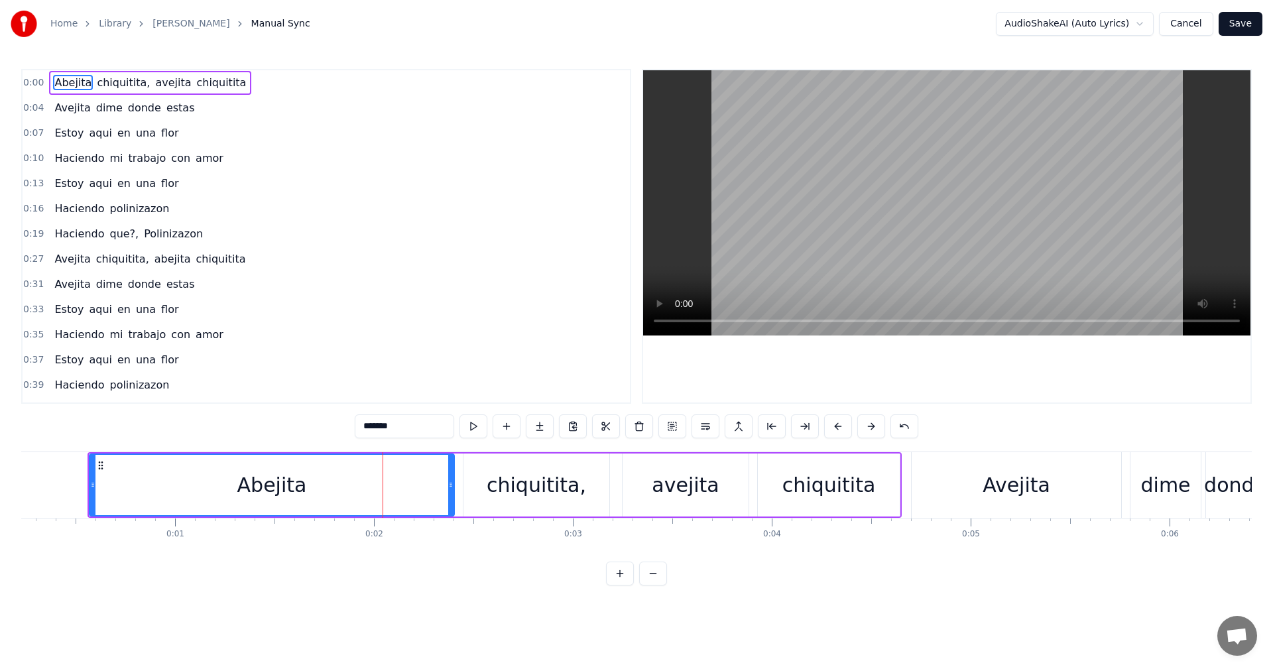
drag, startPoint x: 405, startPoint y: 426, endPoint x: 307, endPoint y: 428, distance: 97.5
click at [307, 428] on div "0:00 [PERSON_NAME], avejita chiquitita 0:04 Avejita dime donde estas 0:07 Estoy…" at bounding box center [636, 327] width 1231 height 517
click at [161, 86] on span "avejita" at bounding box center [173, 82] width 38 height 15
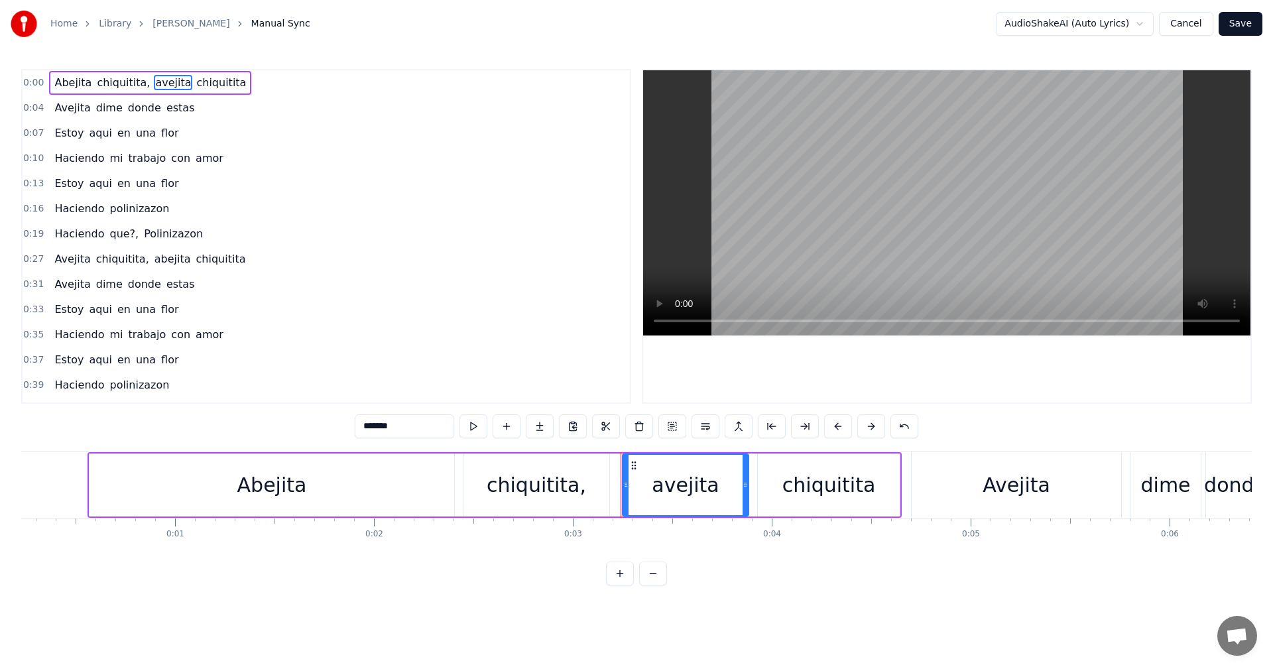
drag, startPoint x: 349, startPoint y: 428, endPoint x: 342, endPoint y: 429, distance: 6.8
click at [342, 429] on div "0:00 [PERSON_NAME], avejita chiquitita 0:04 Avejita dime donde estas 0:07 Estoy…" at bounding box center [636, 327] width 1231 height 517
paste input "text"
click at [76, 108] on span "Avejita" at bounding box center [72, 107] width 38 height 15
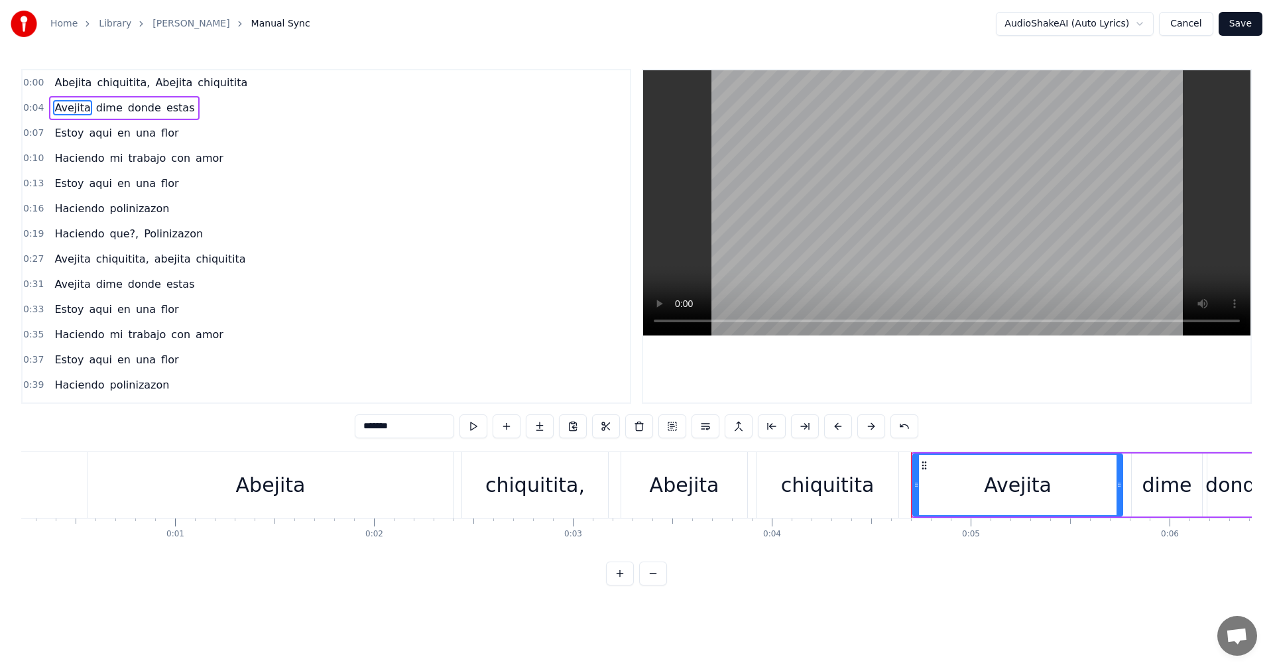
drag, startPoint x: 372, startPoint y: 431, endPoint x: 310, endPoint y: 417, distance: 63.9
click at [308, 421] on div "0:00 [PERSON_NAME], Abejita chiquitita 0:04 Avejita dime donde estas 0:07 Estoy…" at bounding box center [636, 327] width 1231 height 517
paste input "text"
click at [68, 260] on span "Avejita" at bounding box center [72, 258] width 38 height 15
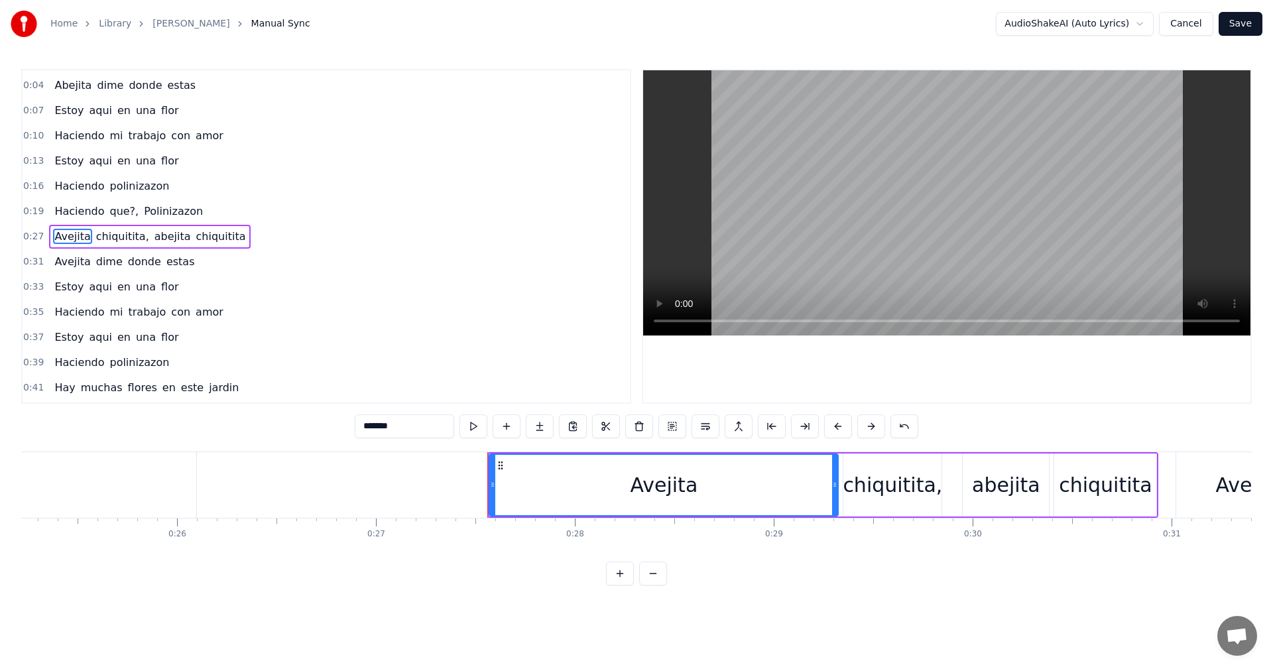
scroll to position [0, 5416]
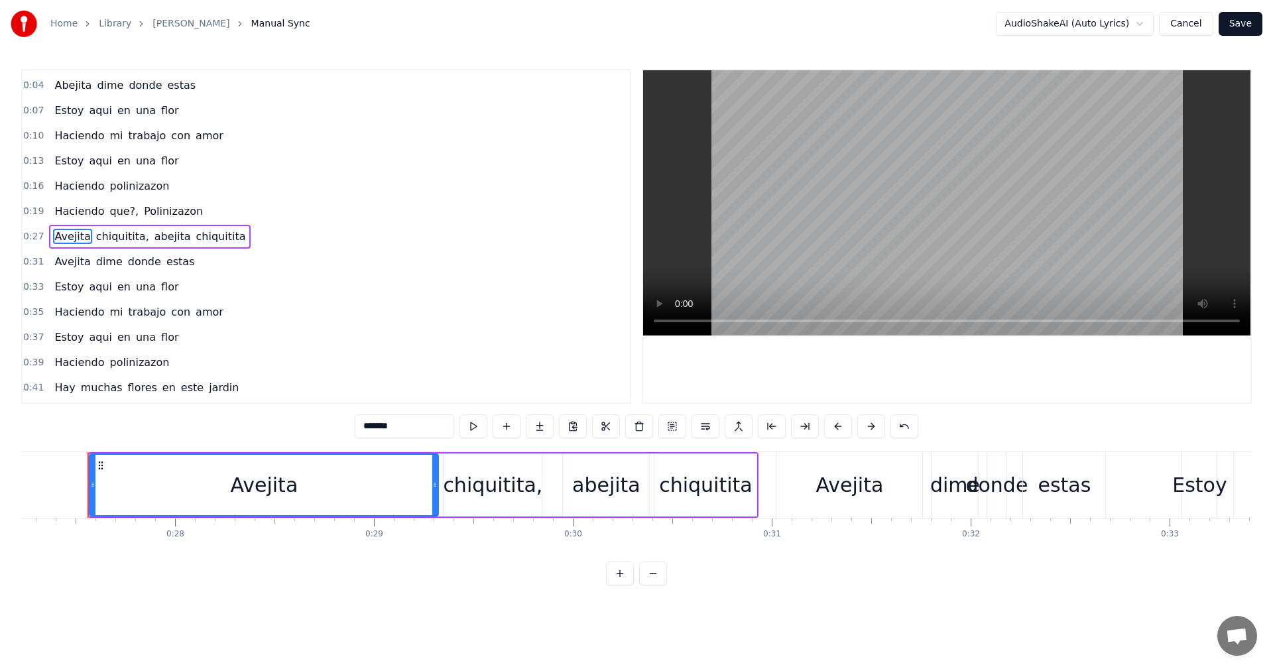
drag, startPoint x: 386, startPoint y: 424, endPoint x: 340, endPoint y: 421, distance: 45.9
click at [346, 419] on div "0:00 [PERSON_NAME], Abejita chiquitita 0:04 Abejita dime donde estas 0:07 Estoy…" at bounding box center [636, 327] width 1231 height 517
paste input "text"
click at [72, 263] on span "Avejita" at bounding box center [72, 261] width 38 height 15
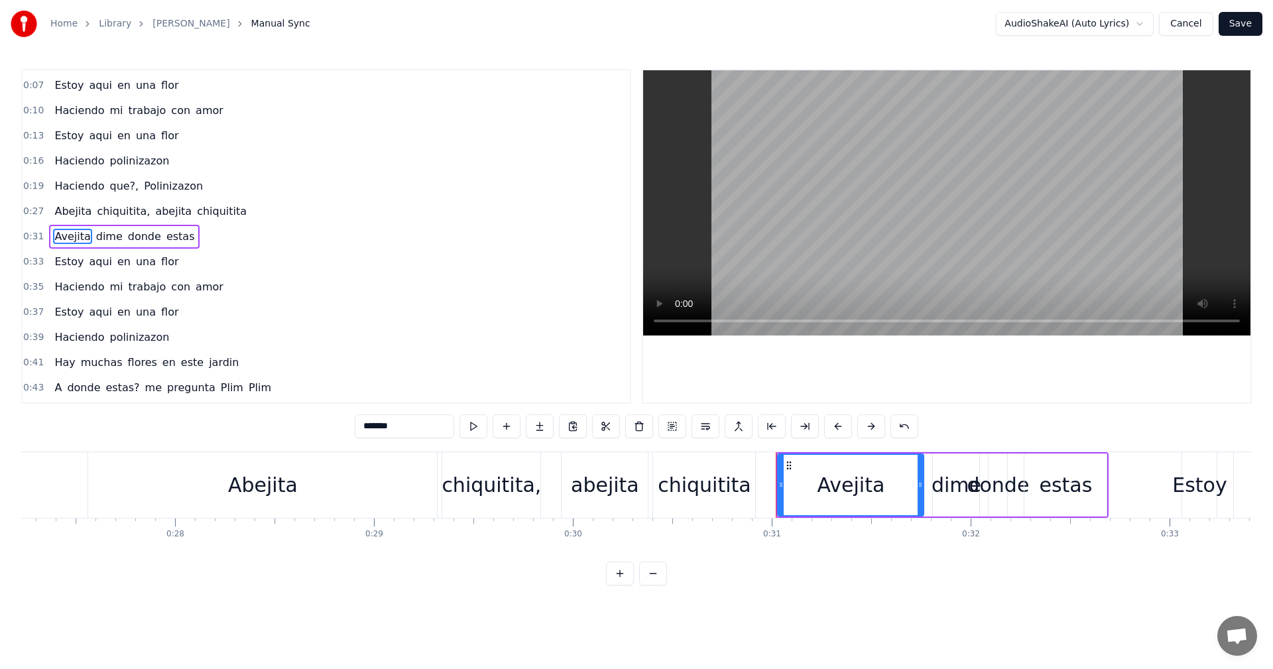
drag, startPoint x: 407, startPoint y: 431, endPoint x: 336, endPoint y: 426, distance: 71.2
click at [336, 426] on div "0:00 [PERSON_NAME], Abejita chiquitita 0:04 Abejita dime donde estas 0:07 Estoy…" at bounding box center [636, 327] width 1231 height 517
paste input "text"
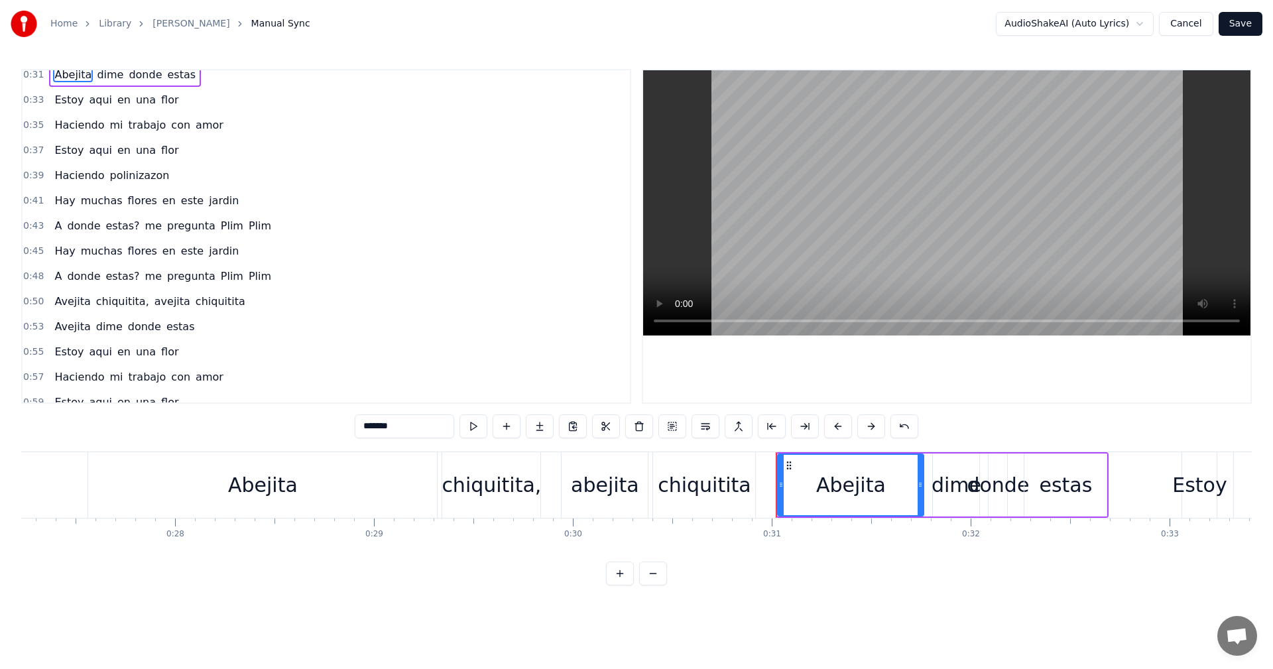
scroll to position [216, 0]
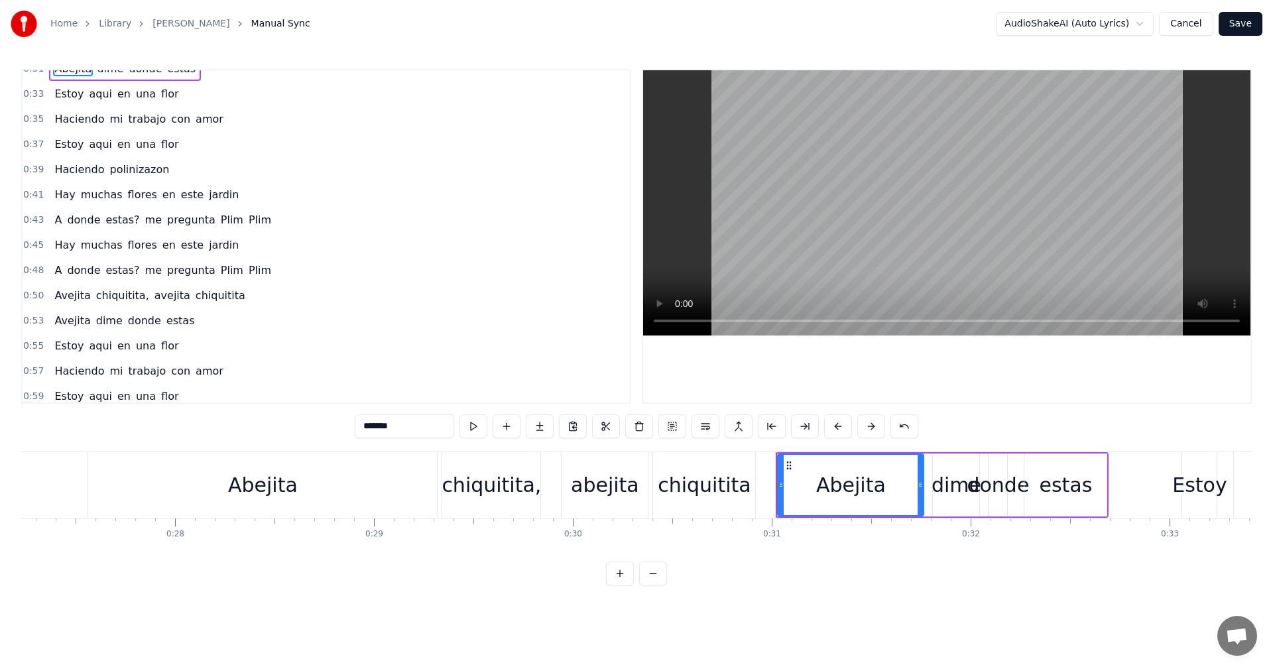
click at [74, 296] on span "Avejita" at bounding box center [72, 295] width 38 height 15
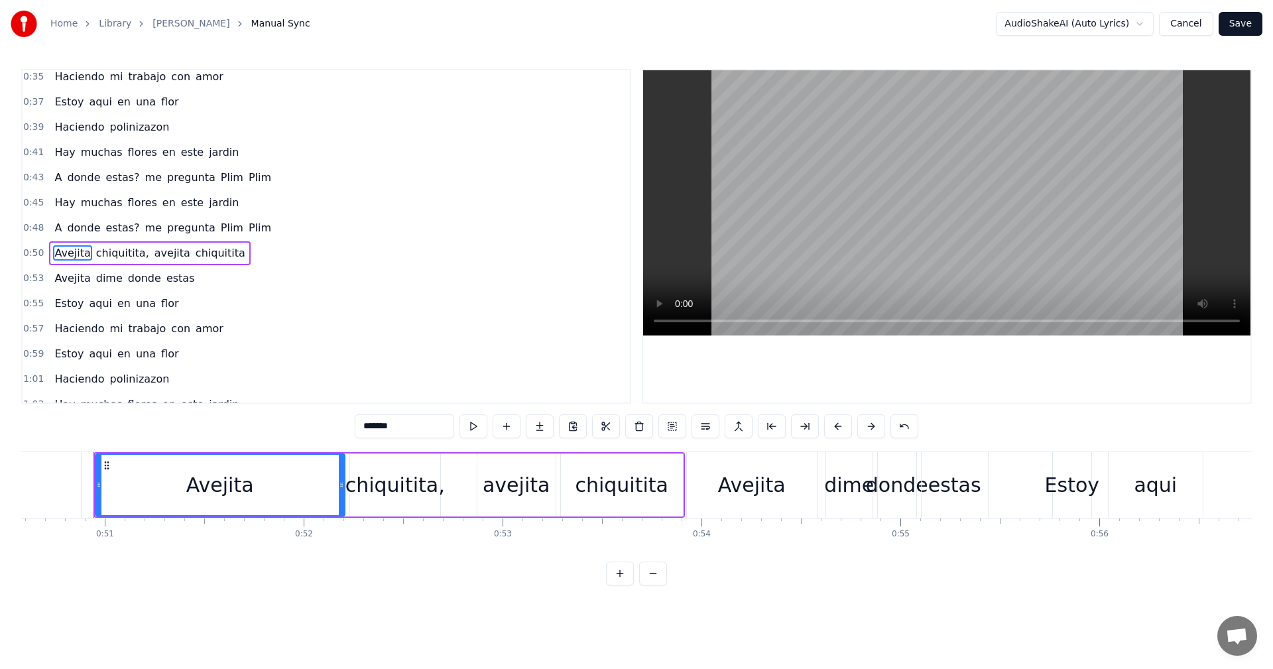
scroll to position [0, 10068]
drag, startPoint x: 405, startPoint y: 435, endPoint x: 334, endPoint y: 437, distance: 71.0
click at [340, 433] on div "0:00 [PERSON_NAME], Abejita chiquitita 0:04 Abejita dime donde estas 0:07 Estoy…" at bounding box center [636, 327] width 1231 height 517
paste input "text"
click at [158, 256] on span "avejita" at bounding box center [173, 252] width 38 height 15
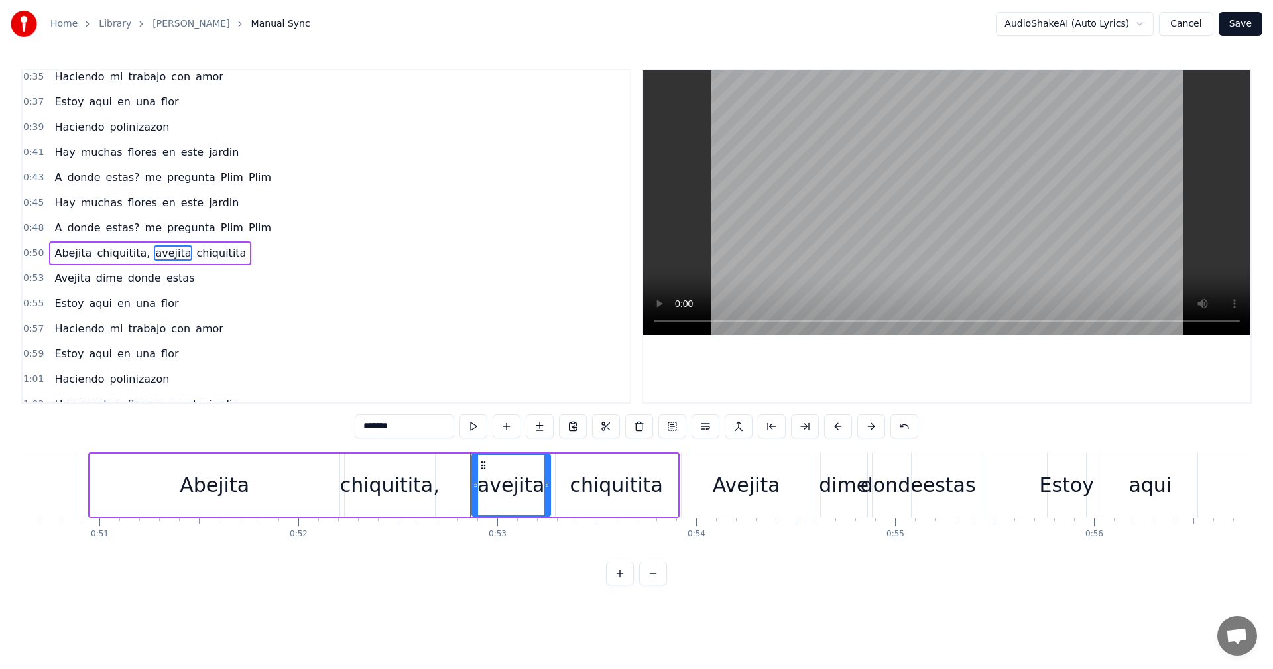
scroll to position [275, 0]
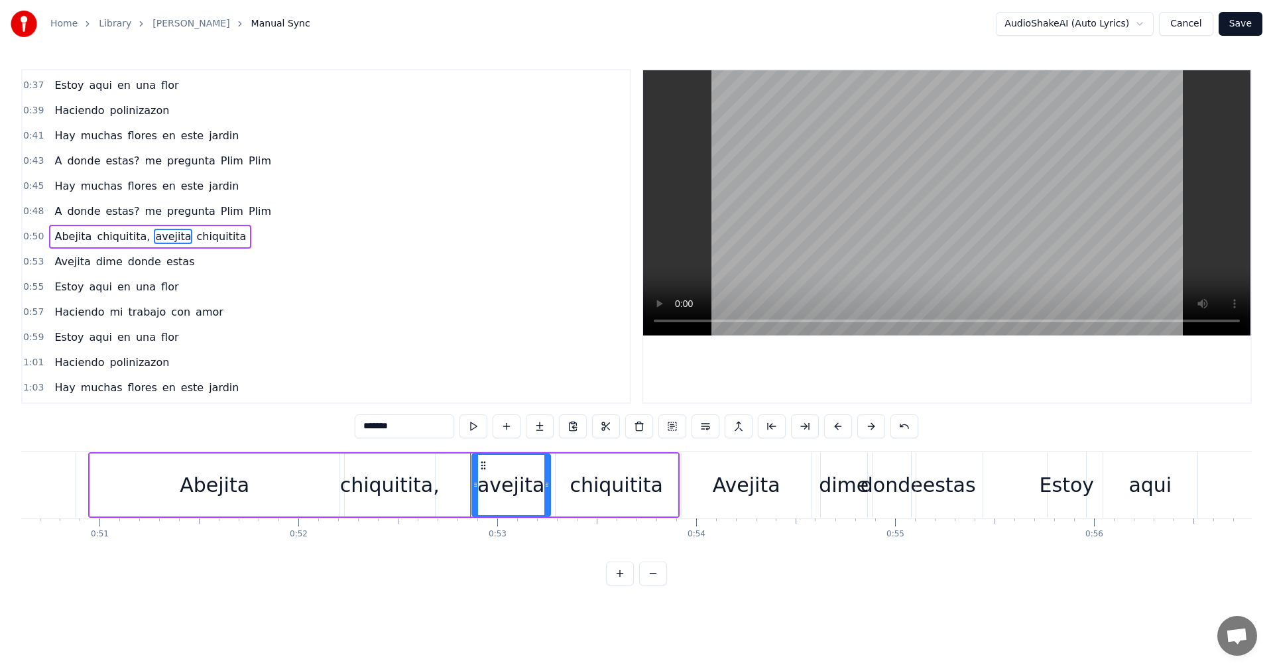
drag, startPoint x: 365, startPoint y: 426, endPoint x: 316, endPoint y: 436, distance: 49.3
click at [316, 428] on div "0:00 [PERSON_NAME], Abejita chiquitita 0:04 Abejita dime donde estas 0:07 Estoy…" at bounding box center [636, 327] width 1231 height 517
paste input "text"
click at [61, 256] on span "Avejita" at bounding box center [72, 261] width 38 height 15
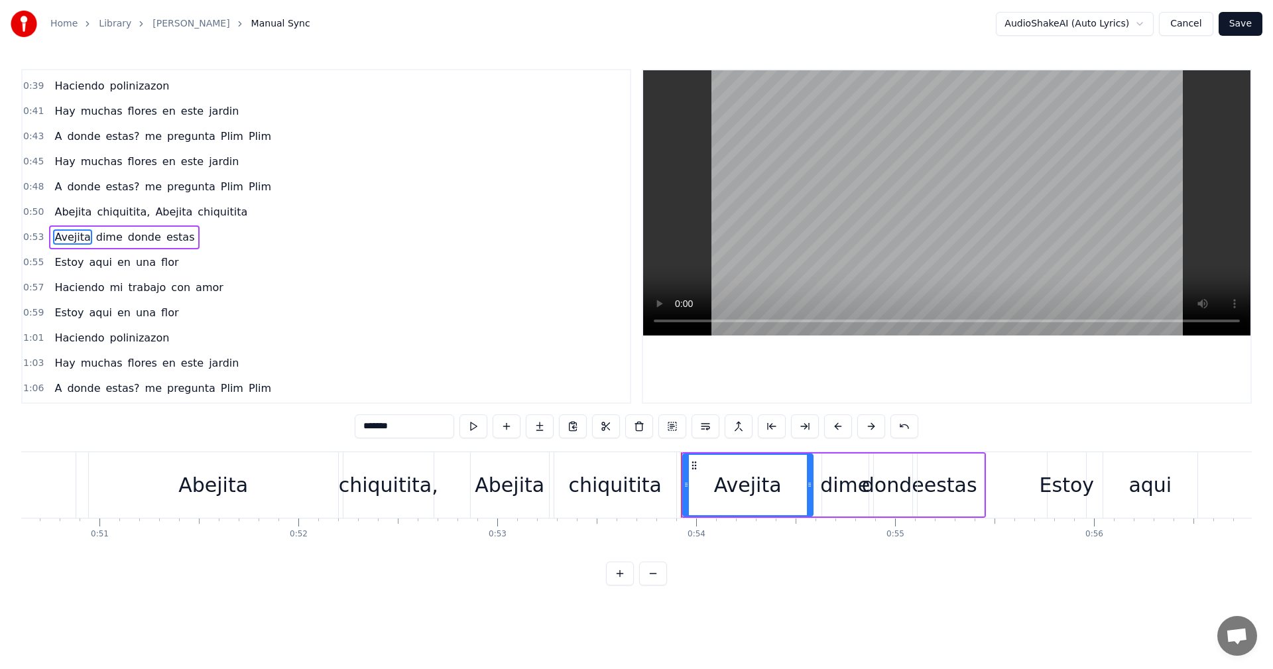
scroll to position [300, 0]
drag, startPoint x: 390, startPoint y: 424, endPoint x: 312, endPoint y: 429, distance: 77.7
click at [312, 429] on div "0:00 [PERSON_NAME], Abejita chiquitita 0:04 Abejita dime donde estas 0:07 Estoy…" at bounding box center [636, 327] width 1231 height 517
paste input "text"
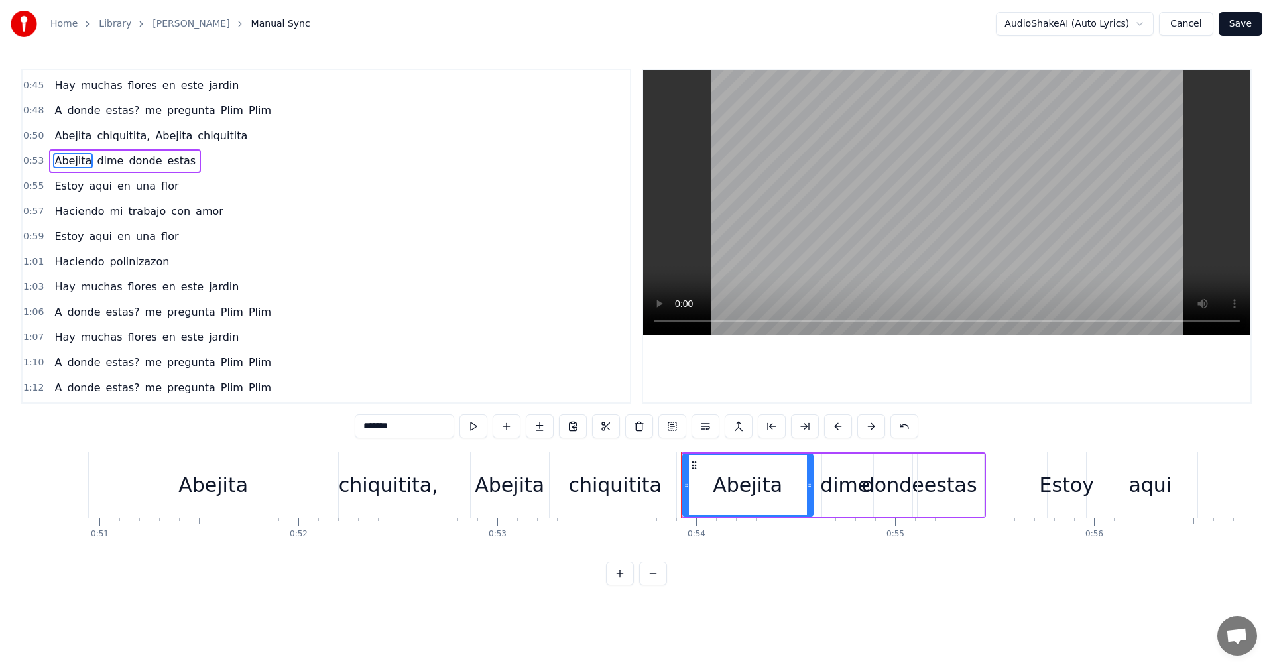
scroll to position [399, 0]
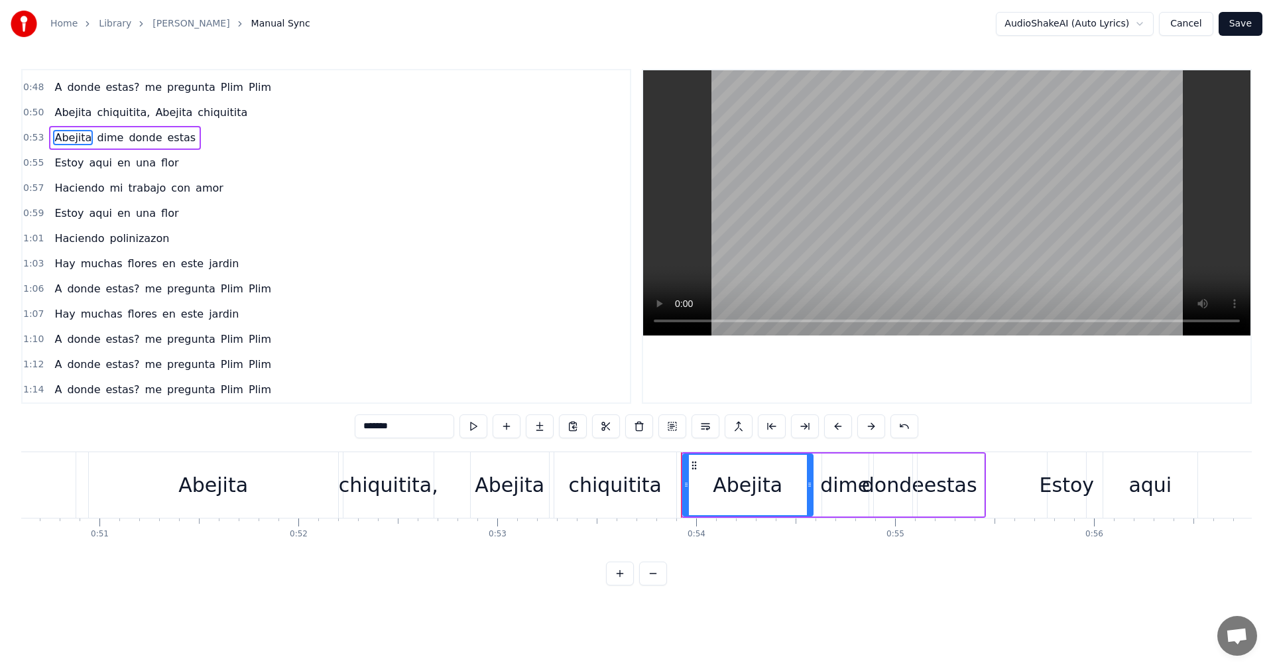
type input "*******"
click at [1245, 32] on button "Save" at bounding box center [1241, 24] width 44 height 24
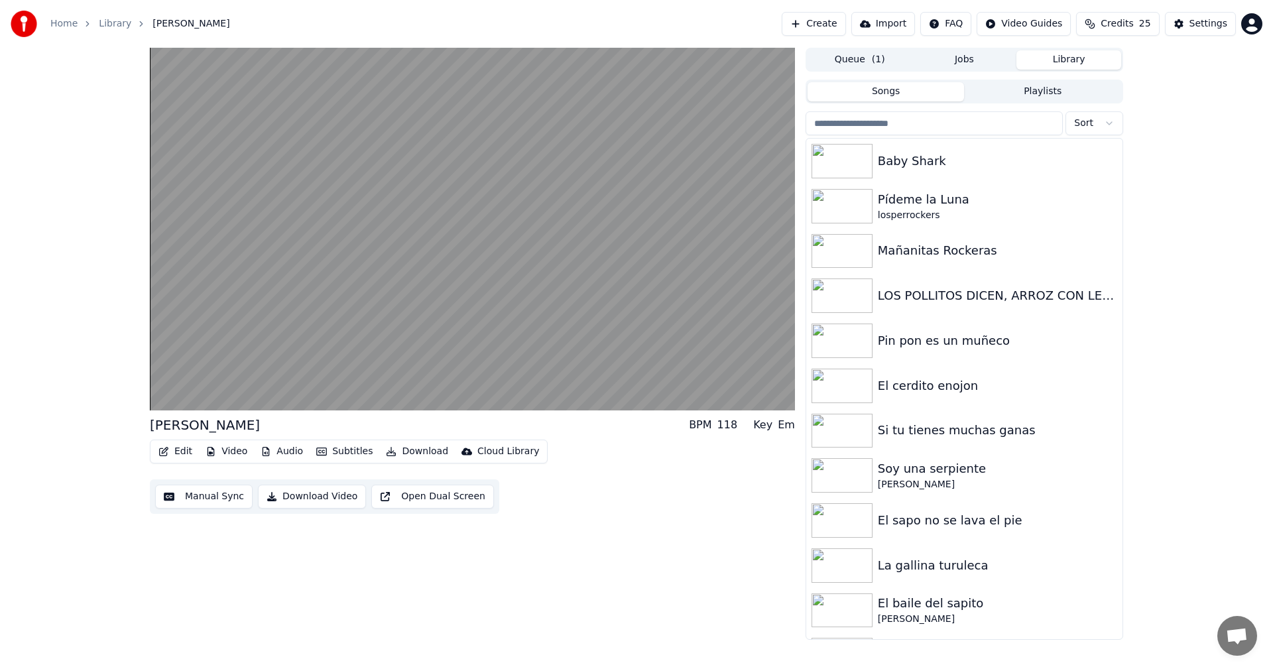
click at [182, 452] on button "Edit" at bounding box center [175, 451] width 44 height 19
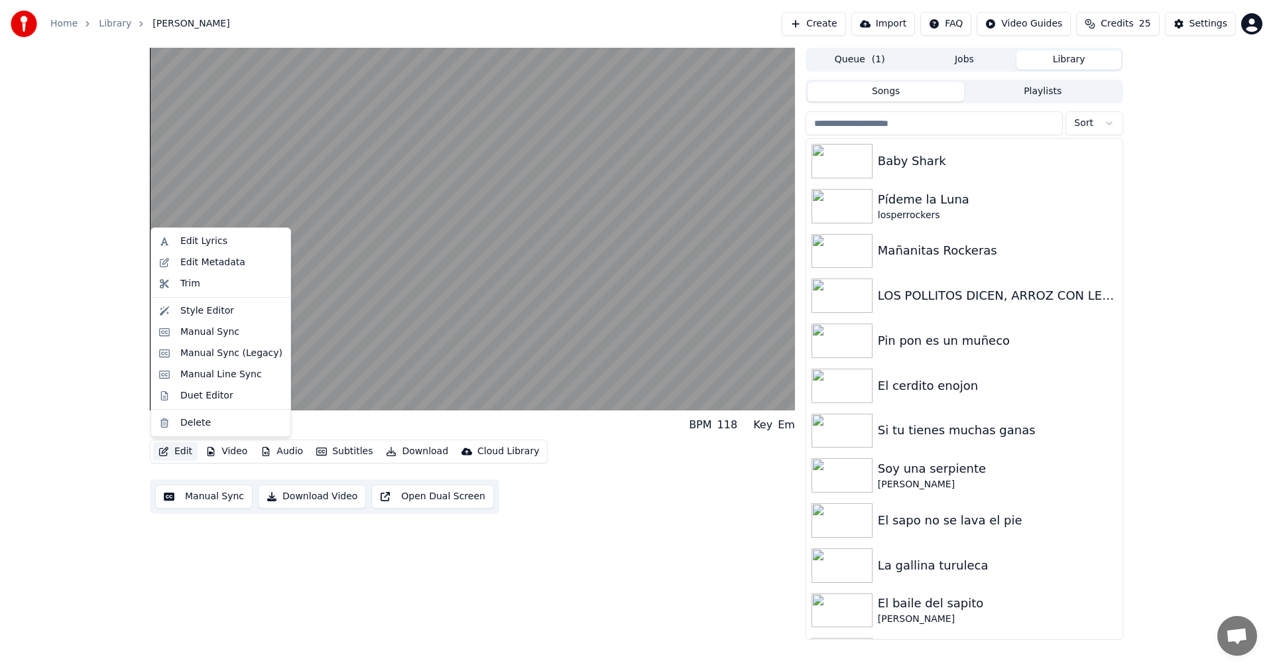
drag, startPoint x: 251, startPoint y: 556, endPoint x: 251, endPoint y: 436, distance: 119.4
click at [254, 554] on div "Abejita chiquitita BPM 118 Key Em Edit Video Audio Subtitles Download Cloud Lib…" at bounding box center [472, 344] width 645 height 592
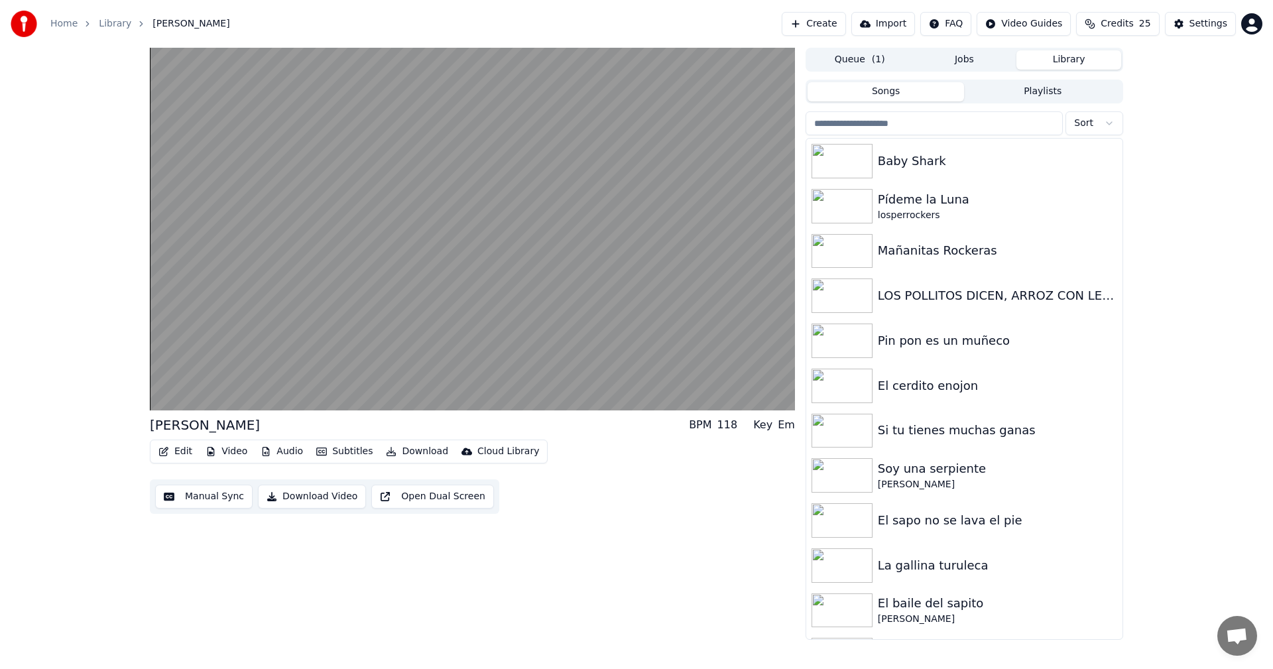
click at [225, 448] on button "Video" at bounding box center [226, 451] width 52 height 19
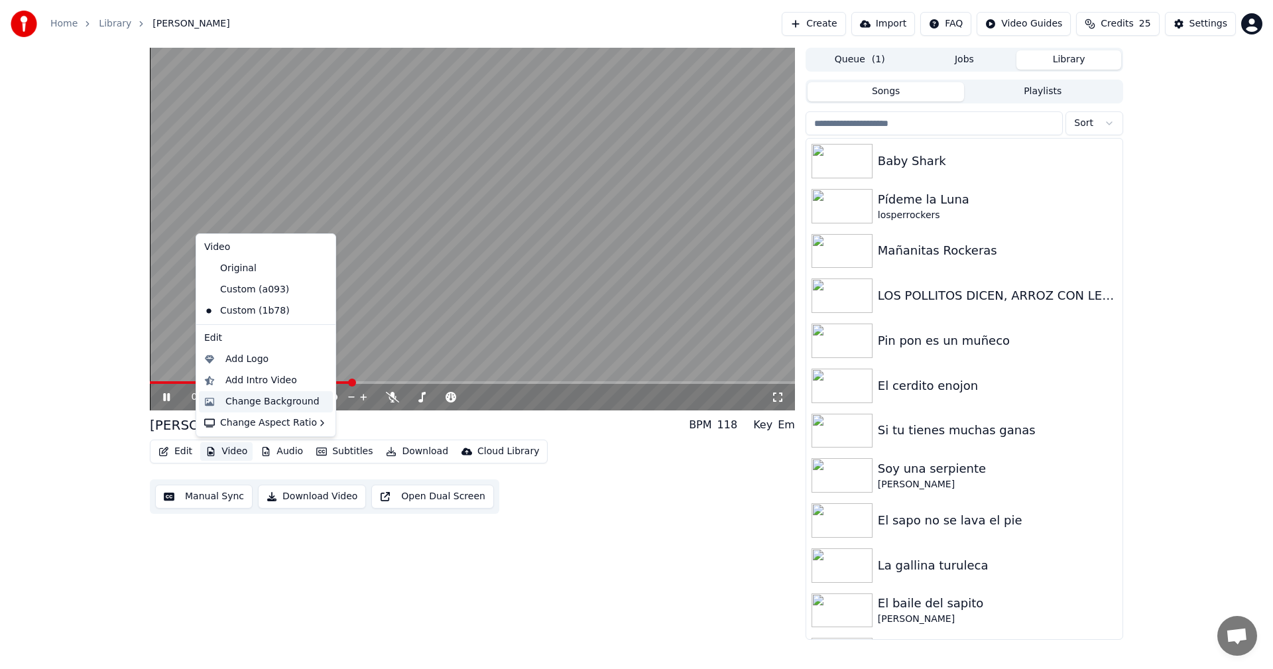
click at [267, 408] on div "Change Background" at bounding box center [266, 401] width 134 height 21
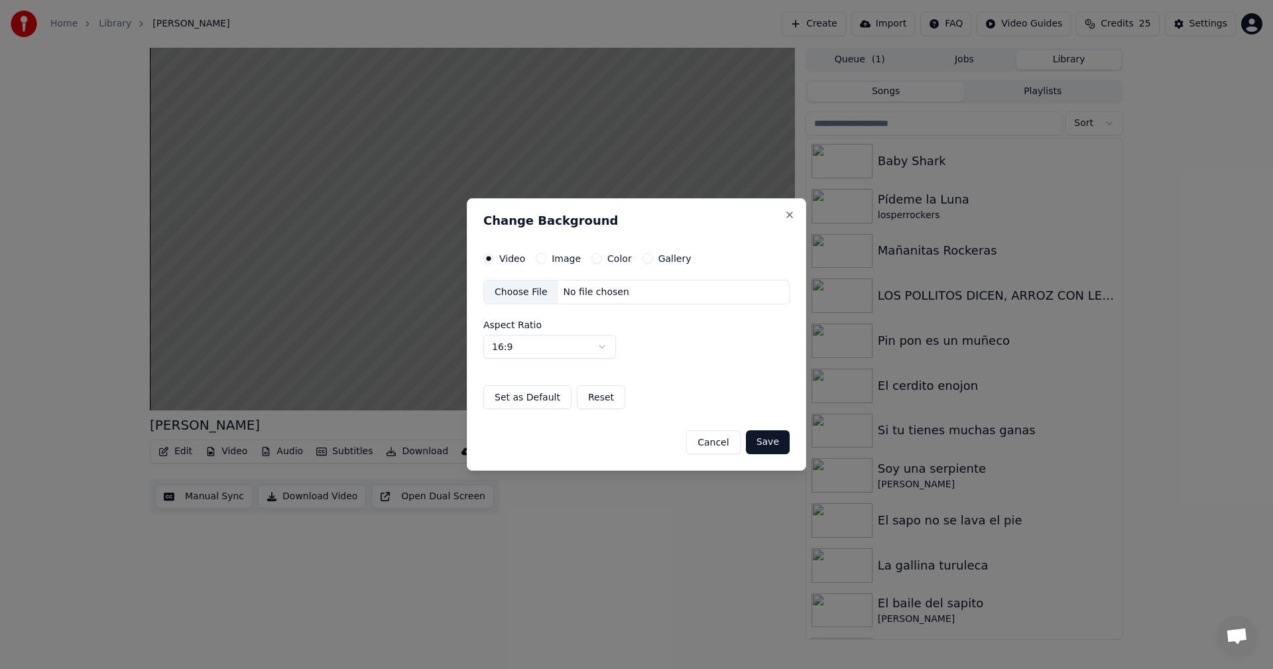
click at [593, 260] on button "Color" at bounding box center [597, 258] width 11 height 11
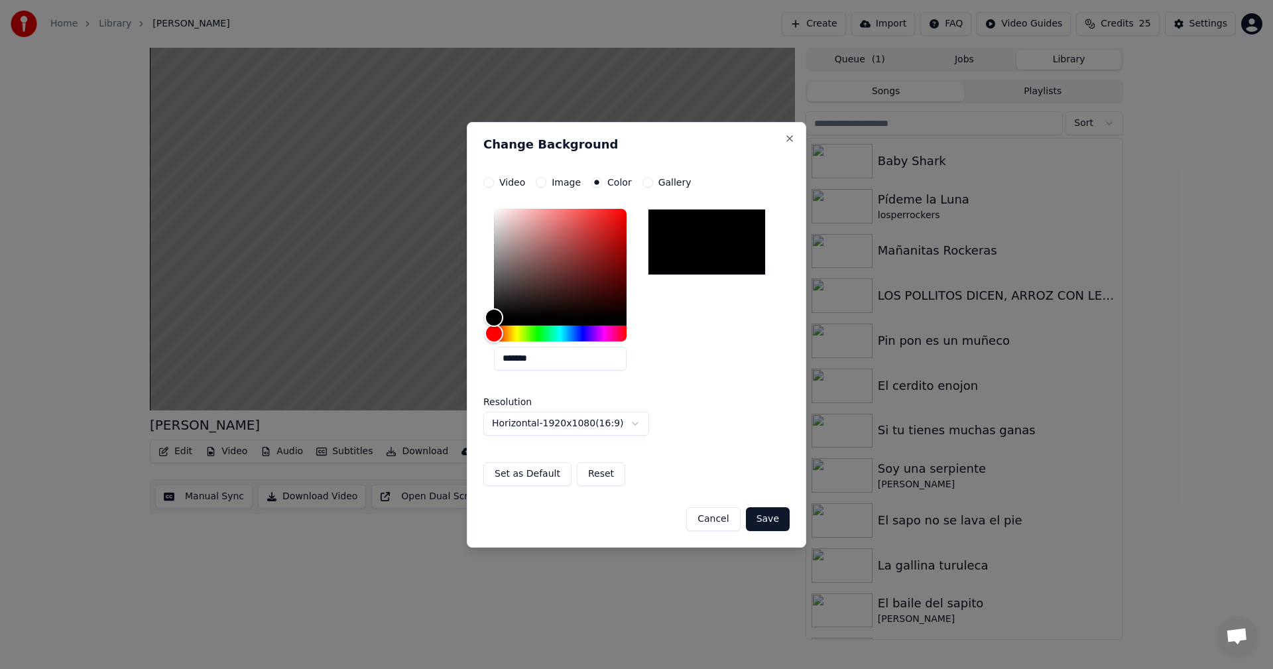
drag, startPoint x: 773, startPoint y: 525, endPoint x: 682, endPoint y: 571, distance: 101.1
click at [774, 525] on button "Save" at bounding box center [768, 519] width 44 height 24
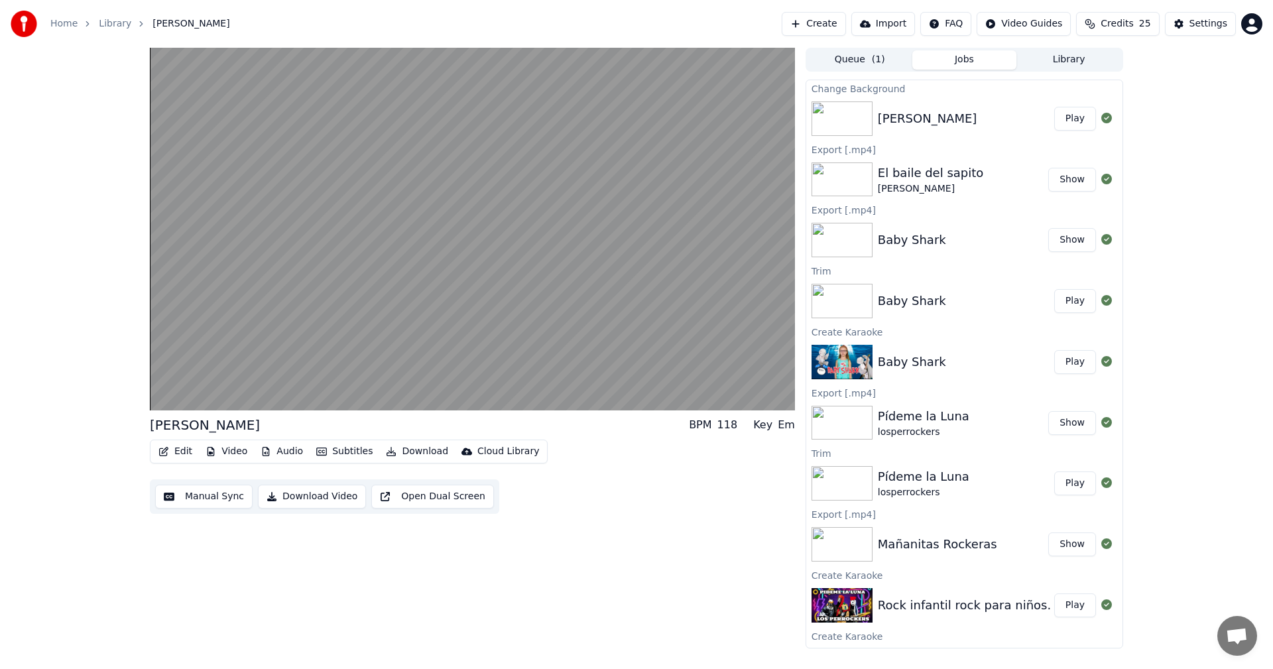
click at [1064, 120] on button "Play" at bounding box center [1075, 119] width 42 height 24
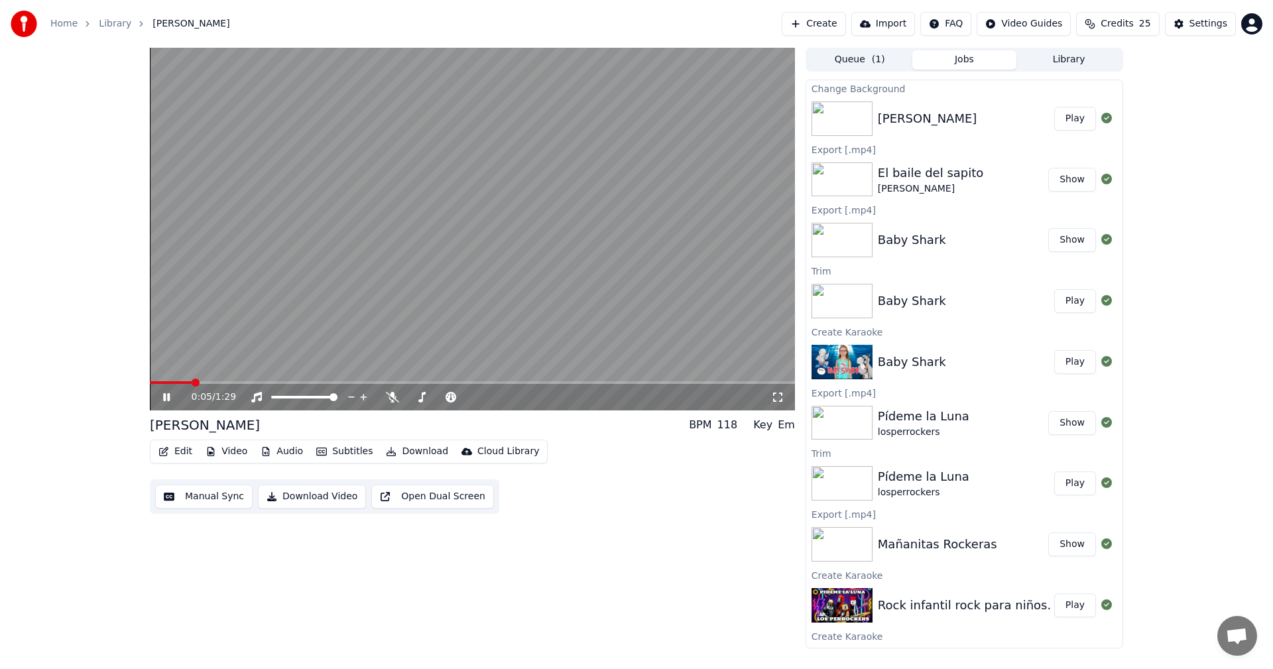
click at [206, 497] on button "Manual Sync" at bounding box center [203, 497] width 97 height 24
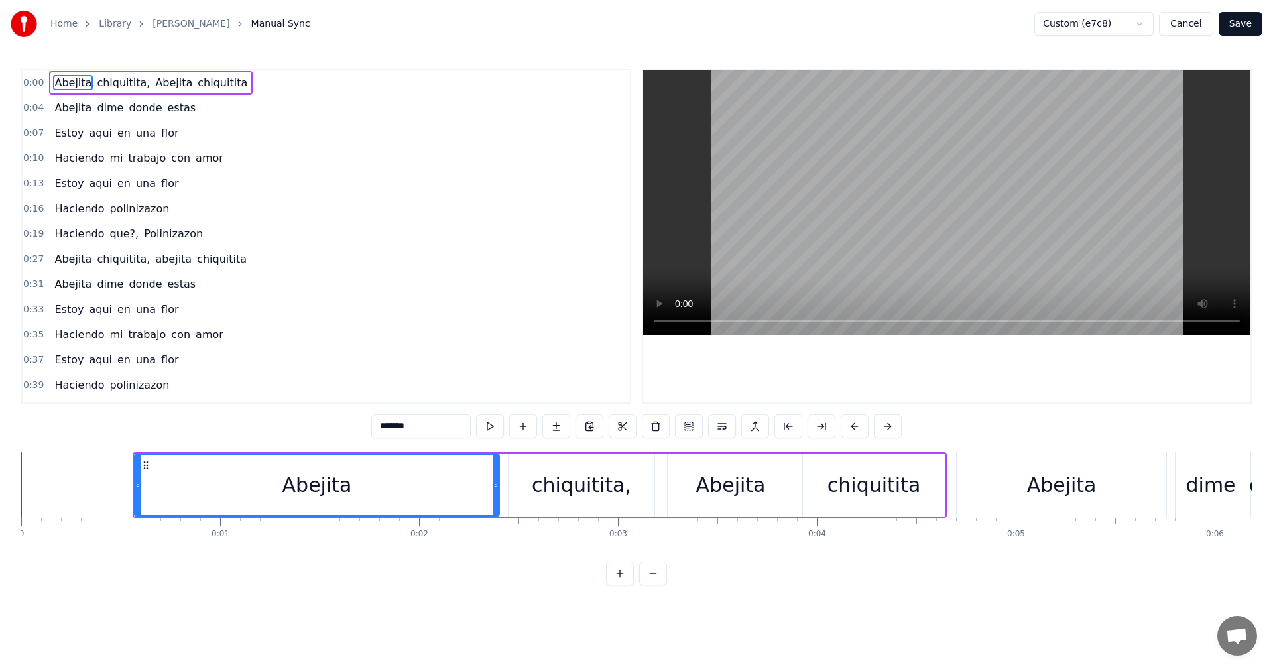
click at [1253, 24] on button "Save" at bounding box center [1241, 24] width 44 height 24
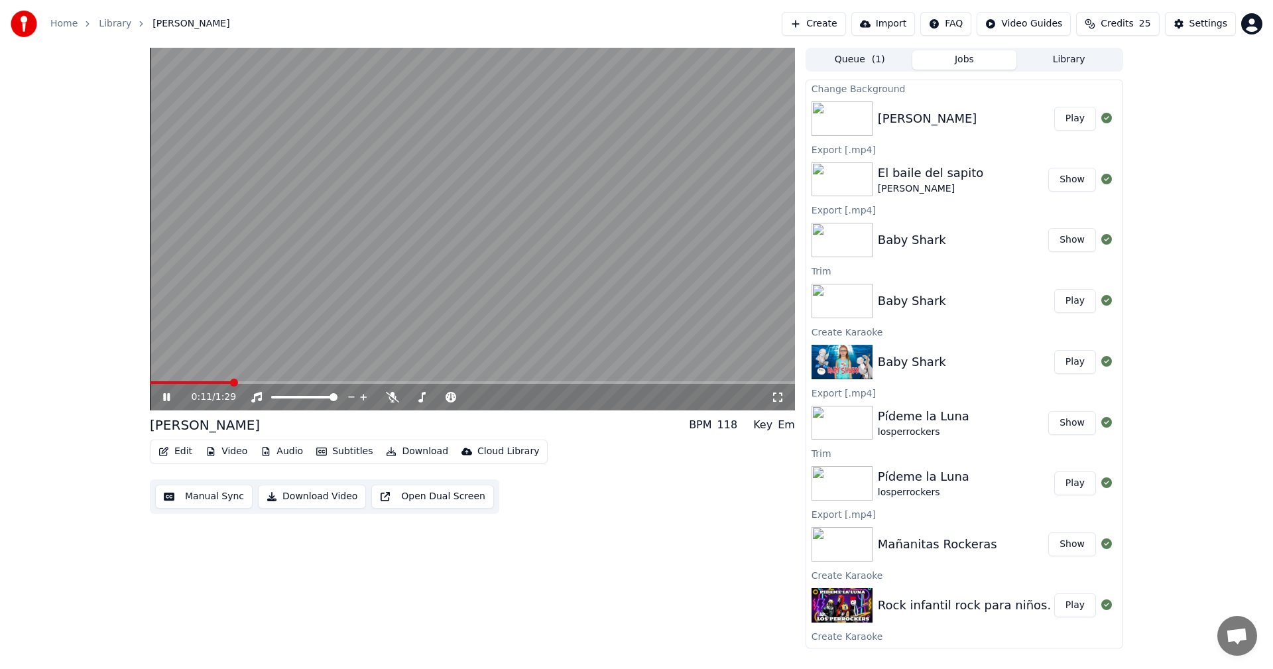
drag, startPoint x: 226, startPoint y: 385, endPoint x: 142, endPoint y: 394, distance: 84.7
click at [142, 394] on div "0:11 / 1:29 Abejita chiquitita BPM 118 Key Em Edit Video Audio Subtitles Downlo…" at bounding box center [636, 348] width 995 height 601
click at [159, 380] on video at bounding box center [472, 229] width 645 height 363
click at [156, 382] on span at bounding box center [153, 382] width 7 height 3
click at [150, 386] on span at bounding box center [154, 383] width 8 height 8
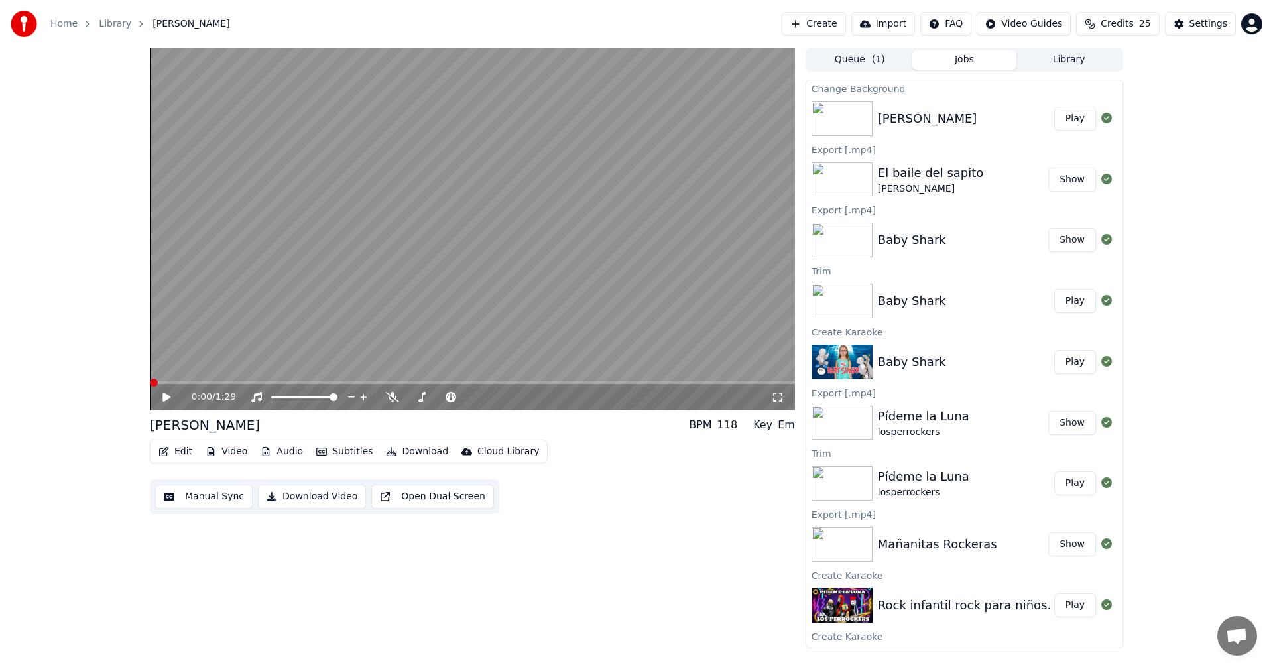
click at [166, 402] on icon at bounding box center [175, 397] width 31 height 11
click at [303, 498] on button "Download Video" at bounding box center [312, 497] width 108 height 24
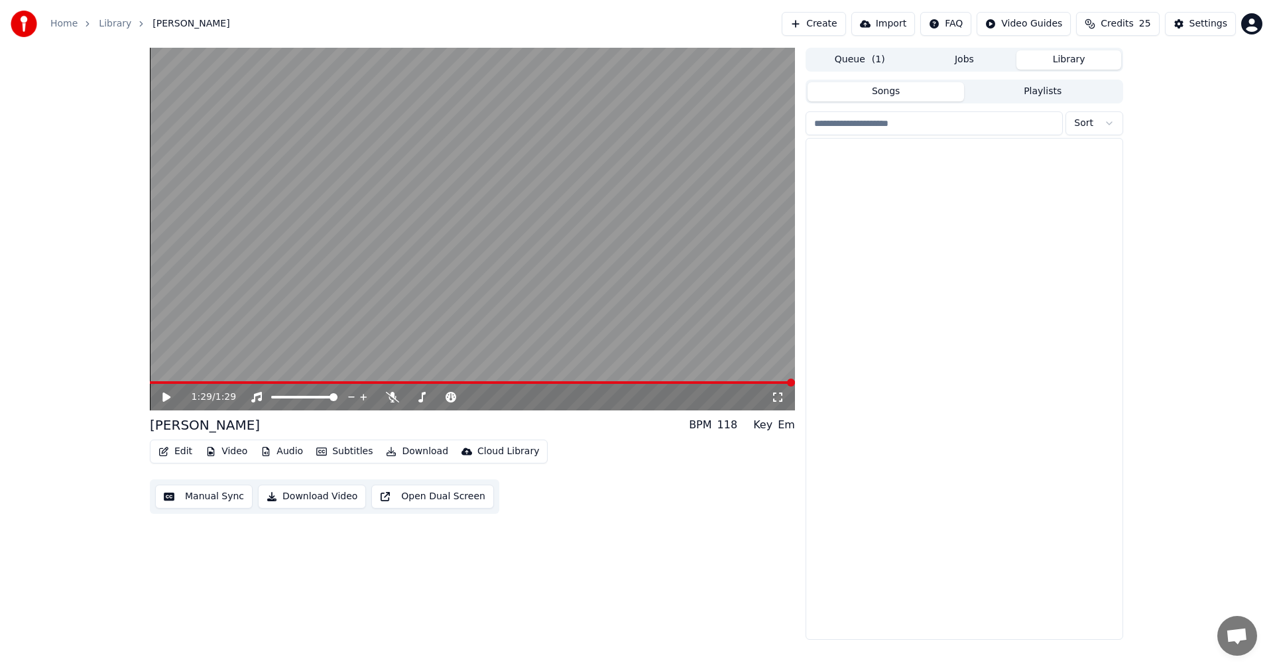
click at [1060, 63] on button "Library" at bounding box center [1069, 59] width 105 height 19
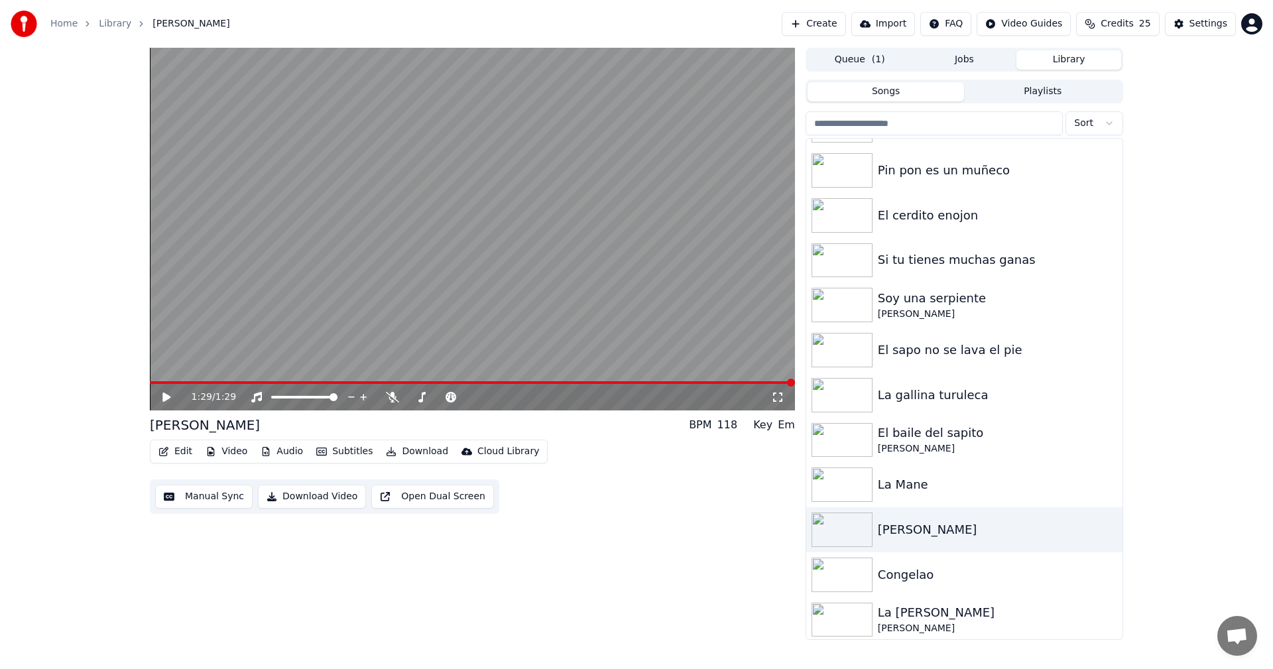
scroll to position [173, 0]
click at [911, 579] on div "Congelao" at bounding box center [991, 572] width 226 height 19
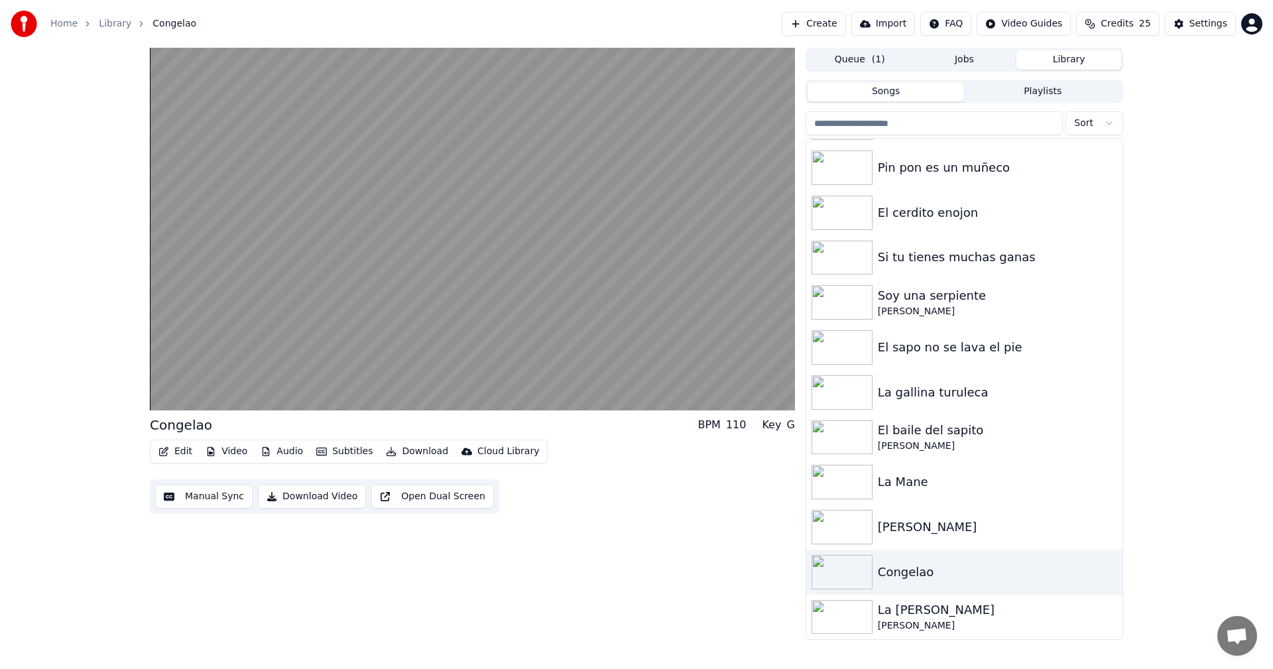
click at [206, 489] on button "Manual Sync" at bounding box center [203, 497] width 97 height 24
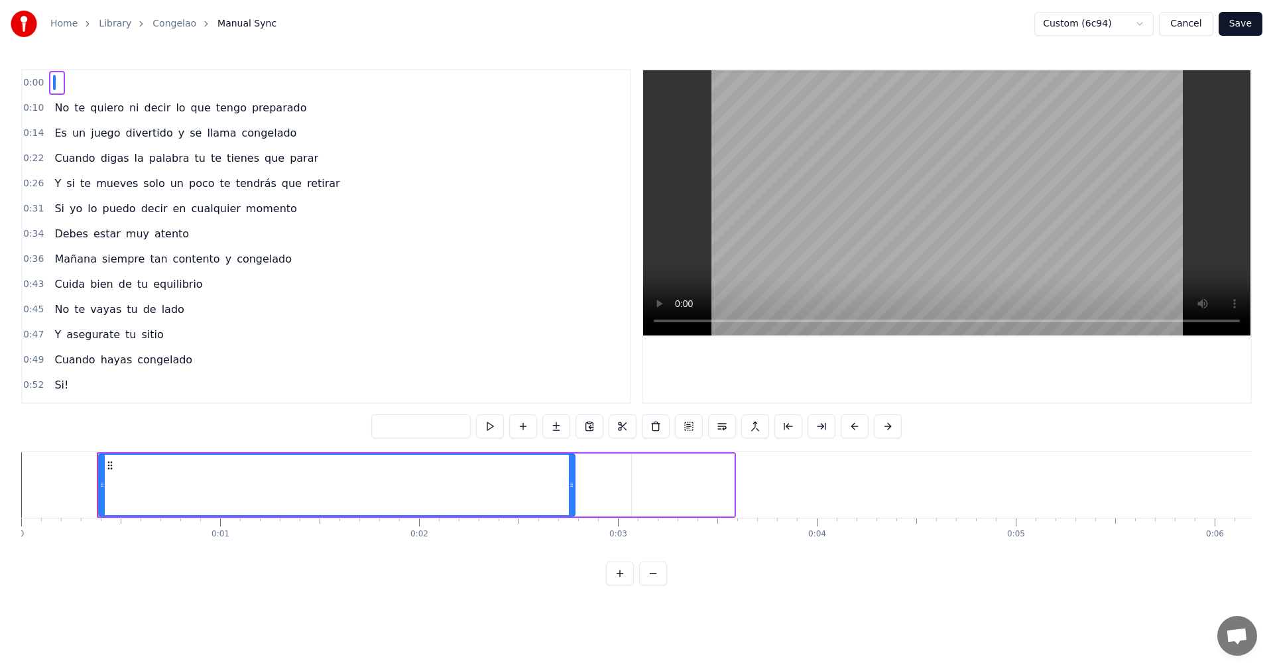
click at [58, 209] on span "Si" at bounding box center [59, 208] width 13 height 15
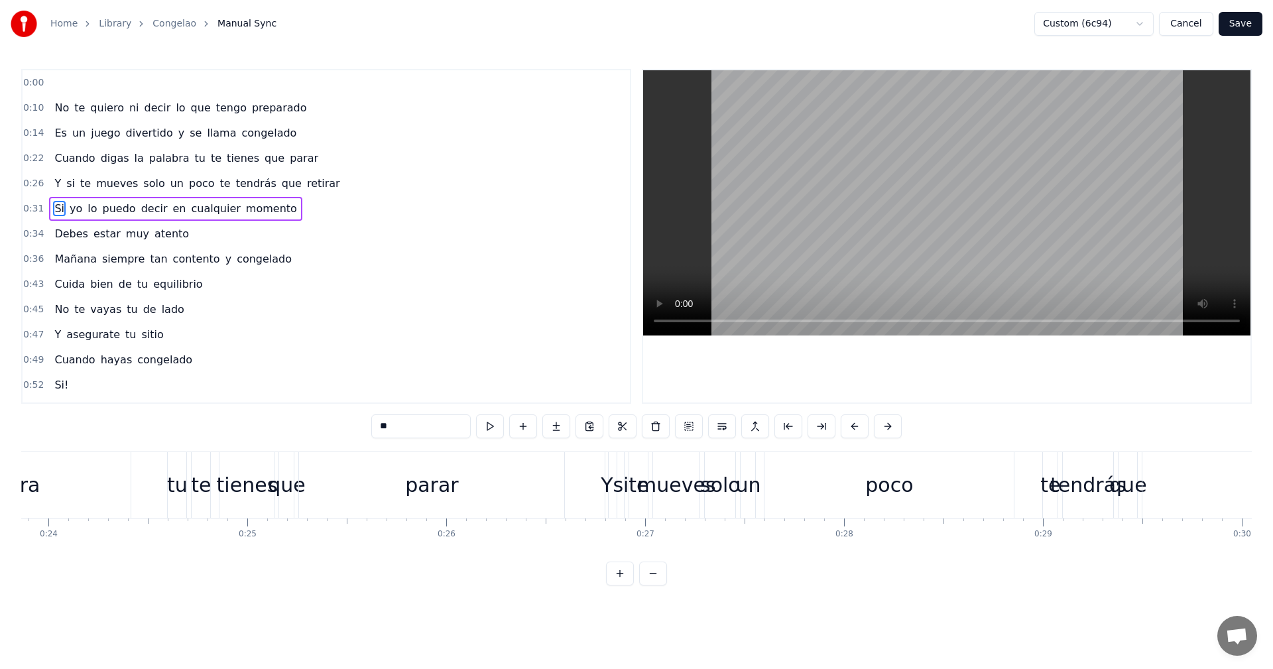
scroll to position [0, 6184]
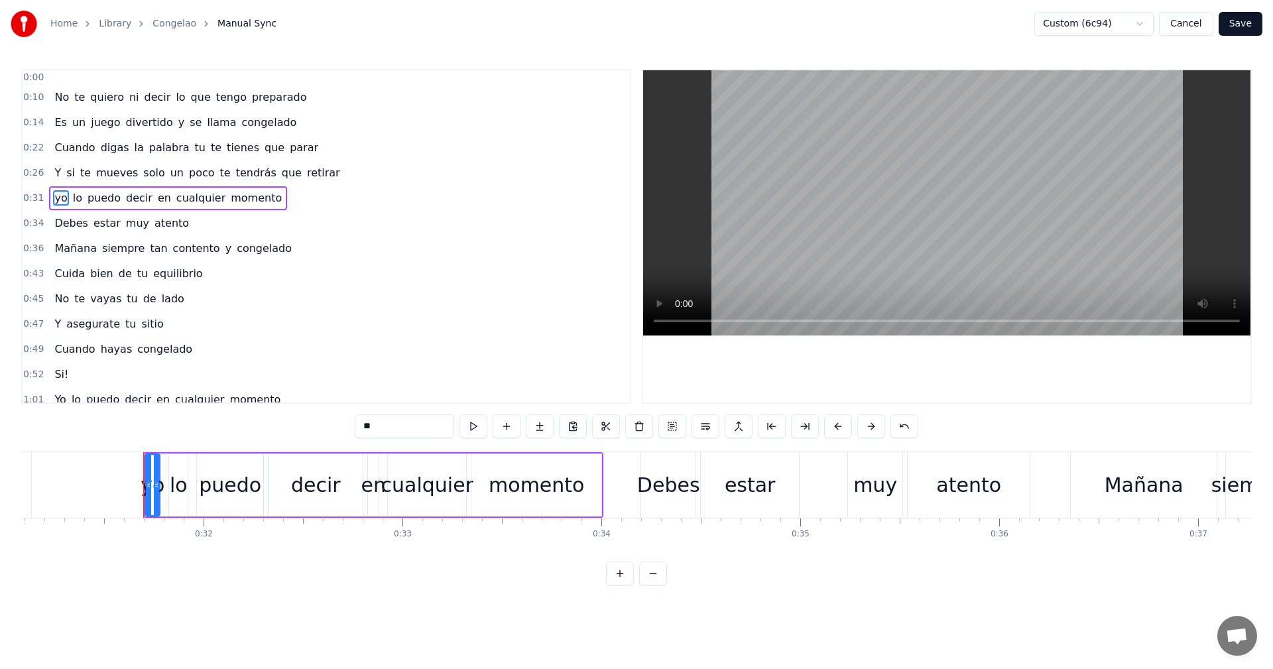
click at [53, 193] on span "yo" at bounding box center [60, 197] width 15 height 15
click at [367, 426] on input "**" at bounding box center [404, 426] width 99 height 24
type input "*"
type input "**"
click at [527, 259] on div "0:36 [DATE] siempre tan contento y congelado" at bounding box center [326, 248] width 607 height 25
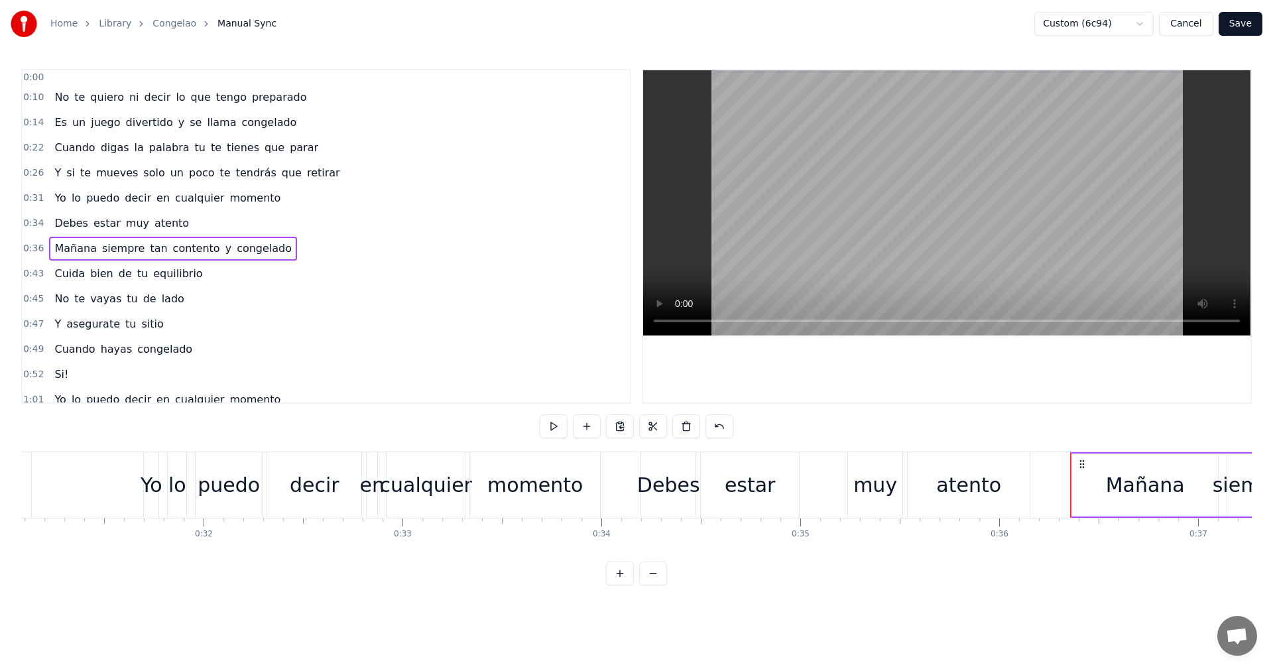
click at [1240, 29] on button "Save" at bounding box center [1241, 24] width 44 height 24
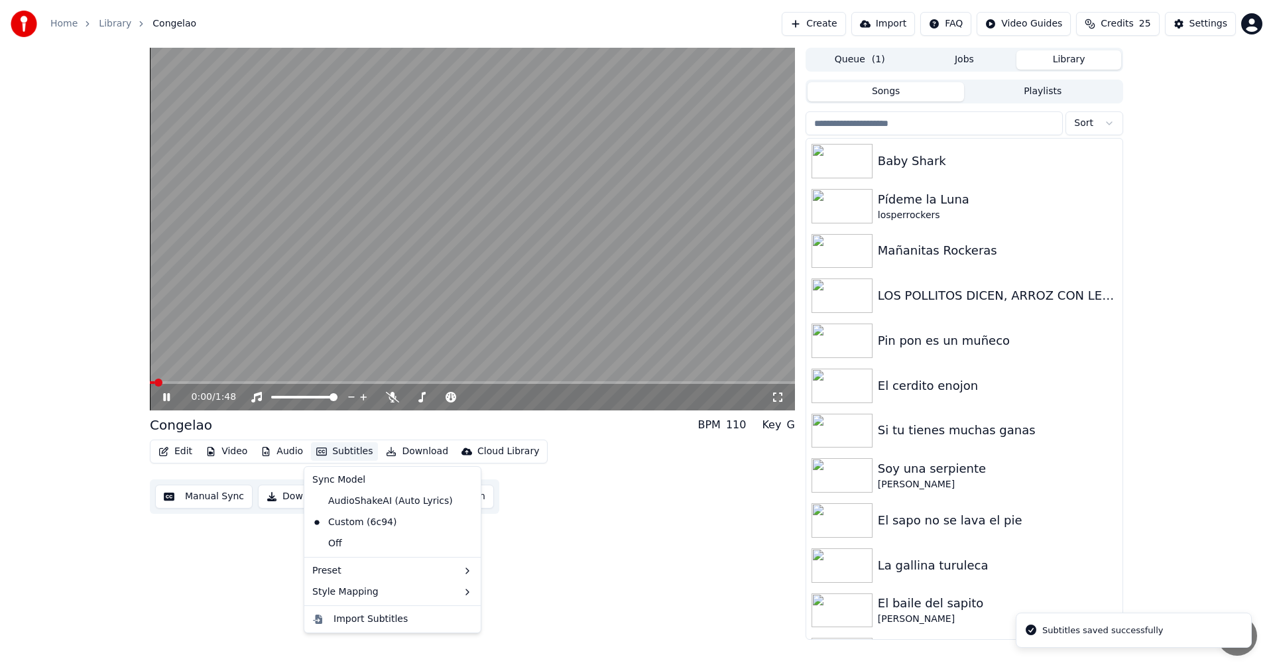
click at [349, 450] on button "Subtitles" at bounding box center [344, 451] width 67 height 19
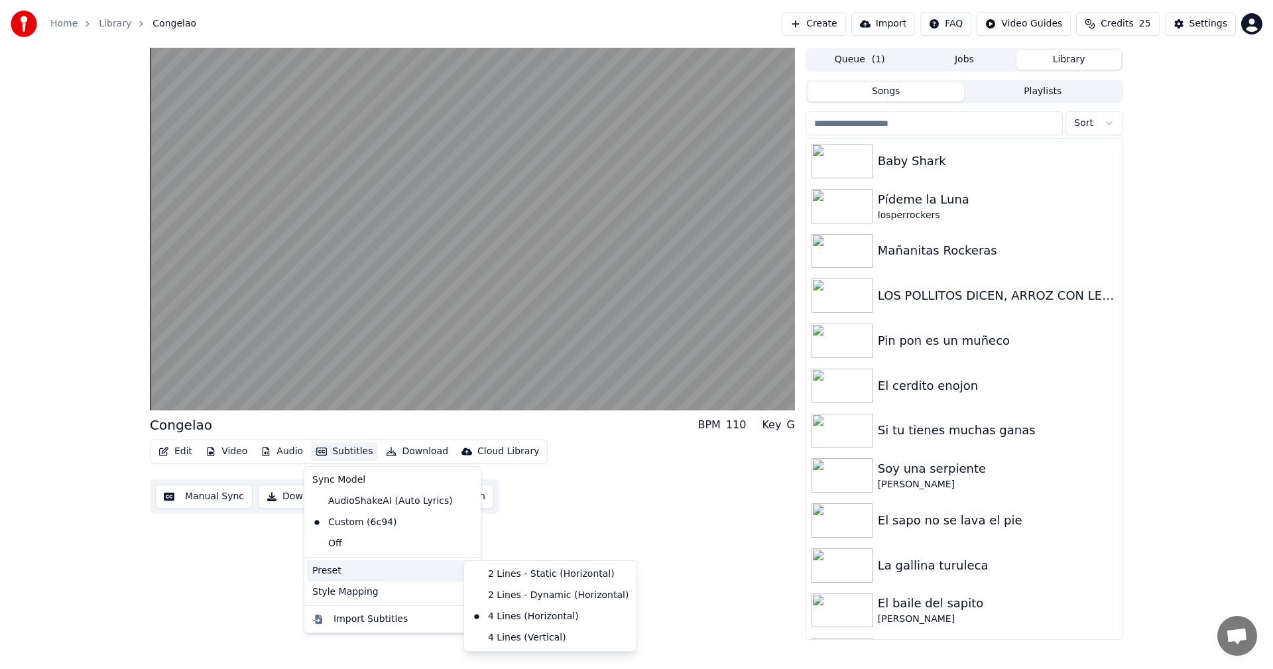
click at [365, 570] on div "Preset" at bounding box center [392, 570] width 171 height 21
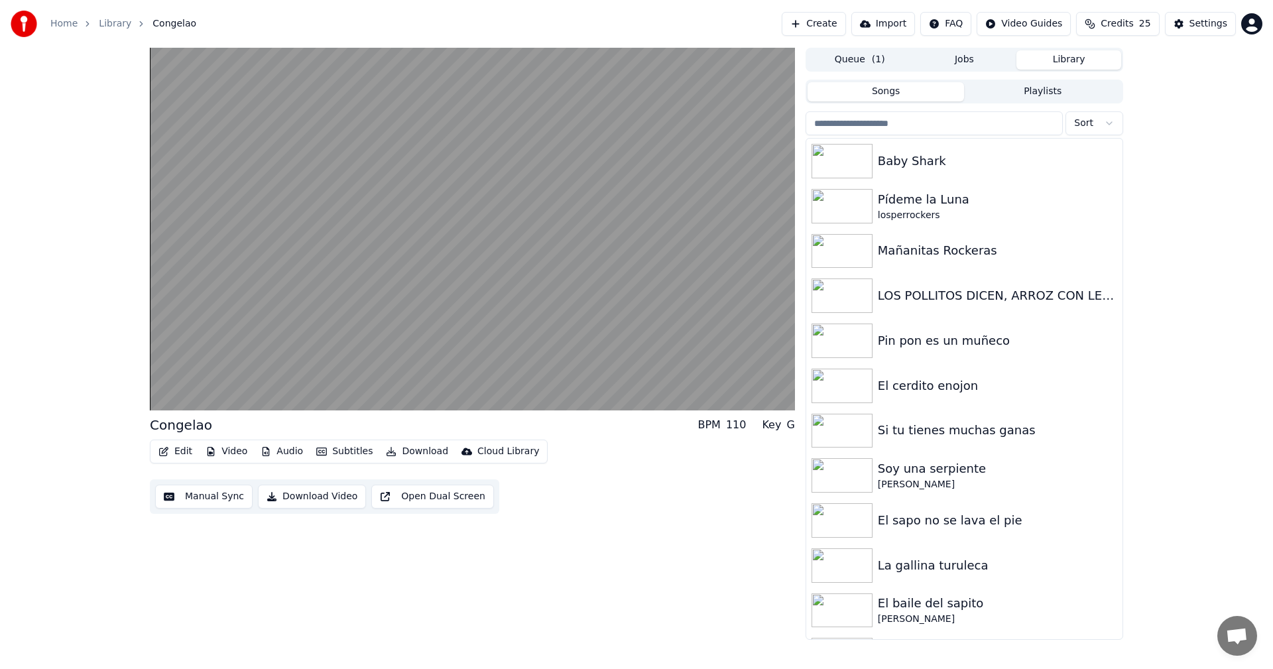
drag, startPoint x: 233, startPoint y: 592, endPoint x: 324, endPoint y: 543, distance: 102.9
click at [235, 591] on div "Congelao BPM 110 Key G Edit Video Audio Subtitles Download Cloud Library Manual…" at bounding box center [472, 344] width 645 height 592
click at [306, 501] on button "Download Video" at bounding box center [312, 497] width 108 height 24
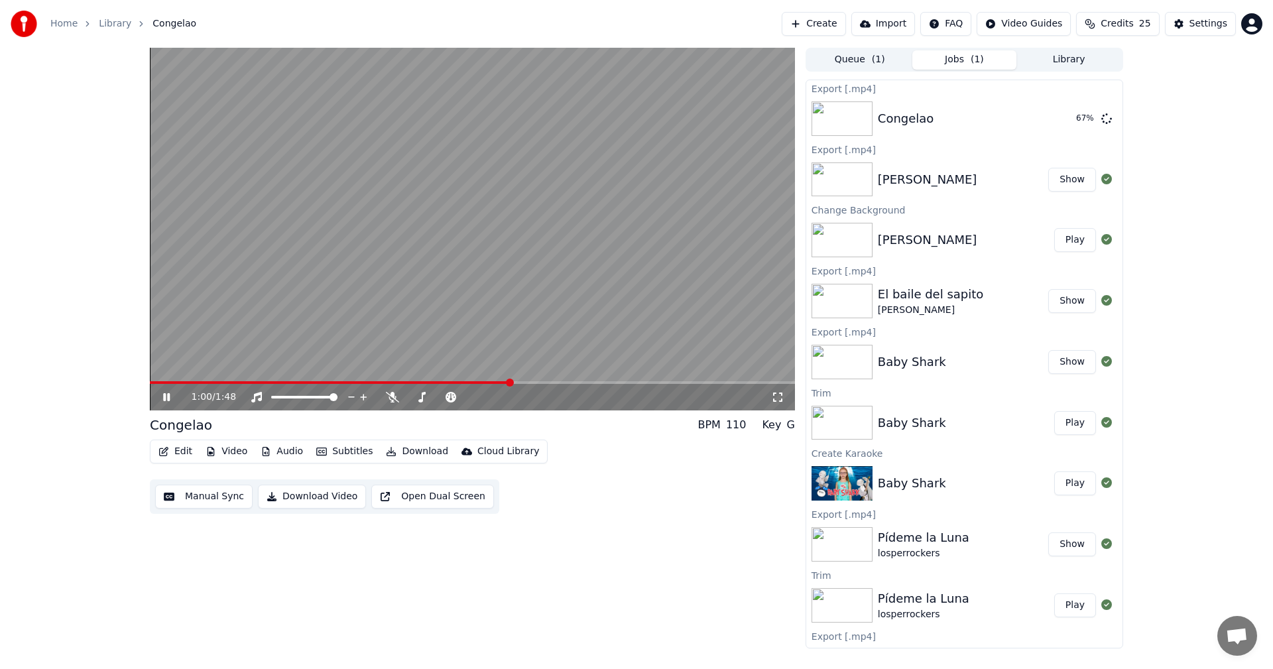
click at [175, 395] on icon at bounding box center [175, 397] width 31 height 11
click at [1075, 62] on button "Library" at bounding box center [1069, 59] width 105 height 19
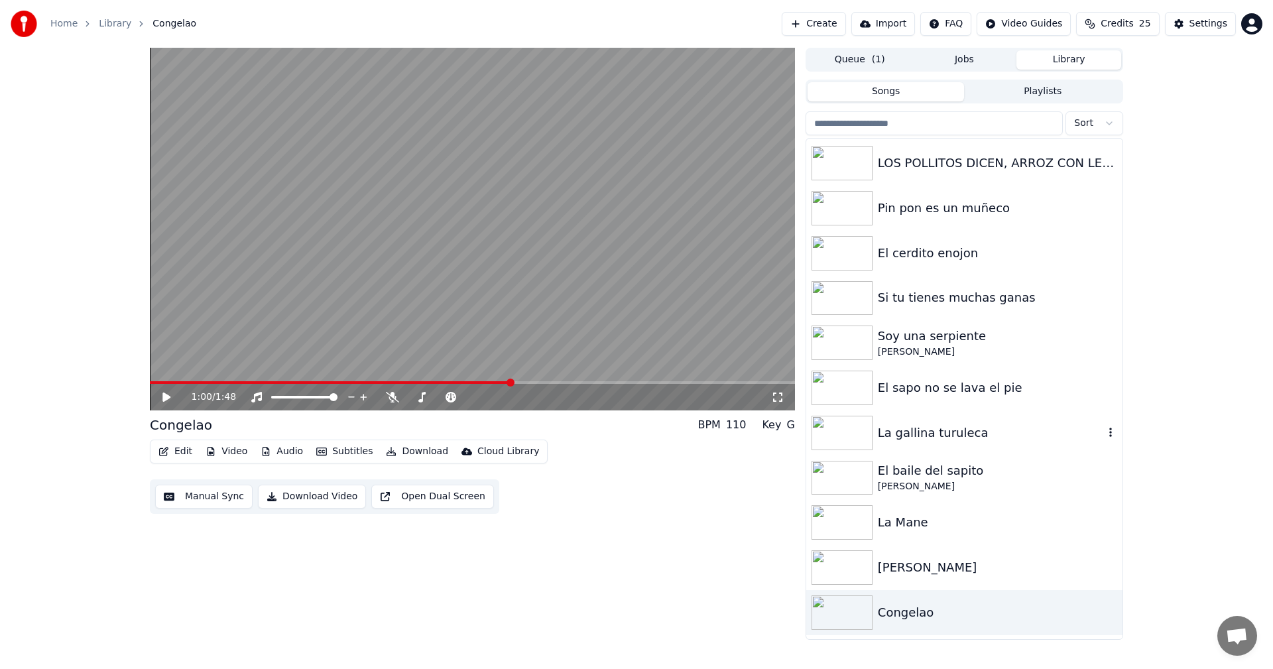
scroll to position [173, 0]
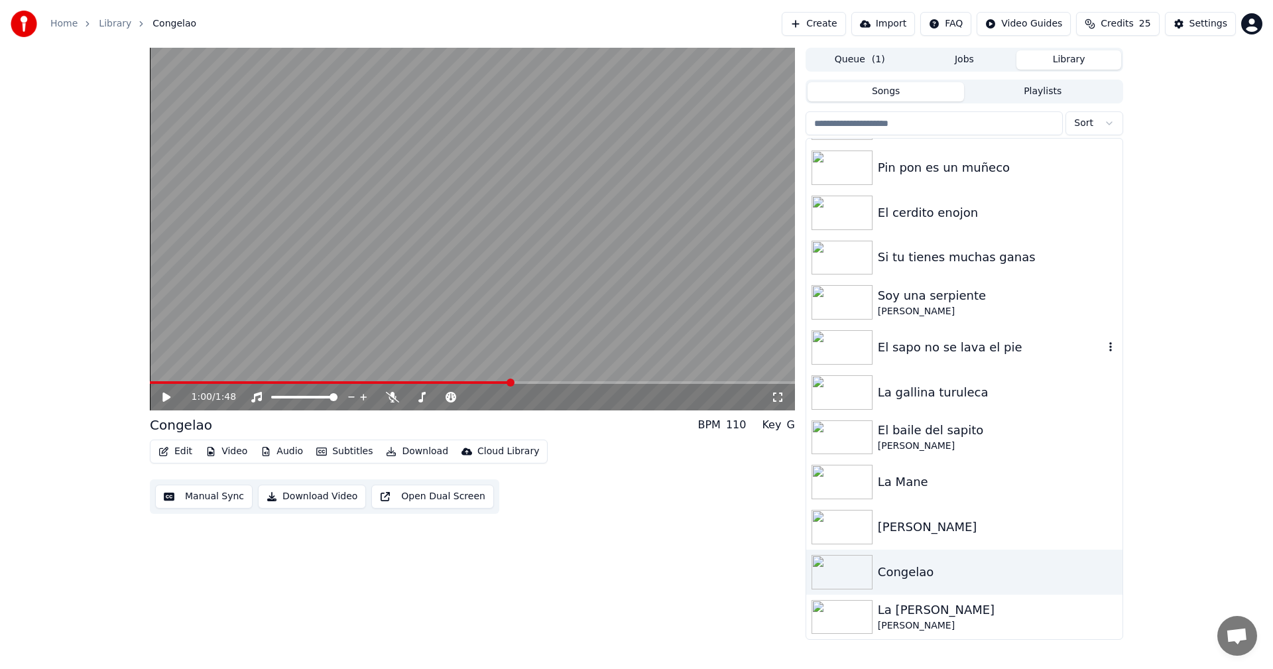
click at [975, 349] on div "El sapo no se lava el pie" at bounding box center [991, 347] width 226 height 19
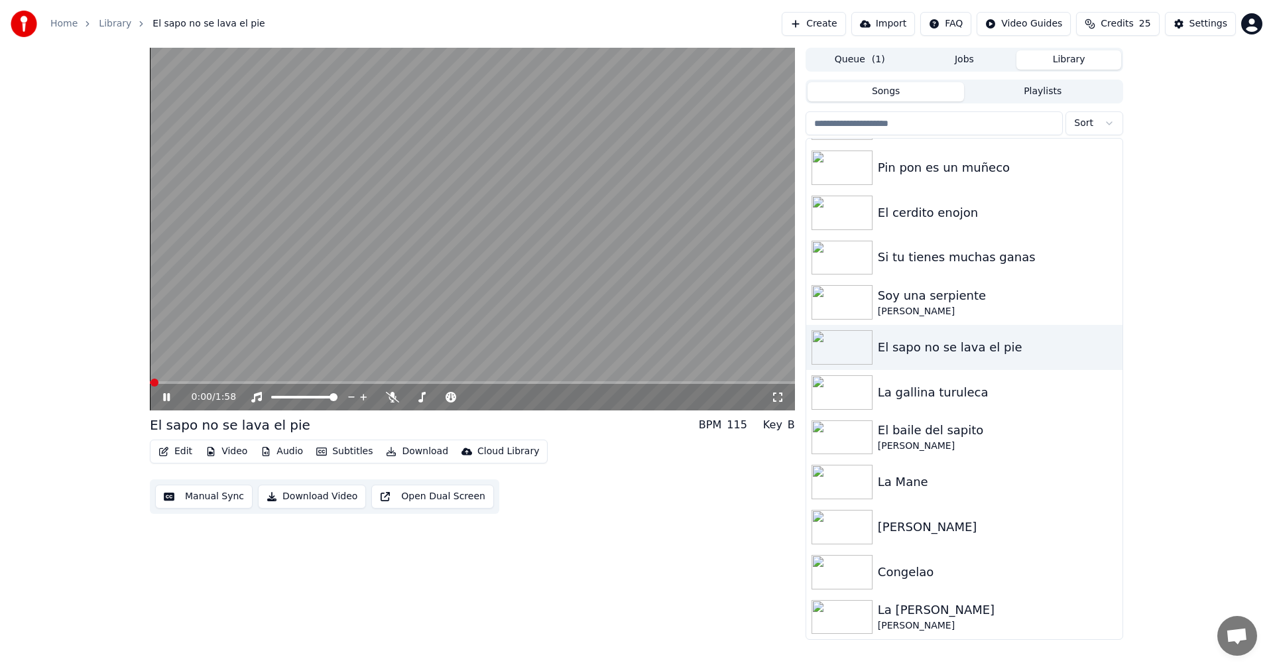
click at [198, 490] on button "Manual Sync" at bounding box center [203, 497] width 97 height 24
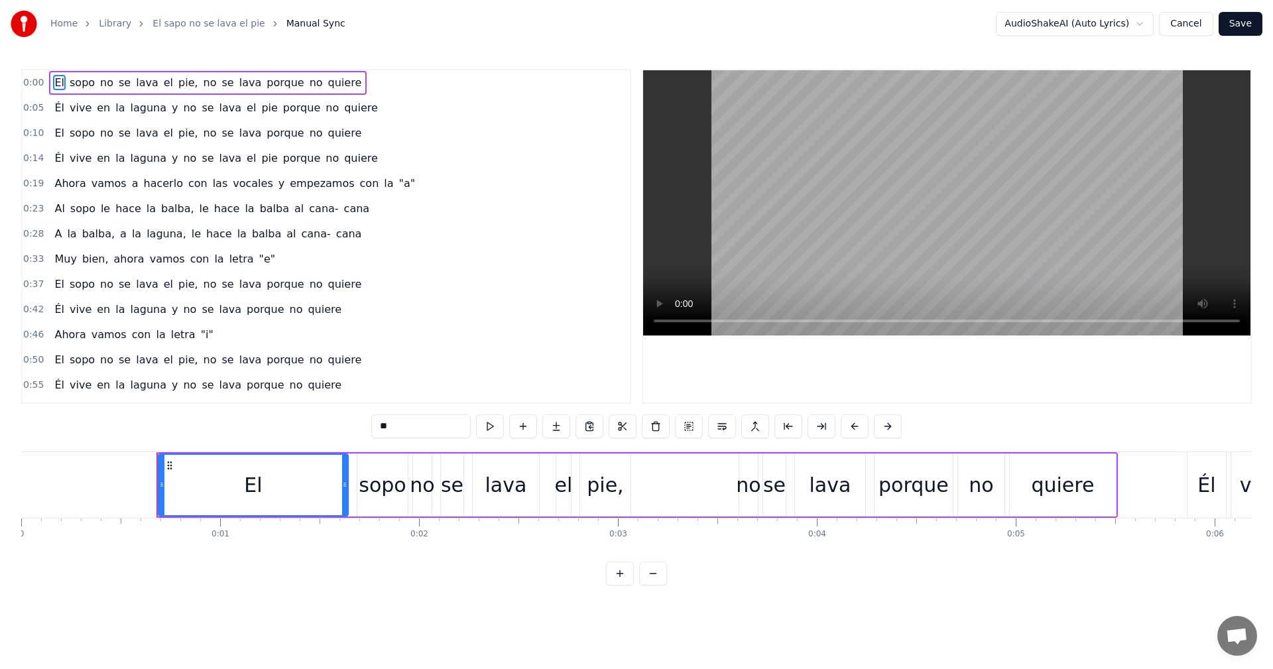
click at [386, 485] on div "sopo" at bounding box center [382, 485] width 47 height 30
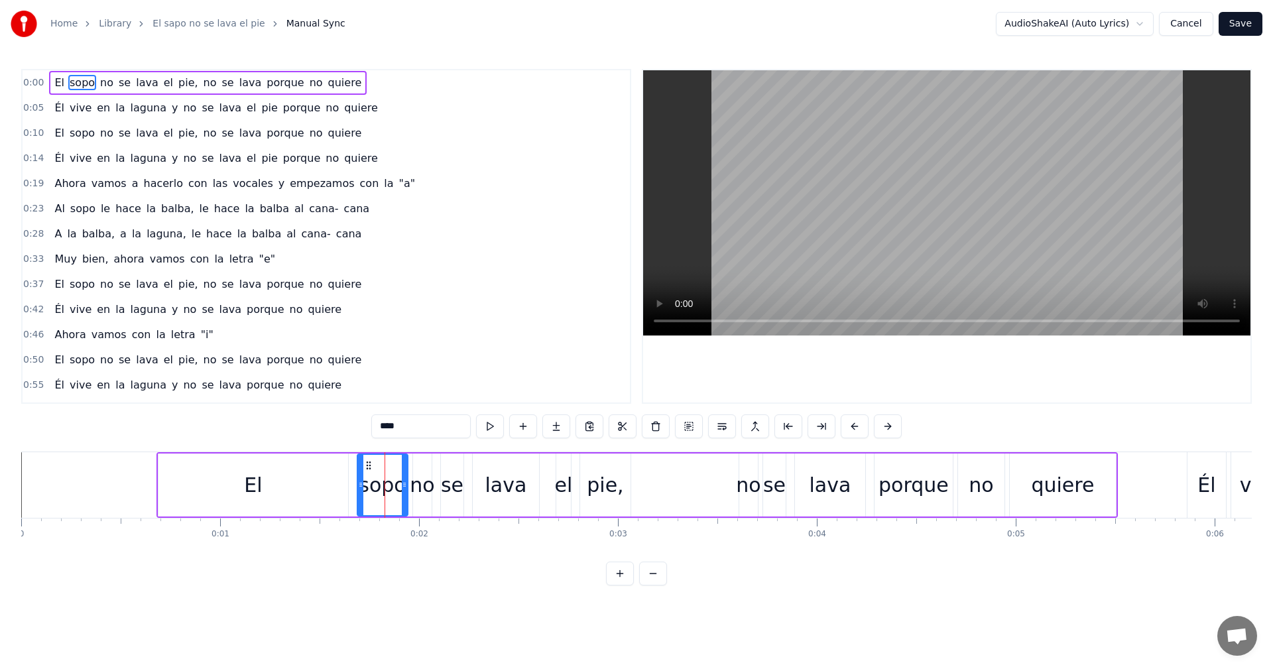
click at [383, 430] on input "****" at bounding box center [420, 426] width 99 height 24
click at [82, 139] on span "sopo" at bounding box center [82, 132] width 28 height 15
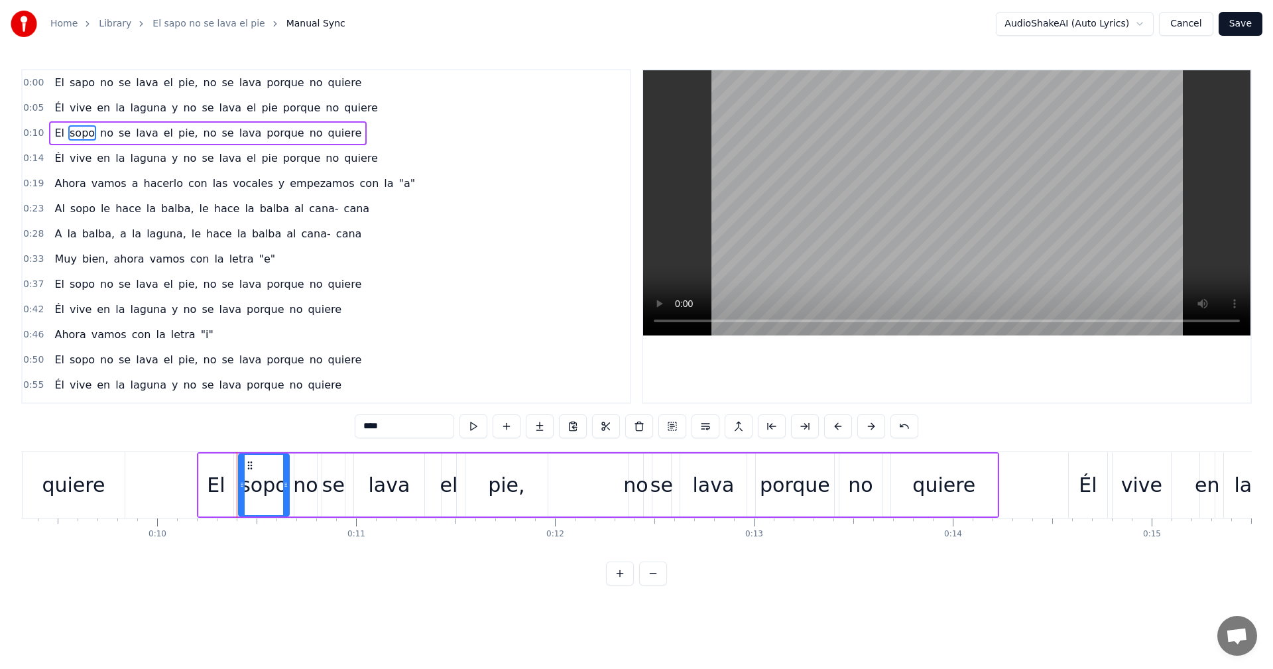
scroll to position [0, 2002]
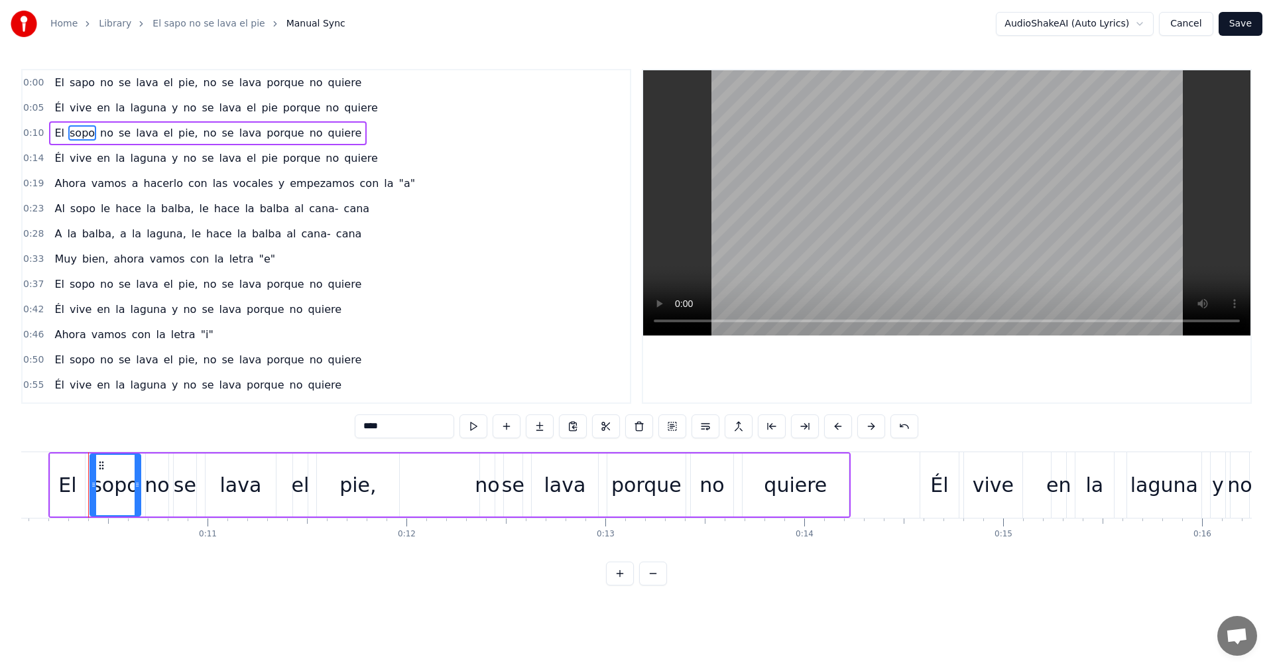
click at [374, 428] on input "****" at bounding box center [404, 426] width 99 height 24
click at [366, 424] on input "***" at bounding box center [404, 426] width 99 height 24
click at [78, 208] on span "sopo" at bounding box center [83, 208] width 28 height 15
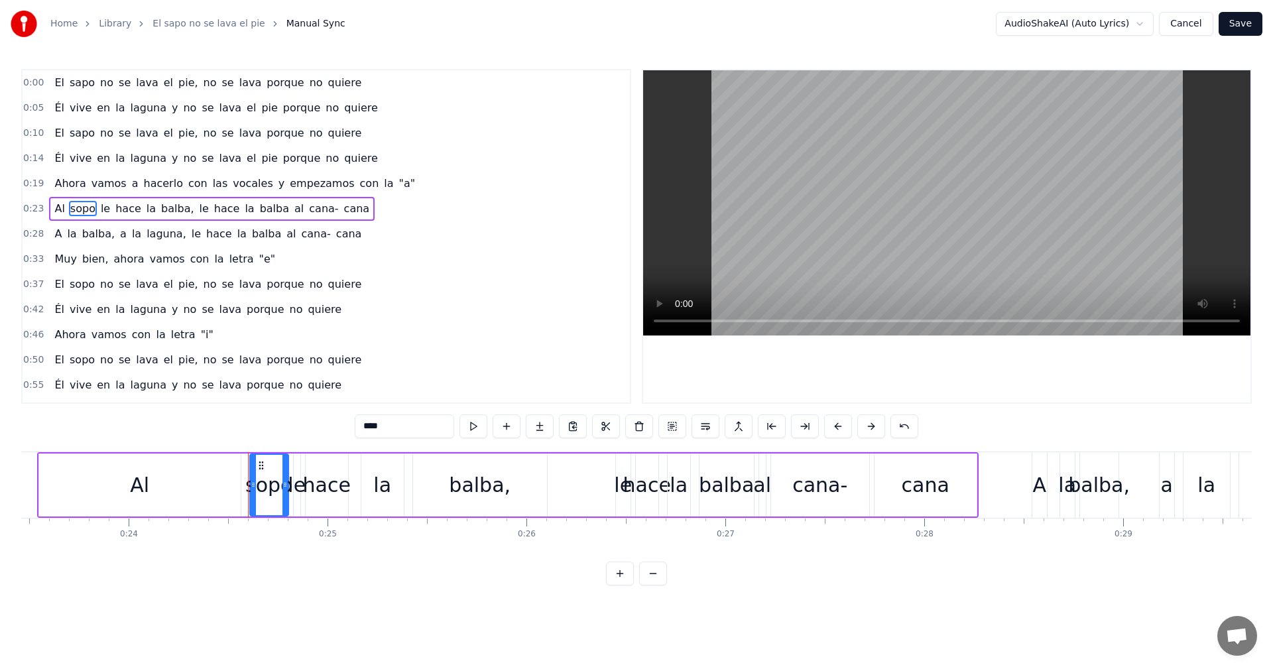
click at [369, 429] on input "****" at bounding box center [404, 426] width 99 height 24
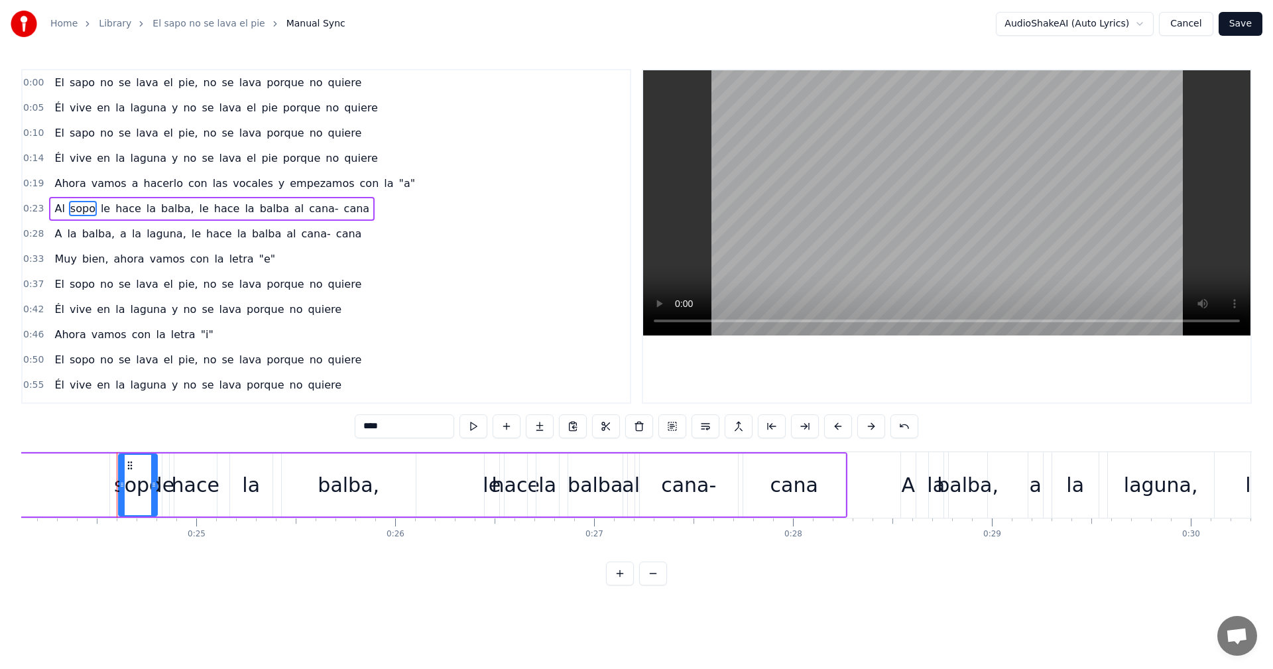
scroll to position [0, 4827]
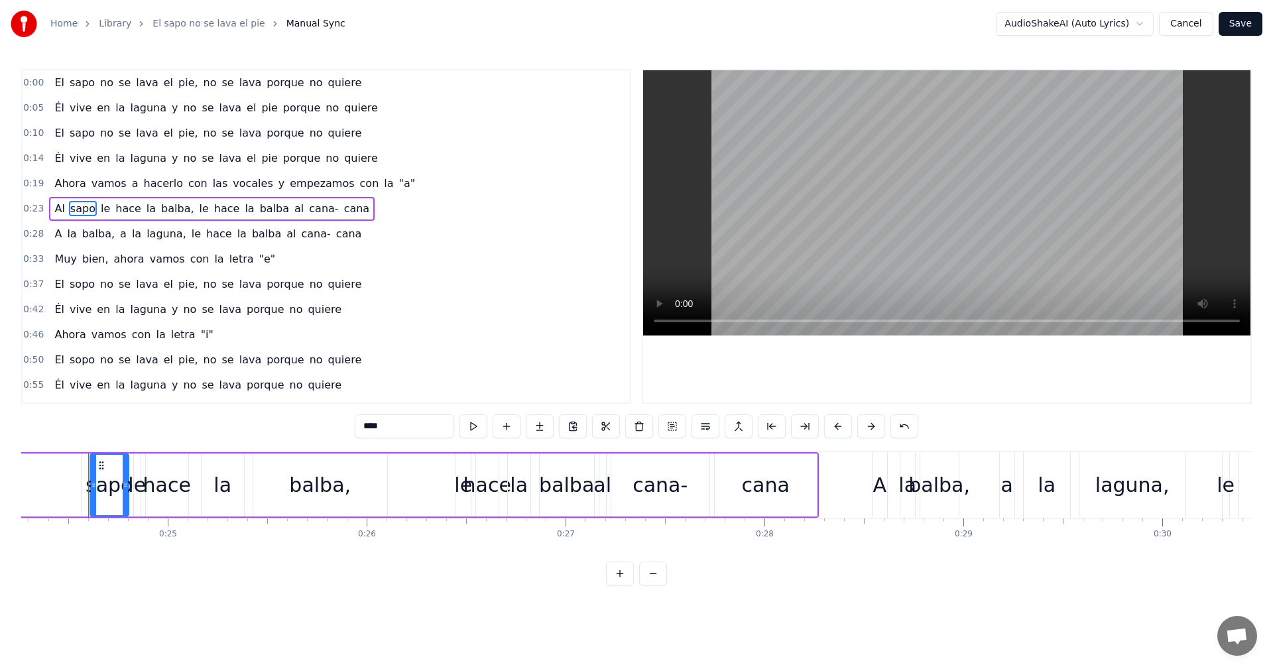
click at [71, 287] on span "sopo" at bounding box center [82, 284] width 28 height 15
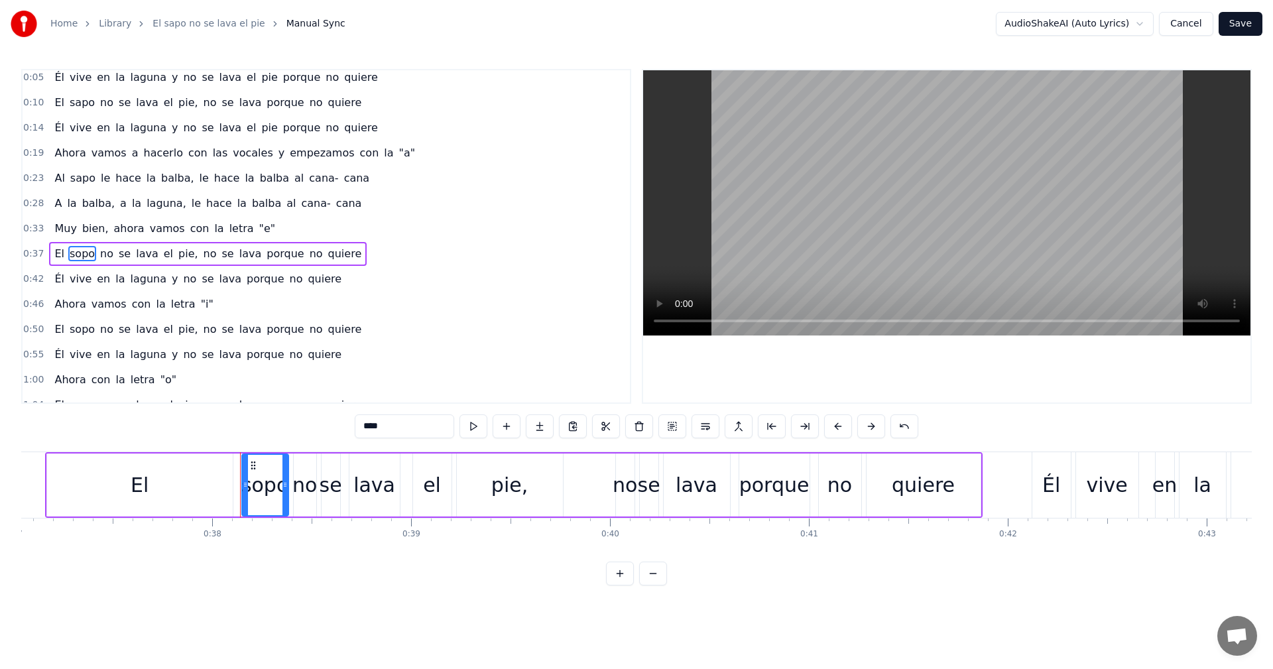
scroll to position [0, 7520]
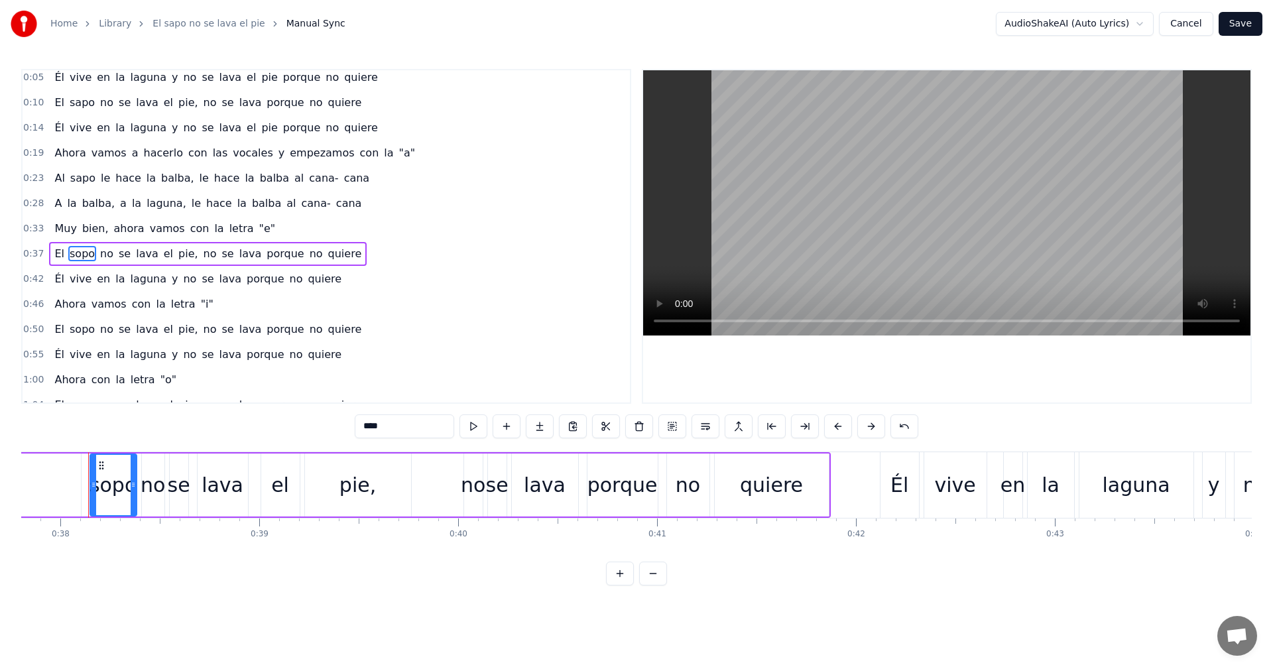
click at [373, 427] on input "****" at bounding box center [404, 426] width 99 height 24
click at [86, 333] on span "sopo" at bounding box center [82, 329] width 28 height 15
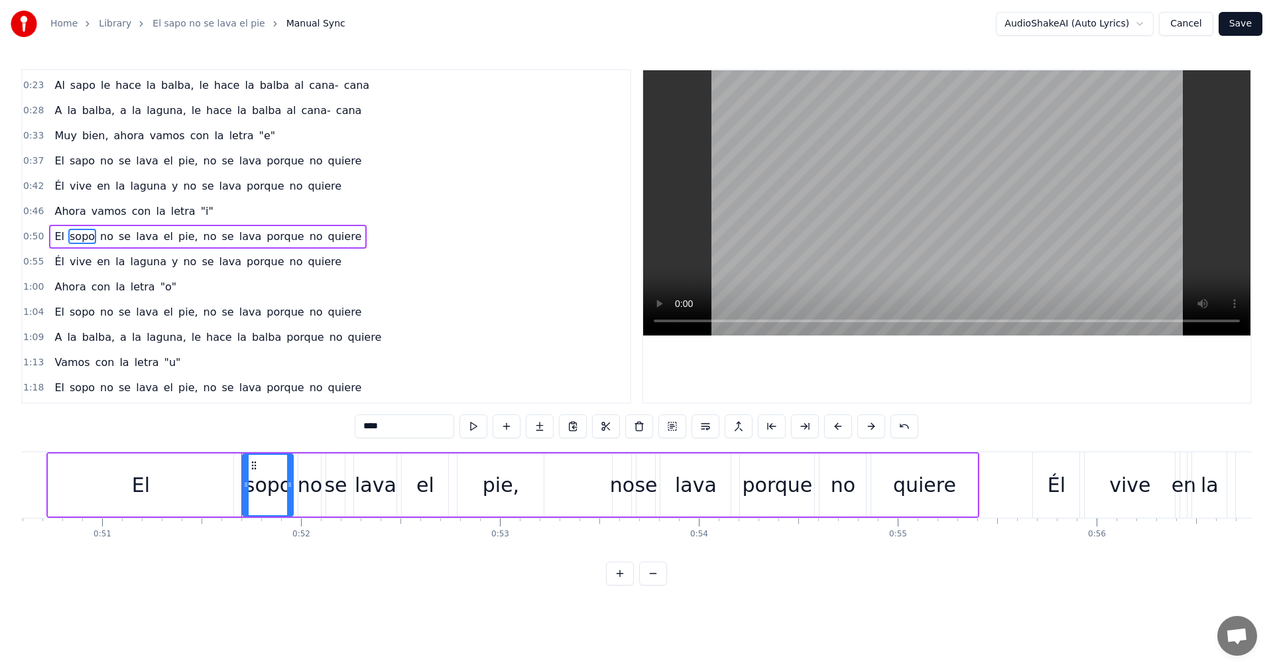
scroll to position [0, 10218]
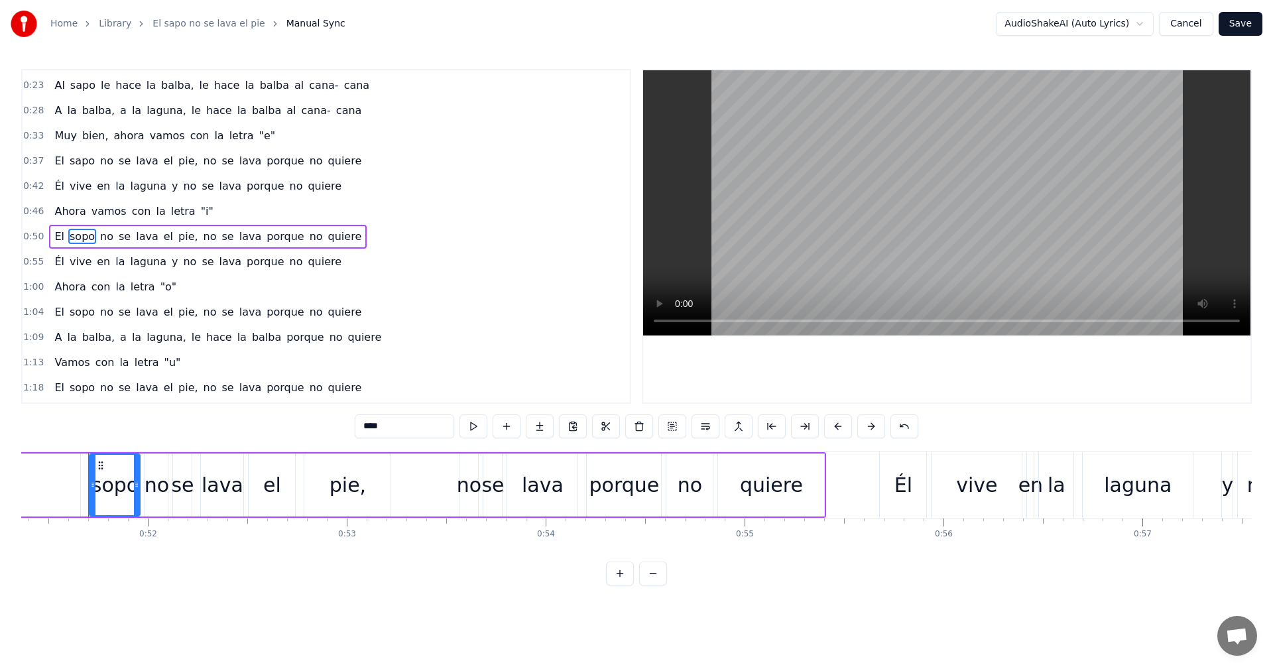
click at [369, 426] on input "****" at bounding box center [404, 426] width 99 height 24
click at [72, 313] on span "sopo" at bounding box center [82, 311] width 28 height 15
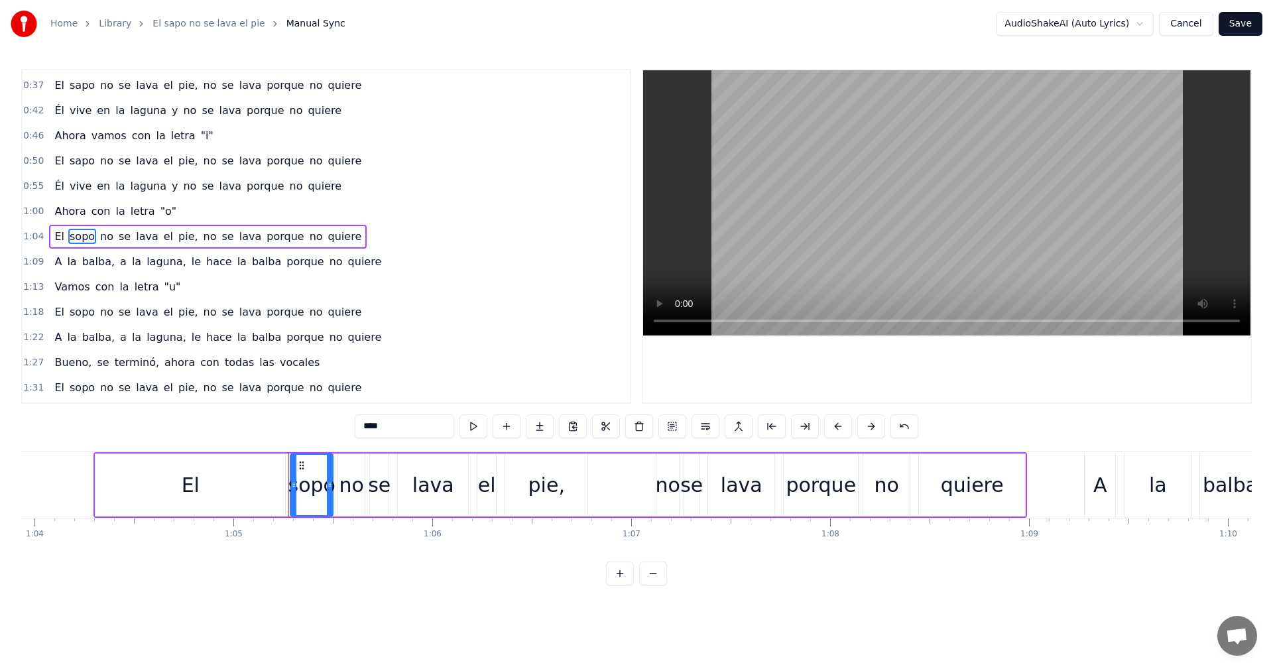
scroll to position [0, 12920]
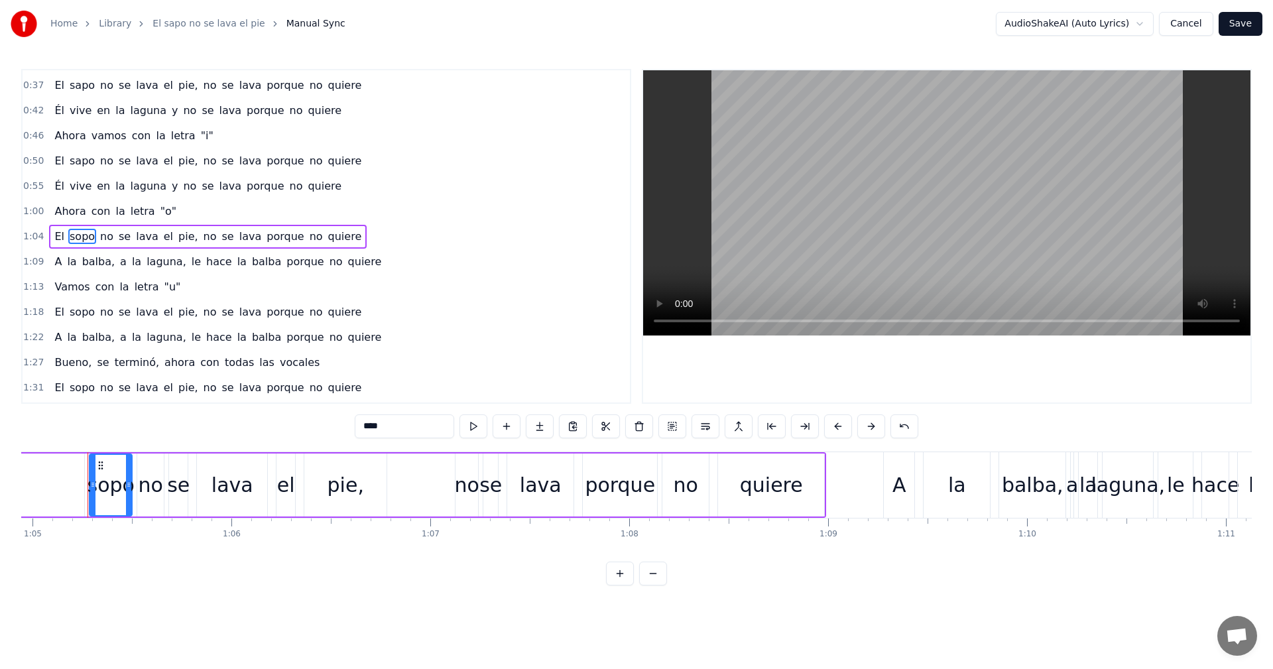
click at [366, 428] on input "****" at bounding box center [404, 426] width 99 height 24
click at [367, 421] on input "****" at bounding box center [404, 426] width 99 height 24
click at [366, 426] on input "***" at bounding box center [404, 426] width 99 height 24
drag, startPoint x: 73, startPoint y: 315, endPoint x: 98, endPoint y: 328, distance: 28.5
click at [73, 316] on span "sopo" at bounding box center [82, 311] width 28 height 15
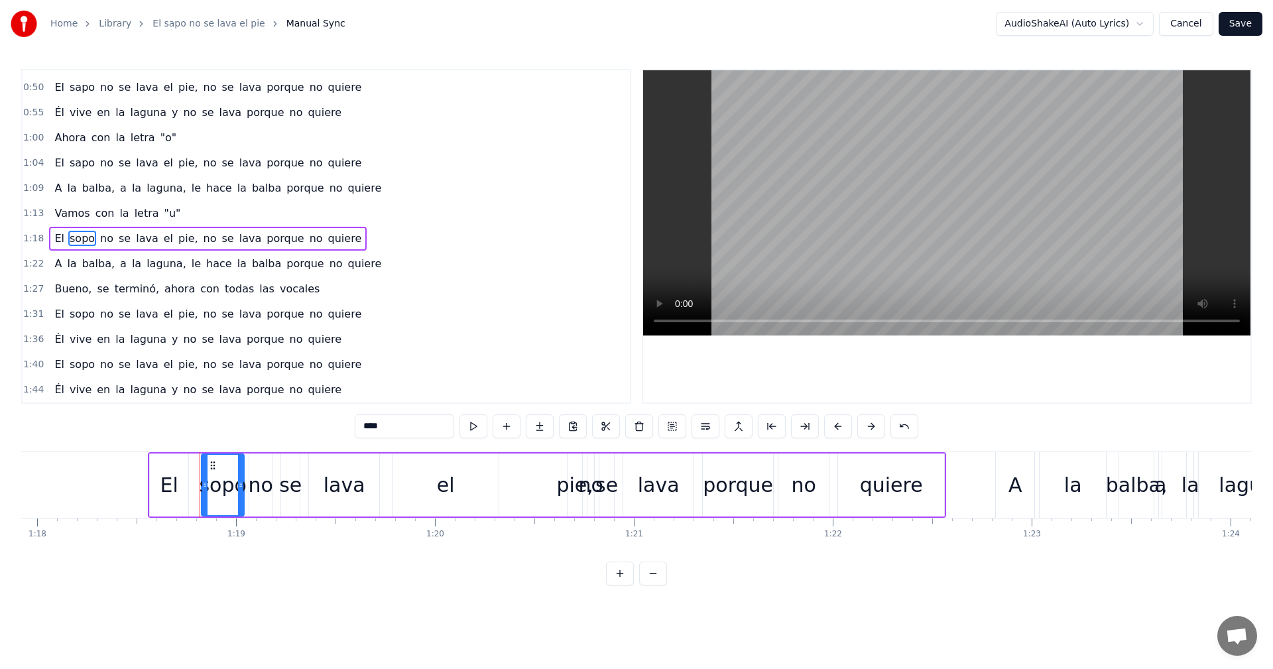
scroll to position [0, 15613]
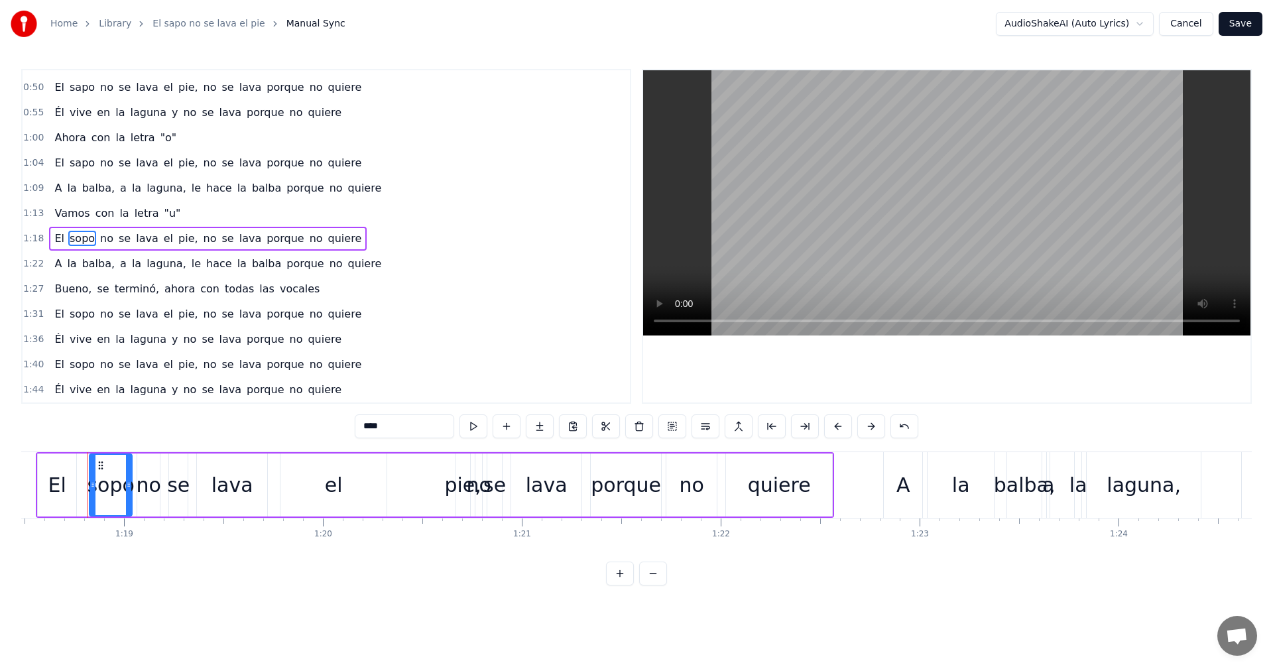
click at [370, 427] on input "****" at bounding box center [404, 426] width 99 height 24
click at [367, 430] on input "***" at bounding box center [404, 426] width 99 height 24
click at [86, 316] on span "sopo" at bounding box center [82, 313] width 28 height 15
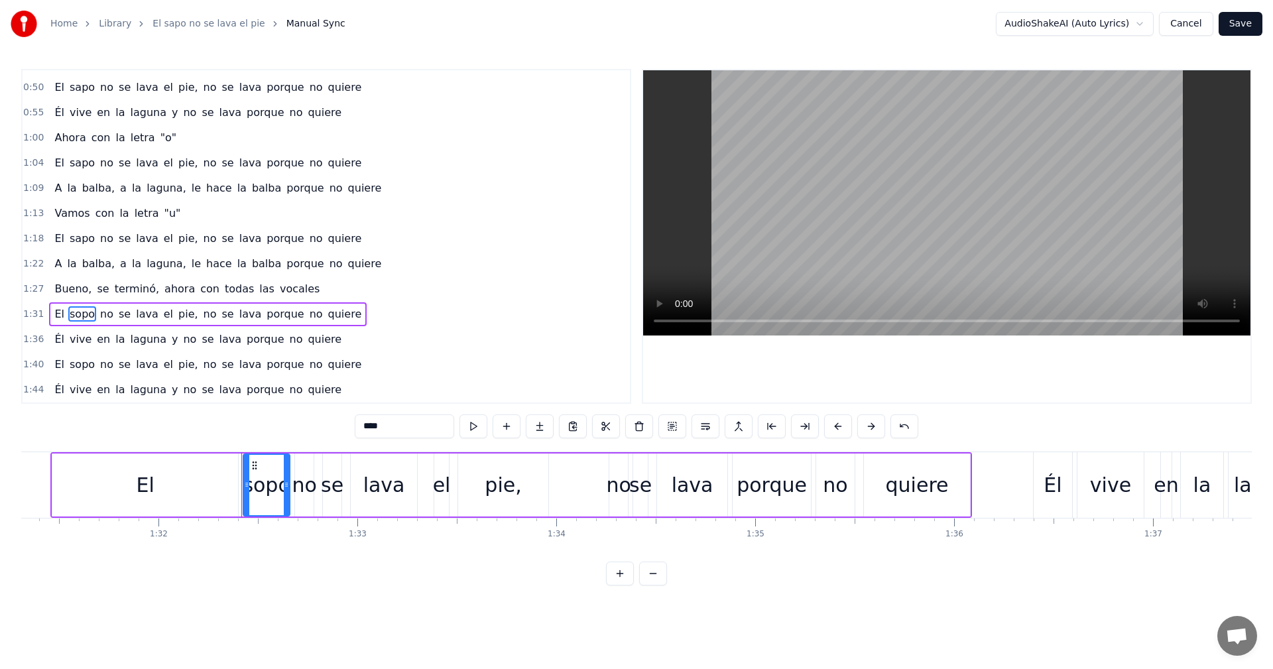
scroll to position [0, 18319]
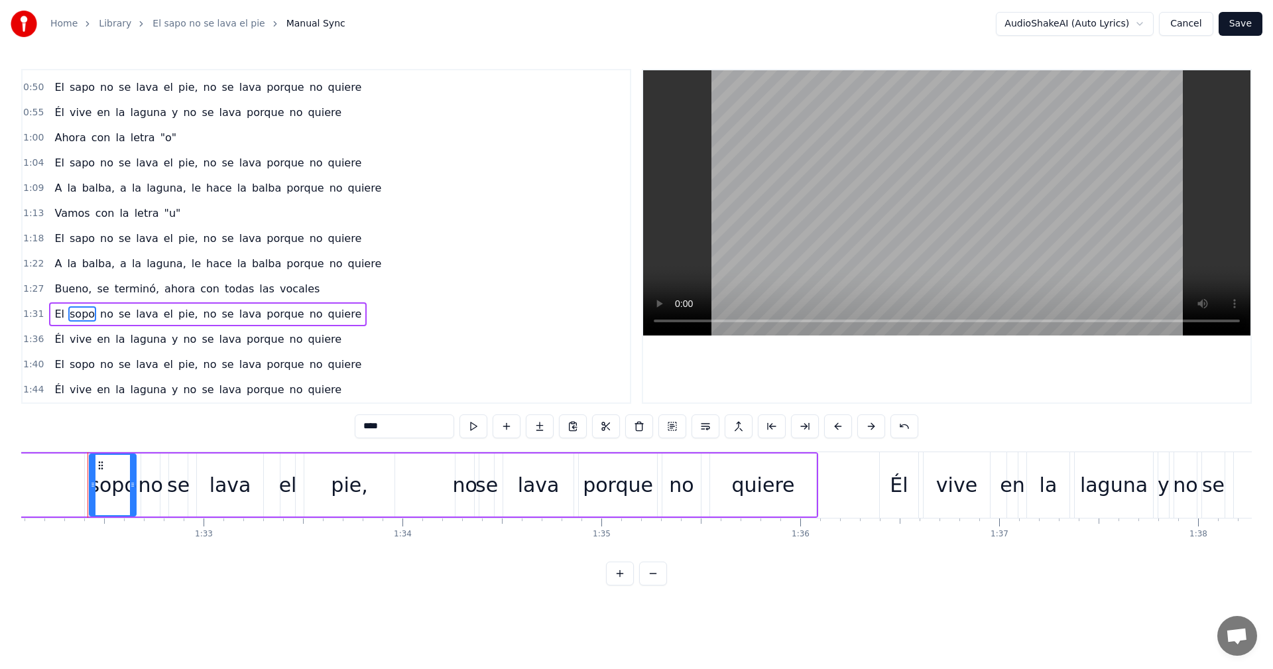
click at [373, 428] on input "****" at bounding box center [404, 426] width 99 height 24
click at [365, 428] on input "***" at bounding box center [404, 426] width 99 height 24
click at [75, 365] on span "sopo" at bounding box center [82, 364] width 28 height 15
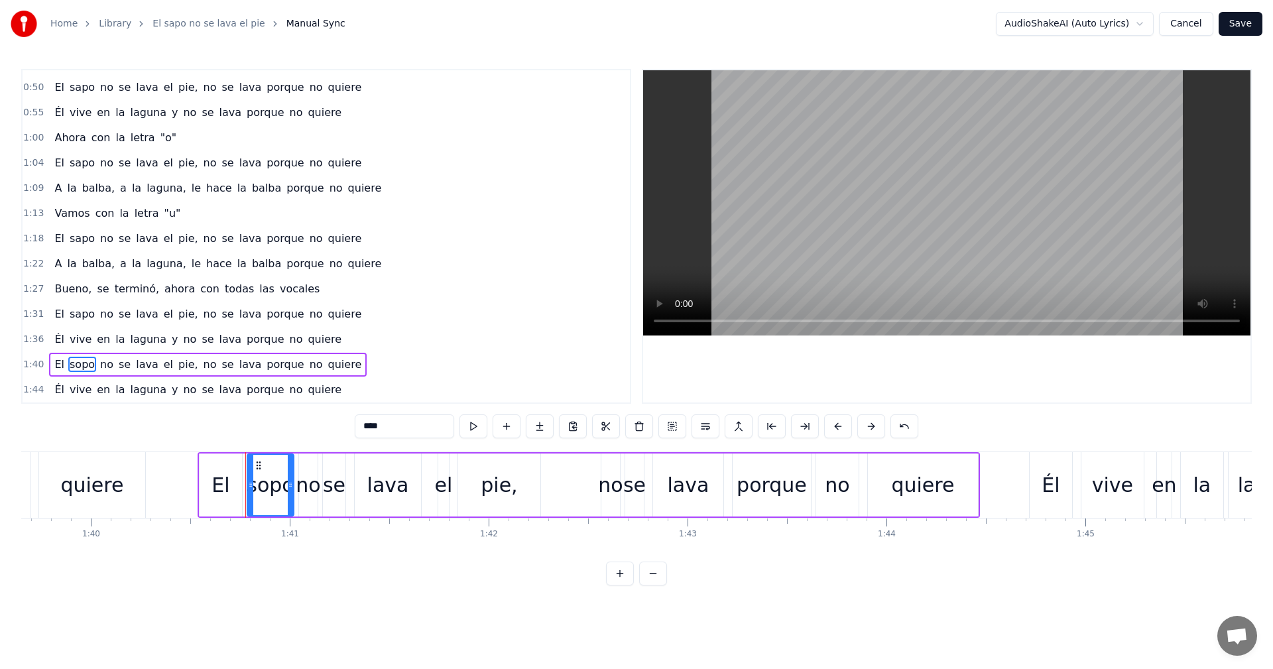
scroll to position [0, 19981]
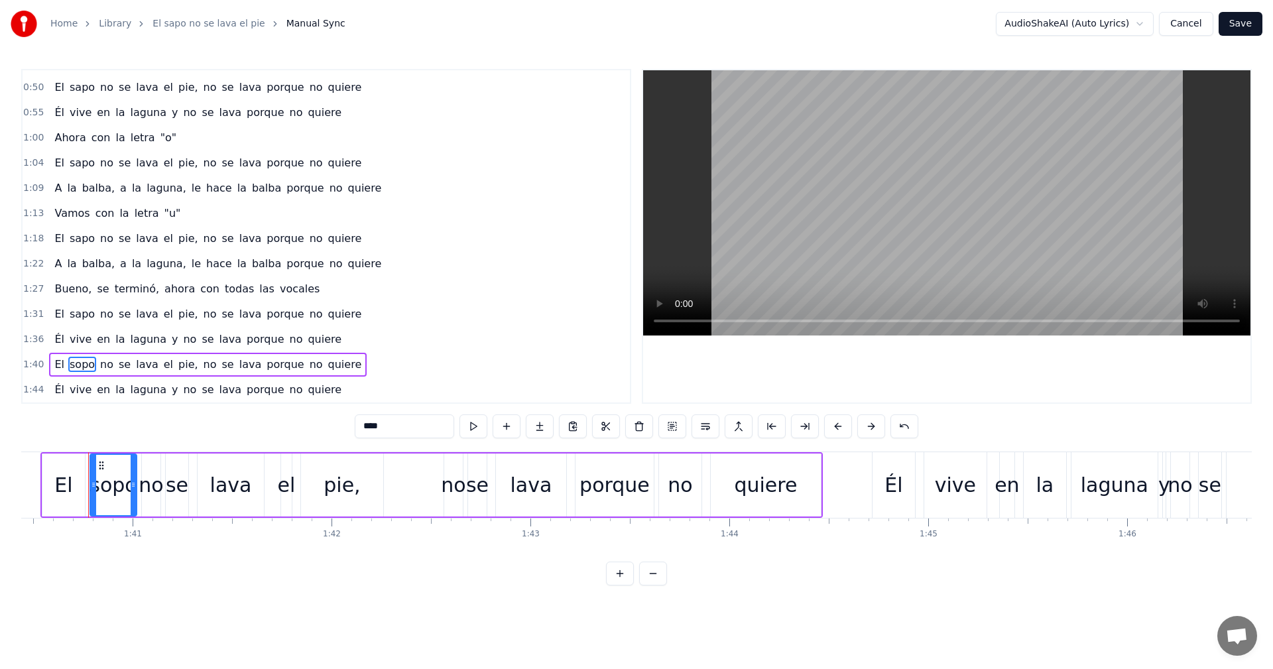
drag, startPoint x: 367, startPoint y: 430, endPoint x: 377, endPoint y: 432, distance: 9.7
click at [367, 429] on input "****" at bounding box center [404, 426] width 99 height 24
type input "****"
click at [1241, 33] on button "Save" at bounding box center [1241, 24] width 44 height 24
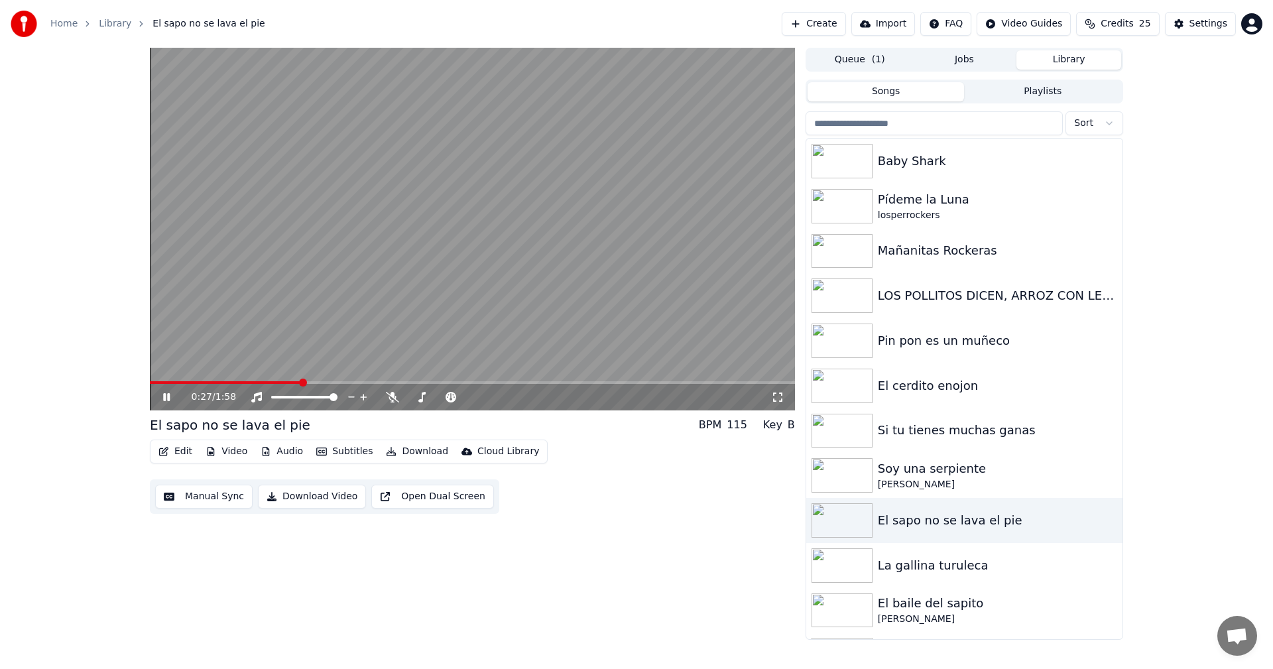
click at [488, 253] on video at bounding box center [472, 229] width 645 height 363
click at [196, 497] on button "Manual Sync" at bounding box center [203, 497] width 97 height 24
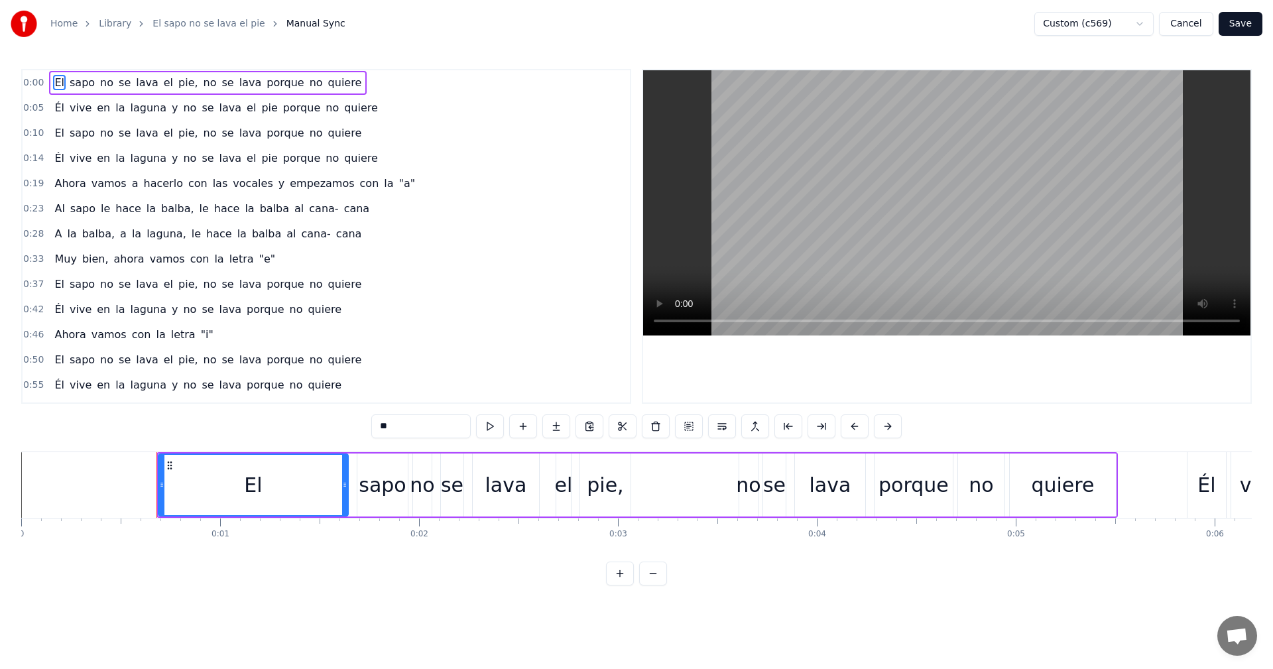
click at [79, 210] on span "sapo" at bounding box center [83, 208] width 28 height 15
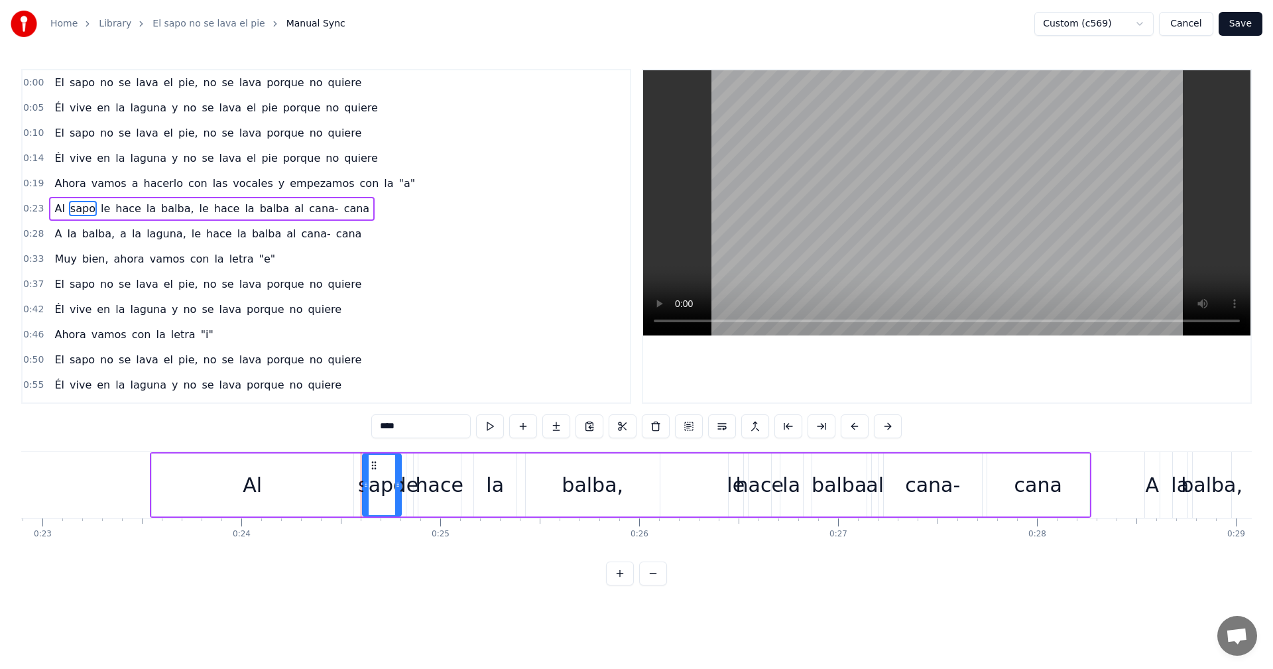
scroll to position [0, 4827]
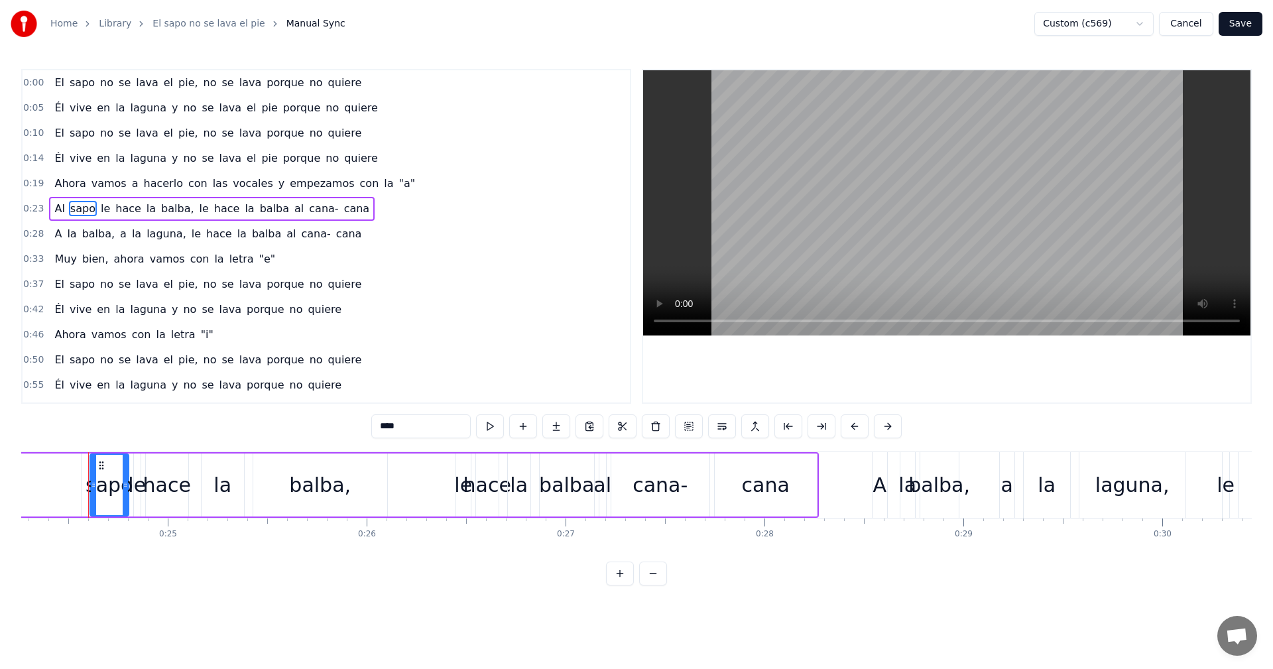
click at [416, 425] on input "****" at bounding box center [420, 426] width 99 height 24
click at [99, 208] on span "le" at bounding box center [105, 208] width 12 height 15
click at [392, 428] on input "**" at bounding box center [404, 426] width 99 height 24
type input "*"
click at [124, 214] on span "hace" at bounding box center [132, 208] width 29 height 15
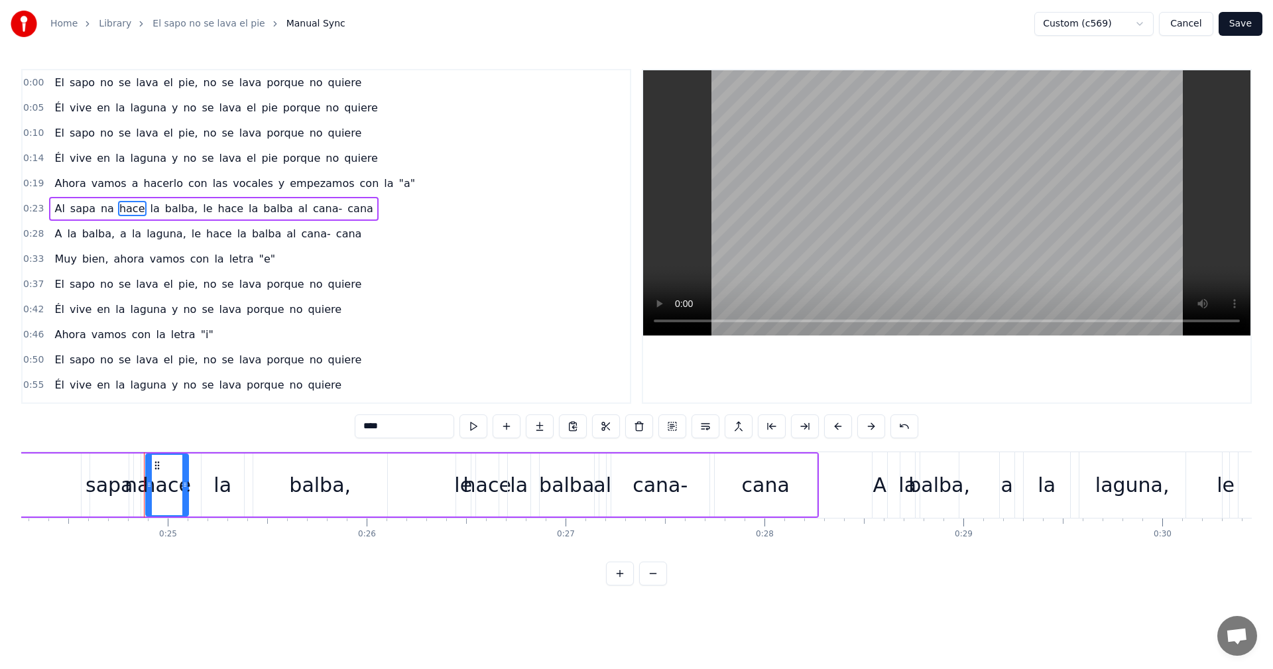
click at [389, 422] on input "****" at bounding box center [404, 426] width 99 height 24
type input "*"
click at [135, 214] on span "la" at bounding box center [141, 208] width 12 height 15
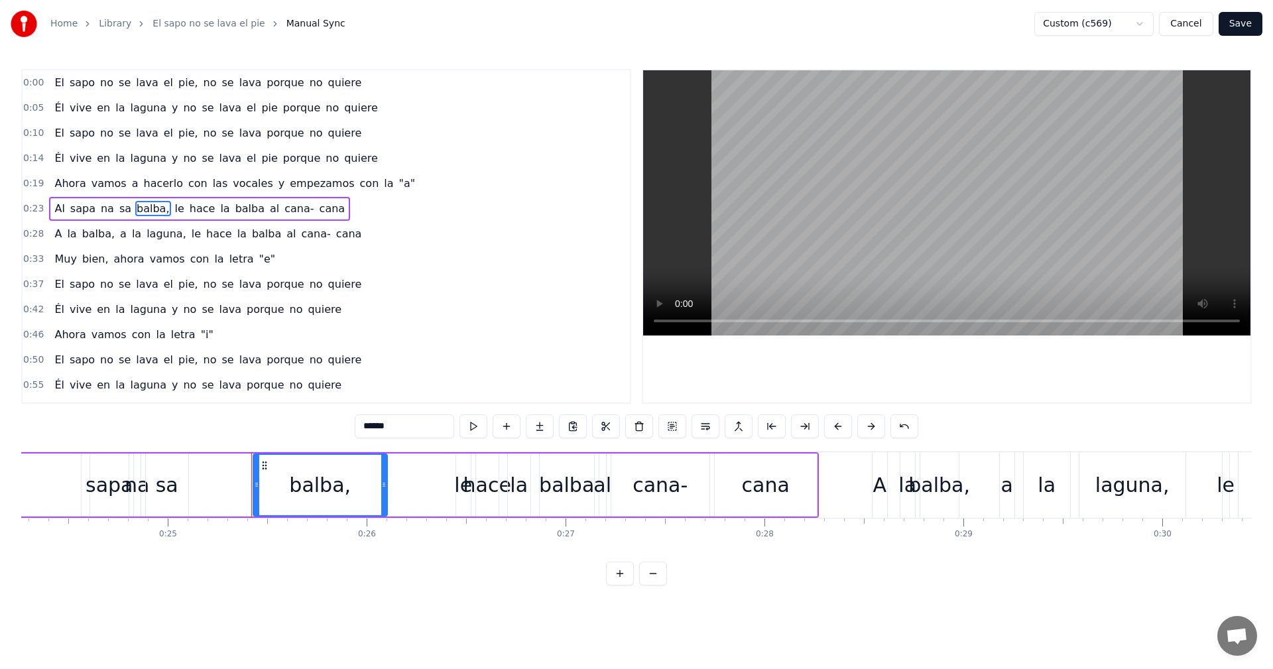
click at [308, 491] on div "balba," at bounding box center [320, 485] width 62 height 30
drag, startPoint x: 406, startPoint y: 430, endPoint x: 325, endPoint y: 420, distance: 82.2
click at [325, 420] on div "0:00 El sapo no se lava el pie, no se lava porque no quiere 0:05 Él vive en la …" at bounding box center [636, 327] width 1231 height 517
click at [370, 426] on input "******" at bounding box center [404, 426] width 99 height 24
type input "*"
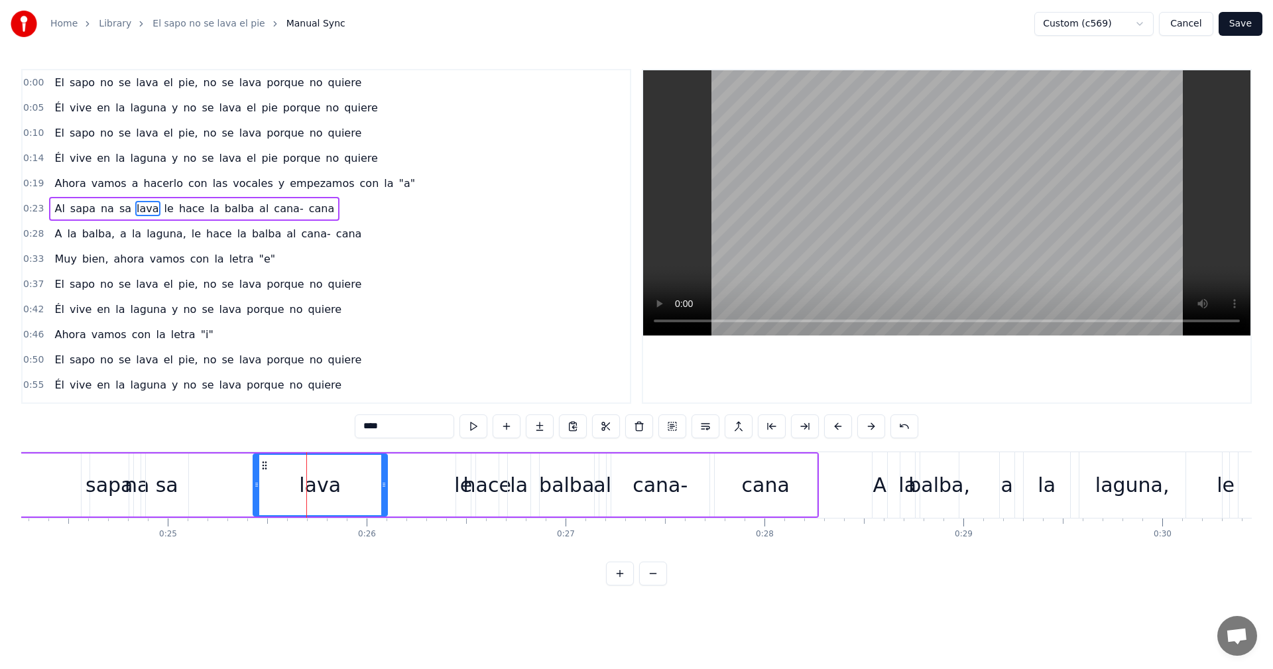
click at [176, 484] on div "sa" at bounding box center [167, 485] width 23 height 30
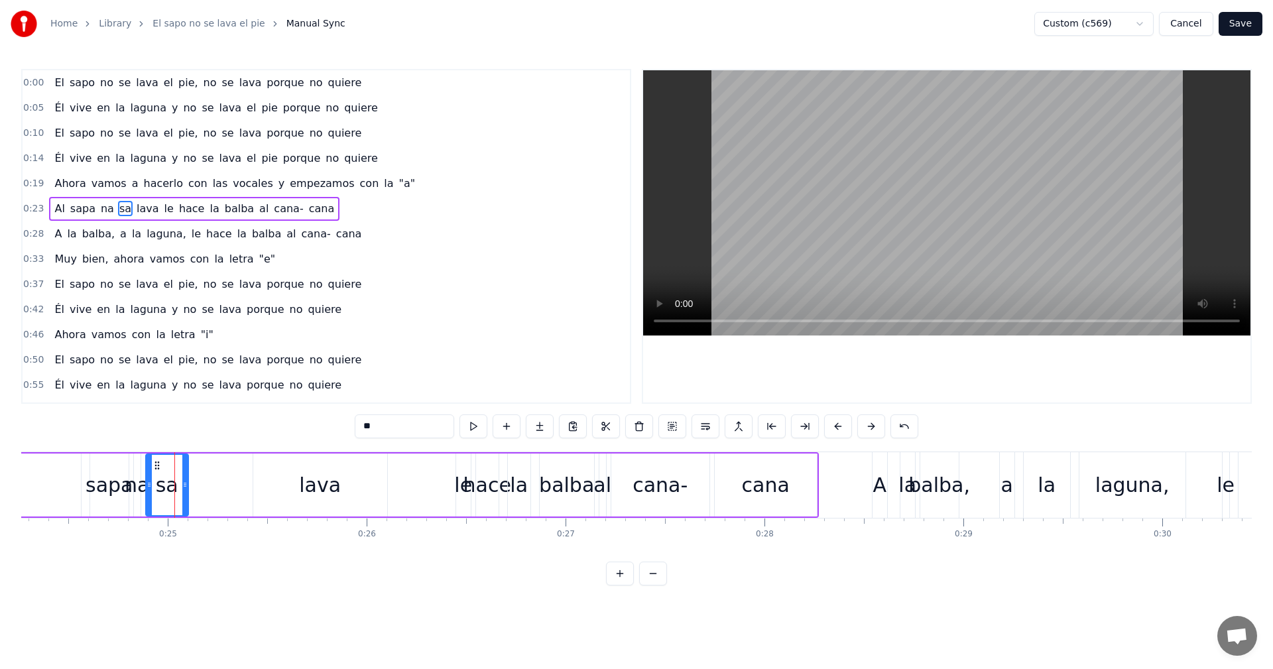
click at [163, 211] on span "le" at bounding box center [169, 208] width 12 height 15
click at [397, 430] on input "**" at bounding box center [404, 426] width 99 height 24
type input "*"
click at [178, 211] on span "hace" at bounding box center [192, 208] width 29 height 15
click at [178, 213] on span "hace" at bounding box center [192, 208] width 29 height 15
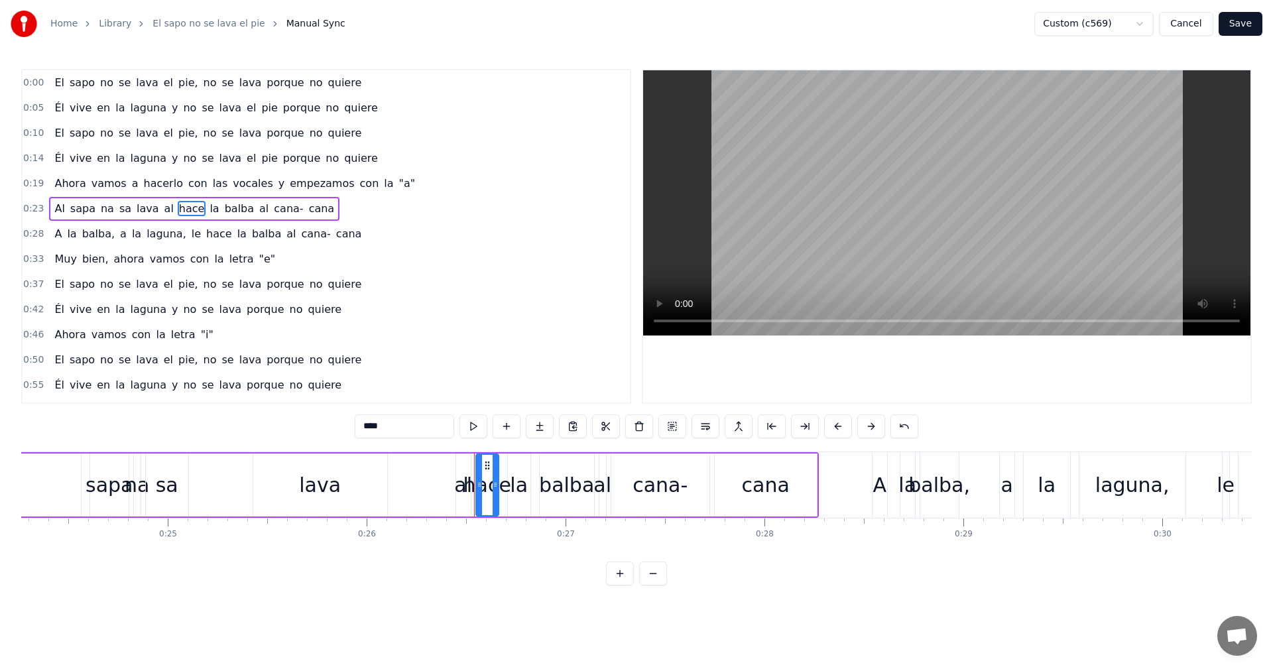
drag, startPoint x: 420, startPoint y: 430, endPoint x: 245, endPoint y: 414, distance: 176.5
click at [245, 414] on div "0:00 El sapo no se lava el pie, no se lava porque no quiere 0:05 Él vive en la …" at bounding box center [636, 327] width 1231 height 517
click at [196, 208] on span "la" at bounding box center [202, 208] width 12 height 15
drag, startPoint x: 367, startPoint y: 426, endPoint x: 278, endPoint y: 428, distance: 88.9
click at [278, 428] on div "0:00 El sapo no se lava el pie, no se lava porque no quiere 0:05 Él vive en la …" at bounding box center [636, 327] width 1231 height 517
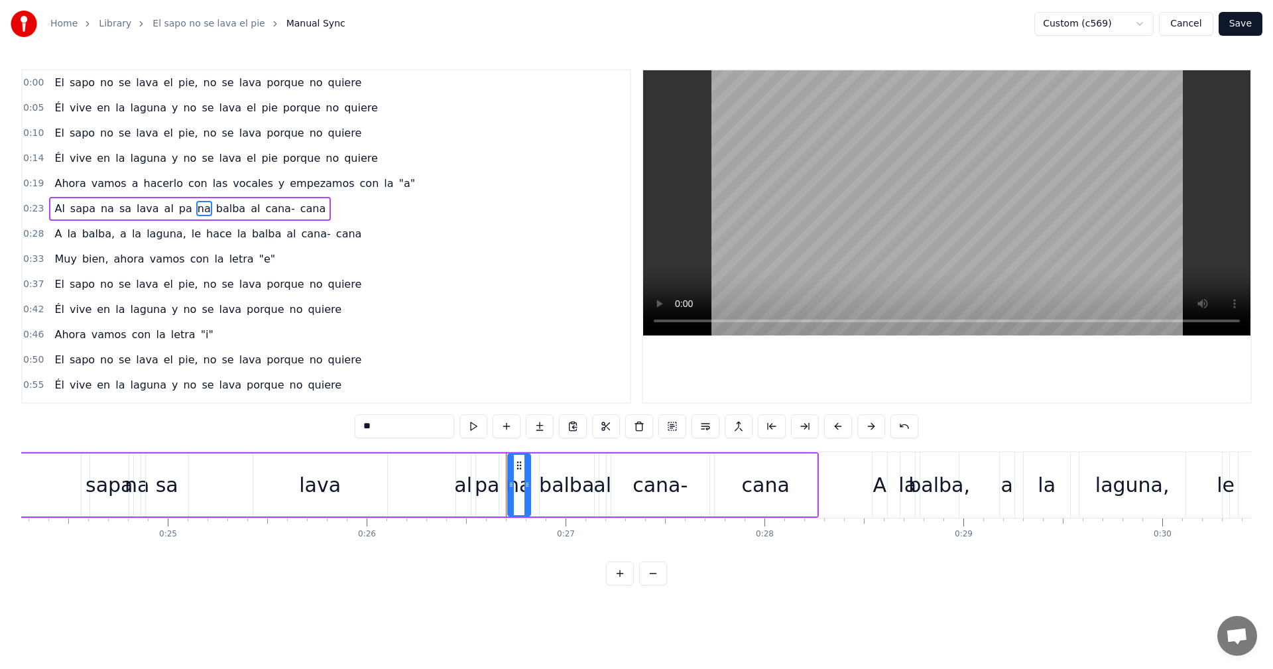
click at [215, 210] on span "balba" at bounding box center [231, 208] width 32 height 15
click at [357, 426] on input "*****" at bounding box center [404, 426] width 99 height 24
type input "*"
click at [258, 208] on span "al" at bounding box center [264, 208] width 12 height 15
drag, startPoint x: 385, startPoint y: 433, endPoint x: 349, endPoint y: 433, distance: 35.1
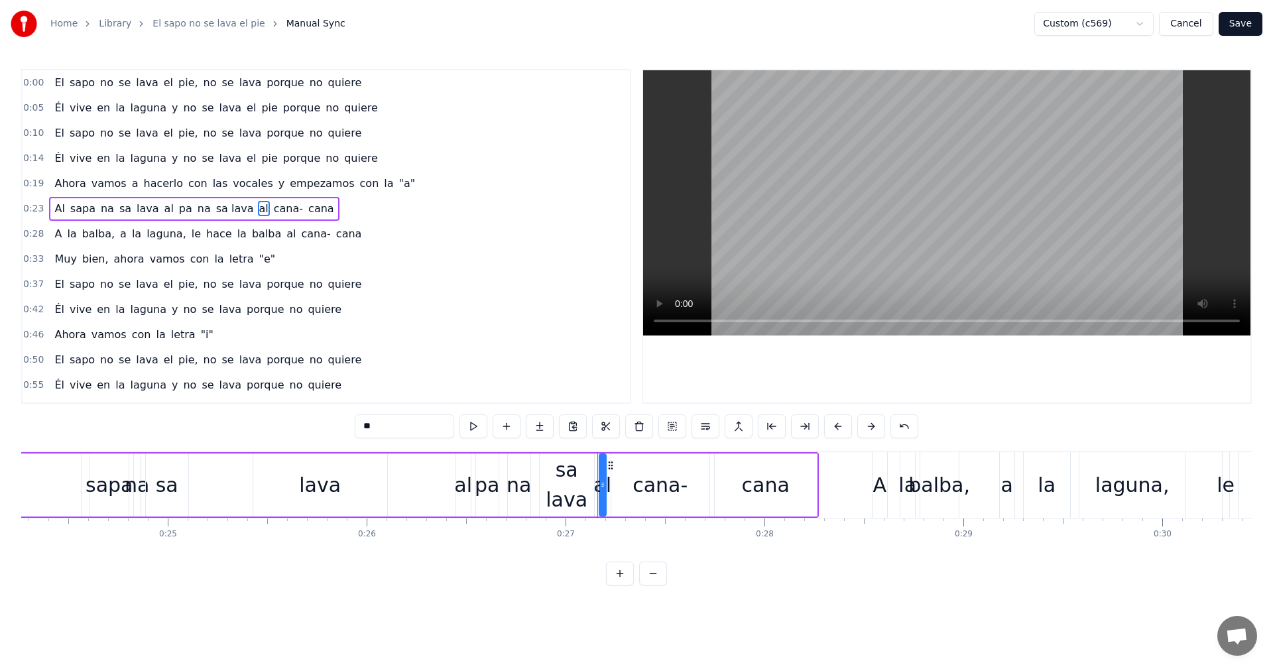
click at [349, 433] on div "0:00 El sapo no se lava el pie, no se lava porque no quiere 0:05 Él vive en la …" at bounding box center [636, 327] width 1231 height 517
click at [371, 211] on span "cana" at bounding box center [385, 208] width 29 height 15
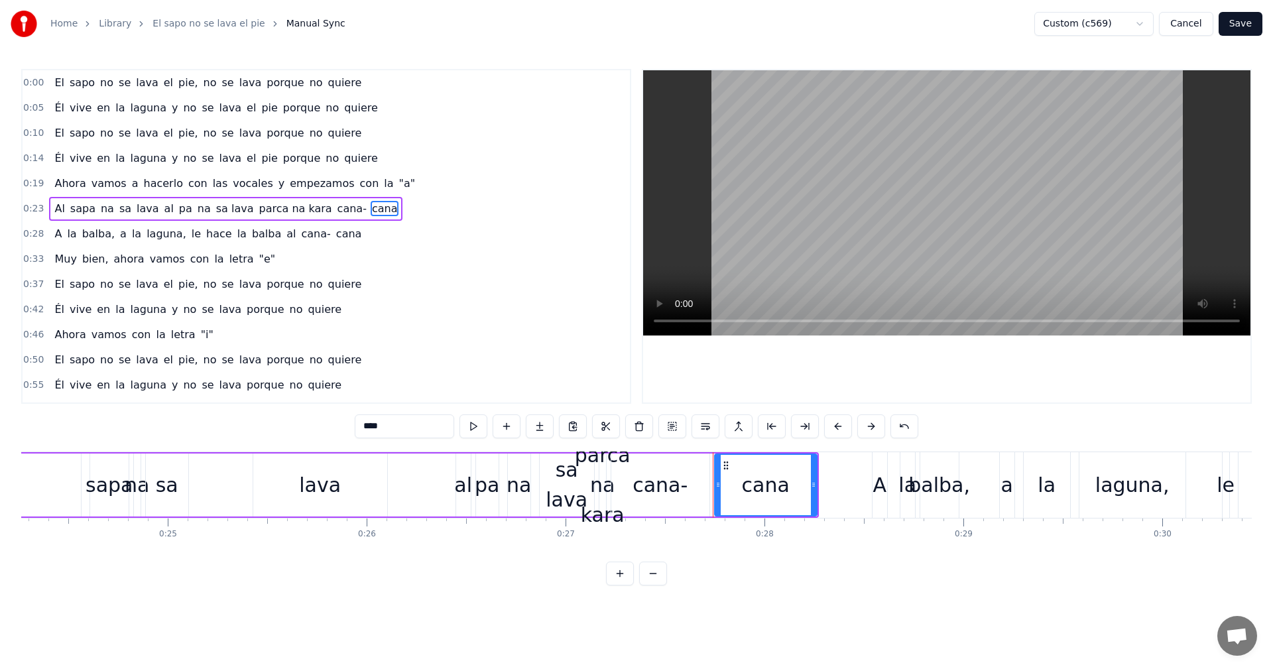
click at [336, 211] on span "cana-" at bounding box center [352, 208] width 32 height 15
click at [336, 211] on span "cana" at bounding box center [350, 208] width 29 height 15
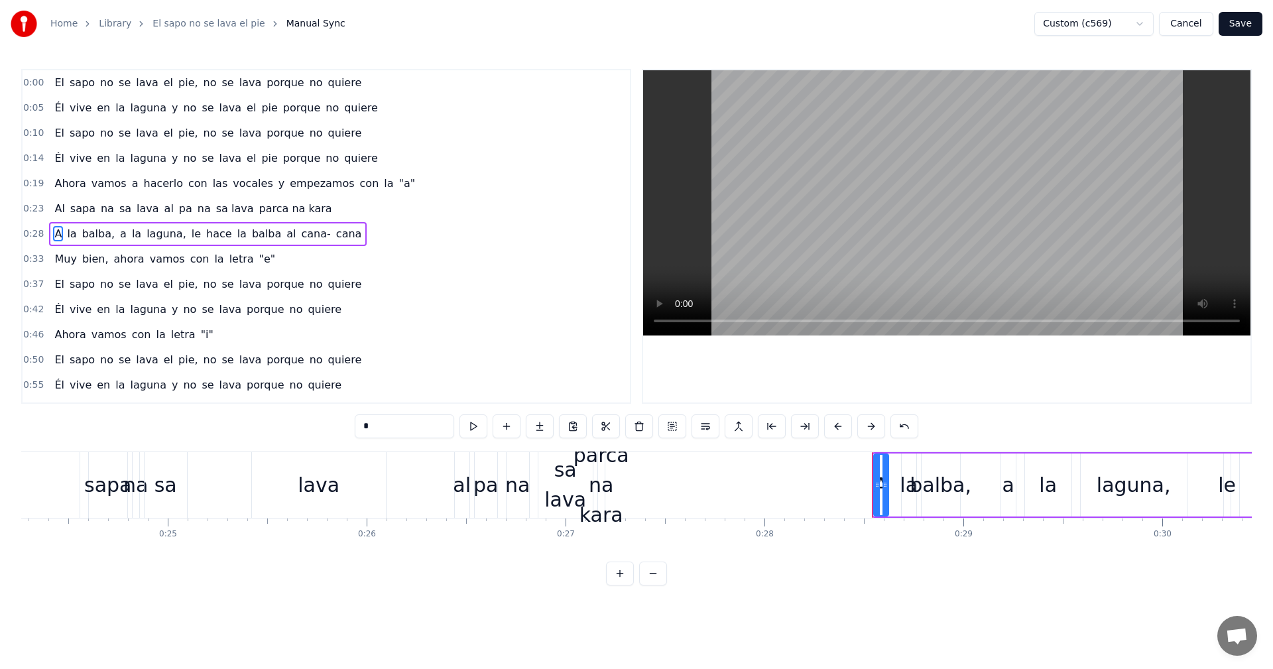
click at [53, 236] on span "A" at bounding box center [58, 233] width 10 height 15
click at [378, 430] on input "**" at bounding box center [404, 426] width 99 height 24
type input "*"
click at [68, 235] on span "balba," at bounding box center [85, 233] width 35 height 15
click at [367, 424] on input "******" at bounding box center [404, 426] width 99 height 24
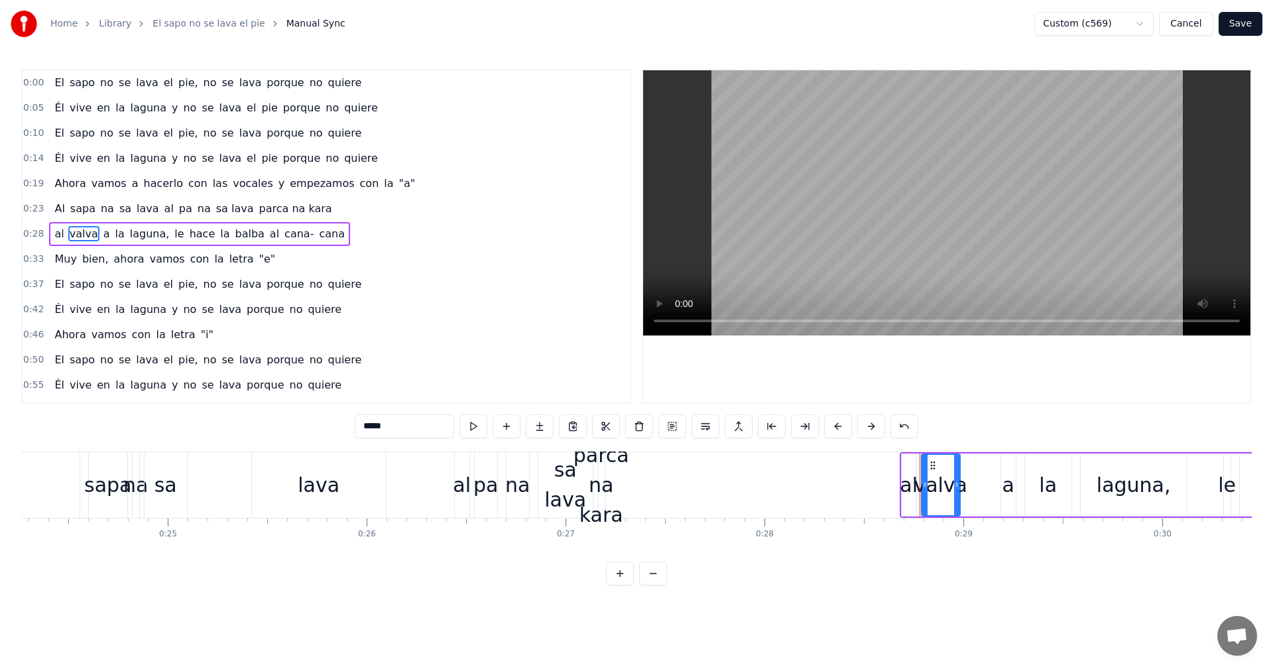
click at [102, 233] on span "a" at bounding box center [106, 233] width 9 height 15
click at [398, 428] on input "*" at bounding box center [404, 426] width 99 height 24
click at [121, 231] on span "la" at bounding box center [127, 233] width 12 height 15
click at [135, 237] on span "laguna," at bounding box center [156, 233] width 42 height 15
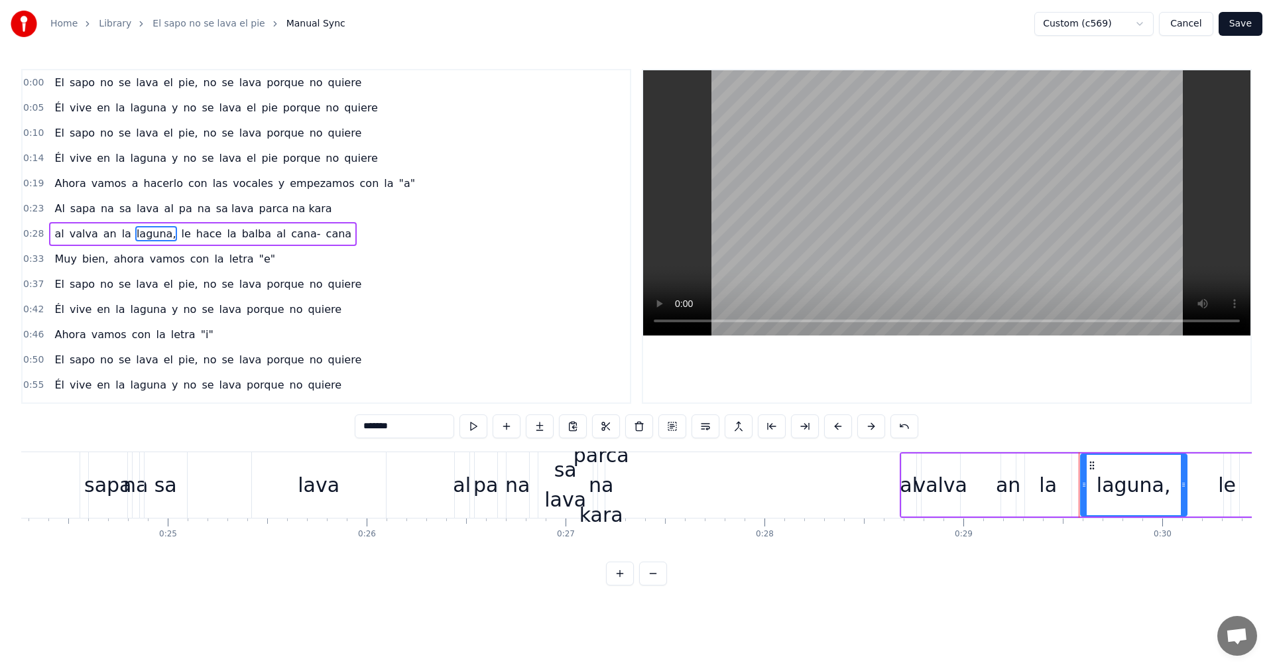
click at [379, 428] on input "*******" at bounding box center [404, 426] width 99 height 24
click at [176, 236] on span "le" at bounding box center [182, 233] width 12 height 15
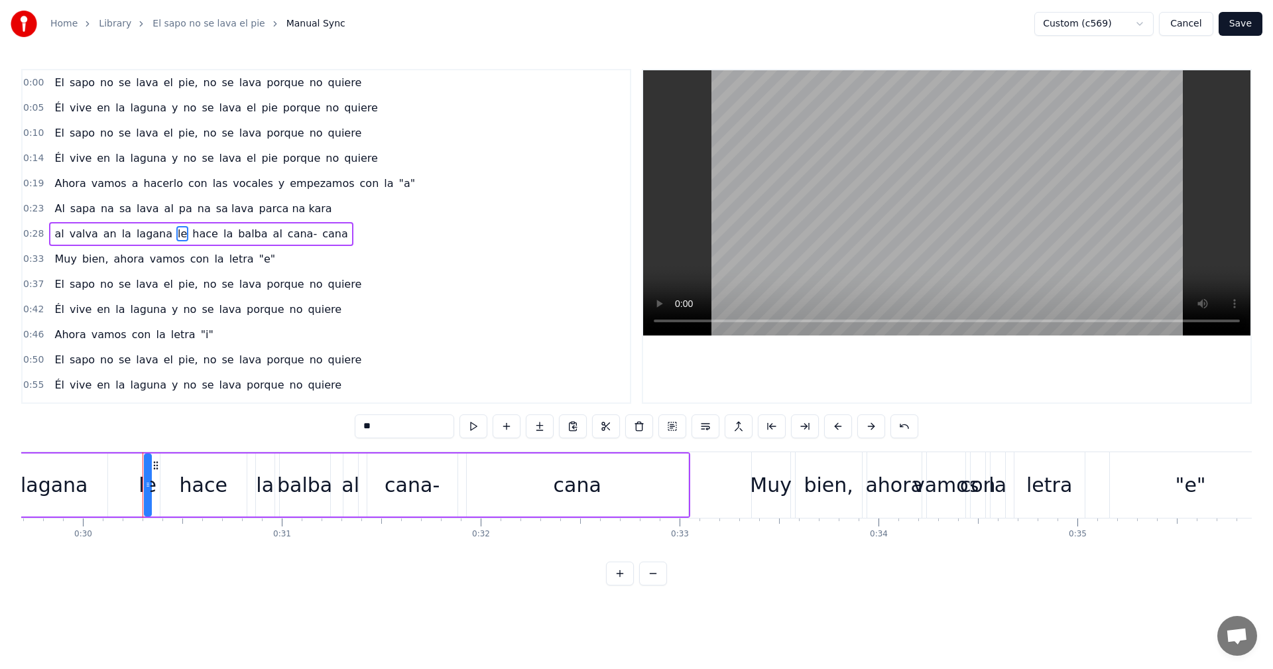
scroll to position [0, 5961]
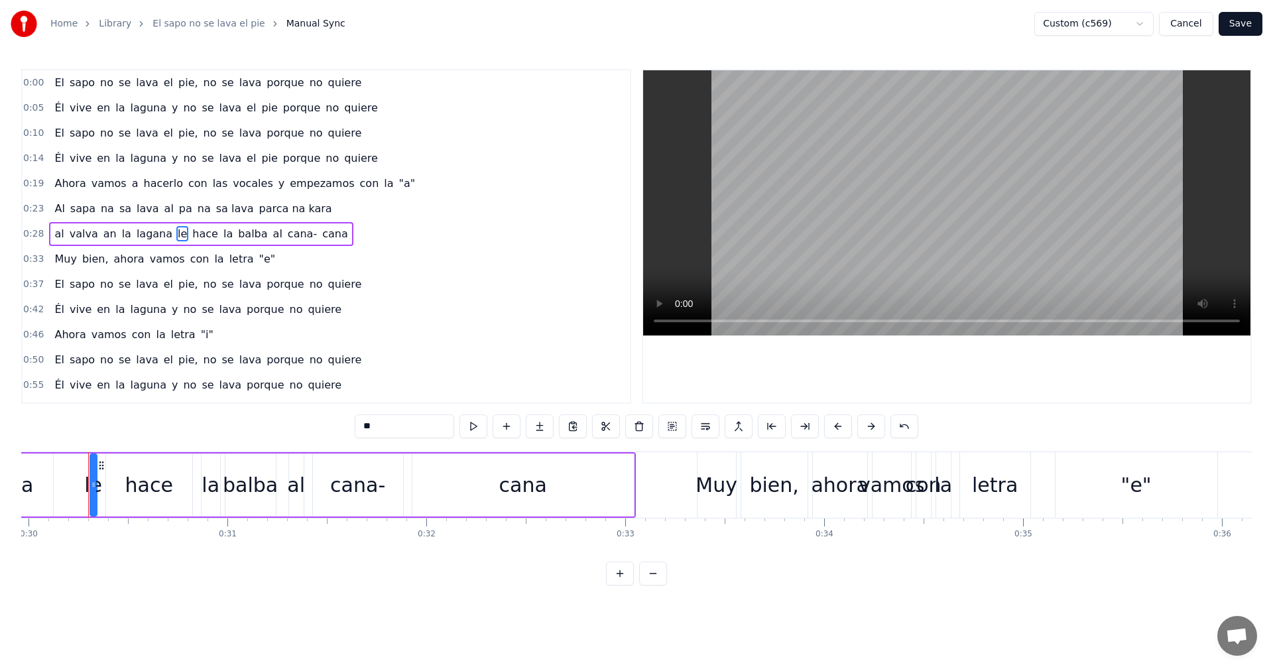
click at [176, 230] on span "le" at bounding box center [182, 233] width 12 height 15
drag, startPoint x: 381, startPoint y: 439, endPoint x: 327, endPoint y: 440, distance: 54.4
click at [327, 440] on div "0:00 El sapo no se lava el pie, no se lava porque no quiere 0:05 Él vive en la …" at bounding box center [636, 327] width 1231 height 517
click at [188, 227] on span "hace" at bounding box center [202, 233] width 29 height 15
drag, startPoint x: 393, startPoint y: 428, endPoint x: 302, endPoint y: 418, distance: 91.3
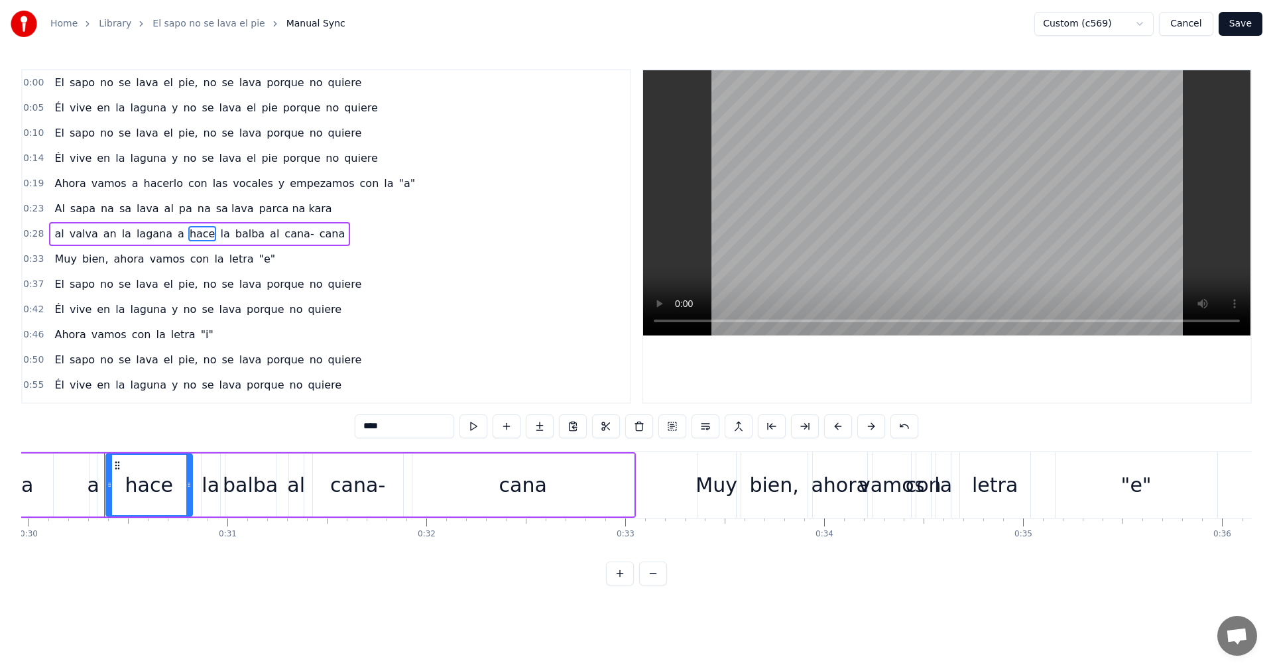
click at [302, 418] on div "0:00 El sapo no se lava el pie, no se lava porque no quiere 0:05 Él vive en la …" at bounding box center [636, 327] width 1231 height 517
type input "**"
click at [187, 242] on div "al valva an la lagana a na la balba al [GEOGRAPHIC_DATA]" at bounding box center [193, 234] width 288 height 24
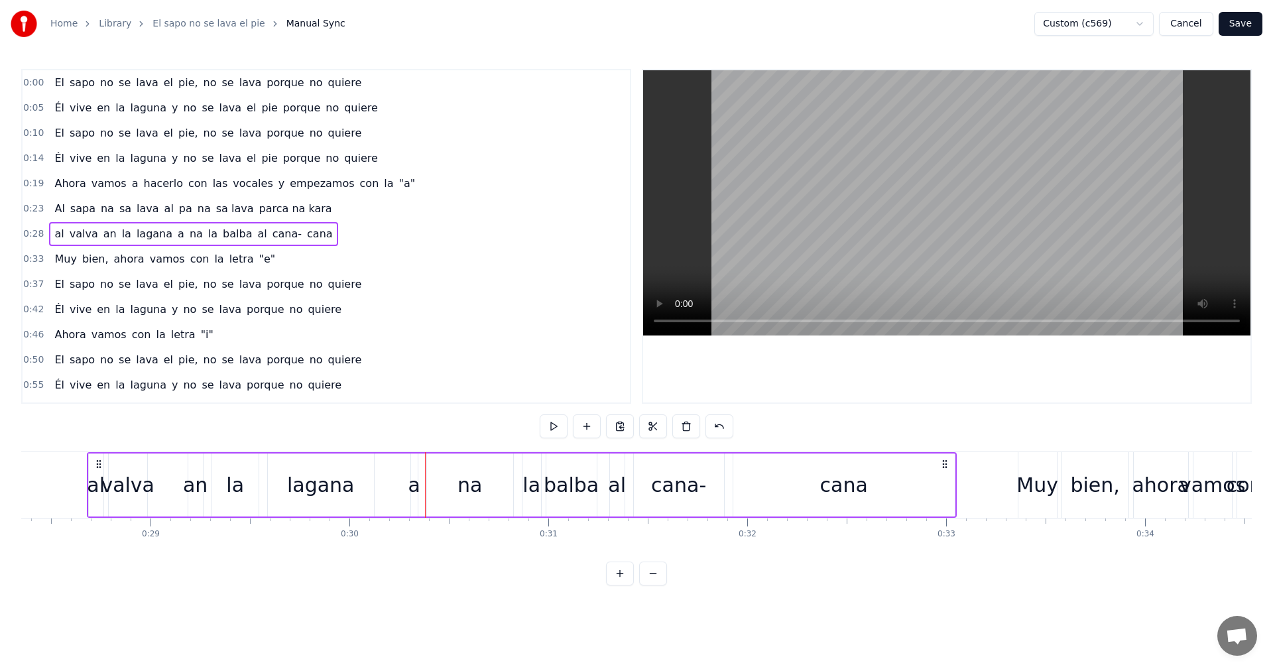
scroll to position [0, 5639]
click at [207, 239] on span "la" at bounding box center [213, 233] width 12 height 15
click at [368, 424] on input "**" at bounding box center [404, 426] width 99 height 24
type input "*"
click at [224, 234] on span "balba" at bounding box center [240, 233] width 32 height 15
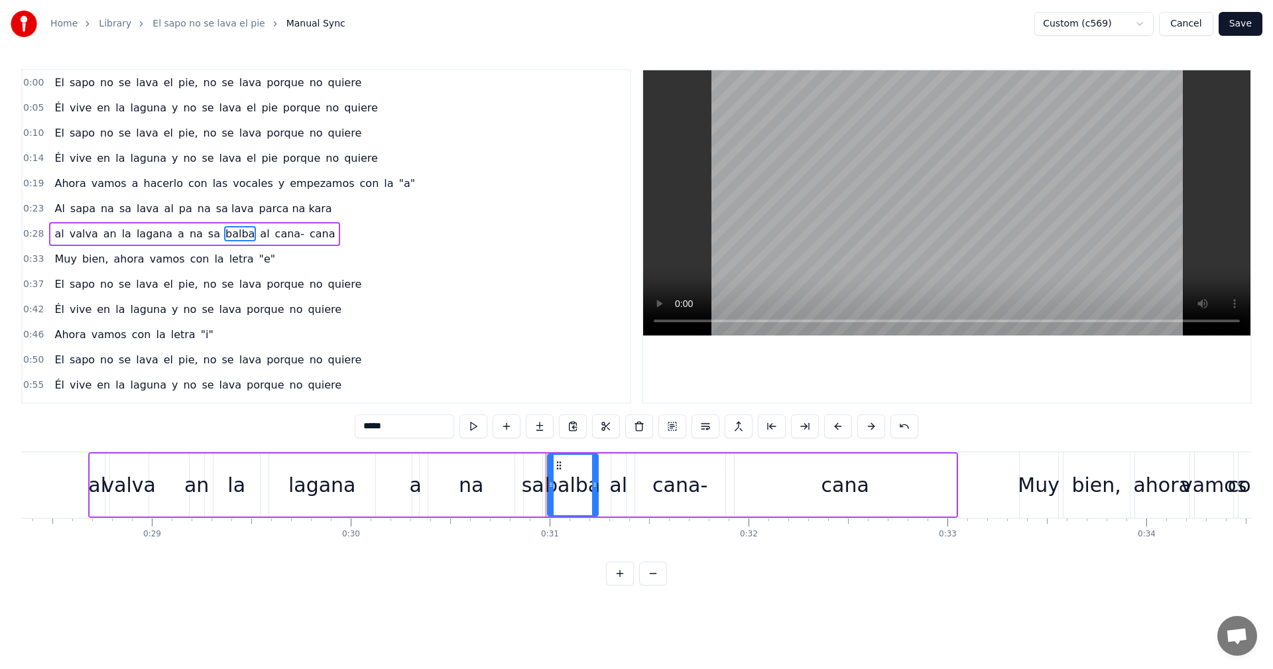
drag, startPoint x: 397, startPoint y: 426, endPoint x: 324, endPoint y: 426, distance: 72.9
click at [324, 426] on div "0:00 El sapo no se lava el pie, no se lava porque no quiere 0:05 Él vive en la …" at bounding box center [636, 327] width 1231 height 517
click at [252, 235] on span "al" at bounding box center [258, 233] width 12 height 15
click at [377, 421] on input "**" at bounding box center [404, 426] width 99 height 24
type input "*"
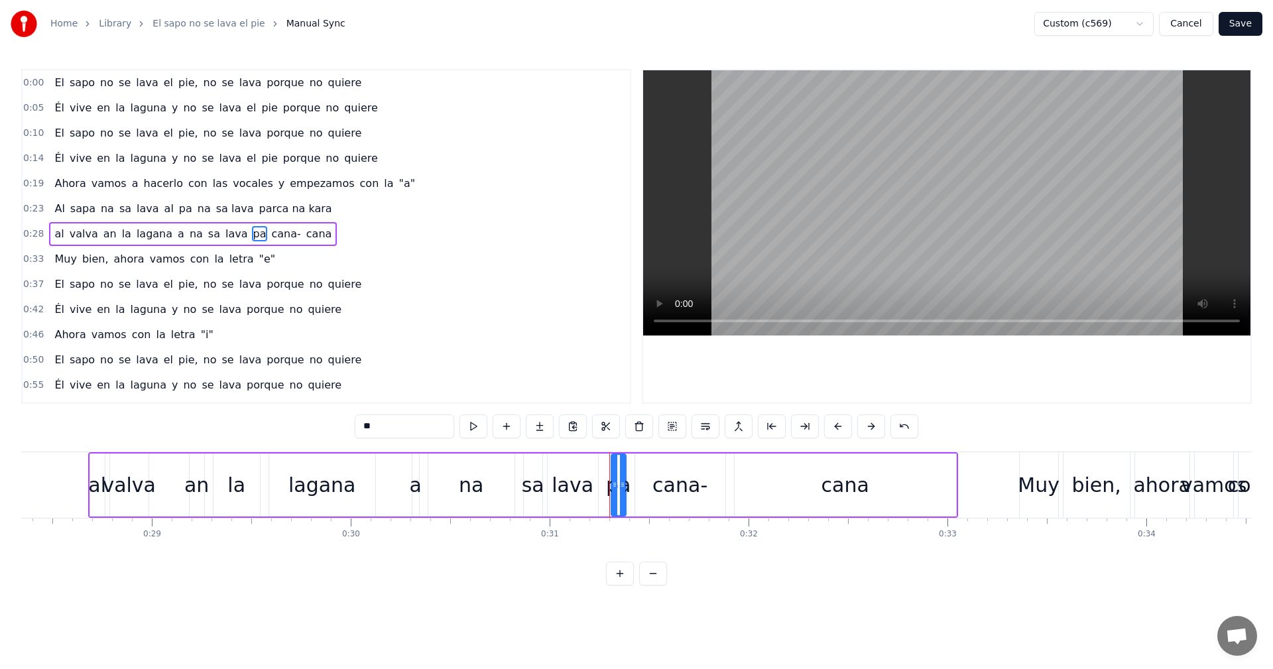
click at [270, 237] on span "cana-" at bounding box center [286, 233] width 32 height 15
drag, startPoint x: 392, startPoint y: 428, endPoint x: 282, endPoint y: 436, distance: 110.3
click at [282, 436] on div "0:00 El sapo no se lava el pie, no se lava porque no quiere 0:05 Él vive en la …" at bounding box center [636, 327] width 1231 height 517
drag, startPoint x: 281, startPoint y: 234, endPoint x: 288, endPoint y: 243, distance: 10.9
click at [305, 234] on span "cana" at bounding box center [319, 233] width 29 height 15
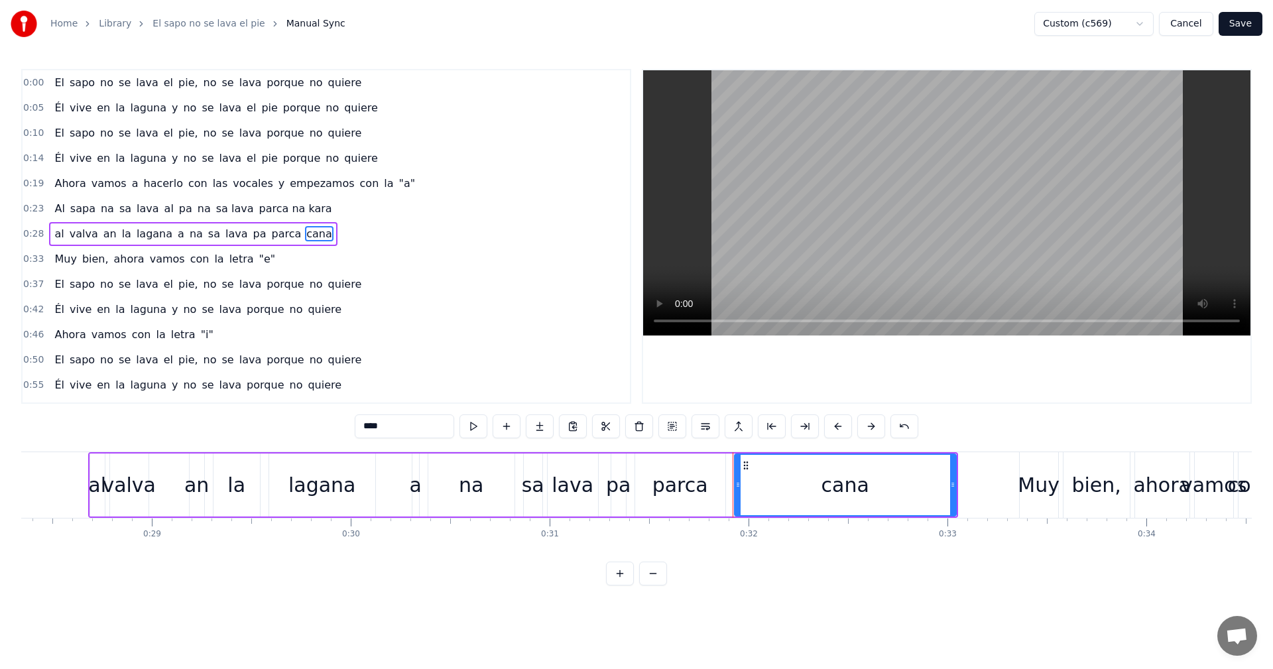
drag, startPoint x: 390, startPoint y: 429, endPoint x: 290, endPoint y: 430, distance: 99.5
click at [290, 430] on div "0:00 El sapo no se lava el pie, no se lava porque no quiere 0:05 Él vive en la …" at bounding box center [636, 327] width 1231 height 517
click at [224, 239] on span "lava" at bounding box center [236, 233] width 25 height 15
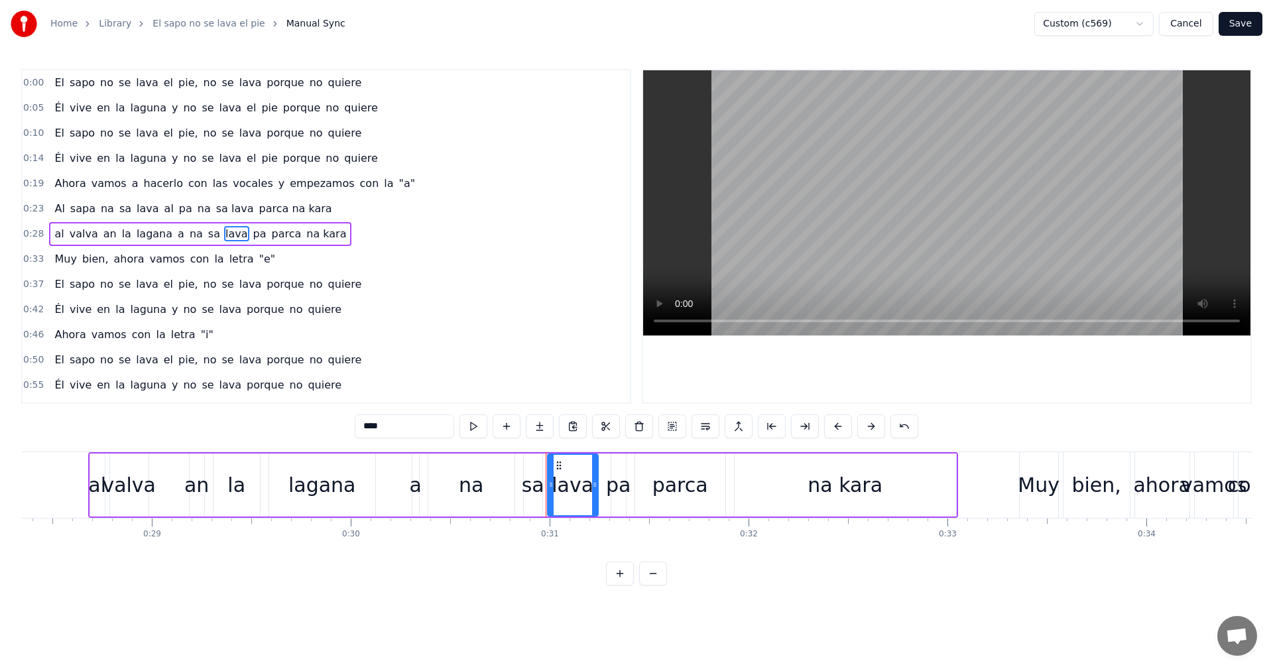
click at [405, 428] on input "****" at bounding box center [404, 426] width 99 height 24
drag, startPoint x: 398, startPoint y: 322, endPoint x: 287, endPoint y: 263, distance: 125.5
click at [400, 322] on div "0:00 El sapo no se lava el pie, no se lava porque no quiere 0:05 Él vive en la …" at bounding box center [326, 236] width 610 height 335
click at [76, 286] on span "sapo" at bounding box center [82, 284] width 28 height 15
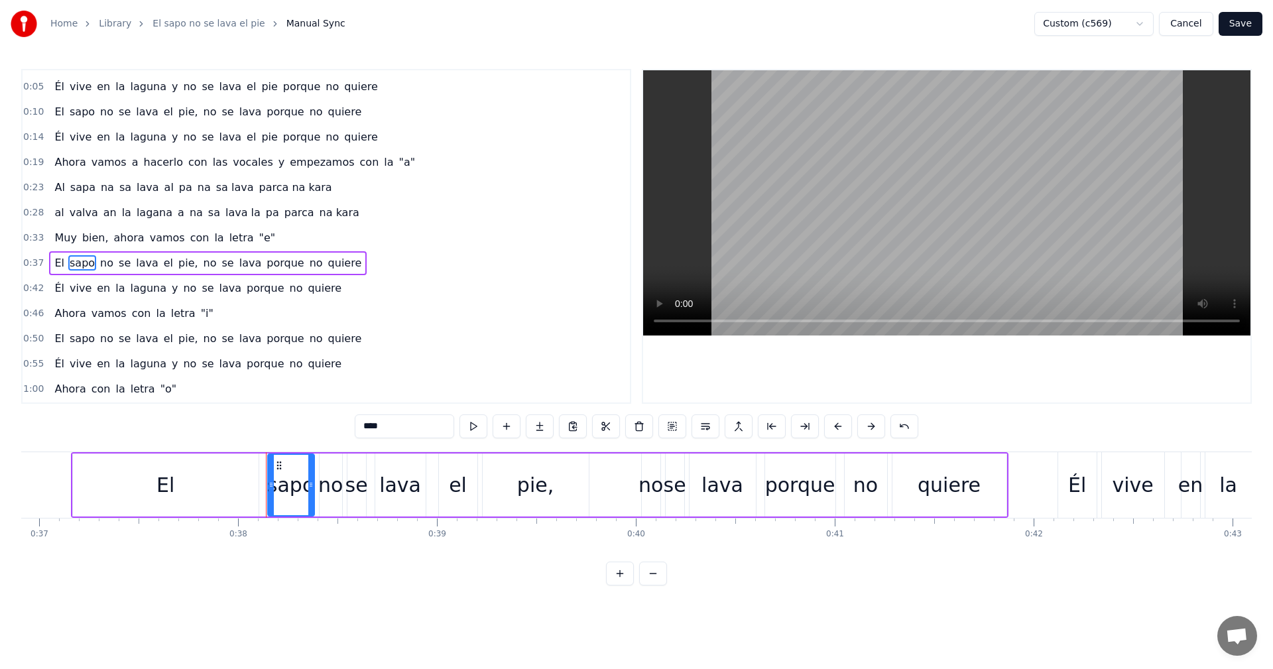
scroll to position [0, 7520]
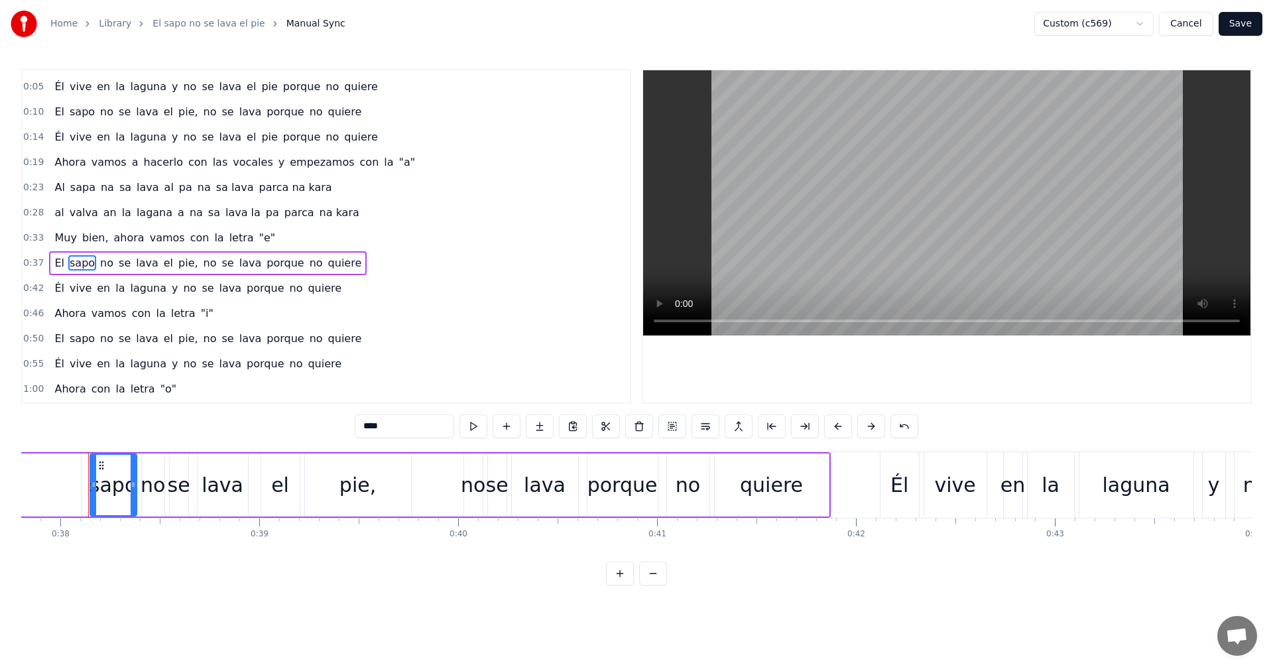
click at [368, 425] on input "****" at bounding box center [404, 426] width 99 height 24
type input "*"
click at [162, 263] on span "no" at bounding box center [170, 262] width 16 height 15
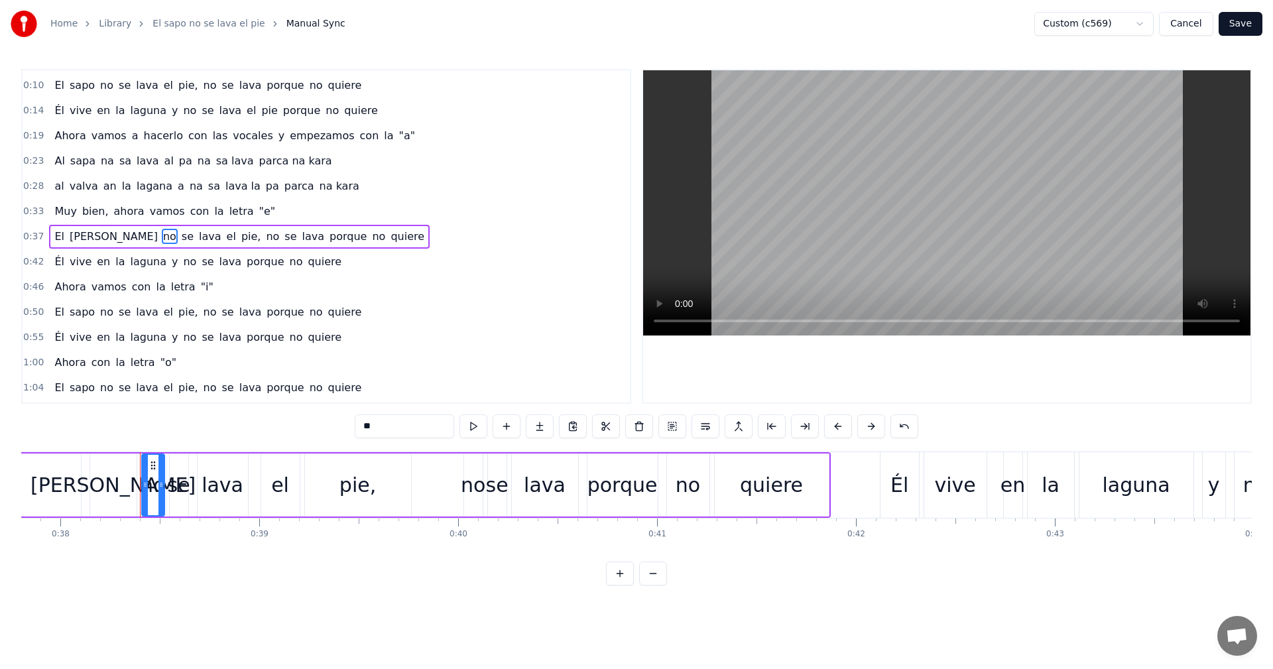
click at [417, 434] on input "**" at bounding box center [404, 426] width 99 height 24
click at [198, 240] on span "lava" at bounding box center [210, 236] width 25 height 15
click at [395, 424] on input "****" at bounding box center [404, 426] width 99 height 24
type input "*"
click at [240, 240] on span "pie," at bounding box center [251, 236] width 23 height 15
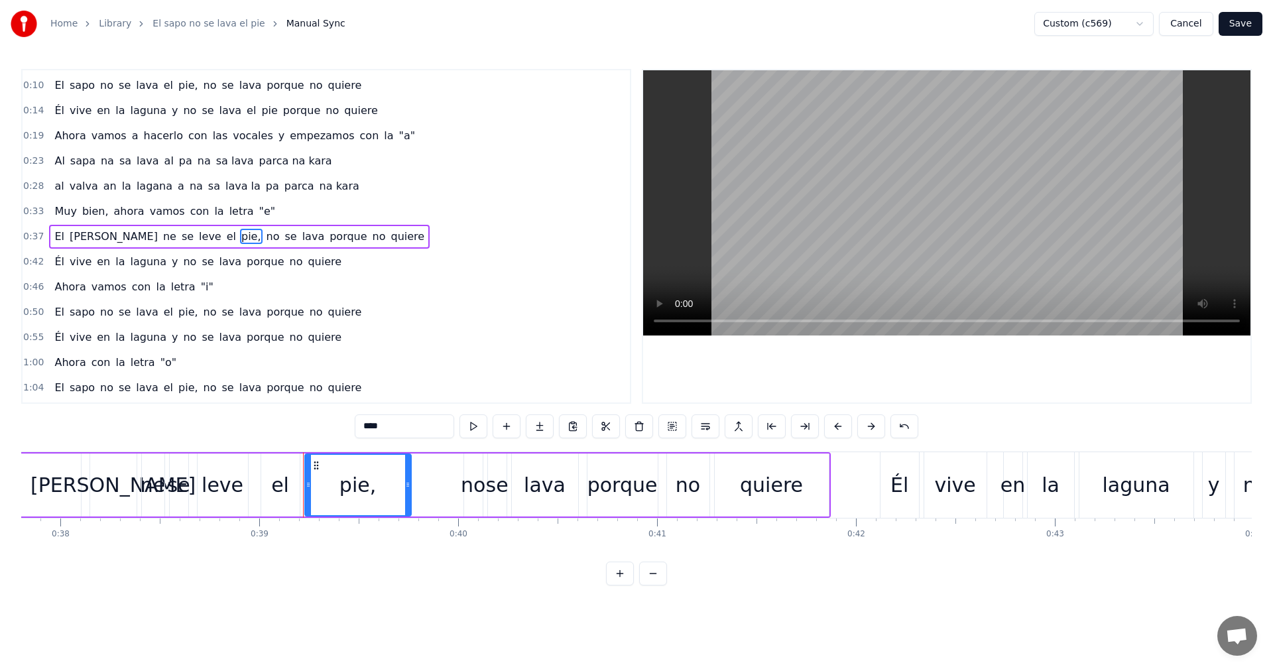
click at [369, 423] on input "****" at bounding box center [404, 426] width 99 height 24
click at [259, 237] on span "no" at bounding box center [267, 236] width 16 height 15
click at [383, 429] on input "**" at bounding box center [404, 426] width 99 height 24
click at [294, 238] on span "lava" at bounding box center [306, 236] width 25 height 15
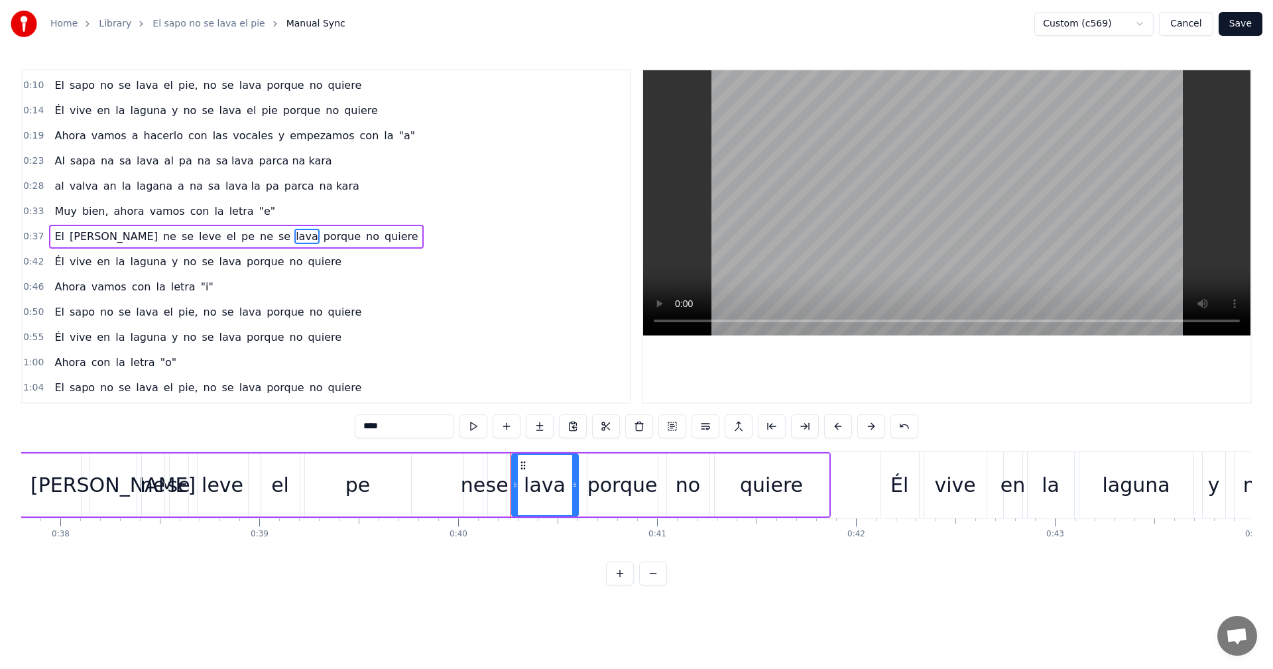
click at [372, 427] on input "****" at bounding box center [404, 426] width 99 height 24
click at [322, 243] on span "porque" at bounding box center [342, 236] width 40 height 15
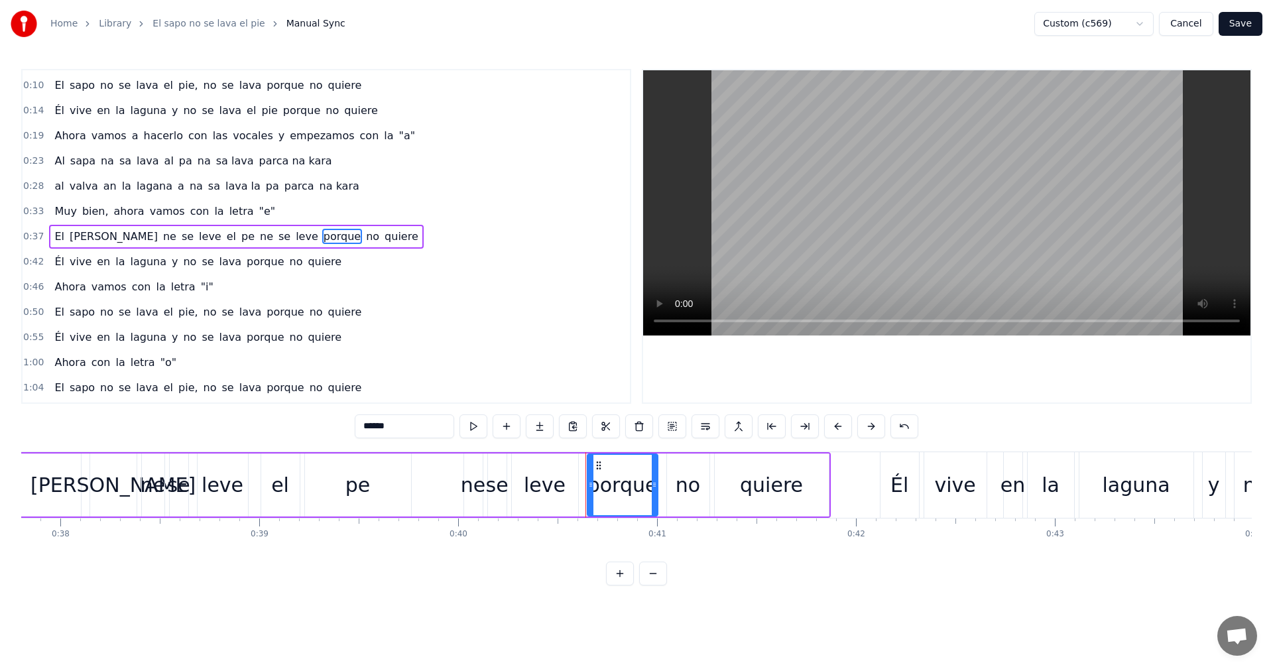
drag, startPoint x: 372, startPoint y: 425, endPoint x: 401, endPoint y: 529, distance: 107.5
click at [373, 425] on input "******" at bounding box center [404, 426] width 99 height 24
drag, startPoint x: 276, startPoint y: 241, endPoint x: 311, endPoint y: 271, distance: 46.5
click at [365, 241] on span "no" at bounding box center [373, 236] width 16 height 15
click at [388, 433] on input "**" at bounding box center [404, 426] width 99 height 24
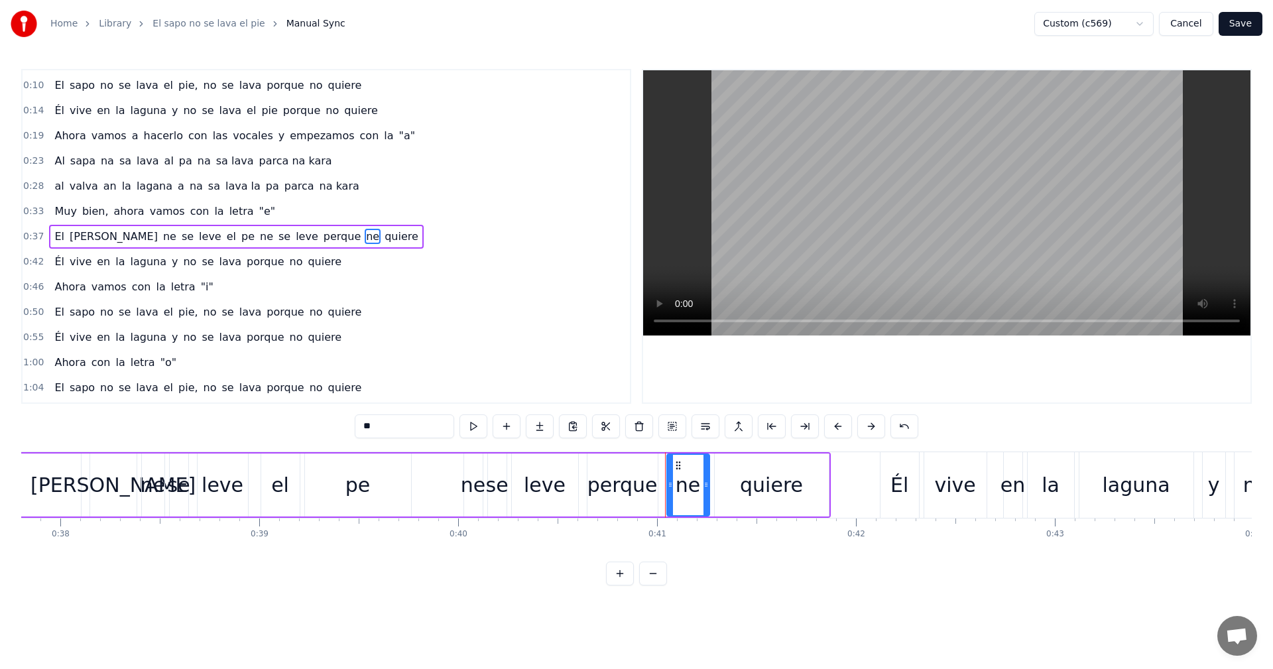
click at [383, 235] on span "quiere" at bounding box center [401, 236] width 36 height 15
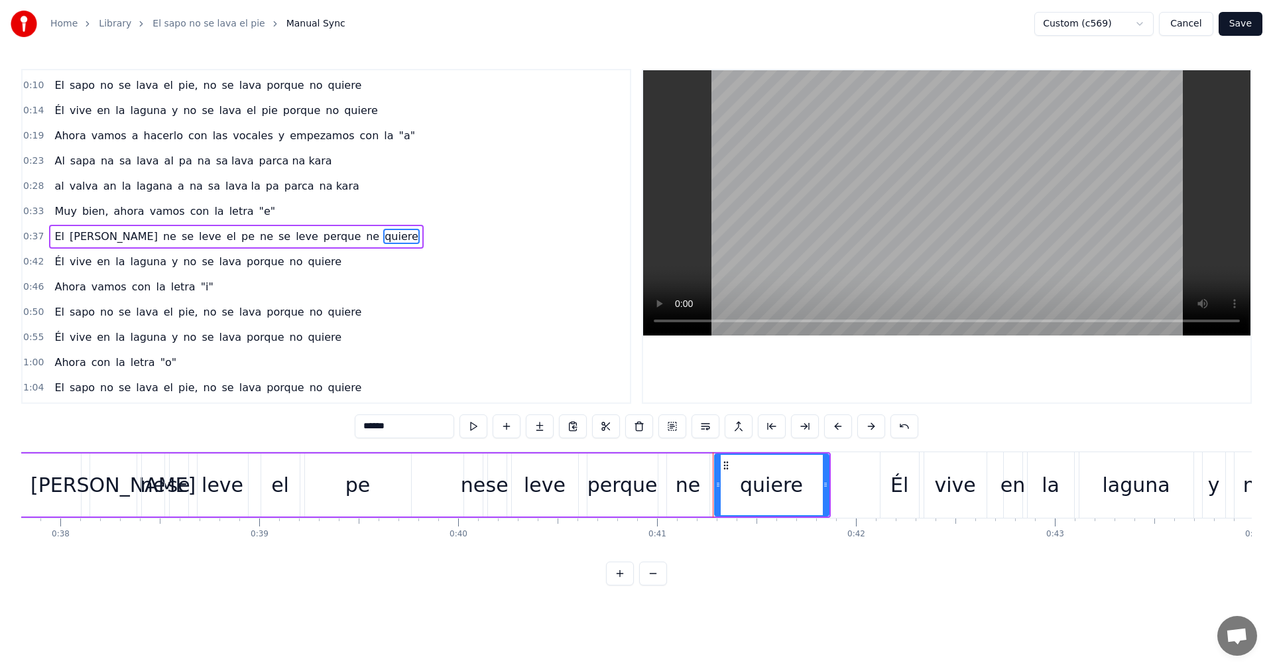
click at [374, 424] on input "******" at bounding box center [404, 426] width 99 height 24
click at [75, 265] on span "vive" at bounding box center [80, 261] width 25 height 15
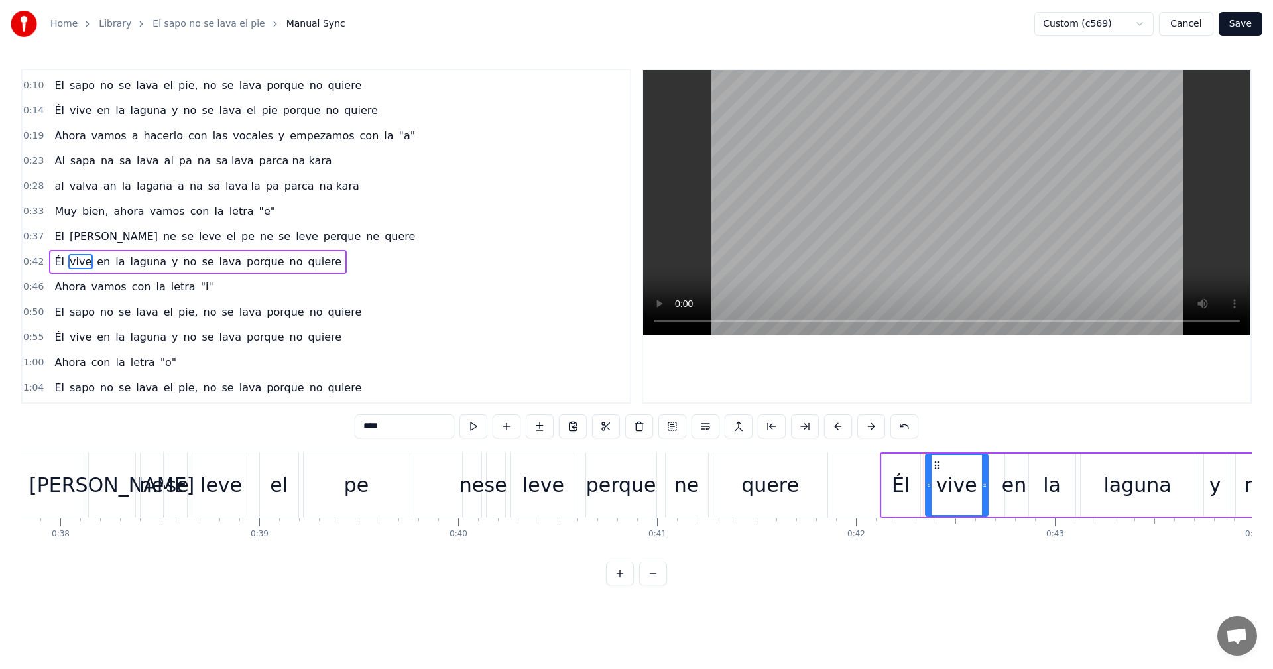
scroll to position [73, 0]
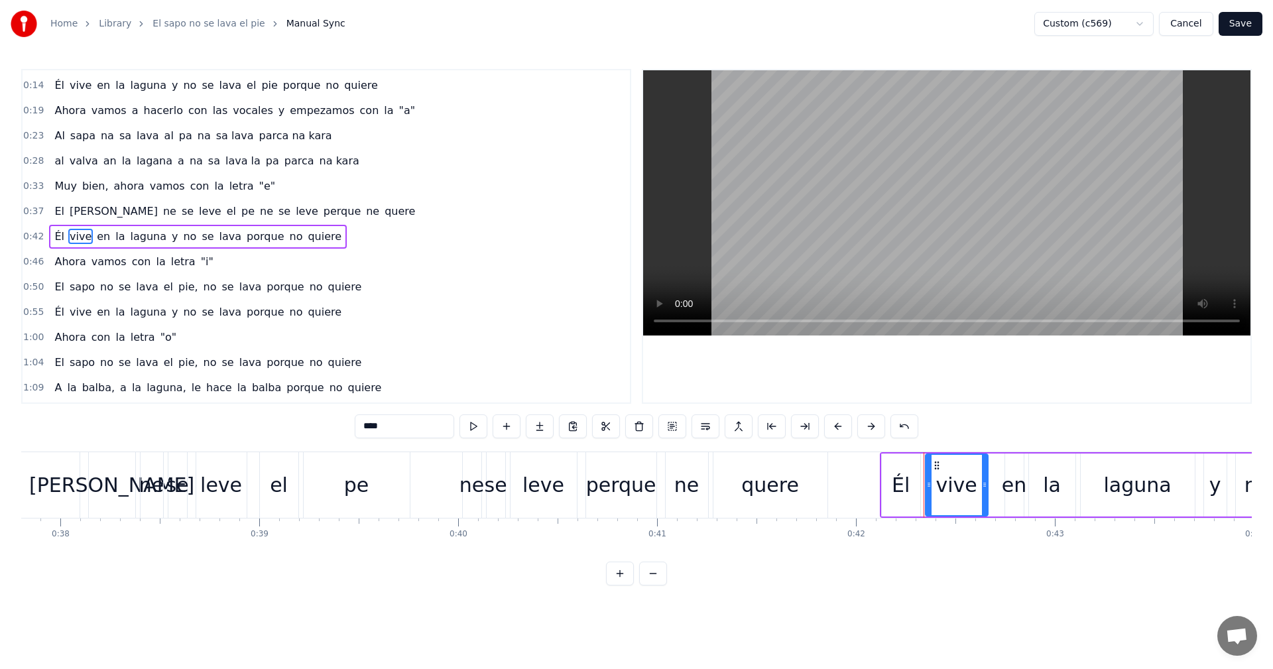
click at [369, 427] on input "****" at bounding box center [404, 426] width 99 height 24
click at [118, 235] on span "la" at bounding box center [124, 236] width 12 height 15
click at [389, 427] on input "**" at bounding box center [404, 426] width 99 height 24
click at [146, 237] on span "laguna" at bounding box center [152, 236] width 39 height 15
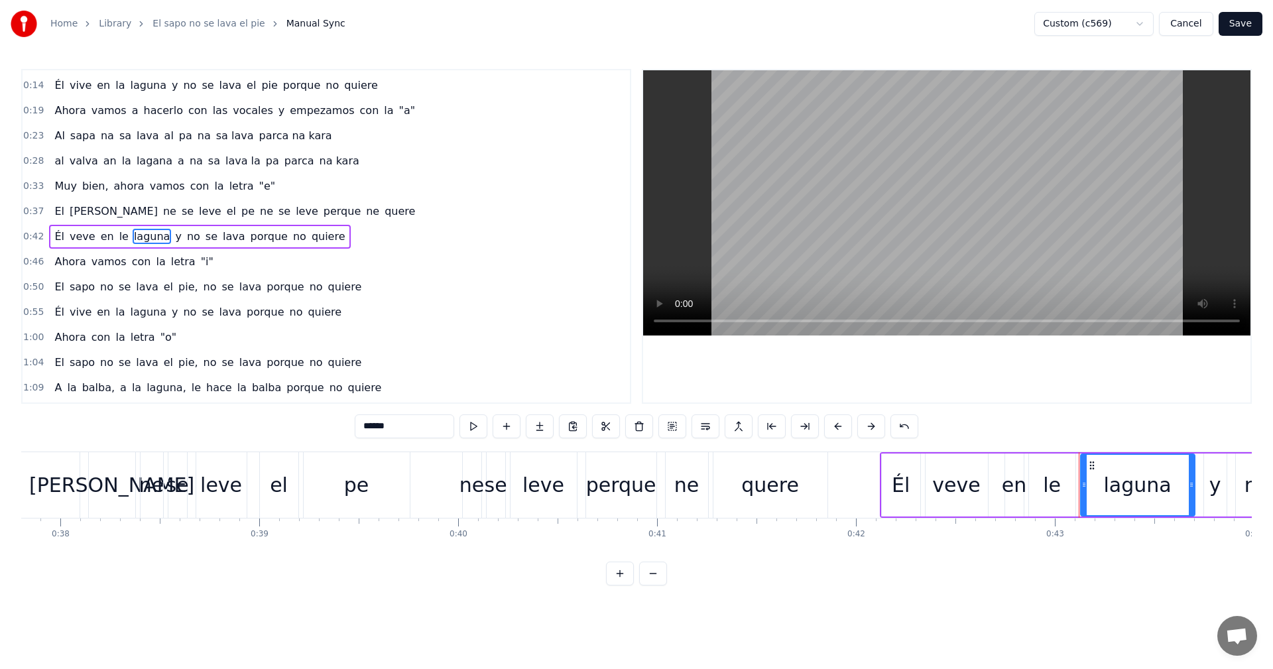
click at [373, 424] on input "******" at bounding box center [404, 426] width 99 height 24
click at [375, 427] on input "******" at bounding box center [404, 426] width 99 height 24
click at [226, 243] on span "y" at bounding box center [230, 236] width 9 height 15
type input "*"
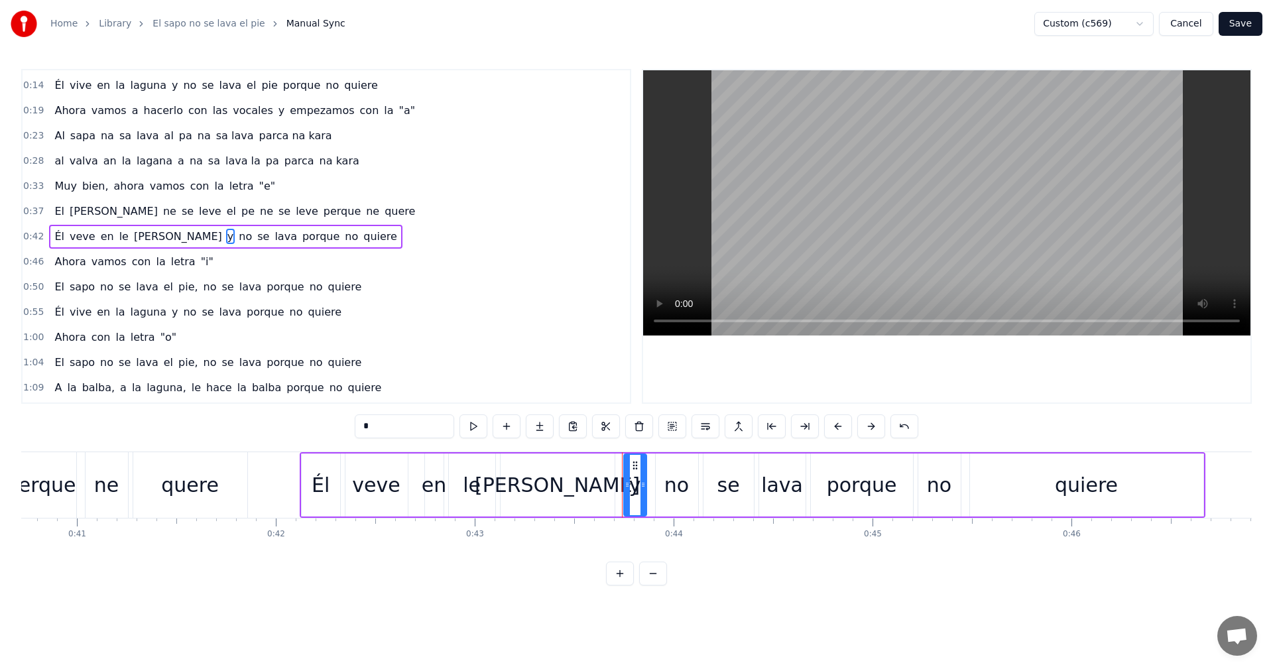
click at [385, 430] on input "*" at bounding box center [404, 426] width 99 height 24
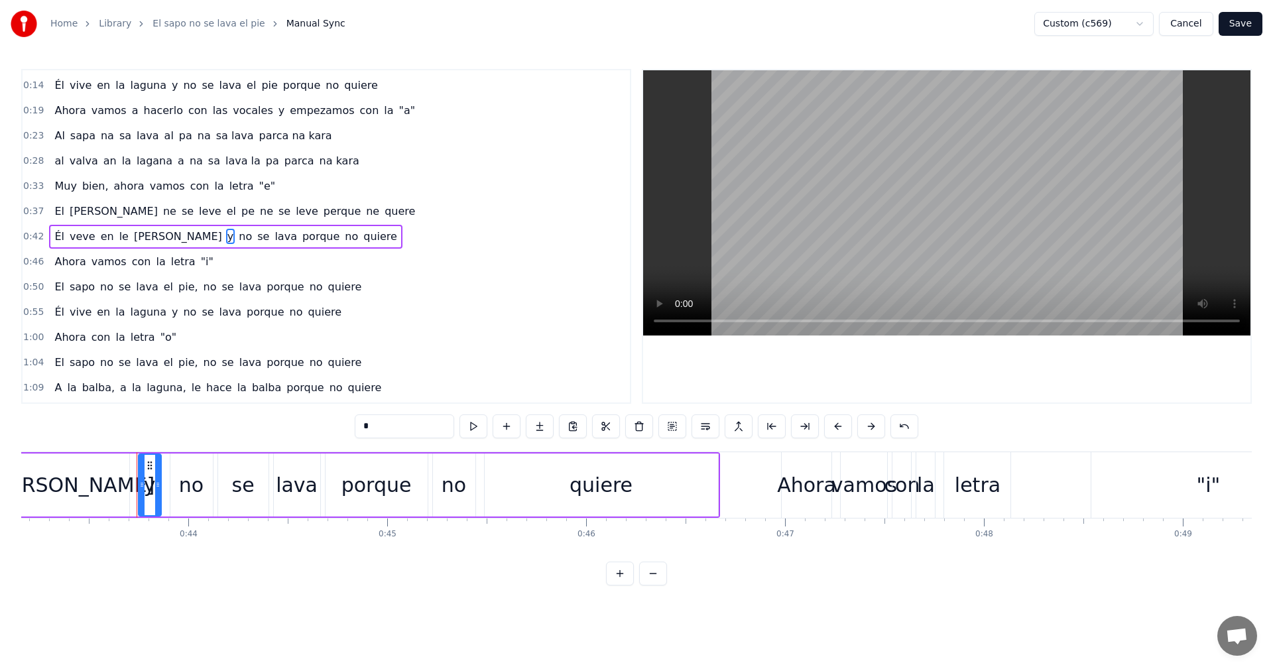
scroll to position [0, 8635]
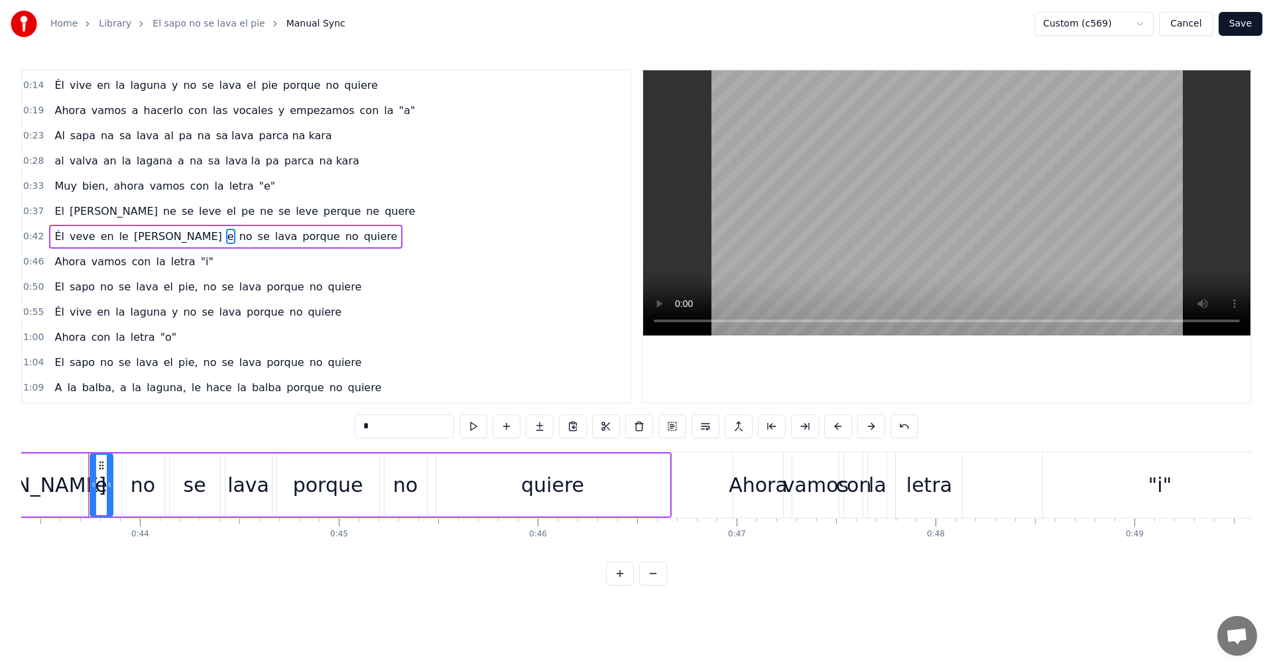
click at [238, 237] on span "no" at bounding box center [246, 236] width 16 height 15
click at [387, 424] on input "**" at bounding box center [404, 426] width 99 height 24
click at [274, 239] on span "lava" at bounding box center [286, 236] width 25 height 15
click at [371, 426] on input "****" at bounding box center [404, 426] width 99 height 24
click at [301, 239] on span "porque" at bounding box center [321, 236] width 40 height 15
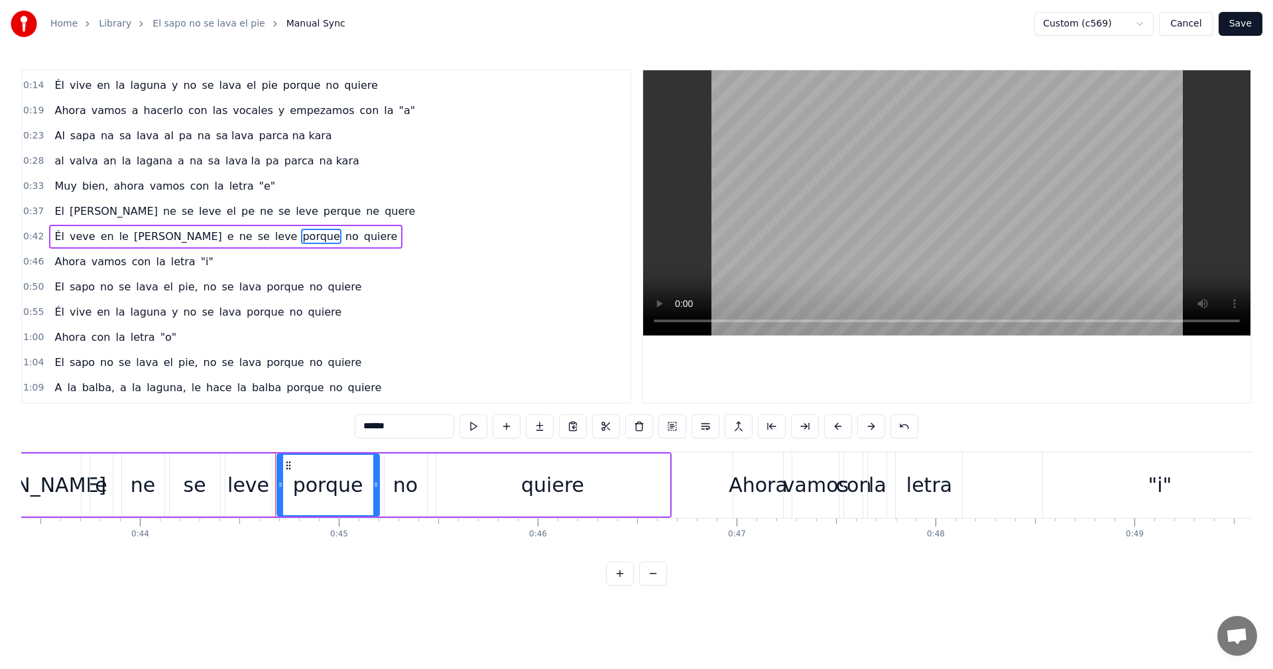
click at [371, 430] on input "******" at bounding box center [404, 426] width 99 height 24
click at [344, 237] on span "no" at bounding box center [352, 236] width 16 height 15
click at [373, 430] on input "**" at bounding box center [404, 426] width 99 height 24
click at [363, 235] on span "quiere" at bounding box center [381, 236] width 36 height 15
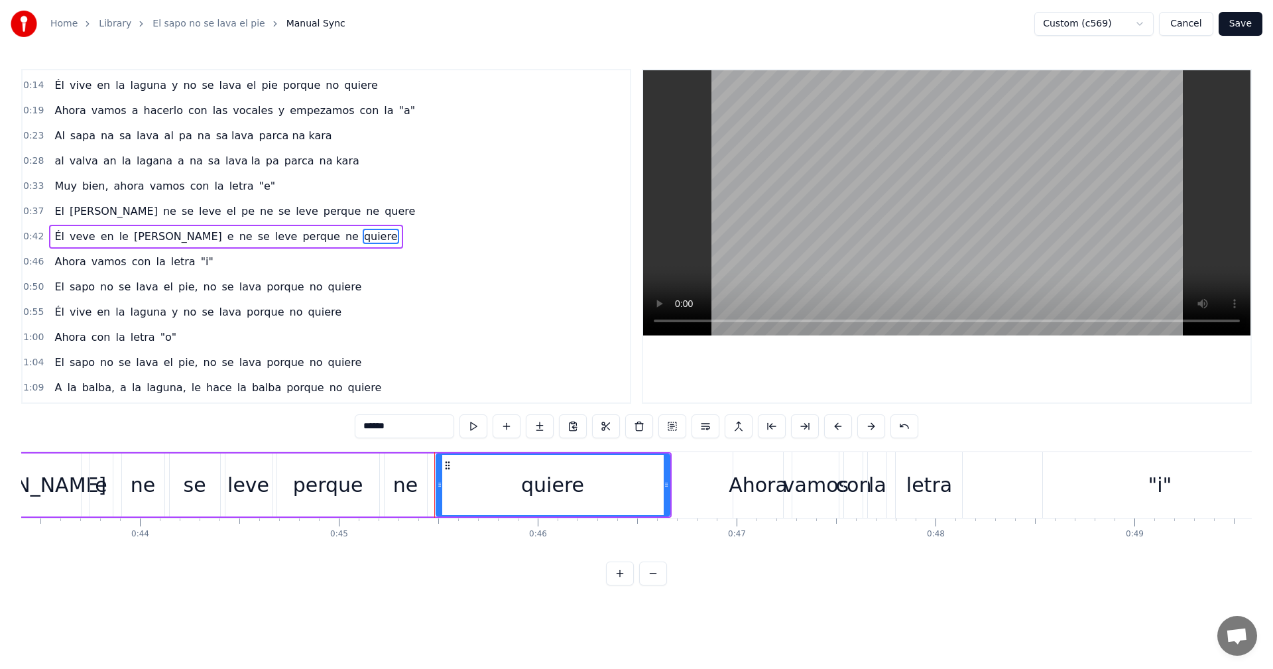
click at [376, 426] on input "******" at bounding box center [404, 426] width 99 height 24
type input "*****"
click at [437, 315] on div "0:55 Él vive en la laguna y no se lava porque no quiere" at bounding box center [326, 312] width 607 height 25
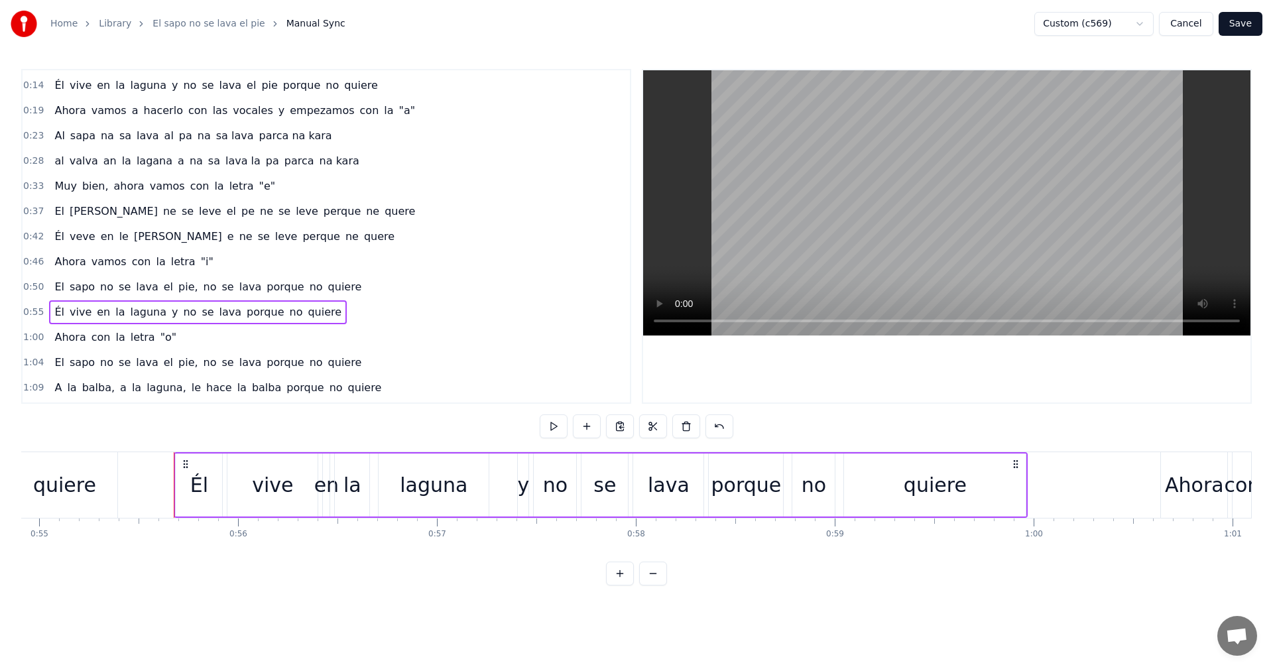
scroll to position [0, 11010]
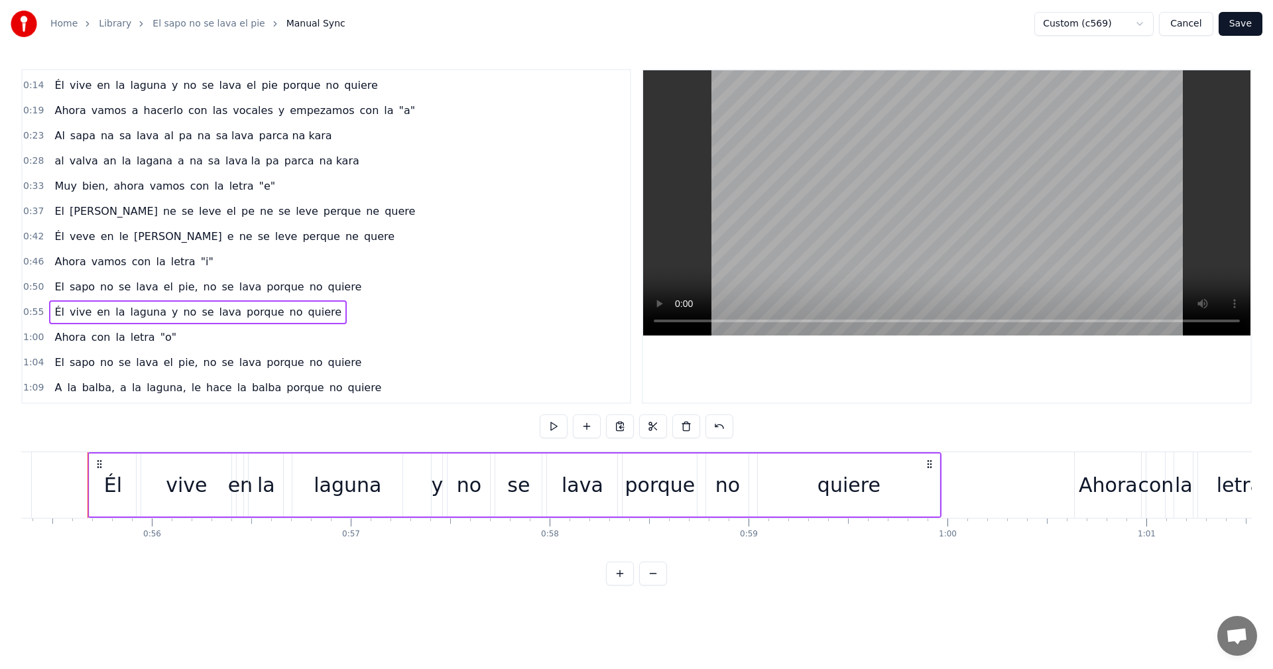
click at [1246, 25] on button "Save" at bounding box center [1241, 24] width 44 height 24
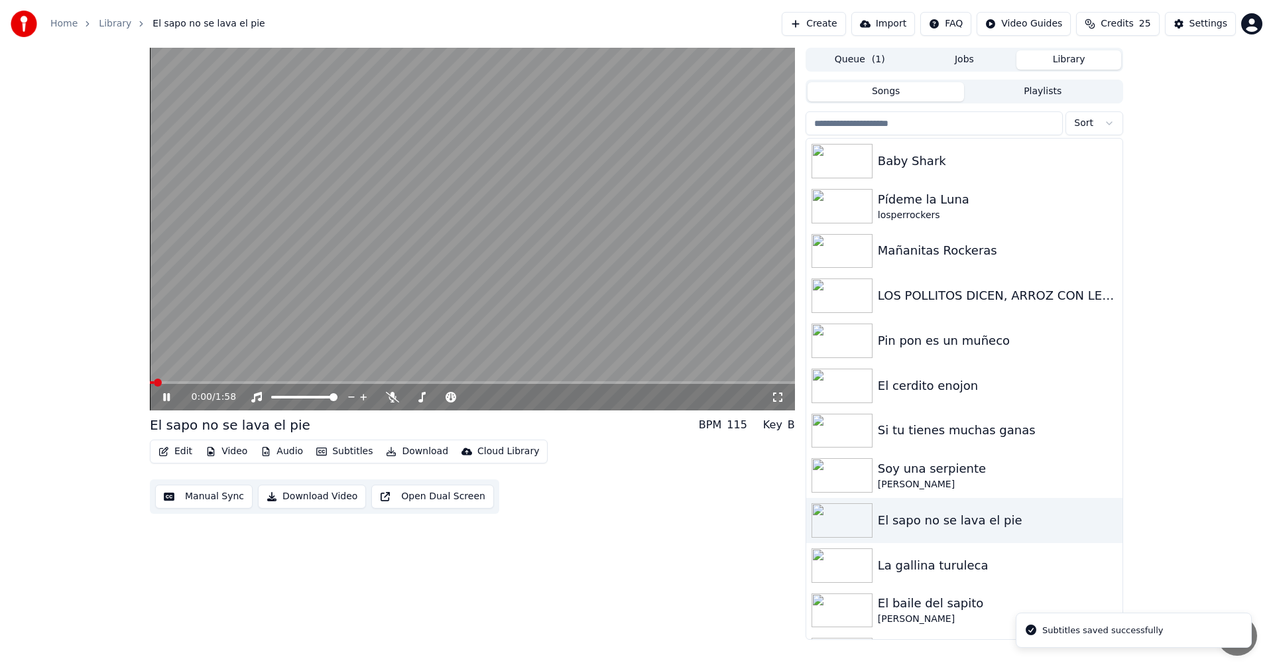
click at [173, 451] on button "Edit" at bounding box center [175, 451] width 44 height 19
click at [180, 495] on button "Manual Sync" at bounding box center [203, 497] width 97 height 24
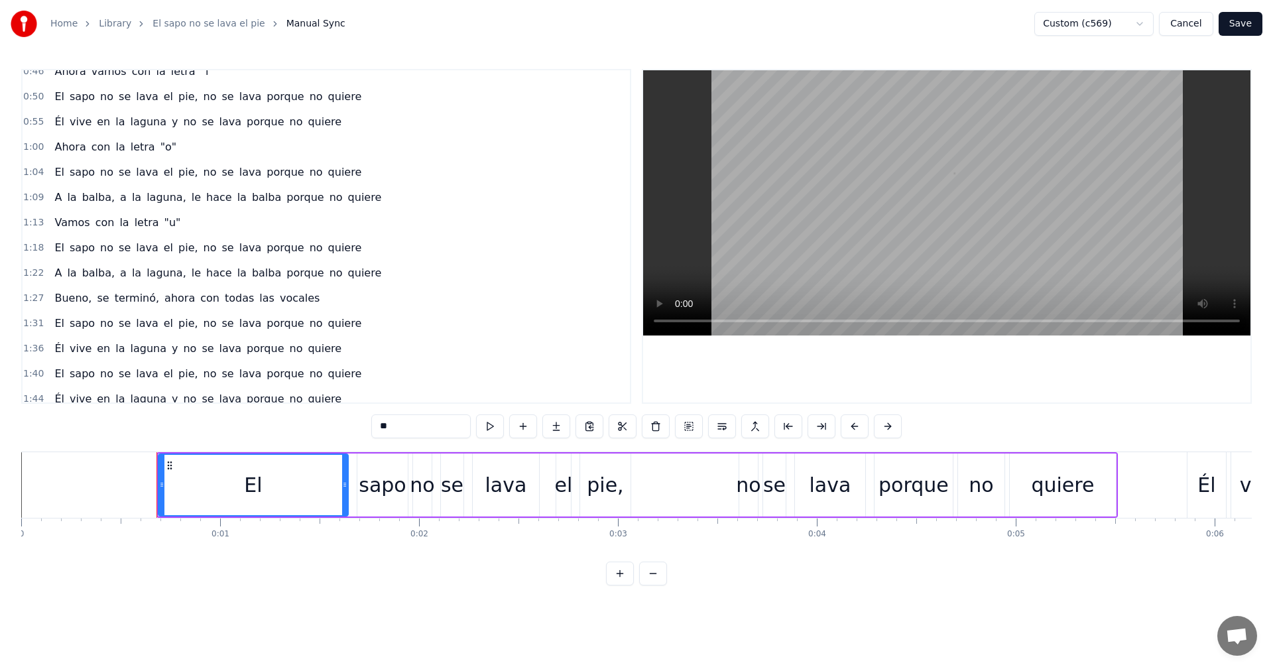
scroll to position [252, 0]
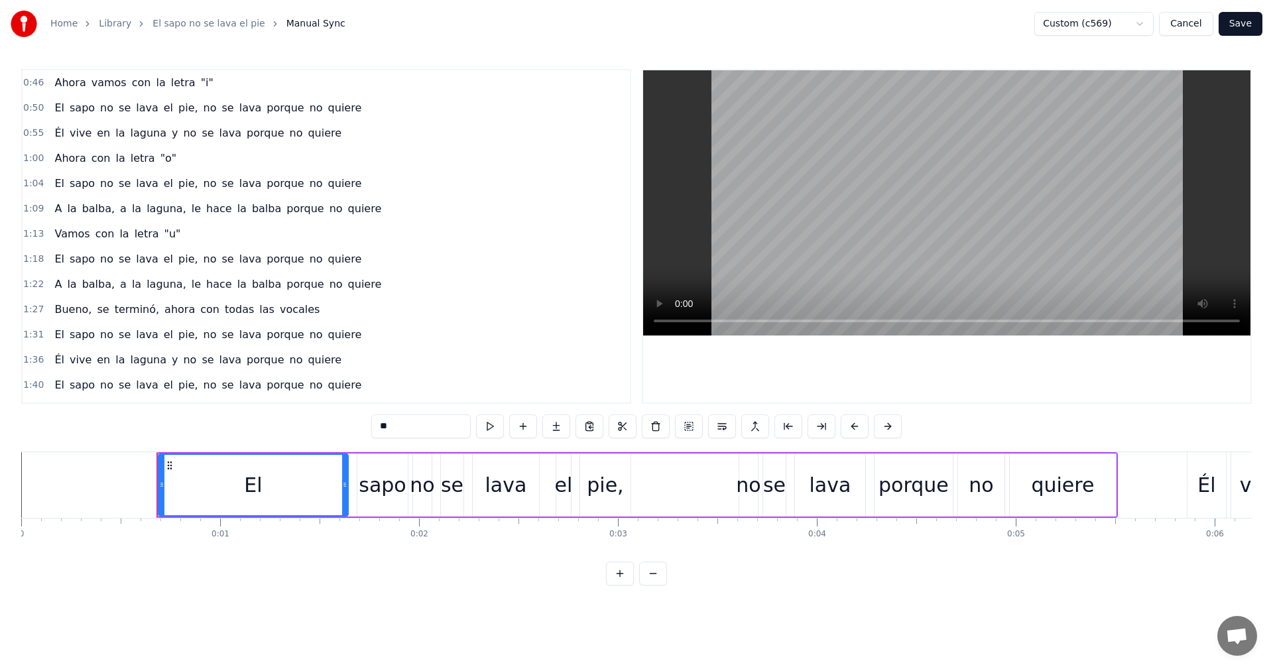
click at [70, 107] on span "sapo" at bounding box center [82, 107] width 28 height 15
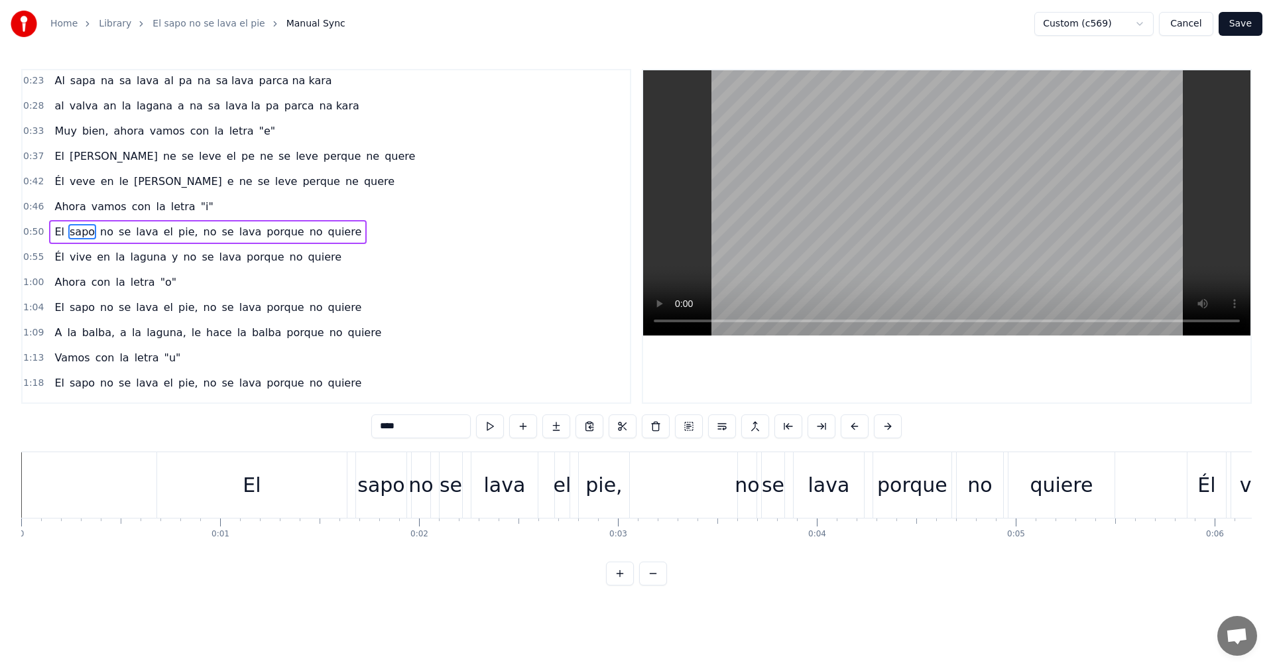
scroll to position [123, 0]
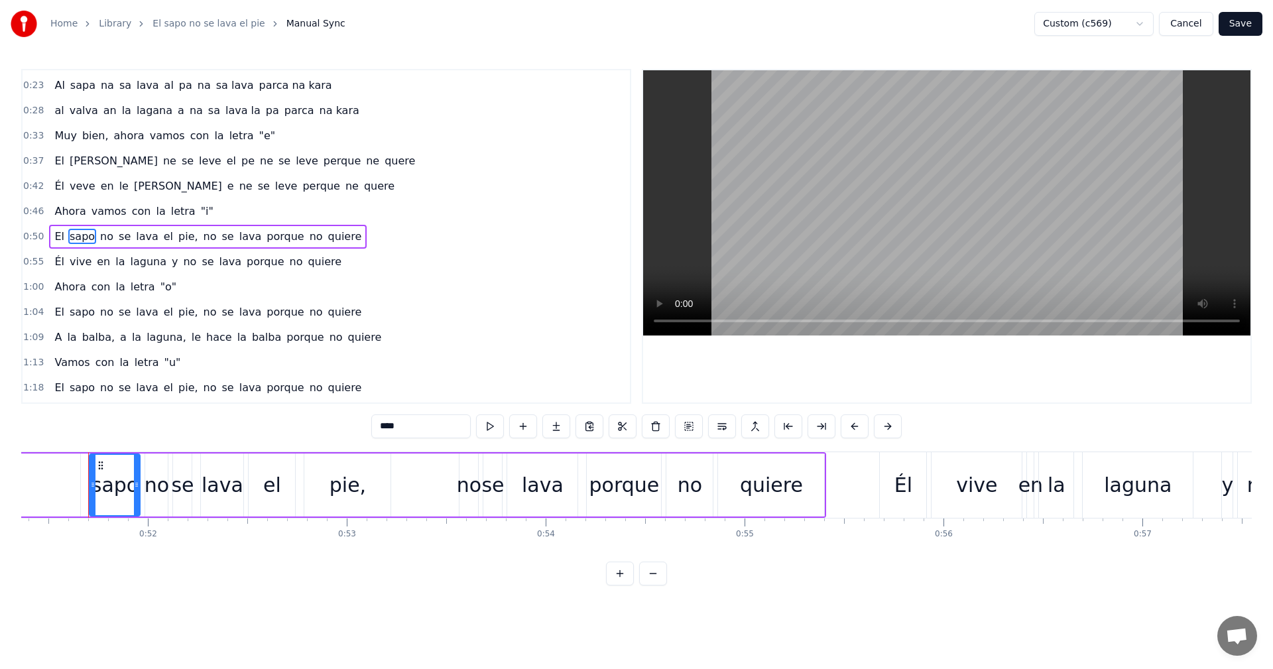
click at [53, 241] on span "El" at bounding box center [59, 236] width 13 height 15
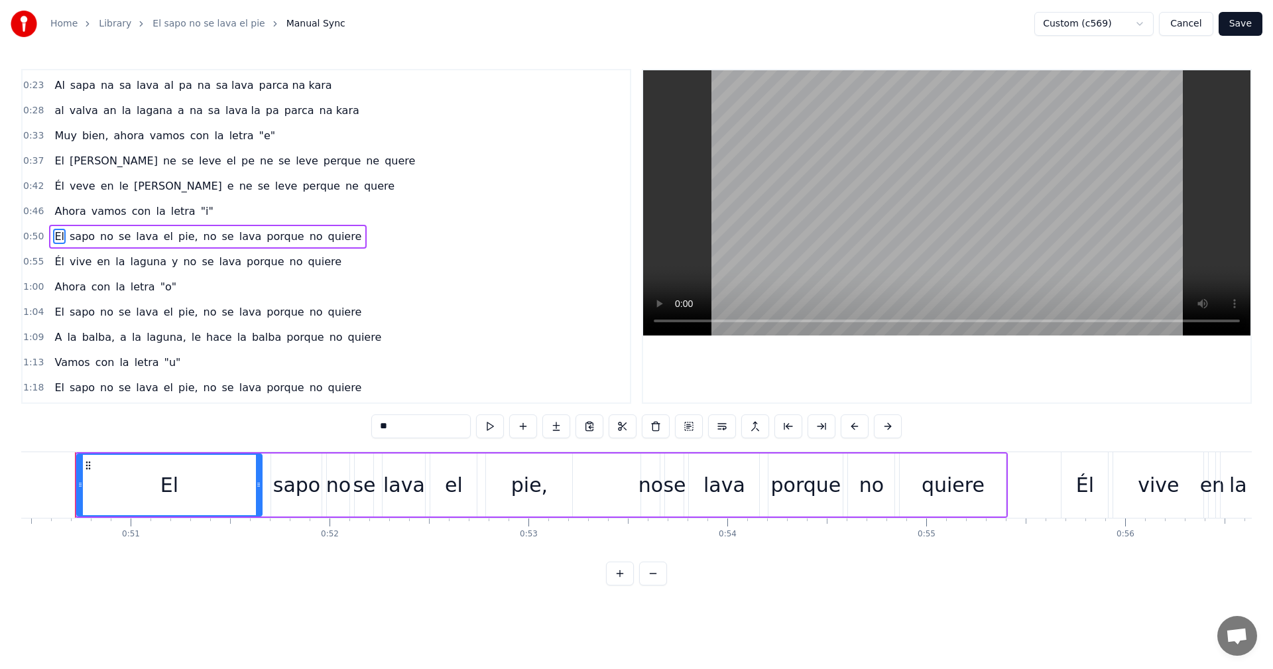
scroll to position [0, 10023]
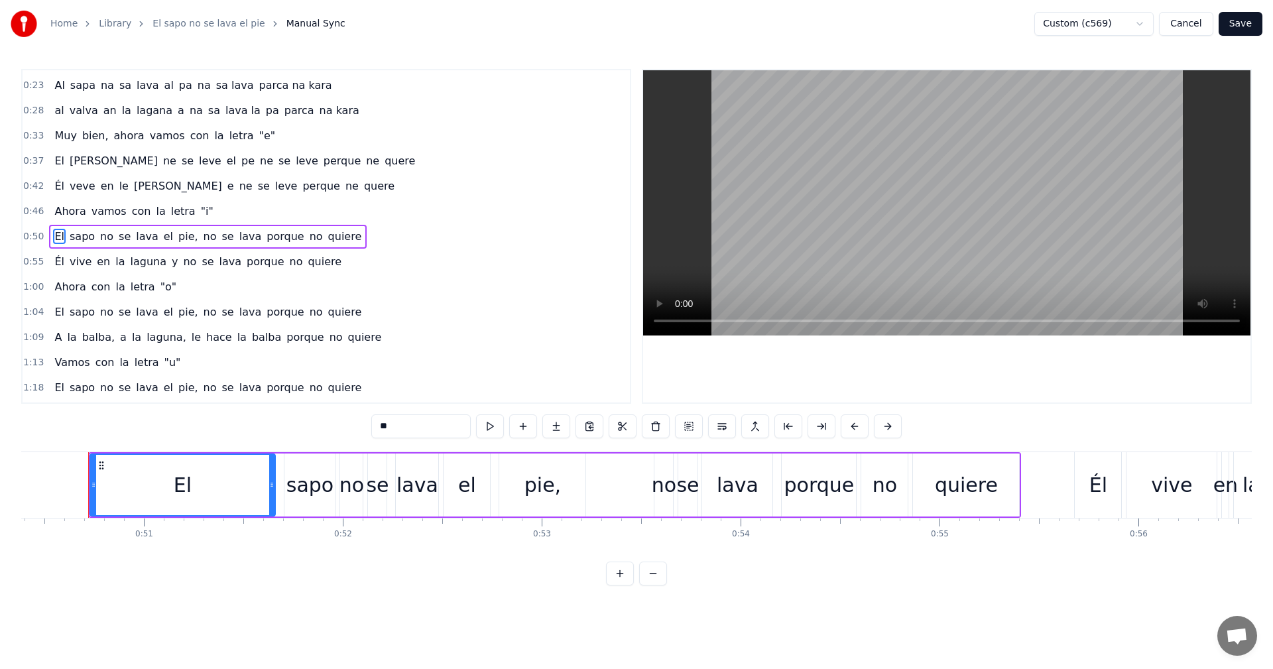
click at [374, 424] on input "**" at bounding box center [420, 426] width 99 height 24
type input "*"
click at [73, 235] on span "sapo" at bounding box center [79, 236] width 28 height 15
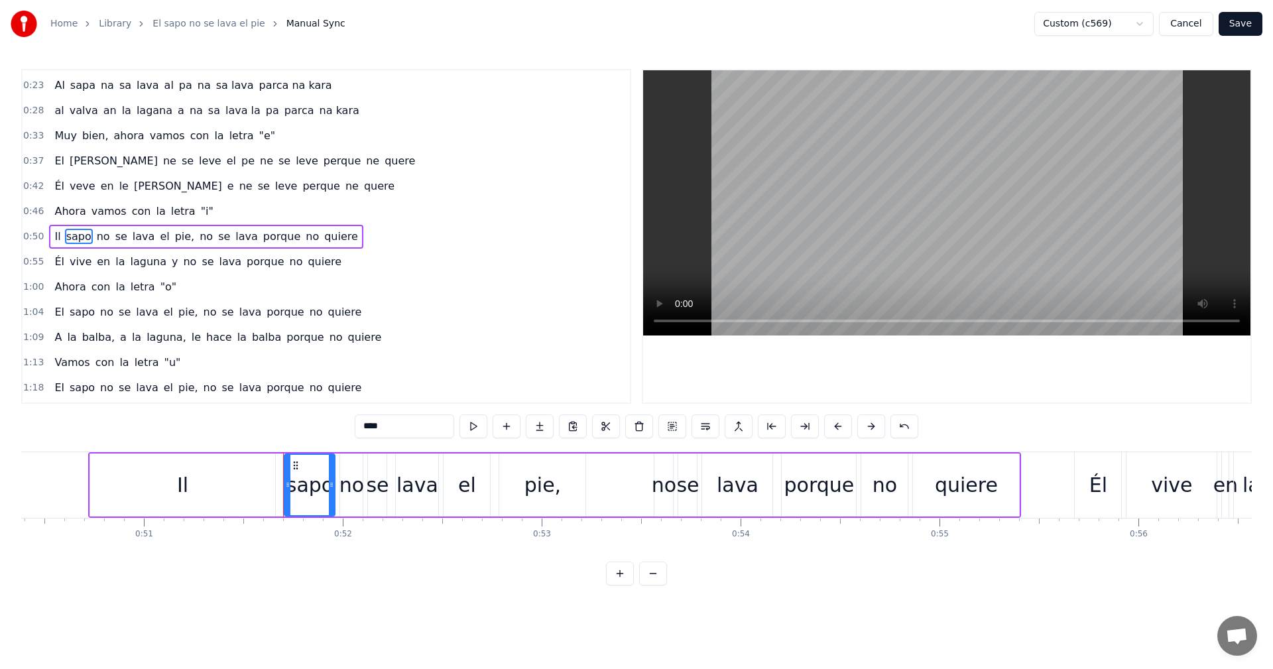
click at [367, 425] on input "****" at bounding box center [404, 426] width 99 height 24
type input "****"
click at [92, 245] on div "Il sipi no se lava el pie, no se lava porque no quiere" at bounding box center [202, 237] width 307 height 24
click at [88, 233] on span "no" at bounding box center [96, 236] width 16 height 15
drag, startPoint x: 376, startPoint y: 422, endPoint x: 320, endPoint y: 419, distance: 56.5
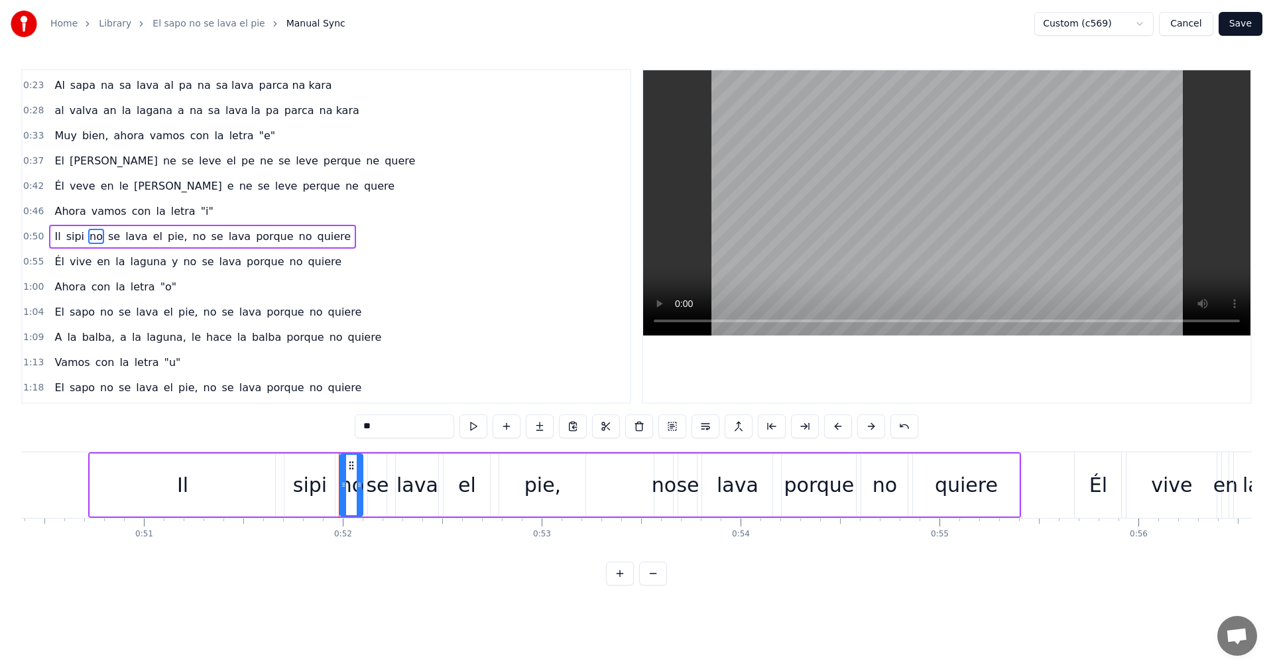
click at [320, 419] on div "0:00 El sapo no se lava el pie, no se lava porque no quiere 0:05 Él vive en la …" at bounding box center [636, 327] width 1231 height 517
click at [103, 241] on span "se" at bounding box center [110, 236] width 15 height 15
drag, startPoint x: 374, startPoint y: 430, endPoint x: 343, endPoint y: 424, distance: 31.1
click at [343, 424] on div "0:00 El sapo no se lava el pie, no se lava porque no quiere 0:05 Él vive en la …" at bounding box center [636, 327] width 1231 height 517
click at [124, 235] on span "lava" at bounding box center [129, 236] width 25 height 15
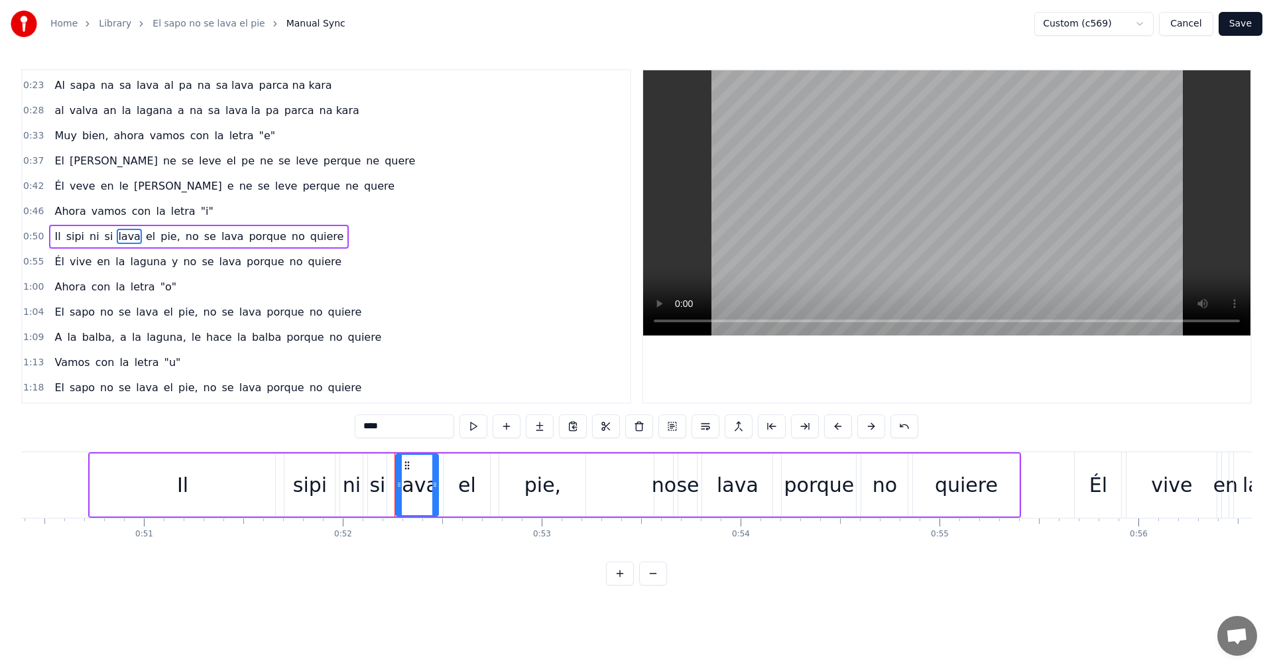
drag, startPoint x: 389, startPoint y: 425, endPoint x: 287, endPoint y: 412, distance: 102.9
click at [286, 414] on div "0:00 El sapo no se lava el pie, no se lava porque no quiere 0:05 Él vive en la …" at bounding box center [636, 327] width 1231 height 517
click at [137, 238] on span "el" at bounding box center [143, 236] width 12 height 15
click at [308, 406] on div "0:00 El sapo no se lava el pie, no se lava porque no quiere 0:05 Él vive en la …" at bounding box center [636, 327] width 1231 height 517
click at [149, 239] on span "pie," at bounding box center [160, 236] width 23 height 15
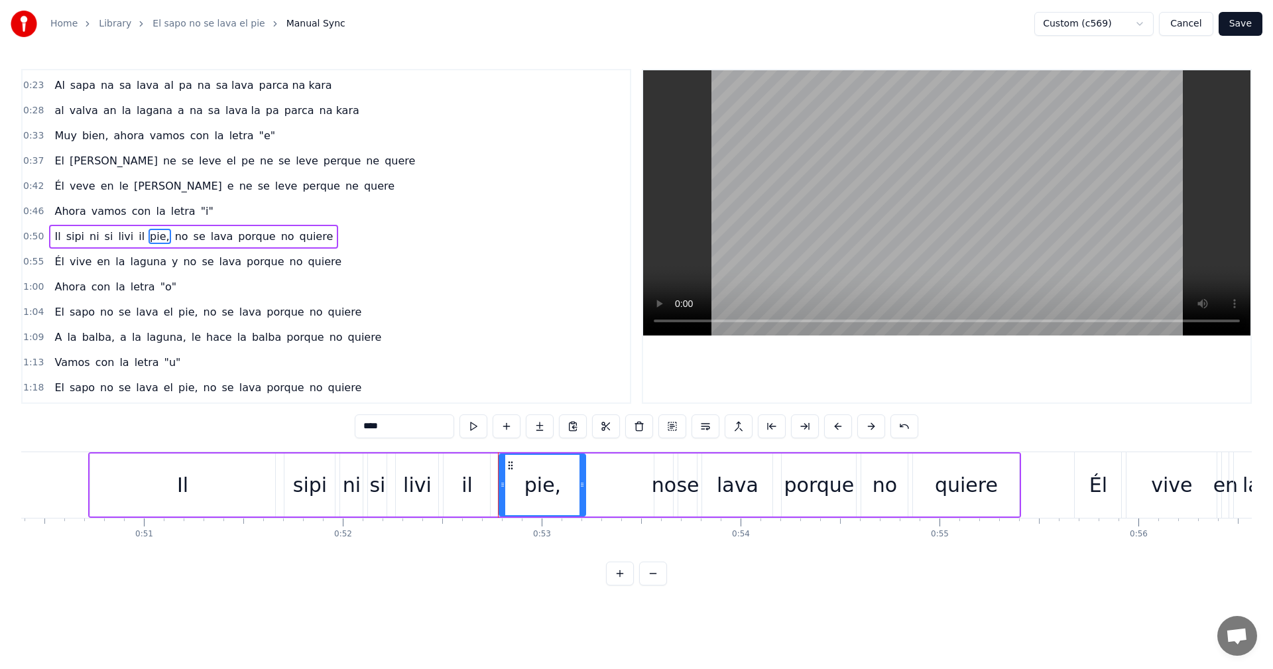
click at [397, 429] on input "****" at bounding box center [404, 426] width 99 height 24
click at [164, 237] on span "no" at bounding box center [172, 236] width 16 height 15
click at [391, 430] on input "**" at bounding box center [404, 426] width 99 height 24
click at [178, 242] on span "se" at bounding box center [185, 236] width 15 height 15
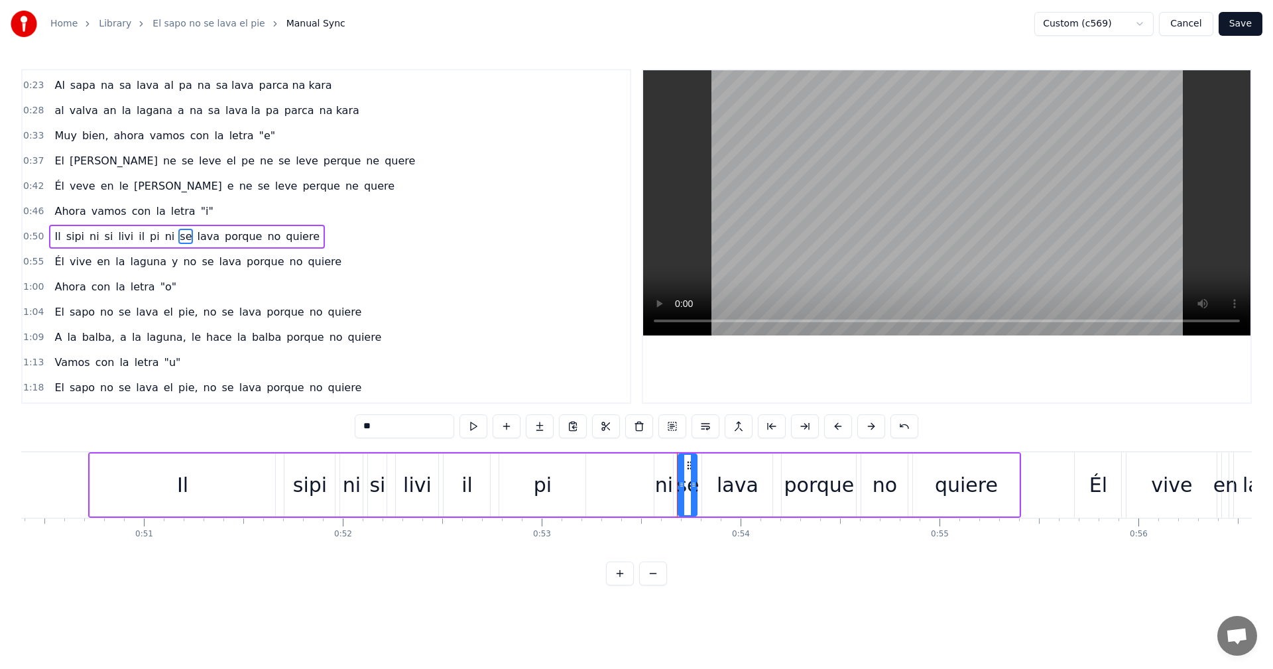
click at [390, 432] on input "**" at bounding box center [404, 426] width 99 height 24
click at [192, 236] on span "lava" at bounding box center [204, 236] width 25 height 15
drag, startPoint x: 332, startPoint y: 420, endPoint x: 312, endPoint y: 427, distance: 21.6
click at [316, 426] on div "0:00 El sapo no se lava el pie, no se lava porque no quiere 0:05 Él vive en la …" at bounding box center [636, 327] width 1231 height 517
type input "****"
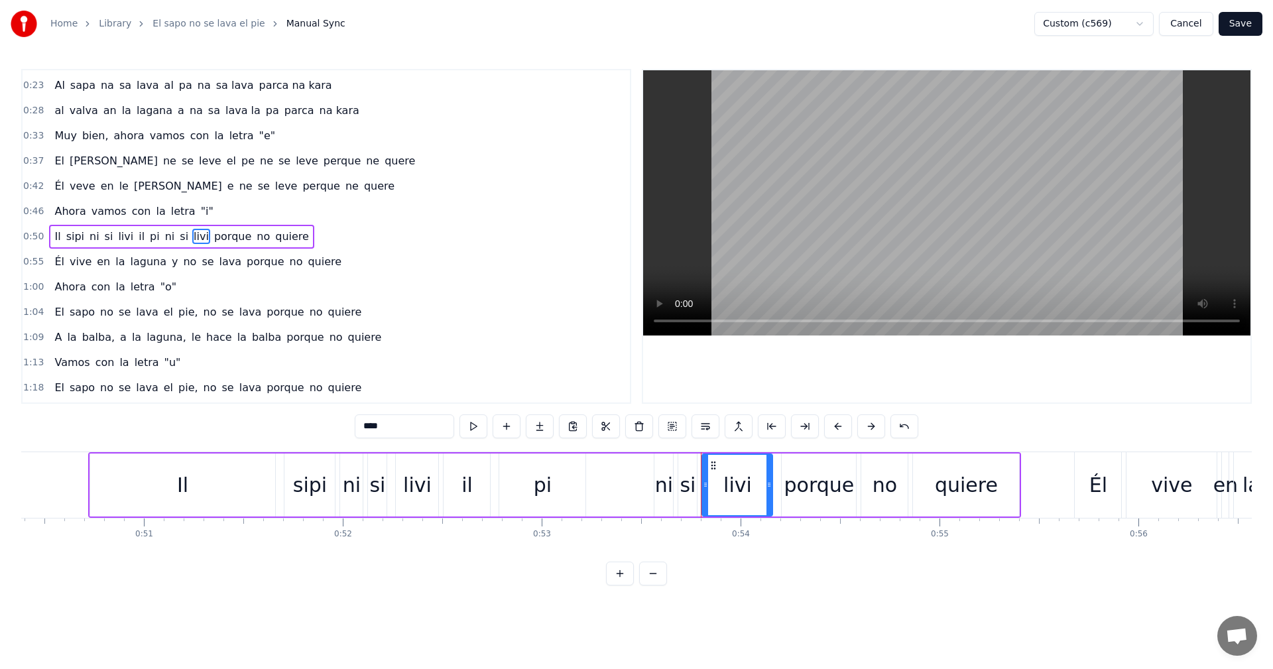
click at [231, 239] on div "Il sipi ni si livi il pi ni si livi porque no quiere" at bounding box center [181, 237] width 265 height 24
click at [216, 244] on span "porque" at bounding box center [233, 236] width 40 height 15
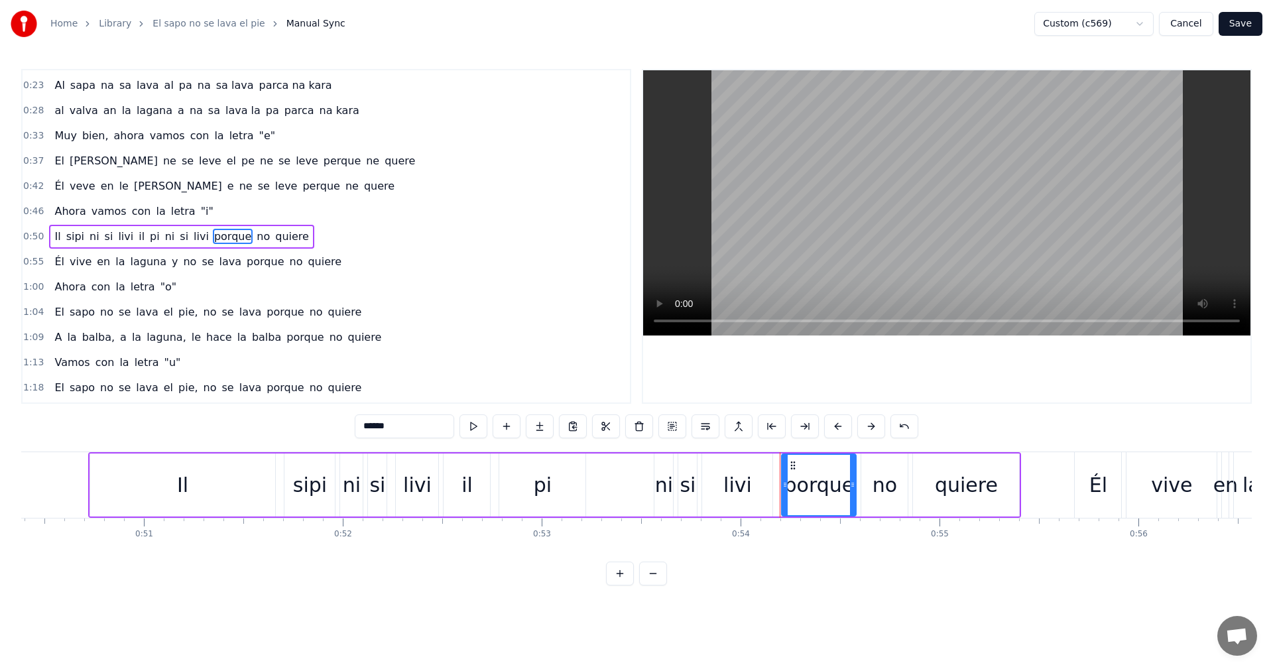
drag, startPoint x: 314, startPoint y: 426, endPoint x: 288, endPoint y: 429, distance: 26.0
click at [288, 429] on div "0:00 El sapo no se lava el pie, no se lava porque no quiere 0:05 Él vive en la …" at bounding box center [636, 327] width 1231 height 517
click at [249, 234] on span "no" at bounding box center [257, 236] width 16 height 15
drag, startPoint x: 399, startPoint y: 431, endPoint x: 297, endPoint y: 419, distance: 102.8
click at [297, 419] on div "0:00 El sapo no se lava el pie, no se lava porque no quiere 0:05 Él vive en la …" at bounding box center [636, 327] width 1231 height 517
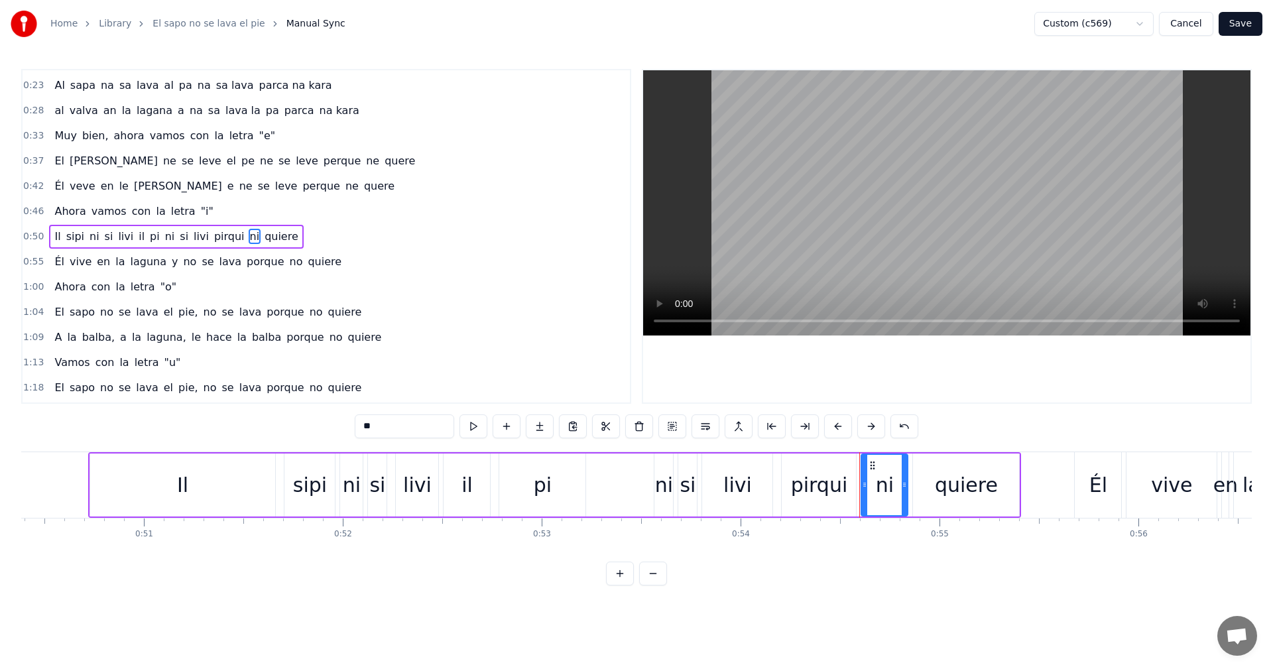
type input "**"
click at [249, 246] on div "Il sipi ni si livi il pi ni si livi pirqui ni quiere" at bounding box center [176, 237] width 254 height 24
click at [263, 238] on span "quiere" at bounding box center [281, 236] width 36 height 15
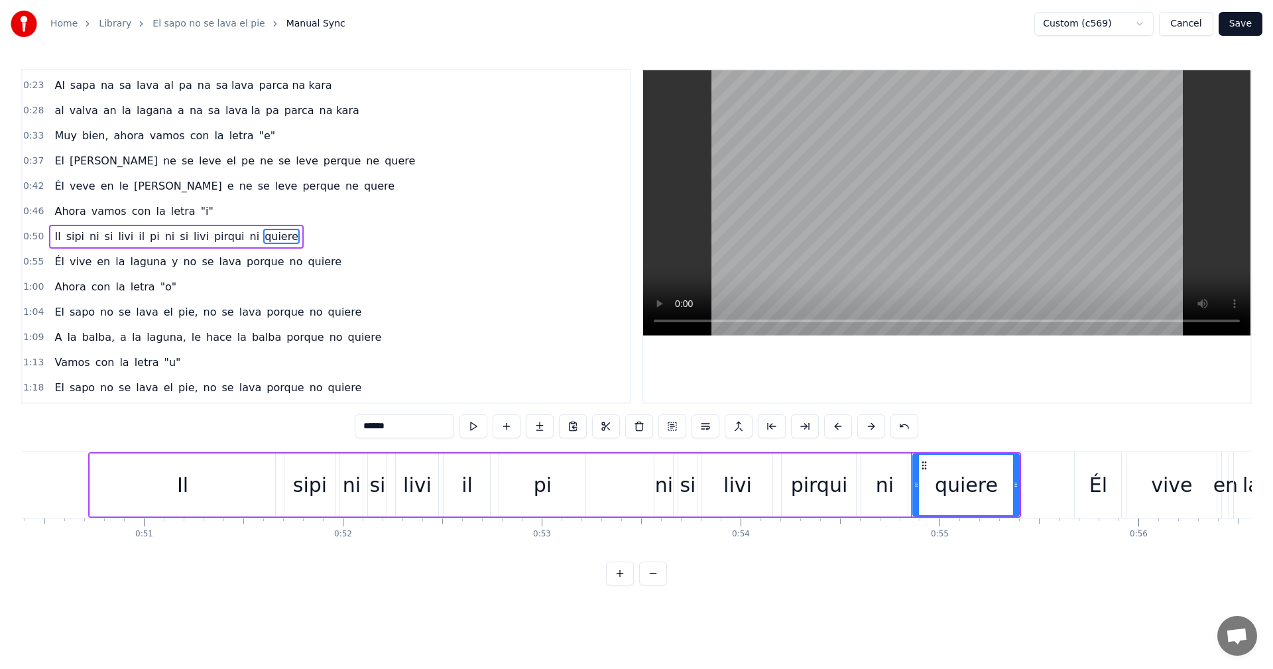
click at [409, 431] on input "******" at bounding box center [404, 426] width 99 height 24
type input "*****"
click at [61, 261] on div "Él vive en la laguna y no se lava porque no quiere" at bounding box center [198, 262] width 298 height 24
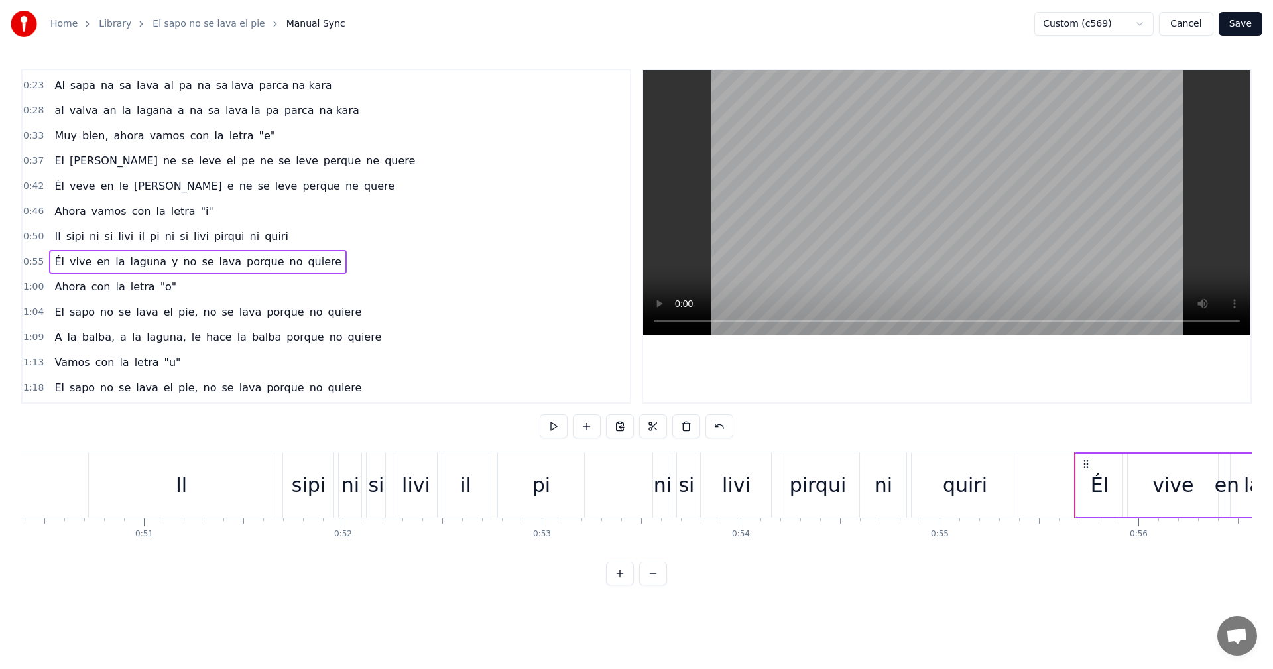
click at [54, 264] on span "Él" at bounding box center [59, 261] width 13 height 15
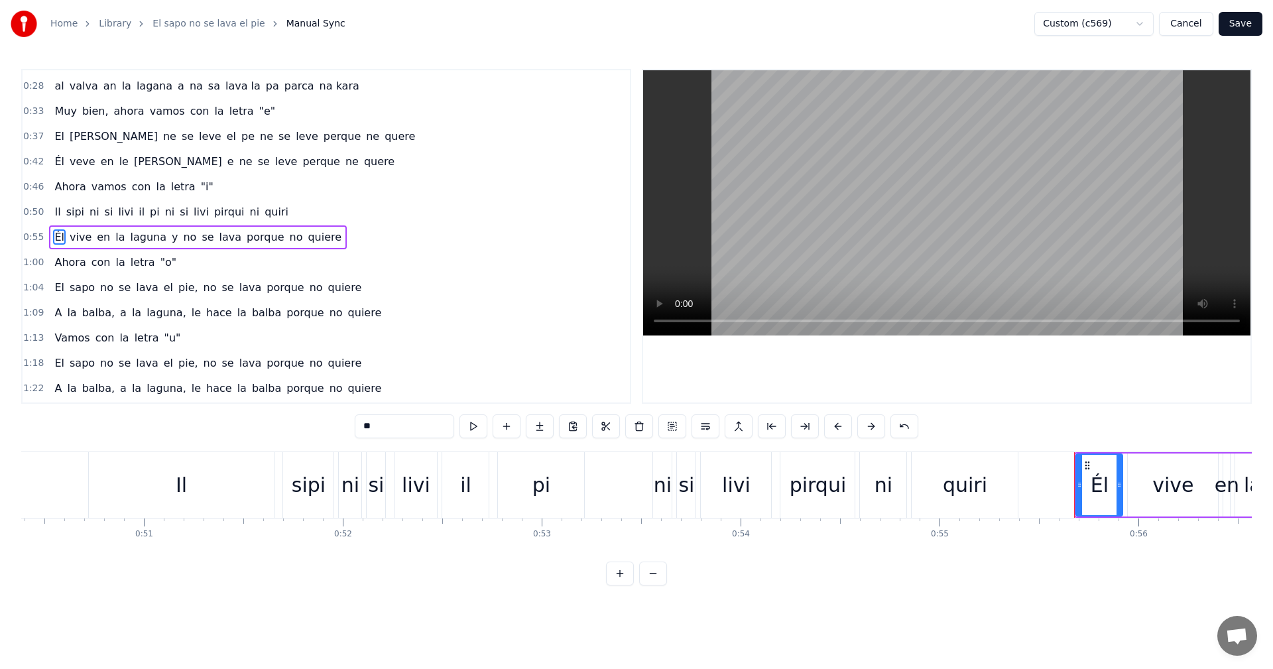
scroll to position [149, 0]
click at [373, 426] on input "**" at bounding box center [404, 426] width 99 height 24
type input "*"
click at [78, 241] on span "vive" at bounding box center [76, 236] width 25 height 15
click at [395, 432] on input "****" at bounding box center [404, 426] width 99 height 24
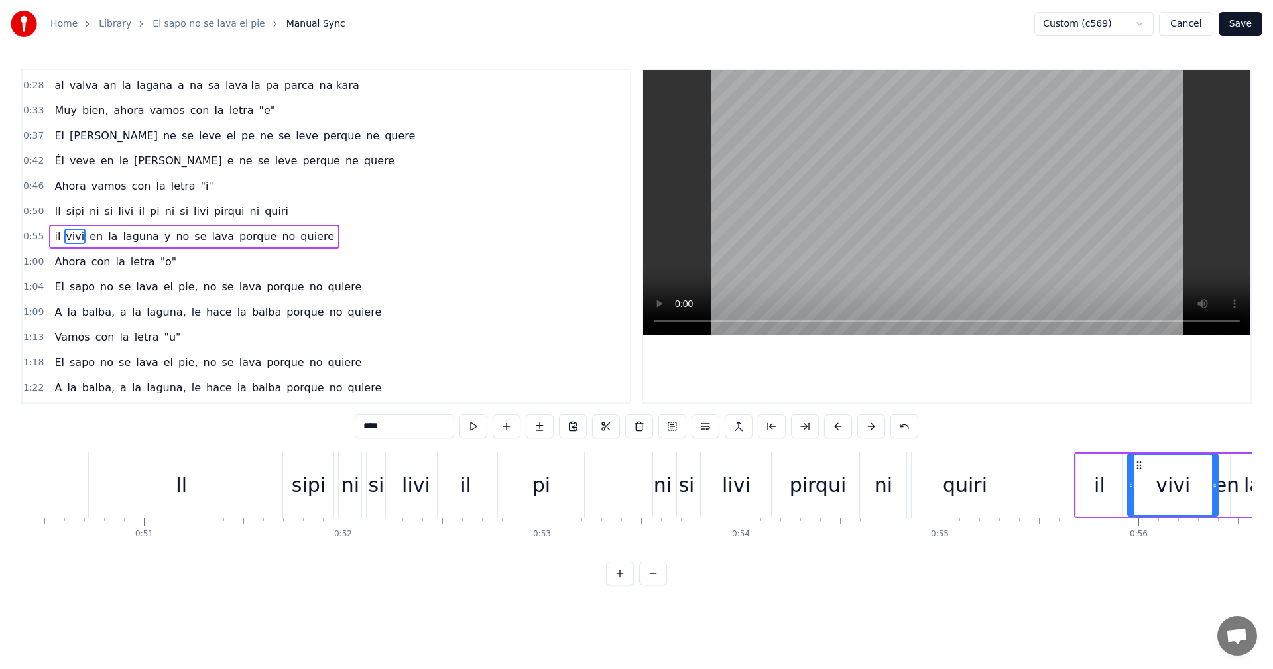
click at [90, 239] on span "en" at bounding box center [96, 236] width 16 height 15
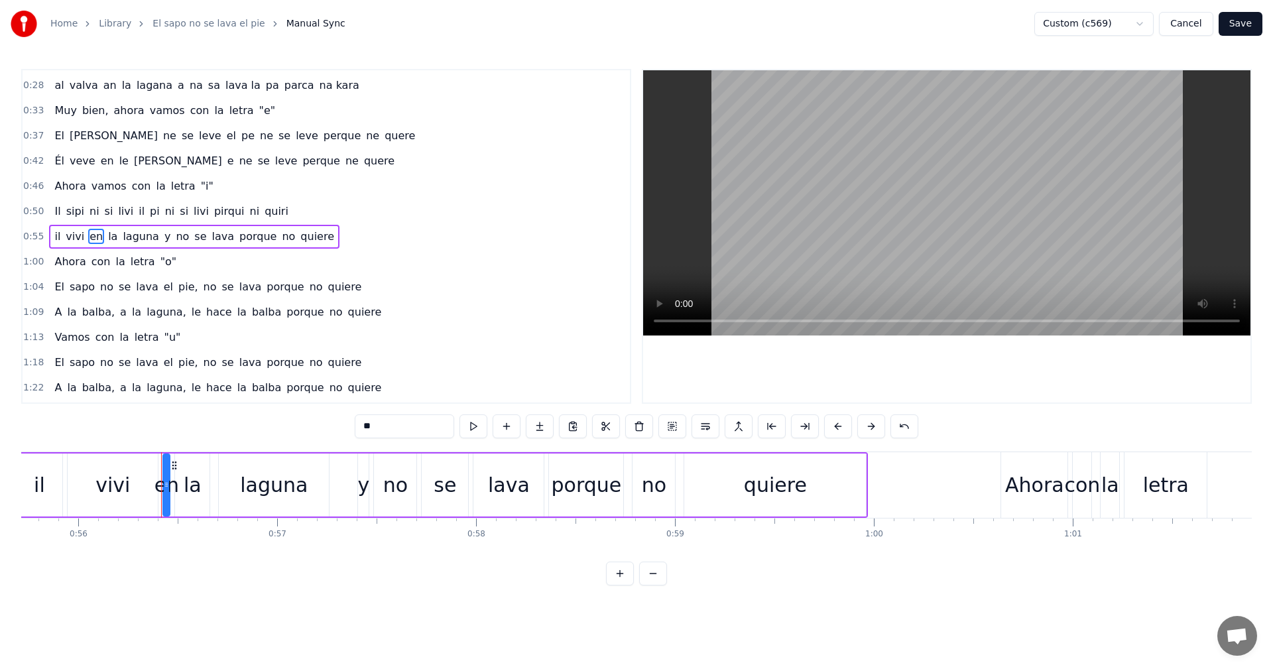
click at [316, 426] on div "0:00 El sapo no se lava el pie, no se lava porque no quiere 0:05 Él vive en la …" at bounding box center [636, 327] width 1231 height 517
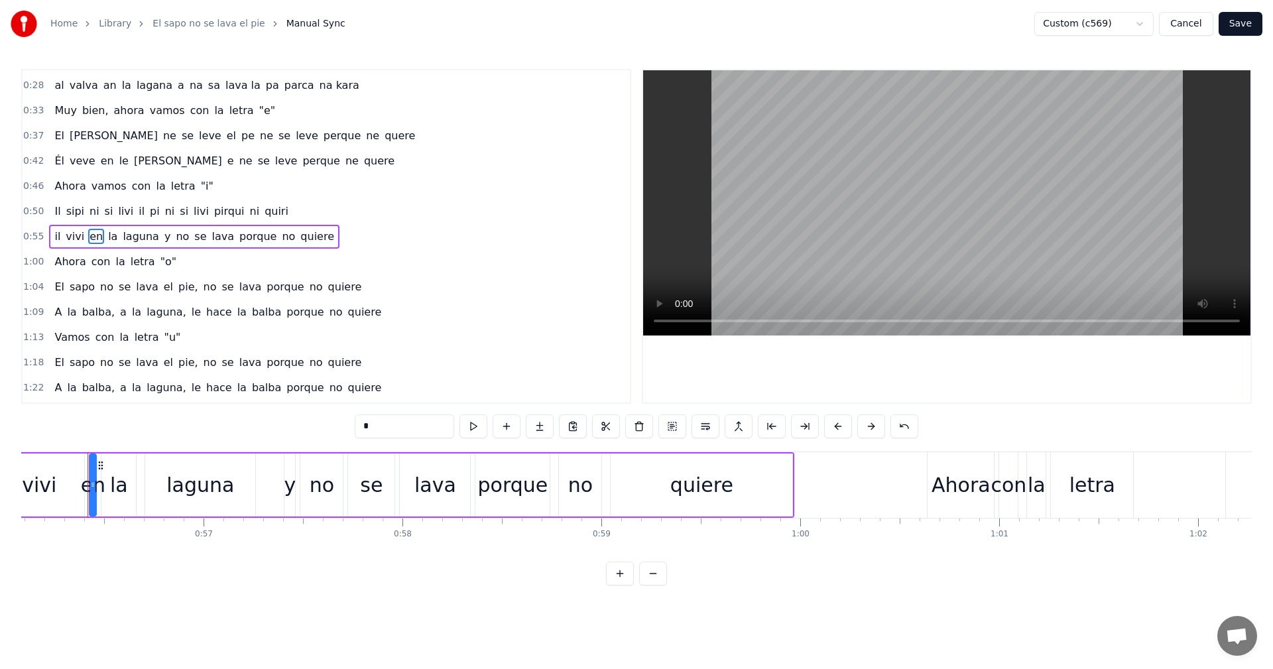
type input "**"
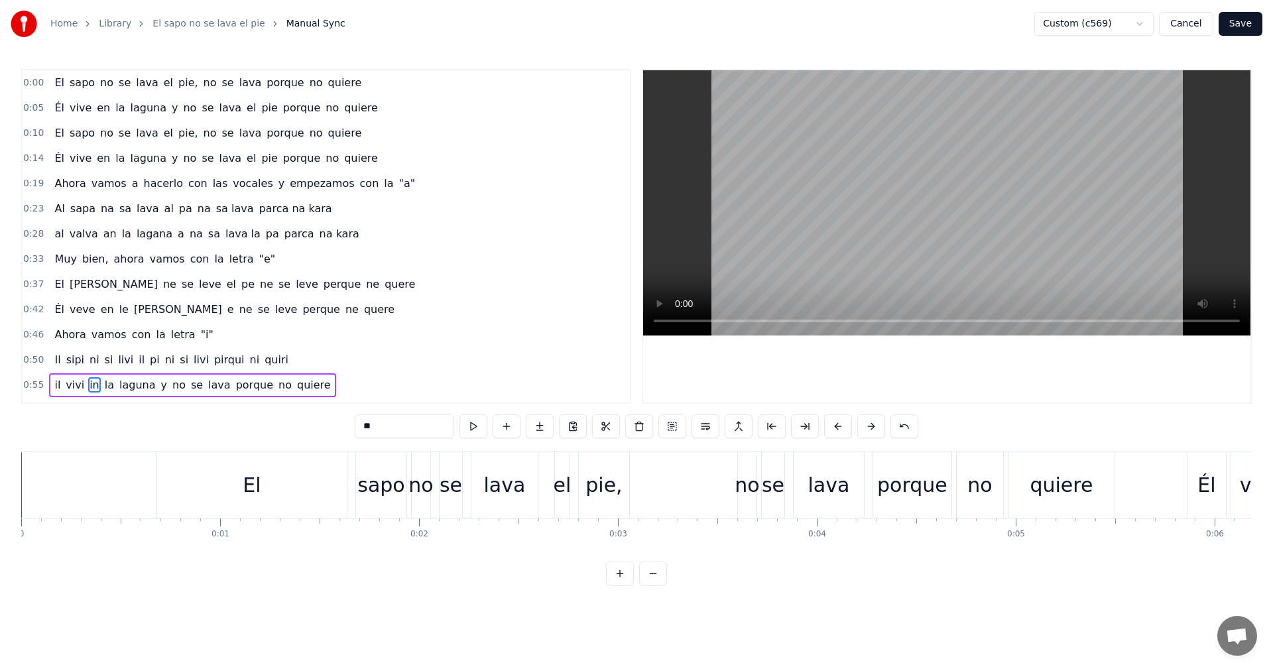
scroll to position [0, 11157]
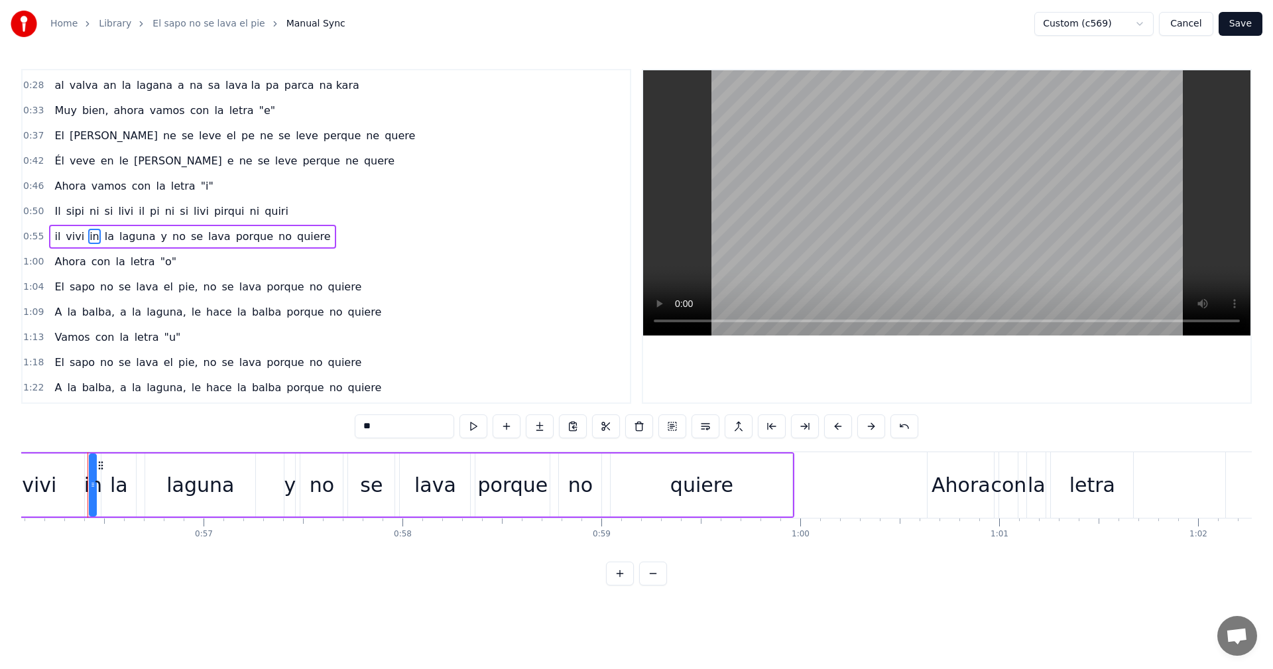
click at [103, 240] on span "la" at bounding box center [109, 236] width 12 height 15
drag, startPoint x: 406, startPoint y: 422, endPoint x: 256, endPoint y: 425, distance: 150.6
click at [256, 425] on div "0:00 El sapo no se lava el pie, no se lava porque no quiere 0:05 Él vive en la …" at bounding box center [636, 327] width 1231 height 517
type input "*"
click at [133, 241] on span "laguna" at bounding box center [134, 236] width 39 height 15
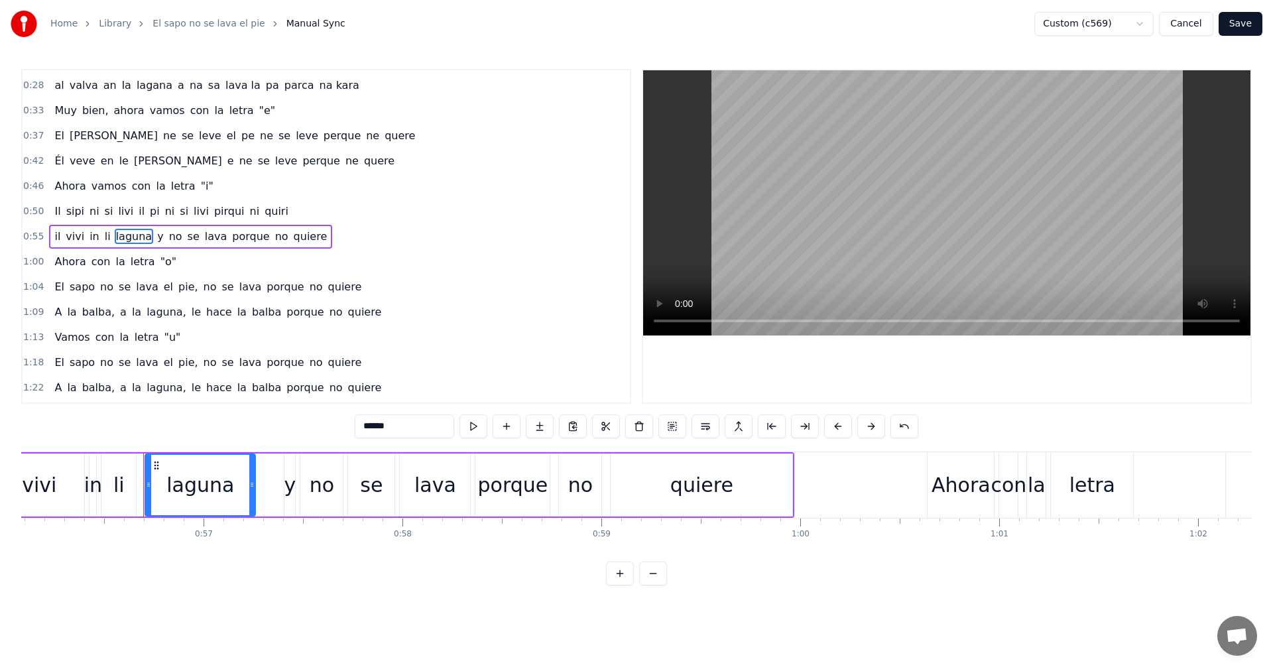
drag, startPoint x: 366, startPoint y: 425, endPoint x: 357, endPoint y: 425, distance: 8.6
click at [358, 425] on input "******" at bounding box center [404, 426] width 99 height 24
click at [160, 240] on span "no" at bounding box center [168, 236] width 16 height 15
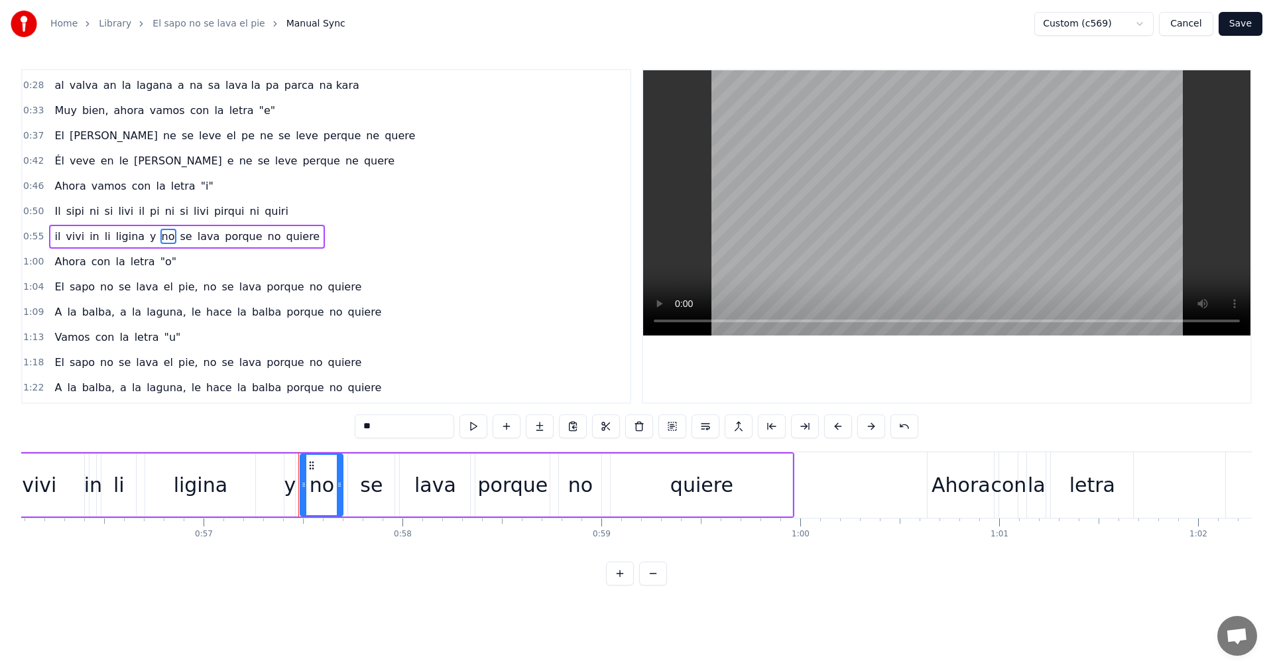
click at [385, 436] on input "**" at bounding box center [404, 426] width 99 height 24
click at [175, 237] on span "se" at bounding box center [182, 236] width 15 height 15
click at [383, 436] on input "**" at bounding box center [404, 426] width 99 height 24
click at [189, 241] on span "lava" at bounding box center [201, 236] width 25 height 15
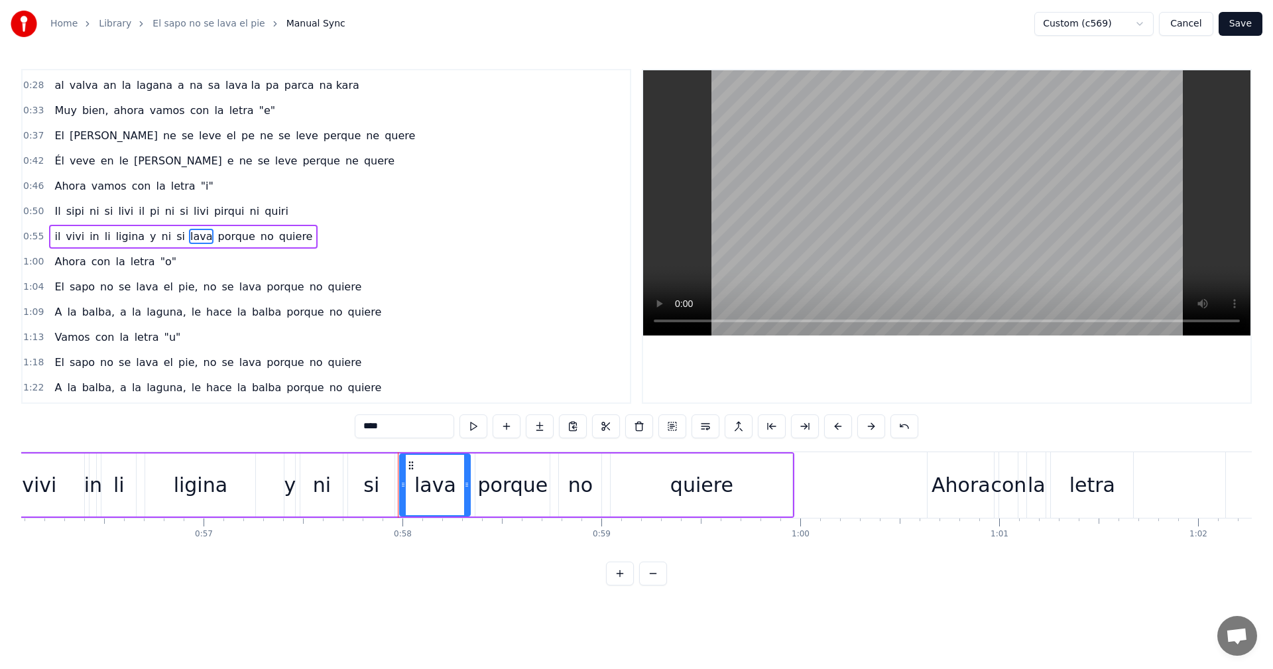
drag, startPoint x: 365, startPoint y: 421, endPoint x: 314, endPoint y: 422, distance: 50.4
click at [322, 422] on div "0:00 El sapo no se lava el pie, no se lava porque no quiere 0:05 Él vive en la …" at bounding box center [636, 327] width 1231 height 517
drag, startPoint x: 210, startPoint y: 240, endPoint x: 317, endPoint y: 319, distance: 132.8
click at [211, 240] on span "porque" at bounding box center [230, 236] width 40 height 15
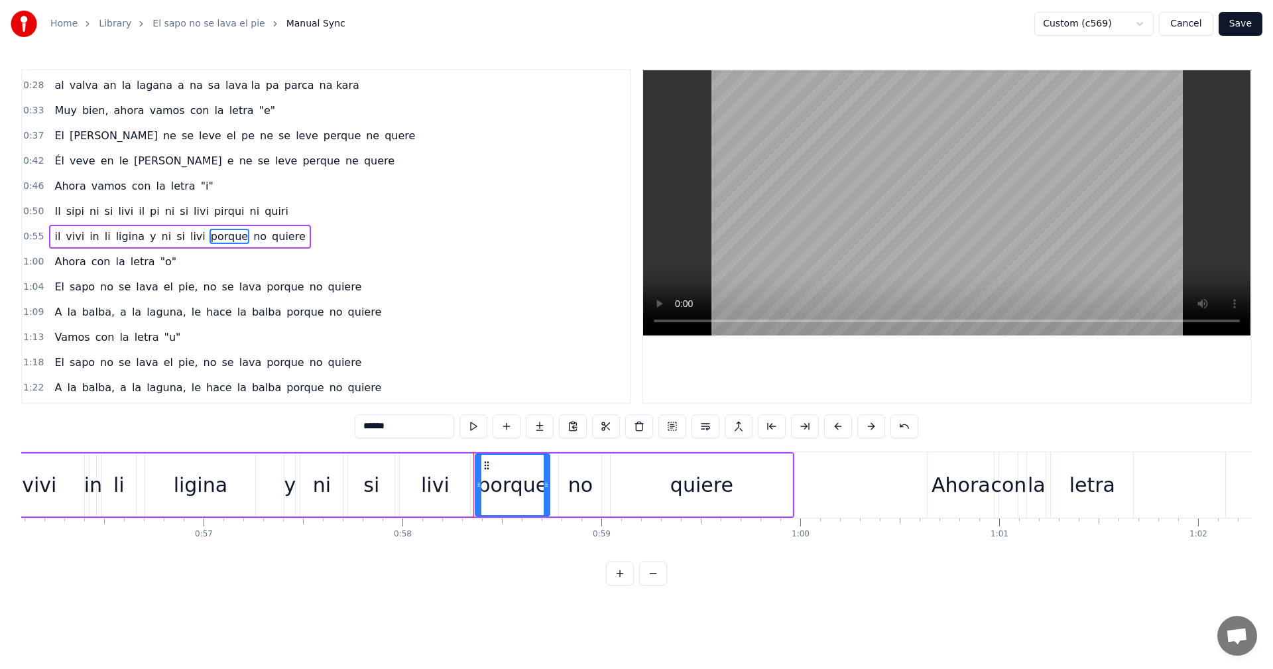
drag, startPoint x: 410, startPoint y: 426, endPoint x: 337, endPoint y: 402, distance: 77.4
click at [321, 424] on div "0:00 El sapo no se lava el pie, no se lava porque no quiere 0:05 Él vive en la …" at bounding box center [636, 327] width 1231 height 517
click at [249, 235] on span "no" at bounding box center [257, 236] width 16 height 15
click at [383, 437] on input "**" at bounding box center [404, 426] width 99 height 24
click at [263, 237] on span "quiere" at bounding box center [281, 236] width 36 height 15
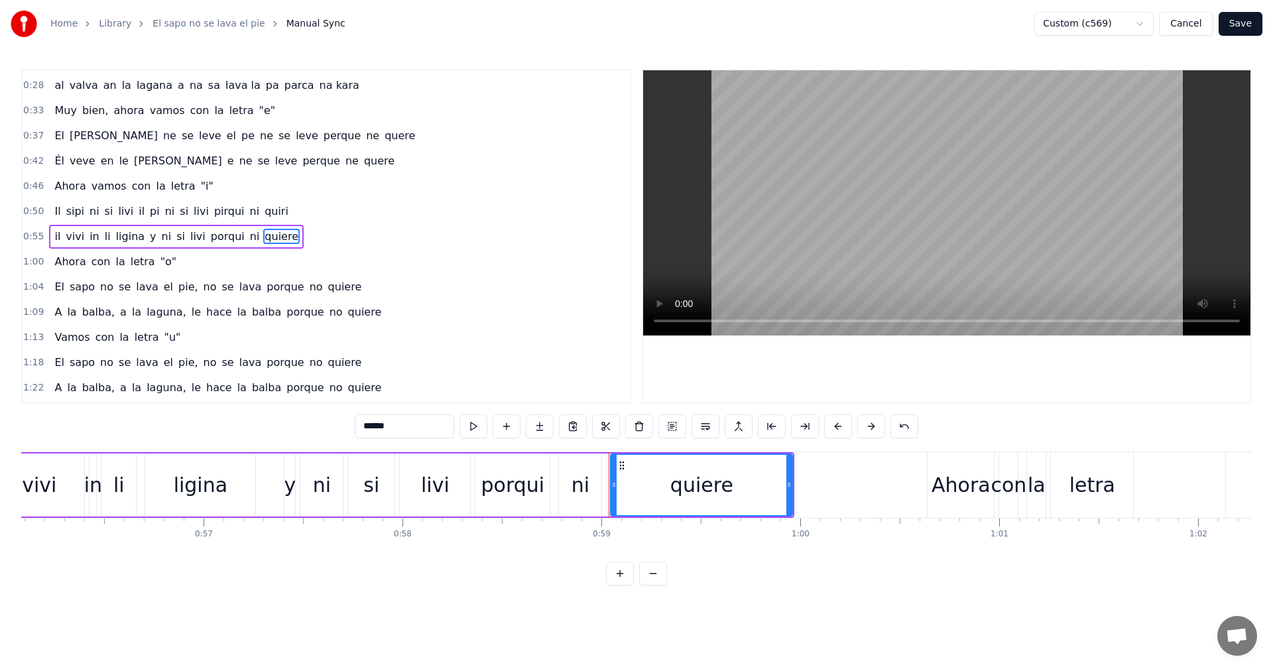
click at [420, 433] on input "******" at bounding box center [404, 426] width 99 height 24
click at [53, 284] on span "El" at bounding box center [59, 286] width 13 height 15
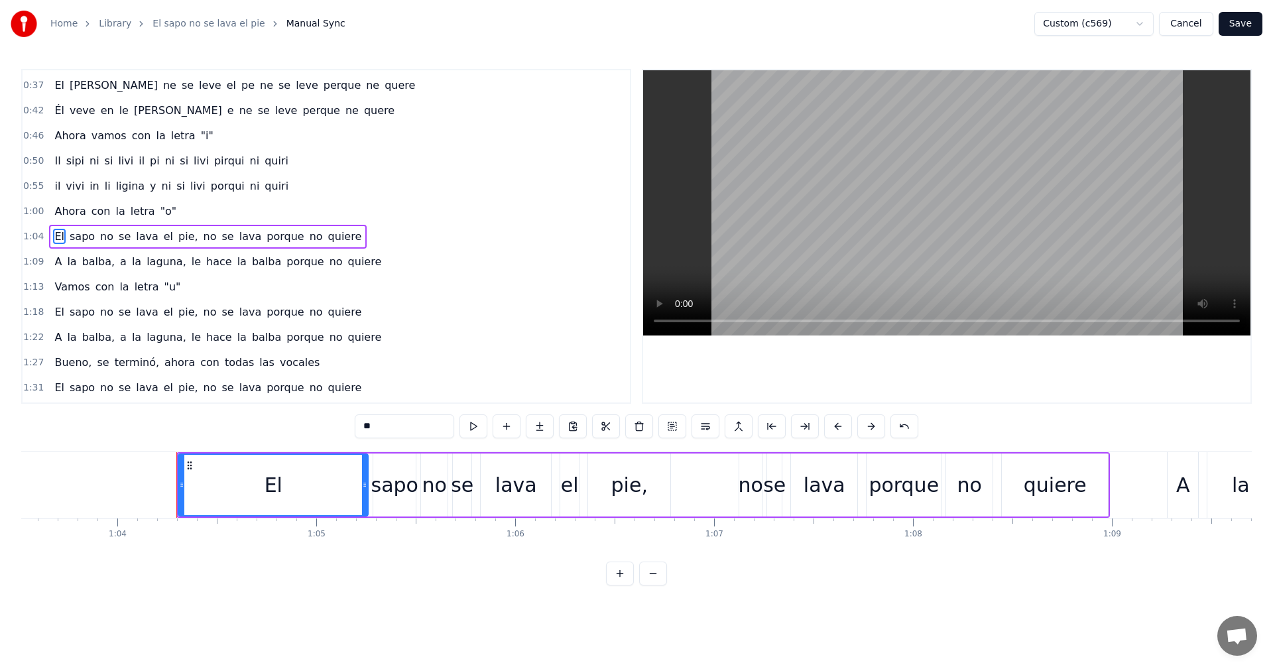
scroll to position [0, 12725]
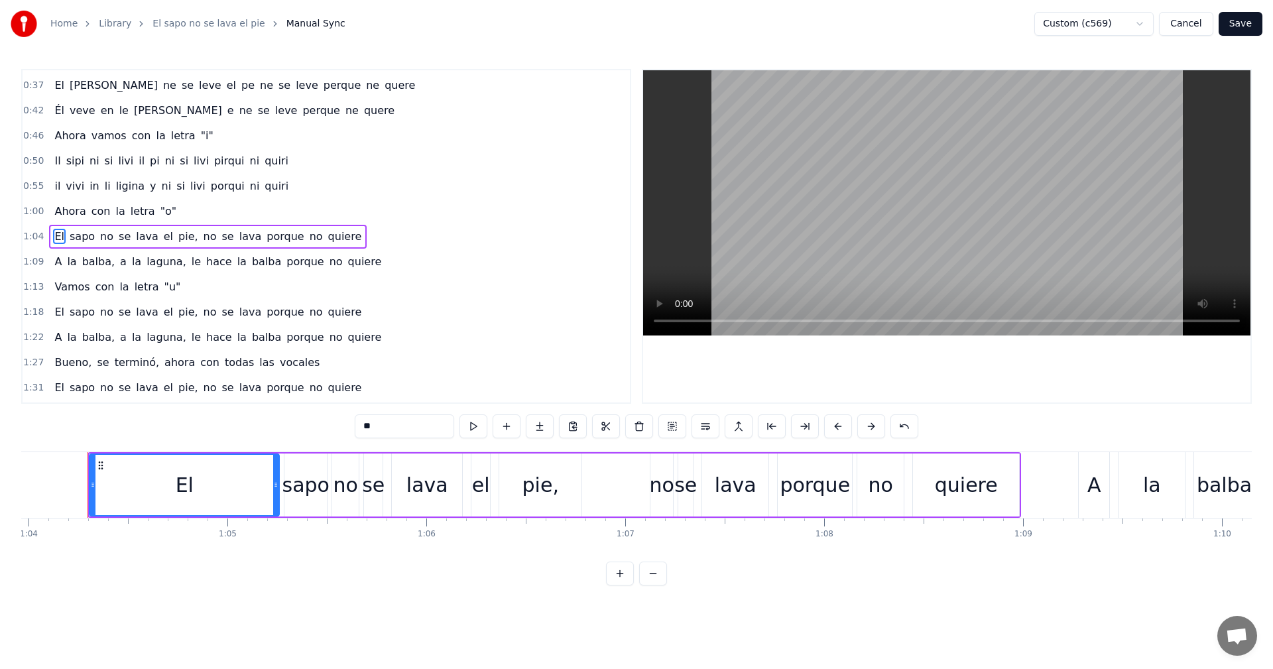
click at [363, 425] on input "**" at bounding box center [404, 426] width 99 height 24
type input "*"
click at [74, 239] on span "sapo" at bounding box center [84, 236] width 28 height 15
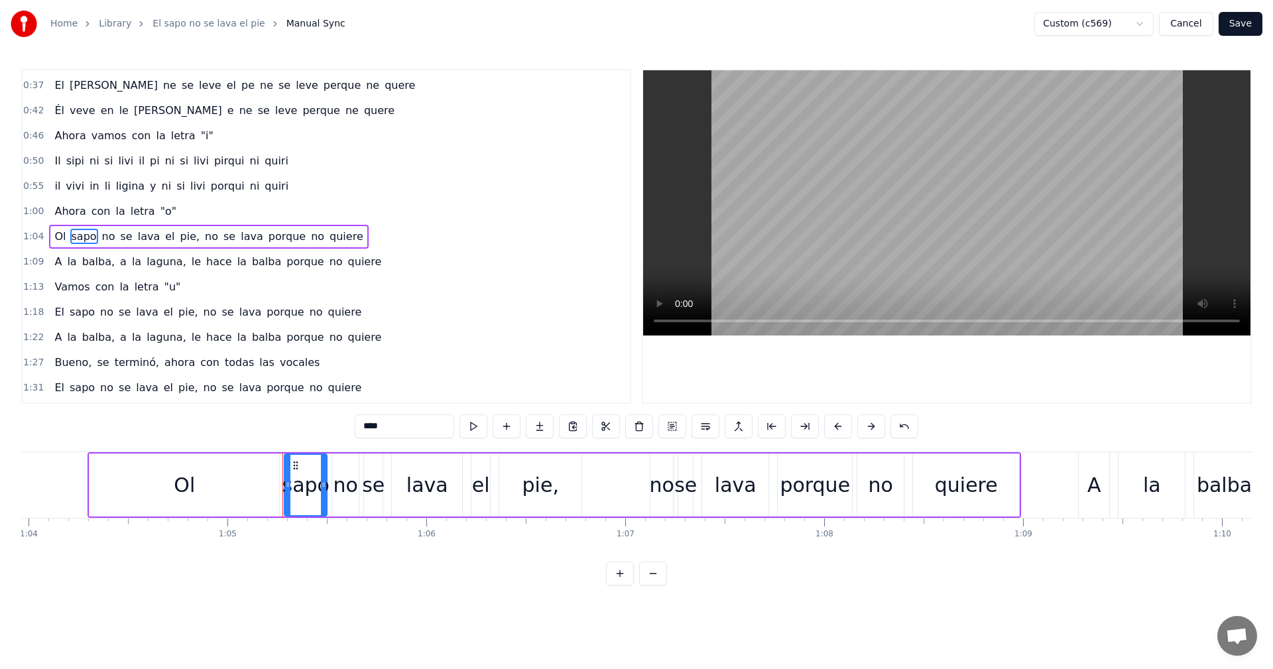
click at [365, 432] on input "****" at bounding box center [404, 426] width 99 height 24
type input "*"
click at [119, 242] on span "se" at bounding box center [126, 236] width 15 height 15
click at [397, 427] on input "**" at bounding box center [404, 426] width 99 height 24
click at [148, 237] on span "lava" at bounding box center [149, 236] width 25 height 15
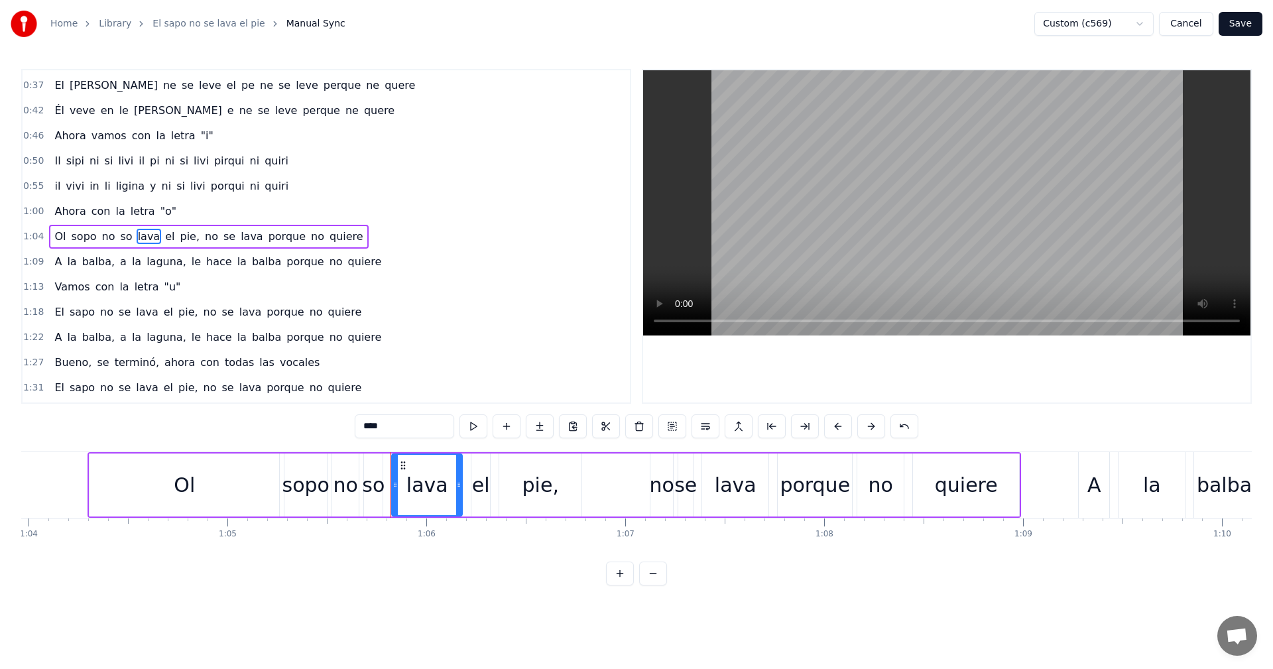
click at [388, 428] on input "****" at bounding box center [404, 426] width 99 height 24
click at [230, 232] on span "el" at bounding box center [236, 236] width 12 height 15
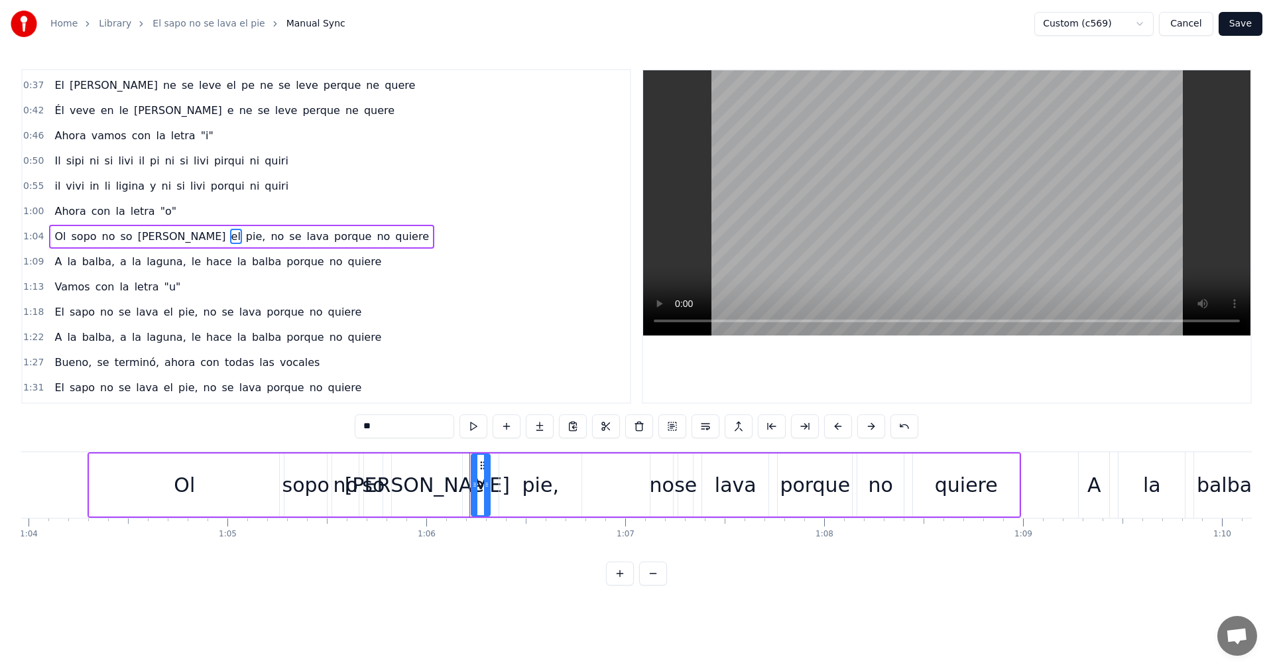
click at [374, 436] on input "**" at bounding box center [404, 426] width 99 height 24
type input "*"
click at [245, 238] on span "pie," at bounding box center [256, 236] width 23 height 15
drag, startPoint x: 393, startPoint y: 424, endPoint x: 403, endPoint y: 437, distance: 16.1
click at [394, 424] on input "****" at bounding box center [404, 426] width 99 height 24
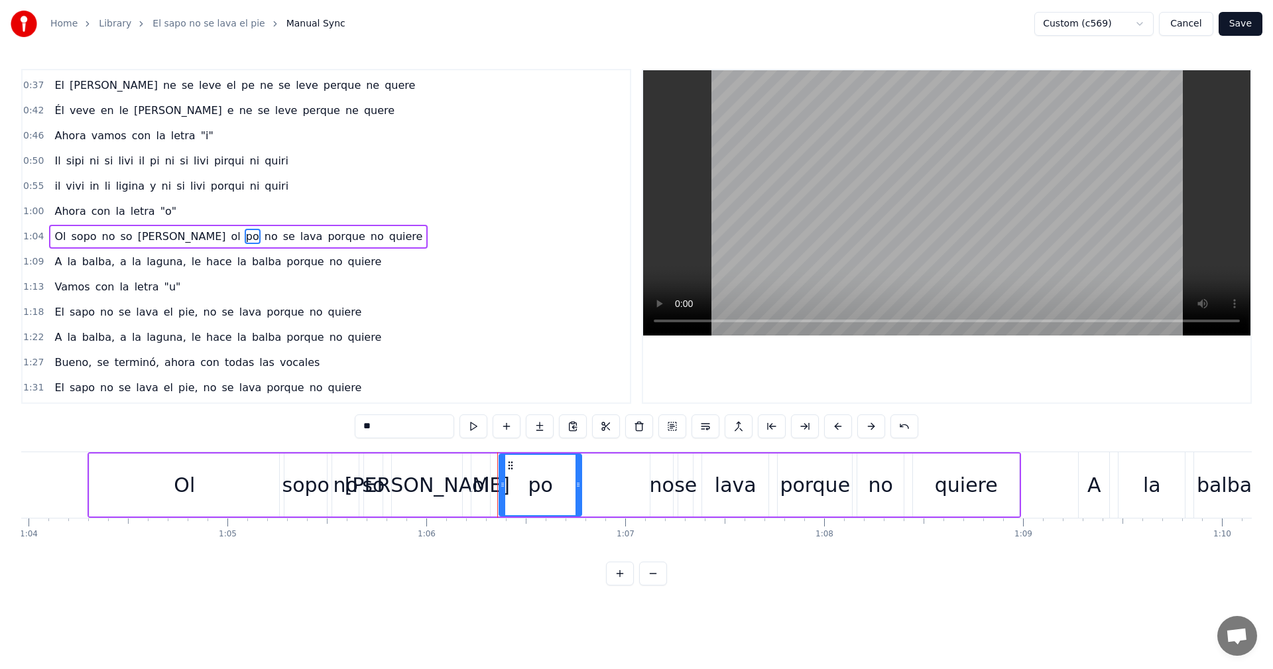
click at [282, 239] on span "se" at bounding box center [289, 236] width 15 height 15
click at [399, 426] on input "**" at bounding box center [404, 426] width 99 height 24
click at [299, 237] on span "lava" at bounding box center [311, 236] width 25 height 15
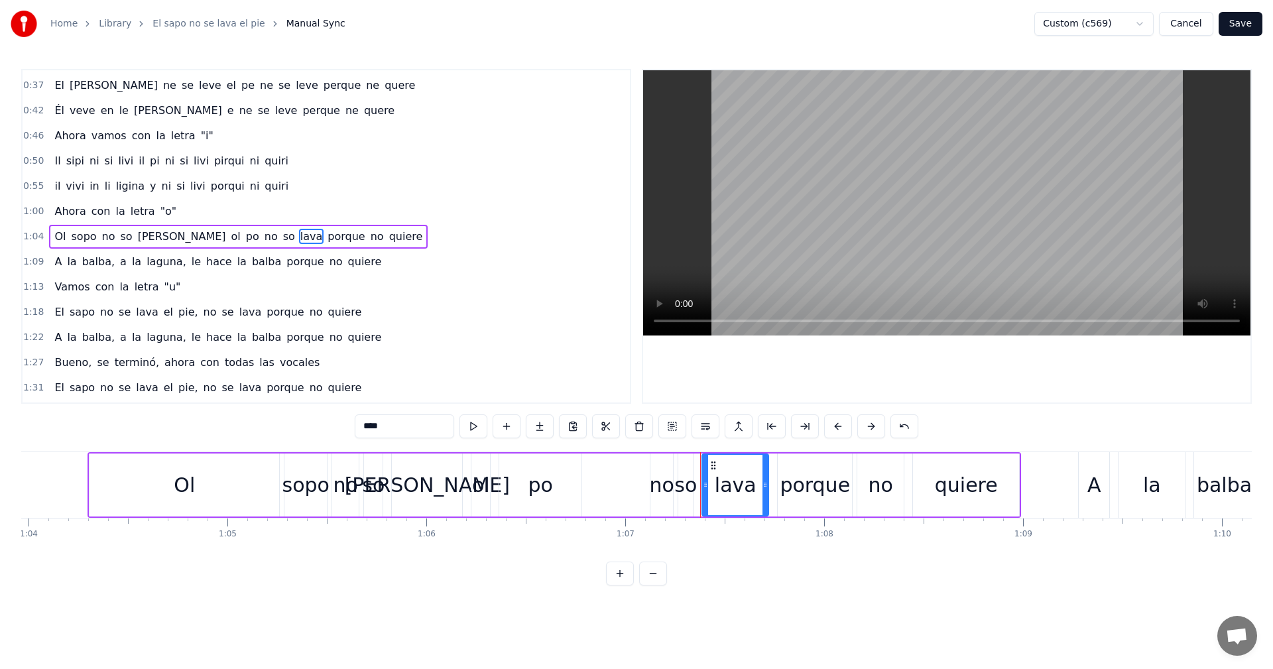
drag, startPoint x: 376, startPoint y: 428, endPoint x: 328, endPoint y: 422, distance: 48.8
click at [328, 422] on div "0:00 El sapo no se lava el pie, no se lava porque no quiere 0:05 Él vive en la …" at bounding box center [636, 327] width 1231 height 517
click at [393, 241] on span "porque" at bounding box center [413, 236] width 40 height 15
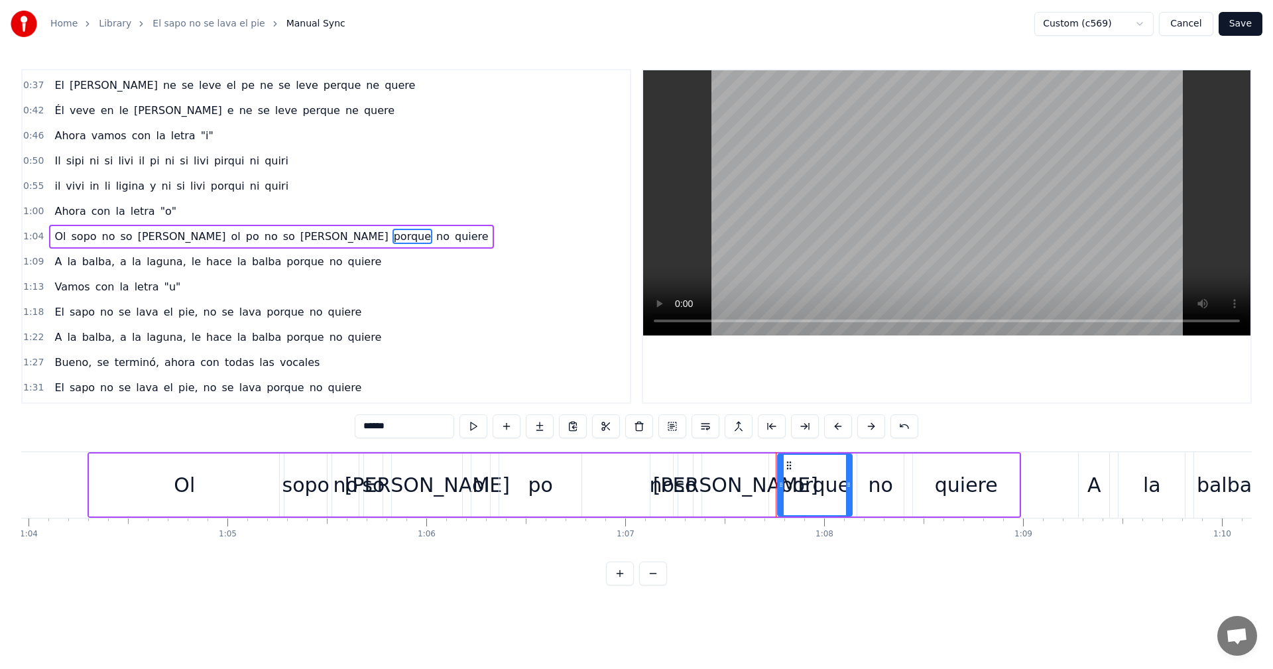
click at [408, 432] on input "******" at bounding box center [404, 426] width 99 height 24
click at [446, 239] on span "quiere" at bounding box center [464, 236] width 36 height 15
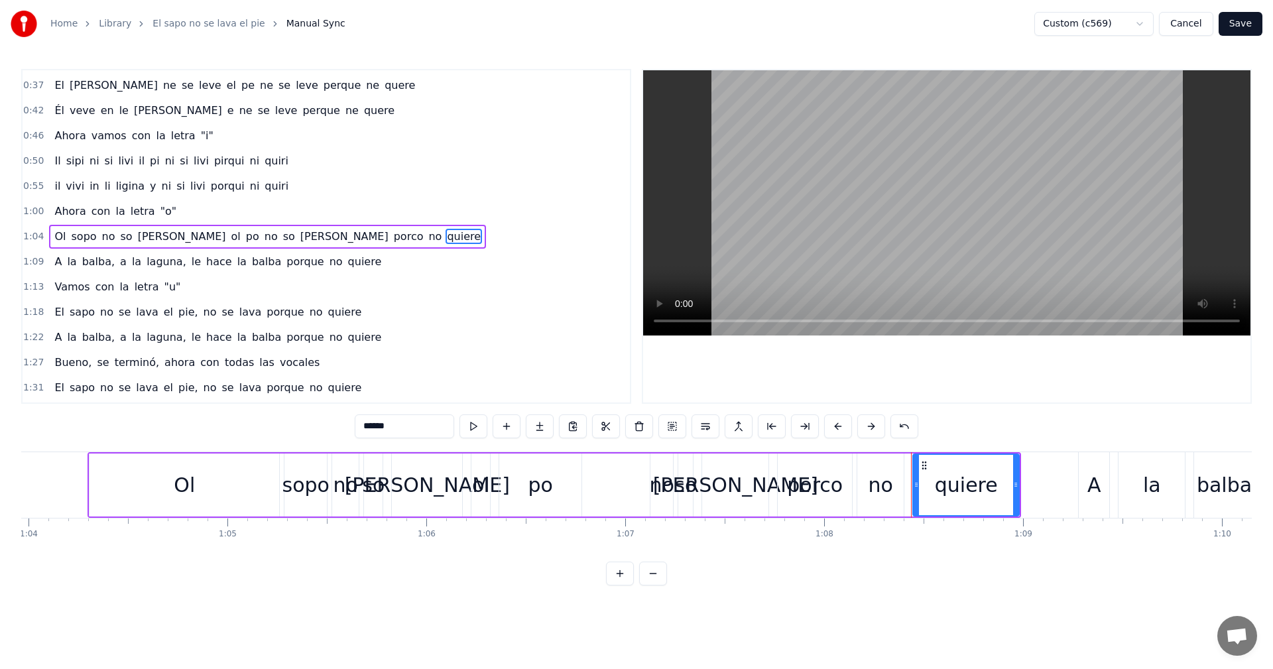
click at [389, 425] on input "******" at bounding box center [404, 426] width 99 height 24
type input "*"
click at [58, 265] on span "A" at bounding box center [58, 261] width 10 height 15
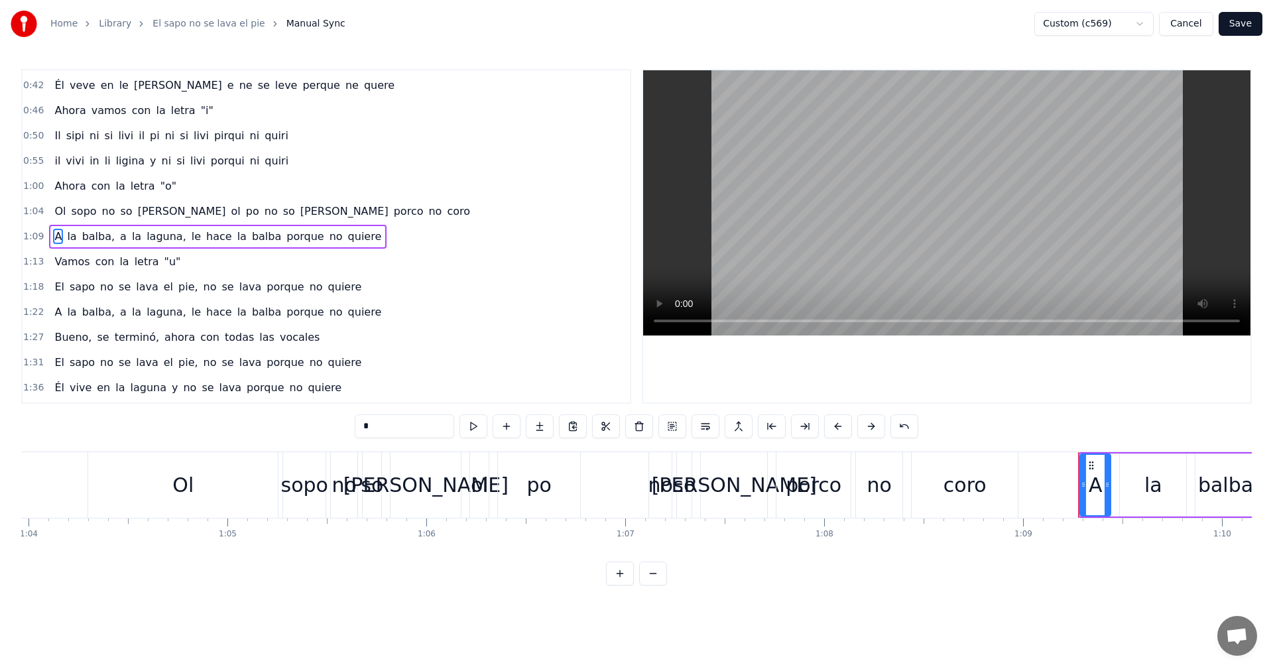
click at [55, 239] on span "A" at bounding box center [58, 236] width 10 height 15
drag, startPoint x: 397, startPoint y: 432, endPoint x: 357, endPoint y: 427, distance: 40.7
click at [357, 427] on input "*" at bounding box center [404, 426] width 99 height 24
type input "*"
click at [75, 244] on span "la" at bounding box center [76, 236] width 12 height 15
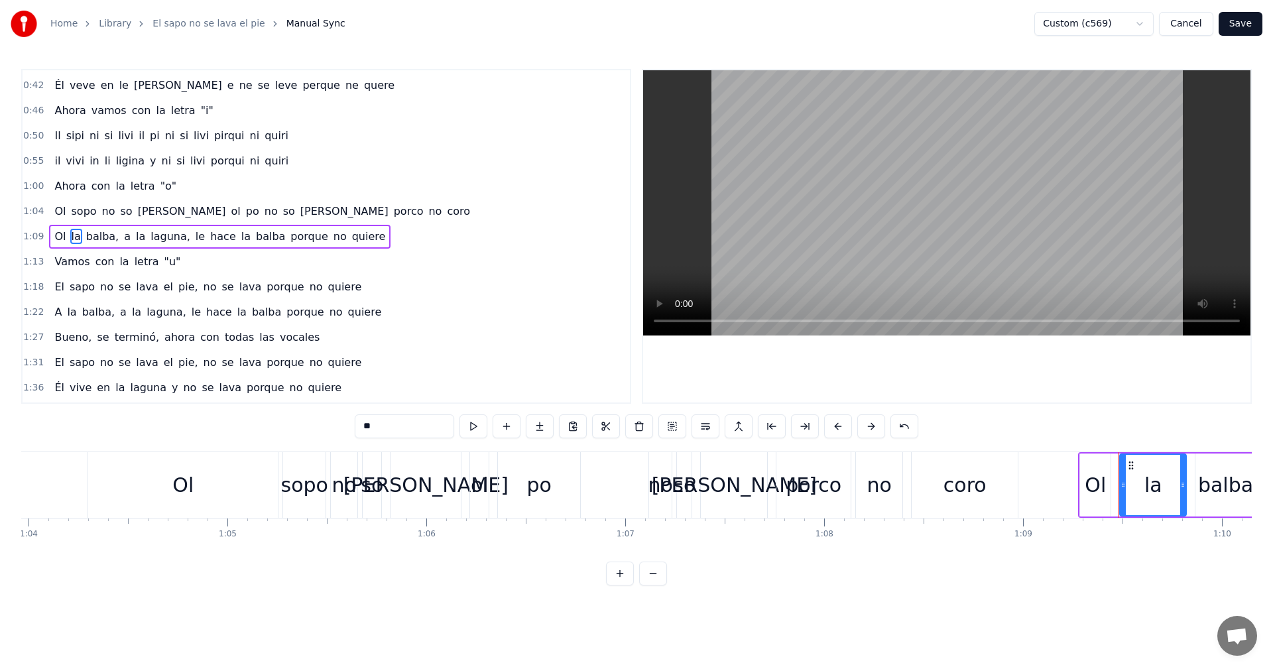
drag, startPoint x: 381, startPoint y: 427, endPoint x: 310, endPoint y: 427, distance: 70.3
click at [304, 417] on div "0:00 El sapo no se lava el pie, no se lava porque no quiere 0:05 Él vive en la …" at bounding box center [636, 327] width 1231 height 517
click at [113, 241] on span "balba," at bounding box center [118, 236] width 35 height 15
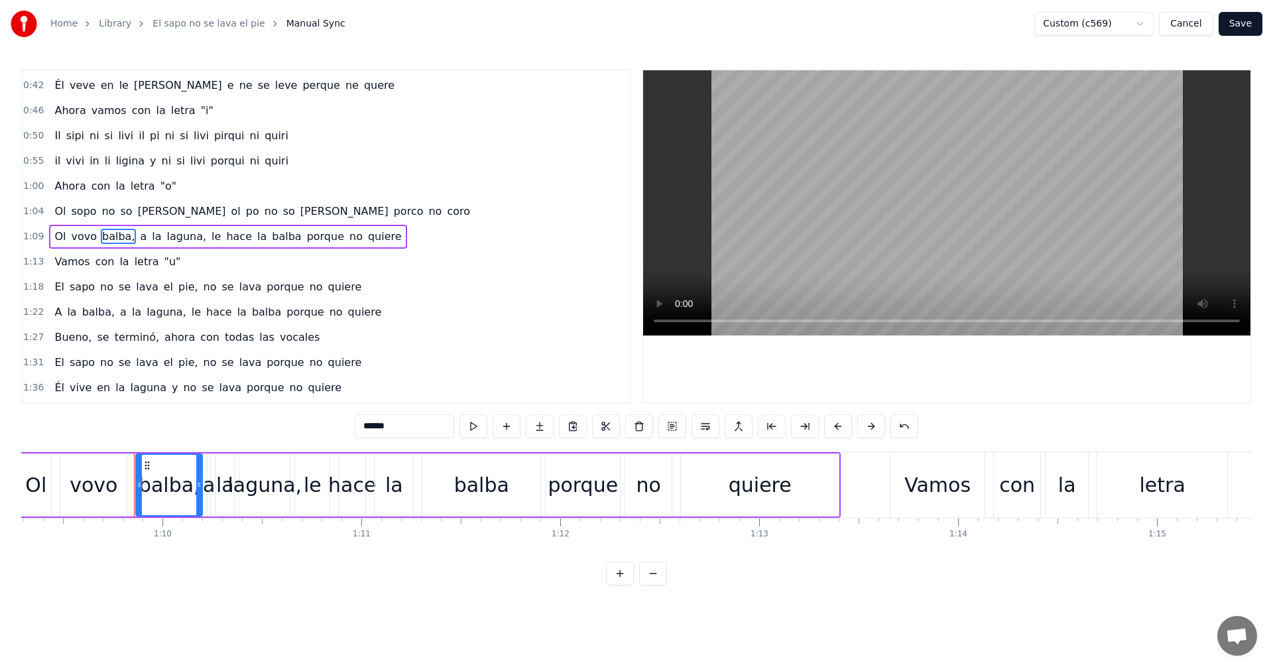
scroll to position [0, 13831]
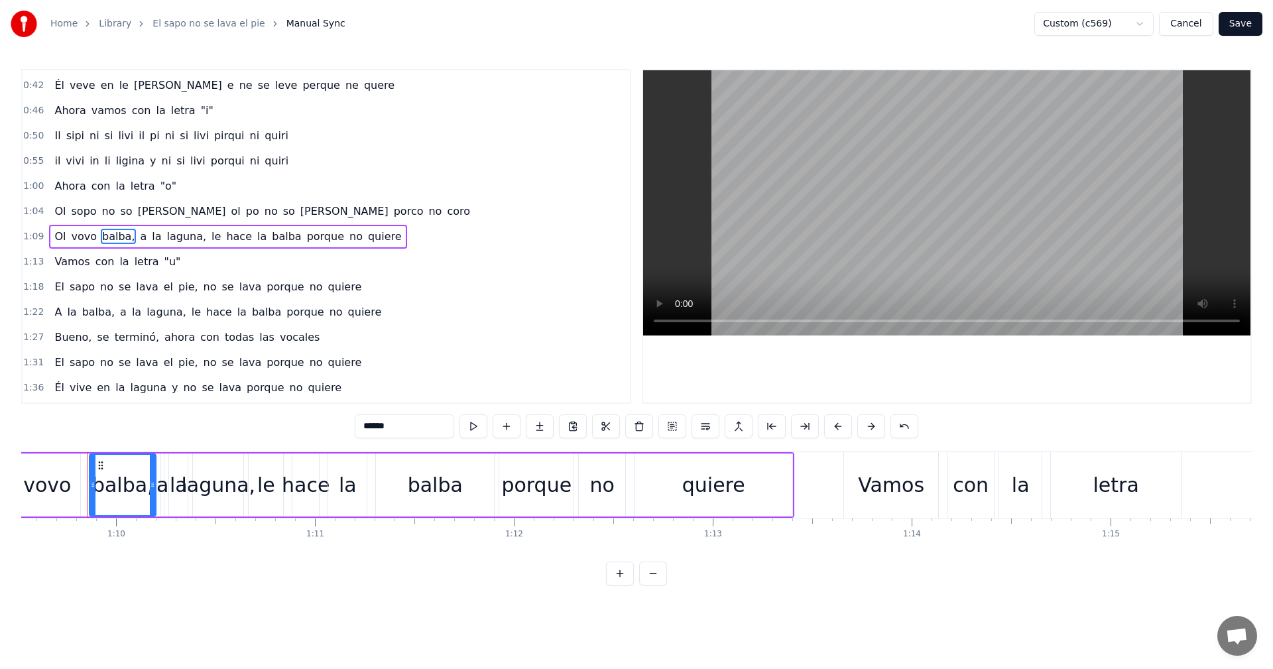
drag, startPoint x: 406, startPoint y: 422, endPoint x: 296, endPoint y: 418, distance: 110.2
click at [296, 418] on div "0:00 El sapo no se lava el pie, no se lava porque no quiere 0:05 Él vive en la …" at bounding box center [636, 327] width 1231 height 517
click at [119, 235] on span "a" at bounding box center [123, 236] width 9 height 15
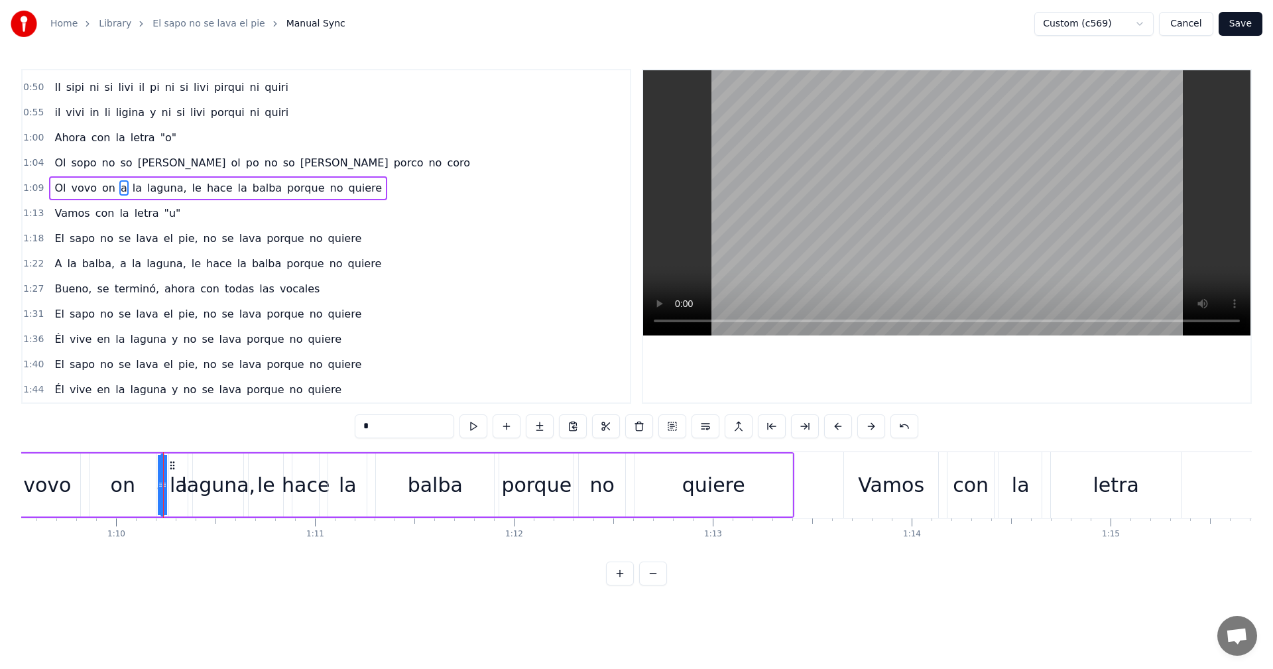
drag, startPoint x: 385, startPoint y: 426, endPoint x: 271, endPoint y: 433, distance: 114.2
click at [267, 430] on div "0:00 El sapo no se lava el pie, no se lava porque no quiere 0:05 Él vive en la …" at bounding box center [636, 327] width 1231 height 517
click at [135, 186] on span "la" at bounding box center [140, 188] width 12 height 16
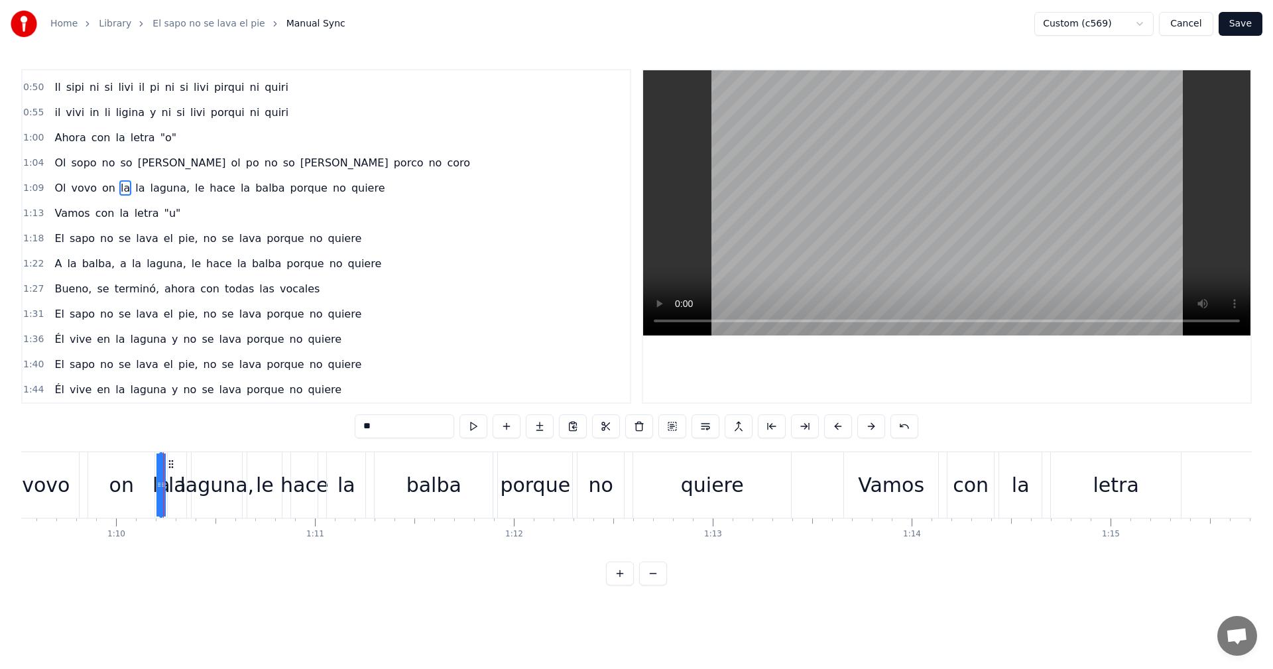
click at [134, 190] on span "la" at bounding box center [140, 187] width 12 height 15
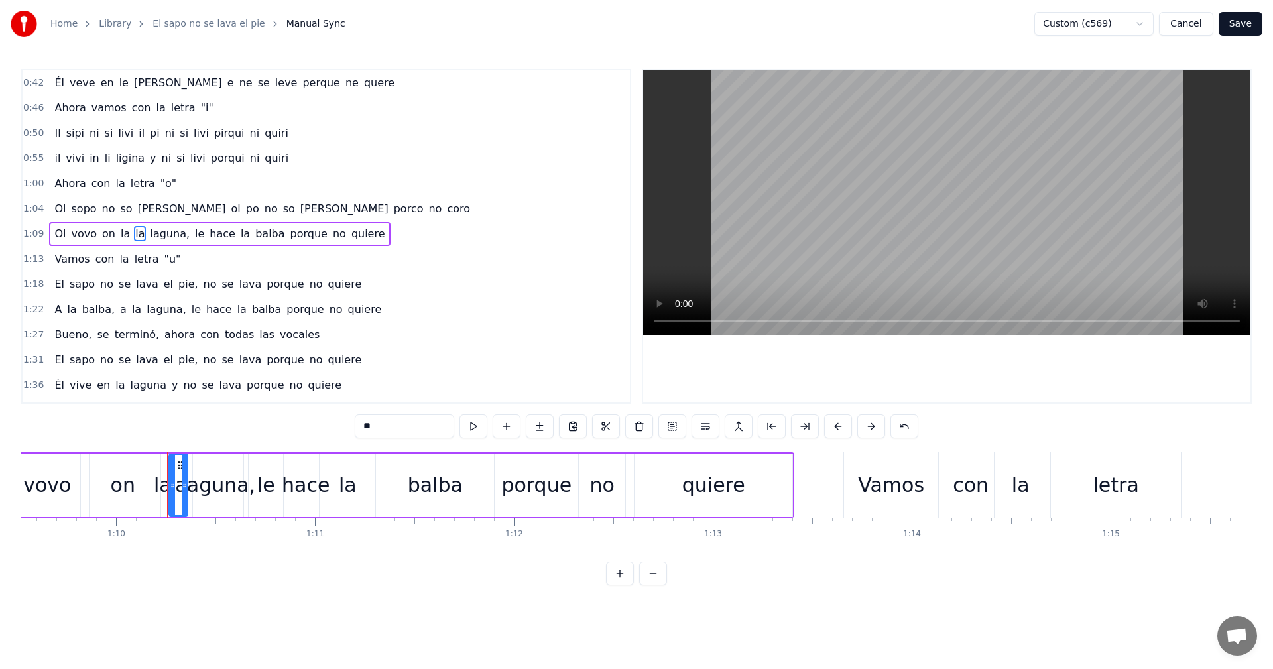
scroll to position [224, 0]
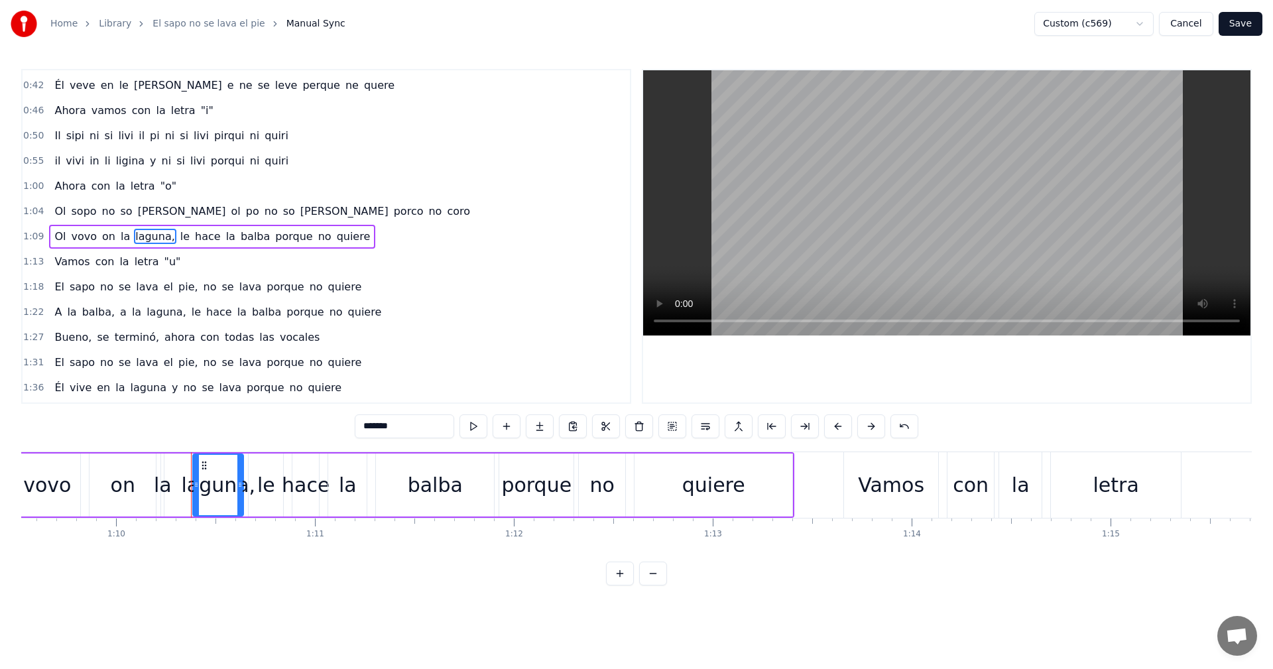
click at [136, 237] on span "laguna," at bounding box center [155, 236] width 42 height 15
drag, startPoint x: 383, startPoint y: 423, endPoint x: 263, endPoint y: 397, distance: 122.8
click at [263, 397] on div "0:00 El sapo no se lava el pie, no se lava porque no quiere 0:05 Él vive en la …" at bounding box center [636, 327] width 1231 height 517
click at [175, 241] on span "le" at bounding box center [181, 236] width 12 height 15
click at [175, 238] on span "le" at bounding box center [181, 236] width 12 height 15
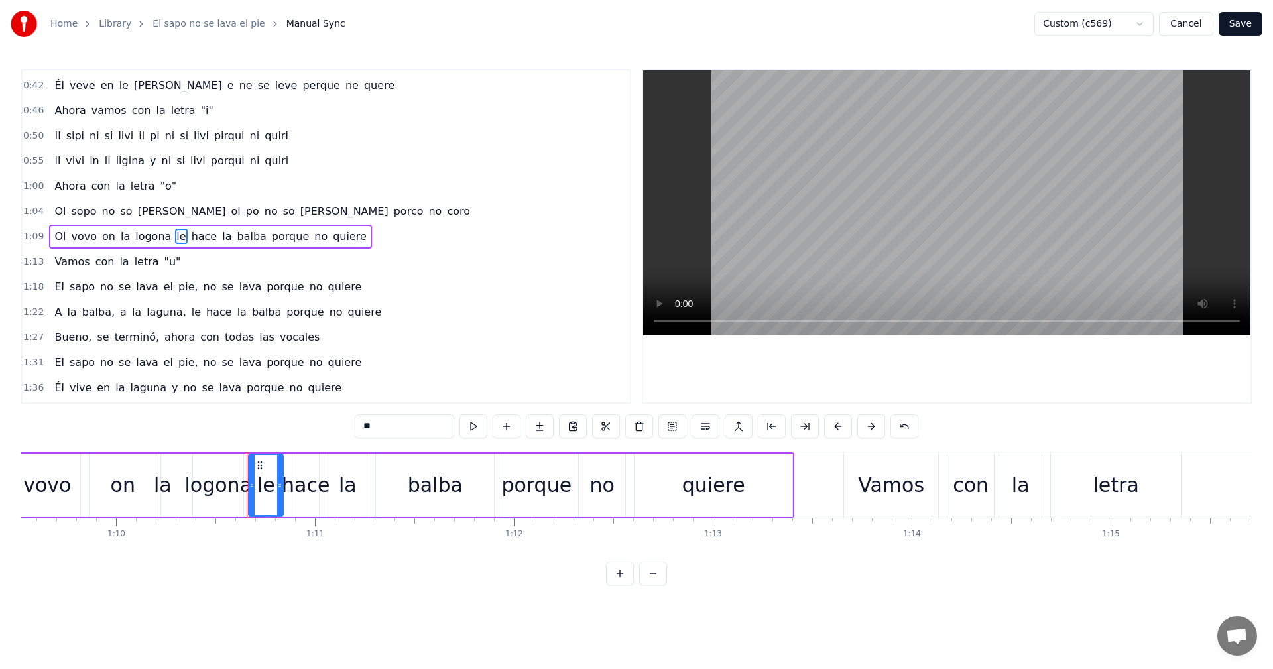
click at [328, 417] on div "0:00 El sapo no se lava el pie, no se lava porque no quiere 0:05 Él vive en la …" at bounding box center [636, 327] width 1231 height 517
click at [188, 239] on span "hace" at bounding box center [201, 236] width 29 height 15
drag, startPoint x: 404, startPoint y: 422, endPoint x: 286, endPoint y: 421, distance: 118.0
click at [286, 422] on div "0:00 El sapo no se lava el pie, no se lava porque no quiere 0:05 Él vive en la …" at bounding box center [636, 327] width 1231 height 517
click at [221, 237] on span "la" at bounding box center [227, 236] width 12 height 15
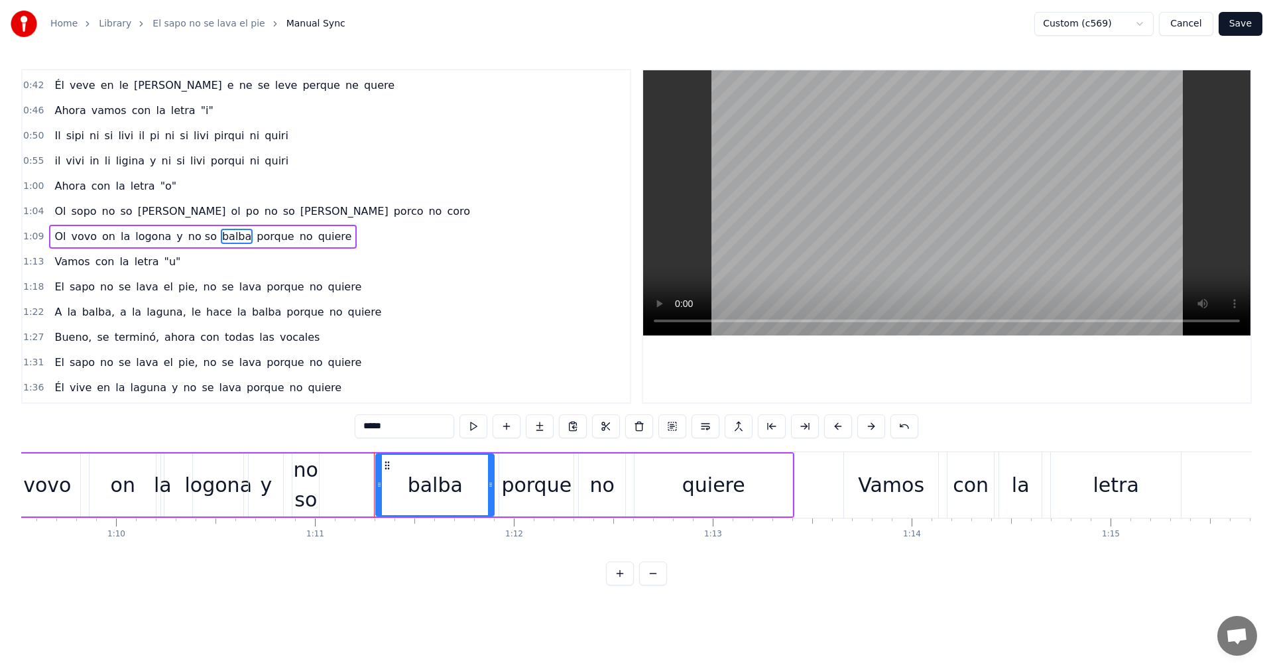
click at [221, 229] on span "balba" at bounding box center [237, 236] width 32 height 15
drag, startPoint x: 392, startPoint y: 420, endPoint x: 233, endPoint y: 389, distance: 161.4
click at [233, 389] on div "0:00 El sapo no se lava el pie, no se lava porque no quiere 0:05 Él vive en la …" at bounding box center [636, 327] width 1231 height 517
click at [314, 237] on span "porque" at bounding box center [334, 236] width 40 height 15
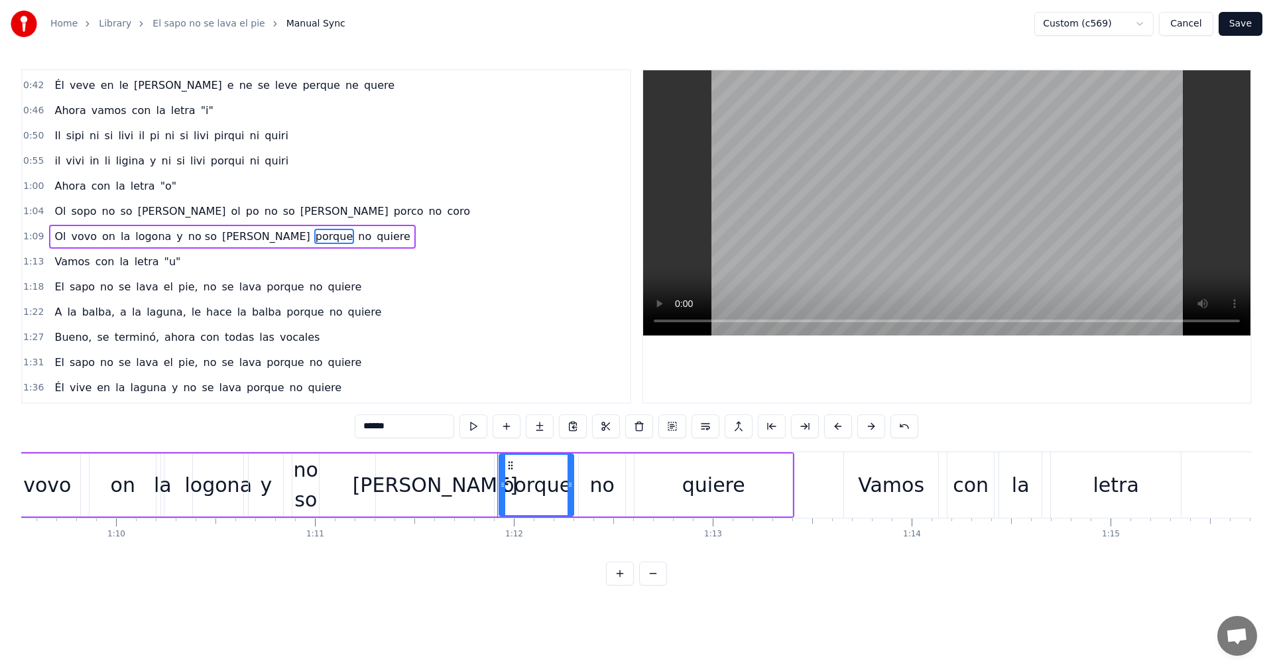
drag, startPoint x: 391, startPoint y: 435, endPoint x: 406, endPoint y: 446, distance: 19.0
click at [391, 436] on input "******" at bounding box center [404, 426] width 99 height 24
click at [368, 239] on span "quiere" at bounding box center [386, 236] width 36 height 15
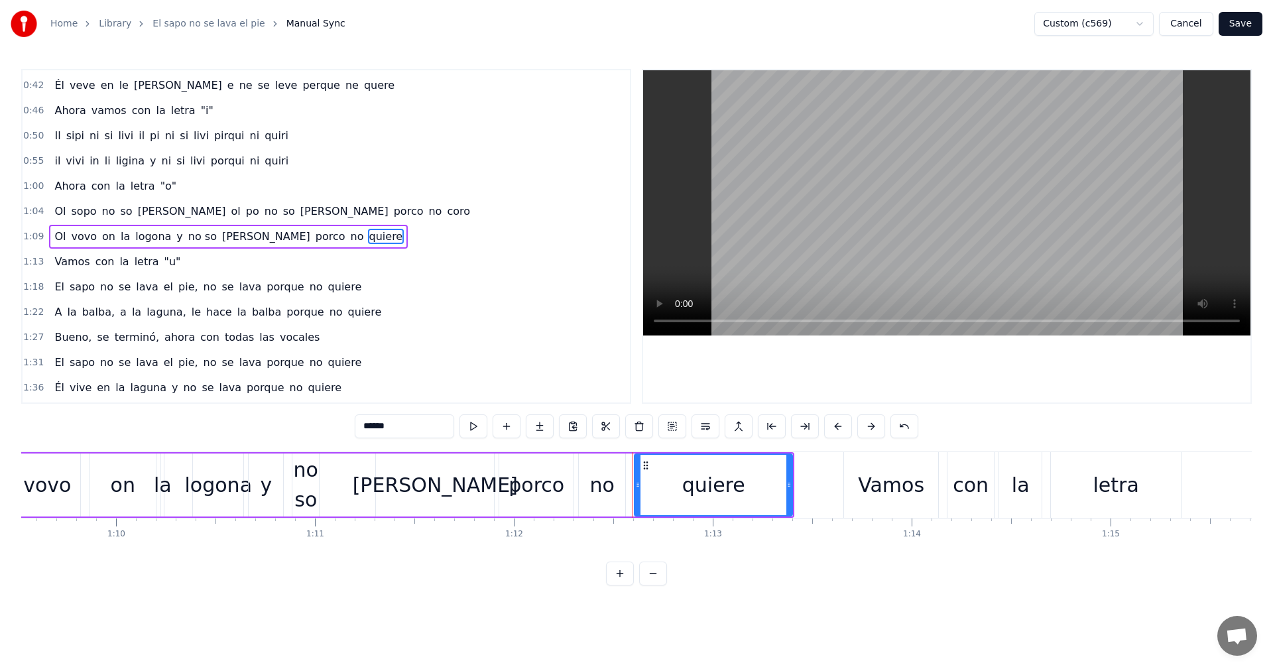
drag, startPoint x: 407, startPoint y: 425, endPoint x: 225, endPoint y: 416, distance: 181.9
click at [225, 416] on div "0:00 El sapo no se lava el pie, no se lava porque no quiere 0:05 Él vive en la …" at bounding box center [636, 327] width 1231 height 517
click at [54, 287] on span "El" at bounding box center [59, 286] width 13 height 15
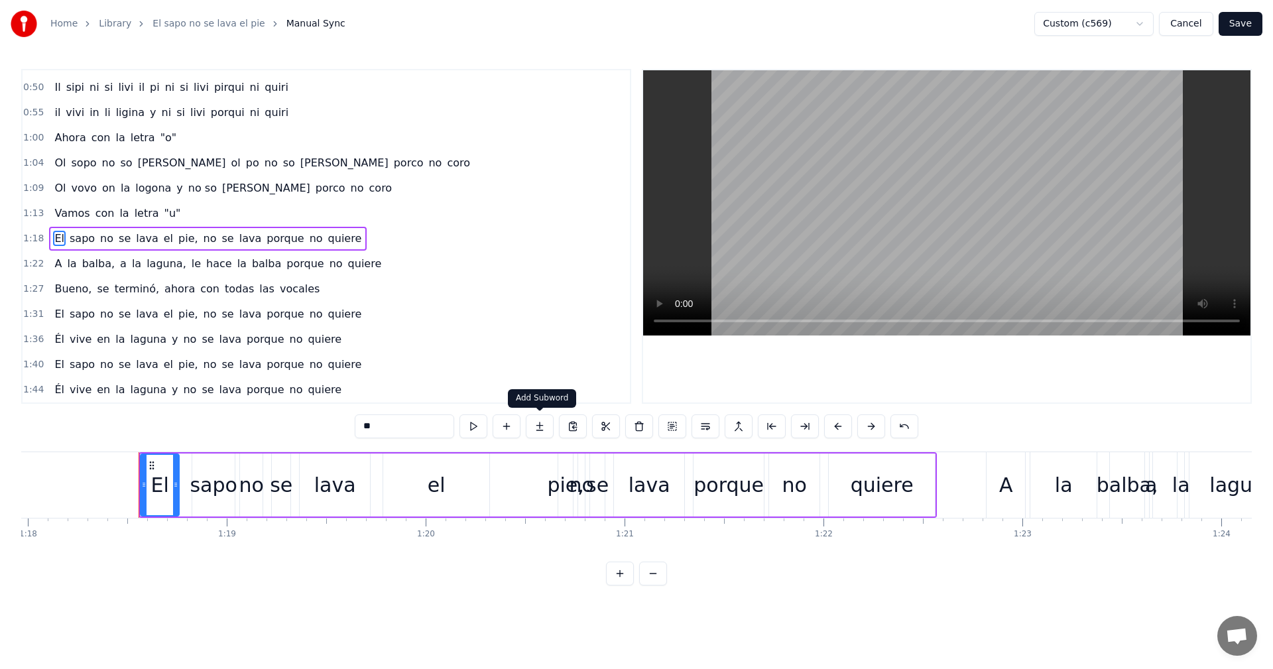
scroll to position [0, 15561]
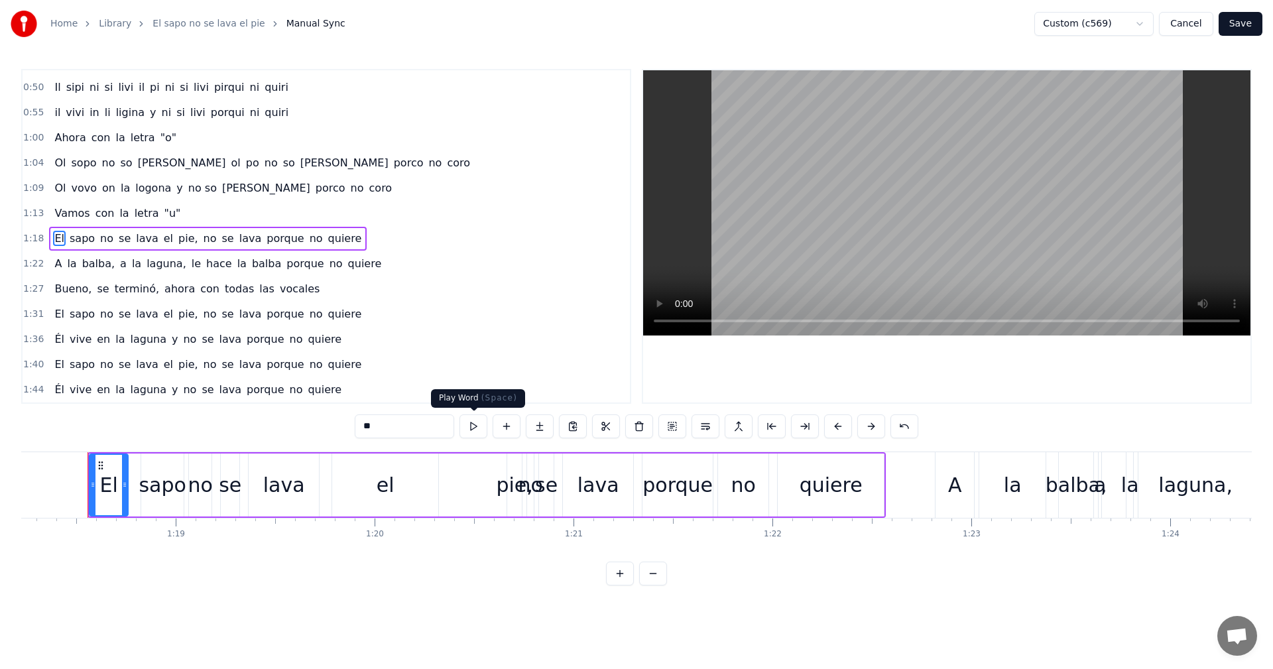
drag, startPoint x: 285, startPoint y: 428, endPoint x: 275, endPoint y: 429, distance: 10.0
click at [277, 429] on div "0:00 El sapo no se lava el pie, no se lava porque no quiere 0:05 Él vive en la …" at bounding box center [636, 327] width 1231 height 517
type input "*"
click at [70, 239] on span "sapo" at bounding box center [84, 238] width 28 height 15
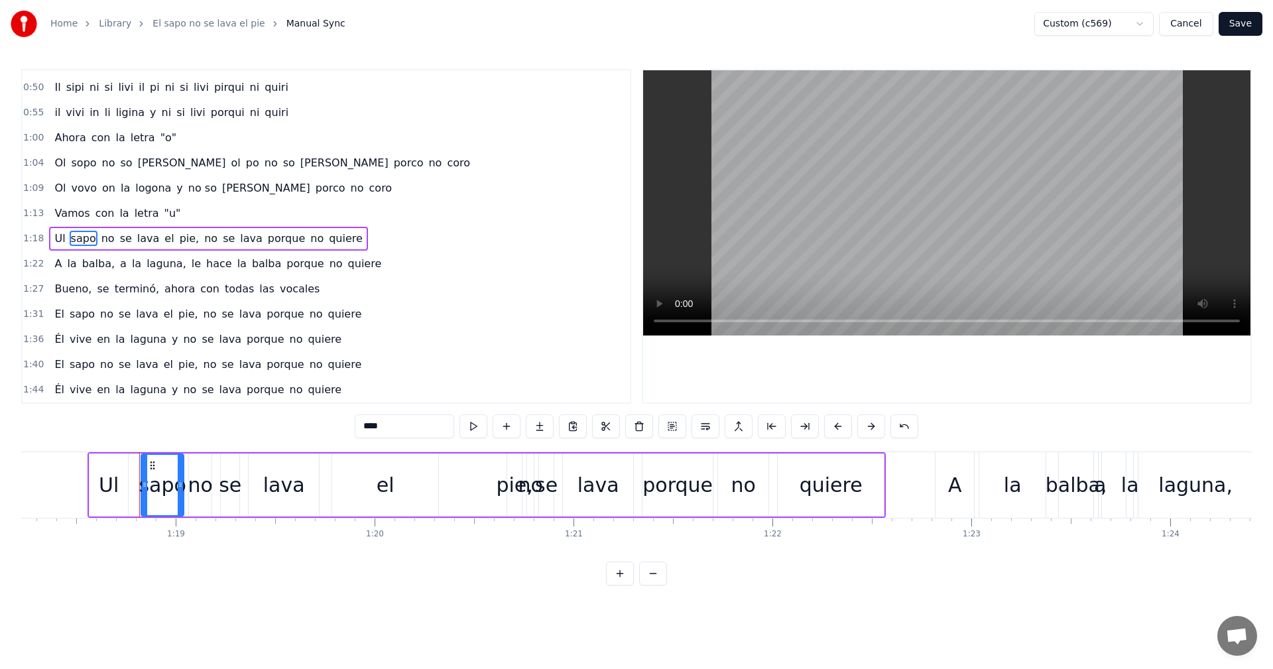
click at [384, 428] on input "****" at bounding box center [404, 426] width 99 height 24
type input "*"
drag, startPoint x: 105, startPoint y: 239, endPoint x: 108, endPoint y: 255, distance: 16.3
click at [105, 240] on span "no" at bounding box center [108, 238] width 16 height 15
click at [399, 434] on input "**" at bounding box center [404, 426] width 99 height 24
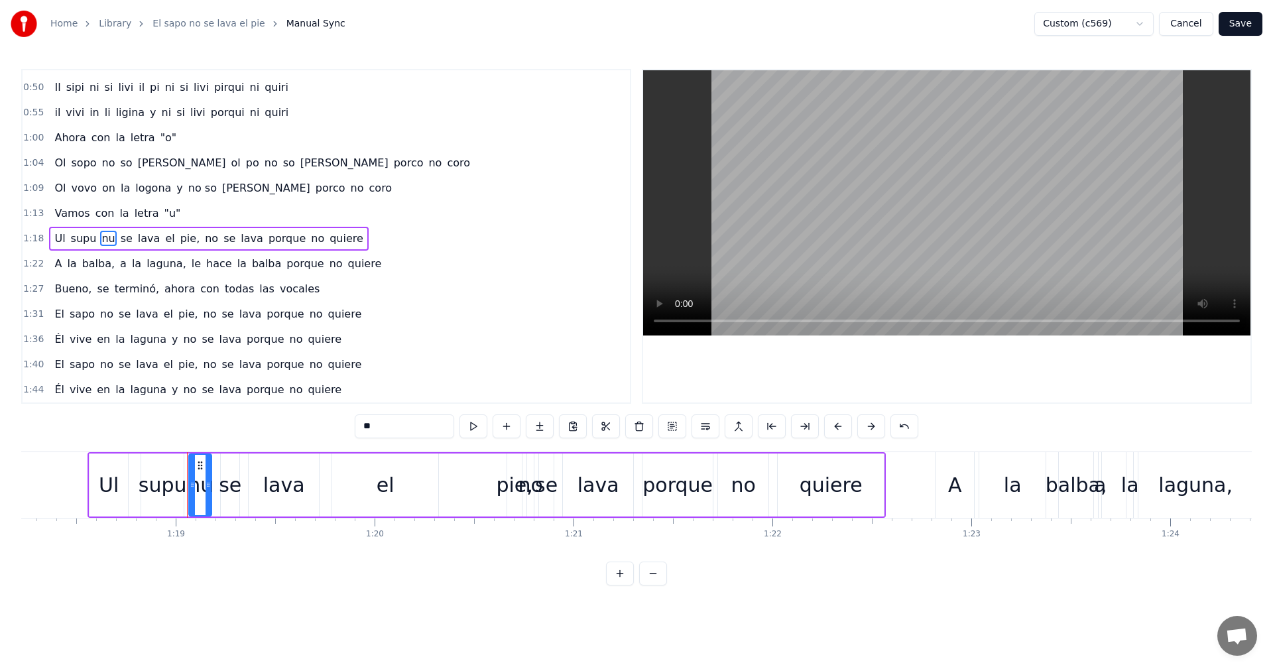
click at [119, 245] on span "se" at bounding box center [126, 238] width 15 height 15
click at [402, 430] on input "**" at bounding box center [404, 426] width 99 height 24
click at [138, 231] on span "lava" at bounding box center [149, 238] width 25 height 15
drag, startPoint x: 340, startPoint y: 414, endPoint x: 296, endPoint y: 416, distance: 43.1
click at [296, 416] on div "0:00 El sapo no se lava el pie, no se lava porque no quiere 0:05 Él vive en la …" at bounding box center [636, 327] width 1231 height 517
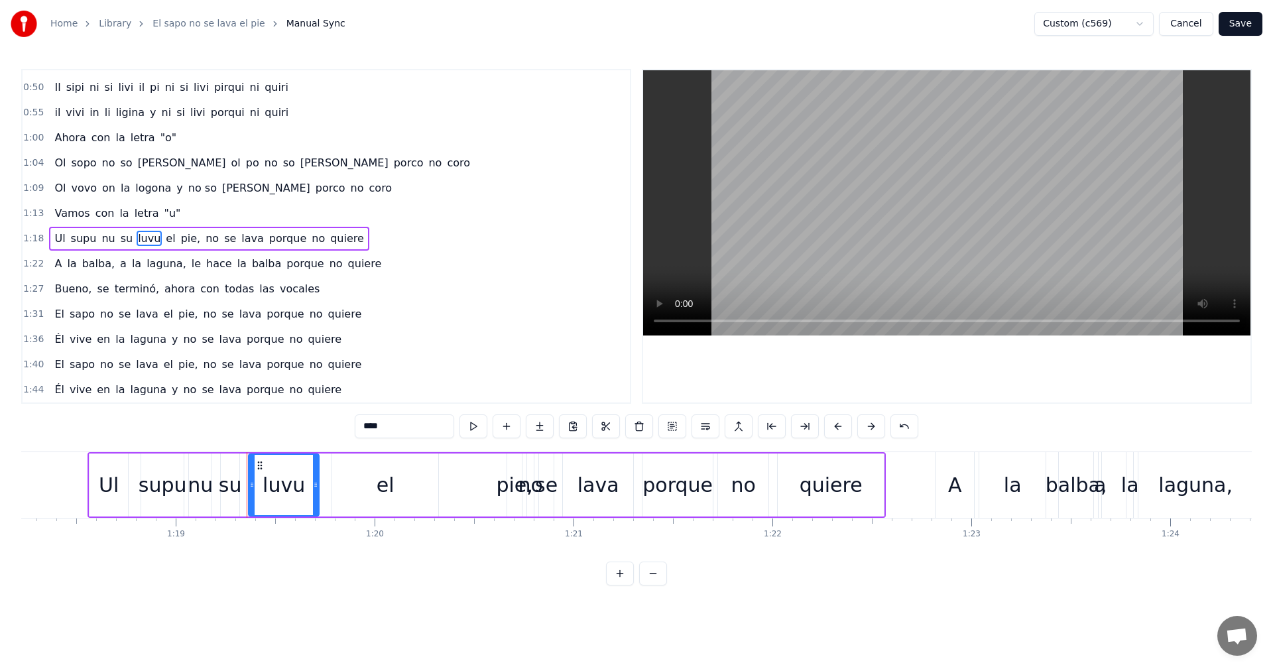
click at [164, 240] on span "el" at bounding box center [170, 238] width 12 height 15
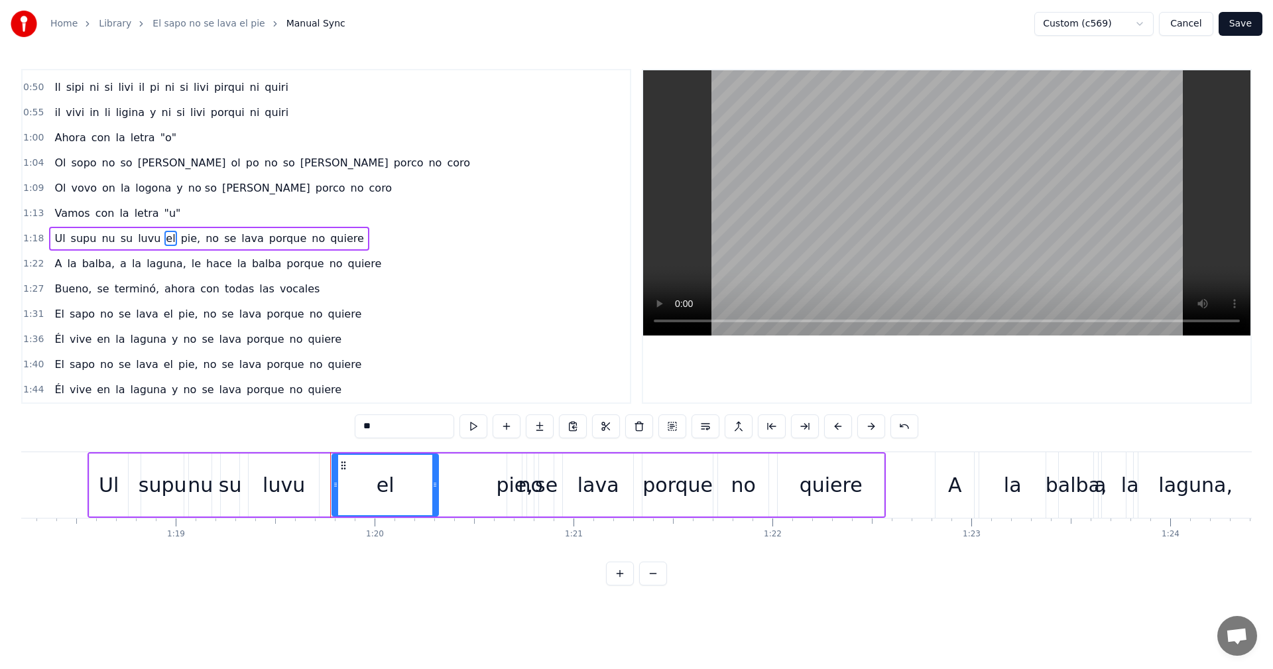
drag, startPoint x: 335, startPoint y: 428, endPoint x: 276, endPoint y: 438, distance: 60.0
click at [268, 435] on div "0:00 El sapo no se lava el pie, no se lava porque no quiere 0:05 Él vive en la …" at bounding box center [636, 327] width 1231 height 517
click at [180, 242] on span "pie," at bounding box center [191, 238] width 23 height 15
drag, startPoint x: 326, startPoint y: 424, endPoint x: 262, endPoint y: 426, distance: 63.7
click at [273, 427] on div "0:00 El sapo no se lava el pie, no se lava porque no quiere 0:05 Él vive en la …" at bounding box center [636, 327] width 1231 height 517
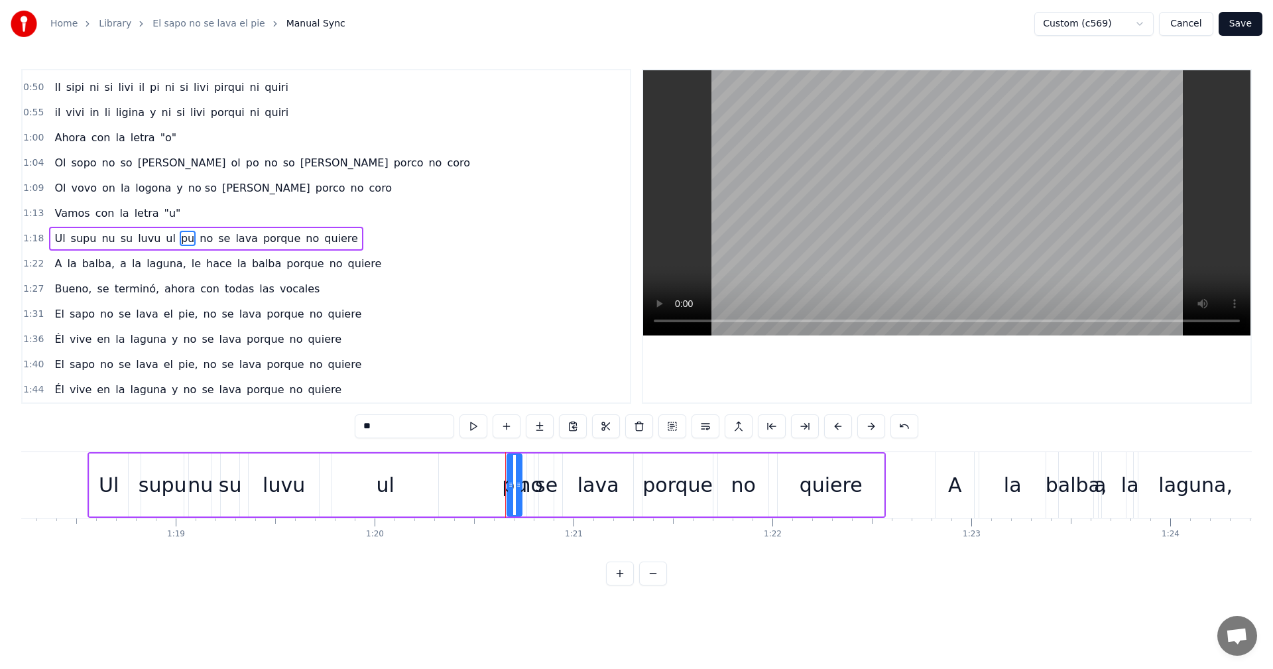
click at [198, 241] on span "no" at bounding box center [206, 238] width 16 height 15
drag, startPoint x: 388, startPoint y: 426, endPoint x: 298, endPoint y: 422, distance: 89.6
click at [298, 422] on div "0:00 El sapo no se lava el pie, no se lava porque no quiere 0:05 Él vive en la …" at bounding box center [636, 327] width 1231 height 517
click at [218, 239] on span "se" at bounding box center [225, 238] width 15 height 15
drag, startPoint x: 365, startPoint y: 429, endPoint x: 233, endPoint y: 412, distance: 133.1
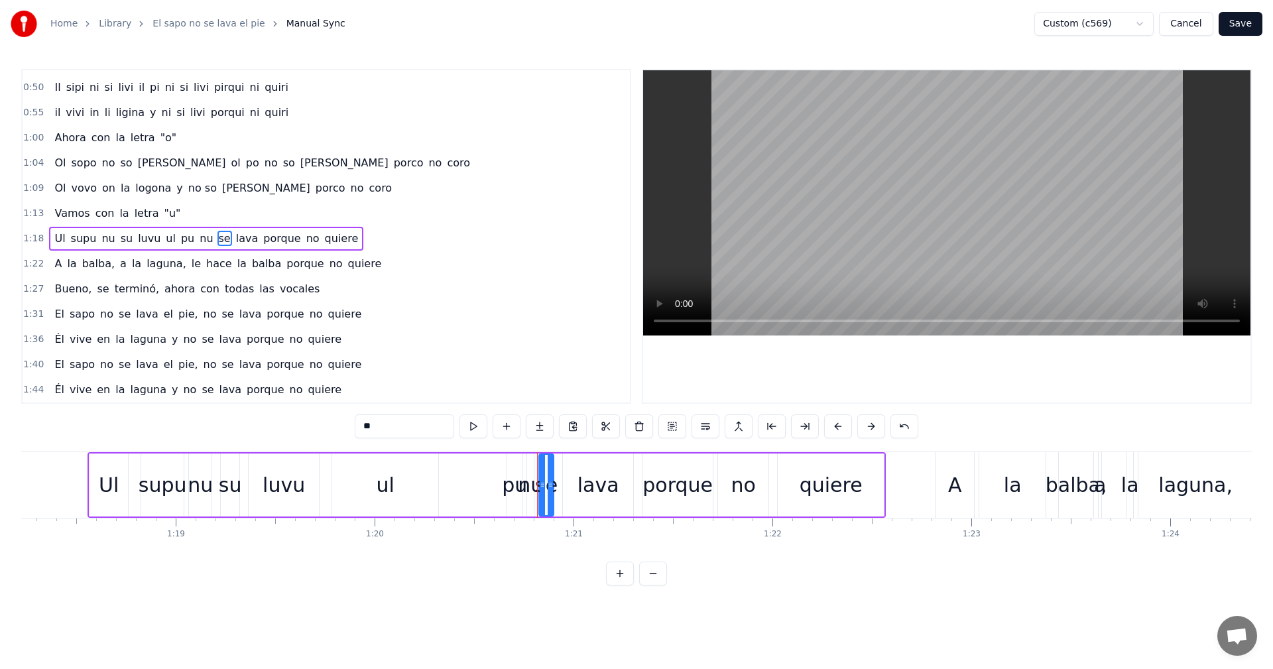
click at [233, 412] on div "0:00 El sapo no se lava el pie, no se lava porque no quiere 0:05 Él vive en la …" at bounding box center [636, 327] width 1231 height 517
click at [235, 239] on span "lava" at bounding box center [247, 238] width 25 height 15
drag, startPoint x: 387, startPoint y: 428, endPoint x: 298, endPoint y: 437, distance: 90.0
click at [318, 436] on div "0:00 El sapo no se lava el pie, no se lava porque no quiere 0:05 Él vive en la …" at bounding box center [636, 327] width 1231 height 517
click at [270, 236] on span "porque" at bounding box center [283, 238] width 40 height 15
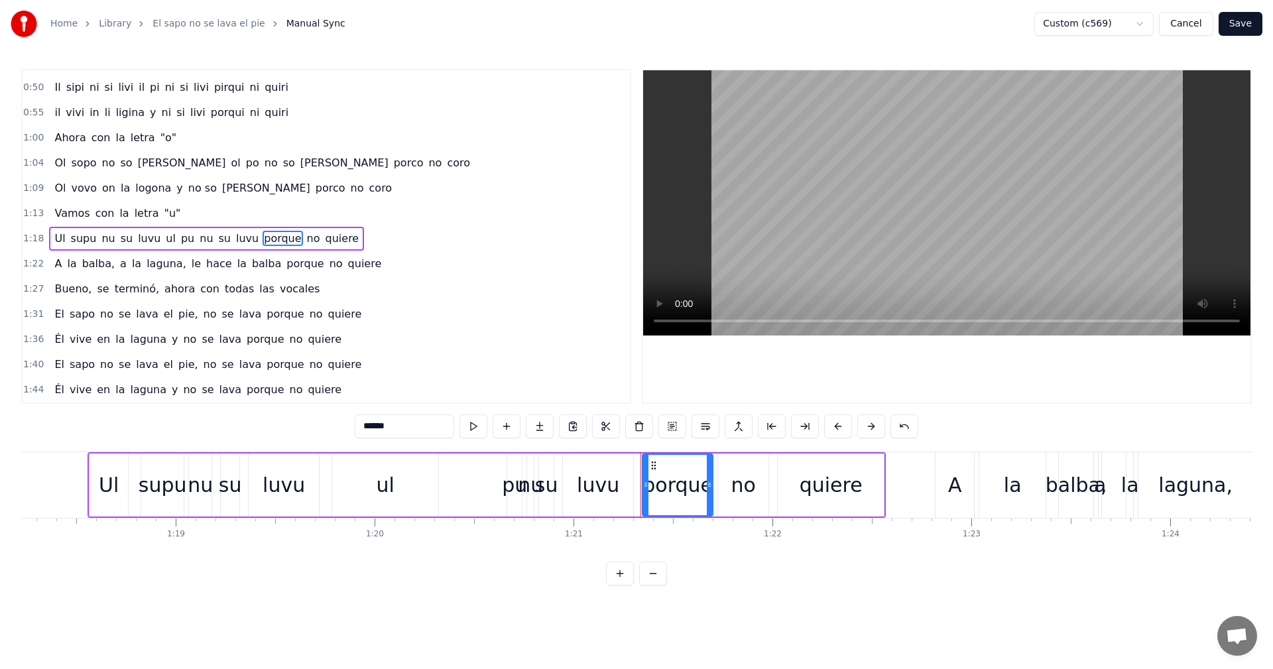
click at [375, 429] on input "******" at bounding box center [404, 426] width 99 height 24
type input "*"
type input "*****"
click at [288, 242] on div "Ul supu nu su luvu ul pu nu su luvu purcu no quiere" at bounding box center [203, 239] width 308 height 24
click at [298, 246] on span "no" at bounding box center [306, 238] width 16 height 15
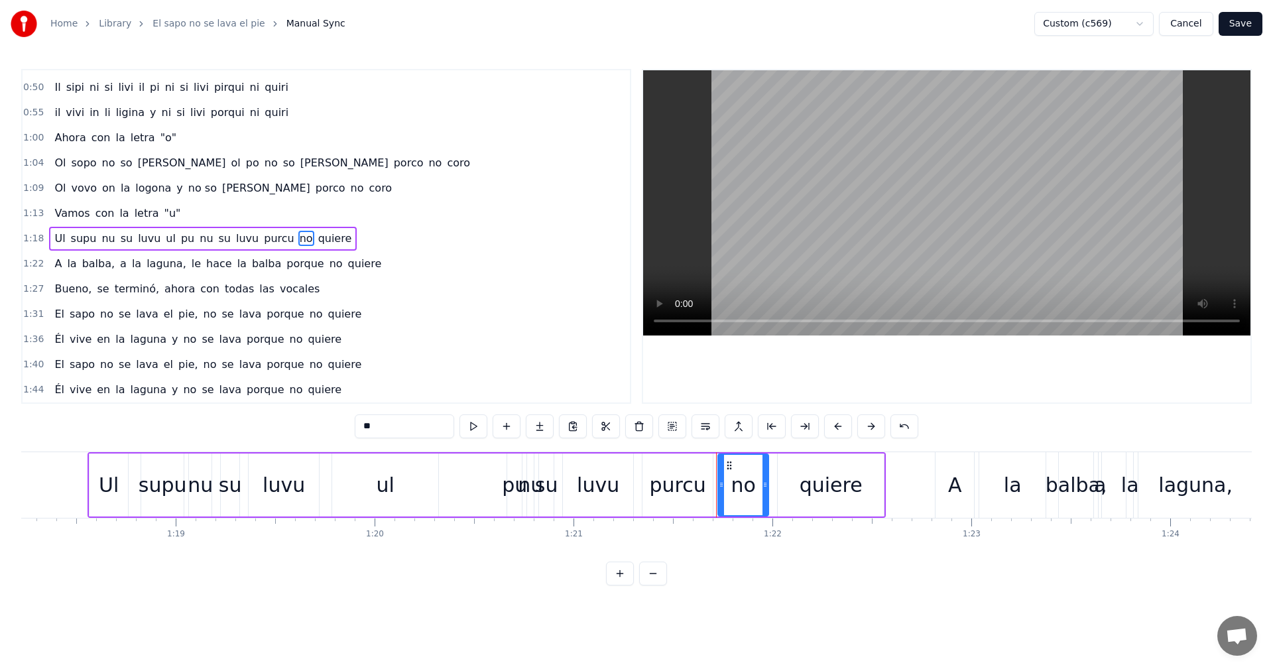
click at [387, 432] on input "**" at bounding box center [404, 426] width 99 height 24
drag, startPoint x: 310, startPoint y: 239, endPoint x: 390, endPoint y: 347, distance: 134.2
click at [317, 239] on span "quiere" at bounding box center [335, 238] width 36 height 15
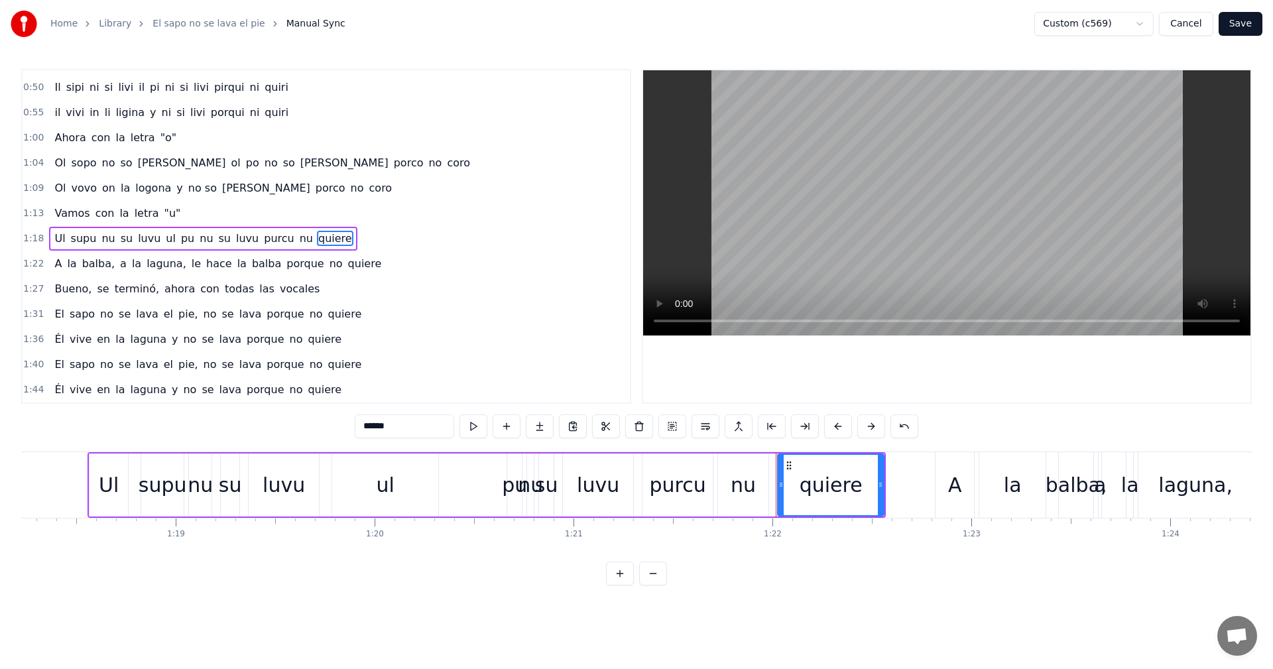
click at [390, 440] on div "******" at bounding box center [637, 427] width 564 height 27
click at [399, 431] on input "******" at bounding box center [404, 426] width 99 height 24
type input "*"
click at [56, 267] on span "A" at bounding box center [58, 263] width 10 height 15
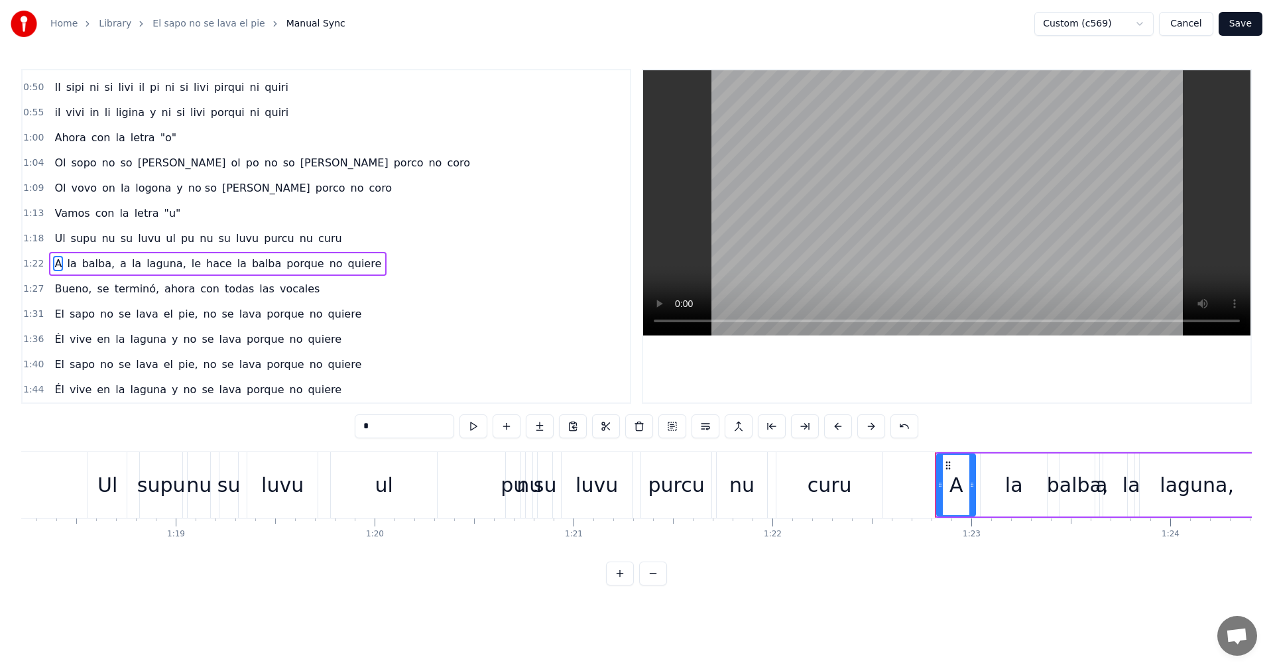
click at [386, 490] on div "ul" at bounding box center [384, 485] width 18 height 30
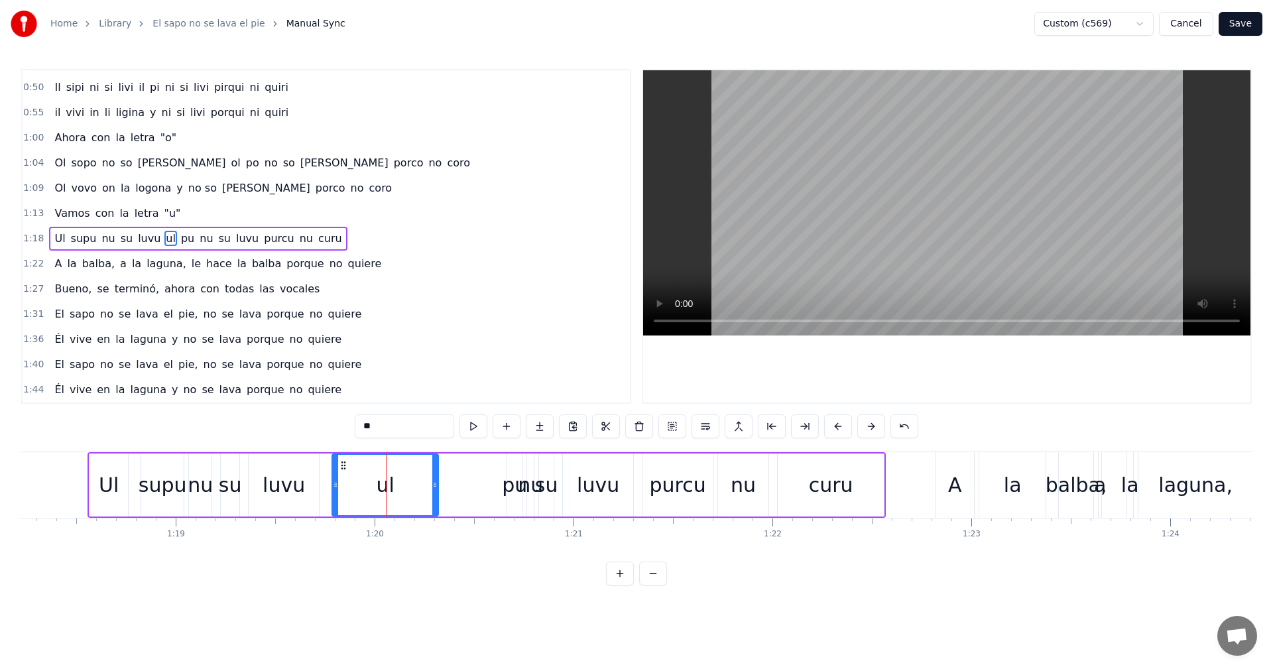
click at [58, 268] on span "A" at bounding box center [58, 263] width 10 height 15
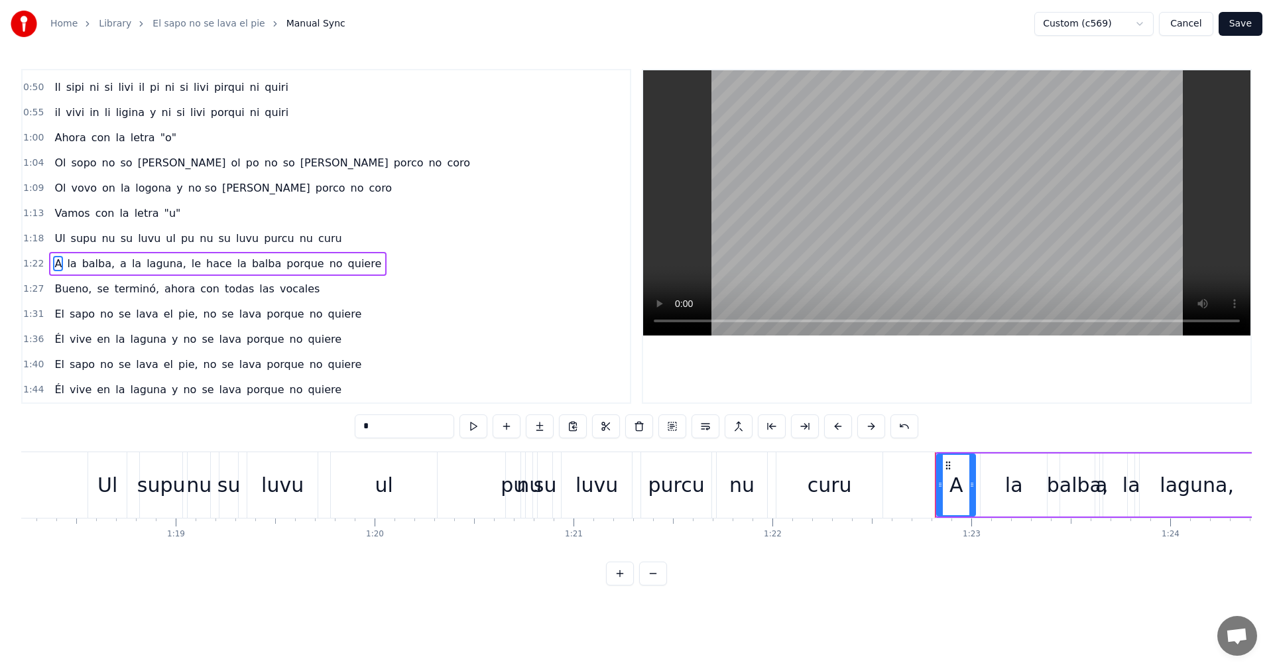
drag, startPoint x: 393, startPoint y: 429, endPoint x: 342, endPoint y: 422, distance: 50.8
click at [342, 422] on div "0:00 El sapo no se lava el pie, no se lava porque no quiere 0:05 Él vive en la …" at bounding box center [636, 327] width 1231 height 517
type input "*"
click at [71, 266] on span "la" at bounding box center [72, 263] width 12 height 15
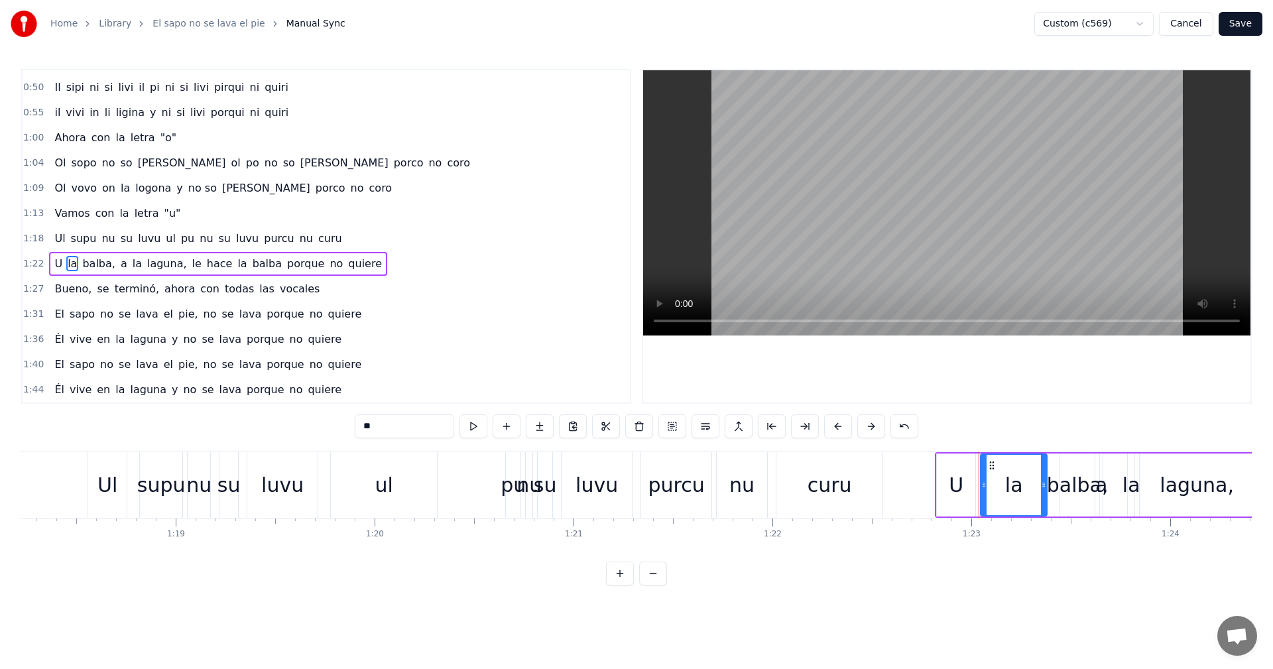
drag, startPoint x: 387, startPoint y: 435, endPoint x: 349, endPoint y: 431, distance: 38.0
click at [349, 431] on div "0:00 El sapo no se lava el pie, no se lava porque no quiere 0:05 Él vive en la …" at bounding box center [636, 327] width 1231 height 517
type input "*"
type input "****"
click at [60, 255] on div "U vuvu balba, a la laguna, le hace la balba porque no quiere" at bounding box center [226, 264] width 355 height 24
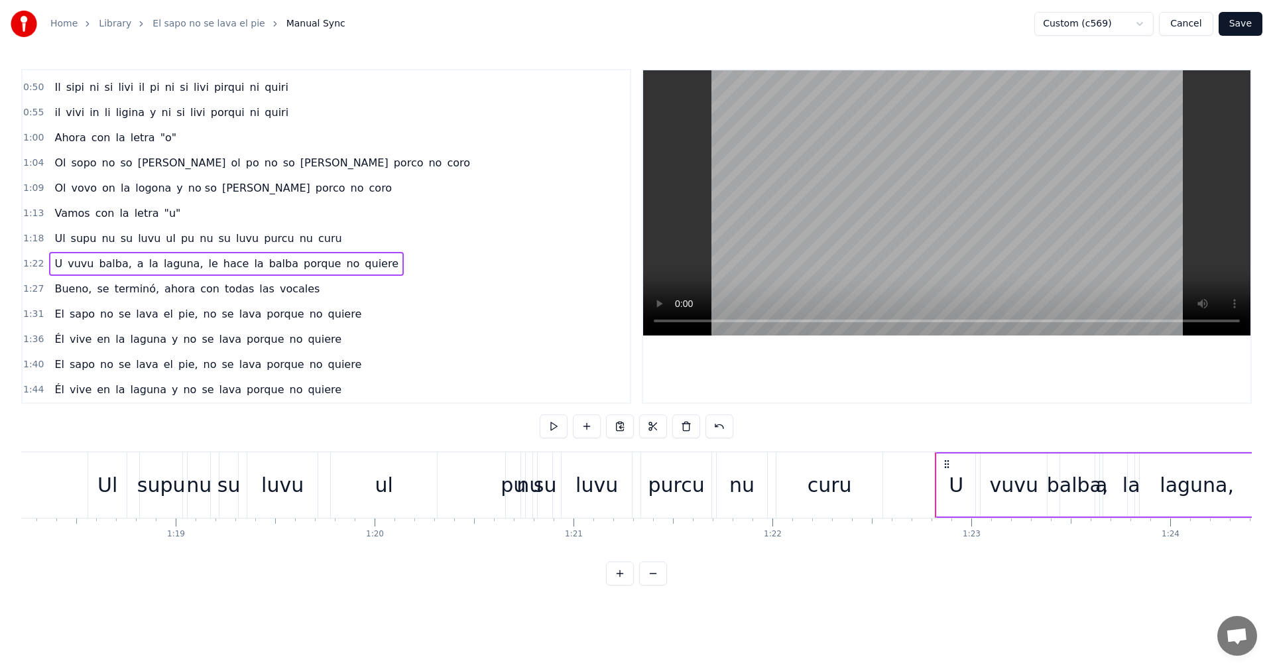
click at [54, 259] on span "U" at bounding box center [58, 263] width 11 height 15
click at [416, 432] on input "*" at bounding box center [404, 426] width 99 height 24
click at [117, 265] on span "balba," at bounding box center [118, 263] width 35 height 15
drag, startPoint x: 405, startPoint y: 422, endPoint x: 319, endPoint y: 414, distance: 85.9
click at [319, 414] on div "0:00 El sapo no se lava el pie, no se lava porque no quiere 0:05 Él vive en la …" at bounding box center [636, 327] width 1231 height 517
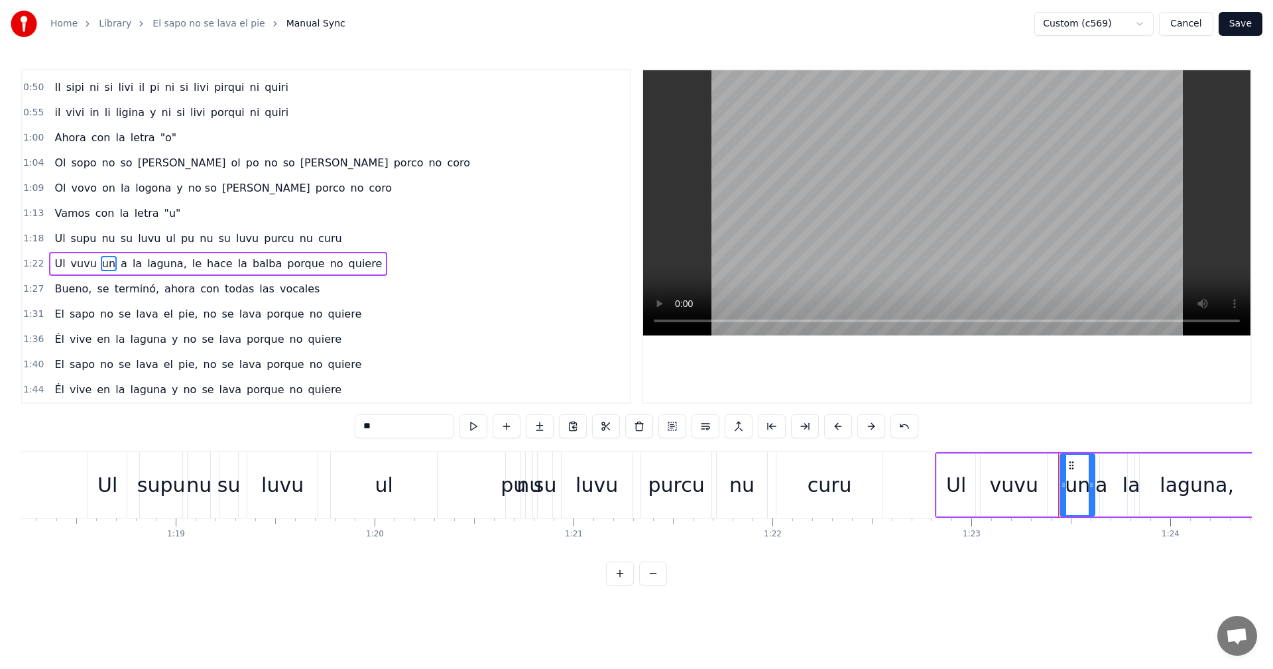
click at [119, 267] on span "a" at bounding box center [123, 263] width 9 height 15
click at [398, 430] on input "**" at bounding box center [404, 426] width 99 height 24
drag, startPoint x: 138, startPoint y: 261, endPoint x: 152, endPoint y: 275, distance: 19.7
click at [141, 261] on span "laguna," at bounding box center [156, 263] width 42 height 15
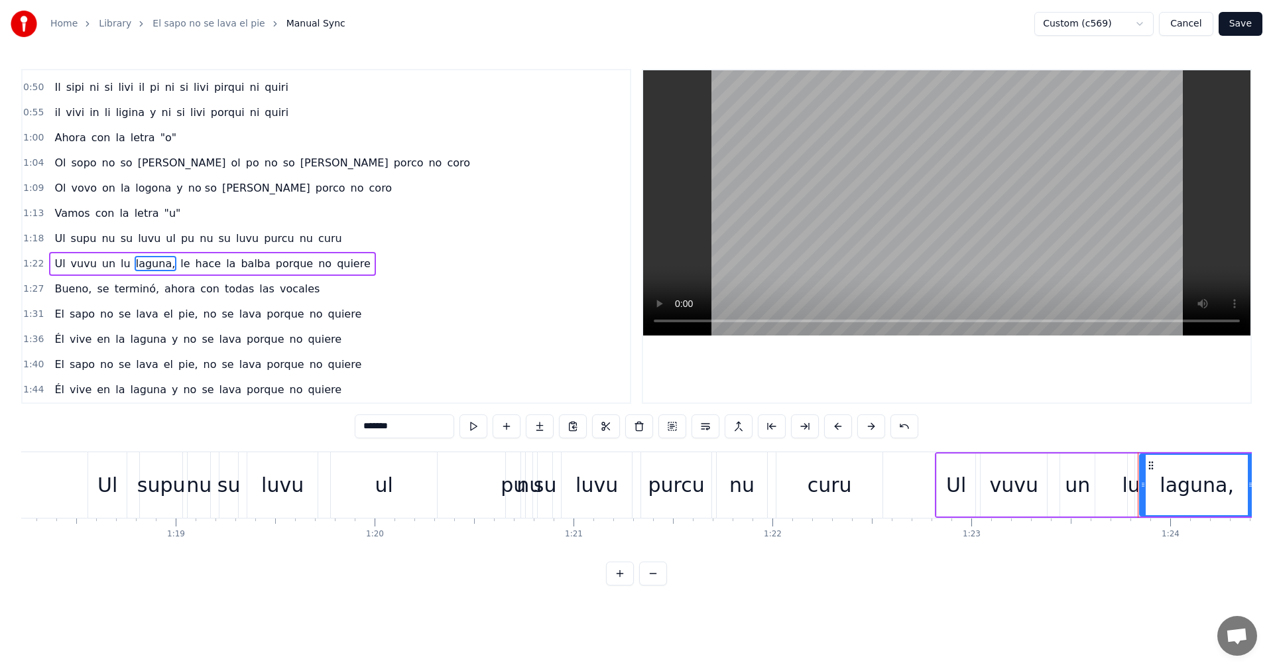
click at [369, 427] on input "*******" at bounding box center [404, 426] width 99 height 24
click at [176, 265] on span "le" at bounding box center [182, 263] width 12 height 15
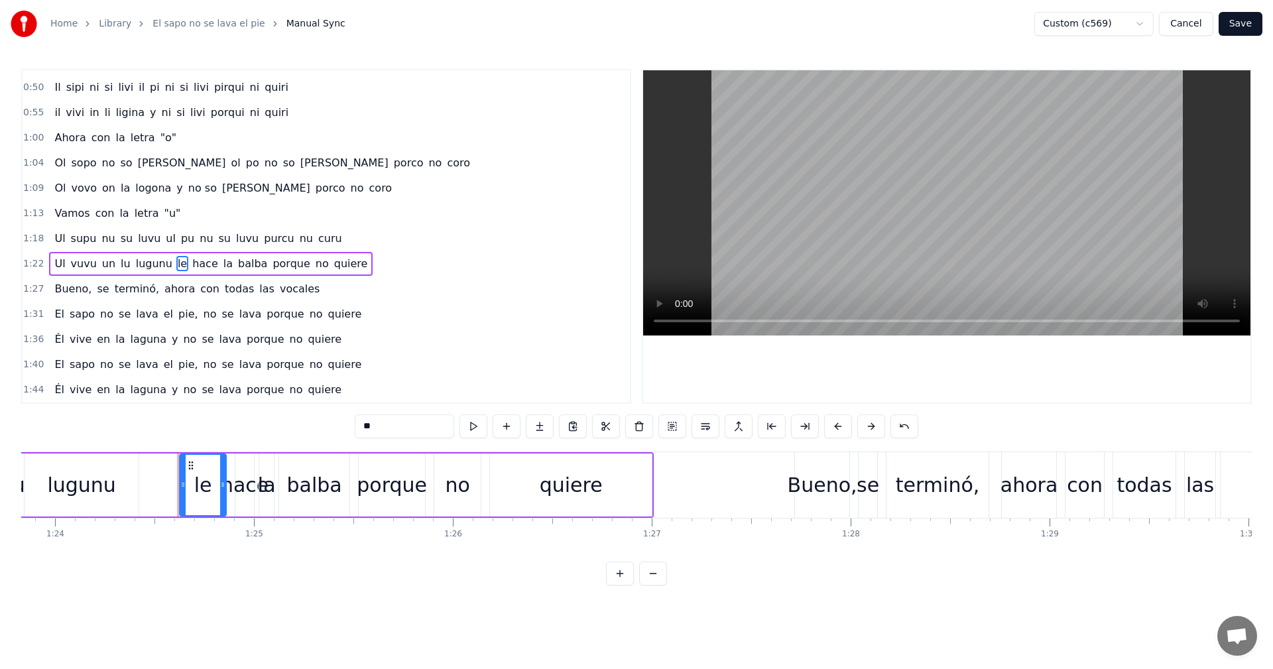
click at [386, 432] on input "**" at bounding box center [404, 426] width 99 height 24
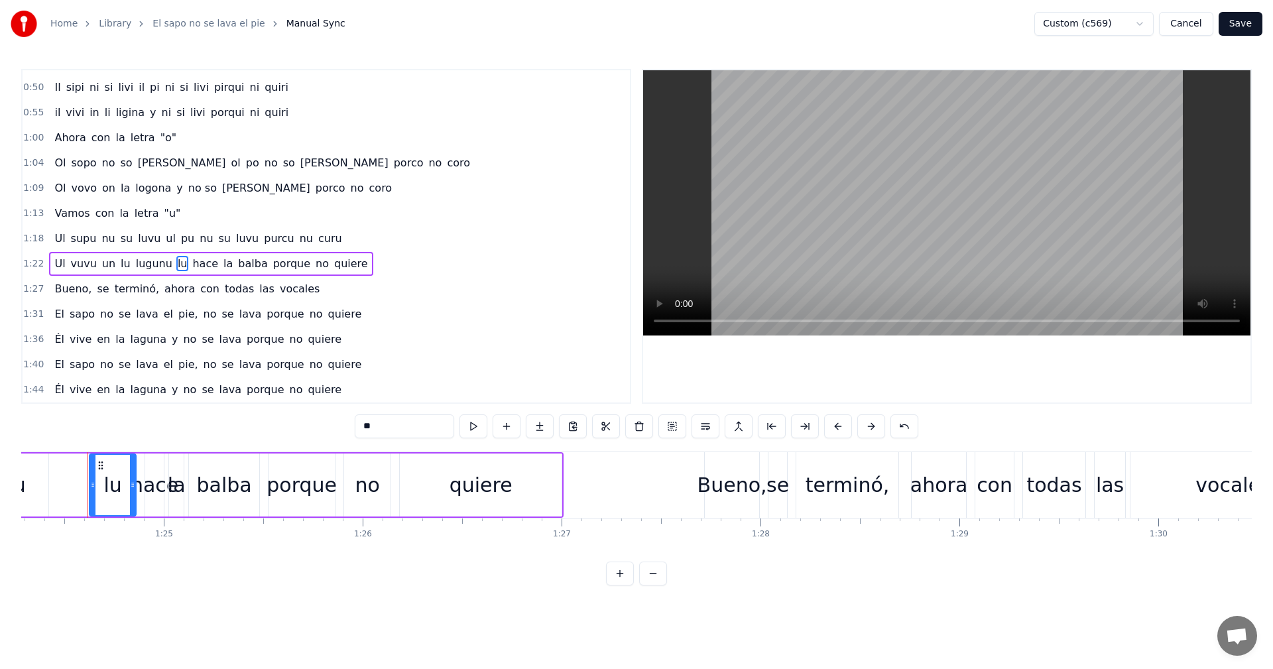
click at [191, 264] on span "hace" at bounding box center [205, 263] width 29 height 15
click at [387, 427] on input "****" at bounding box center [404, 426] width 99 height 24
type input "****"
click at [214, 265] on div "Ul vuvu un lu lugunu lu hucu la balba porque no quiere" at bounding box center [211, 264] width 324 height 24
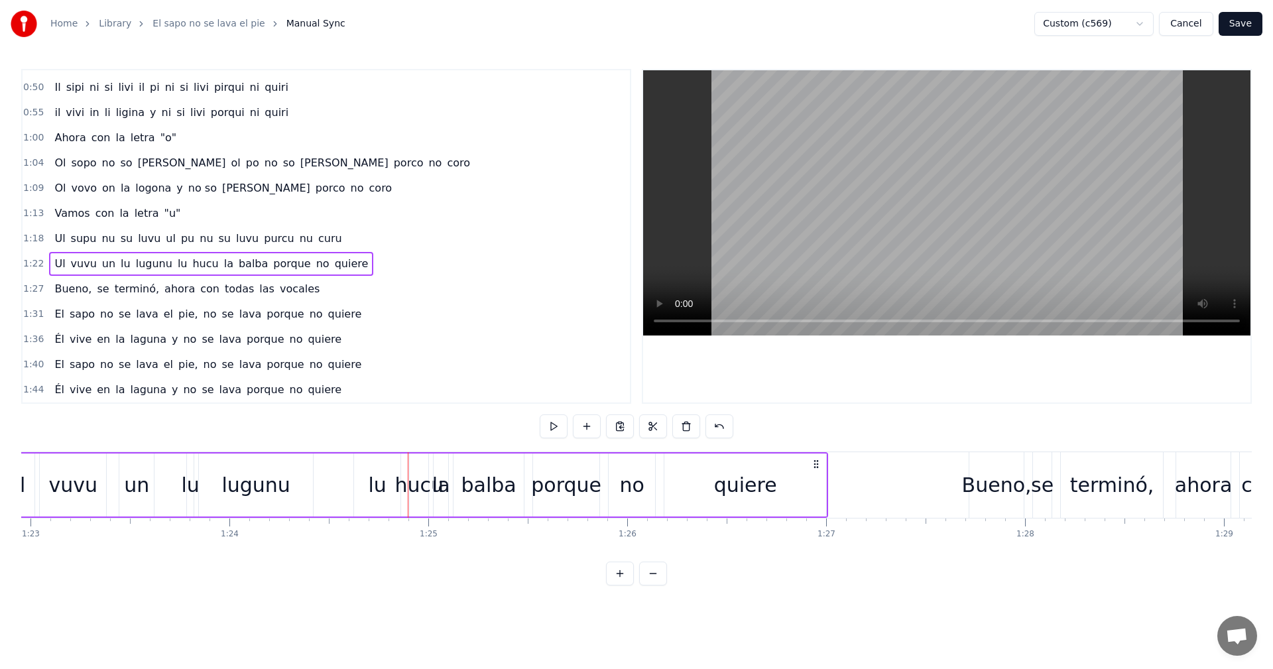
scroll to position [0, 16409]
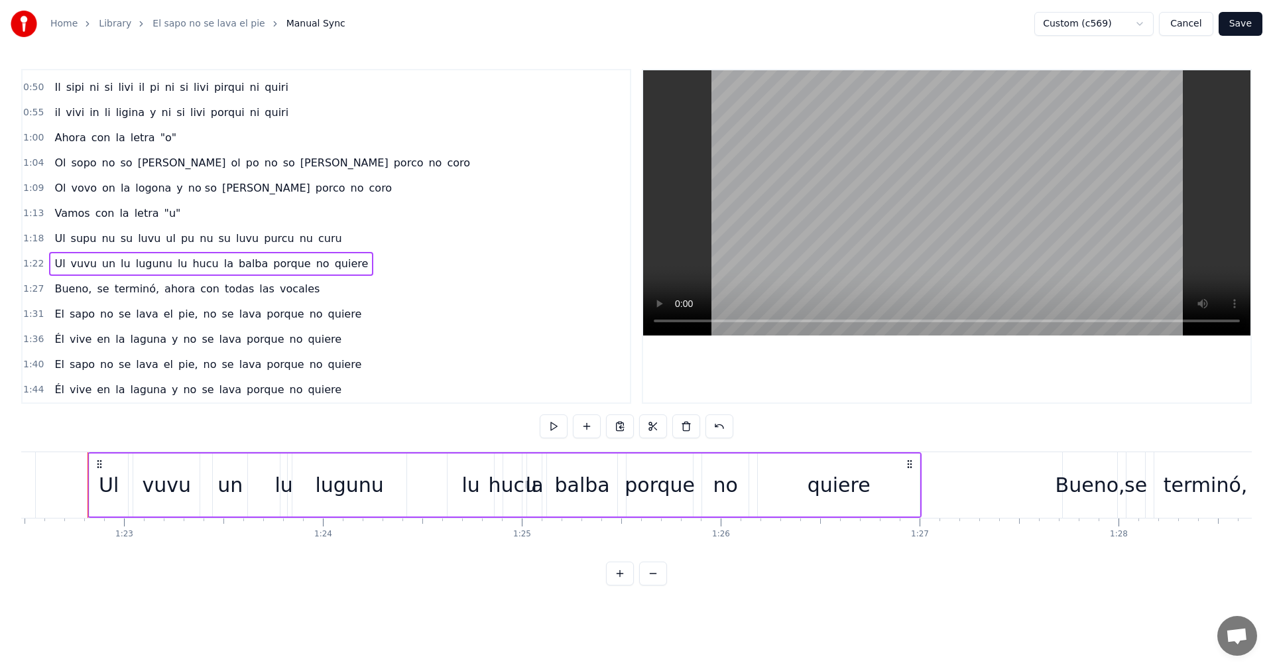
click at [223, 264] on span "la" at bounding box center [229, 263] width 12 height 15
click at [394, 430] on input "**" at bounding box center [404, 426] width 99 height 24
click at [237, 261] on span "balba" at bounding box center [253, 263] width 32 height 15
click at [334, 263] on span "quiere" at bounding box center [352, 263] width 36 height 15
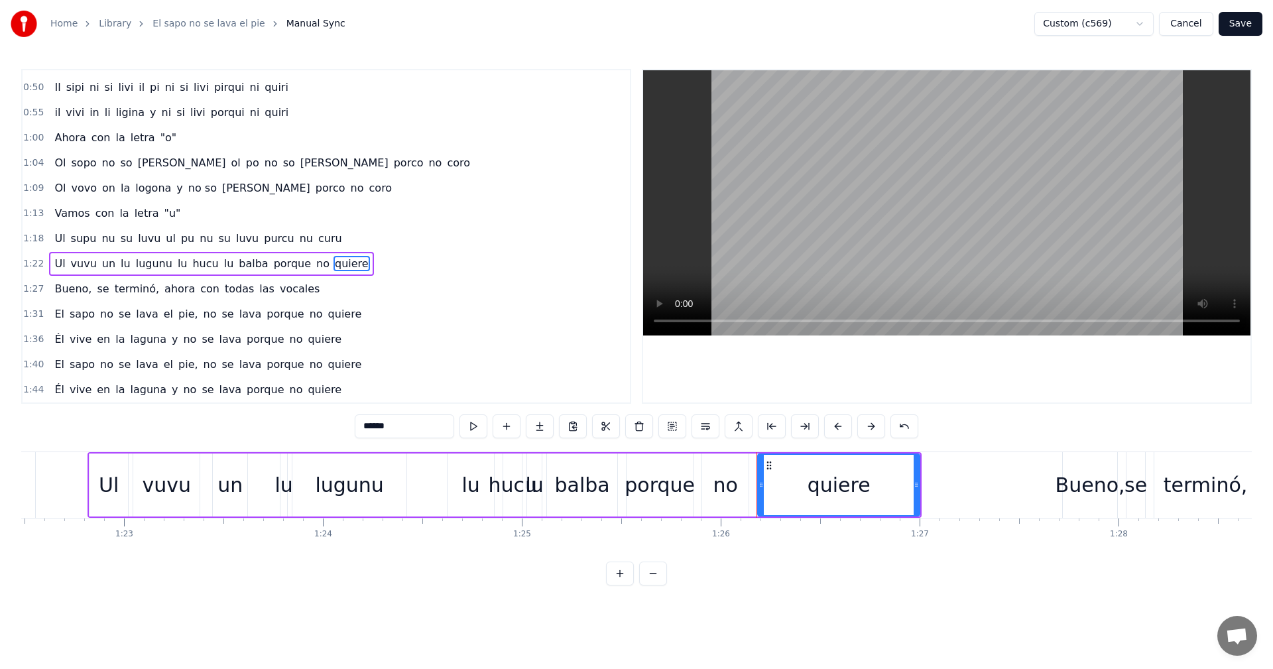
drag, startPoint x: 324, startPoint y: 416, endPoint x: 294, endPoint y: 413, distance: 29.4
click at [294, 413] on div "0:00 El sapo no se lava el pie, no se lava porque no quiere 0:05 Él vive en la …" at bounding box center [636, 327] width 1231 height 517
click at [315, 269] on span "no" at bounding box center [323, 263] width 16 height 15
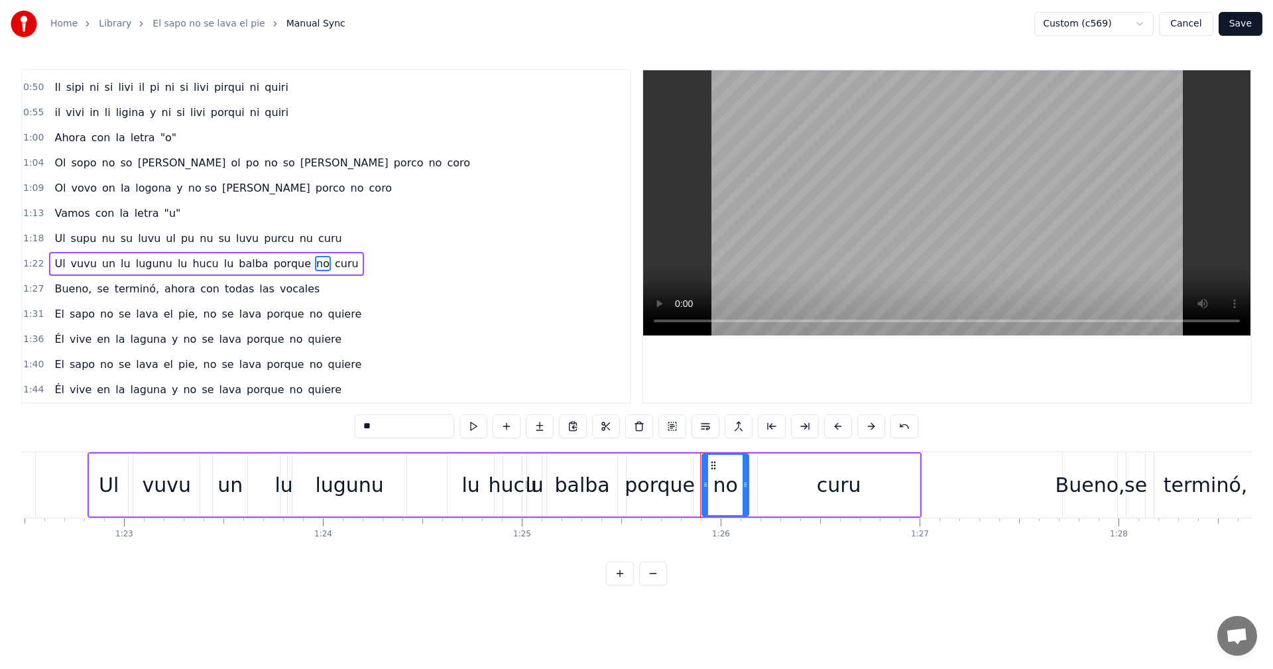
drag, startPoint x: 349, startPoint y: 418, endPoint x: 312, endPoint y: 408, distance: 38.3
click at [312, 408] on div "0:00 El sapo no se lava el pie, no se lava porque no quiere 0:05 Él vive en la …" at bounding box center [636, 327] width 1231 height 517
click at [273, 262] on span "porque" at bounding box center [293, 263] width 40 height 15
drag, startPoint x: 271, startPoint y: 427, endPoint x: 256, endPoint y: 422, distance: 15.9
click at [254, 426] on div "0:00 El sapo no se lava el pie, no se lava porque no quiere 0:05 Él vive en la …" at bounding box center [636, 327] width 1231 height 517
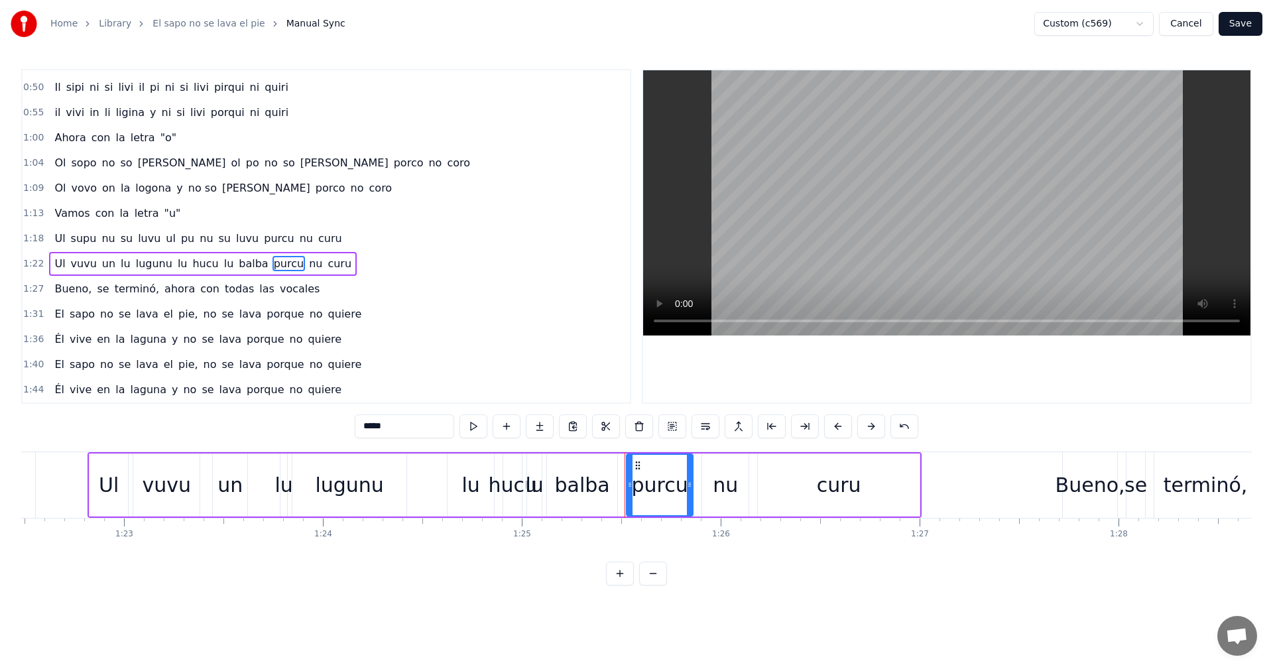
click at [237, 266] on span "balba" at bounding box center [253, 263] width 32 height 15
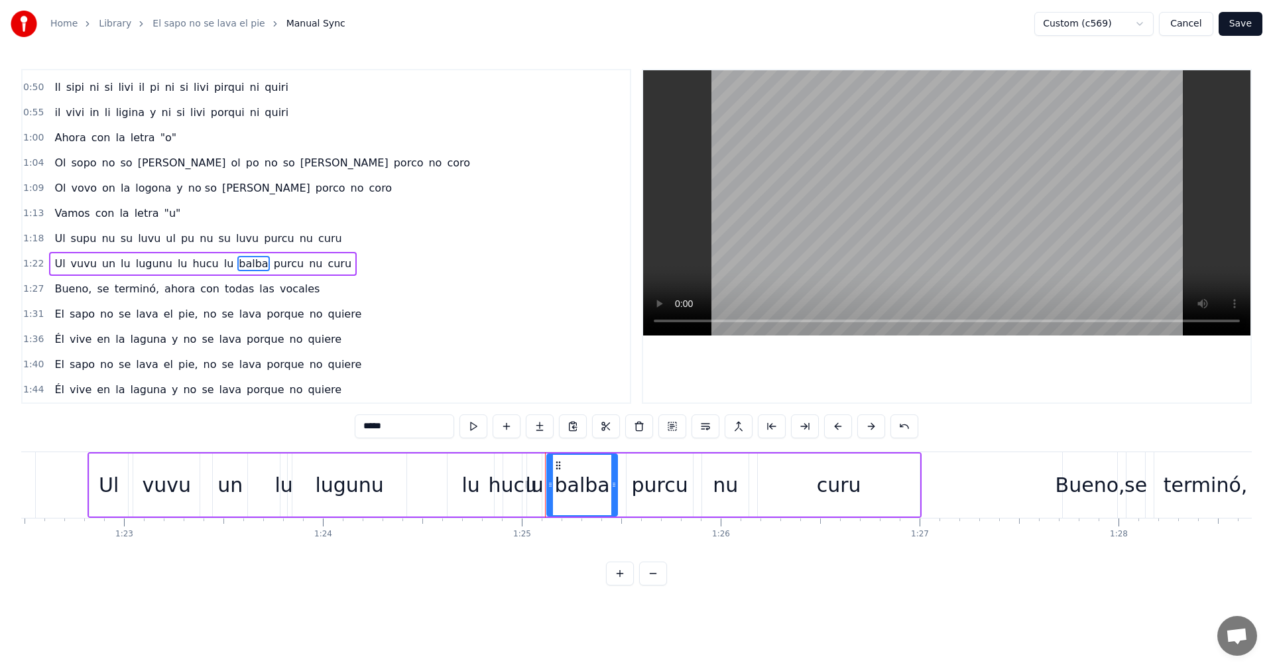
drag, startPoint x: 310, startPoint y: 422, endPoint x: 239, endPoint y: 426, distance: 71.1
click at [235, 420] on div "0:00 El sapo no se lava el pie, no se lava porque no quiere 0:05 Él vive en la …" at bounding box center [636, 327] width 1231 height 517
click at [223, 267] on span "lu" at bounding box center [229, 263] width 13 height 15
drag, startPoint x: 369, startPoint y: 430, endPoint x: 298, endPoint y: 428, distance: 70.3
click at [300, 428] on div "0:00 El sapo no se lava el pie, no se lava porque no quiere 0:05 Él vive en la …" at bounding box center [636, 327] width 1231 height 517
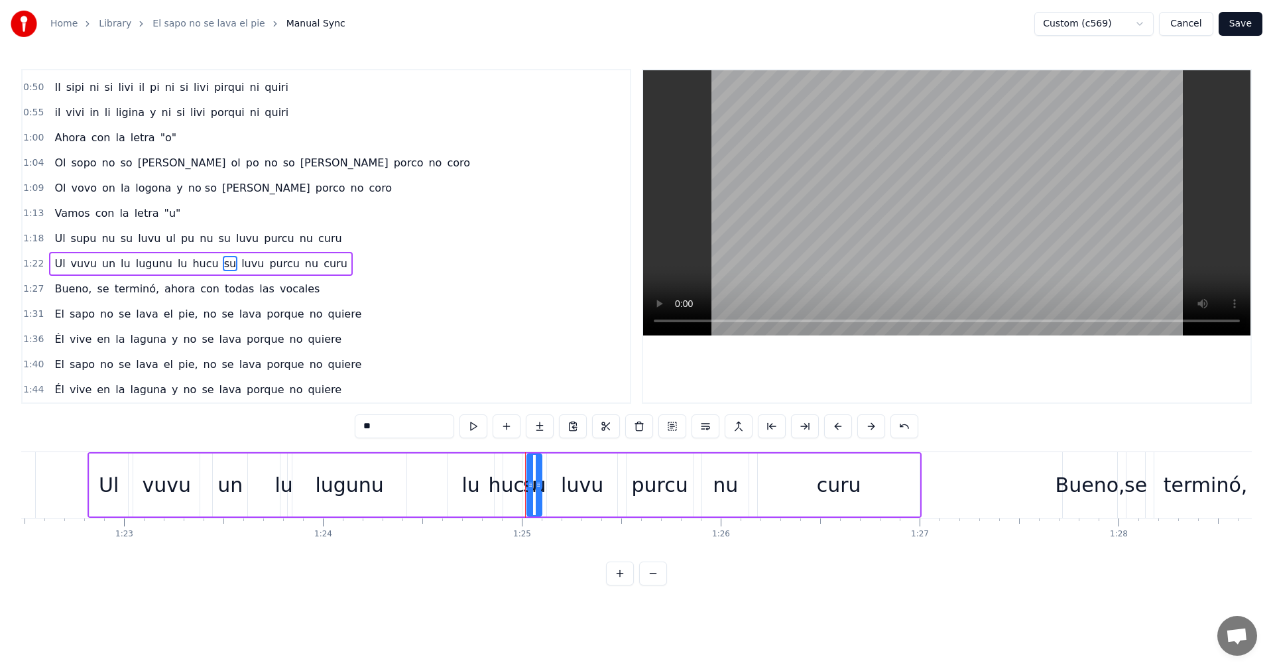
click at [194, 269] on span "hucu" at bounding box center [205, 263] width 29 height 15
click at [176, 266] on span "lu" at bounding box center [182, 263] width 13 height 15
drag, startPoint x: 375, startPoint y: 426, endPoint x: 316, endPoint y: 420, distance: 60.0
click at [326, 422] on div "0:00 El sapo no se lava el pie, no se lava porque no quiere 0:05 Él vive en la …" at bounding box center [636, 327] width 1231 height 517
drag, startPoint x: 202, startPoint y: 263, endPoint x: 206, endPoint y: 275, distance: 11.8
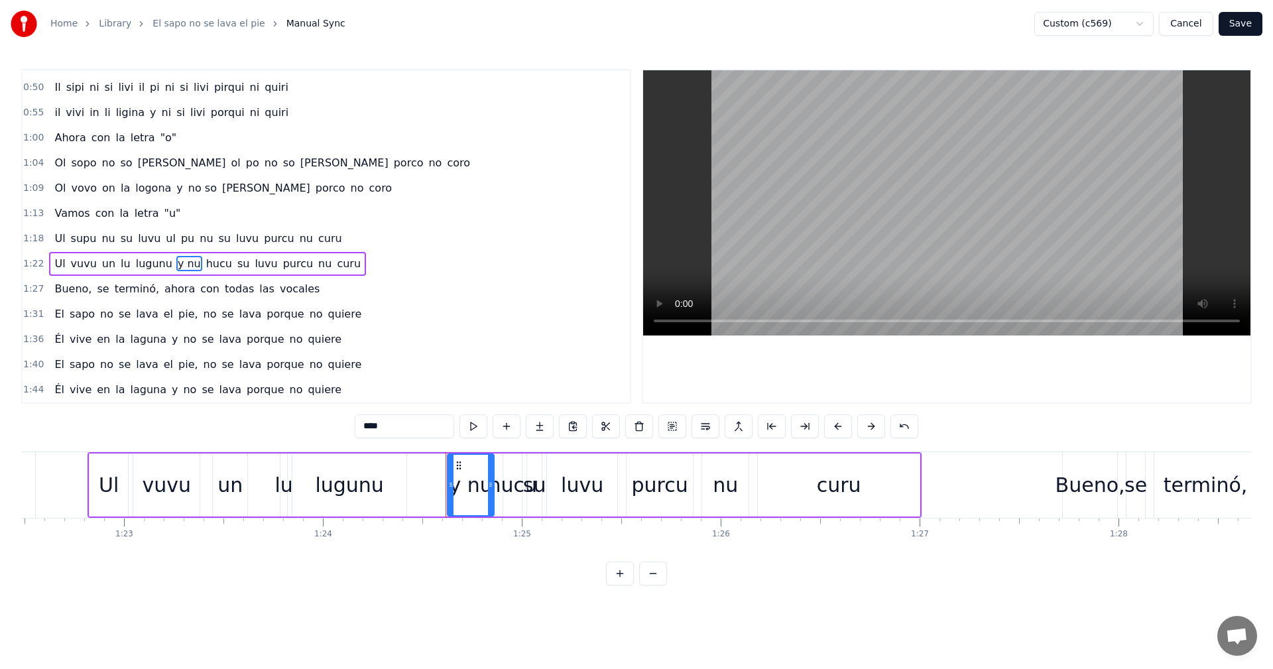
click at [205, 264] on span "hucu" at bounding box center [219, 263] width 29 height 15
type input "**"
click at [1237, 23] on button "Save" at bounding box center [1241, 24] width 44 height 24
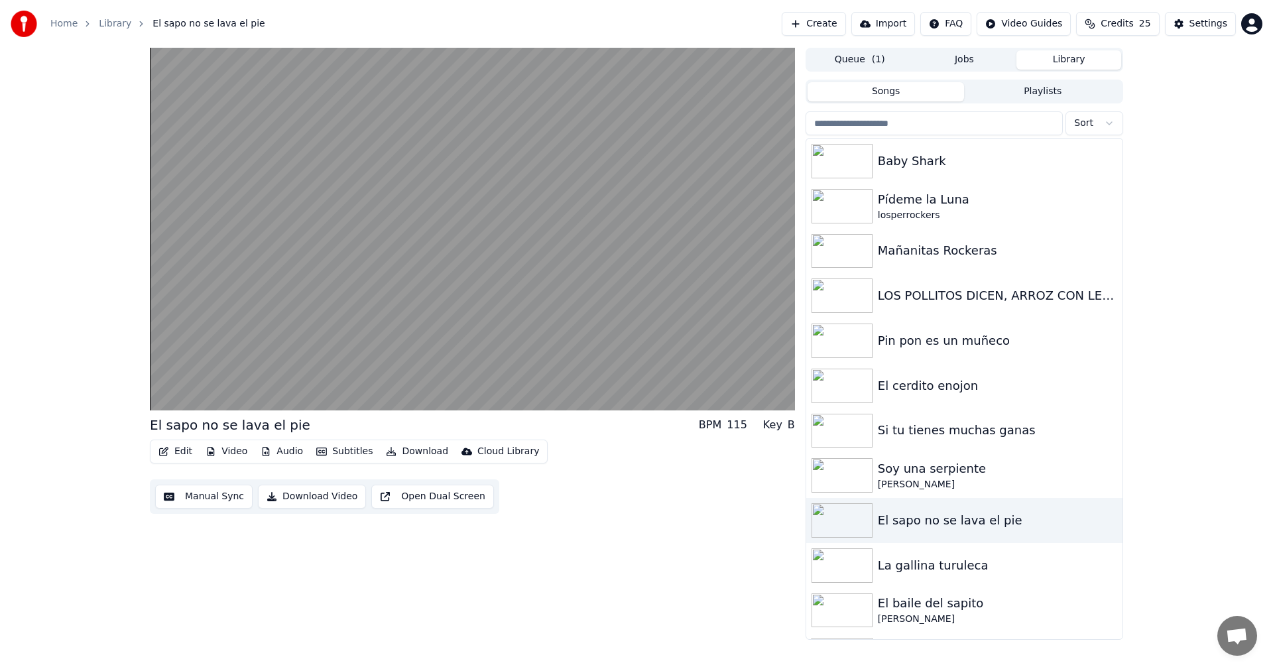
click at [304, 492] on button "Download Video" at bounding box center [312, 497] width 108 height 24
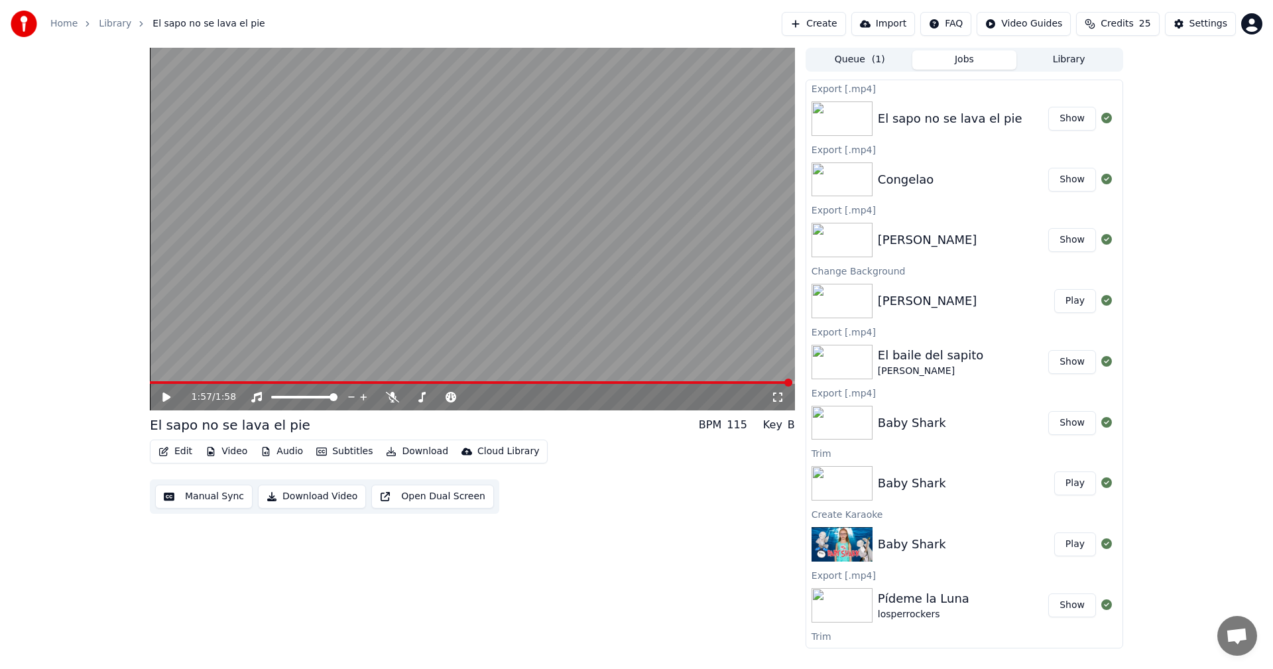
click at [1056, 60] on button "Library" at bounding box center [1069, 59] width 105 height 19
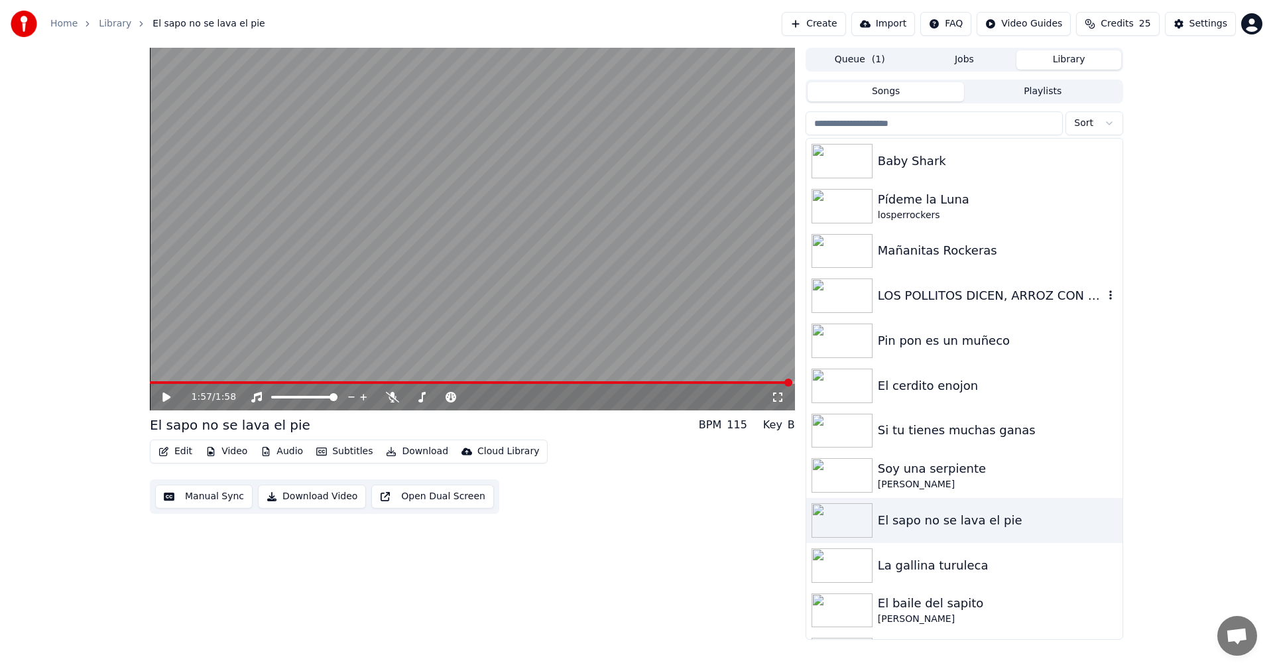
click at [962, 298] on div "LOS POLLITOS DICEN, ARROZ CON LECHE" at bounding box center [991, 295] width 226 height 19
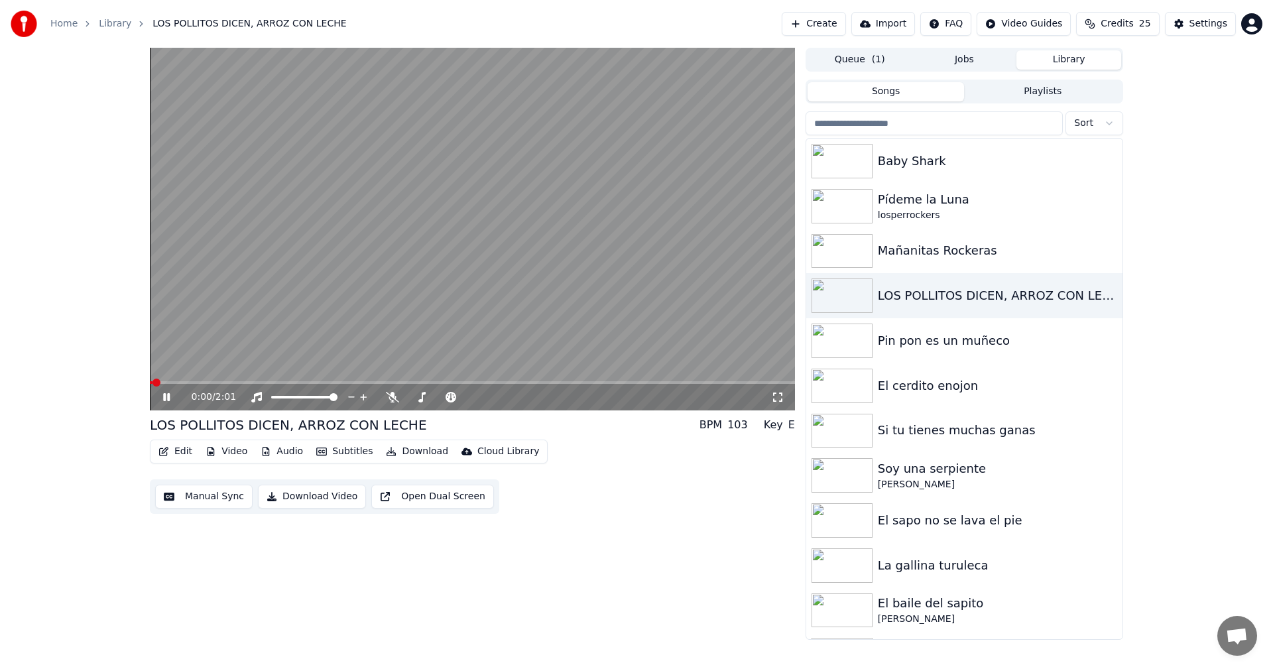
click at [178, 456] on button "Edit" at bounding box center [175, 451] width 44 height 19
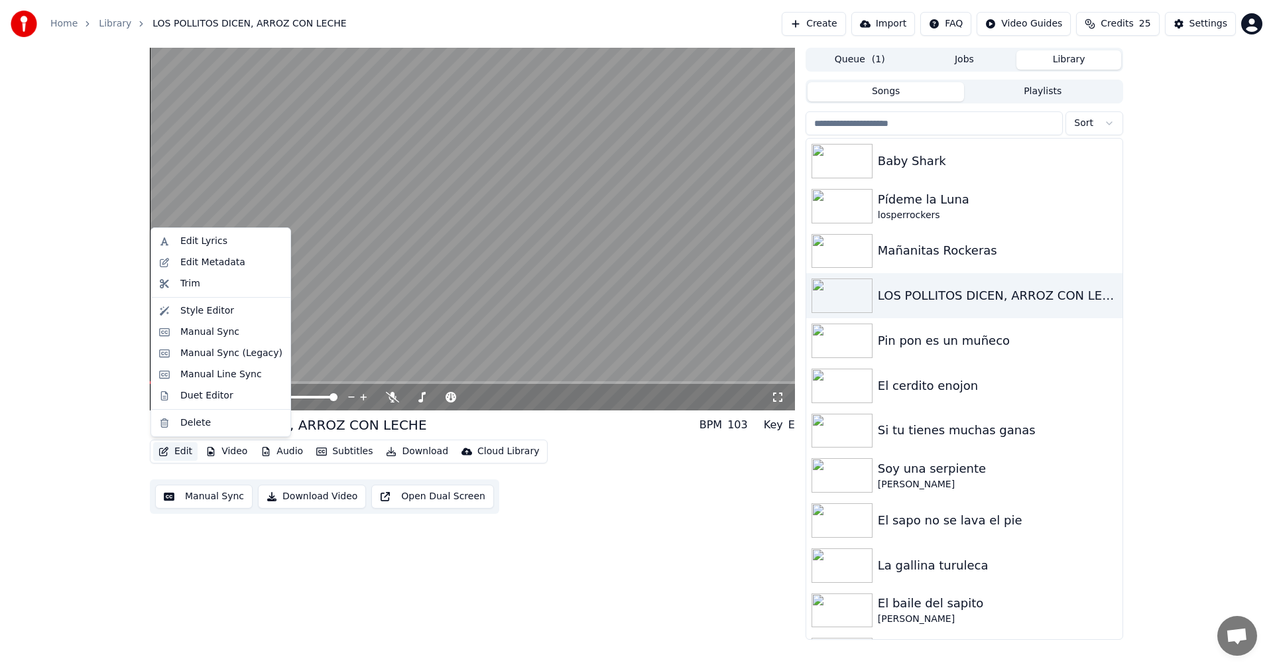
click at [209, 494] on button "Manual Sync" at bounding box center [203, 497] width 97 height 24
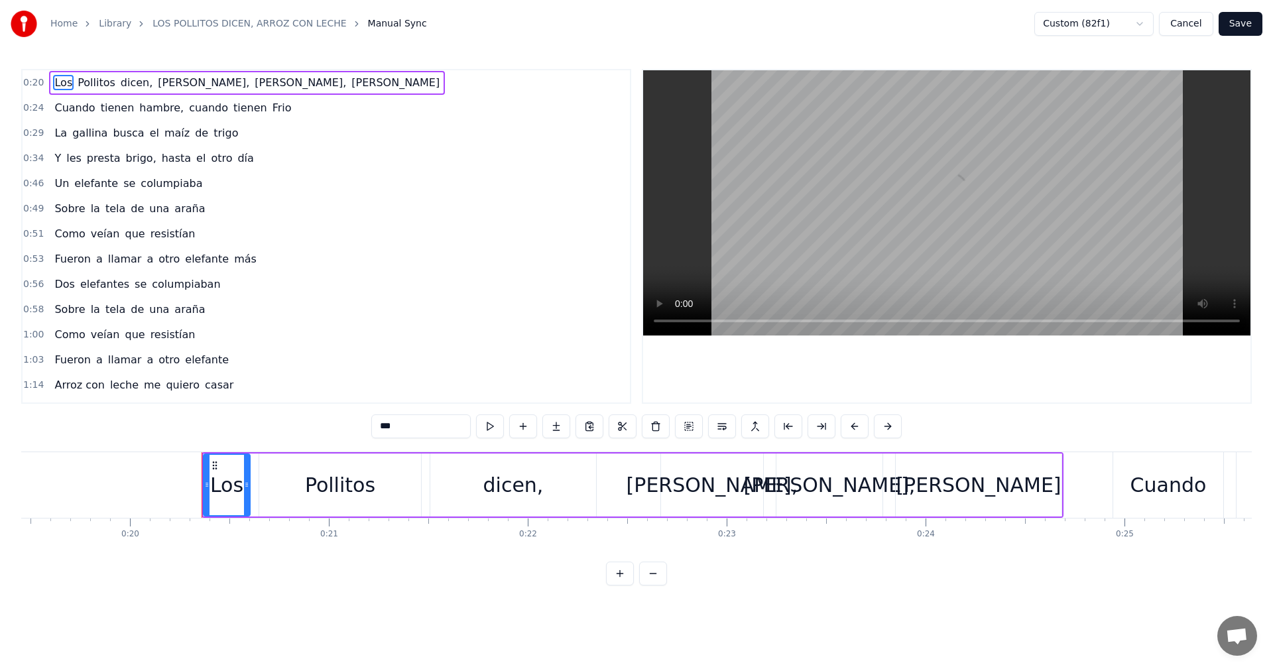
scroll to position [0, 3983]
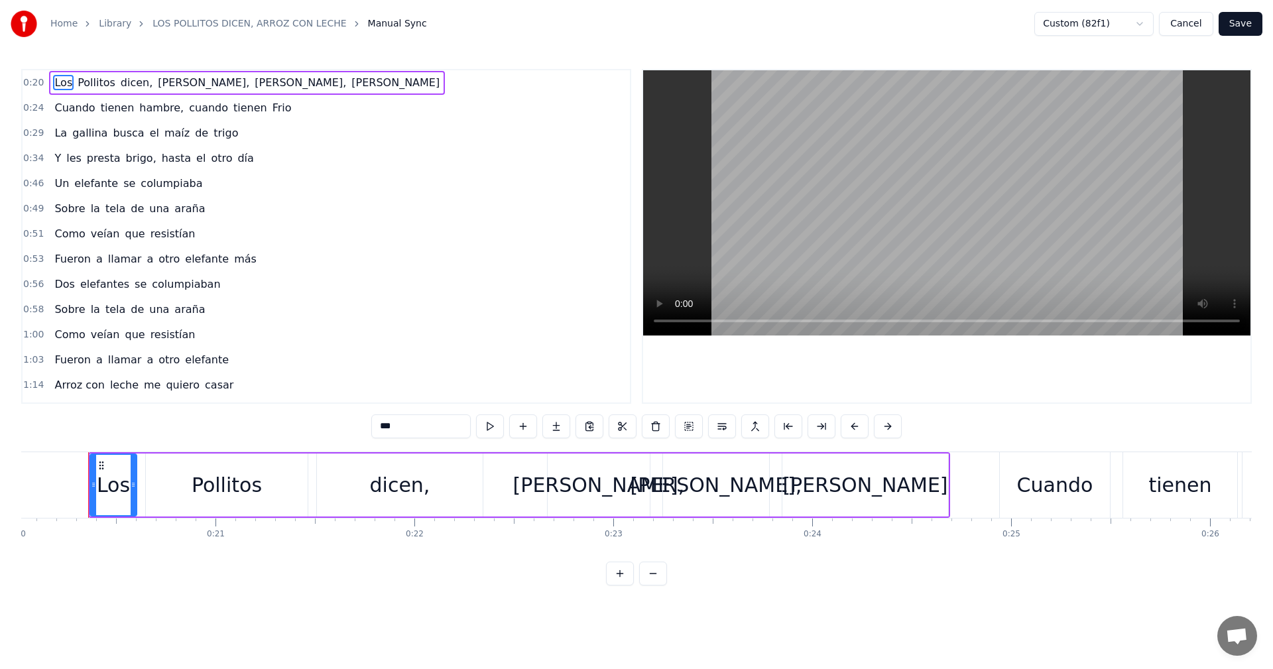
click at [129, 156] on span "brigo," at bounding box center [141, 158] width 33 height 15
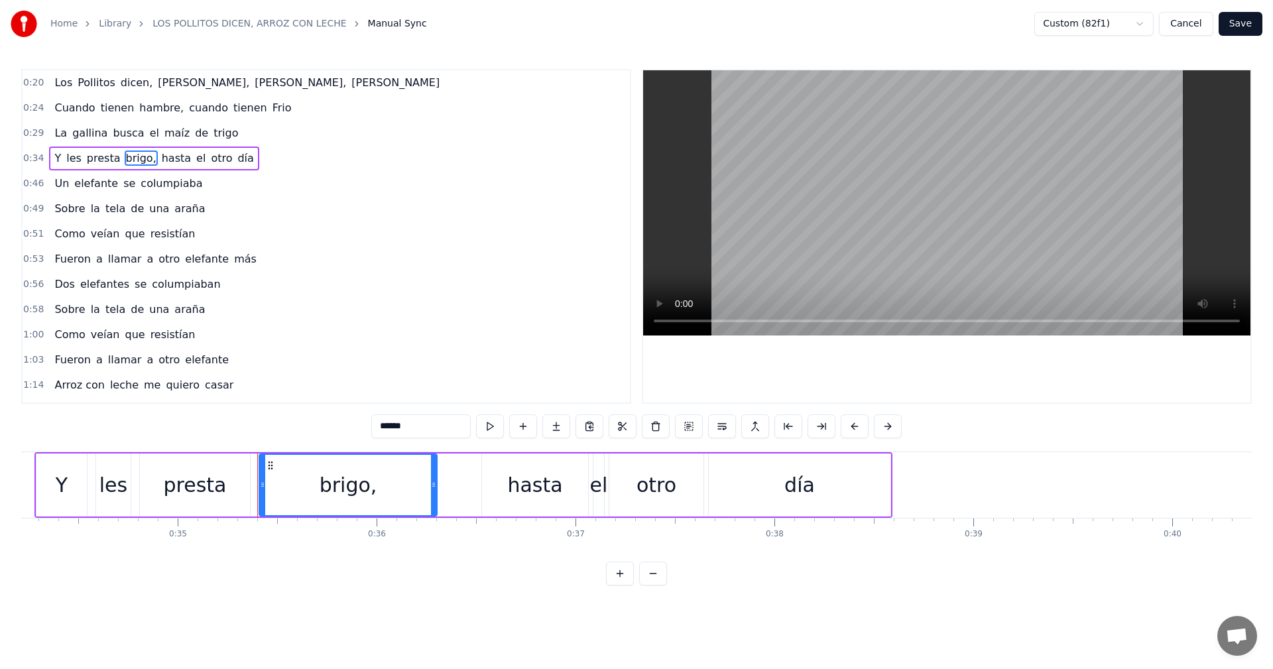
scroll to position [0, 6975]
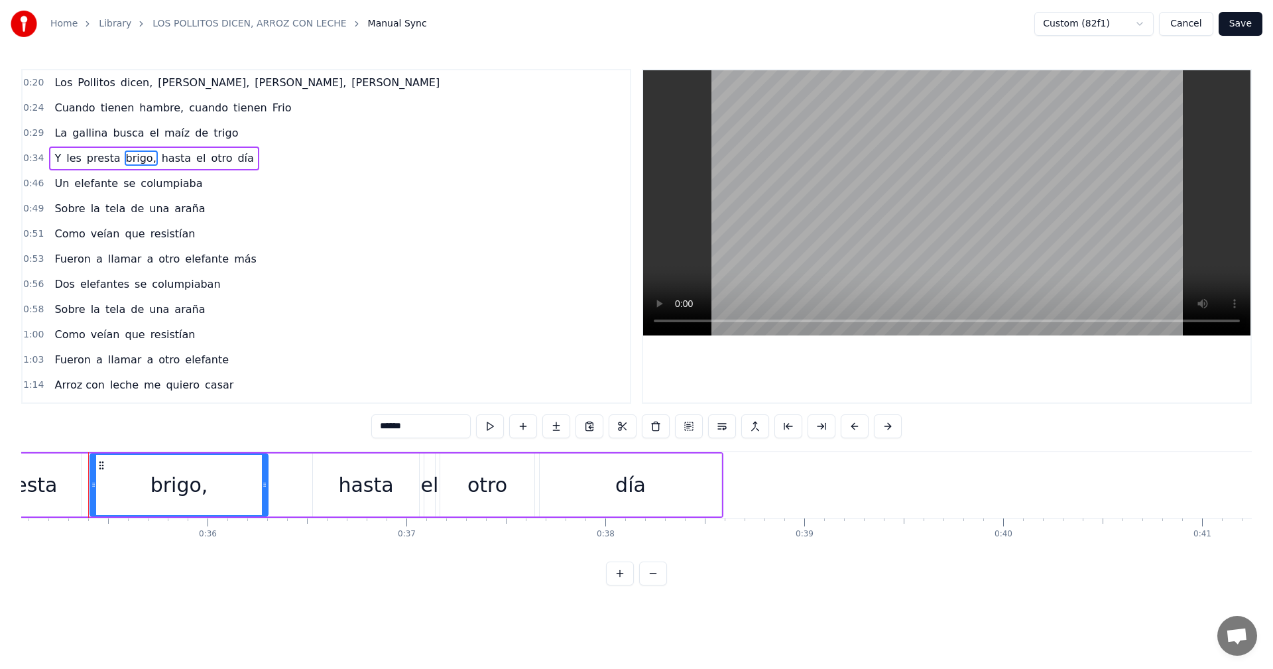
click at [159, 486] on div "brigo," at bounding box center [180, 485] width 58 height 30
click at [378, 426] on input "******" at bounding box center [420, 426] width 99 height 24
type input "******"
click at [1236, 23] on button "Save" at bounding box center [1241, 24] width 44 height 24
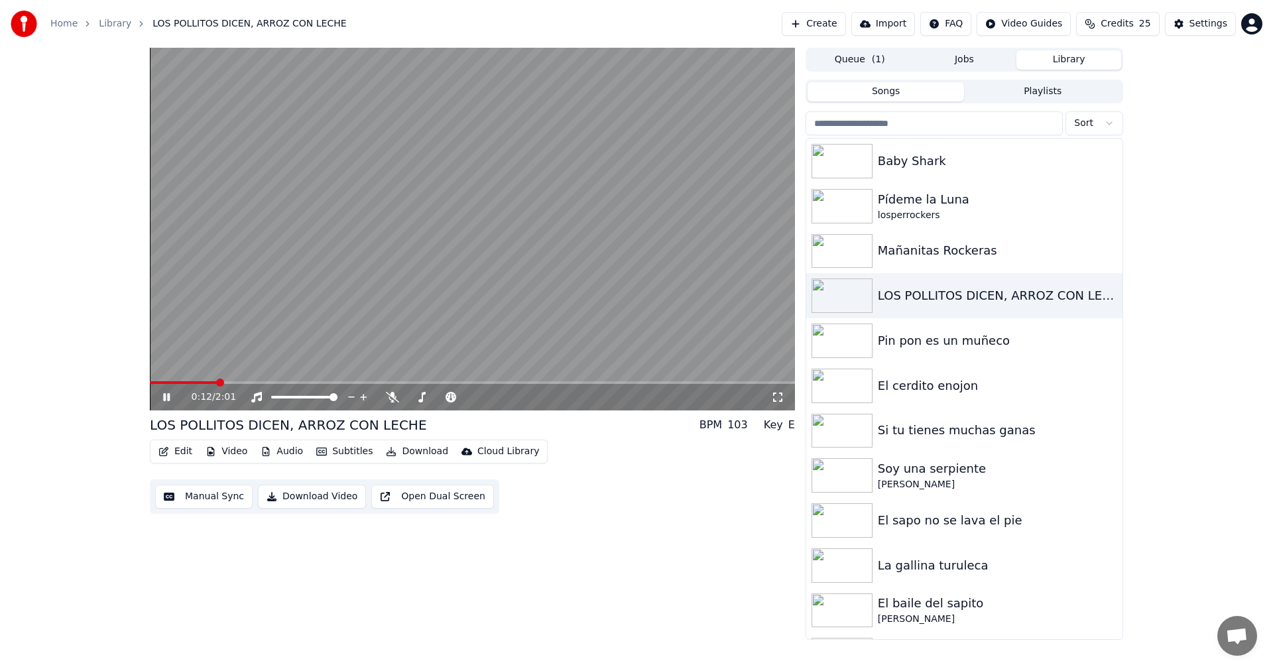
click at [295, 502] on button "Download Video" at bounding box center [312, 497] width 108 height 24
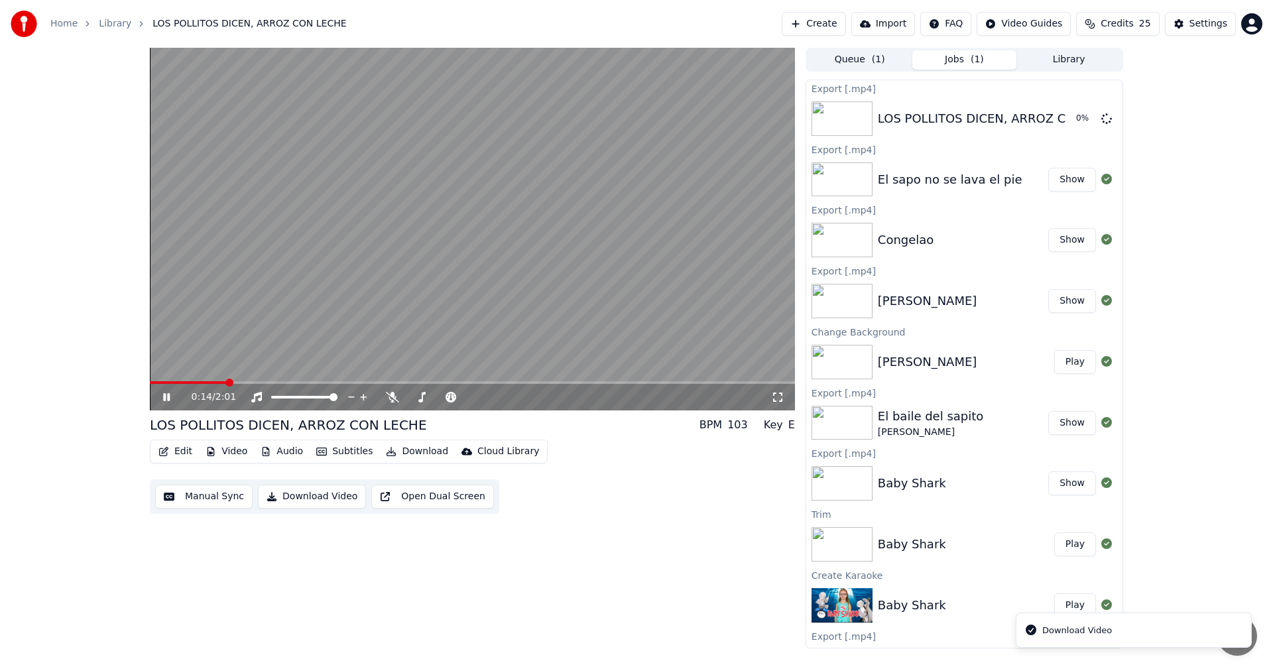
click at [170, 401] on icon at bounding box center [175, 397] width 31 height 11
click at [190, 502] on button "Manual Sync" at bounding box center [203, 497] width 97 height 24
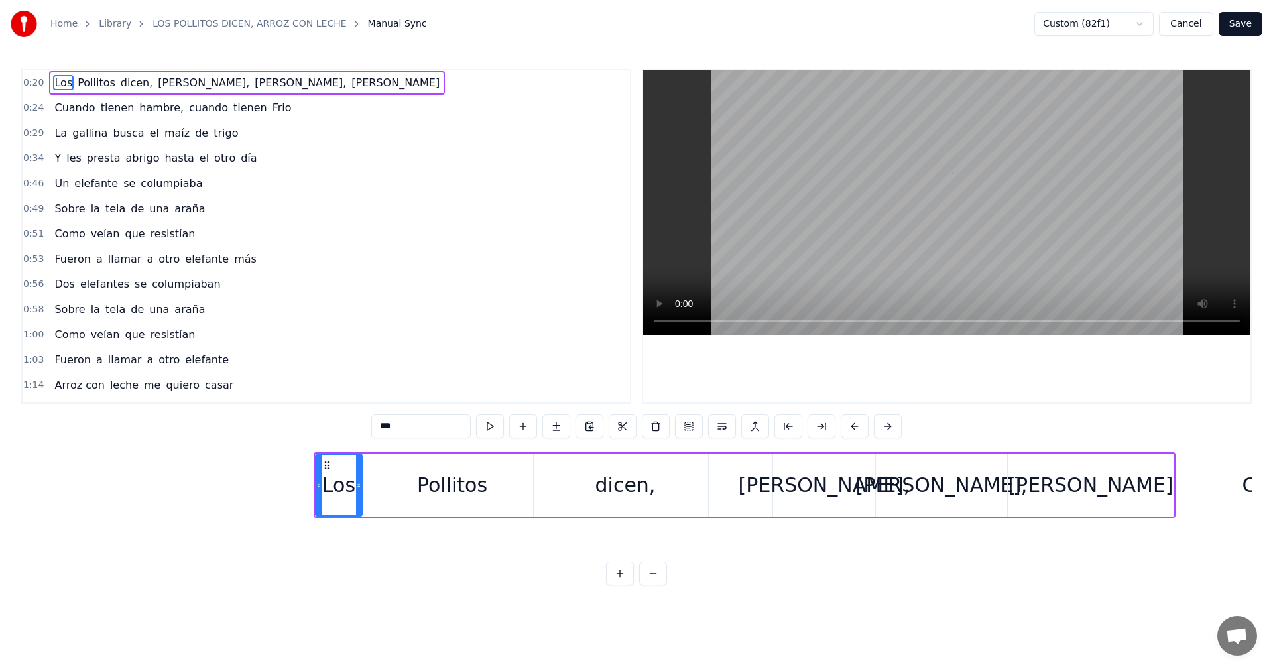
scroll to position [0, 3983]
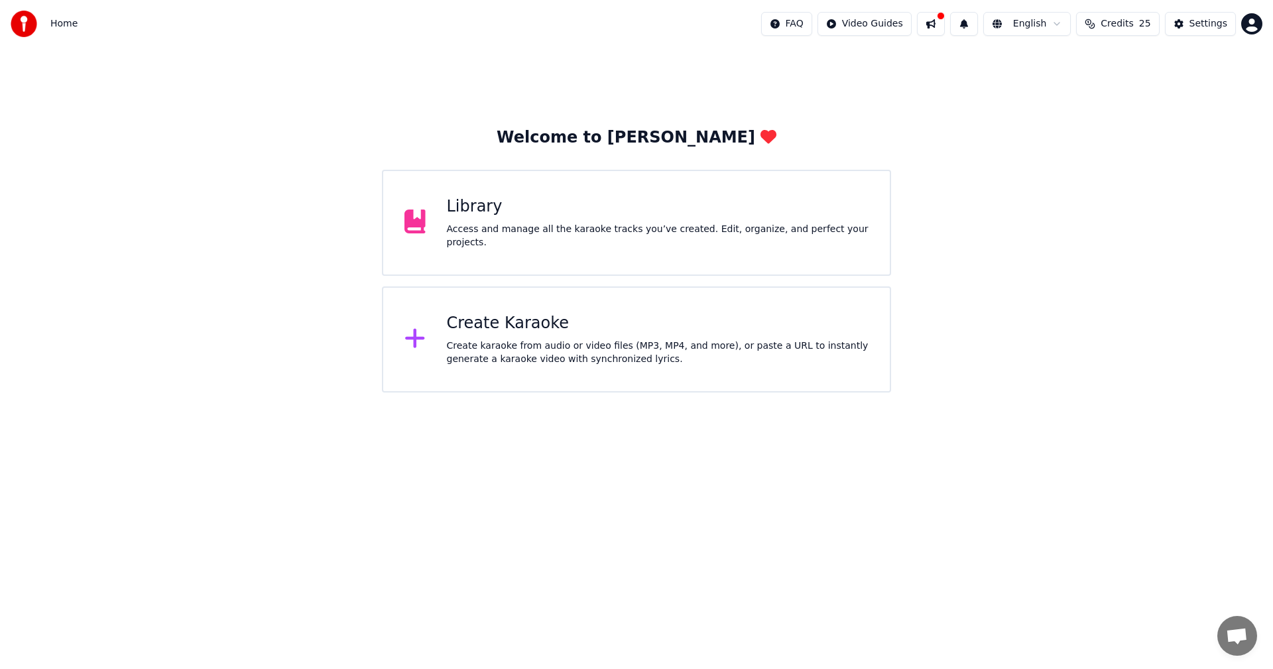
click at [548, 251] on div "Library Access and manage all the karaoke tracks you’ve created. Edit, organize…" at bounding box center [636, 223] width 509 height 106
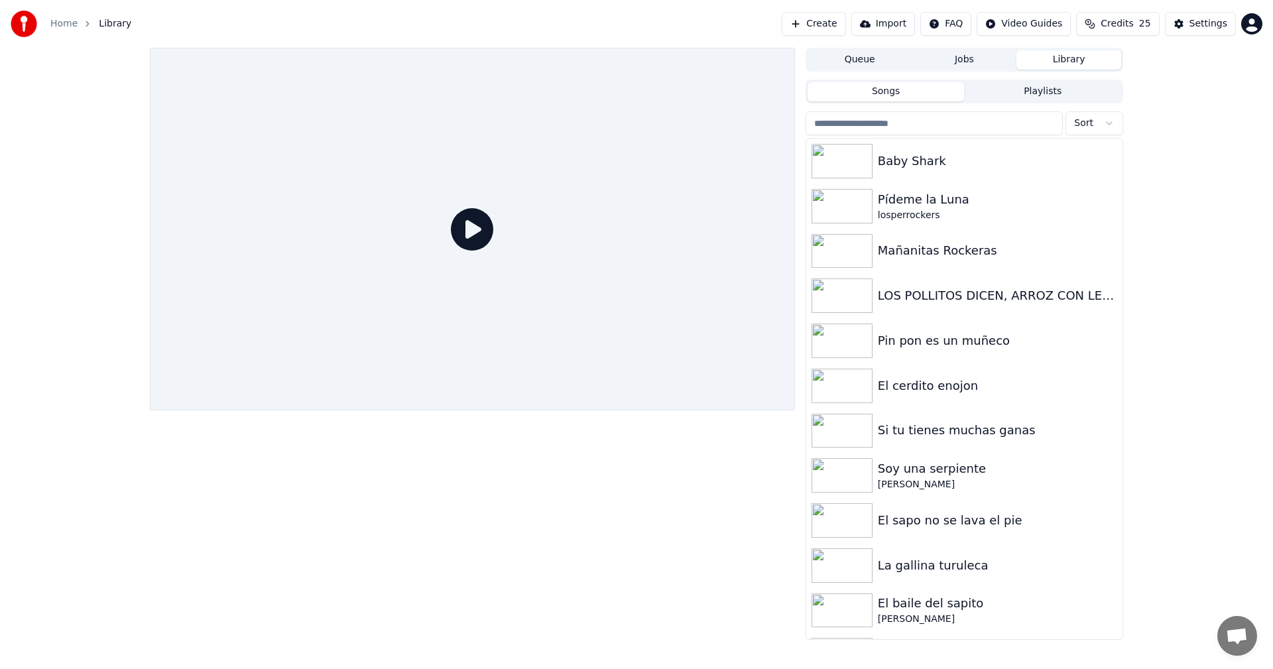
click at [1045, 68] on button "Library" at bounding box center [1069, 59] width 105 height 19
click at [901, 170] on div "Baby Shark" at bounding box center [991, 161] width 226 height 19
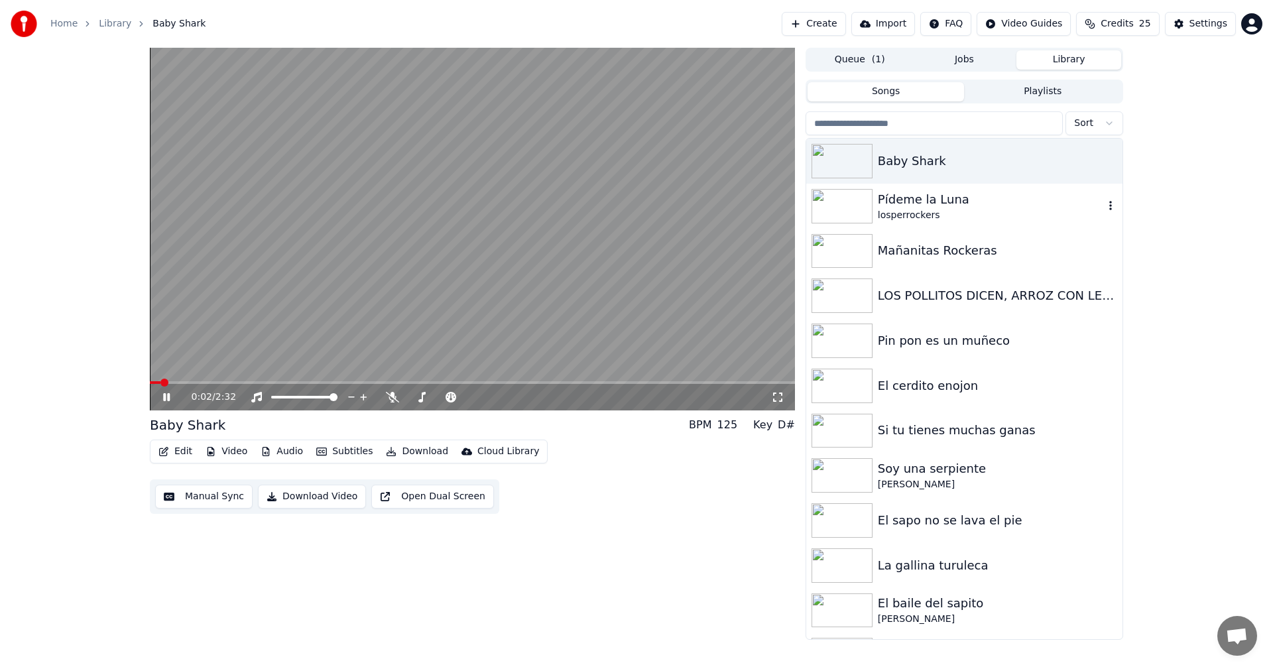
drag, startPoint x: 910, startPoint y: 208, endPoint x: 924, endPoint y: 217, distance: 16.7
click at [910, 208] on div "Pídeme la Luna losperrockers" at bounding box center [991, 206] width 226 height 32
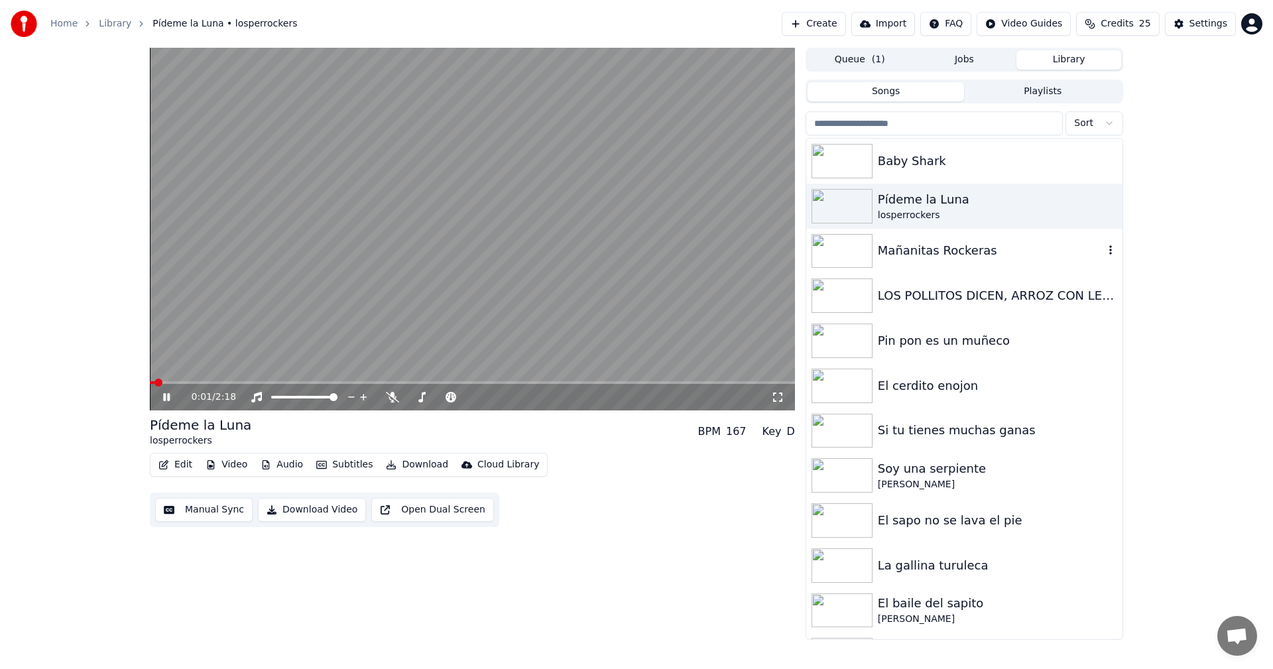
click at [880, 257] on div "Mañanitas Rockeras" at bounding box center [991, 250] width 226 height 19
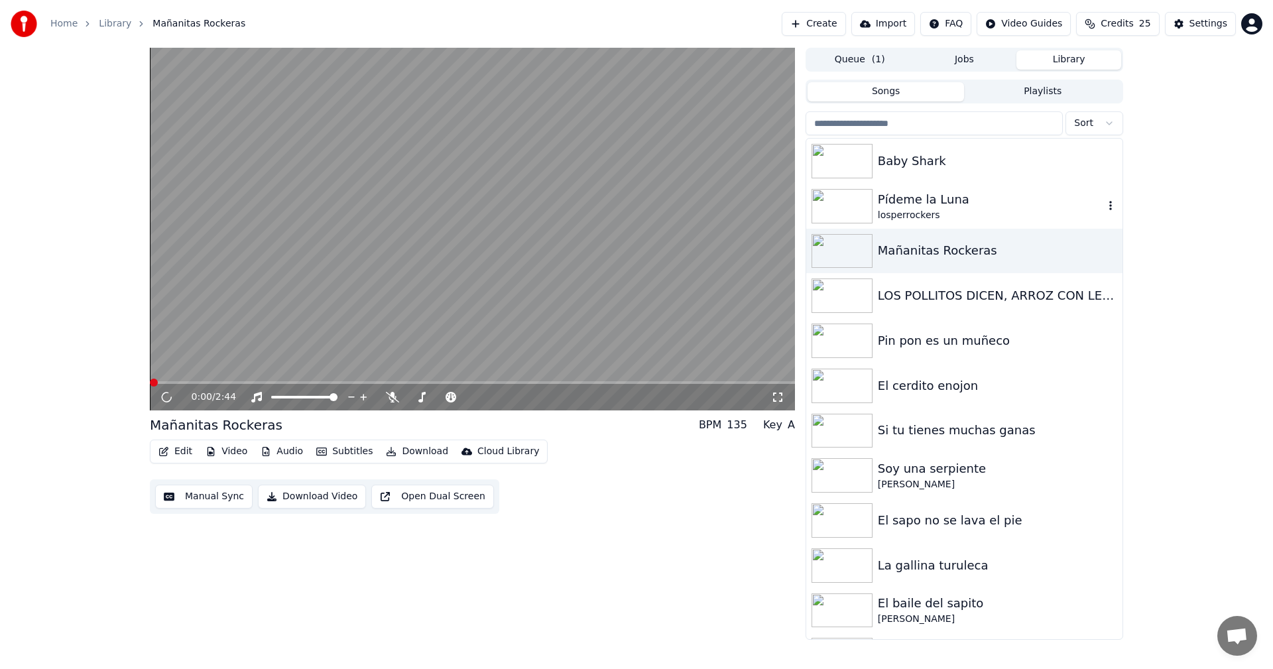
click at [885, 227] on div "Pídeme la Luna losperrockers" at bounding box center [964, 206] width 316 height 45
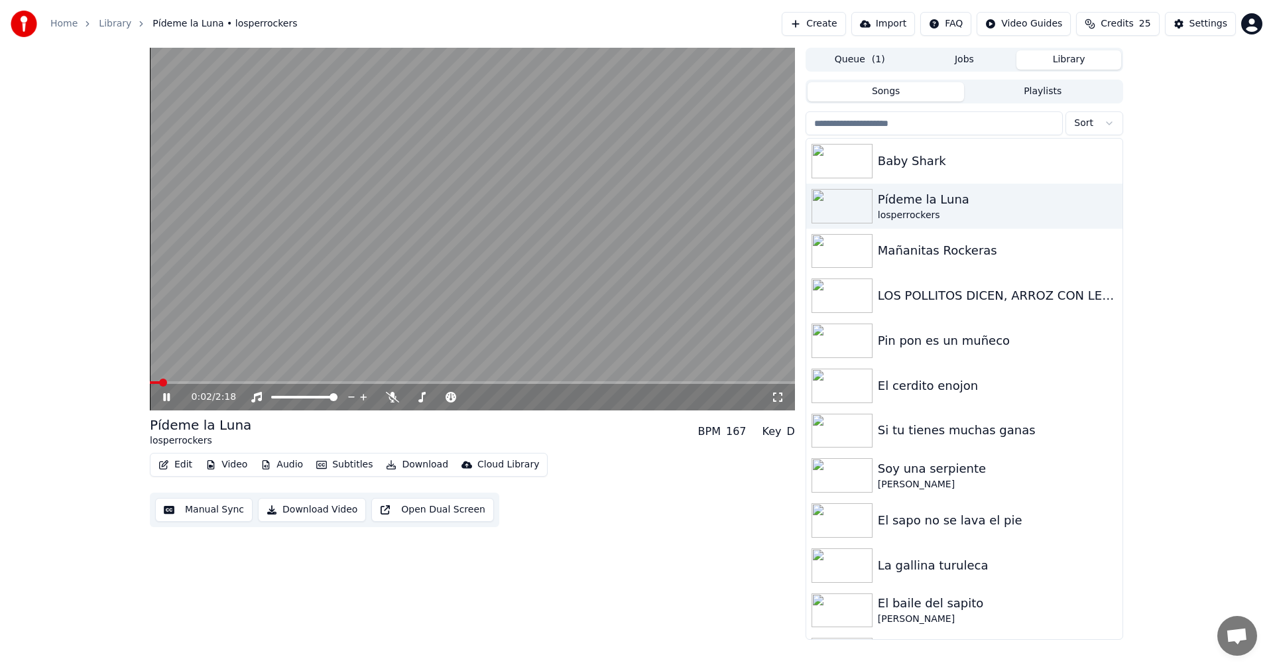
click at [454, 275] on video at bounding box center [472, 229] width 645 height 363
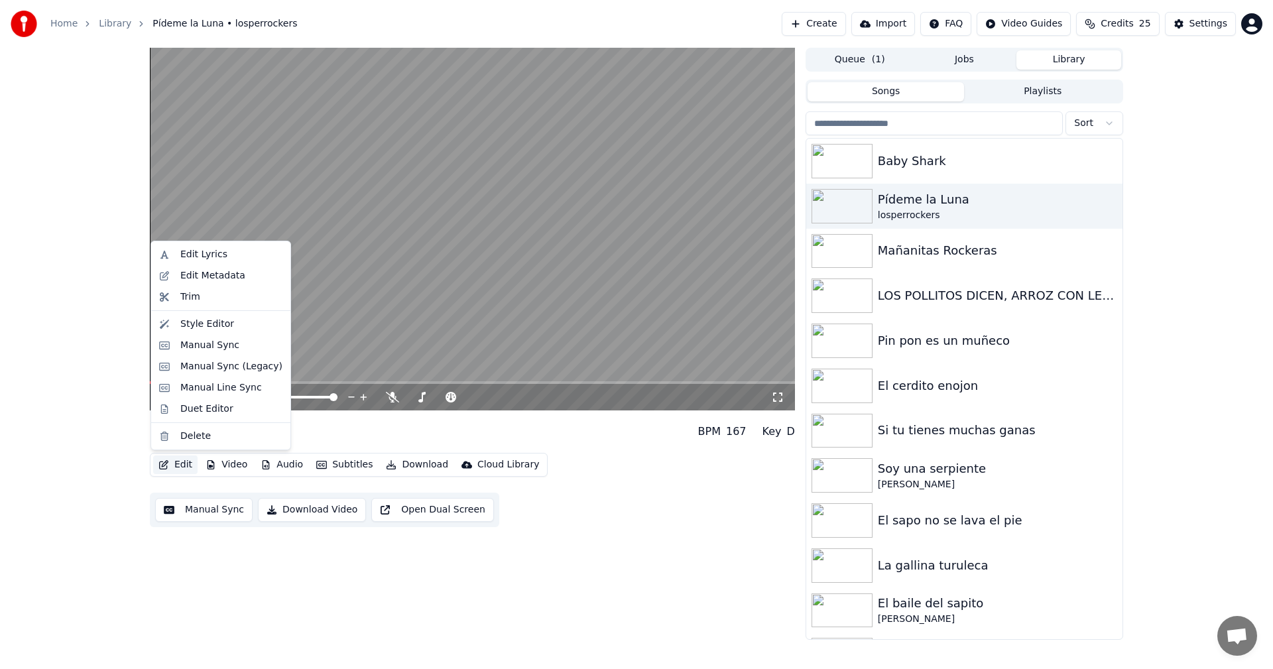
click at [180, 465] on button "Edit" at bounding box center [175, 465] width 44 height 19
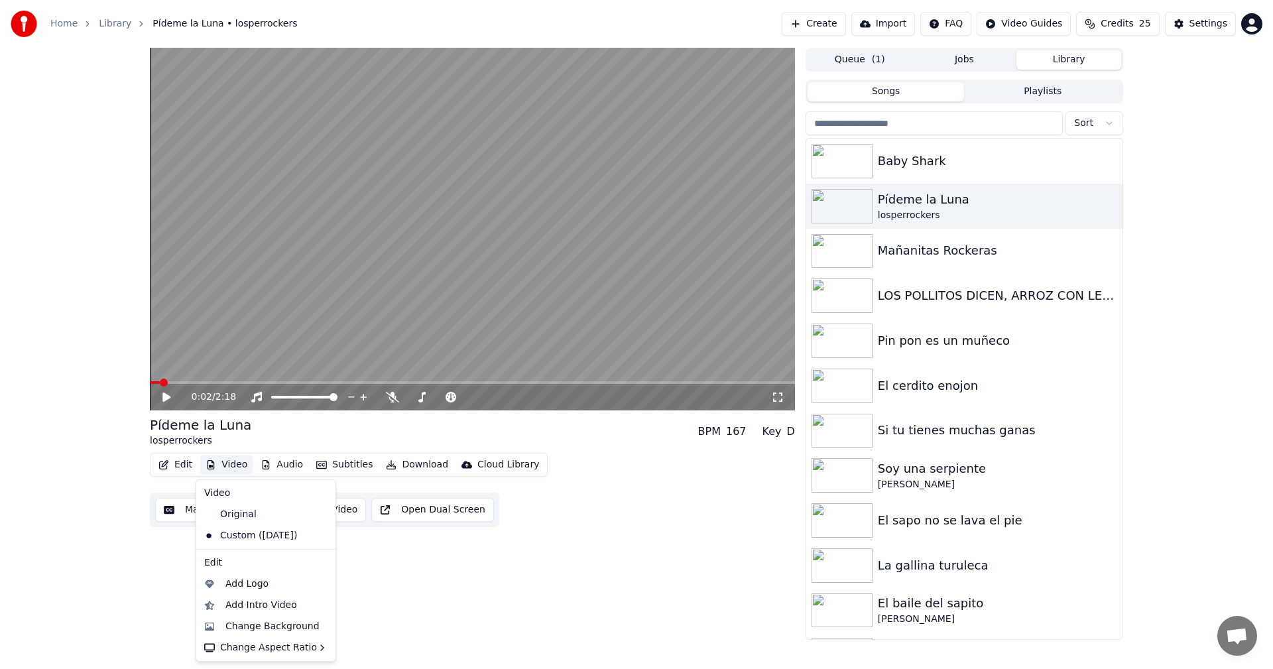
click at [204, 568] on div "Edit" at bounding box center [266, 562] width 134 height 21
click at [188, 505] on button "Manual Sync" at bounding box center [203, 510] width 97 height 24
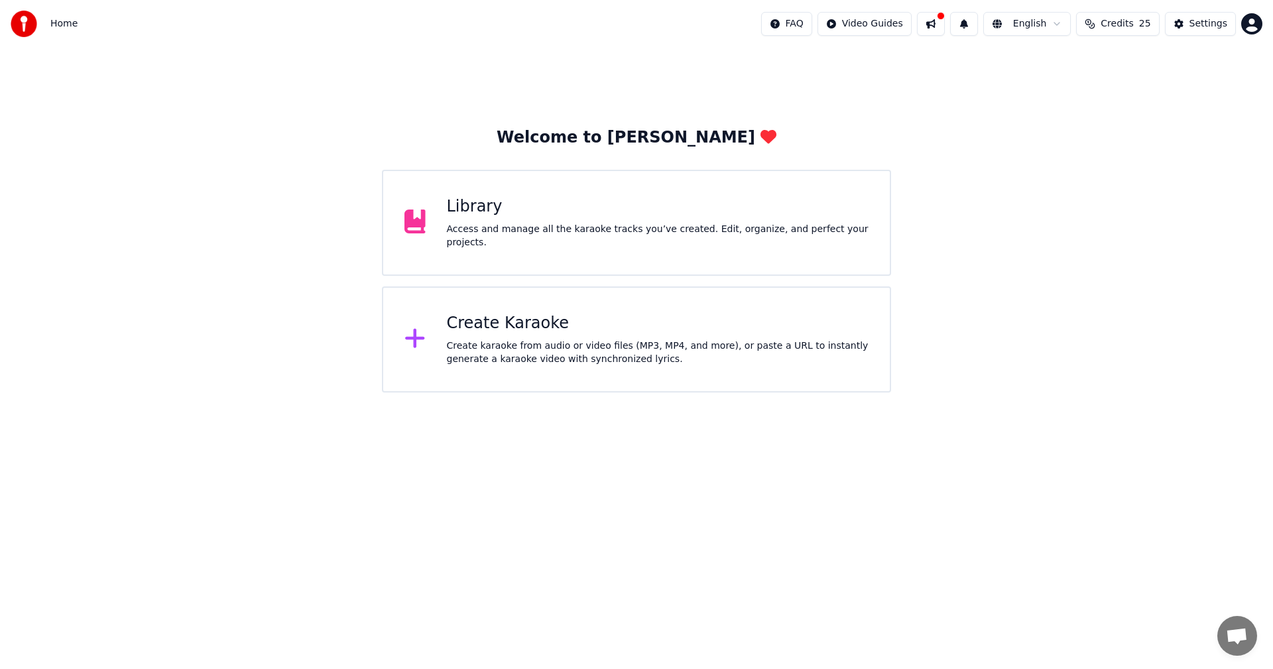
click at [483, 216] on div "Library" at bounding box center [658, 206] width 422 height 21
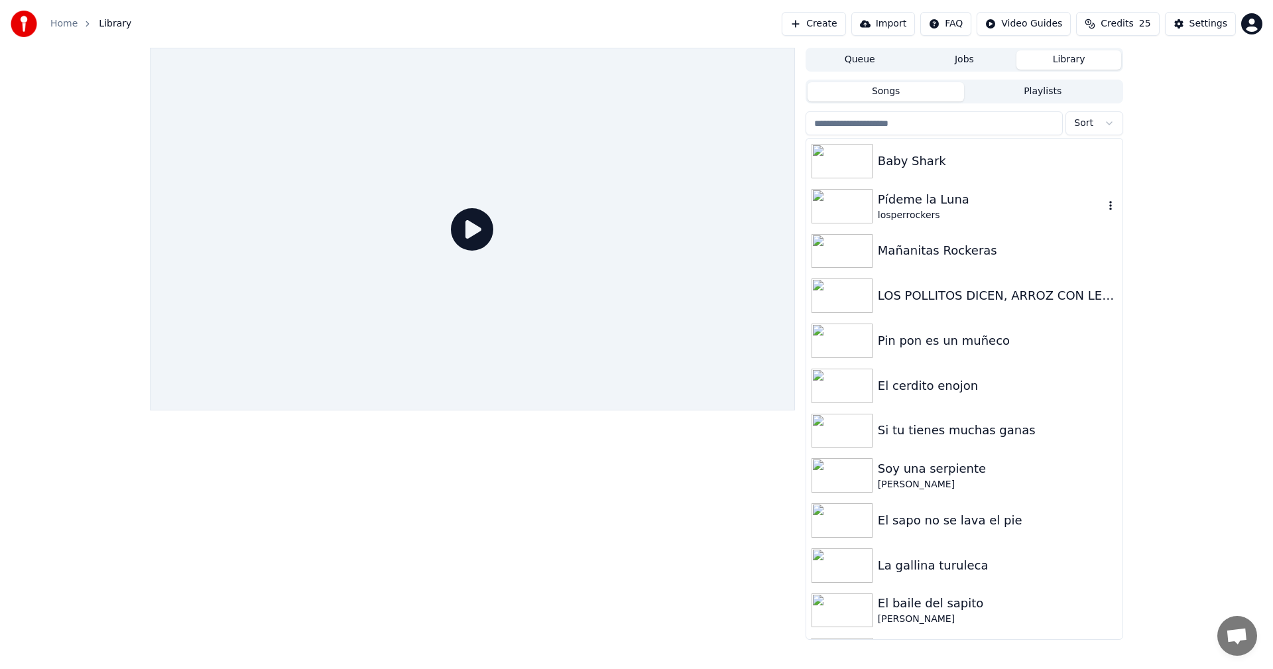
click at [855, 211] on img at bounding box center [842, 206] width 61 height 34
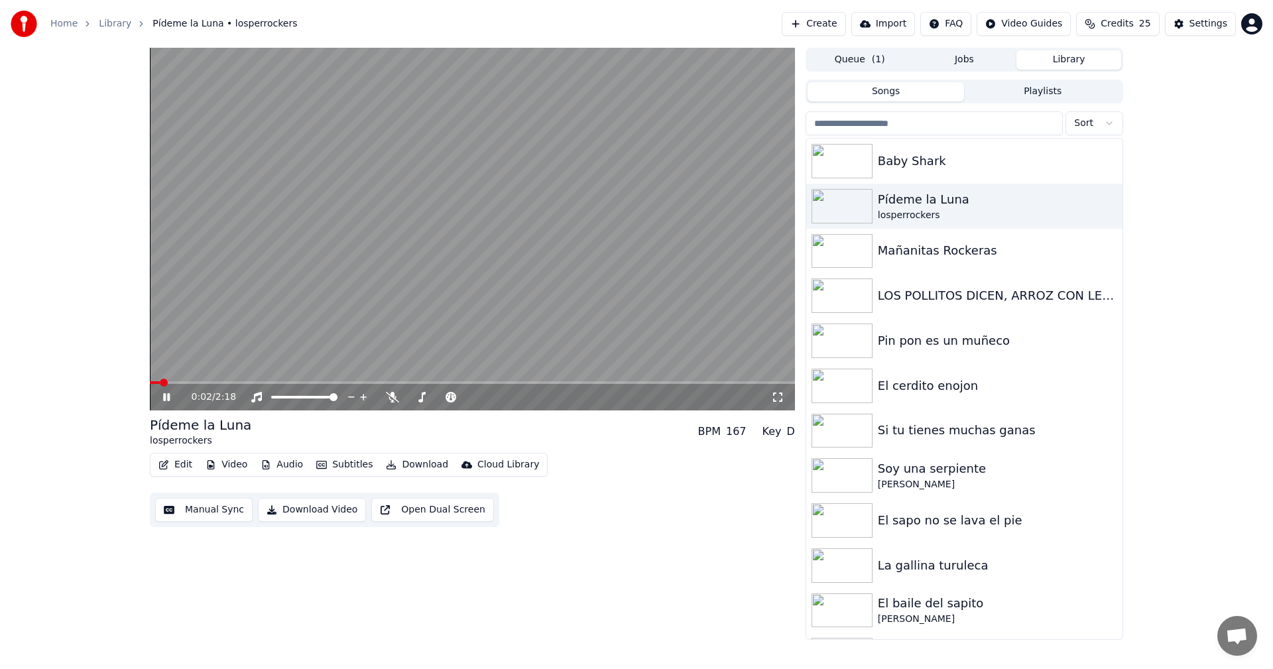
click at [336, 466] on button "Subtitles" at bounding box center [344, 465] width 67 height 19
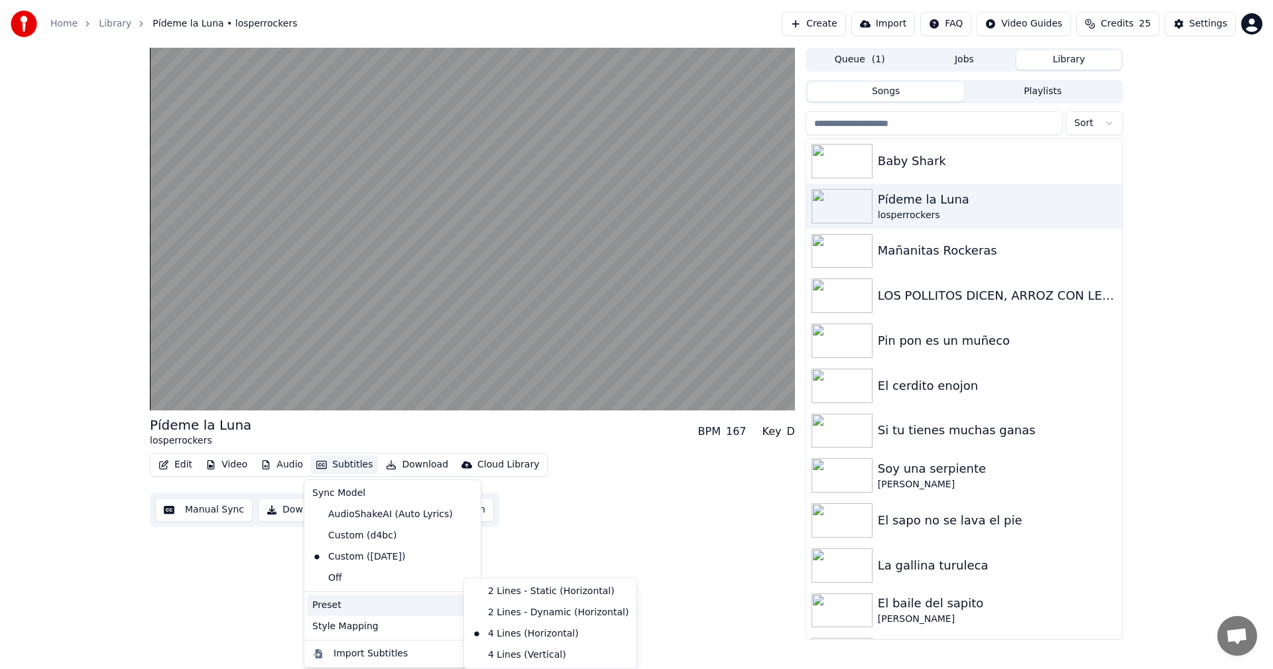
click at [345, 605] on div "Preset" at bounding box center [392, 605] width 171 height 21
click at [247, 585] on div "Pídeme la Luna losperrockers BPM 167 Key D Edit Video Audio Subtitles Download …" at bounding box center [472, 344] width 645 height 592
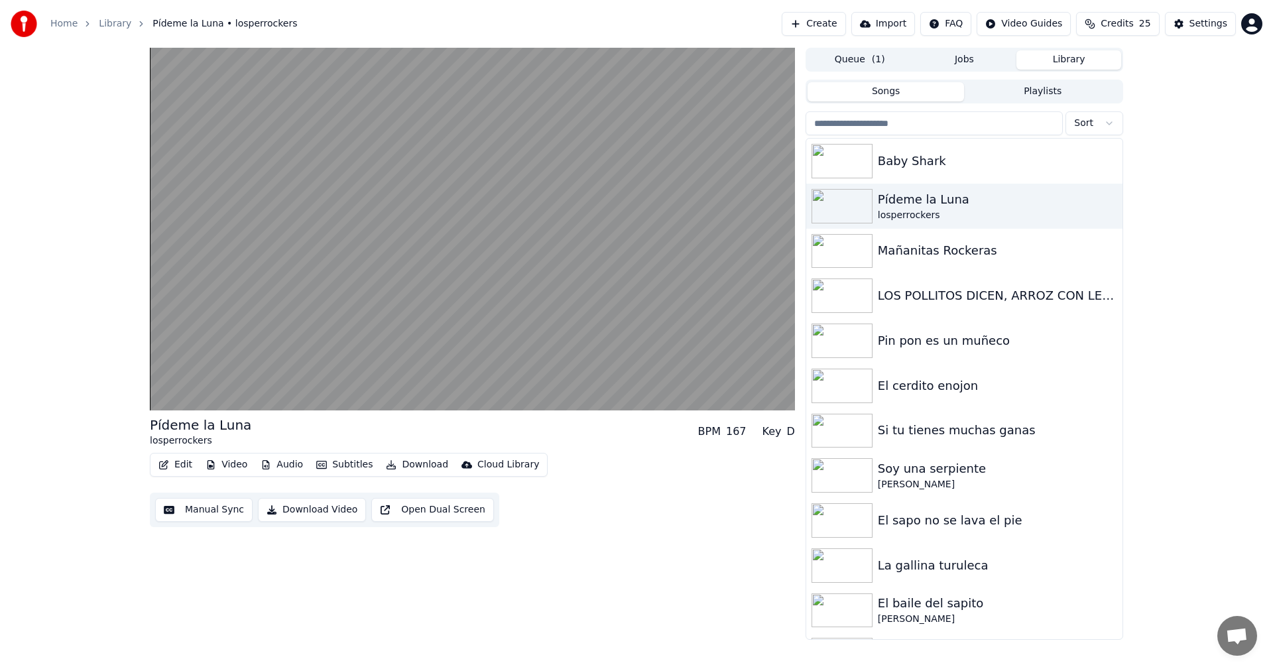
click at [170, 470] on button "Edit" at bounding box center [175, 465] width 44 height 19
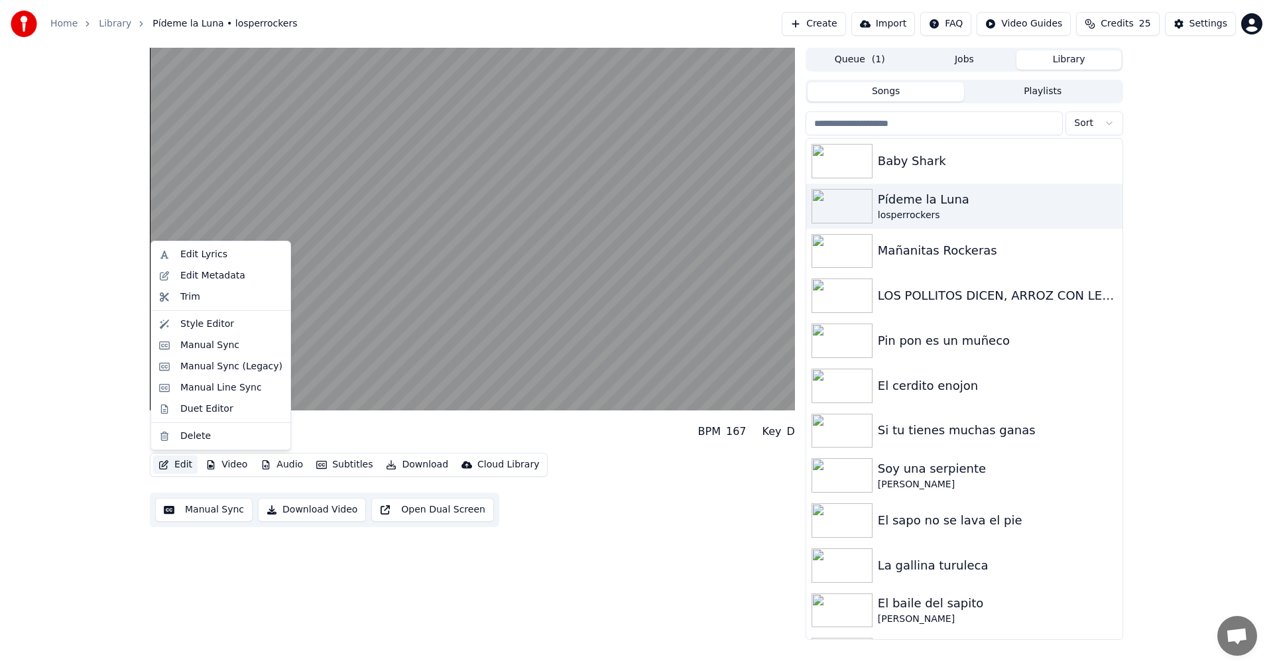
click at [245, 590] on div "Pídeme la Luna losperrockers BPM 167 Key D Edit Video Audio Subtitles Download …" at bounding box center [472, 344] width 645 height 592
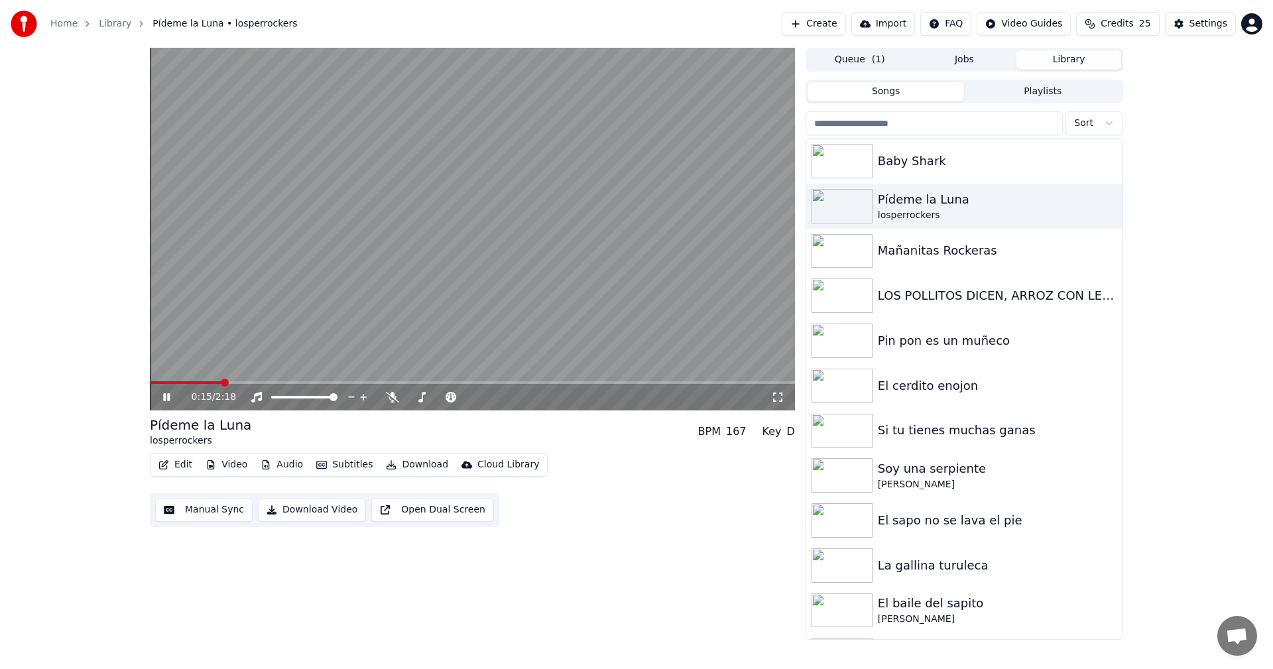
click at [456, 221] on video at bounding box center [472, 229] width 645 height 363
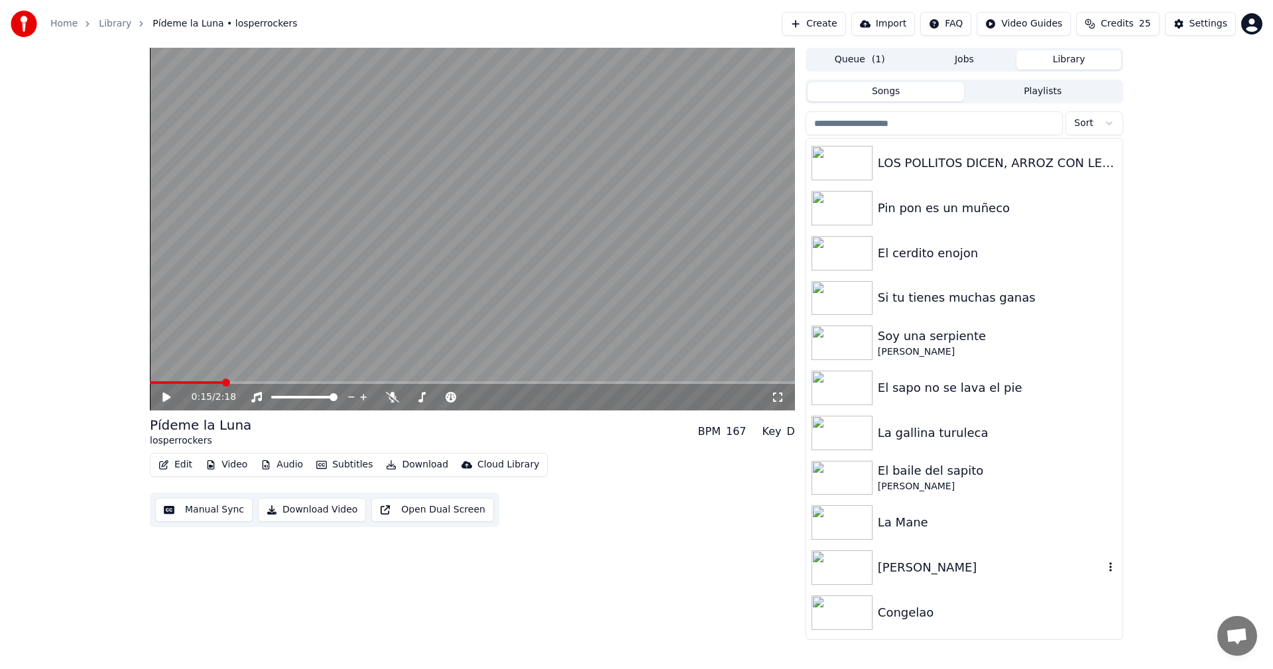
scroll to position [173, 0]
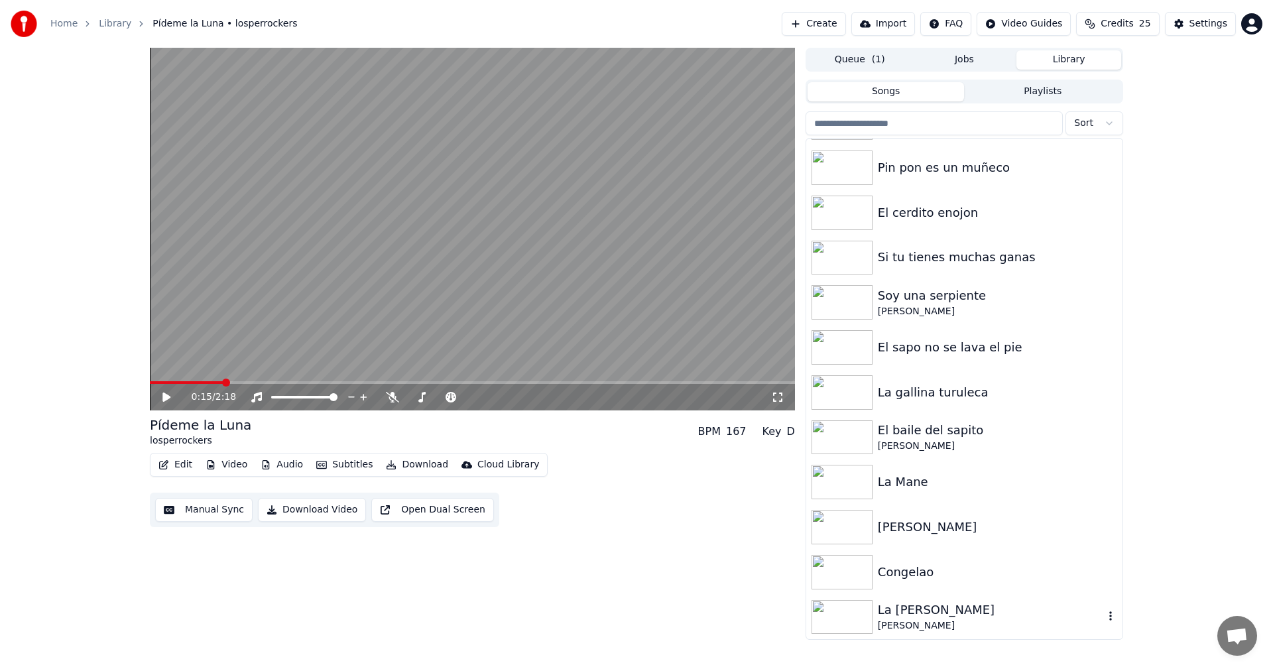
click at [922, 616] on div "La [PERSON_NAME]" at bounding box center [991, 610] width 226 height 19
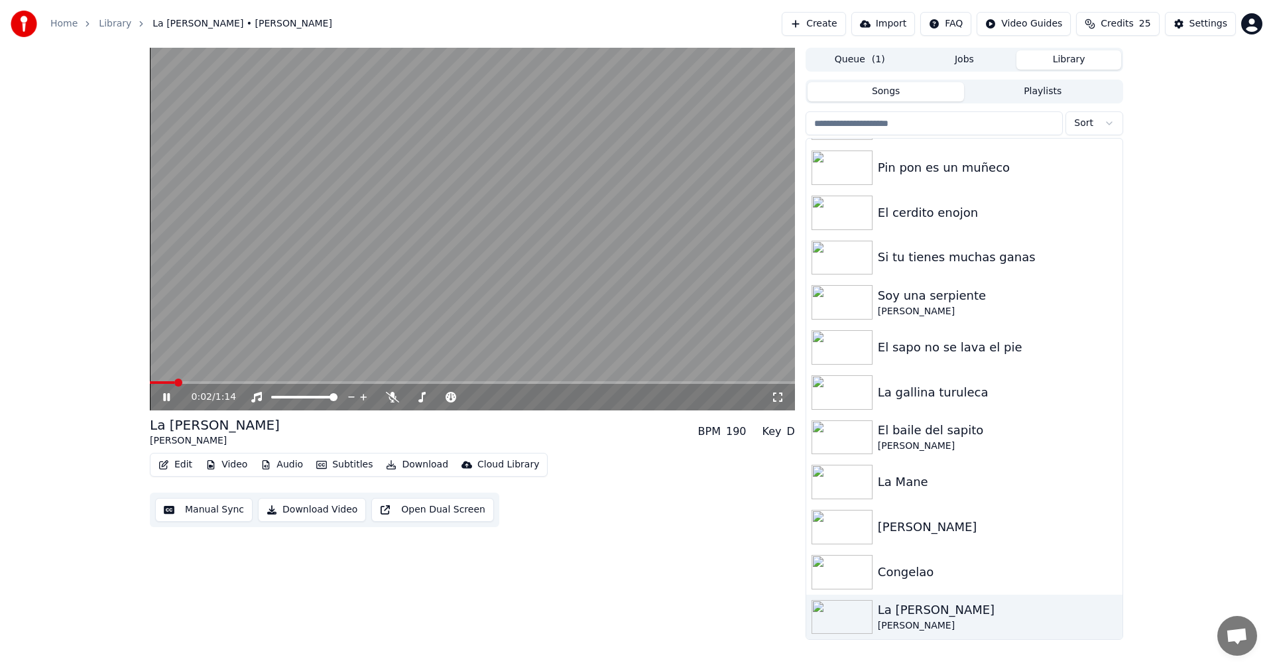
click at [478, 186] on video at bounding box center [472, 229] width 645 height 363
click at [332, 464] on button "Subtitles" at bounding box center [344, 465] width 67 height 19
click at [334, 535] on div "Off" at bounding box center [392, 535] width 171 height 21
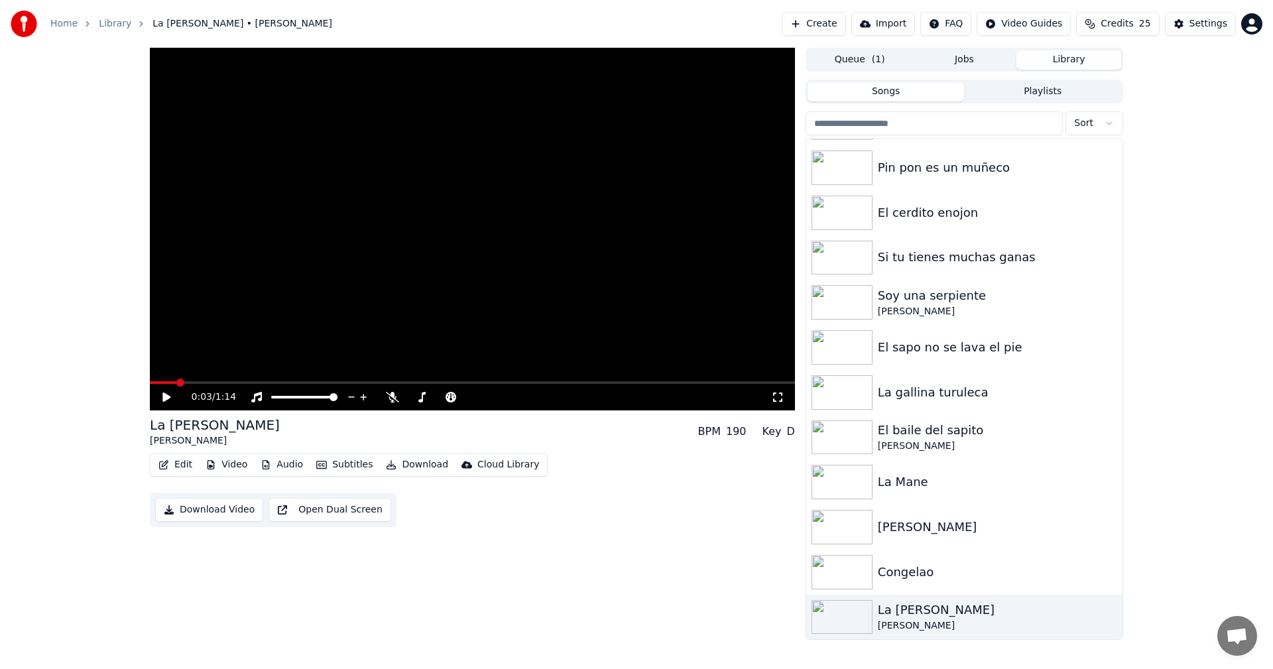
click at [334, 464] on button "Subtitles" at bounding box center [344, 465] width 67 height 19
click at [353, 519] on div "AudioShakeAI (Auto Lyrics)" at bounding box center [382, 514] width 151 height 21
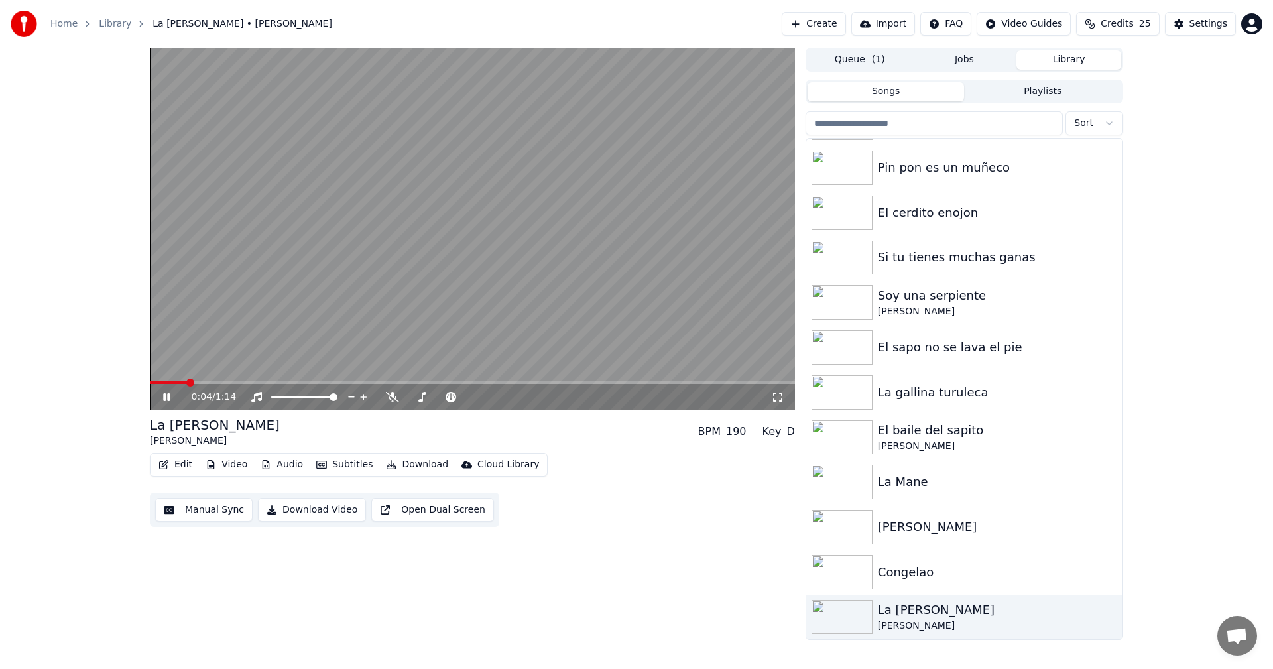
click at [476, 258] on video at bounding box center [472, 229] width 645 height 363
click at [349, 465] on button "Subtitles" at bounding box center [344, 465] width 67 height 19
click at [279, 569] on div "0:04 / 1:14 La vaca Lola Manu Choque BPM 190 Key D Edit Video Audio Subtitles D…" at bounding box center [472, 344] width 645 height 592
click at [1205, 22] on div "Settings" at bounding box center [1209, 23] width 38 height 13
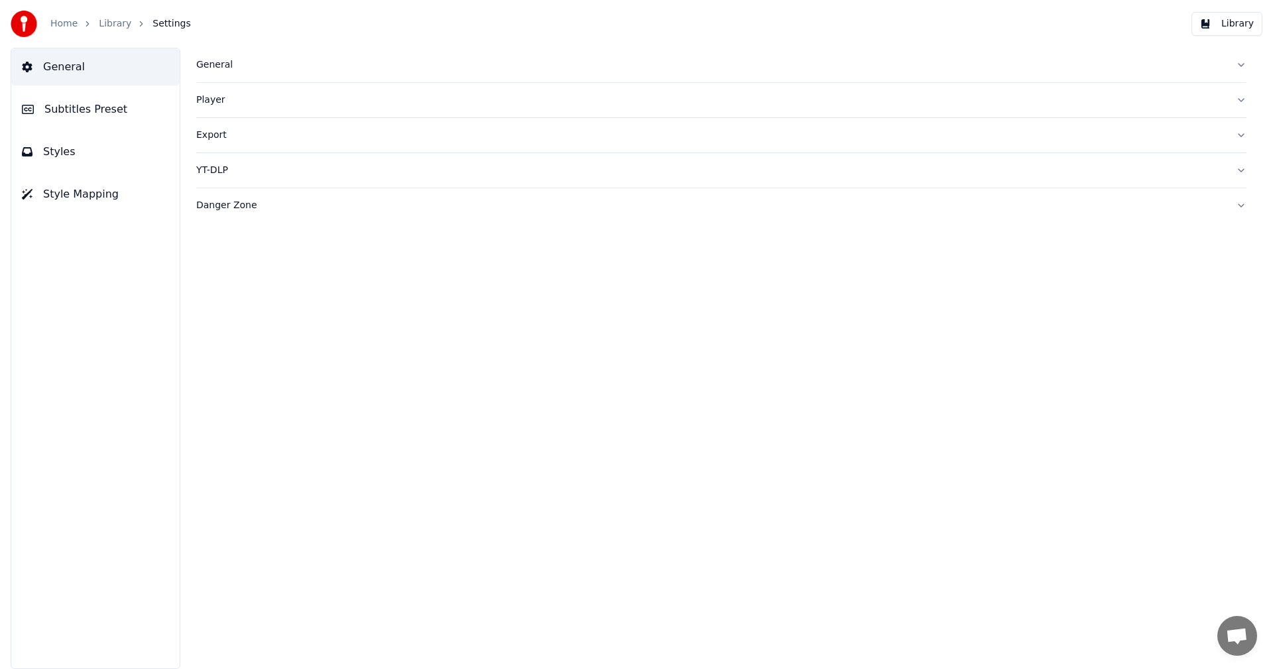
click at [206, 62] on div "General" at bounding box center [710, 64] width 1029 height 13
click at [88, 115] on span "Subtitles Preset" at bounding box center [85, 109] width 83 height 16
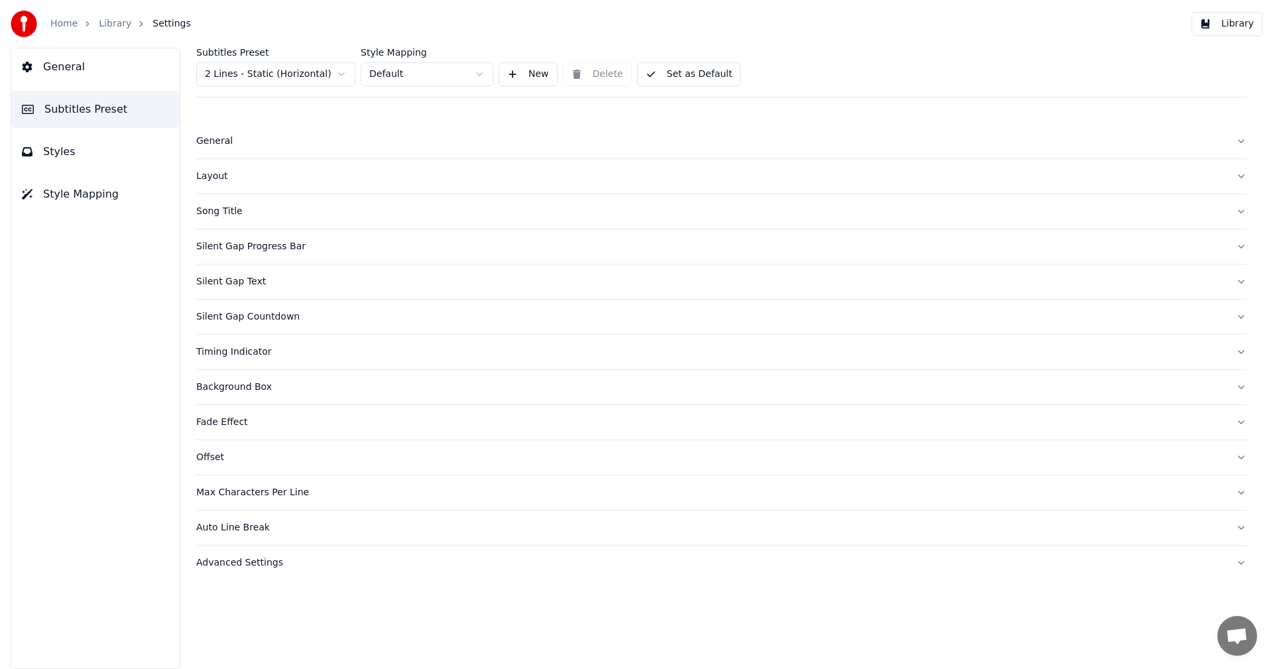
click at [215, 147] on div "General" at bounding box center [710, 141] width 1029 height 13
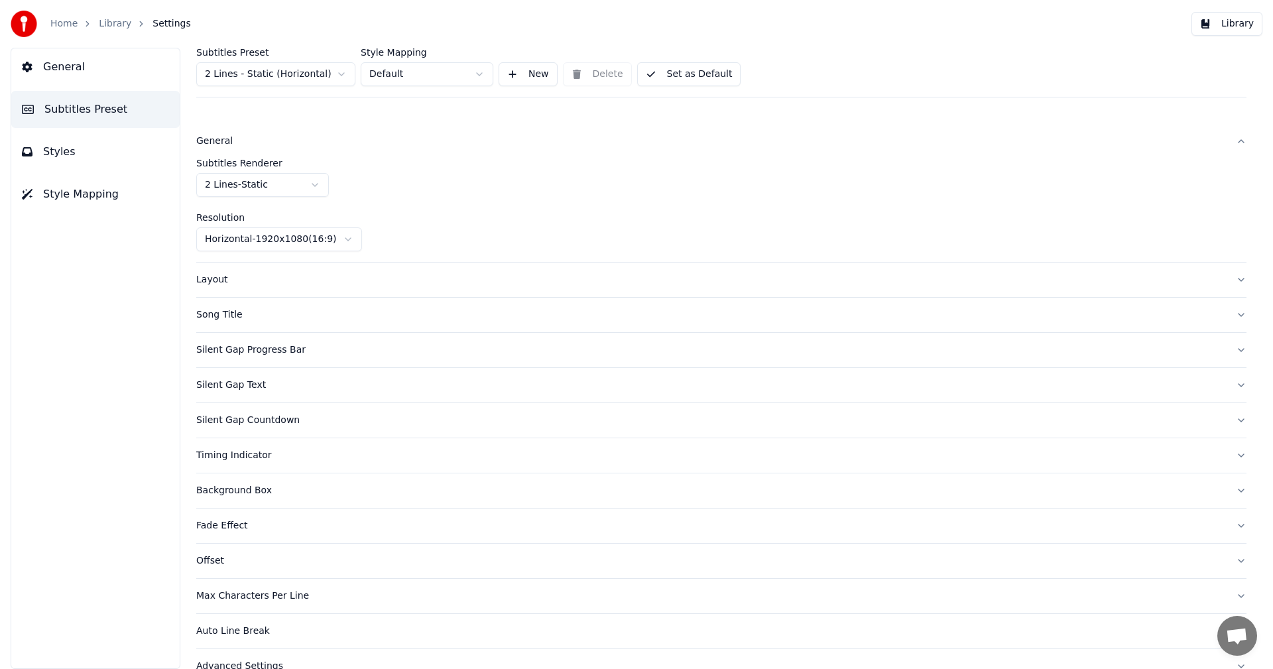
click at [220, 315] on div "Song Title" at bounding box center [710, 314] width 1029 height 13
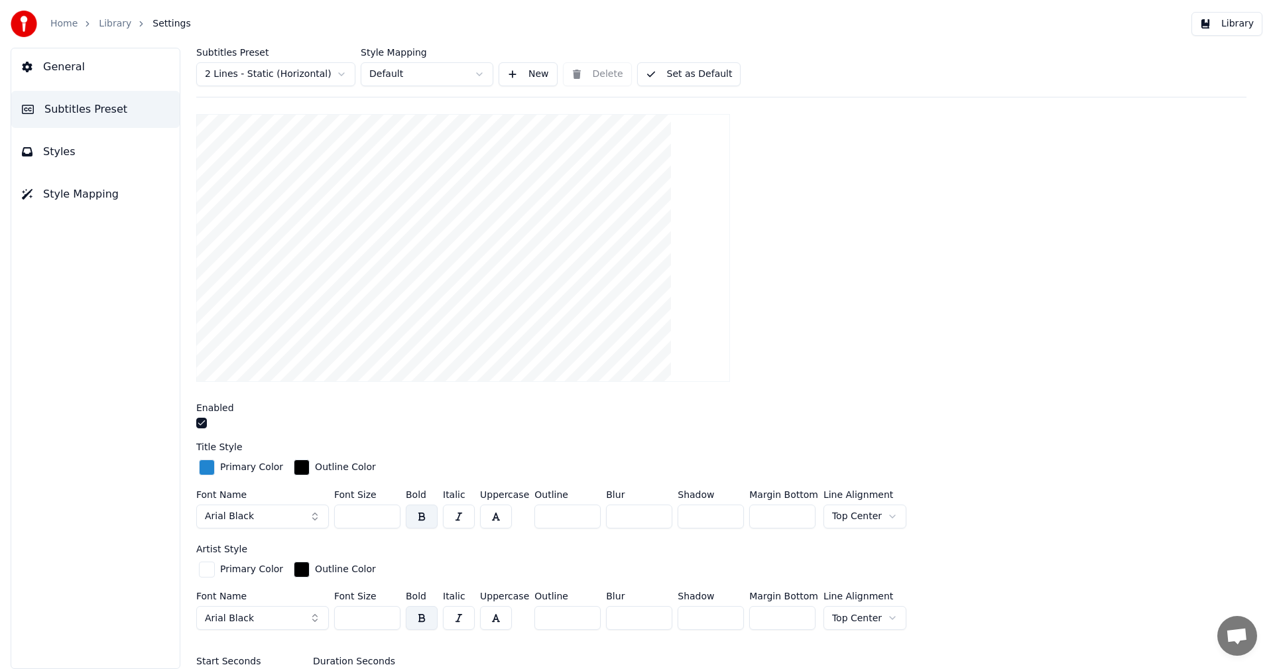
scroll to position [147, 0]
click at [200, 420] on button "button" at bounding box center [201, 420] width 11 height 11
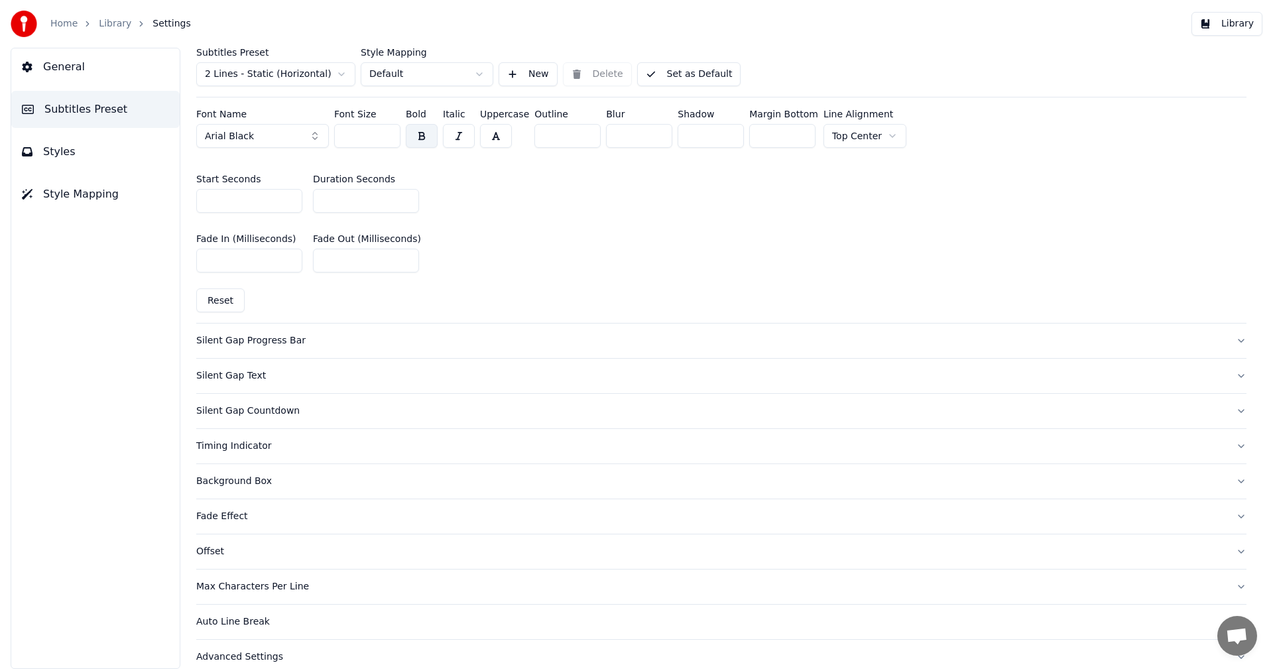
scroll to position [640, 0]
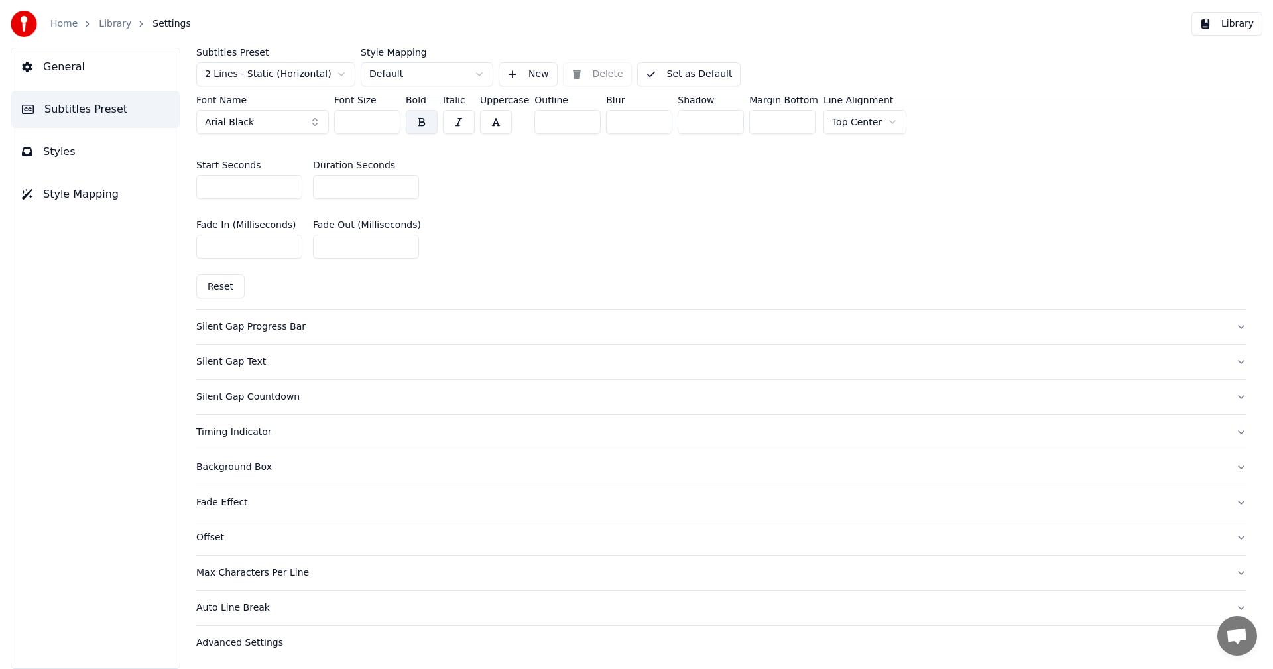
click at [46, 70] on span "General" at bounding box center [64, 67] width 42 height 16
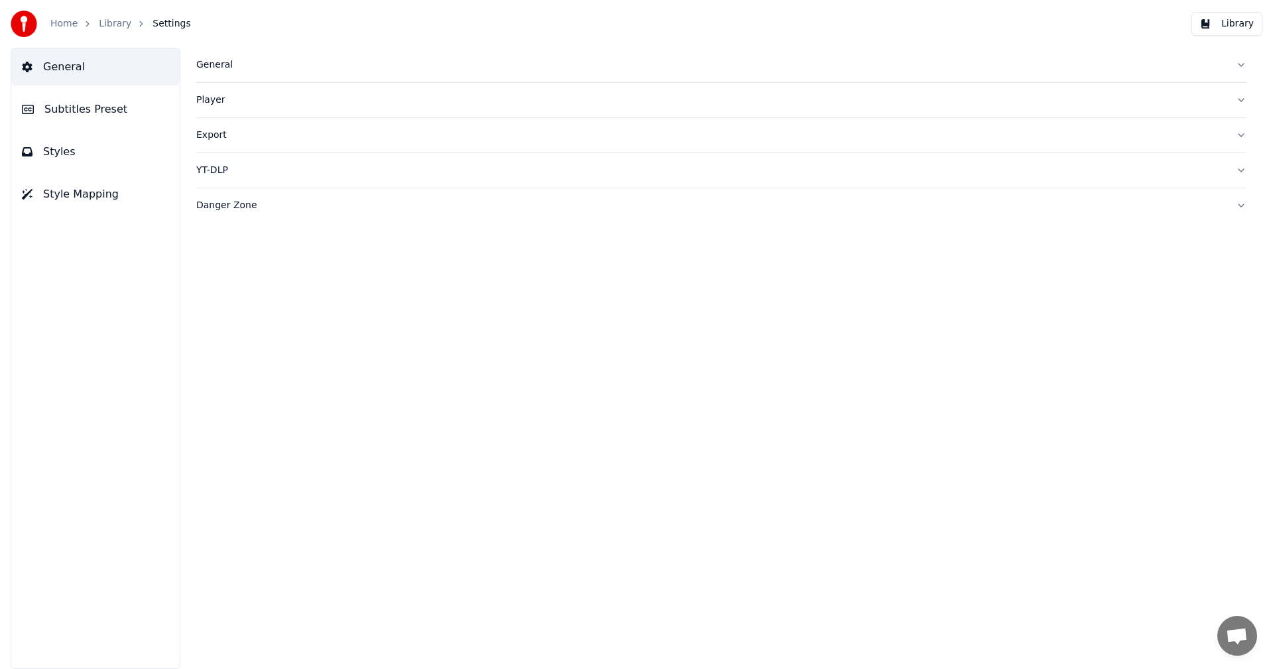
click at [1235, 29] on button "Library" at bounding box center [1227, 24] width 71 height 24
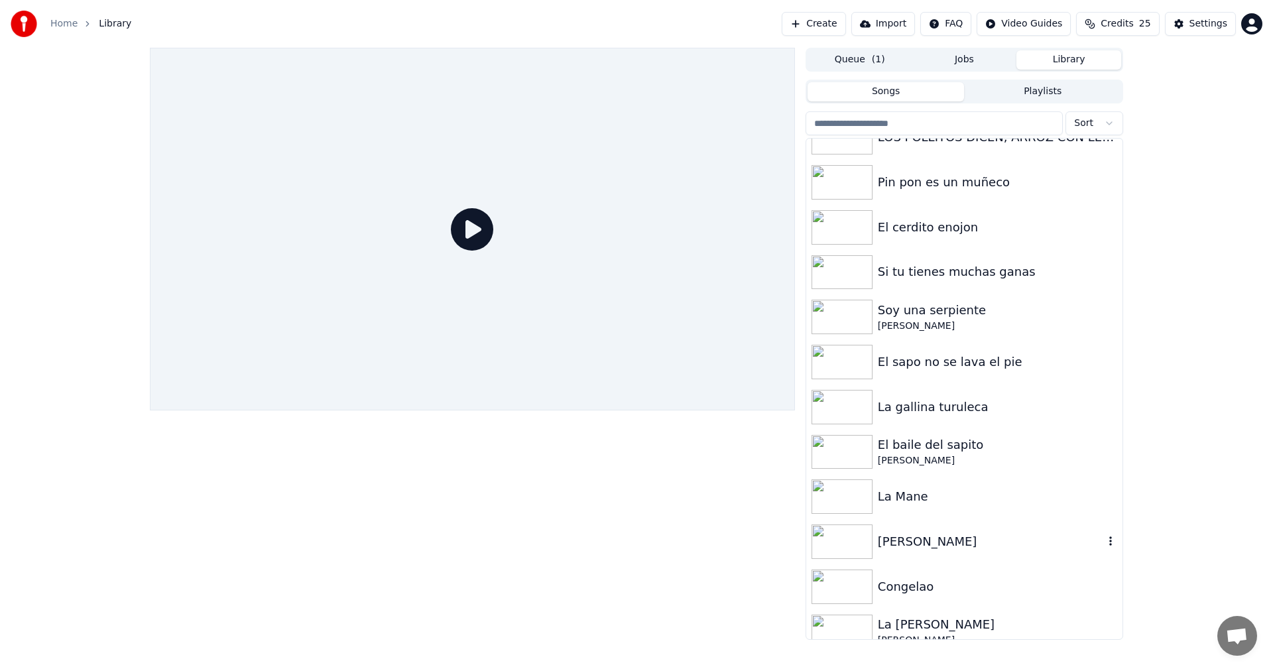
scroll to position [173, 0]
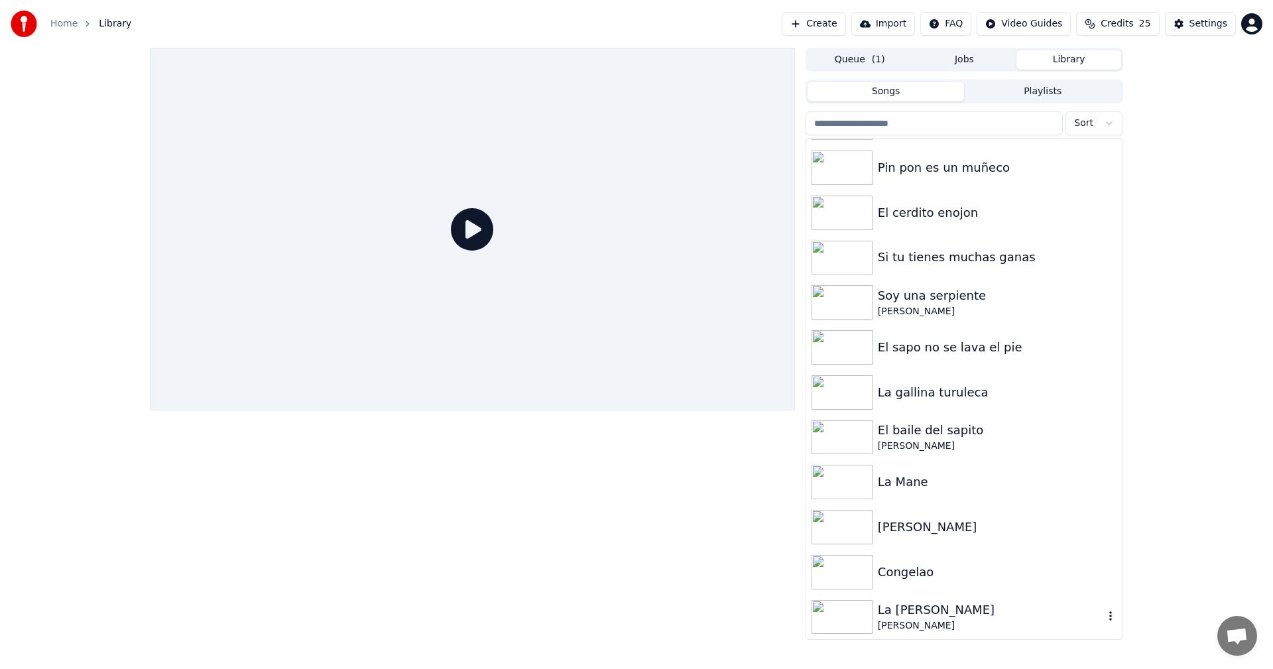
click at [912, 608] on div "La [PERSON_NAME]" at bounding box center [991, 610] width 226 height 19
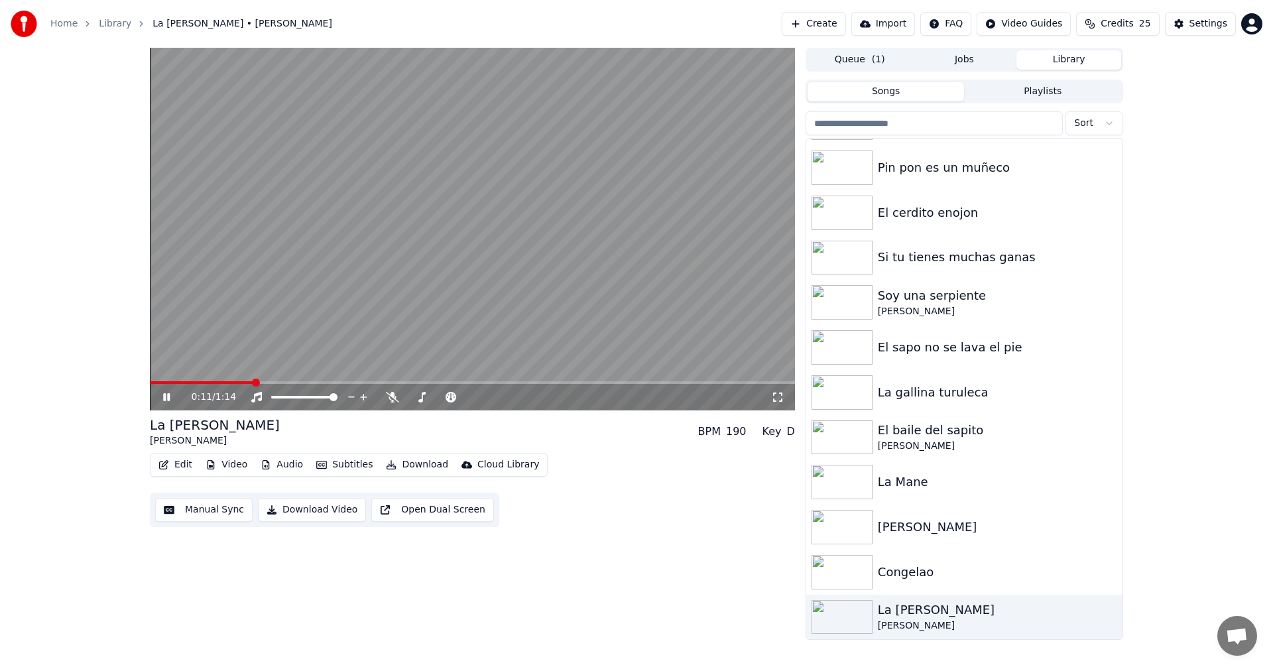
click at [410, 243] on video at bounding box center [472, 229] width 645 height 363
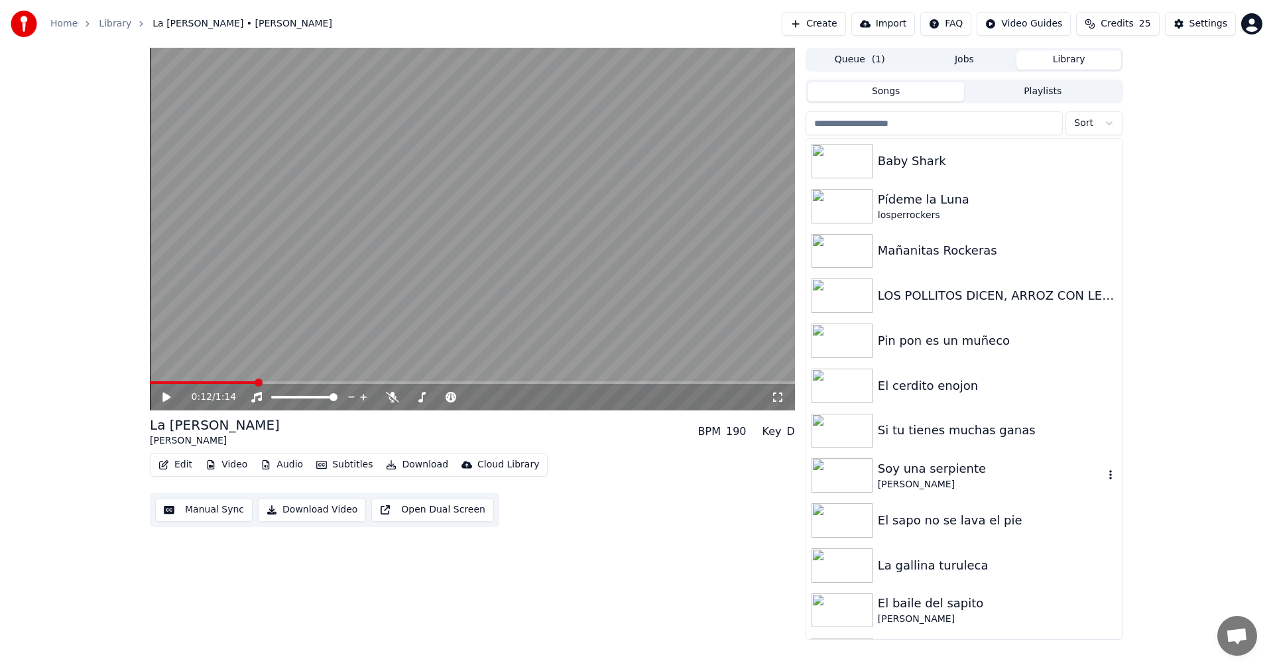
click at [950, 483] on div "[PERSON_NAME]" at bounding box center [991, 484] width 226 height 13
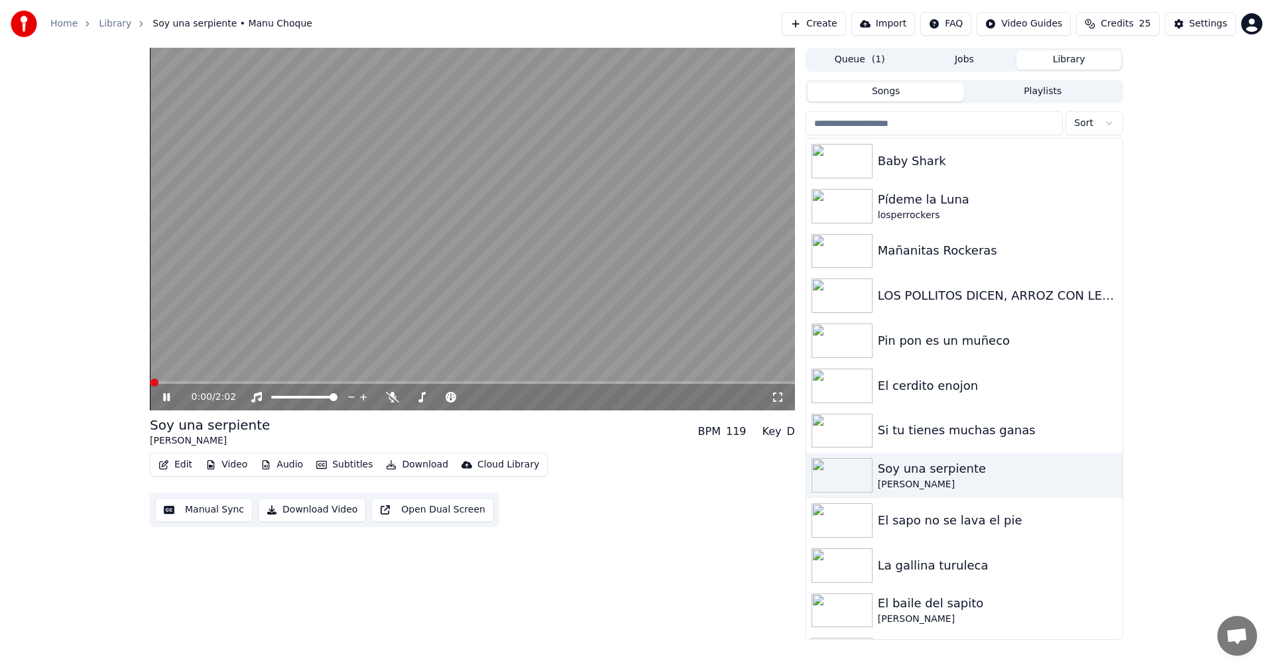
click at [196, 511] on button "Manual Sync" at bounding box center [203, 510] width 97 height 24
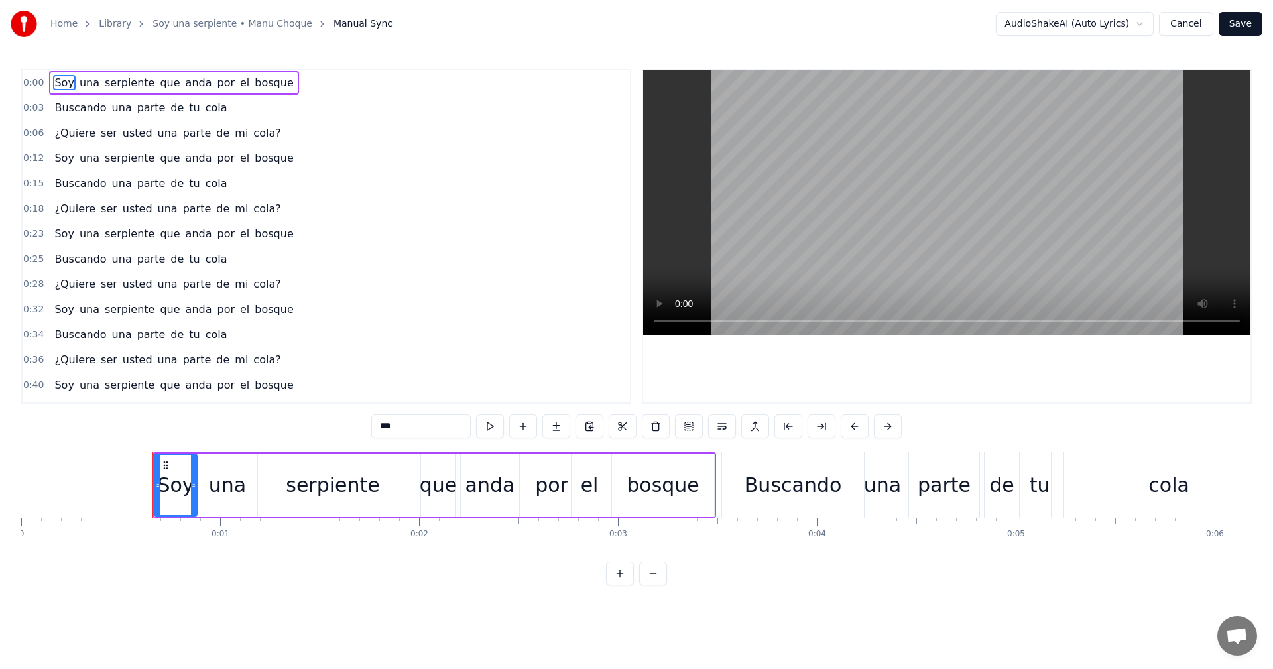
click at [188, 108] on span "tu" at bounding box center [194, 107] width 13 height 15
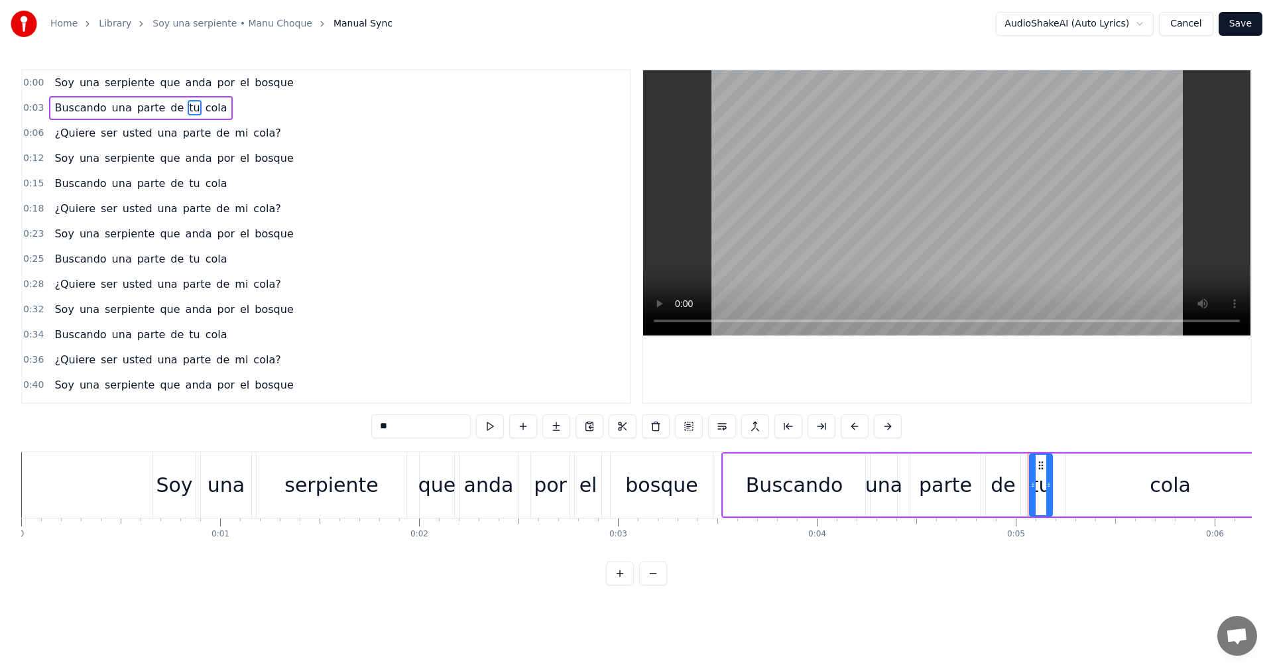
click at [385, 428] on input "**" at bounding box center [420, 426] width 99 height 24
type input "*"
type input "**"
click at [1241, 30] on button "Save" at bounding box center [1241, 24] width 44 height 24
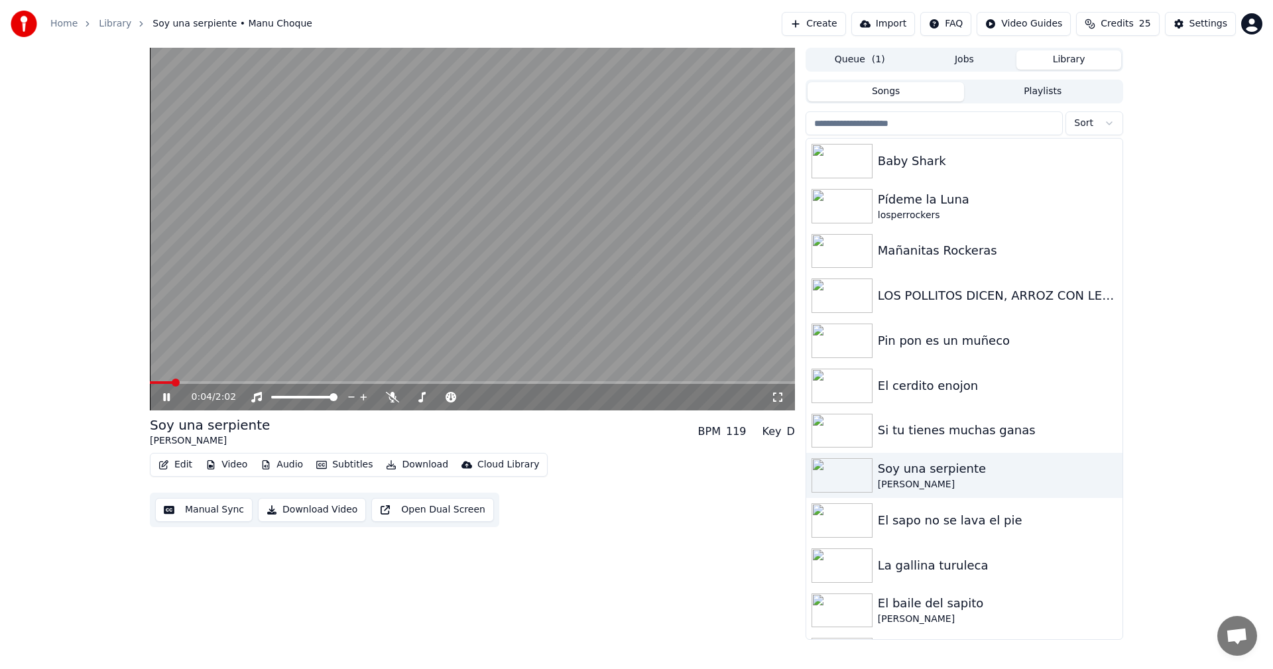
click at [310, 516] on button "Download Video" at bounding box center [312, 510] width 108 height 24
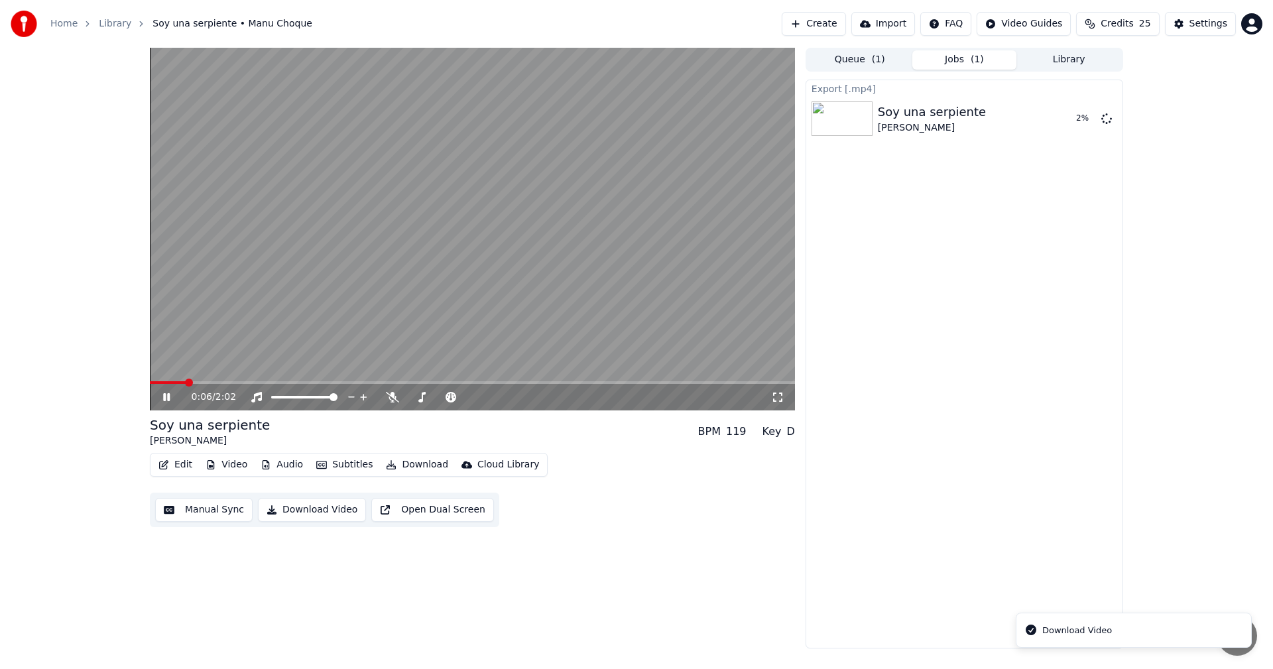
click at [172, 400] on icon at bounding box center [175, 397] width 31 height 11
click at [176, 468] on button "Edit" at bounding box center [175, 465] width 44 height 19
drag, startPoint x: 186, startPoint y: 565, endPoint x: 195, endPoint y: 552, distance: 15.7
click at [188, 564] on div "0:06 / 2:02 Soy una serpiente Manu Choque BPM 119 Key D Edit Video Audio Subtit…" at bounding box center [472, 348] width 645 height 601
drag, startPoint x: 214, startPoint y: 510, endPoint x: 412, endPoint y: 661, distance: 249.9
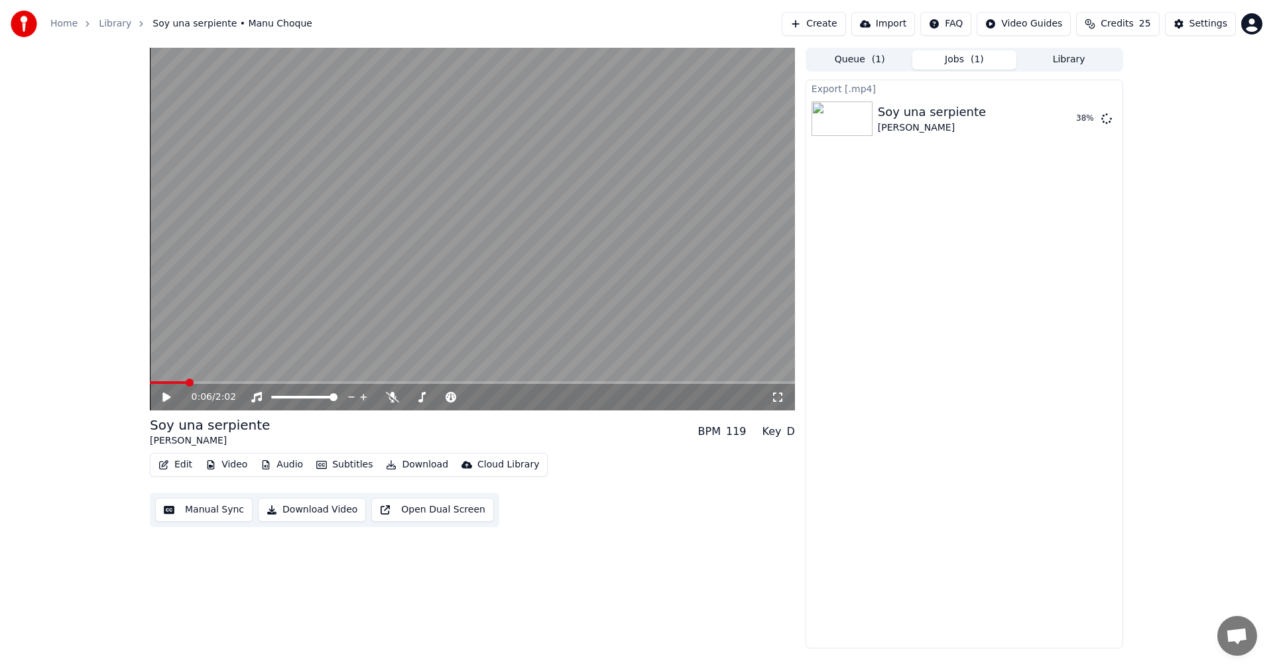
click at [214, 510] on button "Manual Sync" at bounding box center [203, 510] width 97 height 24
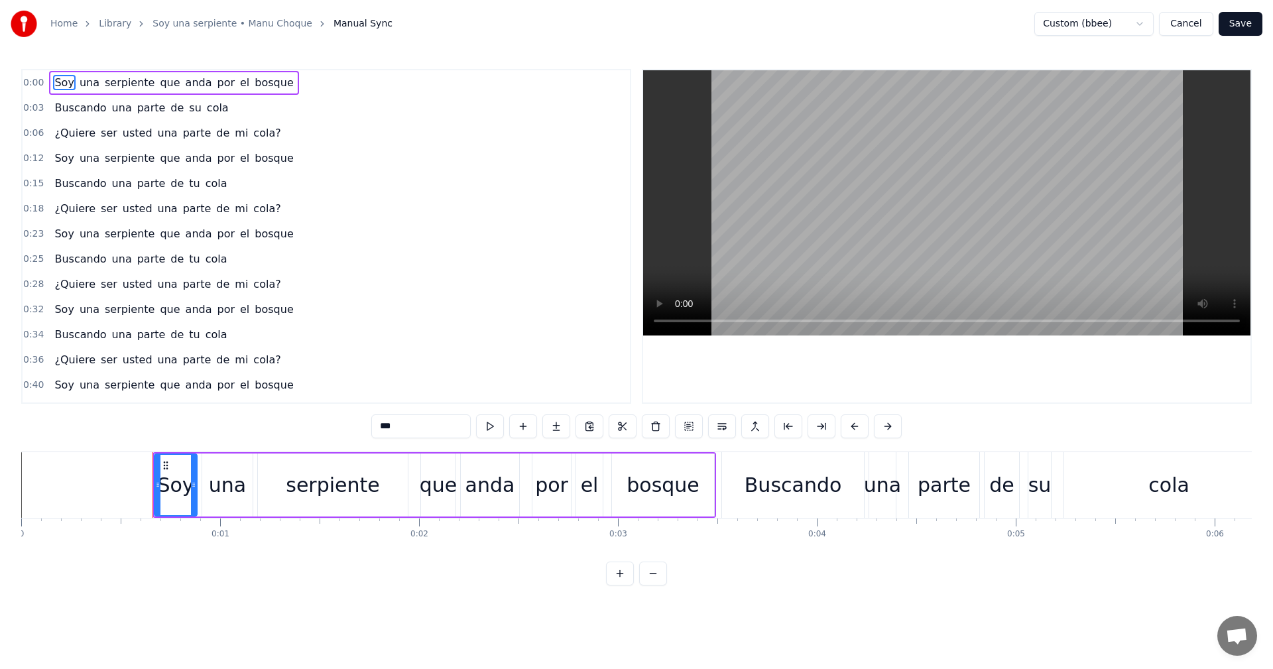
click at [188, 258] on span "tu" at bounding box center [194, 258] width 13 height 15
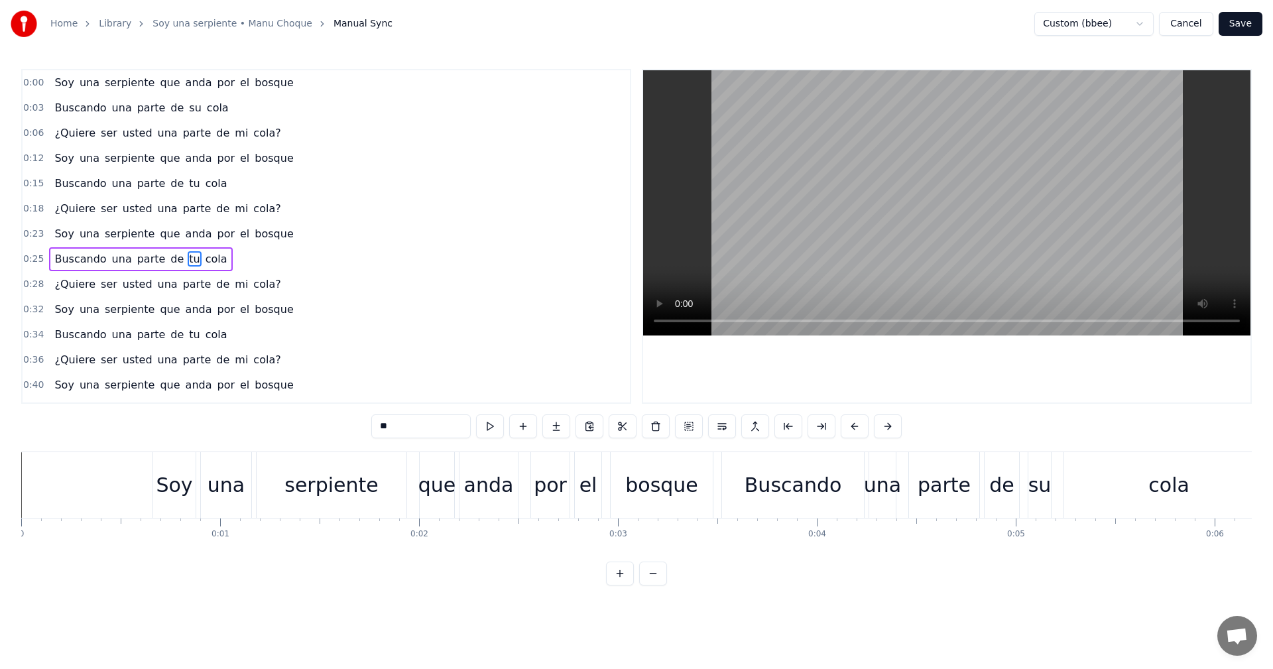
scroll to position [23, 0]
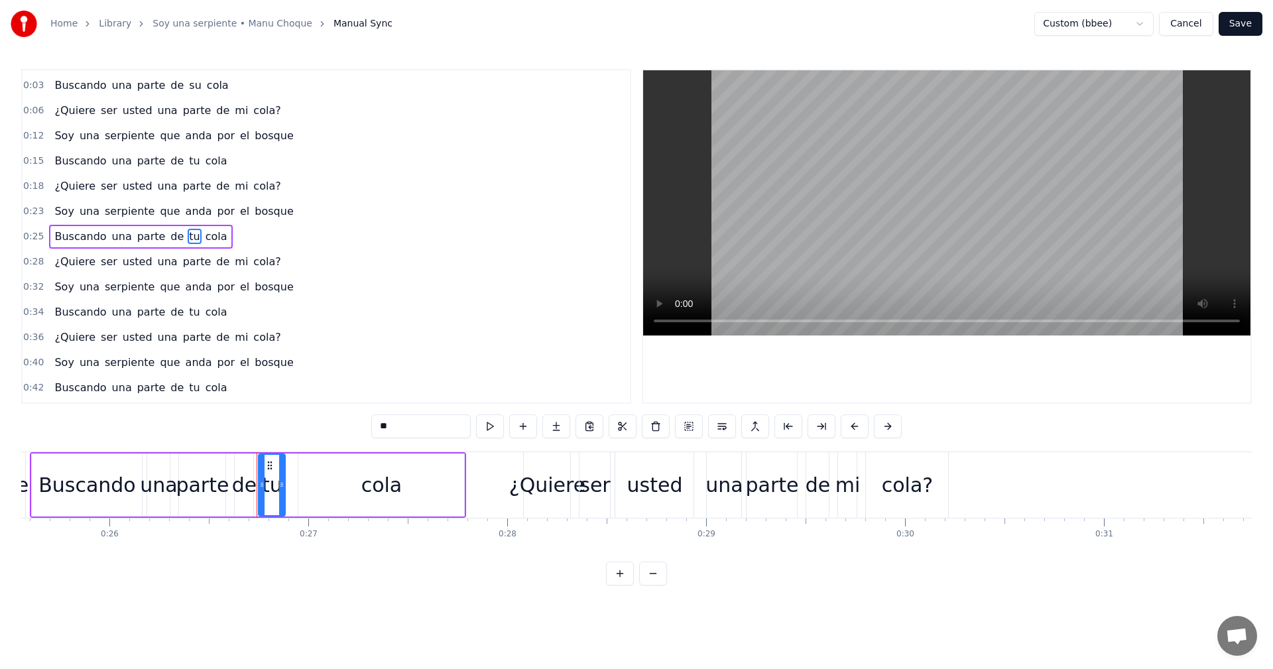
click at [387, 428] on input "**" at bounding box center [420, 426] width 99 height 24
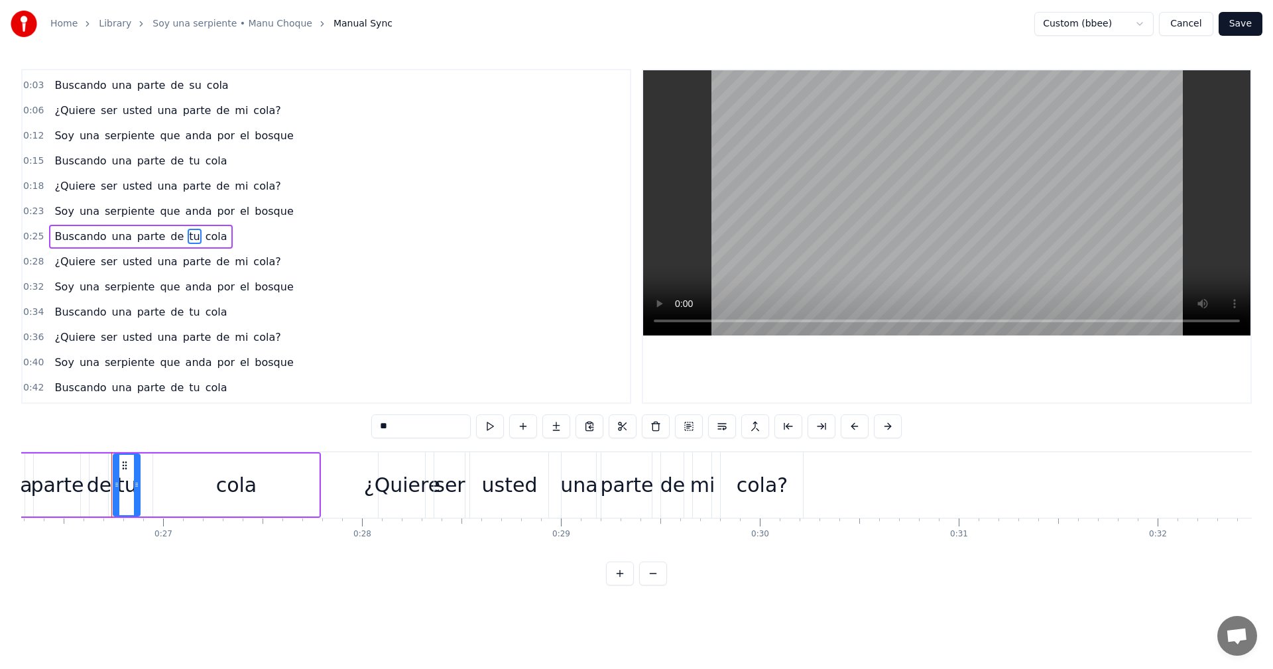
scroll to position [0, 5253]
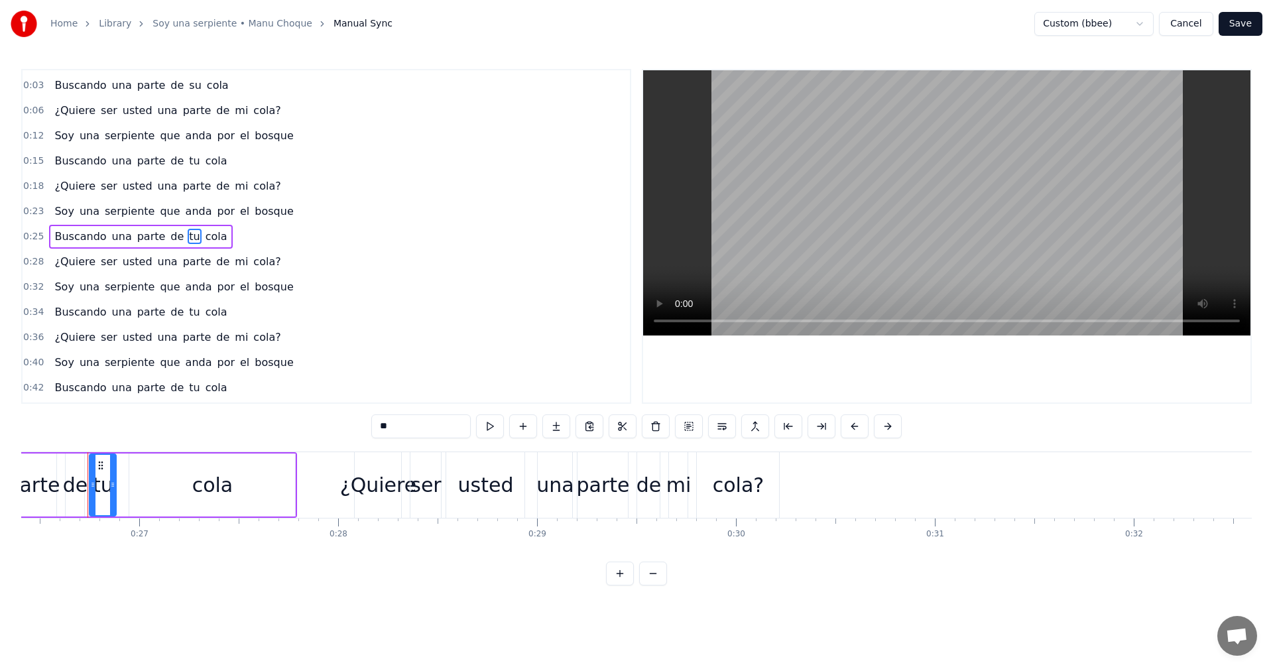
type input "*"
click at [267, 424] on div "0:00 Soy una serpiente que anda por el bosque 0:03 Buscando una parte de su col…" at bounding box center [636, 327] width 1231 height 517
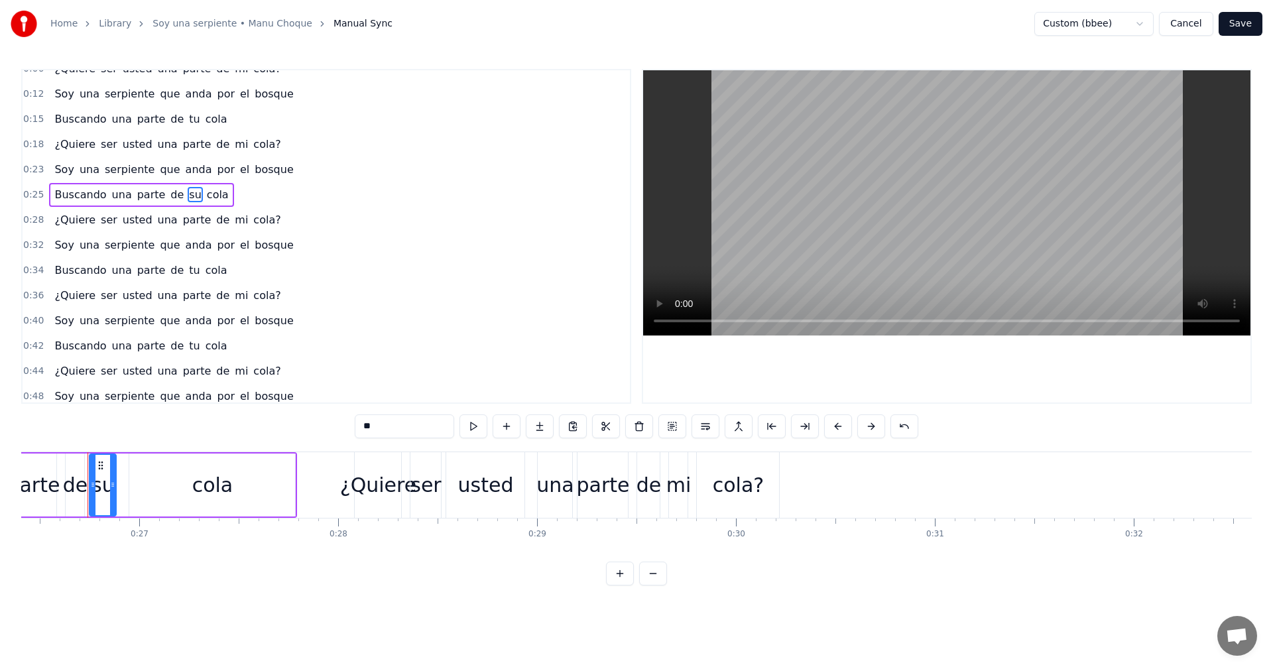
scroll to position [107, 0]
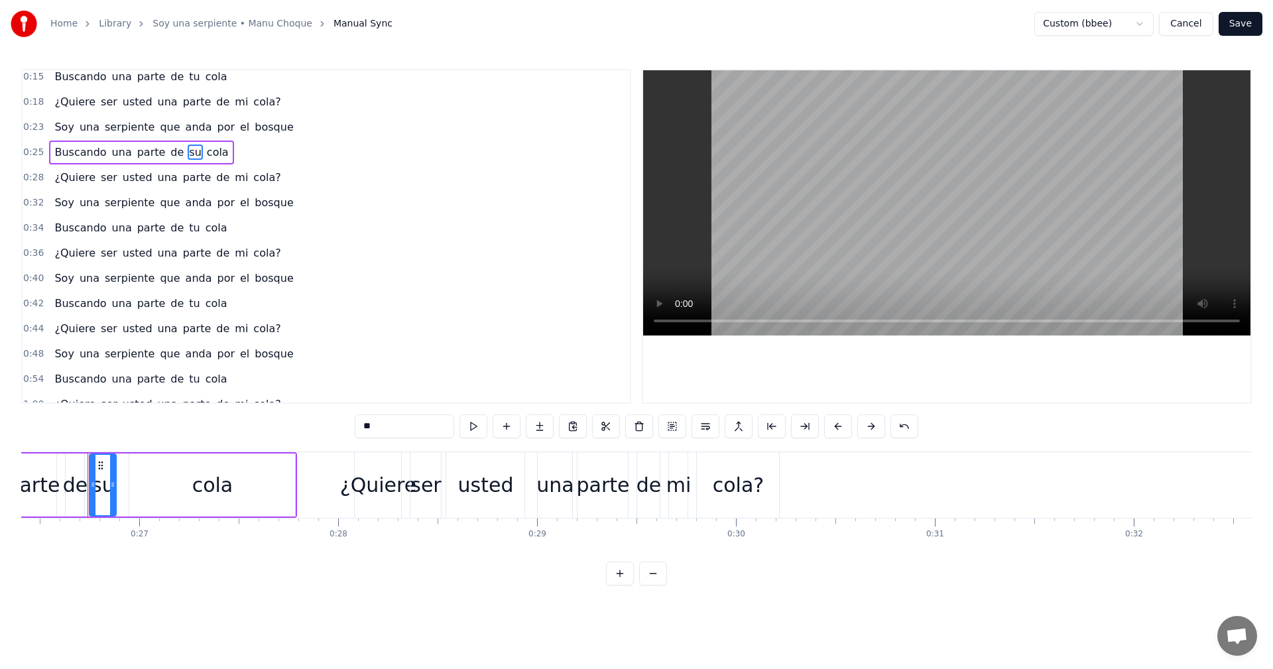
click at [188, 306] on span "tu" at bounding box center [194, 303] width 13 height 15
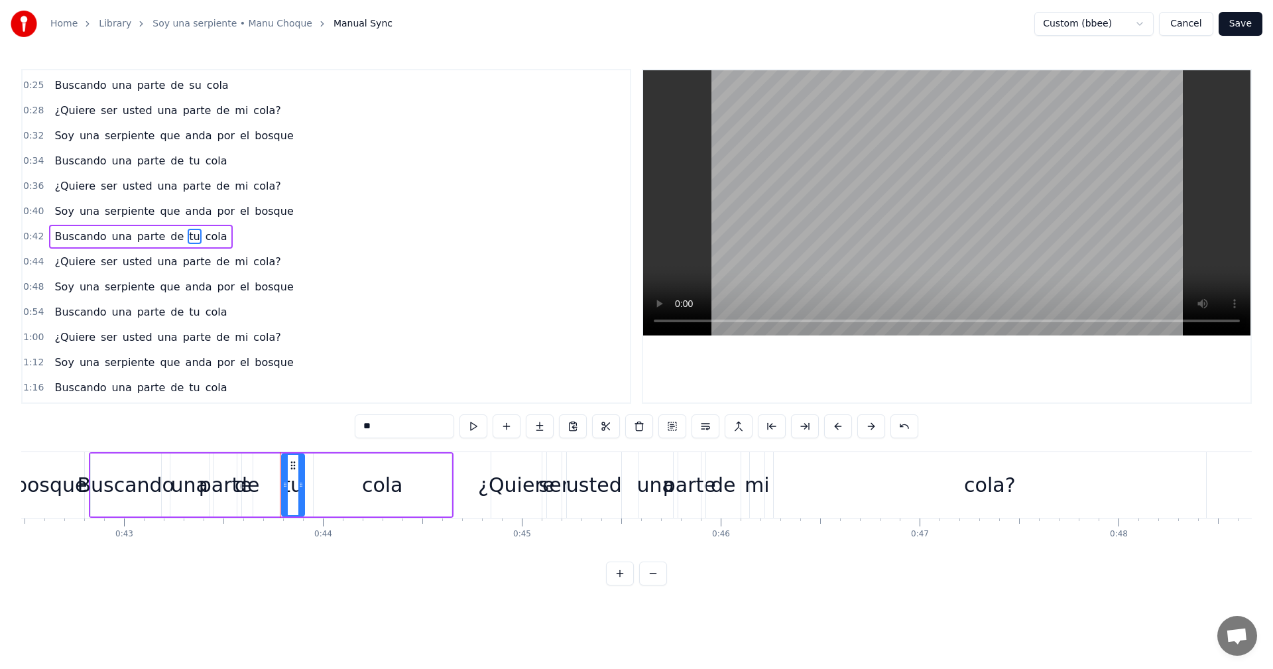
scroll to position [0, 8643]
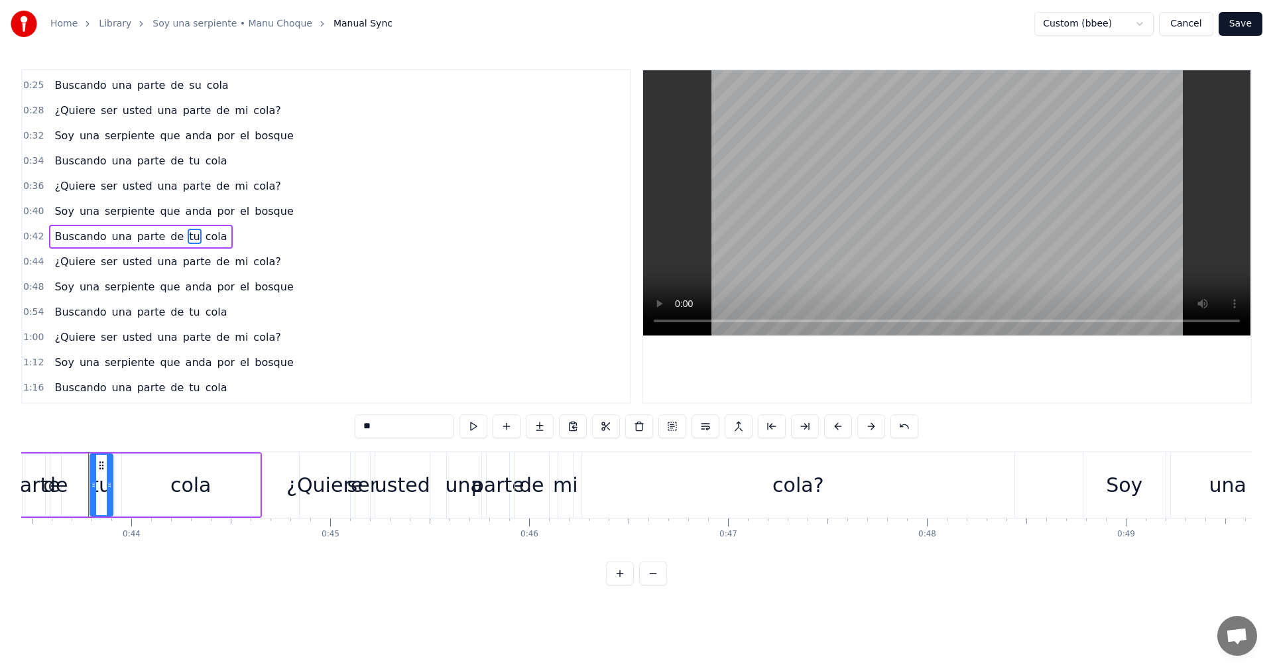
drag, startPoint x: 389, startPoint y: 420, endPoint x: 315, endPoint y: 416, distance: 73.7
click at [320, 416] on div "0:00 Soy una serpiente que anda por el bosque 0:03 Buscando una parte de su col…" at bounding box center [636, 327] width 1231 height 517
click at [188, 389] on span "tu" at bounding box center [194, 387] width 13 height 15
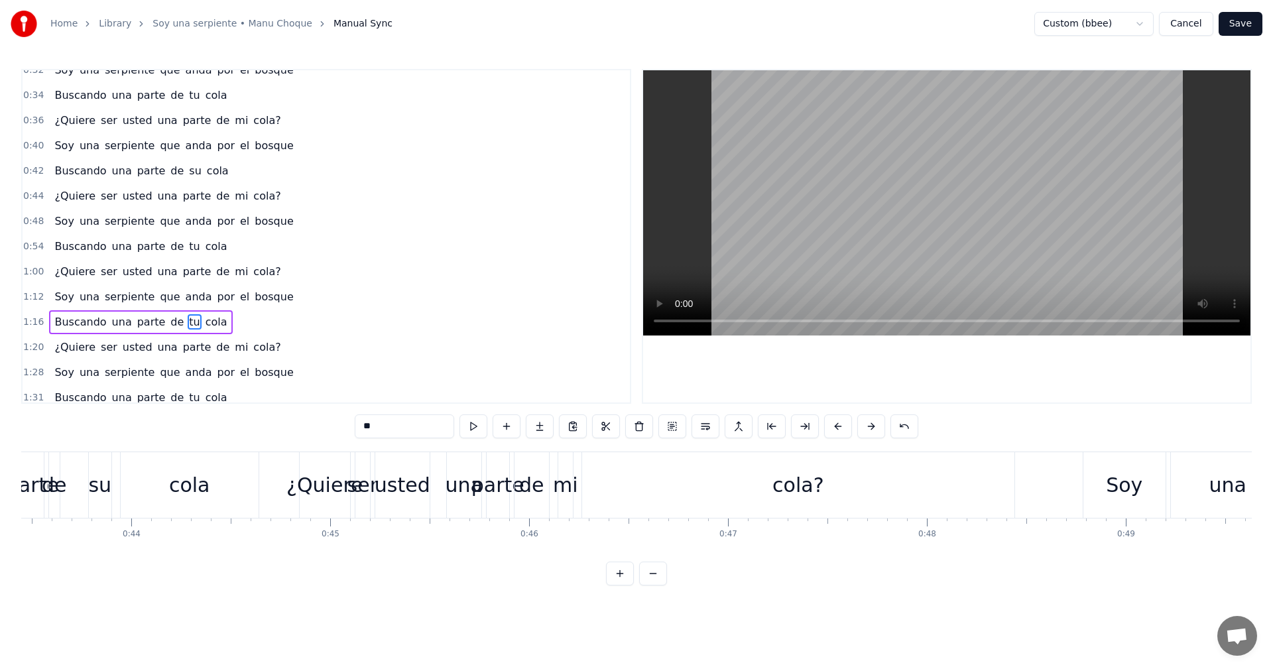
scroll to position [325, 0]
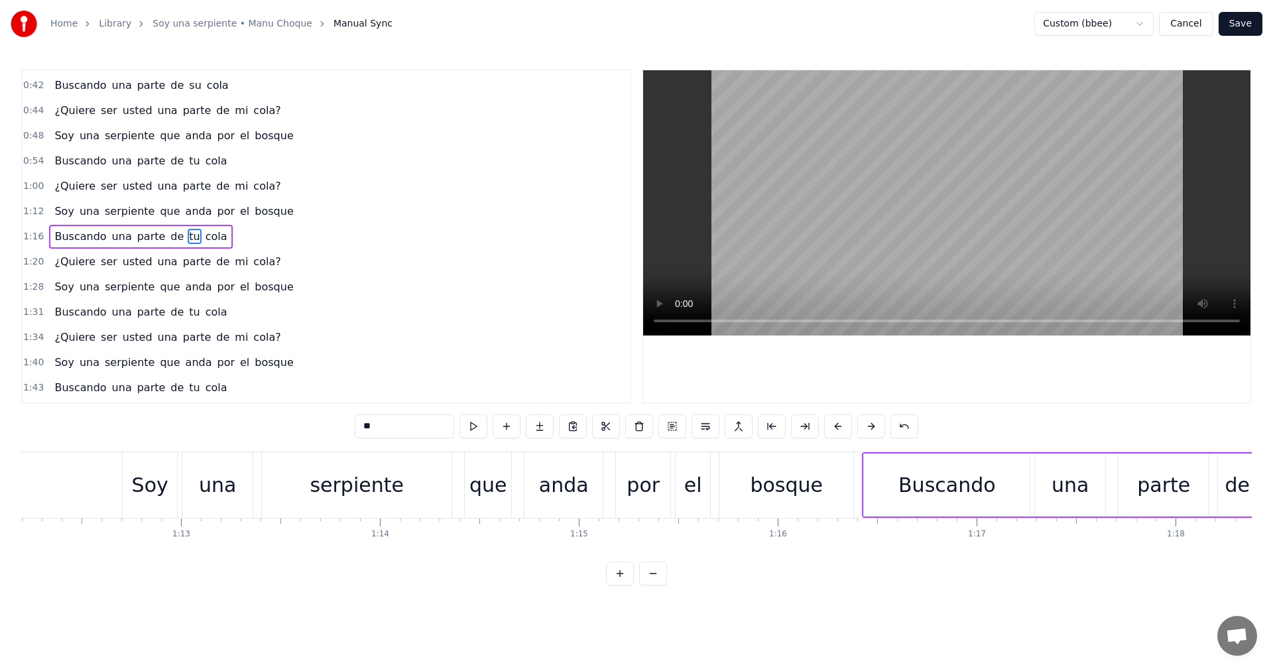
drag, startPoint x: 330, startPoint y: 420, endPoint x: 252, endPoint y: 417, distance: 77.7
click at [262, 422] on div "0:00 Soy una serpiente que anda por el bosque 0:03 Buscando una parte de su col…" at bounding box center [636, 327] width 1231 height 517
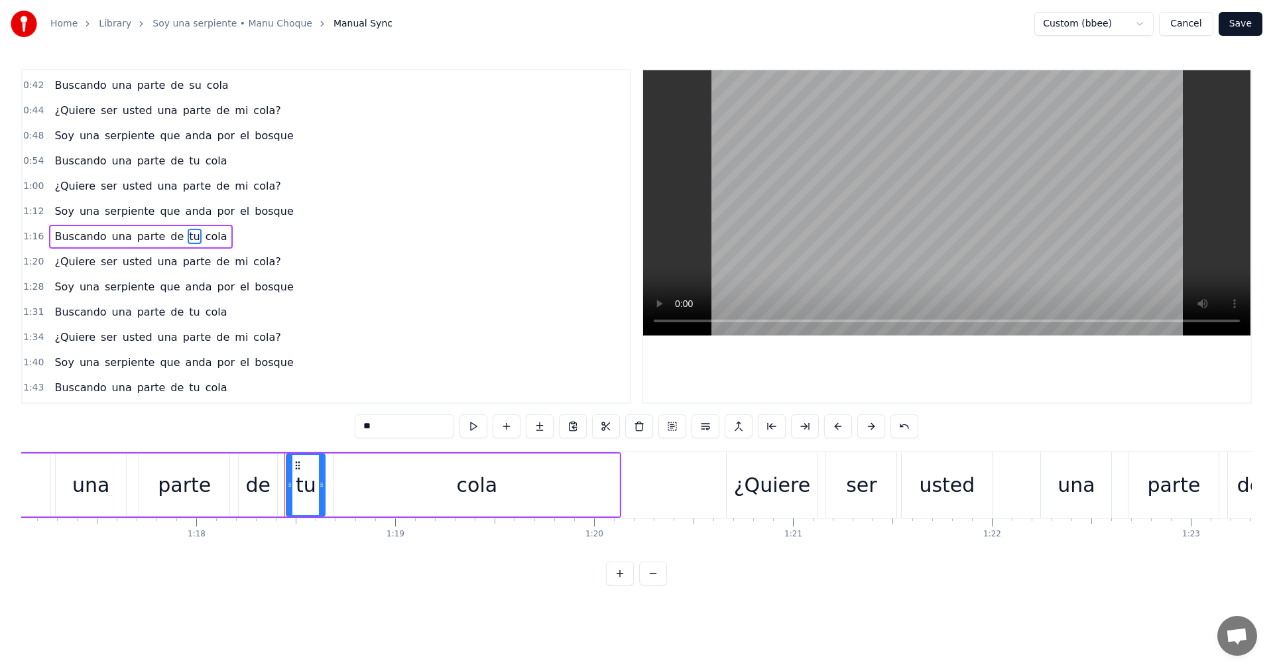
scroll to position [0, 15539]
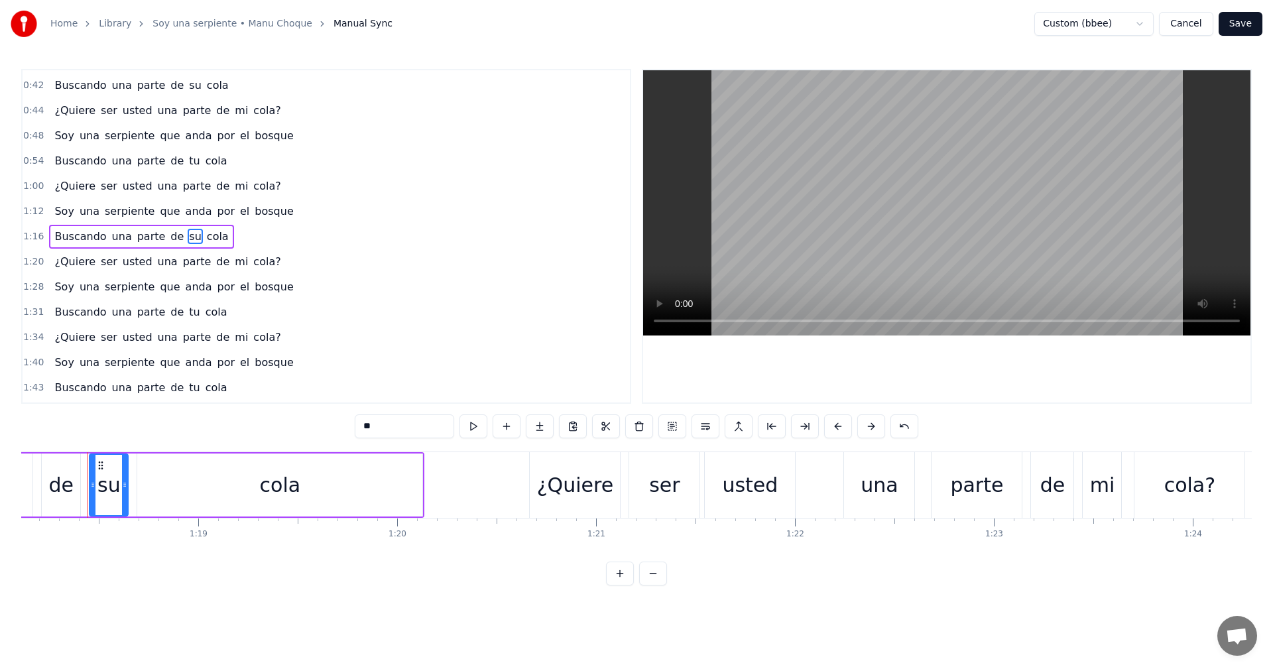
click at [188, 392] on span "tu" at bounding box center [194, 387] width 13 height 15
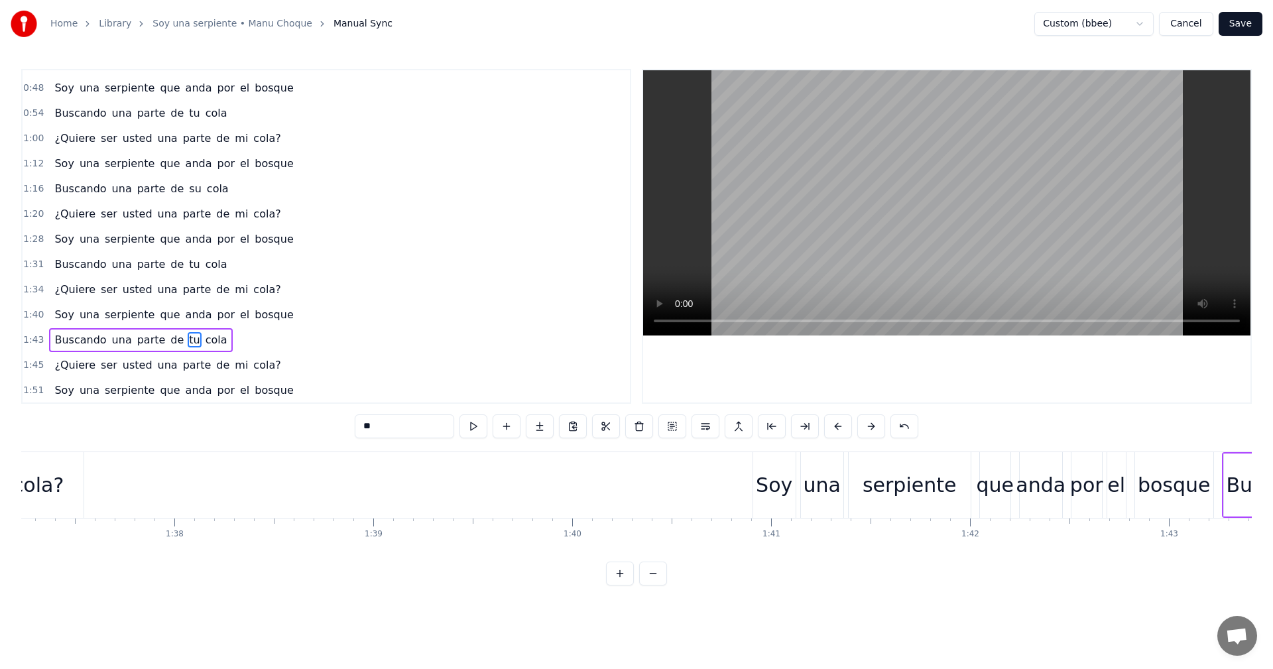
scroll to position [0, 20727]
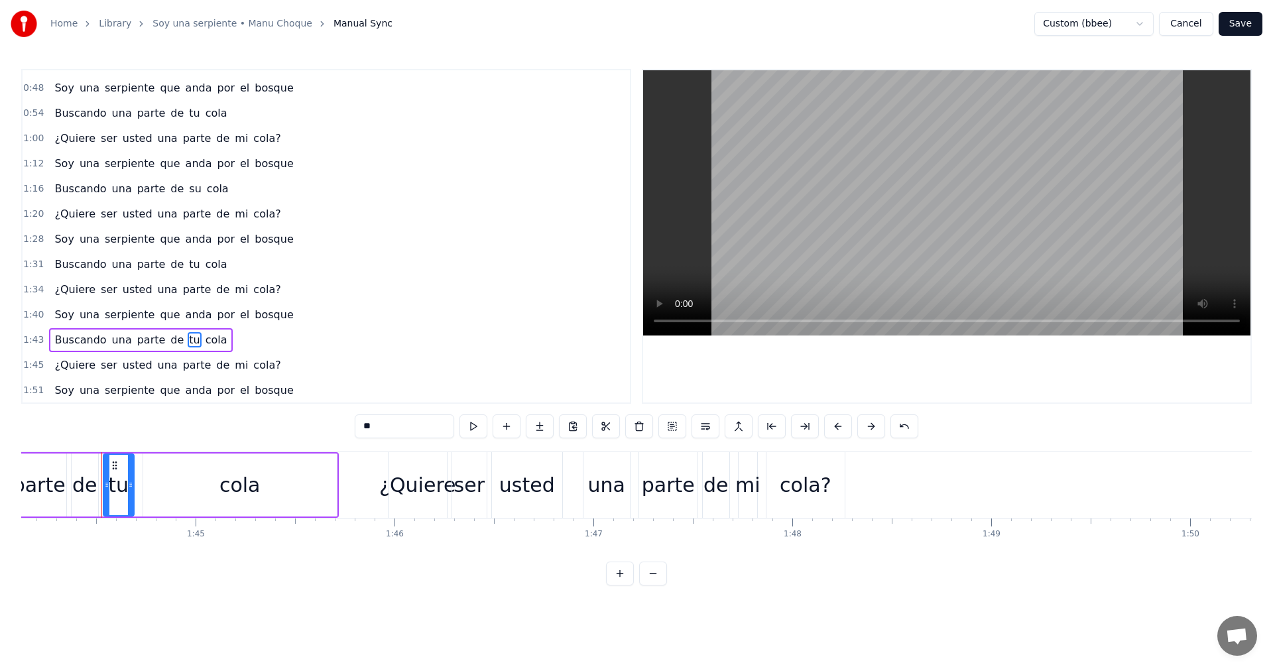
drag, startPoint x: 324, startPoint y: 432, endPoint x: 238, endPoint y: 428, distance: 86.3
click at [255, 424] on div "0:00 Soy una serpiente que anda por el bosque 0:03 Buscando una parte de su col…" at bounding box center [636, 327] width 1231 height 517
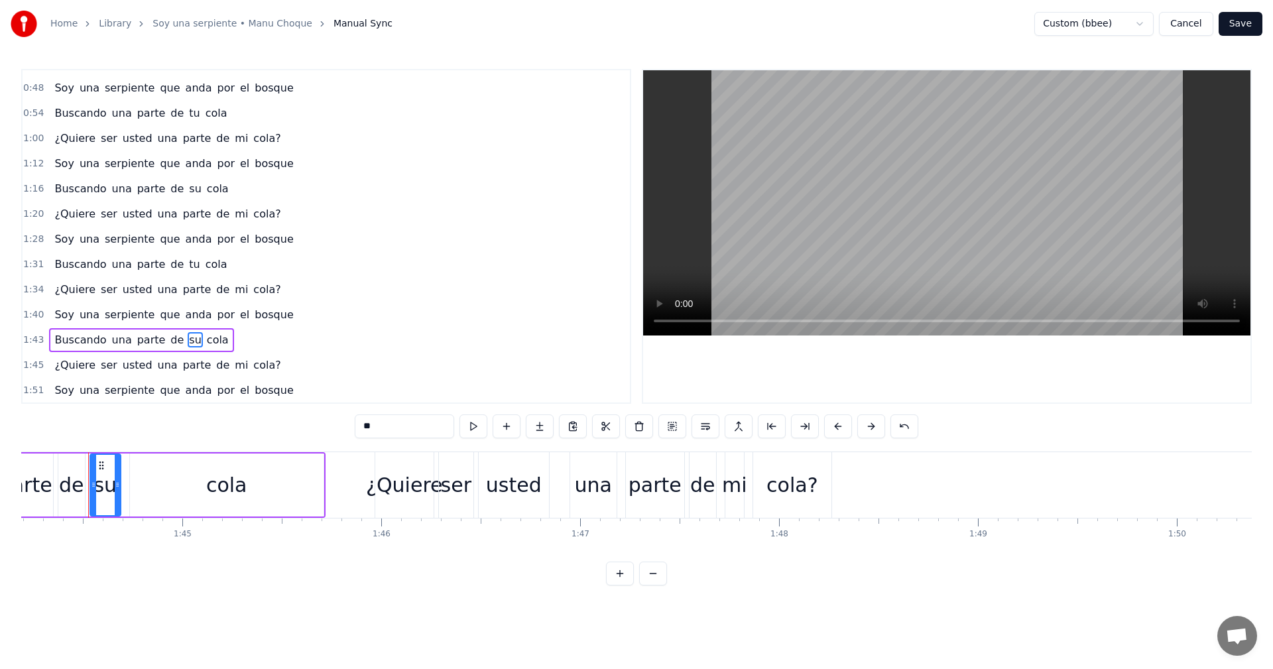
scroll to position [424, 0]
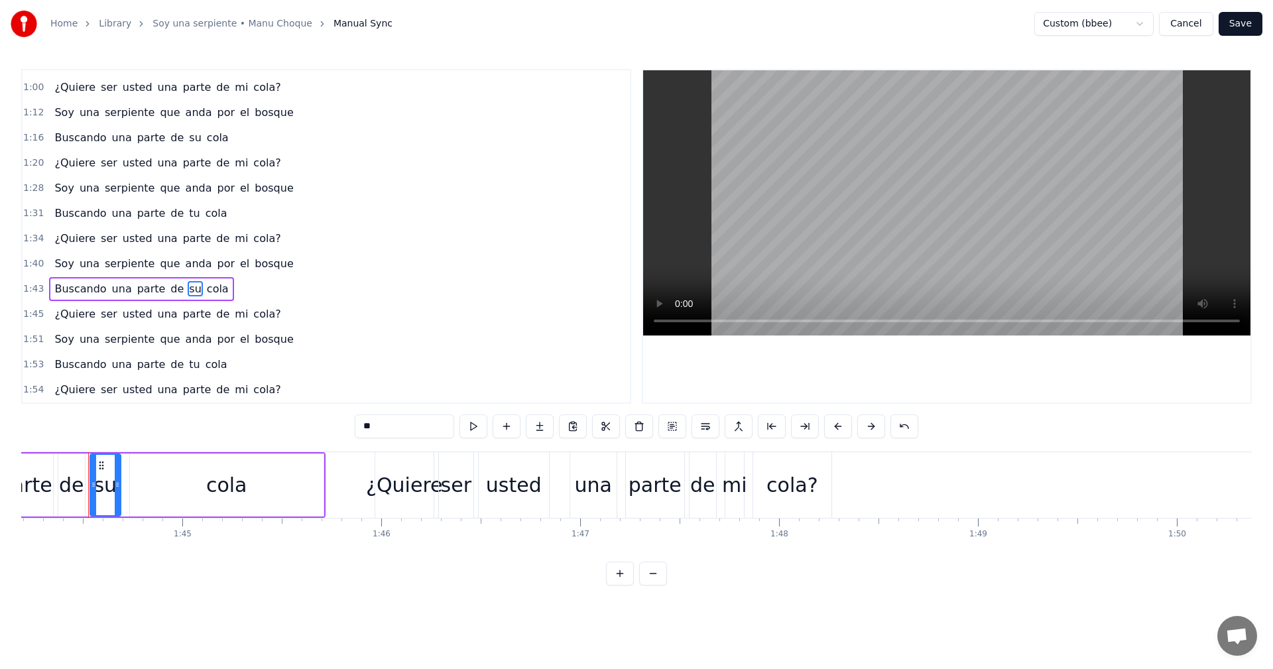
click at [188, 367] on span "tu" at bounding box center [194, 364] width 13 height 15
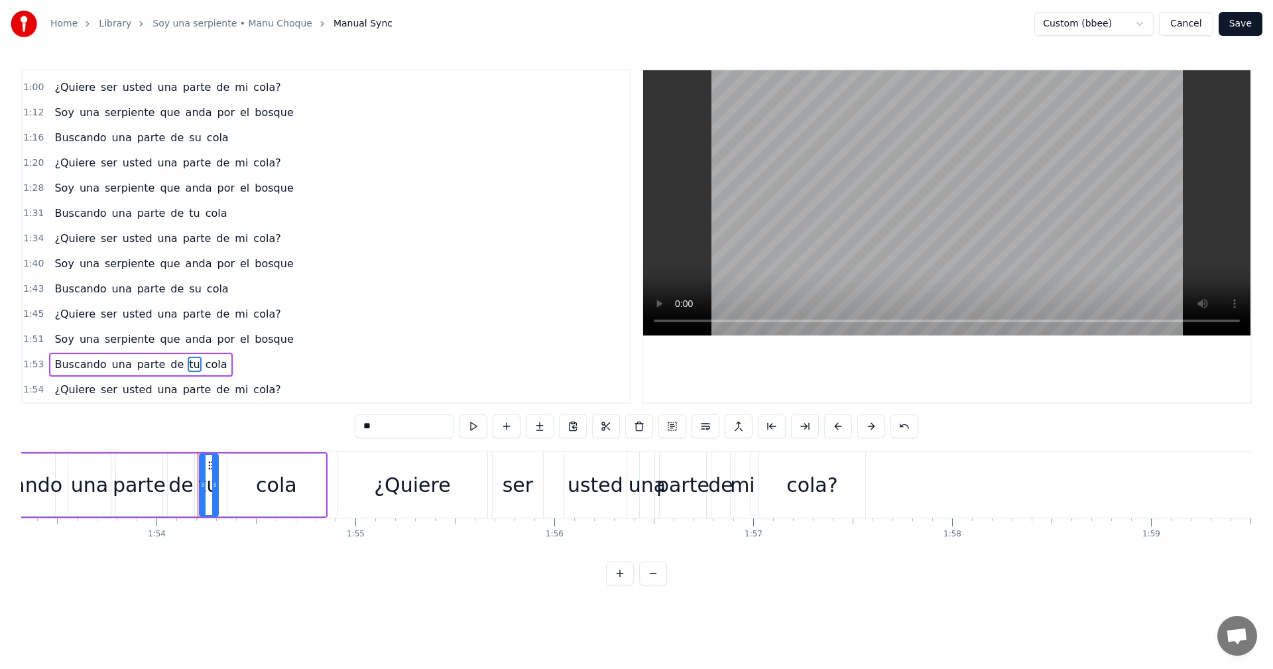
scroll to position [0, 22653]
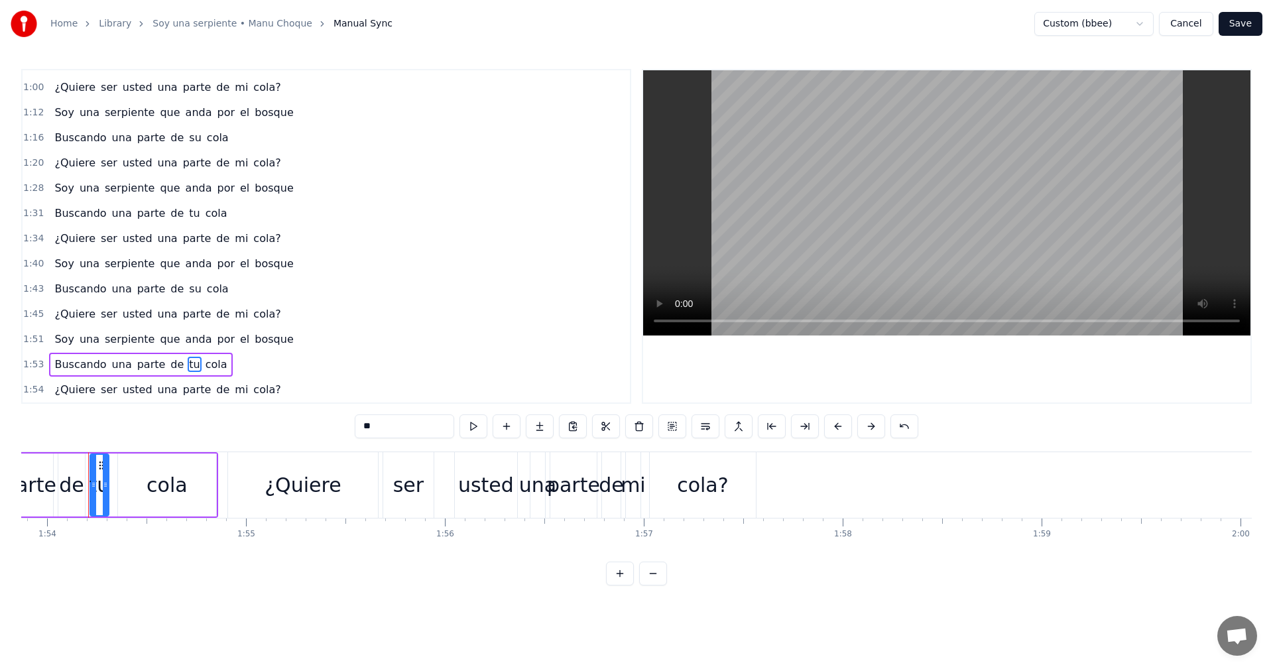
drag, startPoint x: 401, startPoint y: 429, endPoint x: 273, endPoint y: 432, distance: 127.4
click at [273, 432] on div "0:00 Soy una serpiente que anda por el bosque 0:03 Buscando una parte de su col…" at bounding box center [636, 327] width 1231 height 517
type input "**"
click at [1247, 29] on button "Save" at bounding box center [1241, 24] width 44 height 24
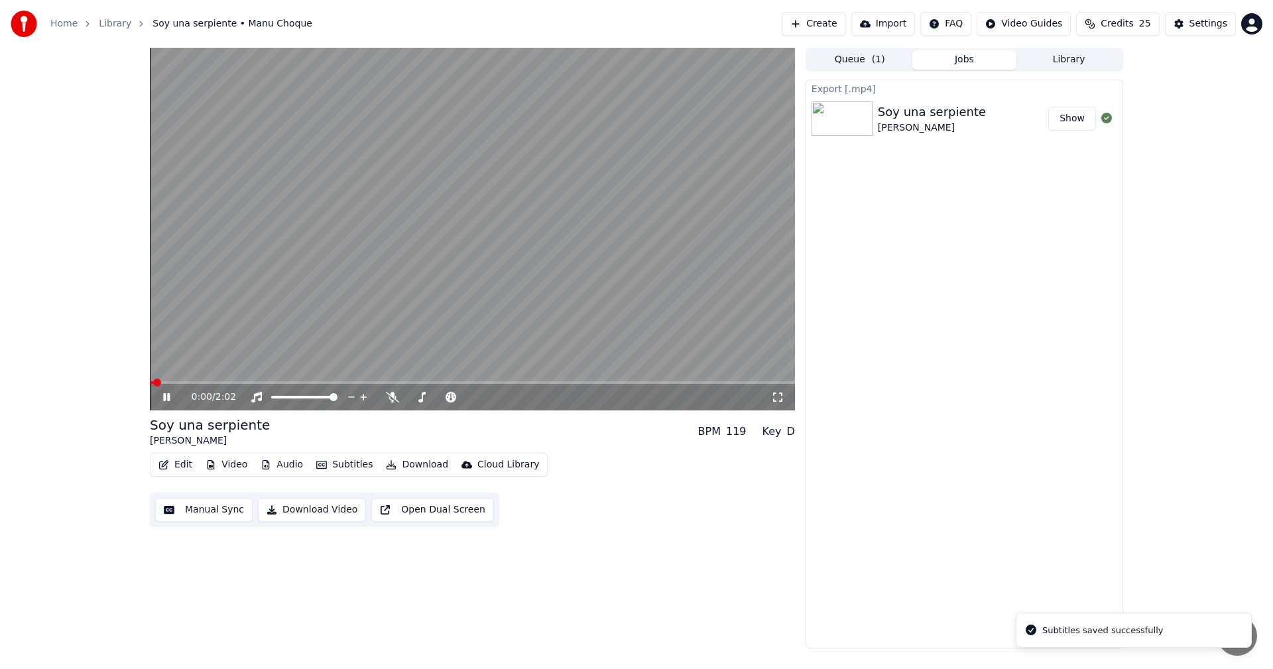
click at [190, 510] on button "Manual Sync" at bounding box center [203, 510] width 97 height 24
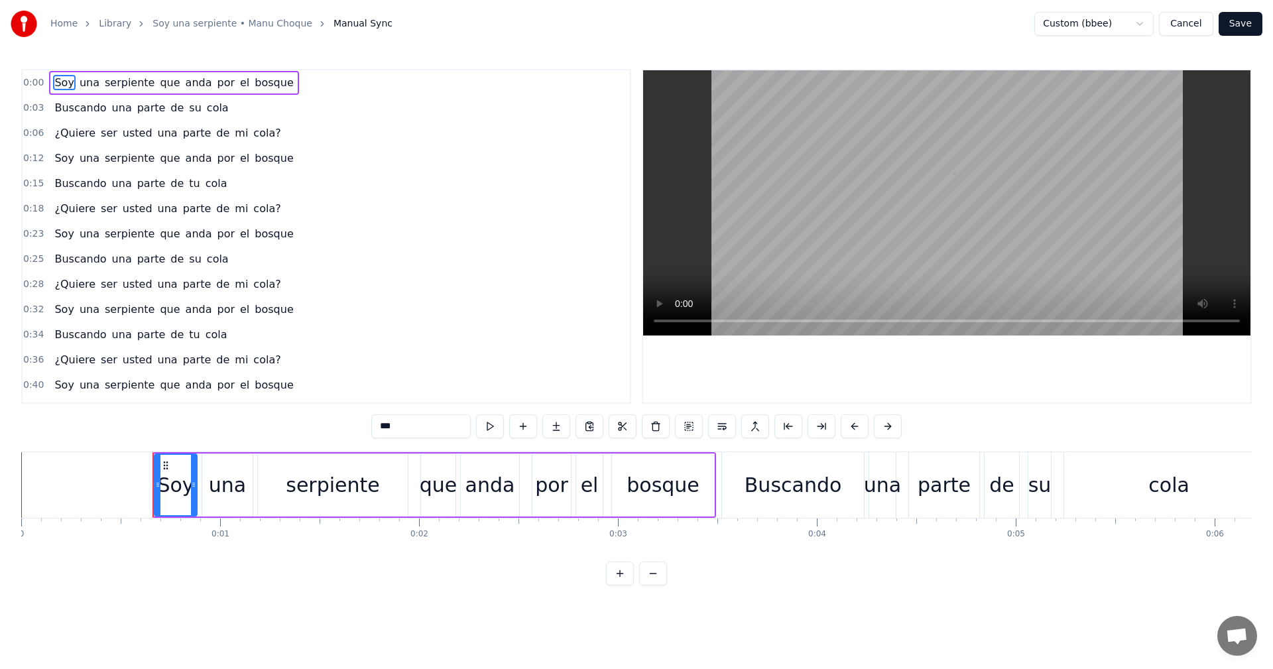
click at [188, 185] on span "tu" at bounding box center [194, 183] width 13 height 15
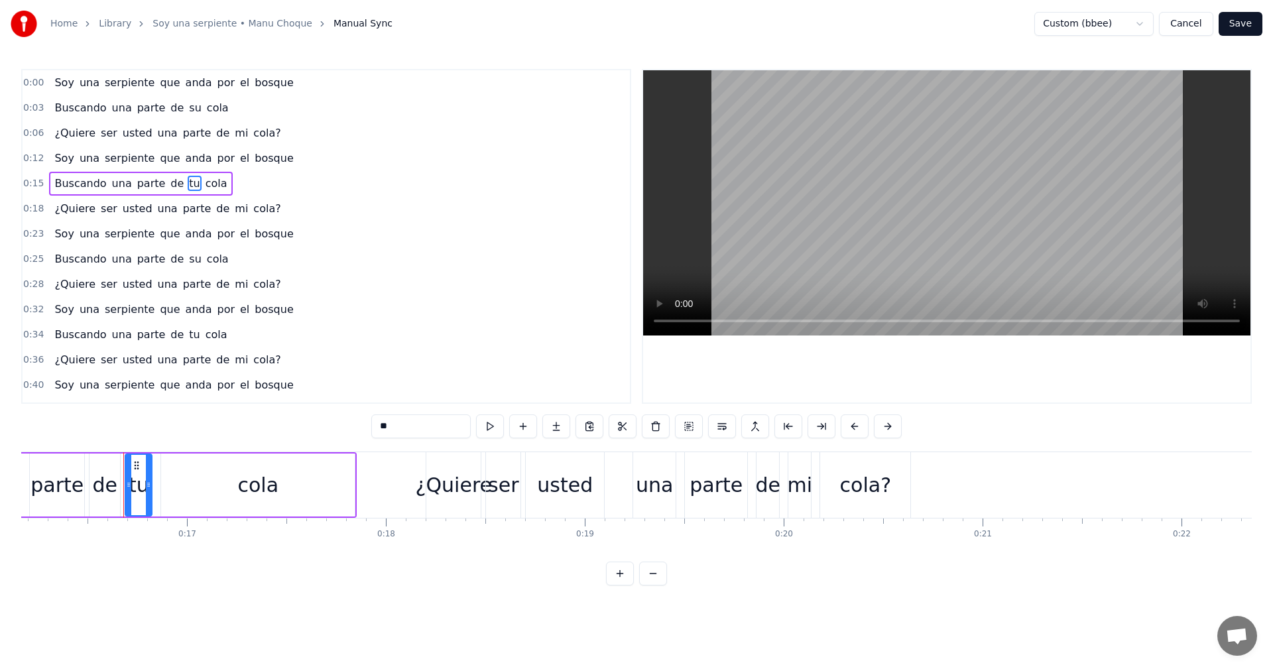
click at [413, 429] on input "**" at bounding box center [420, 426] width 99 height 24
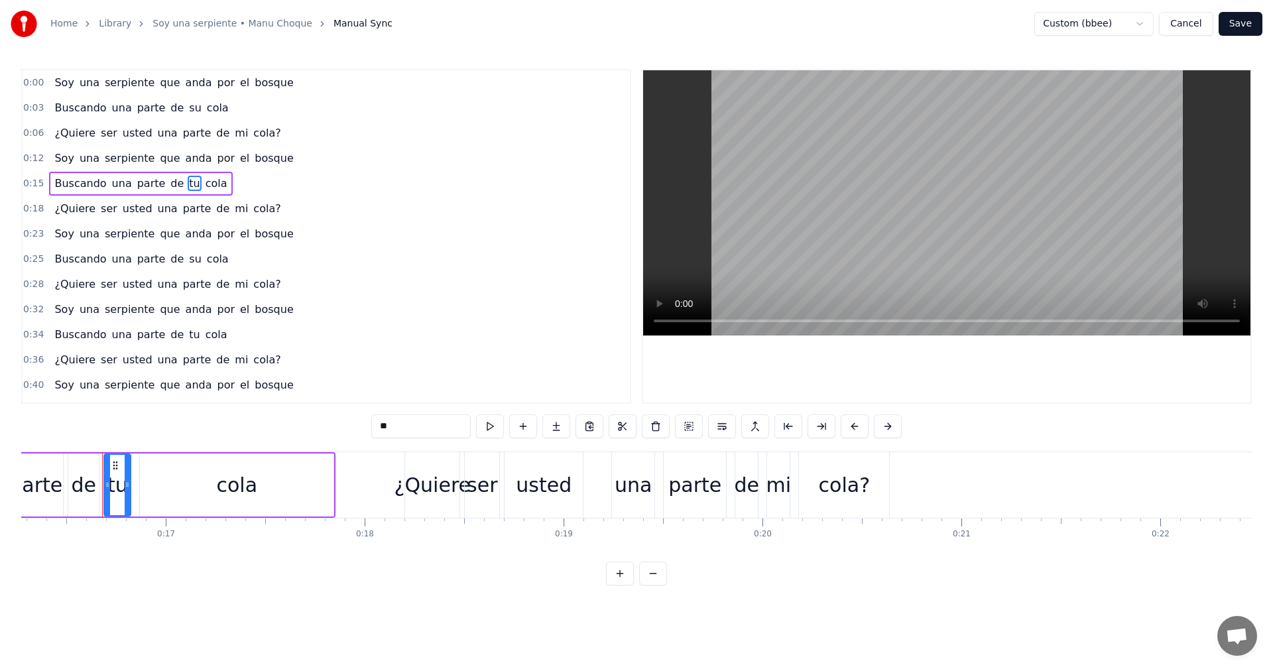
scroll to position [0, 3252]
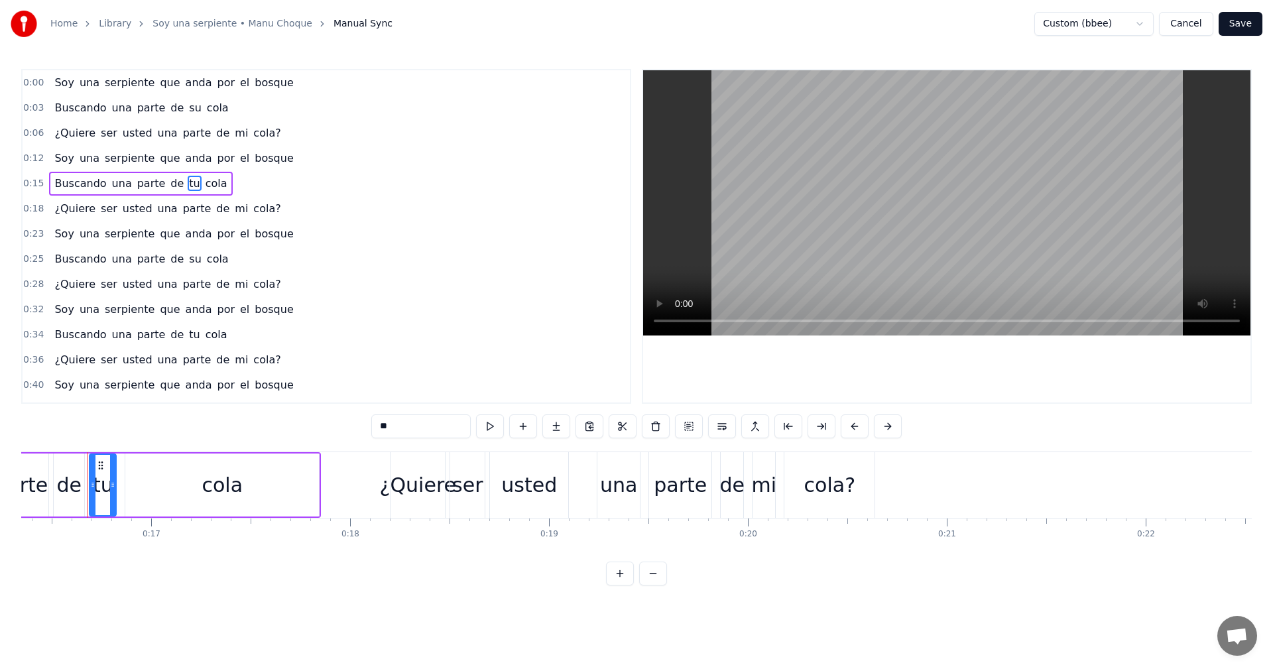
type input "*"
click at [188, 332] on span "tu" at bounding box center [194, 334] width 13 height 15
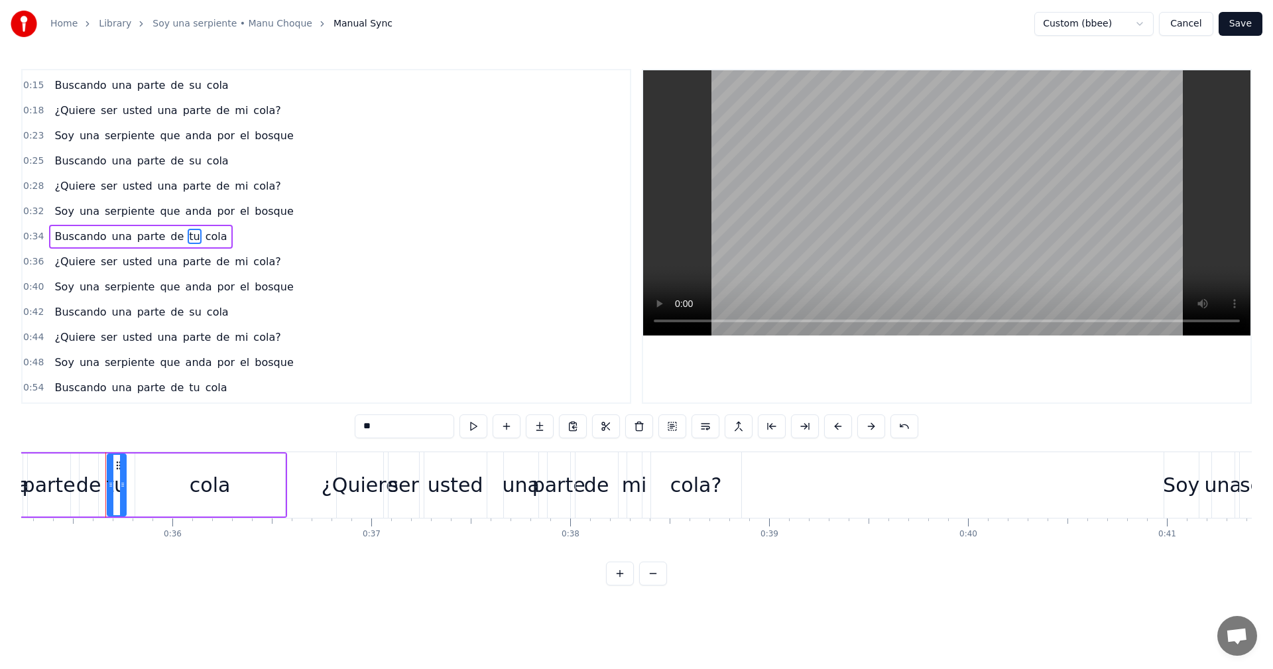
scroll to position [0, 7028]
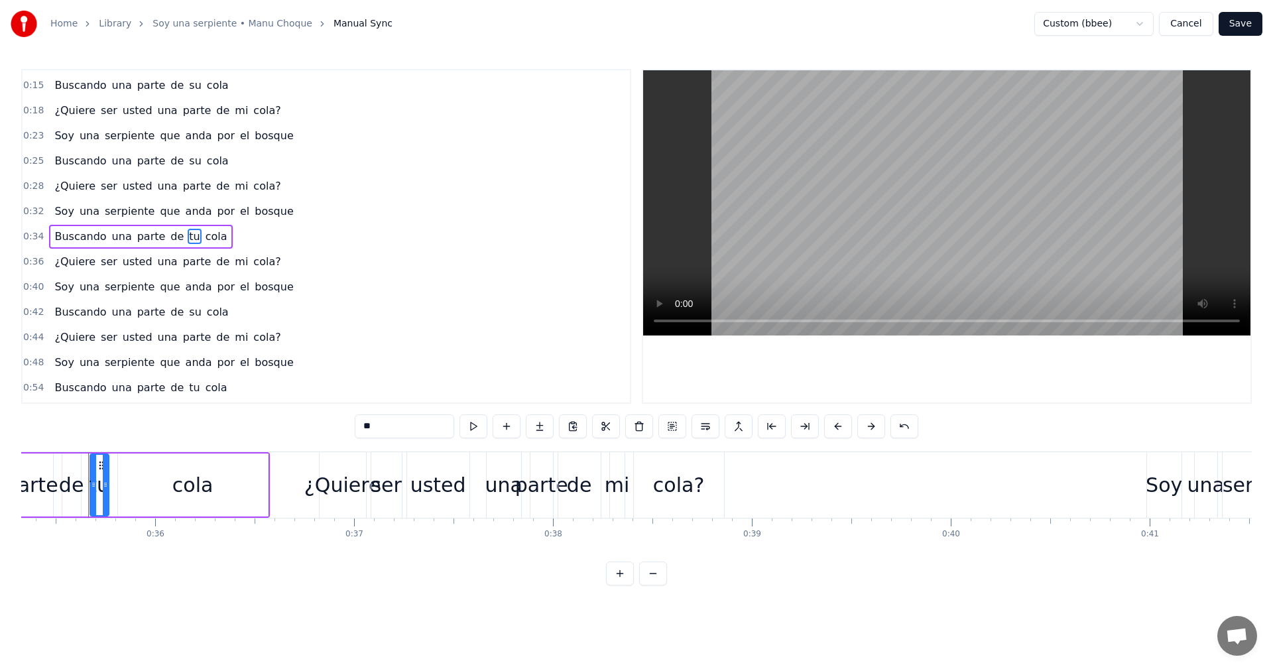
drag, startPoint x: 391, startPoint y: 427, endPoint x: 283, endPoint y: 425, distance: 107.4
click at [283, 425] on div "0:00 Soy una serpiente que anda por el bosque 0:03 Buscando una parte de su col…" at bounding box center [636, 327] width 1231 height 517
click at [188, 391] on span "tu" at bounding box center [194, 387] width 13 height 15
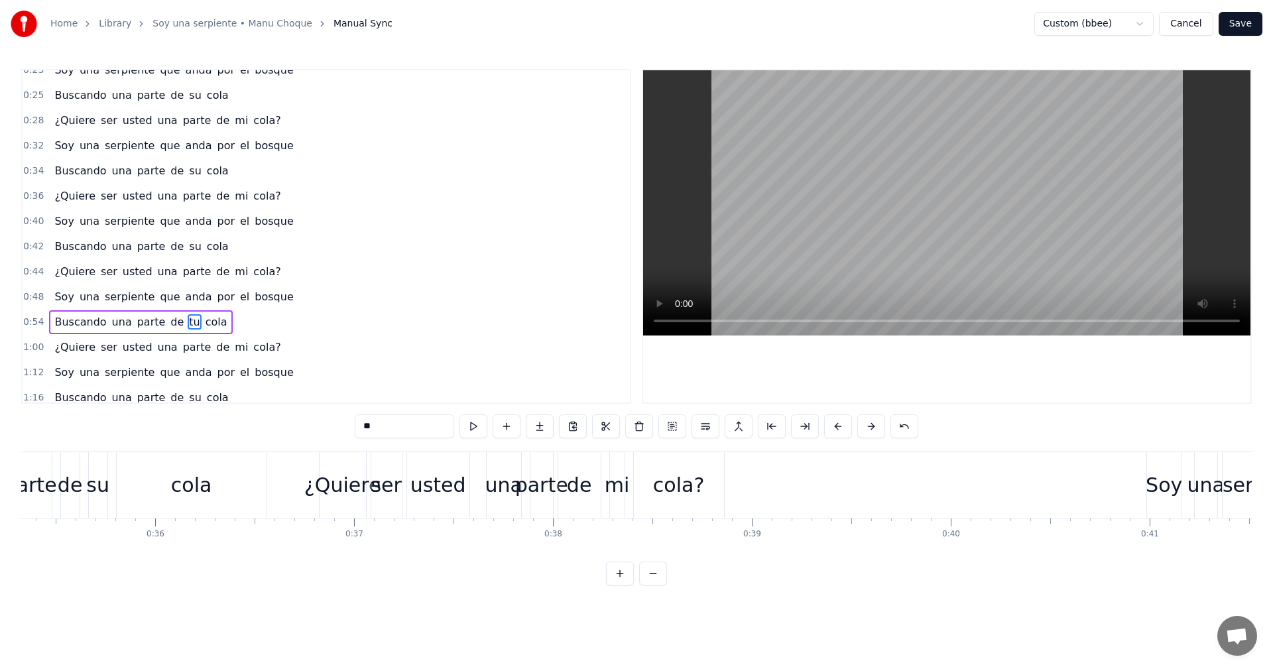
scroll to position [249, 0]
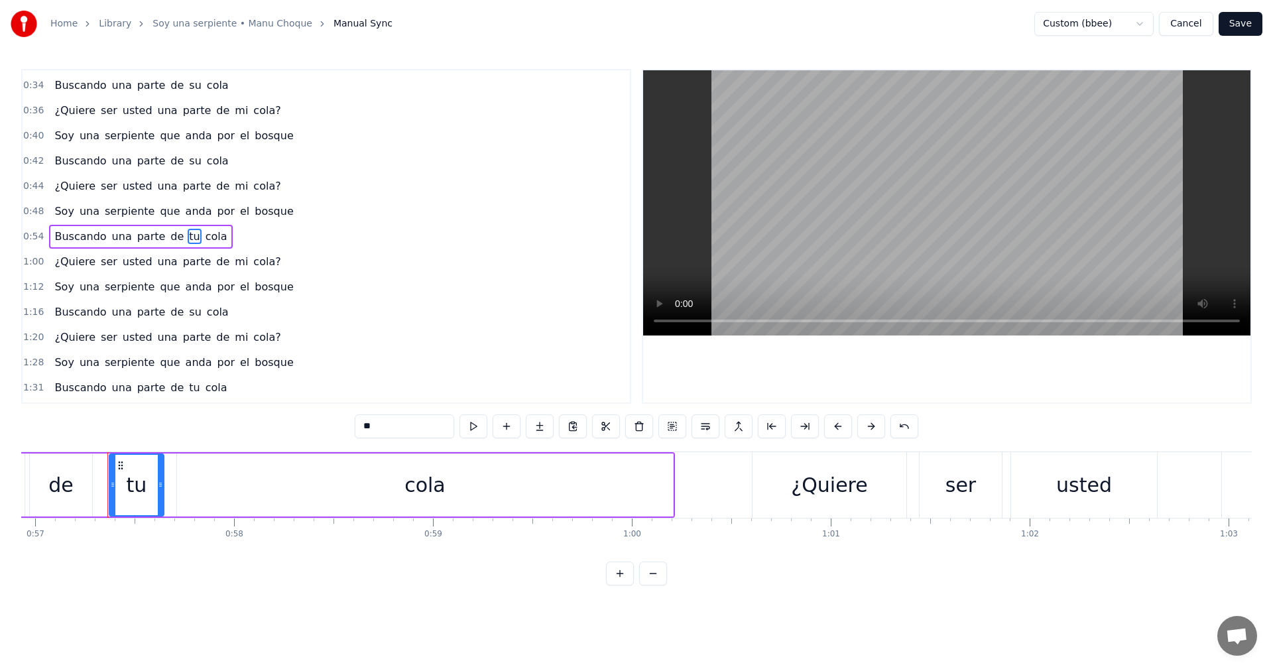
drag, startPoint x: 348, startPoint y: 426, endPoint x: 339, endPoint y: 428, distance: 9.7
click at [345, 426] on div "0:00 Soy una serpiente que anda por el bosque 0:03 Buscando una parte de su col…" at bounding box center [636, 327] width 1231 height 517
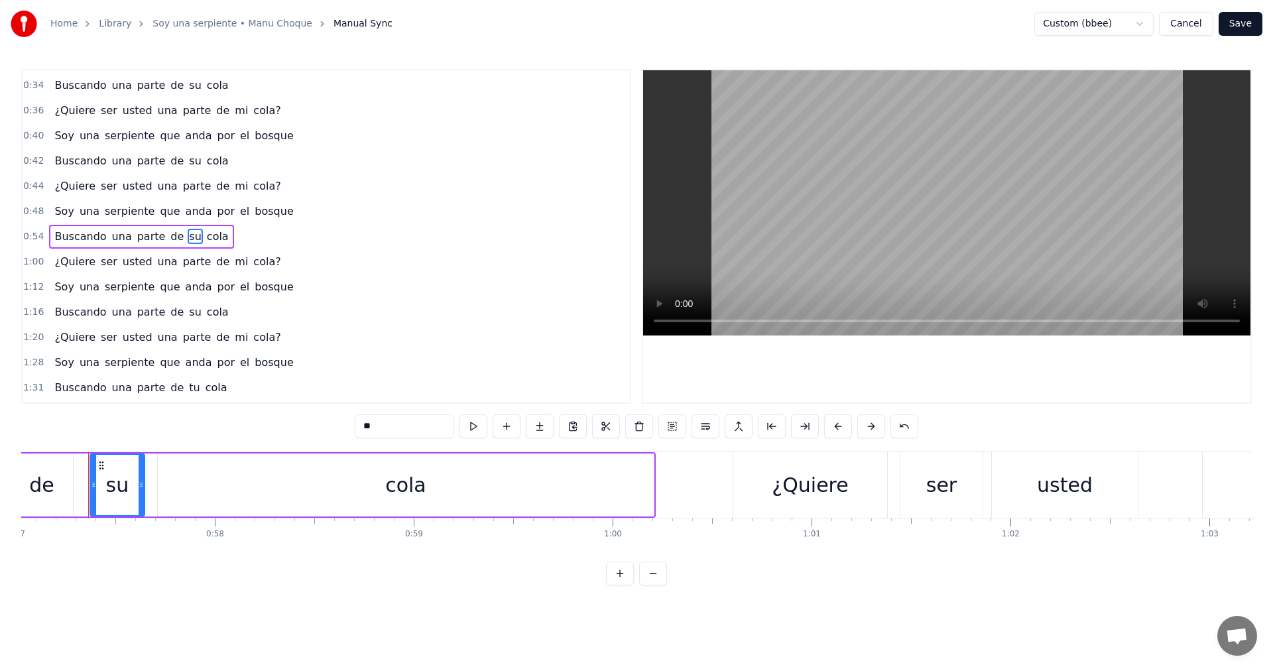
click at [188, 383] on span "tu" at bounding box center [194, 387] width 13 height 15
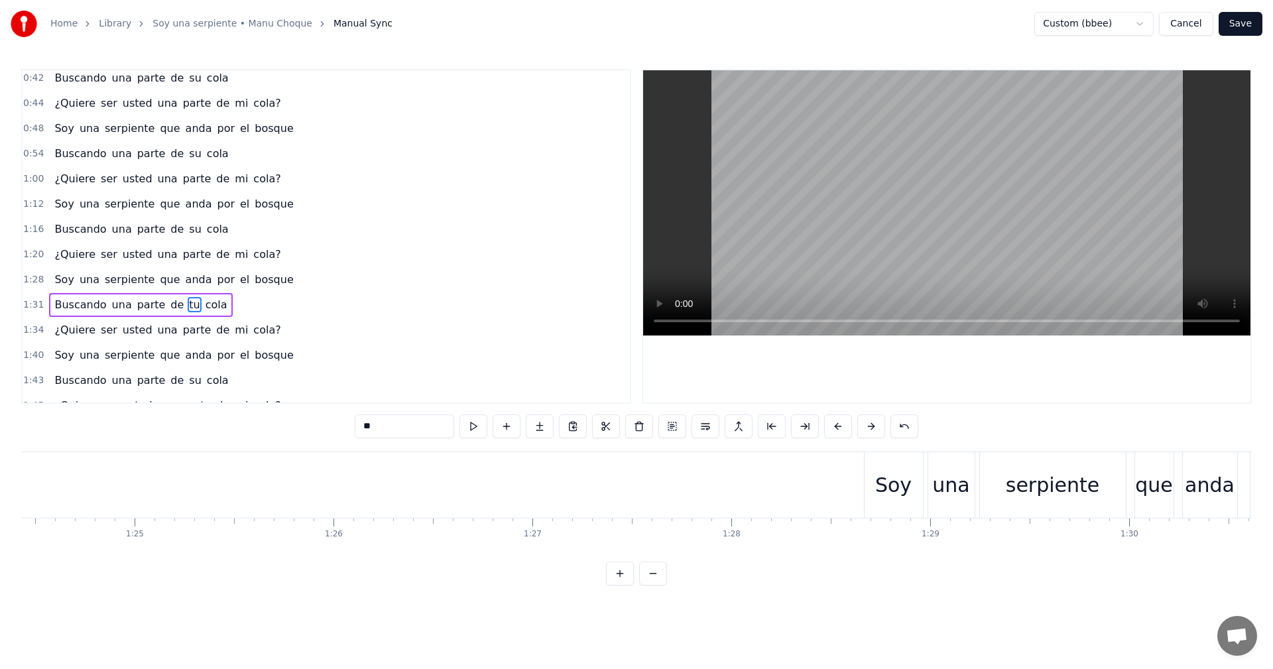
scroll to position [0, 18447]
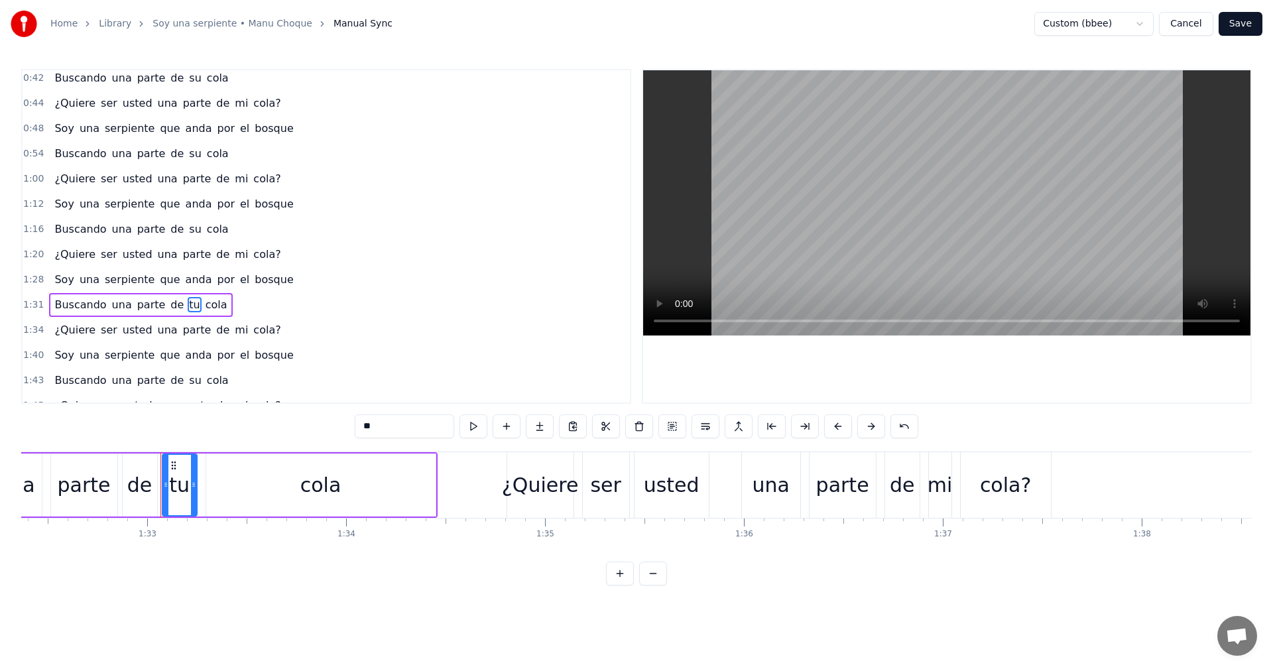
drag, startPoint x: 381, startPoint y: 428, endPoint x: 259, endPoint y: 425, distance: 122.7
click at [262, 423] on div "0:00 Soy una serpiente que anda por el bosque 0:03 Buscando una parte de su col…" at bounding box center [636, 327] width 1231 height 517
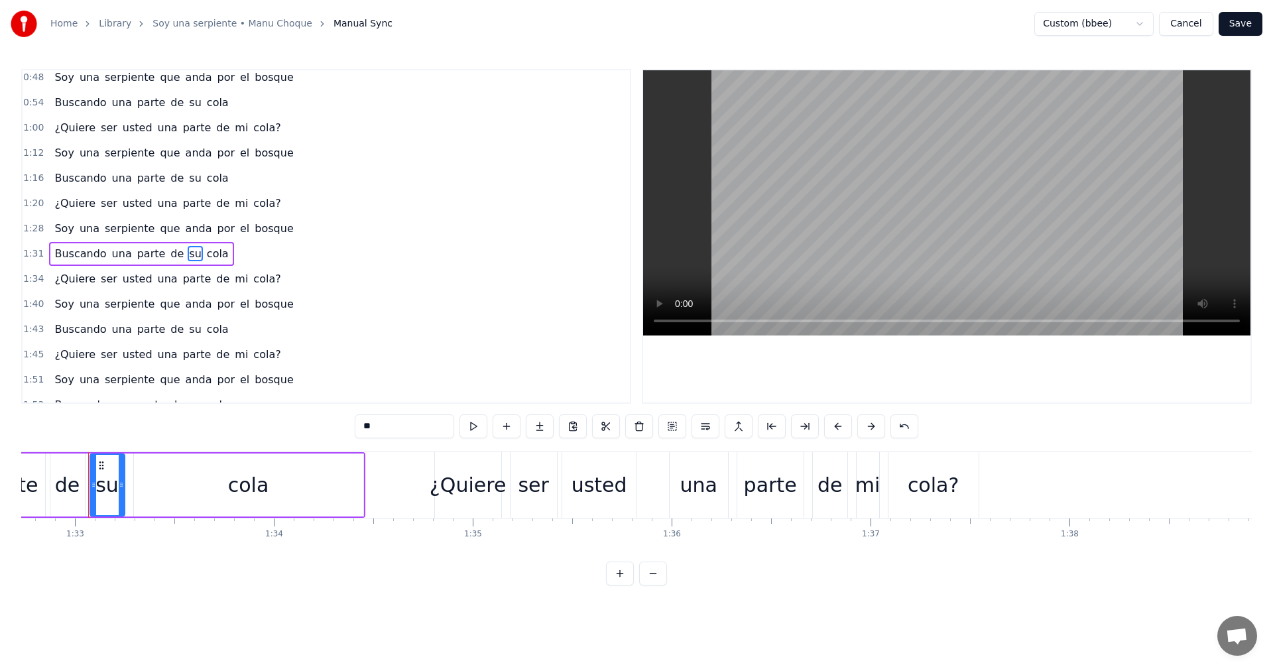
scroll to position [424, 0]
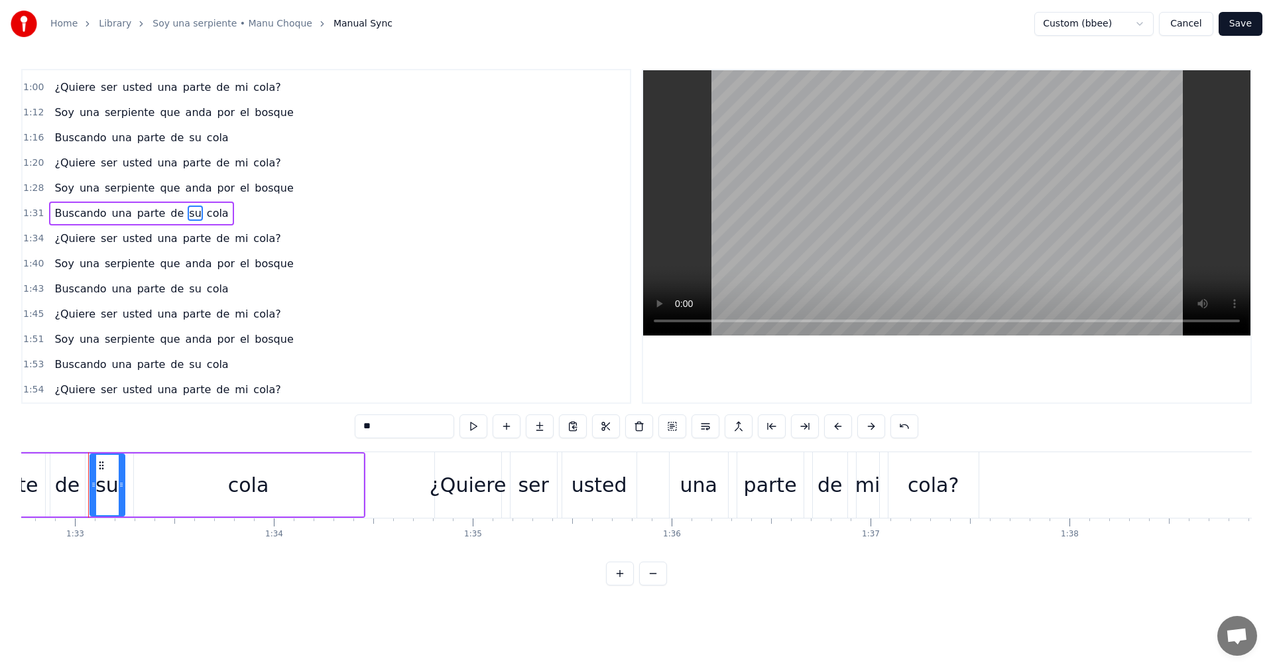
type input "**"
click at [1237, 25] on button "Save" at bounding box center [1241, 24] width 44 height 24
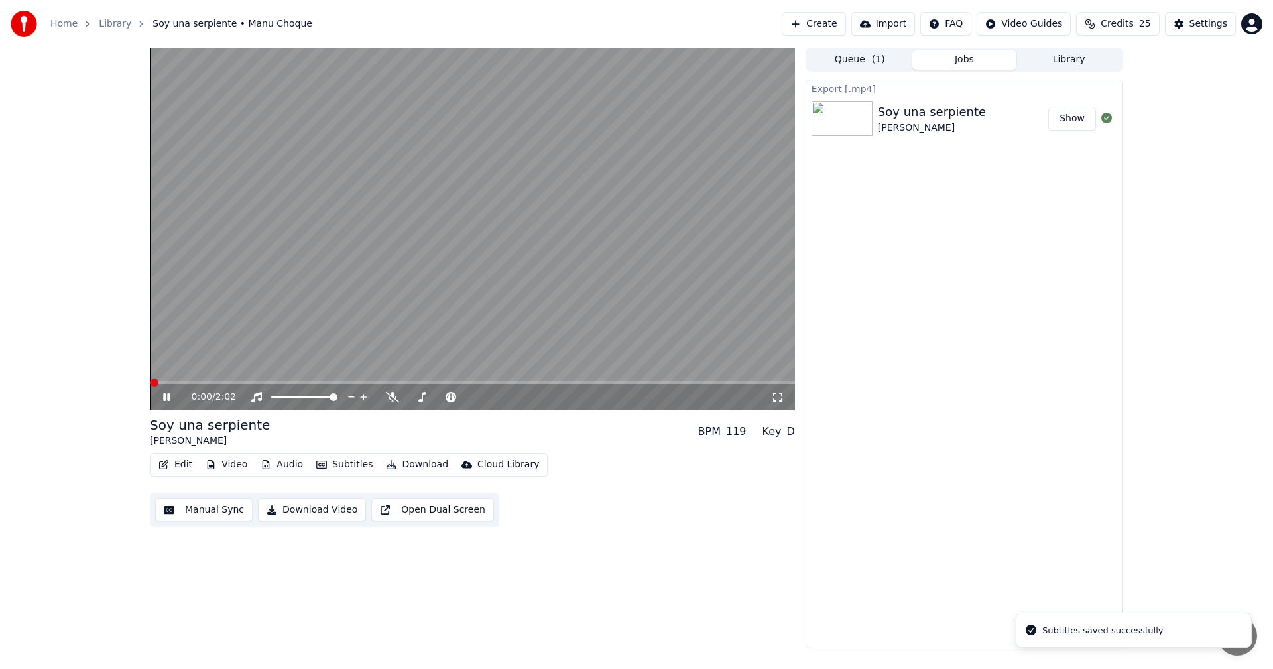
click at [196, 509] on button "Manual Sync" at bounding box center [203, 510] width 97 height 24
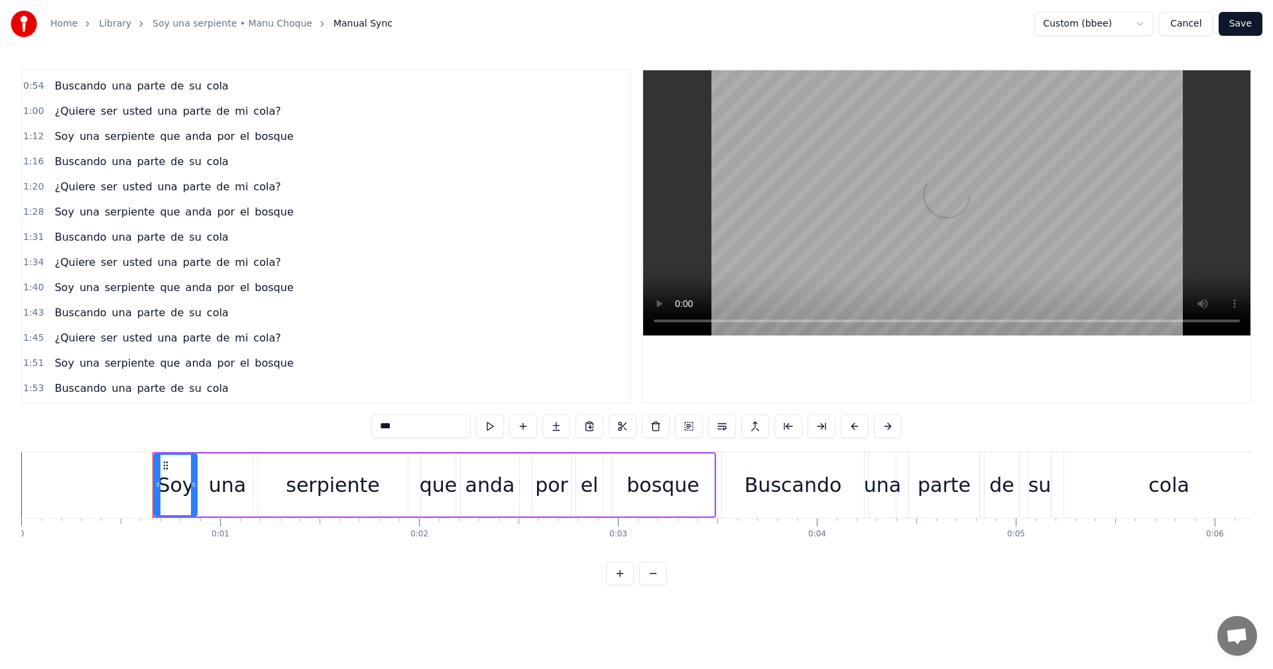
scroll to position [424, 0]
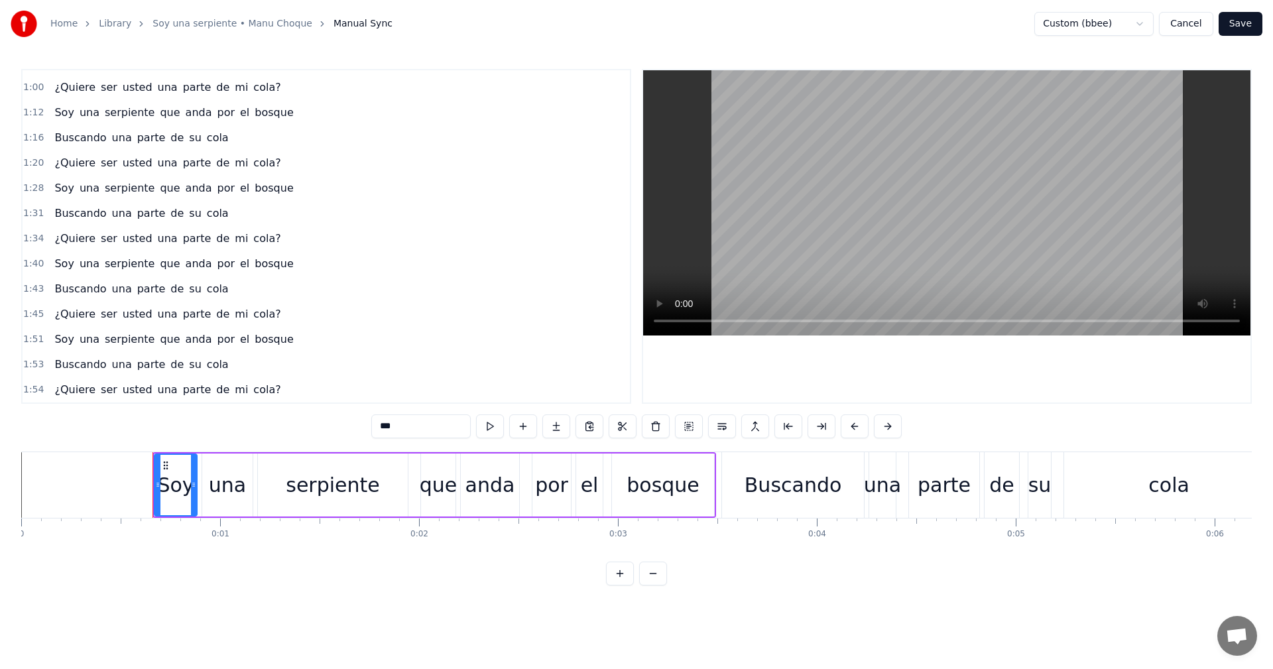
click at [1247, 26] on button "Save" at bounding box center [1241, 24] width 44 height 24
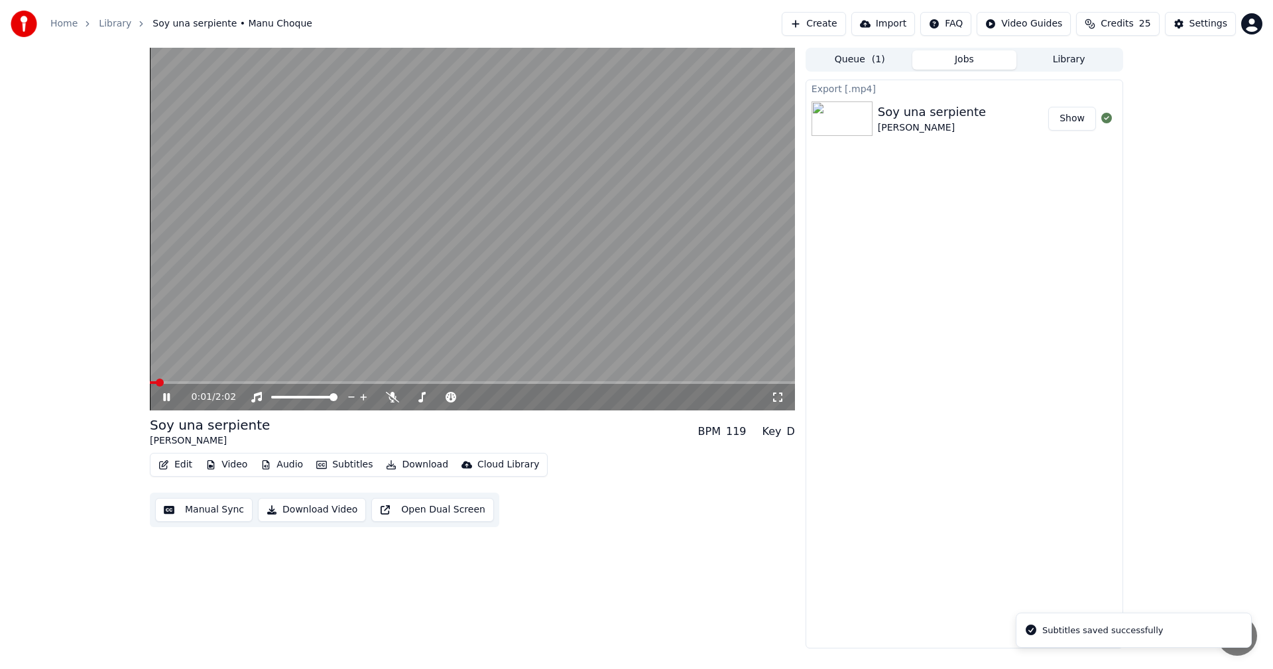
click at [302, 516] on button "Download Video" at bounding box center [312, 510] width 108 height 24
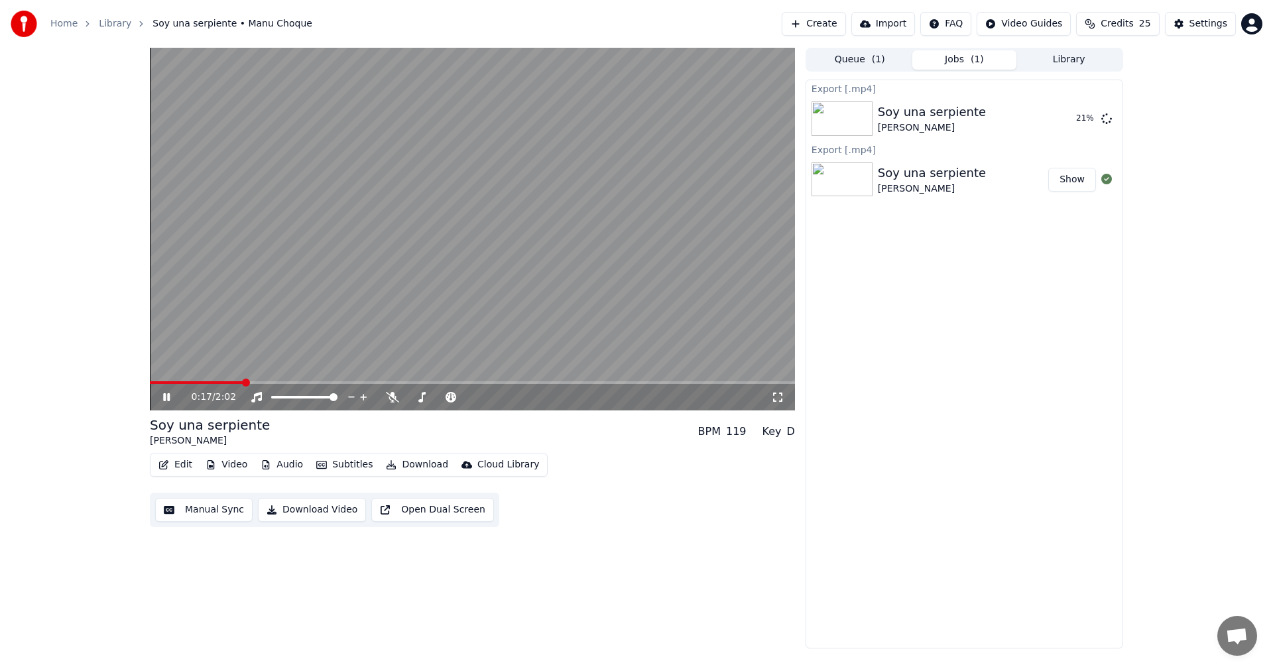
click at [477, 227] on video at bounding box center [472, 229] width 645 height 363
click at [337, 466] on button "Subtitles" at bounding box center [344, 465] width 67 height 19
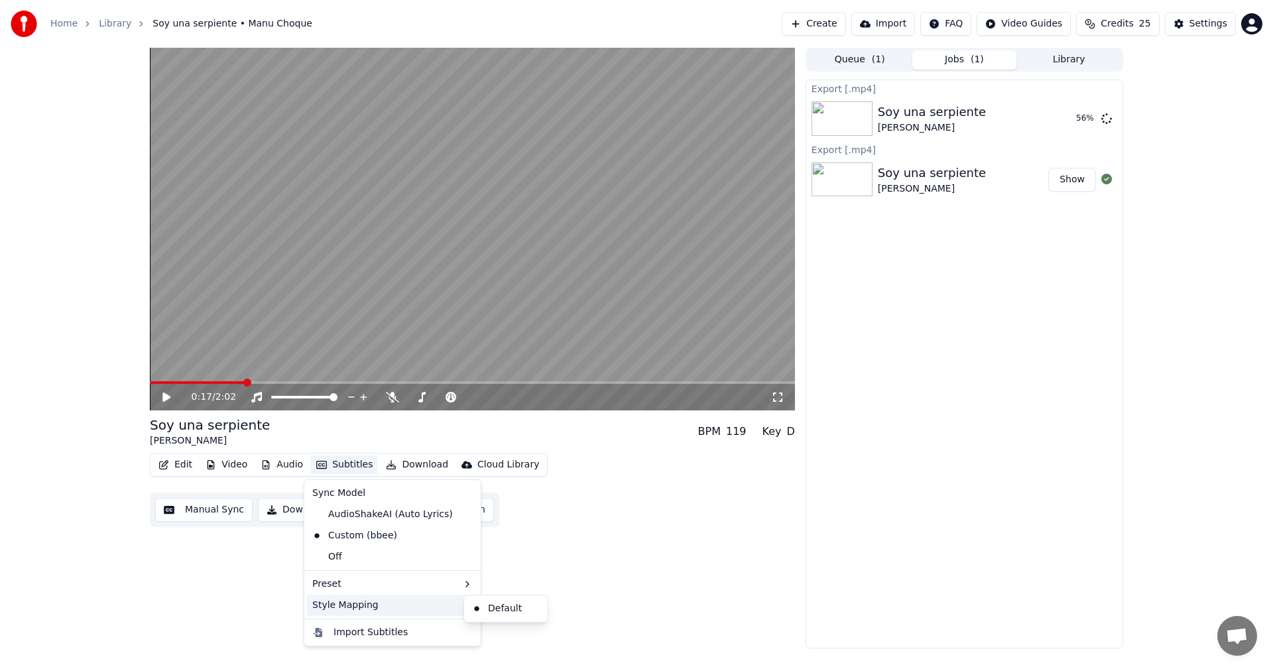
click at [377, 609] on div "Style Mapping" at bounding box center [392, 605] width 171 height 21
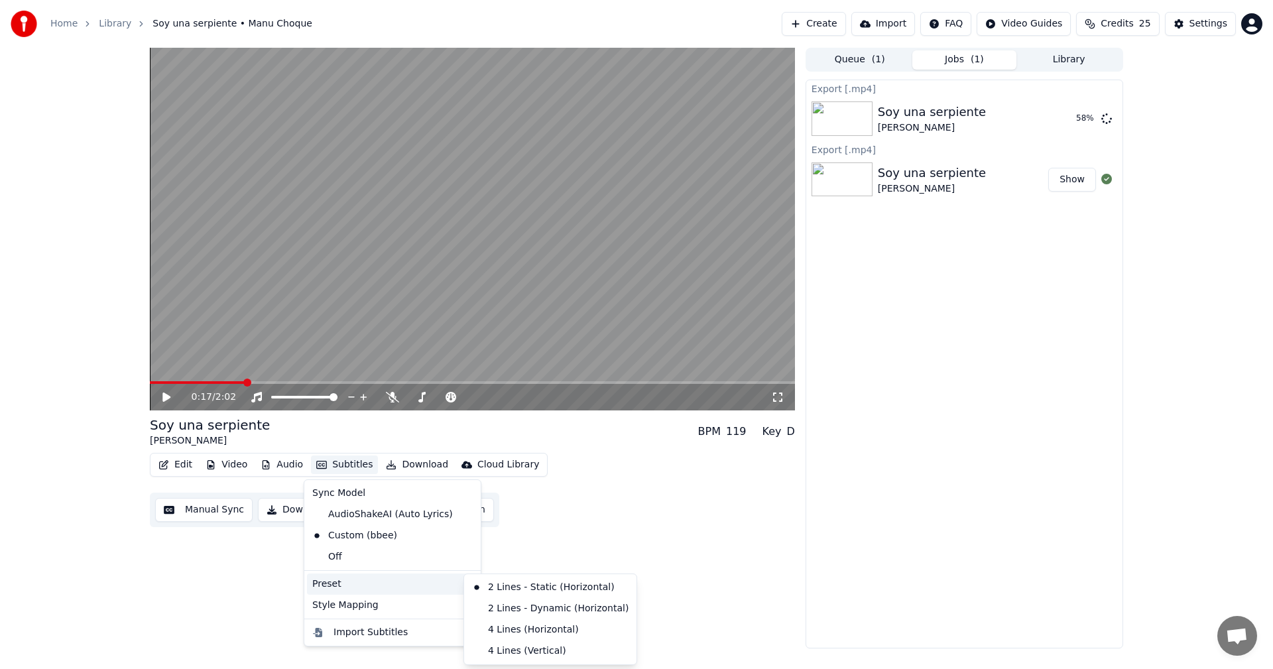
click at [380, 582] on div "Preset" at bounding box center [392, 584] width 171 height 21
click at [501, 631] on div "4 Lines (Horizontal)" at bounding box center [550, 629] width 167 height 21
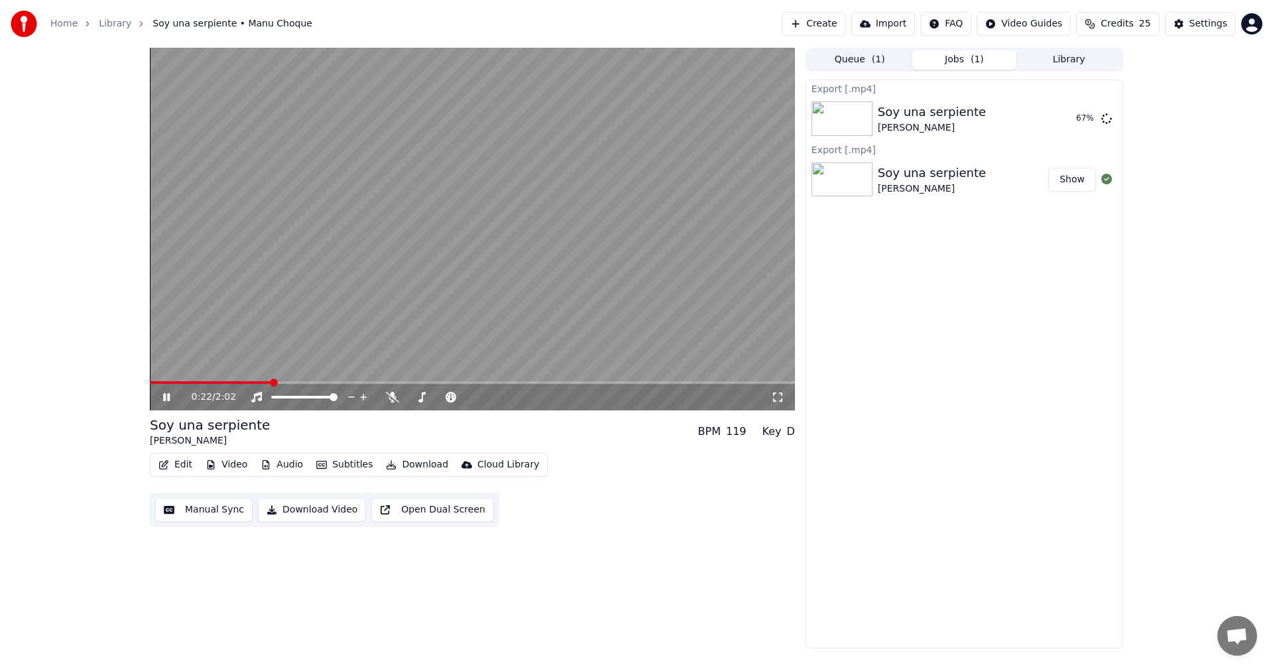
click at [295, 513] on button "Download Video" at bounding box center [312, 510] width 108 height 24
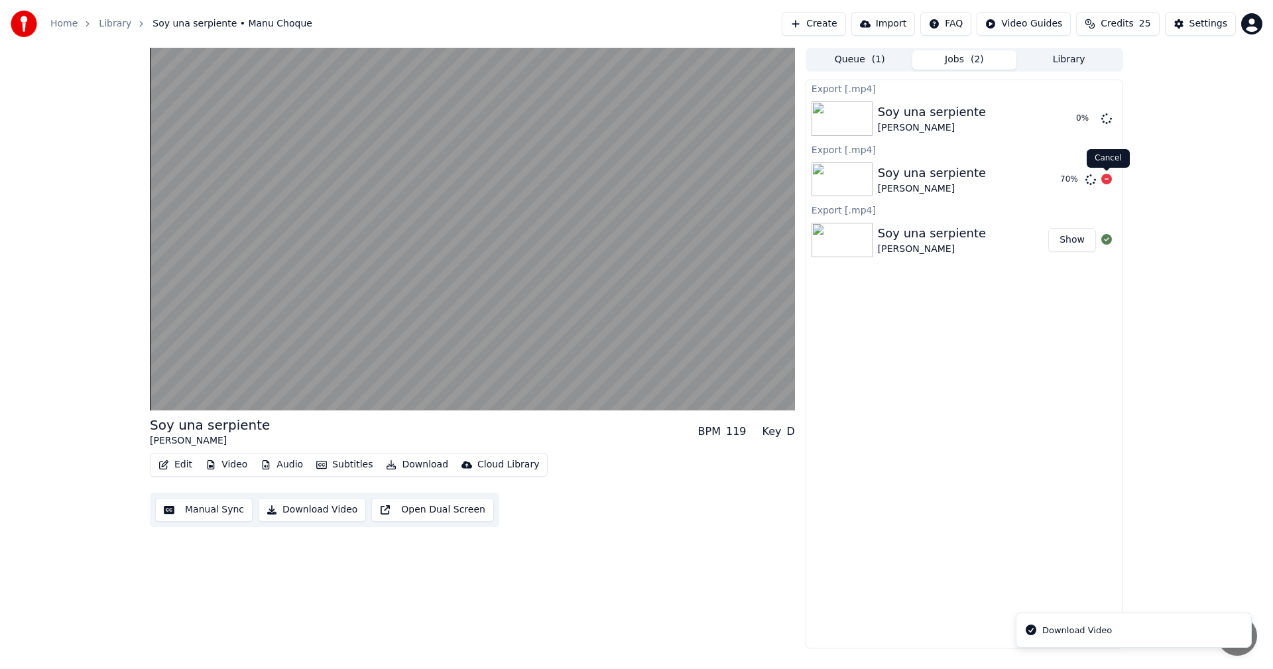
click at [1105, 178] on icon at bounding box center [1106, 179] width 11 height 11
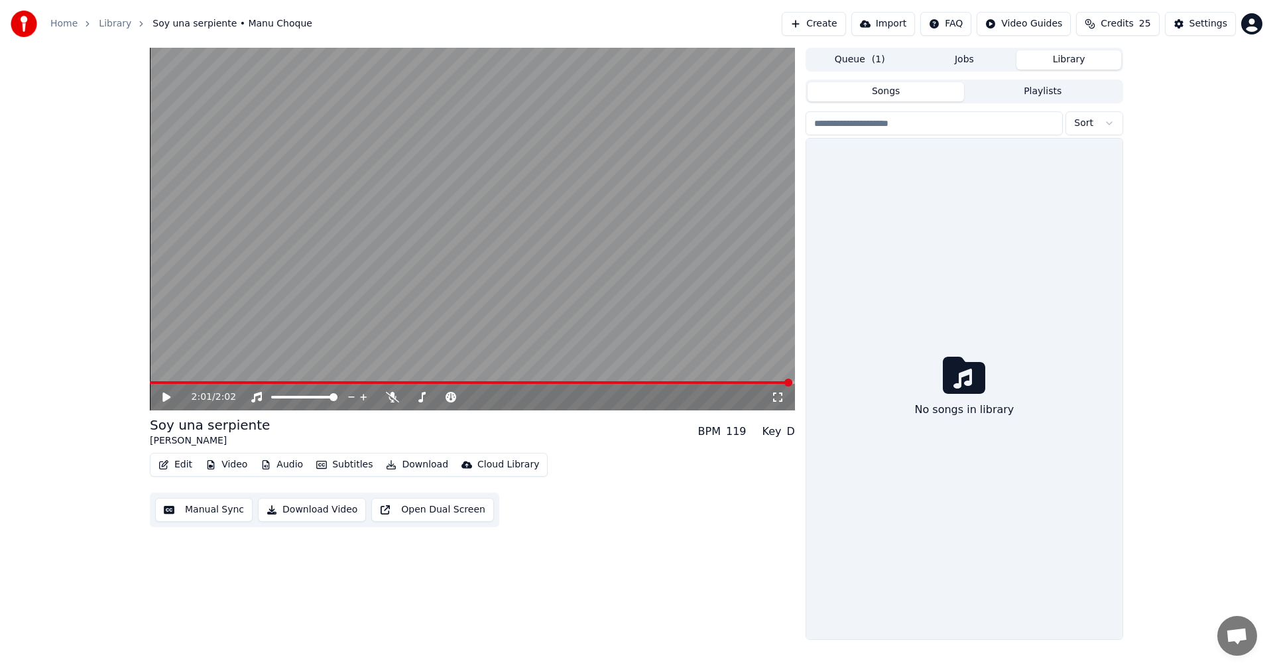
click at [1068, 54] on button "Library" at bounding box center [1069, 59] width 105 height 19
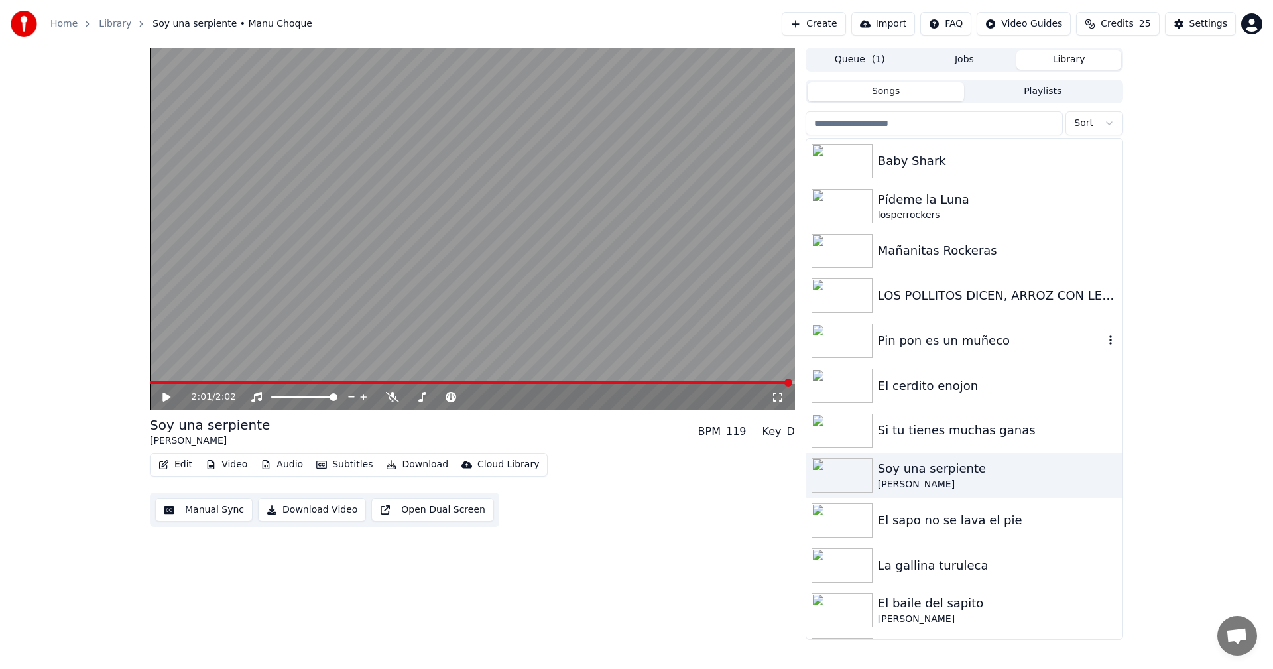
click at [906, 342] on div "Pin pon es un muñeco" at bounding box center [991, 341] width 226 height 19
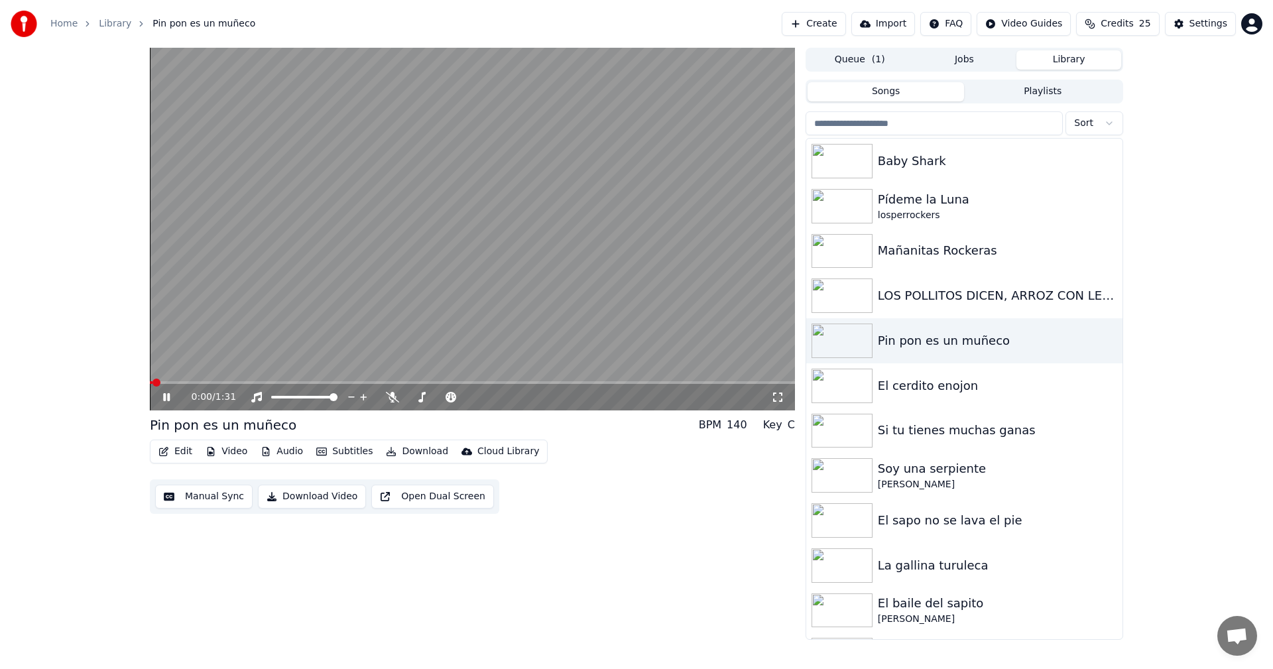
click at [209, 495] on button "Manual Sync" at bounding box center [203, 497] width 97 height 24
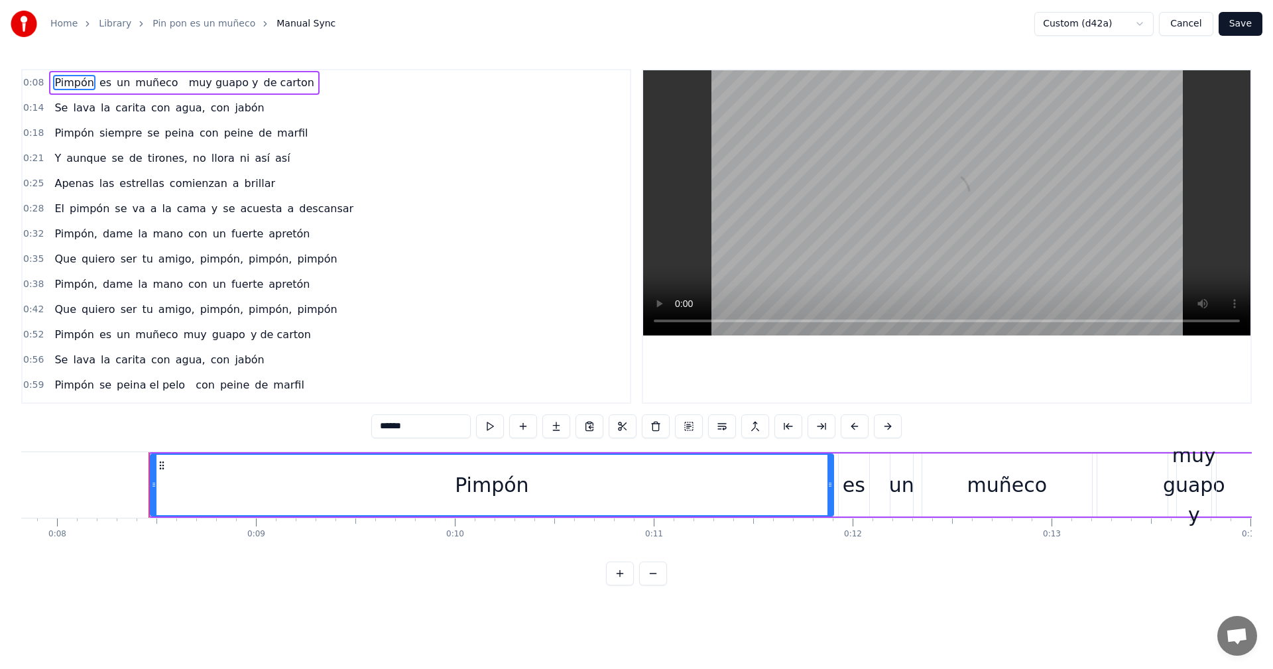
scroll to position [0, 1616]
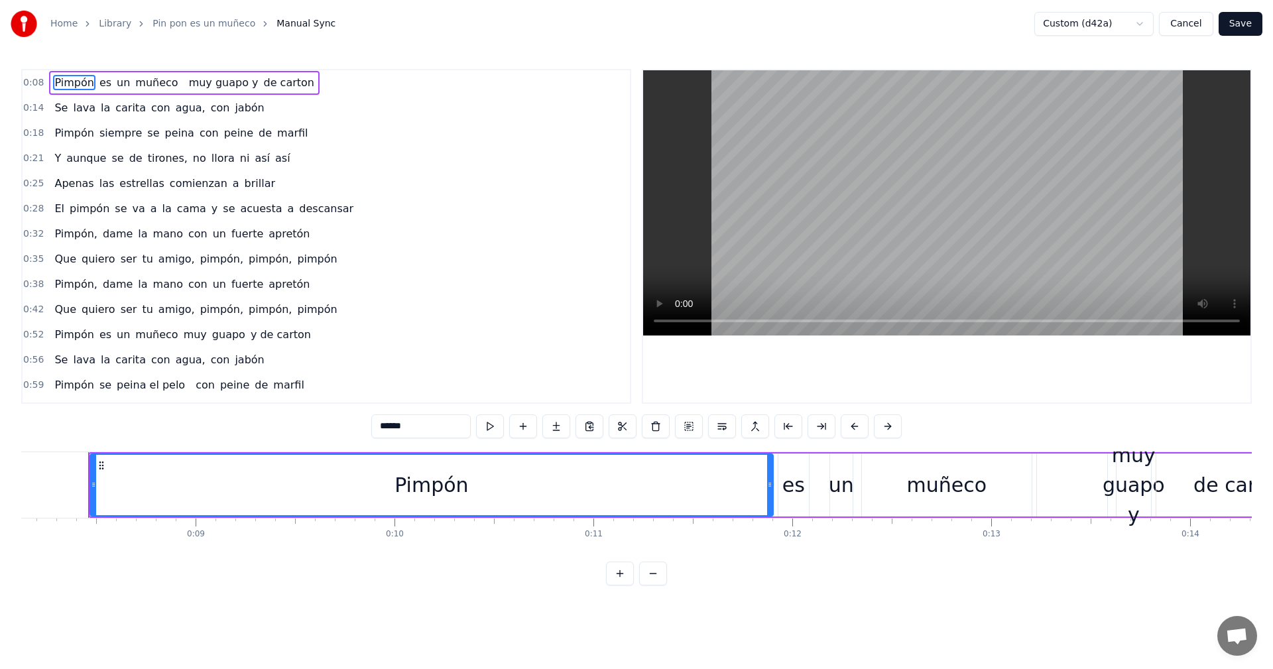
click at [253, 166] on span "así" at bounding box center [262, 158] width 18 height 15
type input "***"
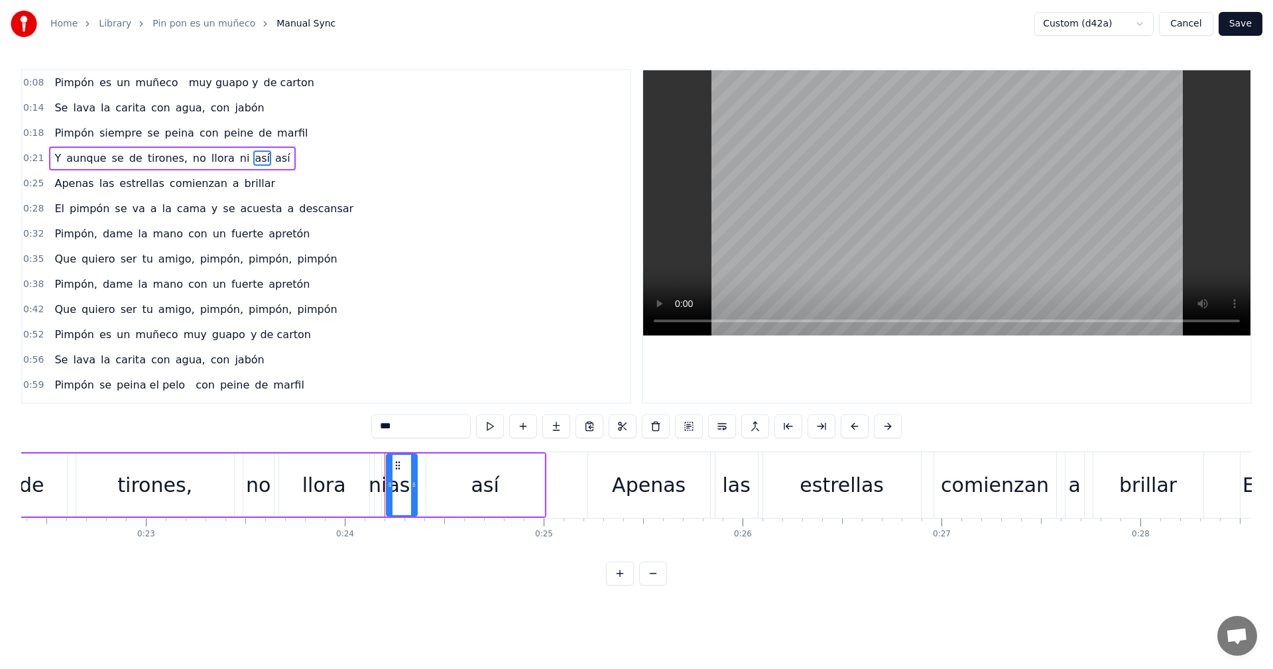
scroll to position [0, 4747]
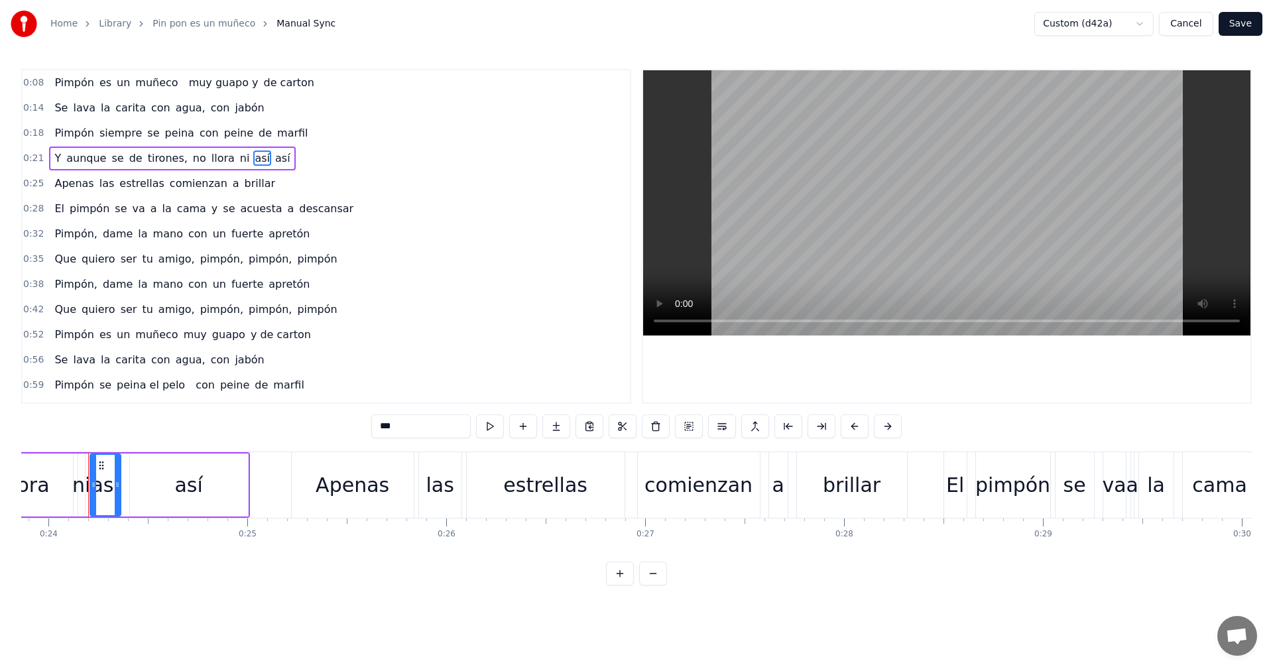
click at [198, 491] on div "así" at bounding box center [188, 485] width 28 height 30
click at [113, 483] on div "así" at bounding box center [105, 485] width 28 height 30
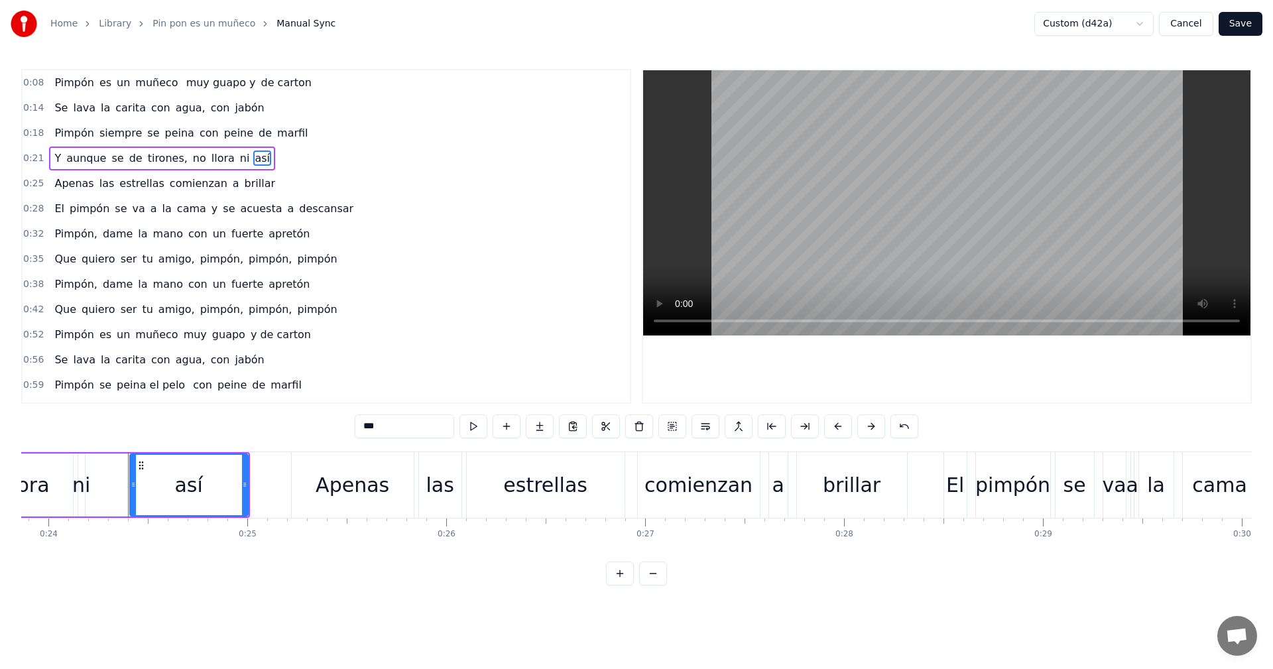
click at [1244, 21] on button "Save" at bounding box center [1241, 24] width 44 height 24
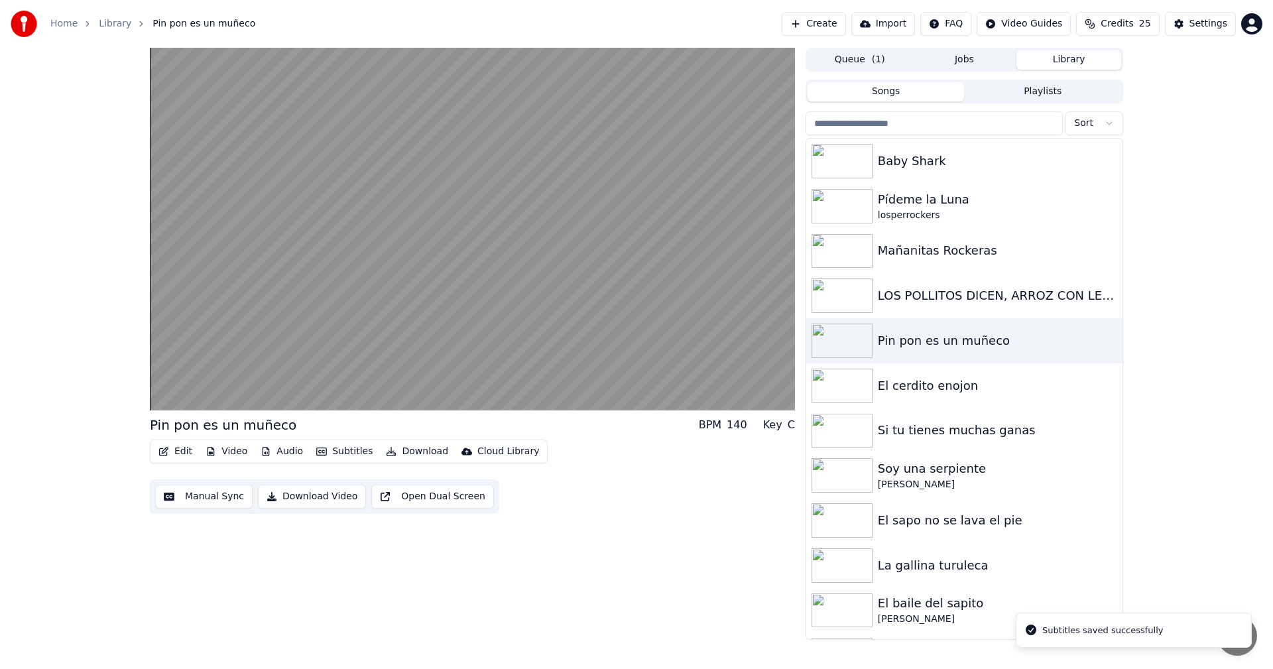
click at [408, 454] on button "Download" at bounding box center [417, 451] width 73 height 19
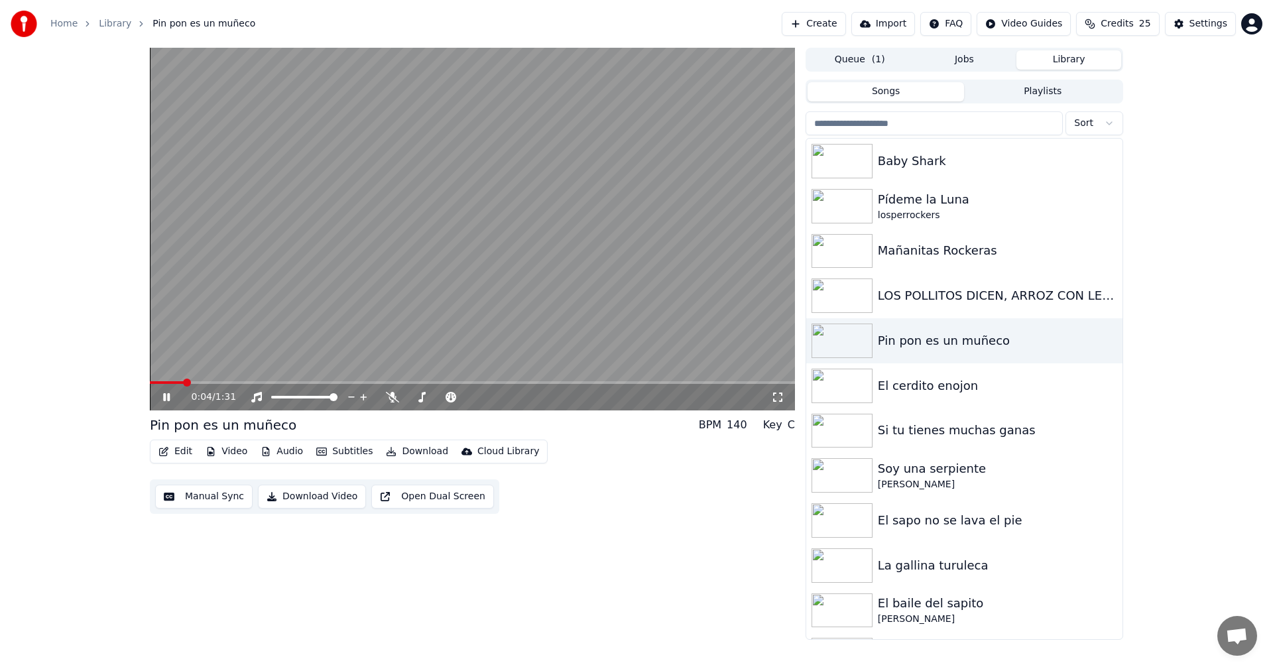
click at [317, 500] on button "Download Video" at bounding box center [312, 497] width 108 height 24
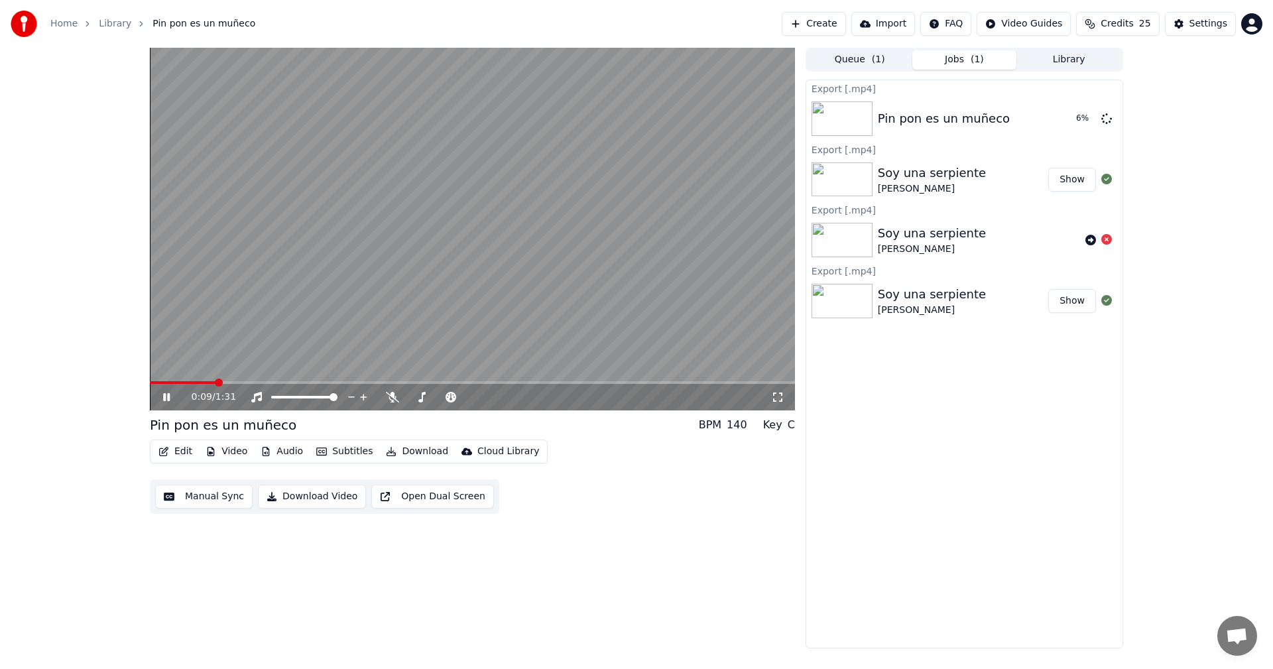
click at [408, 269] on video at bounding box center [472, 229] width 645 height 363
click at [203, 503] on button "Manual Sync" at bounding box center [203, 497] width 97 height 24
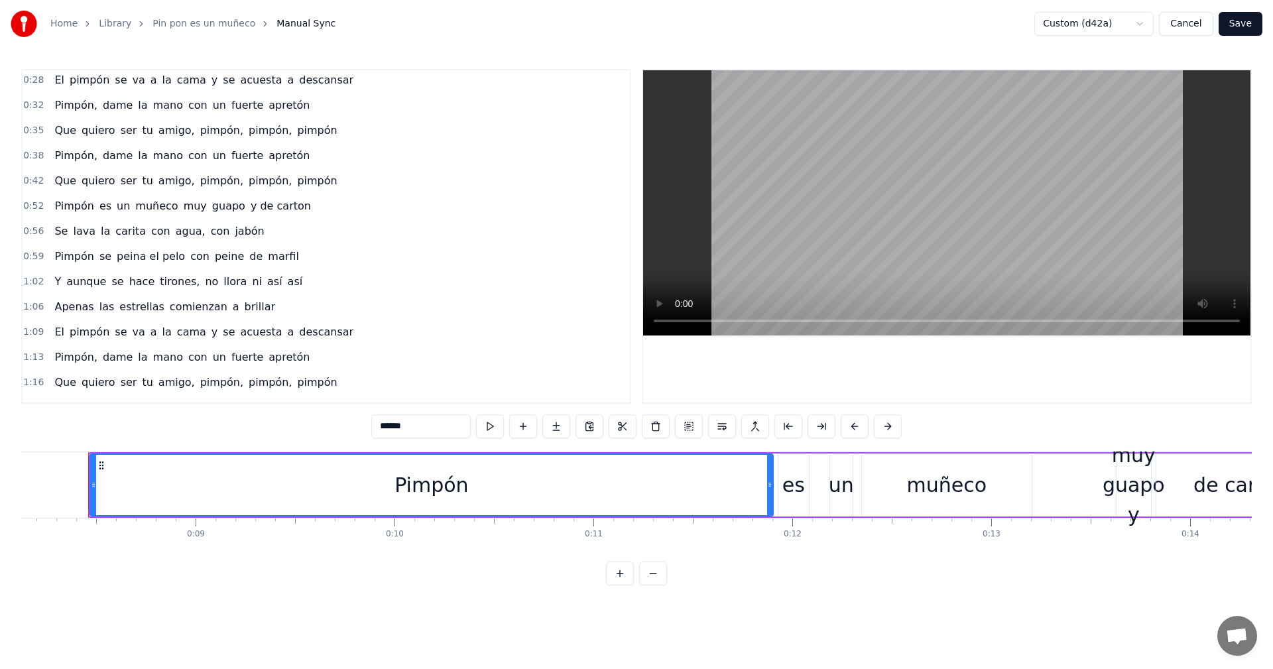
scroll to position [133, 0]
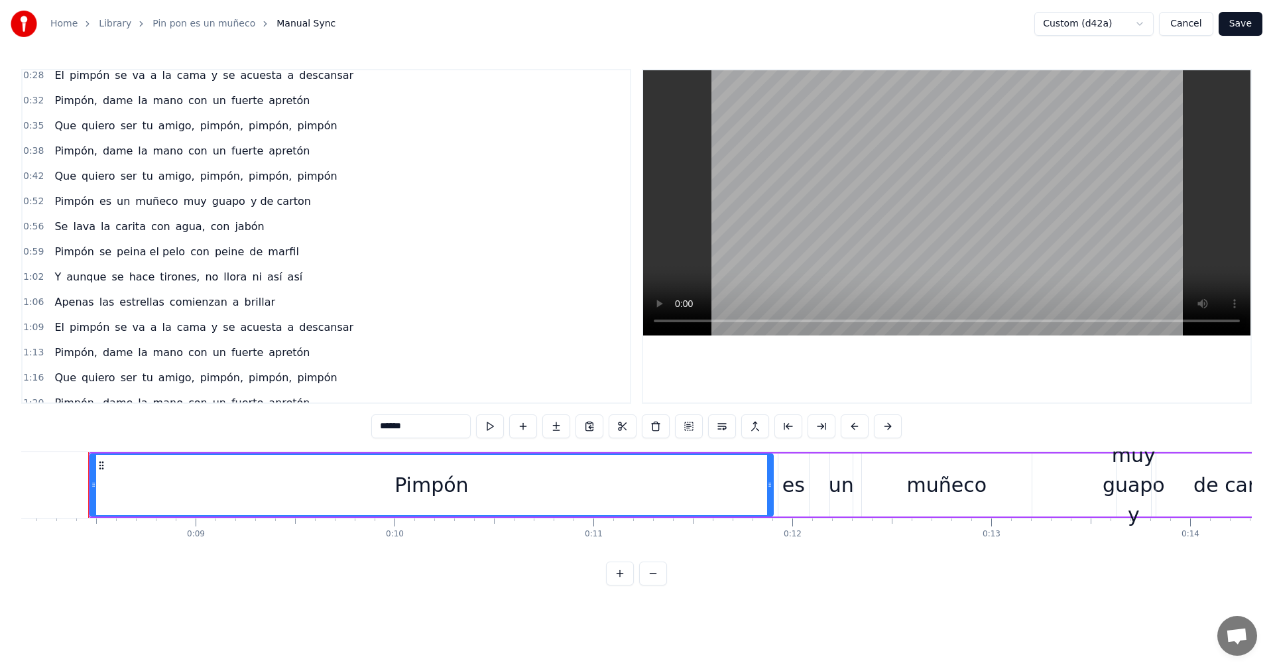
click at [129, 281] on span "hace" at bounding box center [142, 276] width 29 height 15
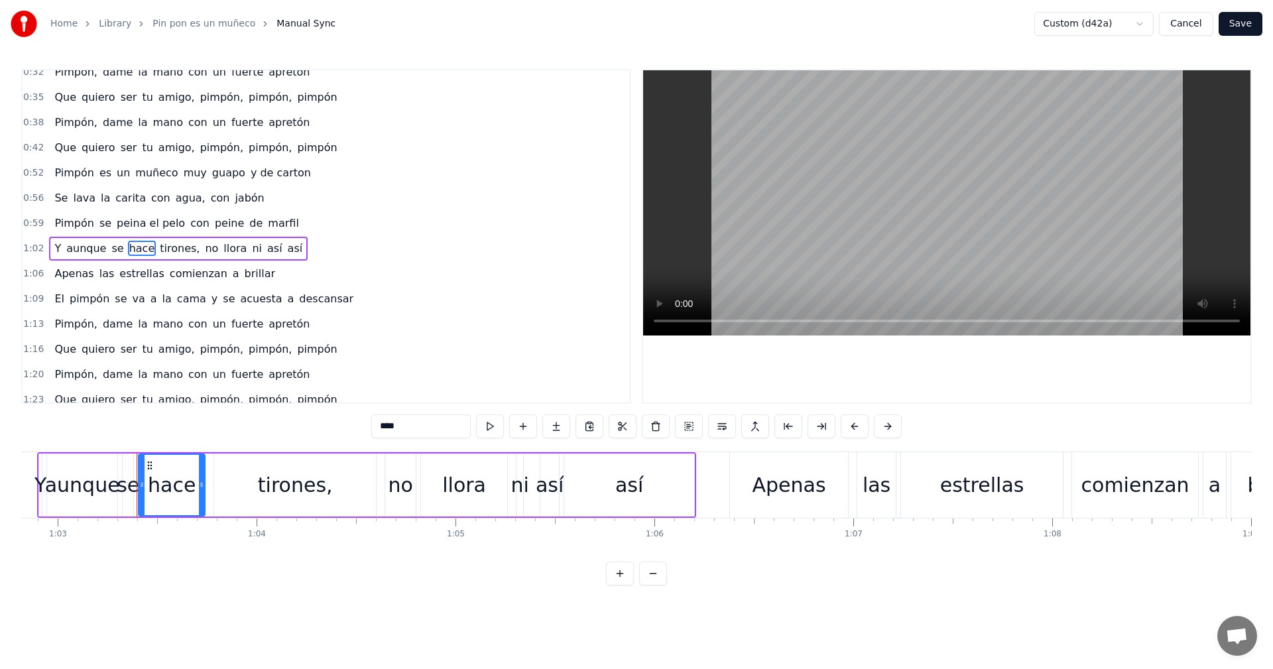
scroll to position [0, 12546]
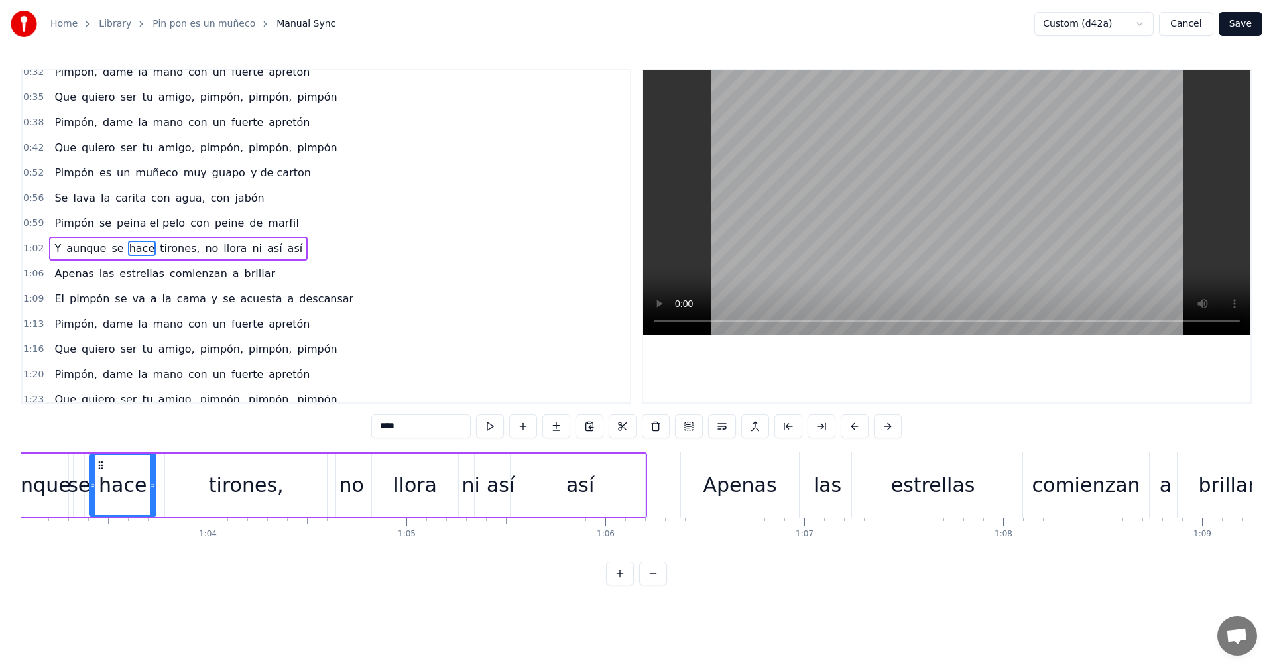
drag, startPoint x: 324, startPoint y: 419, endPoint x: 311, endPoint y: 424, distance: 13.7
click at [316, 419] on div "0:08 Pimpón es un muñeco muy guapo y de carton 0:14 Se lava la carita con agua,…" at bounding box center [636, 327] width 1231 height 517
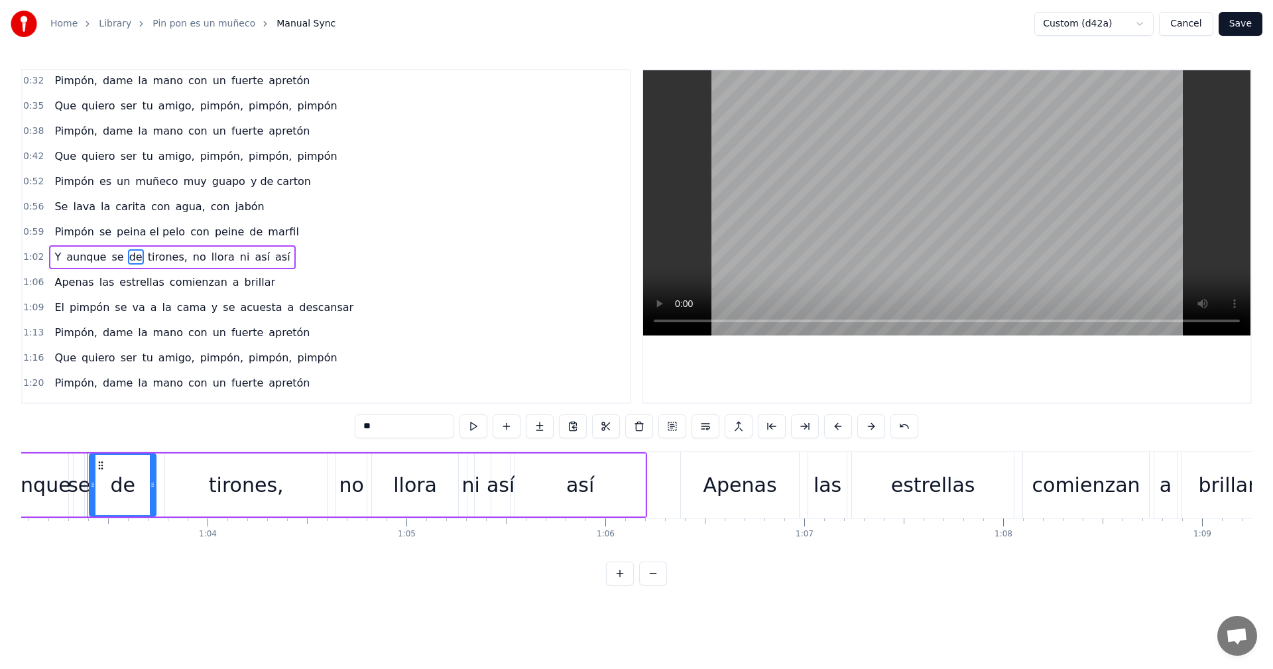
scroll to position [139, 0]
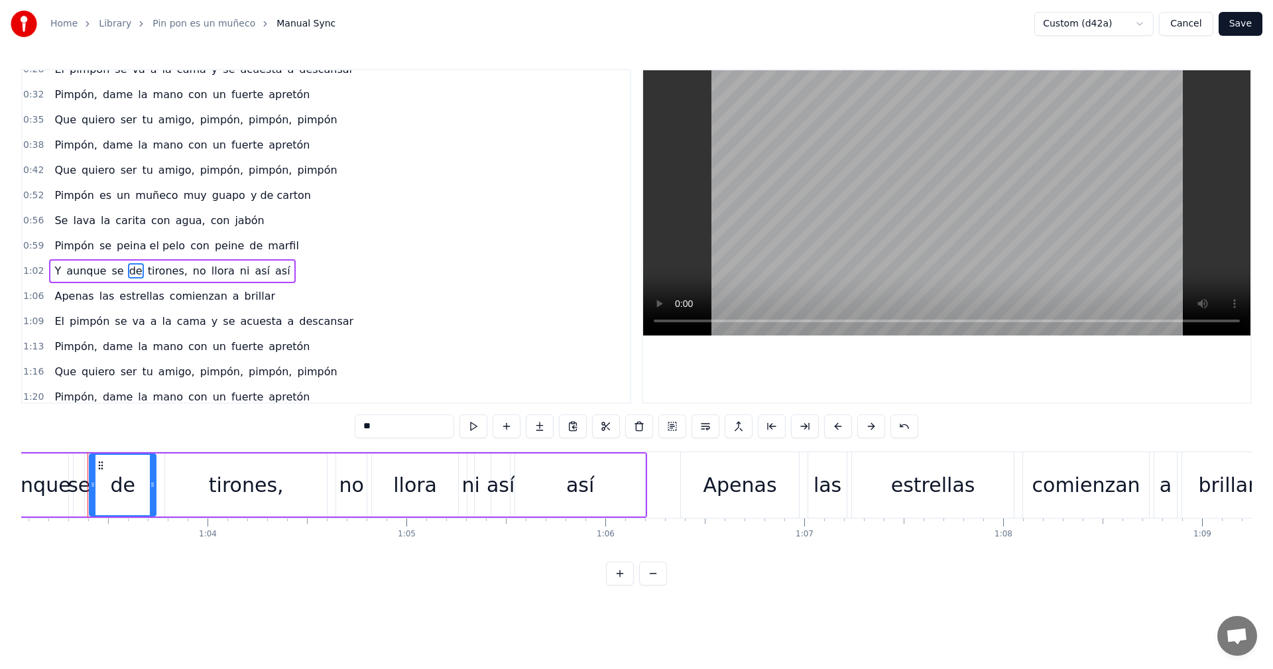
click at [274, 267] on span "así" at bounding box center [283, 270] width 18 height 15
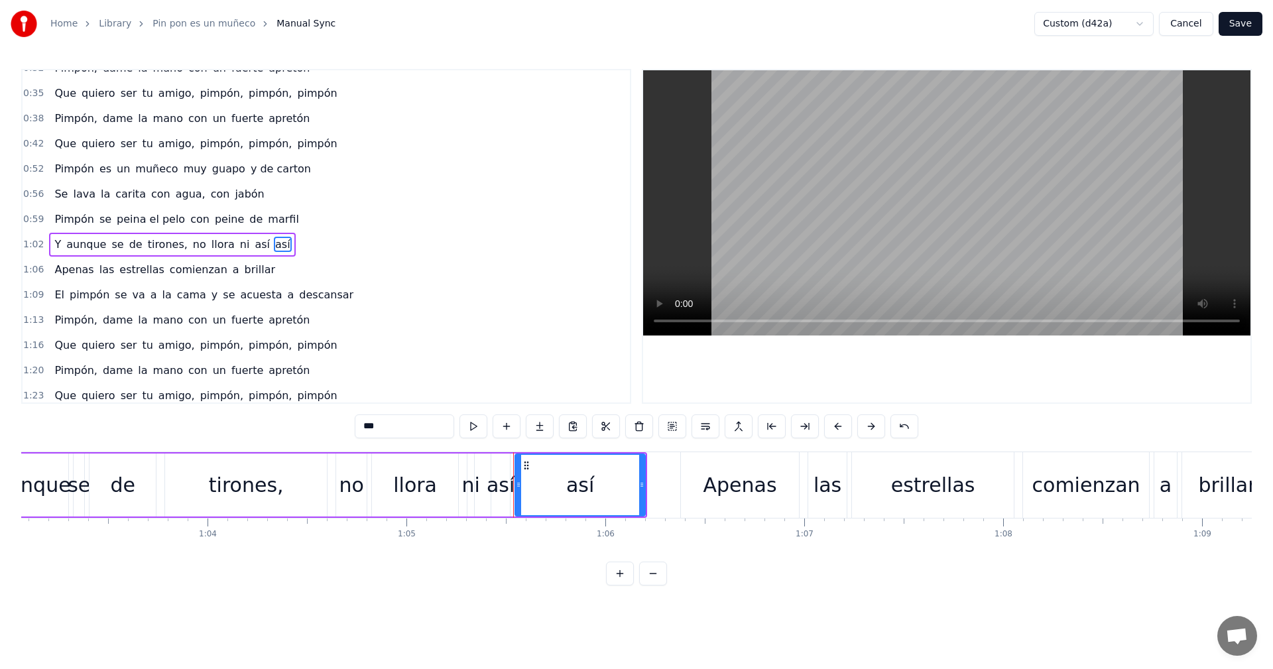
scroll to position [172, 0]
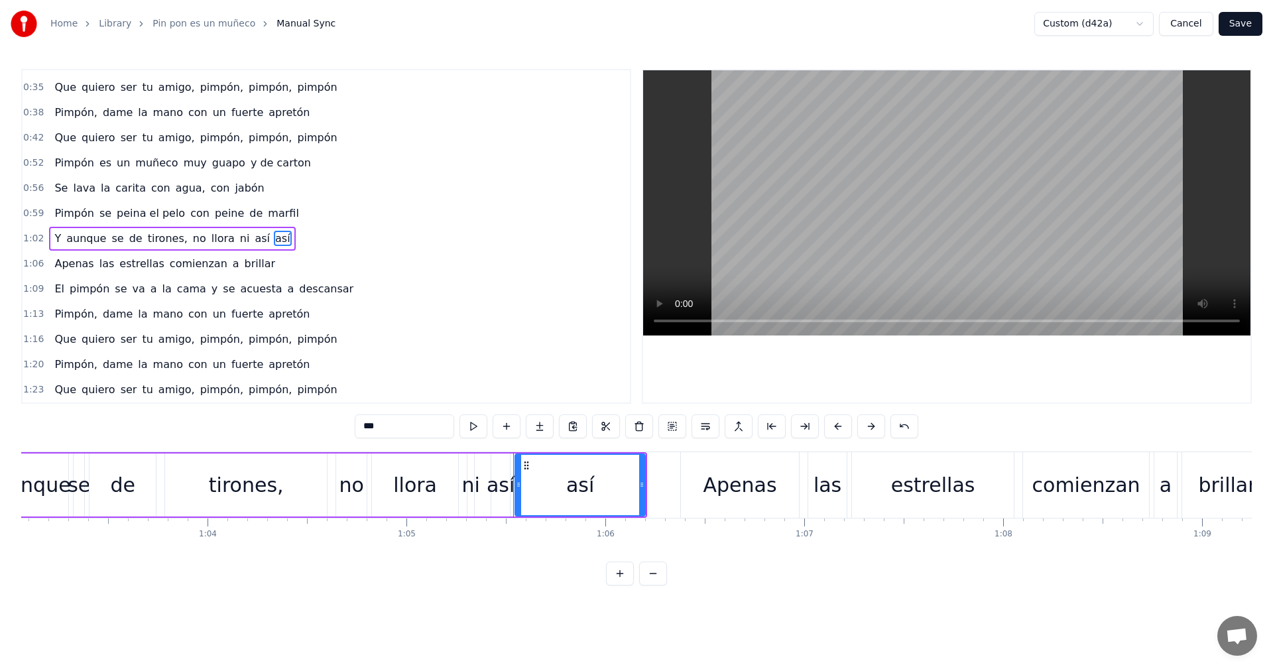
type input "******"
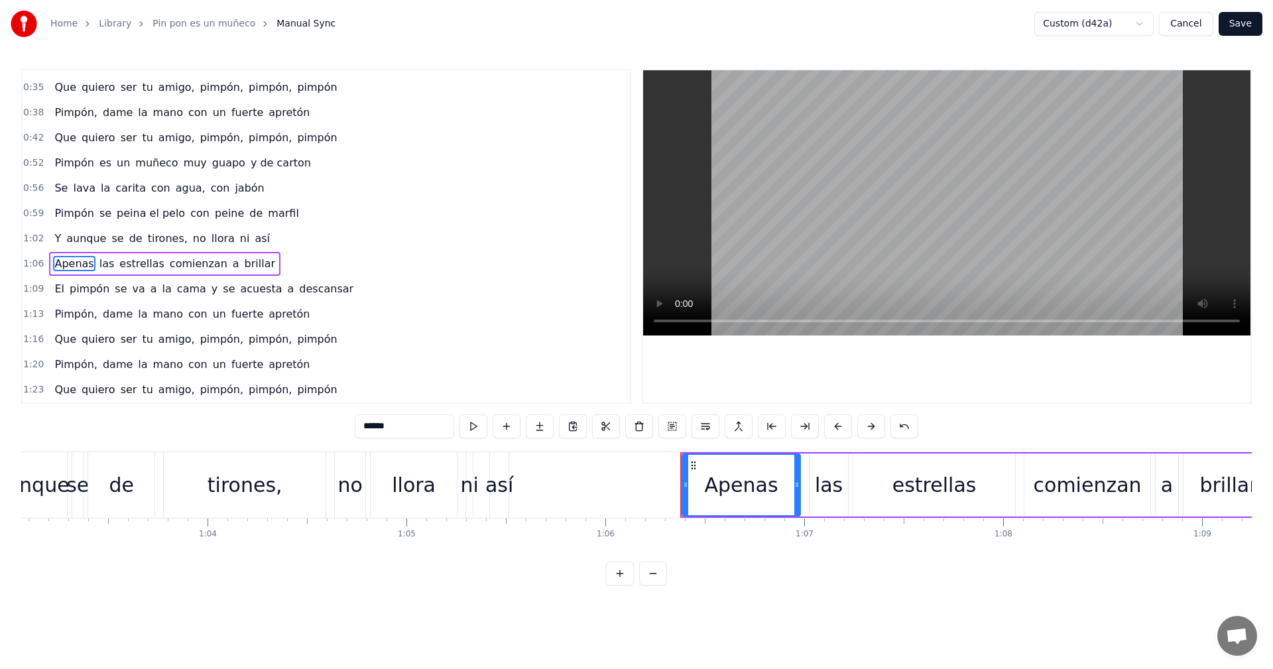
click at [1241, 24] on button "Save" at bounding box center [1241, 24] width 44 height 24
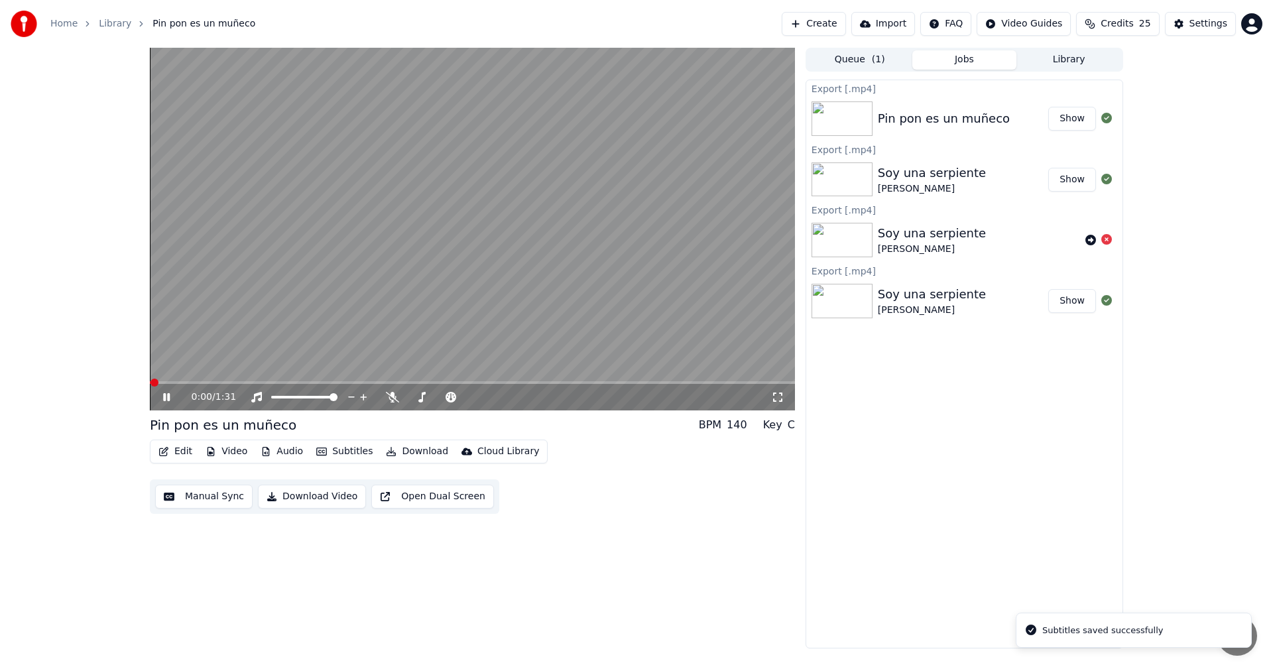
click at [282, 497] on button "Download Video" at bounding box center [312, 497] width 108 height 24
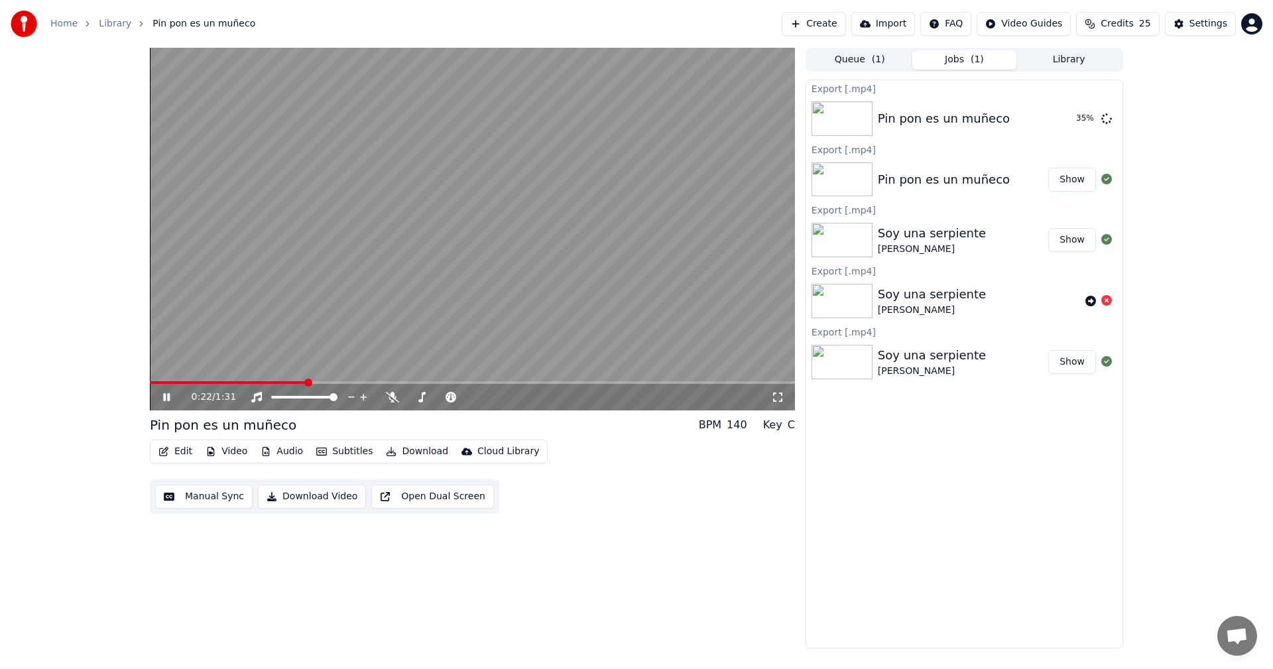
click at [546, 282] on video at bounding box center [472, 229] width 645 height 363
click at [1073, 62] on button "Library" at bounding box center [1069, 59] width 105 height 19
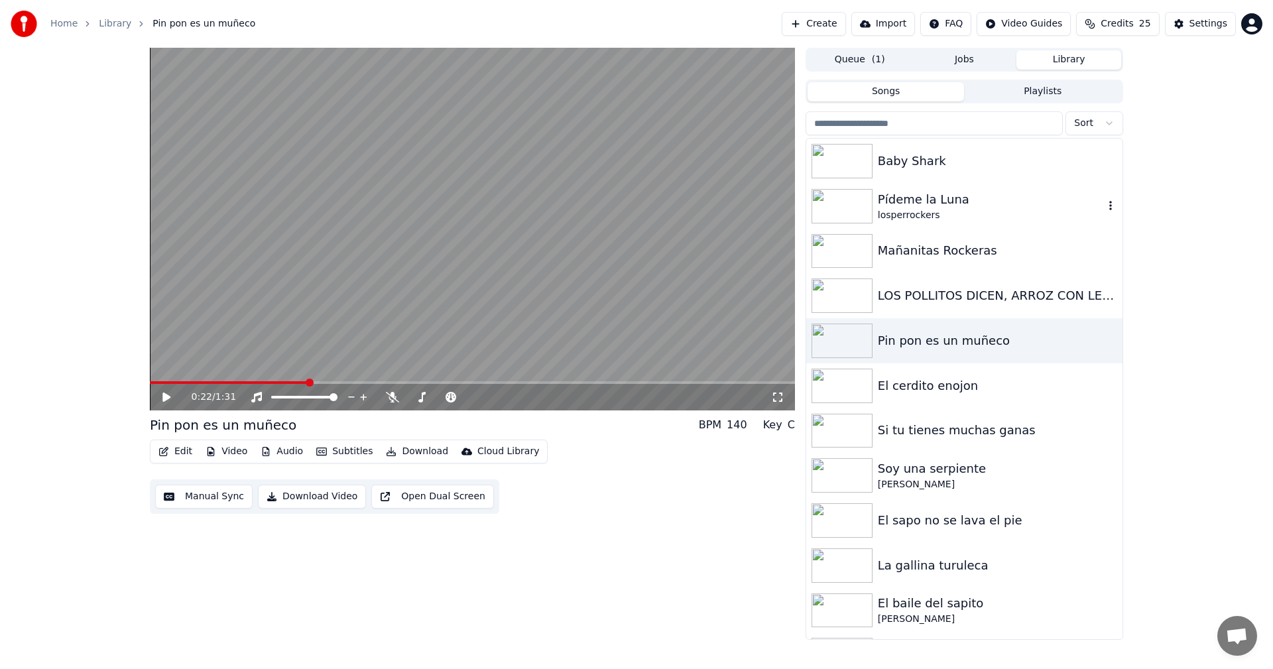
click at [944, 214] on div "losperrockers" at bounding box center [991, 215] width 226 height 13
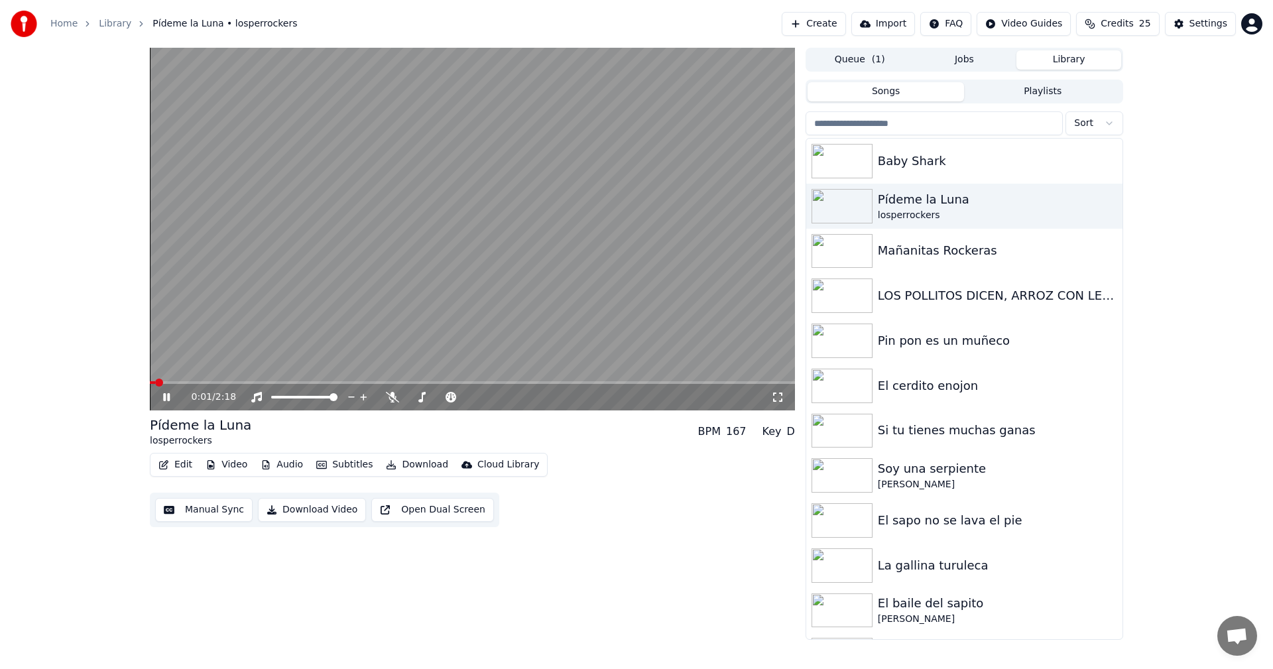
click at [214, 514] on button "Manual Sync" at bounding box center [203, 510] width 97 height 24
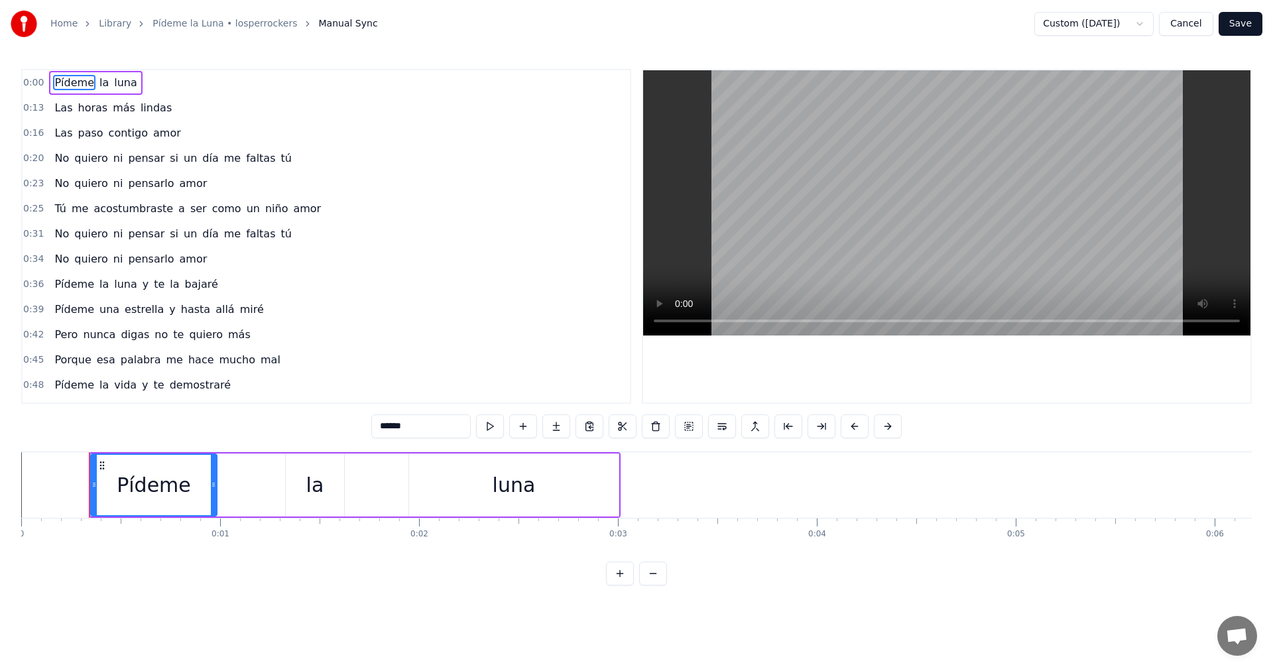
click at [239, 316] on span "miré" at bounding box center [252, 309] width 27 height 15
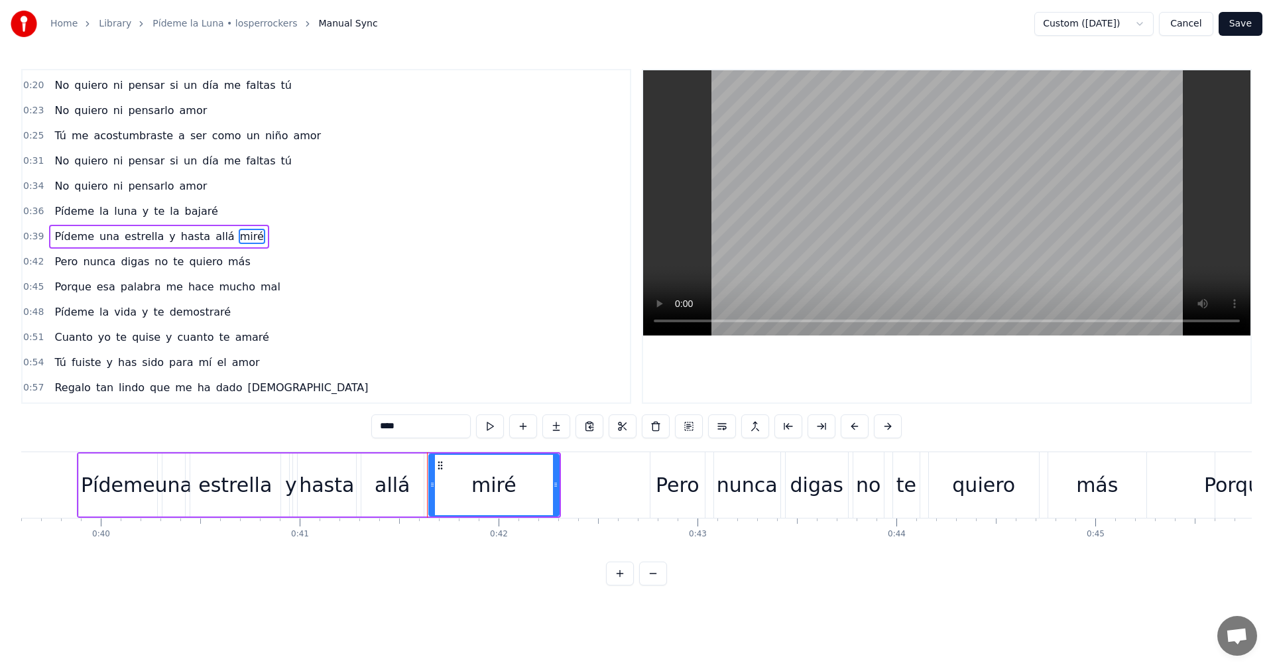
scroll to position [0, 8217]
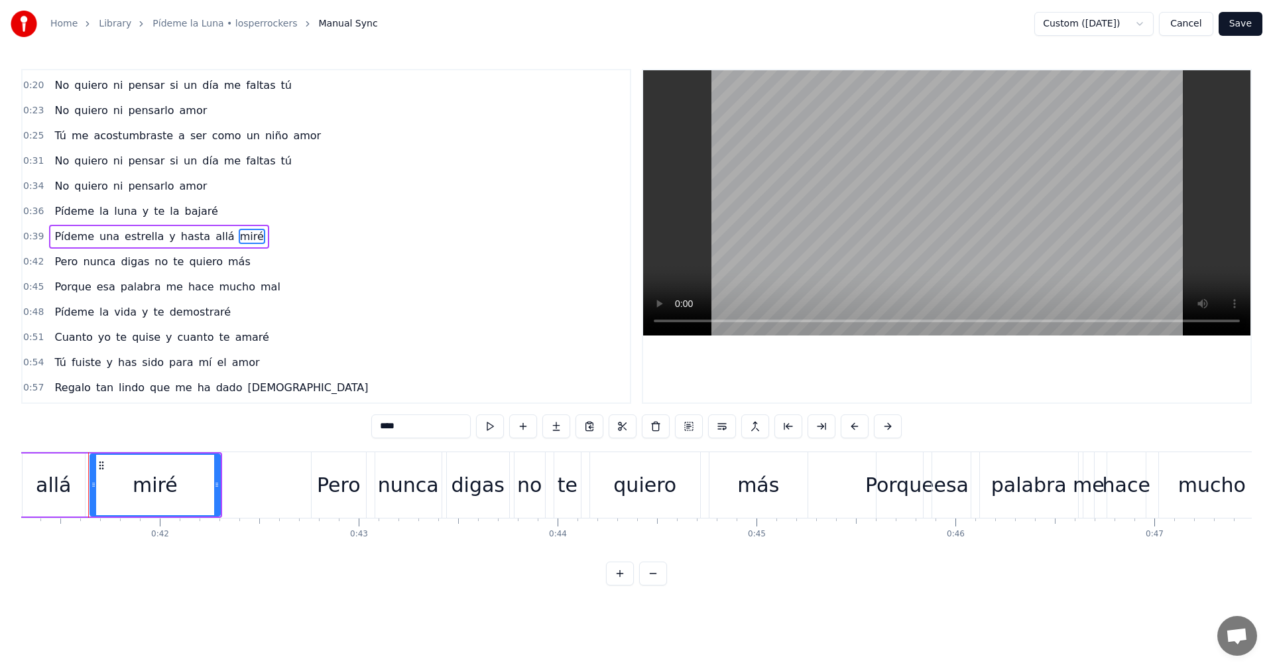
click at [387, 420] on input "****" at bounding box center [420, 426] width 99 height 24
type input "***"
click at [437, 328] on div "0:51 Cuanto yo te quise y cuanto te amaré" at bounding box center [326, 337] width 607 height 25
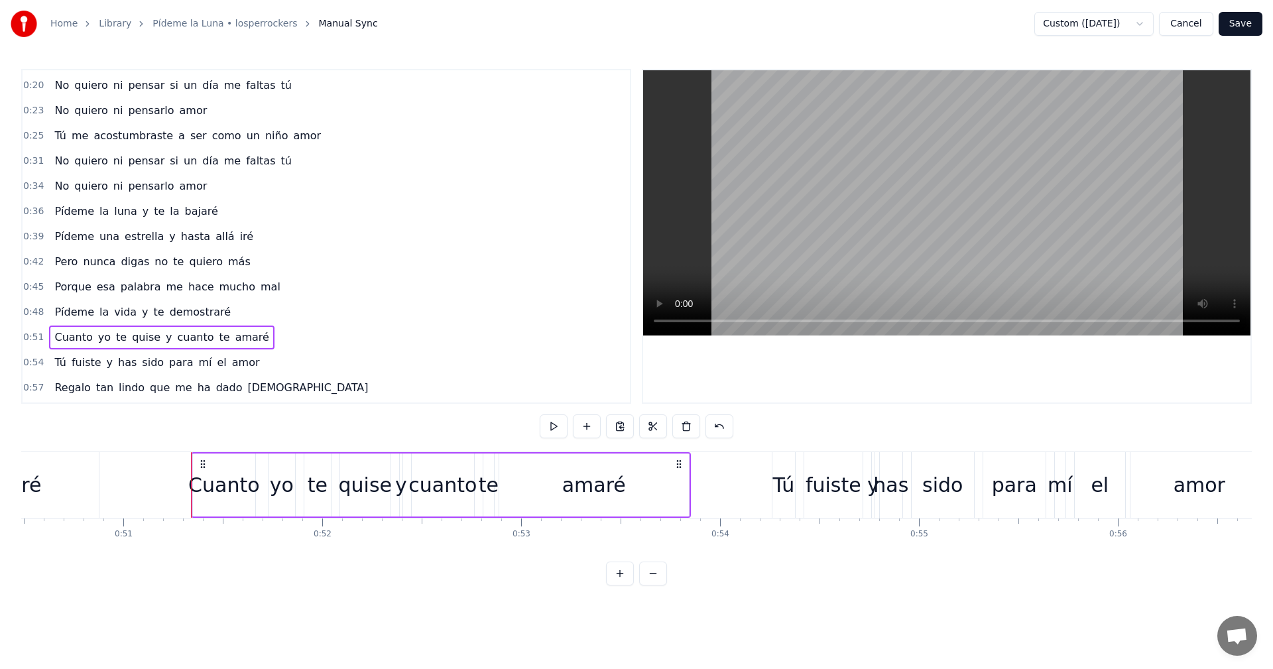
scroll to position [0, 10146]
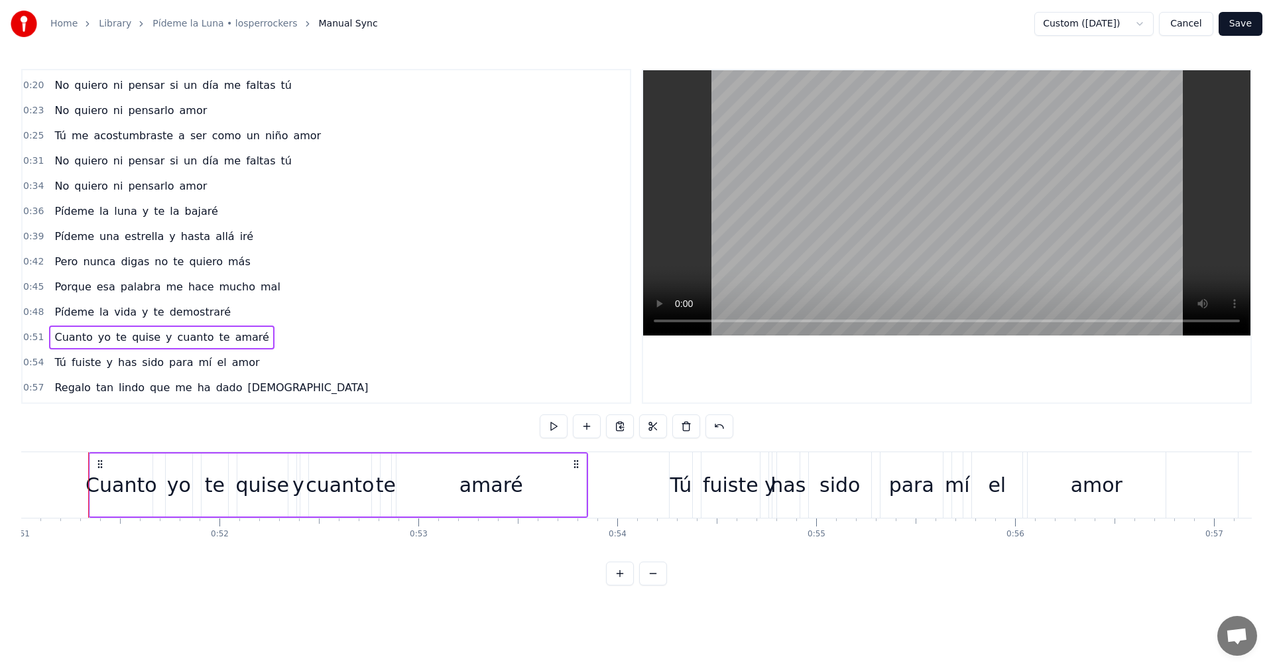
click at [1247, 27] on button "Save" at bounding box center [1241, 24] width 44 height 24
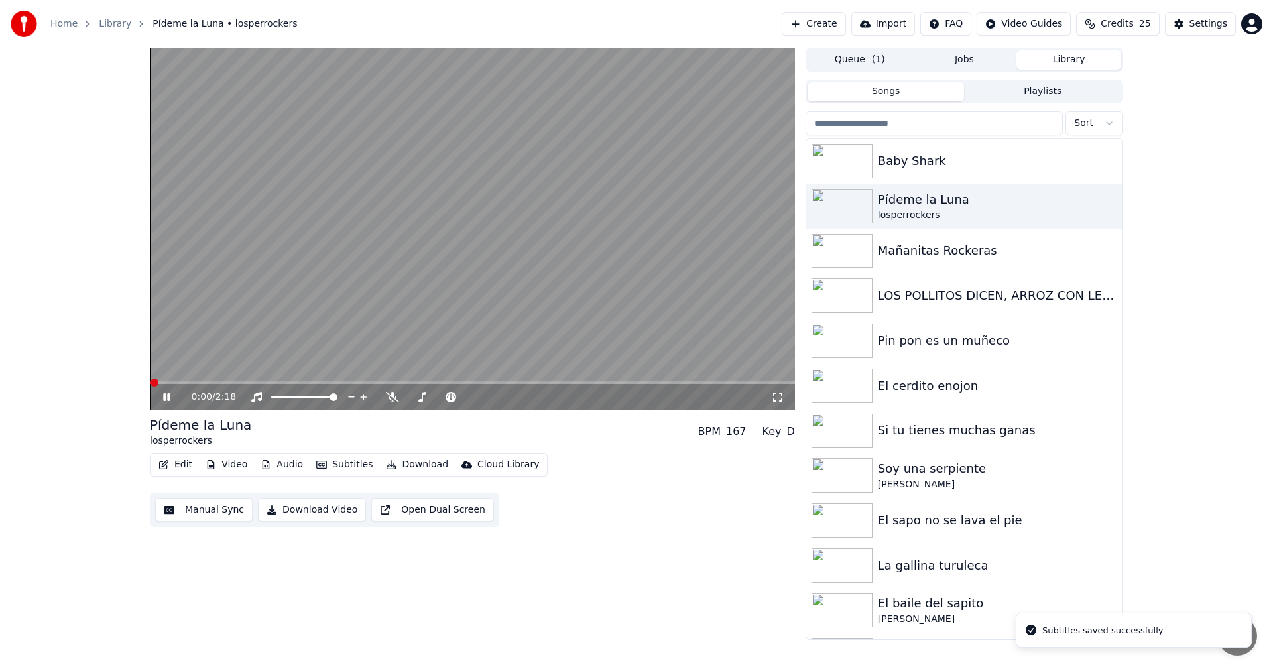
click at [180, 508] on button "Manual Sync" at bounding box center [203, 510] width 97 height 24
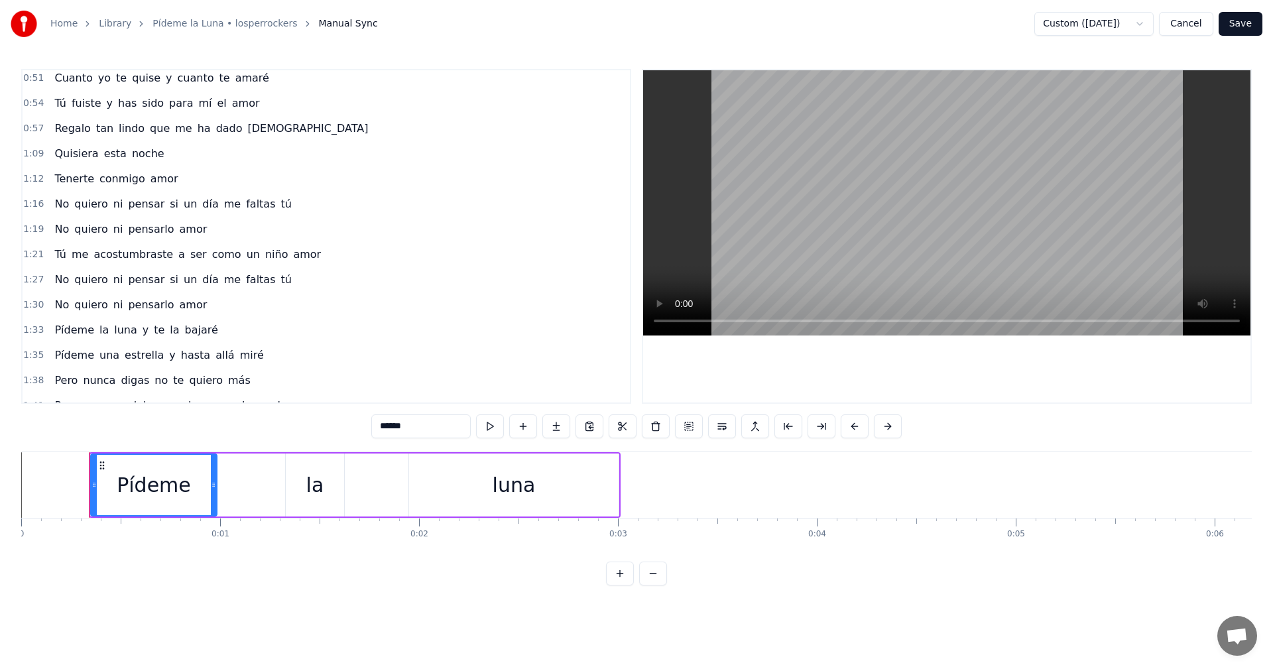
scroll to position [338, 0]
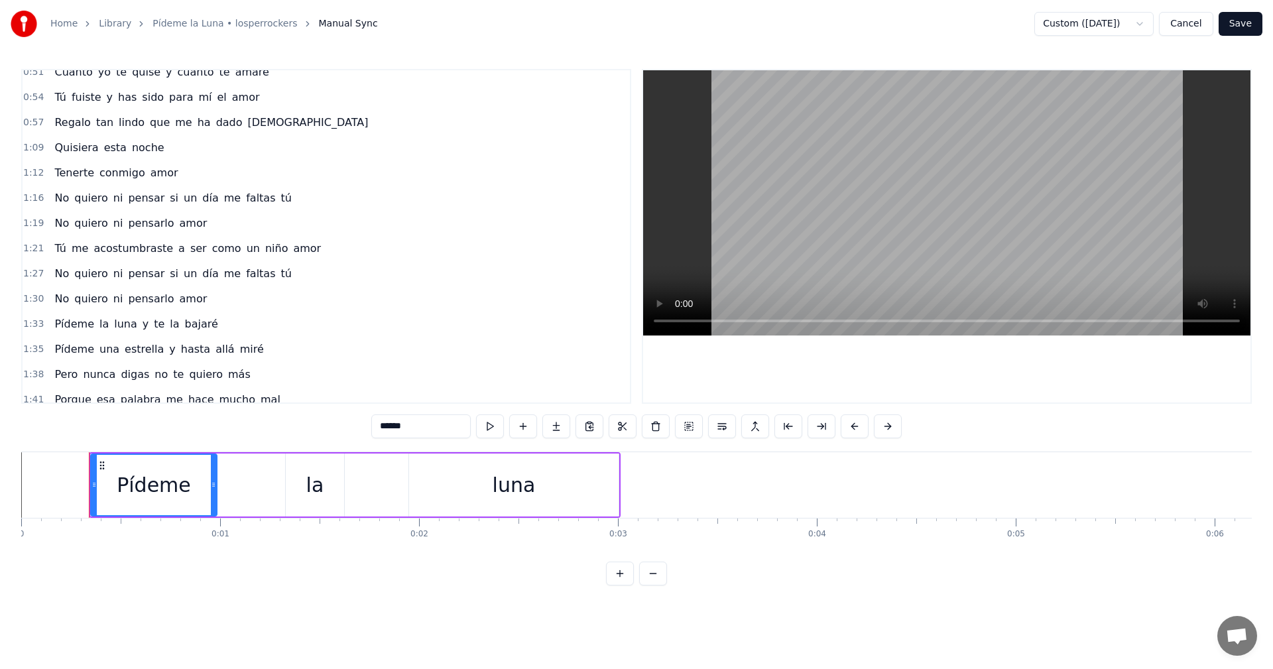
click at [239, 351] on span "miré" at bounding box center [252, 349] width 27 height 15
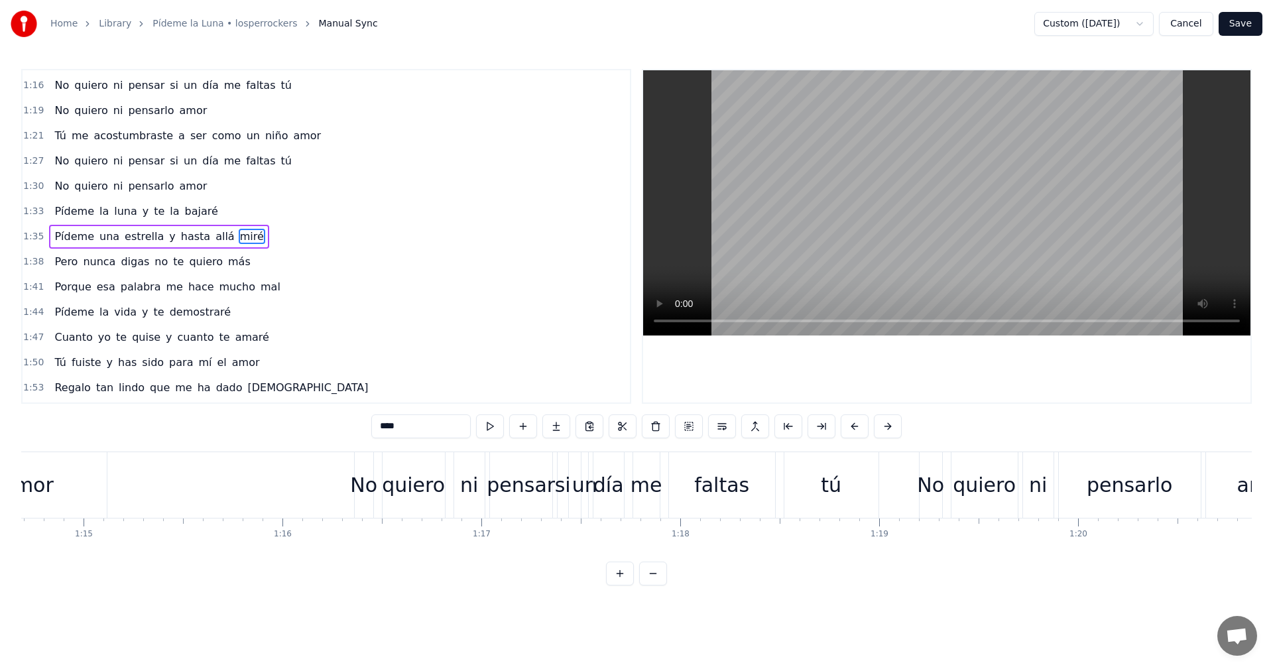
scroll to position [0, 19365]
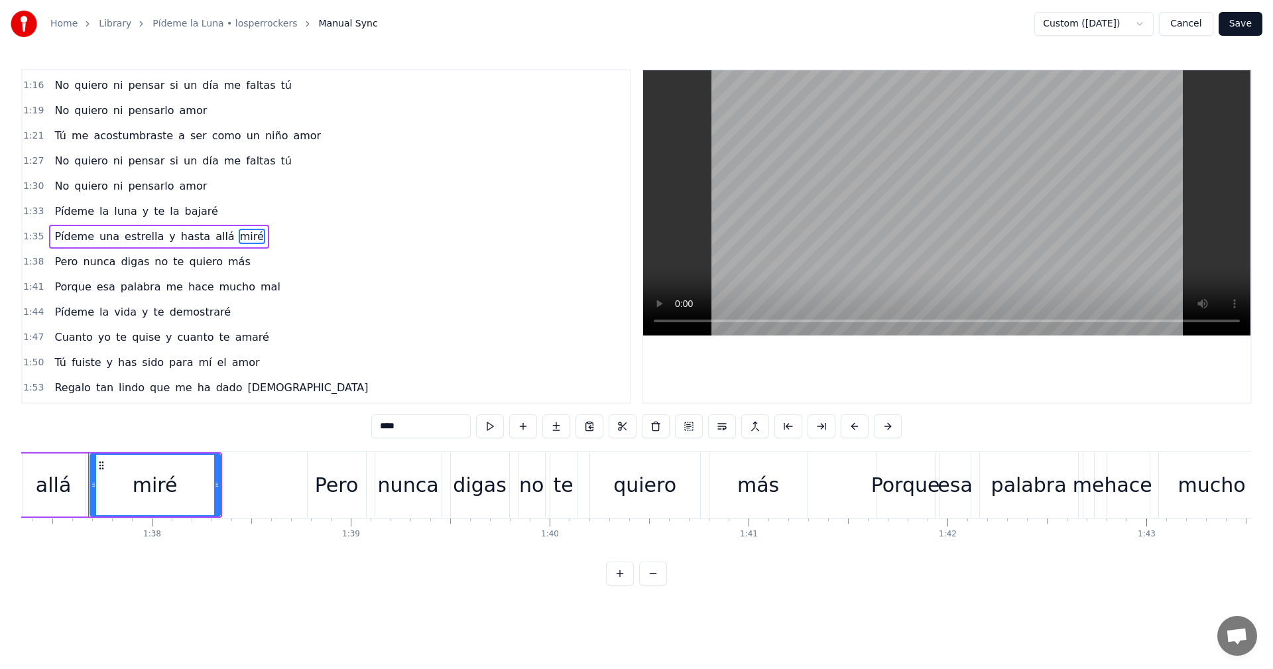
click at [387, 423] on input "****" at bounding box center [420, 426] width 99 height 24
drag, startPoint x: 616, startPoint y: 318, endPoint x: 616, endPoint y: 332, distance: 14.6
click at [616, 332] on div "0:00 Pídeme la luna 0:13 Las horas más lindas 0:16 Las paso contigo amor 0:20 N…" at bounding box center [326, 236] width 610 height 335
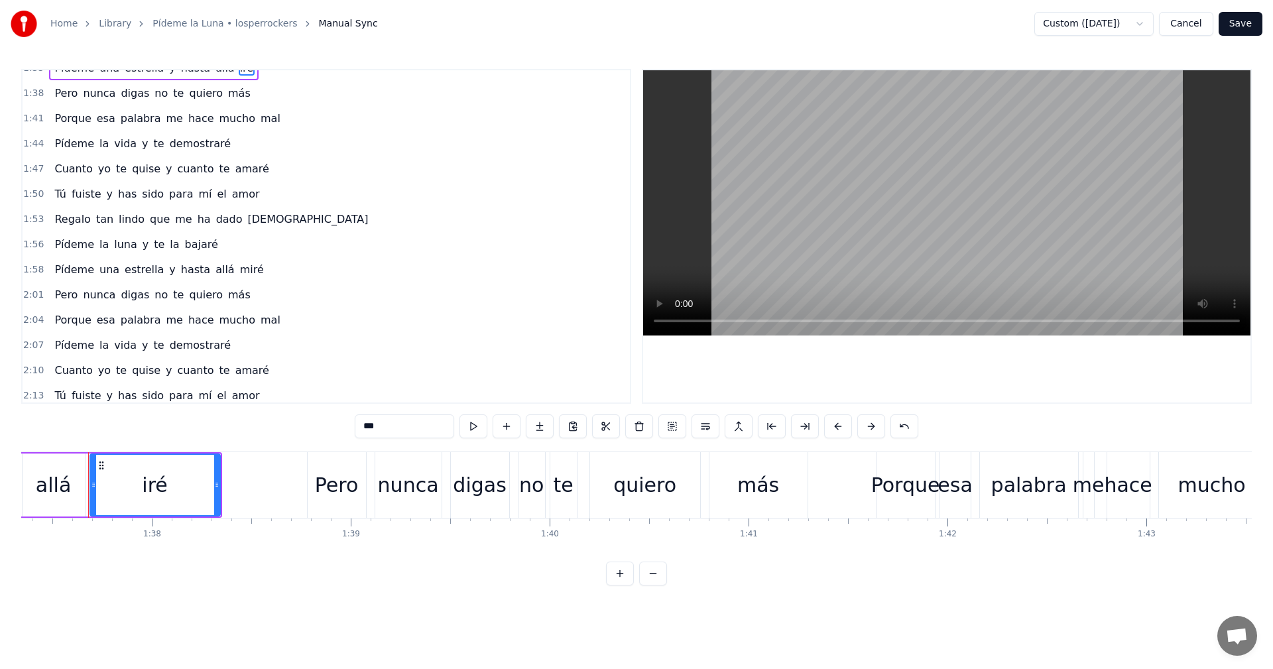
scroll to position [625, 0]
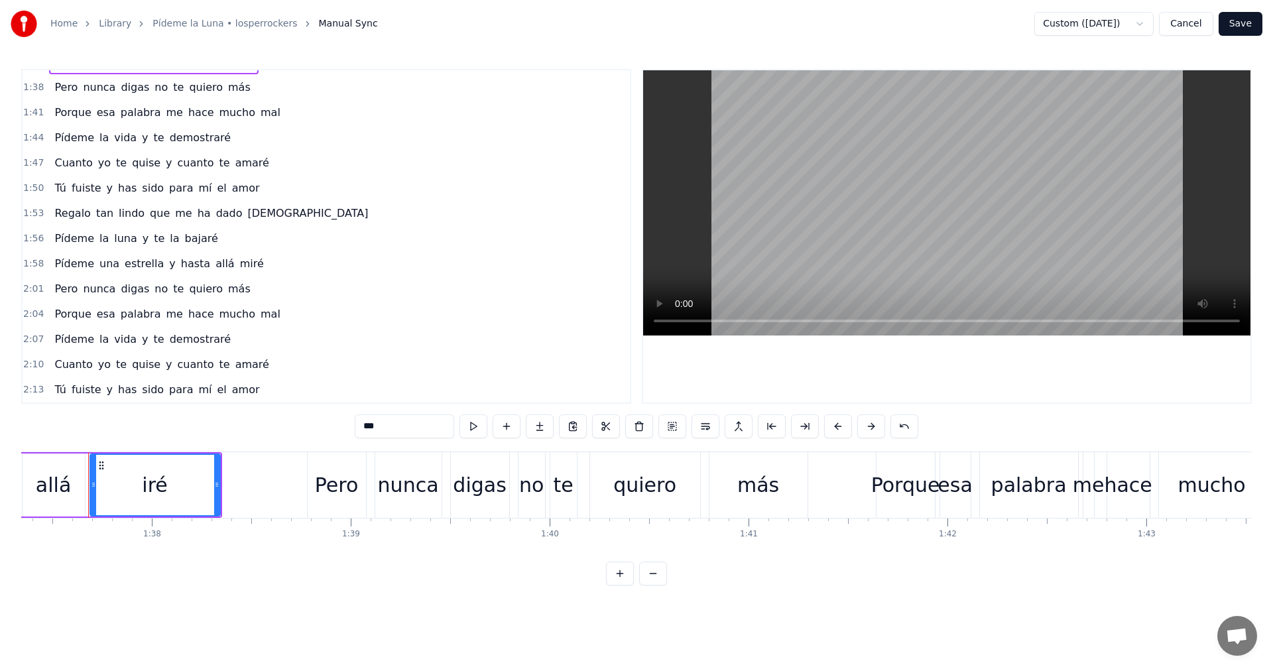
click at [239, 266] on span "miré" at bounding box center [252, 263] width 27 height 15
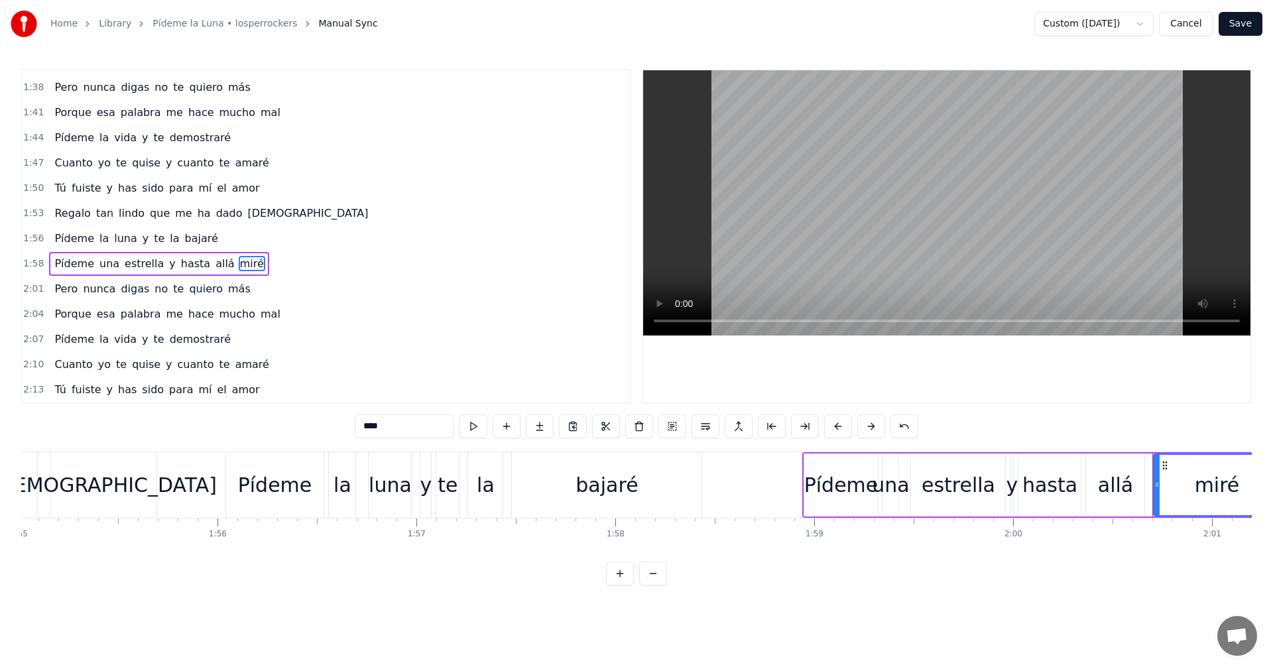
scroll to position [0, 23945]
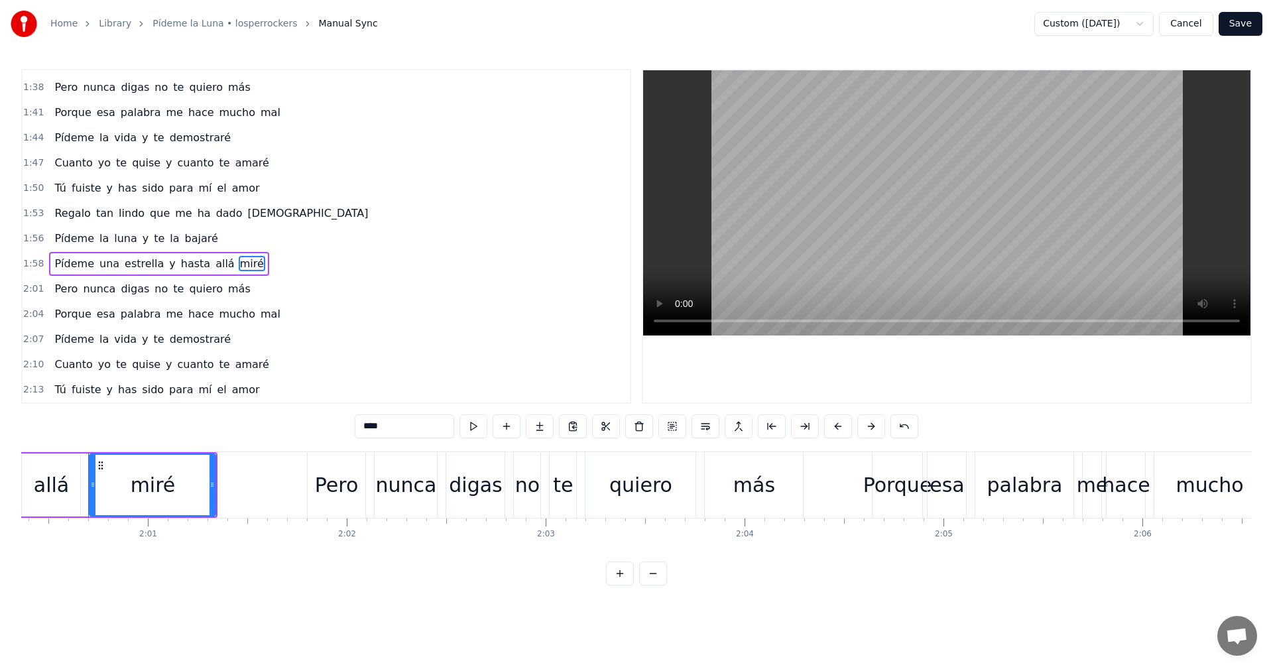
click at [363, 422] on input "****" at bounding box center [404, 426] width 99 height 24
click at [371, 422] on input "****" at bounding box center [404, 426] width 99 height 24
type input "***"
click at [1253, 28] on button "Save" at bounding box center [1241, 24] width 44 height 24
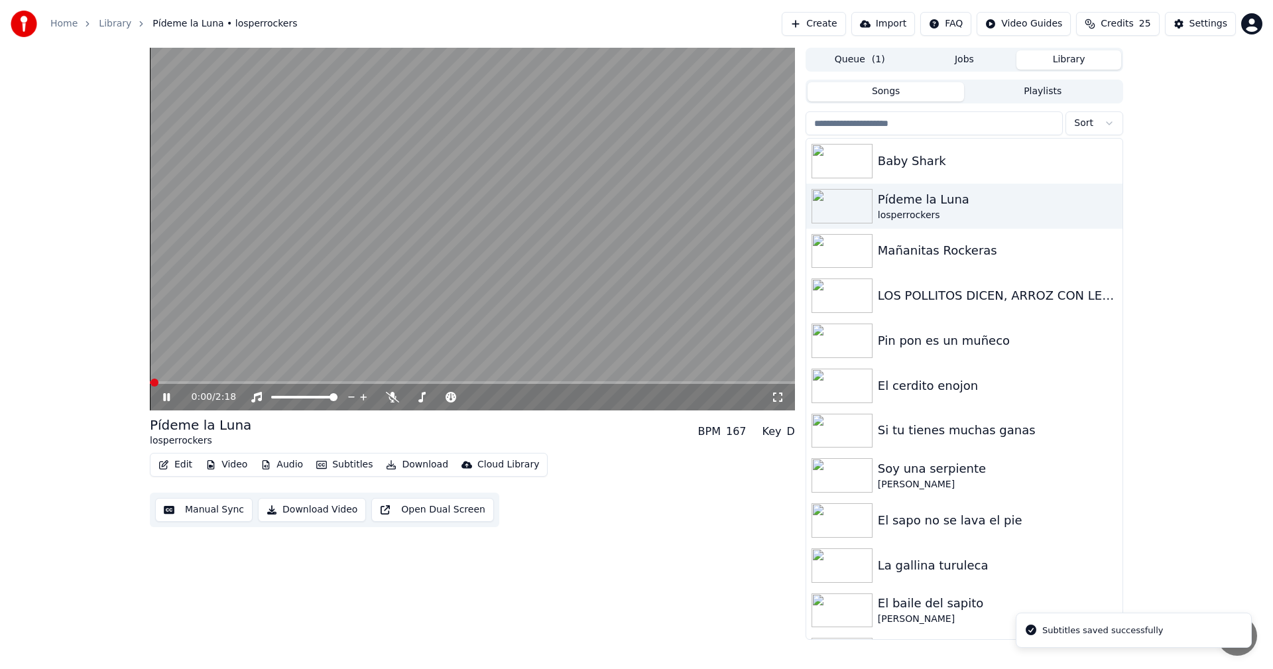
click at [305, 509] on button "Download Video" at bounding box center [312, 510] width 108 height 24
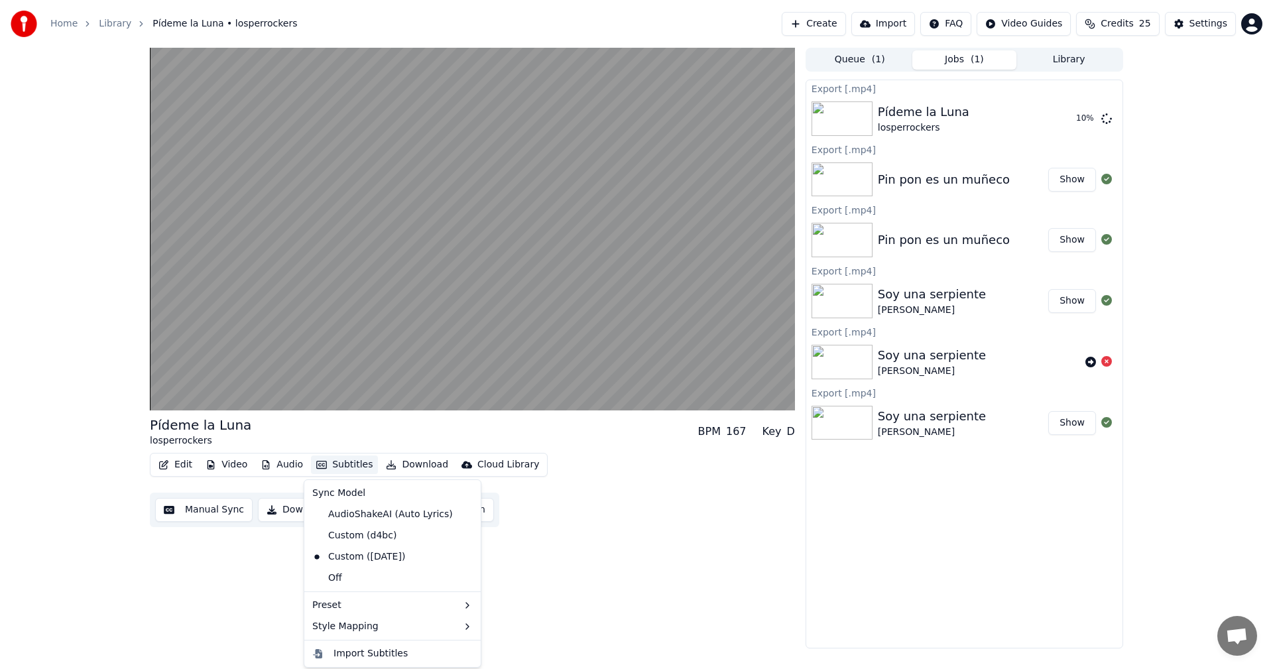
click at [312, 471] on button "Subtitles" at bounding box center [344, 465] width 67 height 19
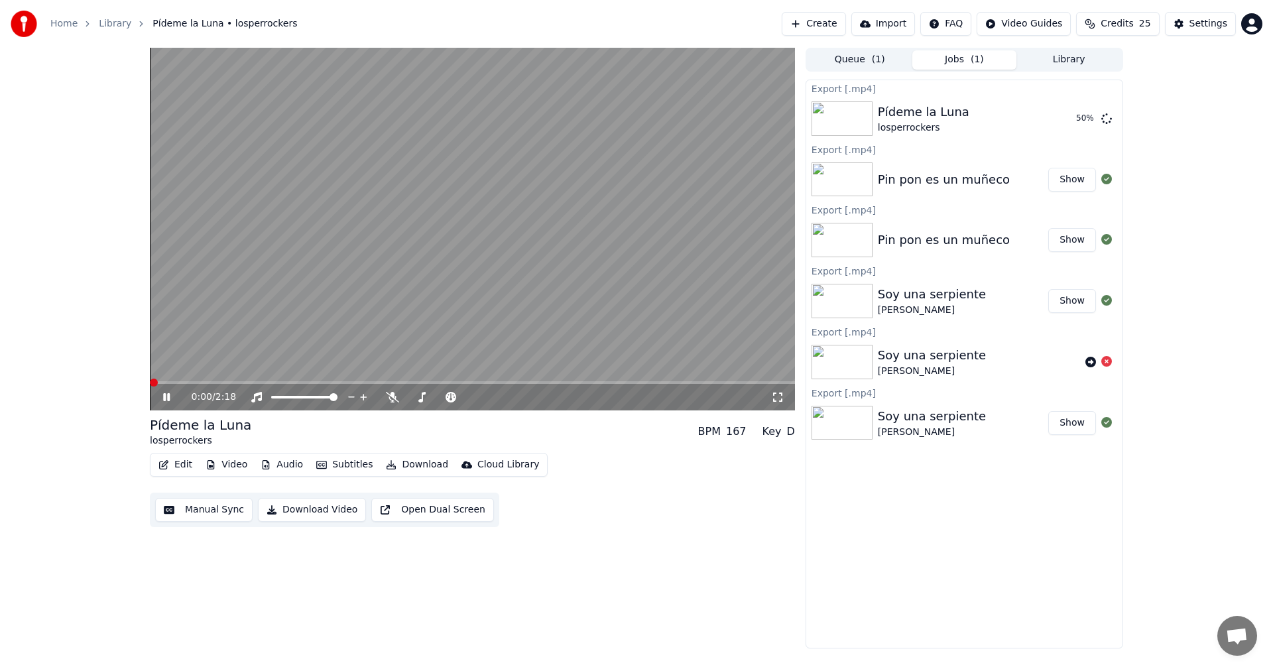
click at [150, 381] on span at bounding box center [150, 382] width 0 height 3
click at [452, 288] on video at bounding box center [472, 229] width 645 height 363
click at [150, 387] on span at bounding box center [154, 383] width 8 height 8
click at [169, 405] on div "0:00 / 2:18" at bounding box center [472, 397] width 645 height 27
click at [166, 391] on div "0:00 / 2:18" at bounding box center [472, 397] width 635 height 13
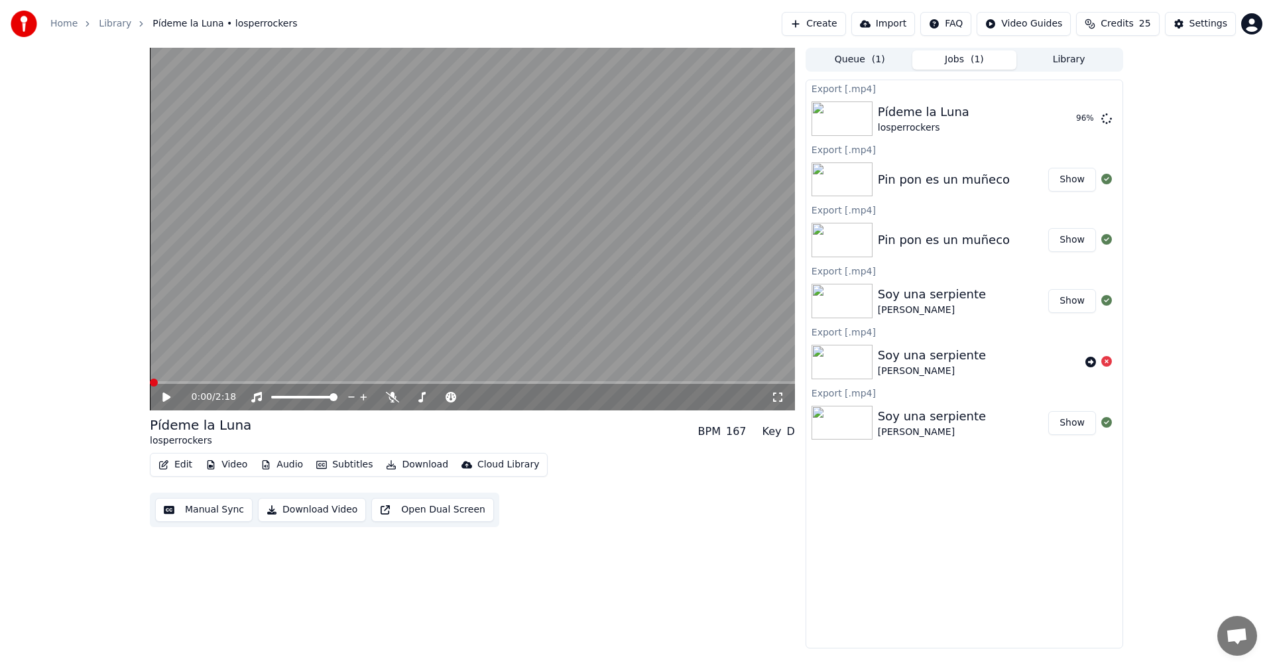
click at [171, 396] on icon at bounding box center [175, 397] width 31 height 11
click at [318, 515] on button "Download Video" at bounding box center [312, 510] width 108 height 24
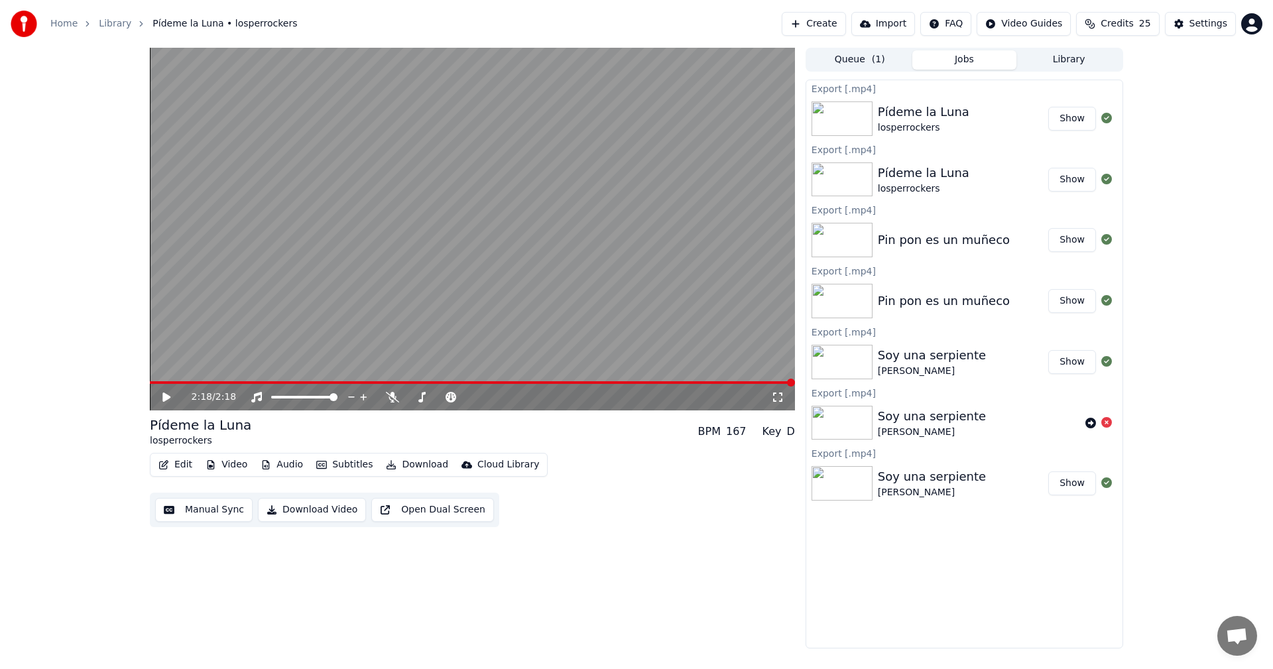
click at [1066, 54] on button "Library" at bounding box center [1069, 59] width 105 height 19
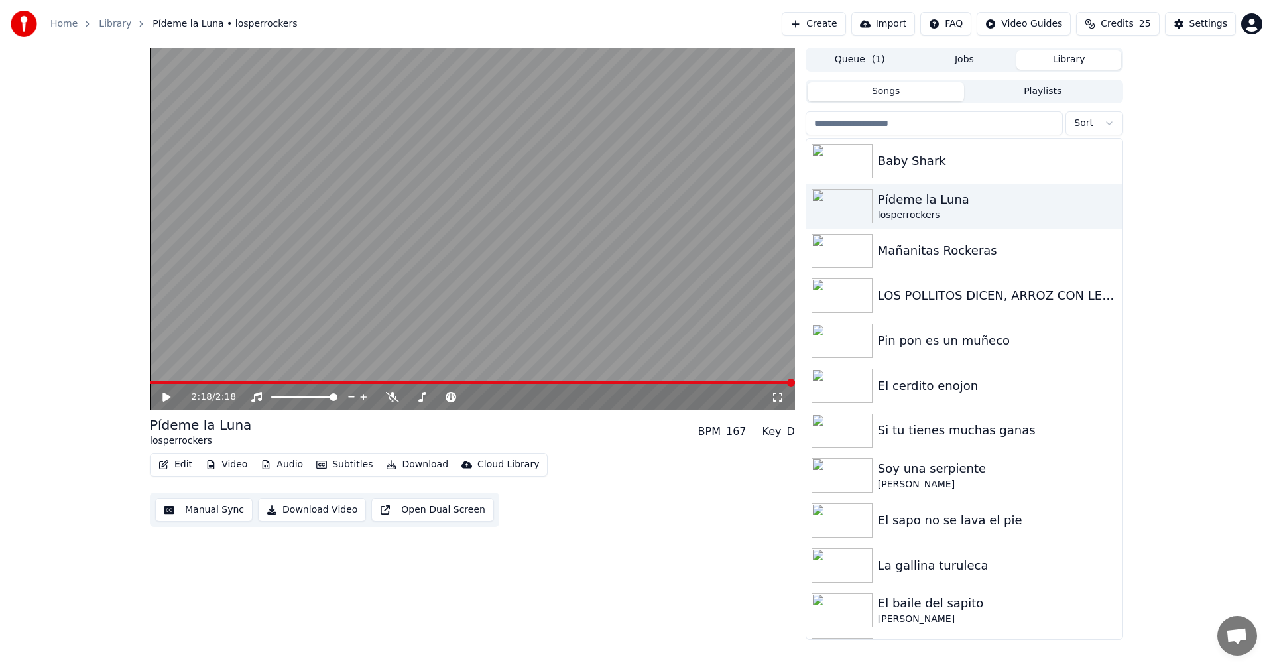
click at [1050, 90] on button "Playlists" at bounding box center [1042, 91] width 157 height 19
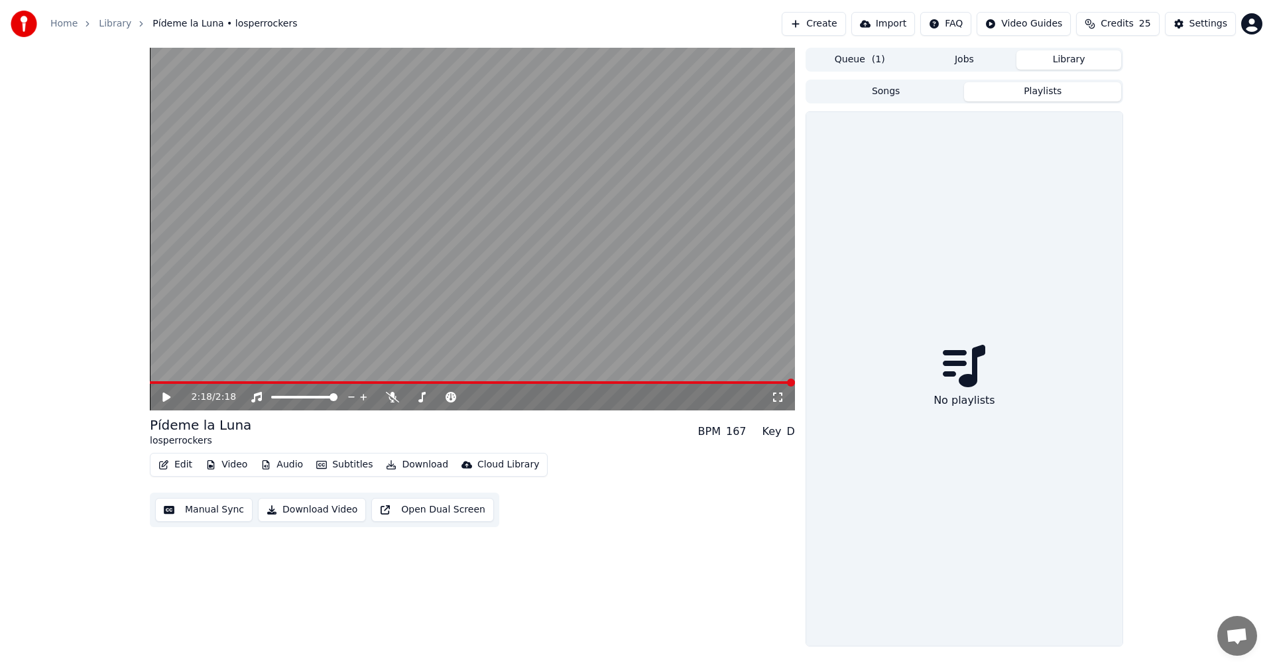
click at [904, 92] on button "Songs" at bounding box center [886, 91] width 157 height 19
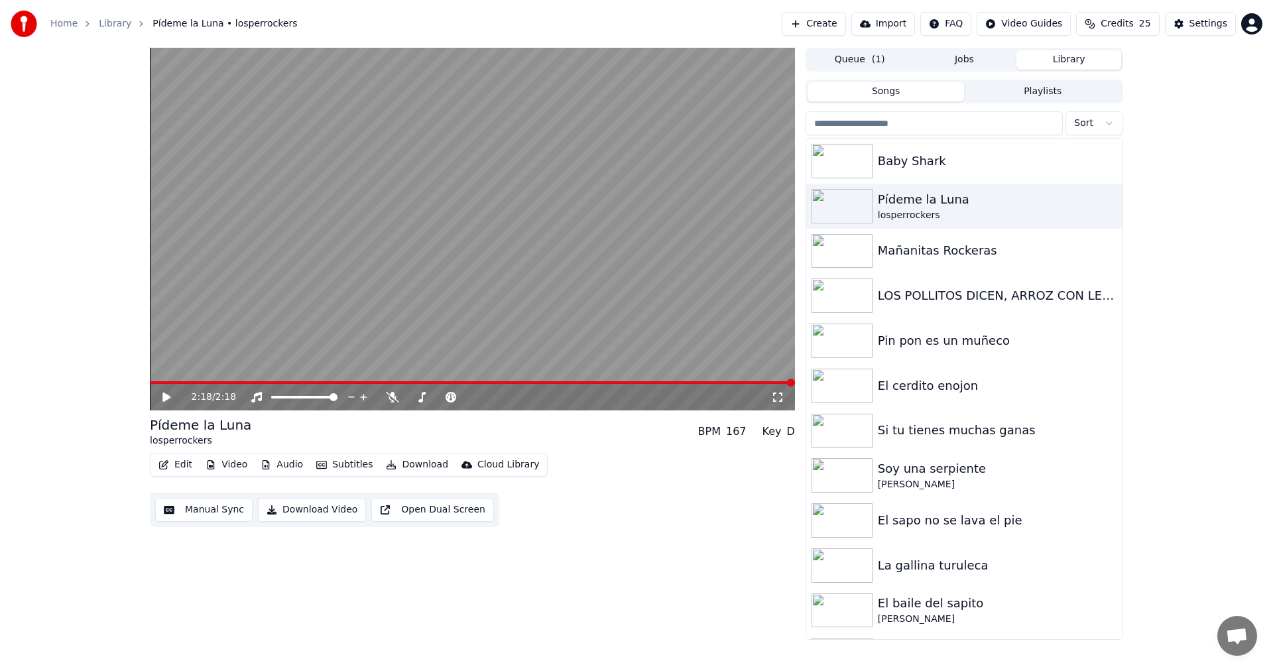
click at [1067, 63] on button "Library" at bounding box center [1069, 59] width 105 height 19
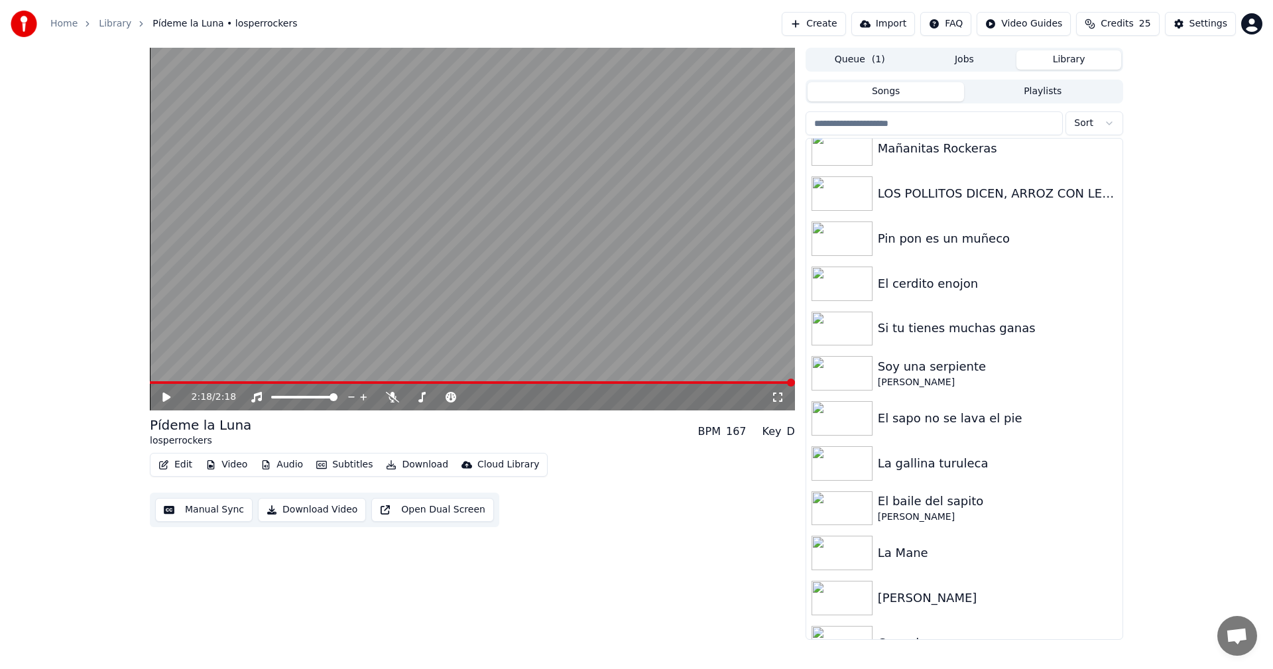
scroll to position [117, 0]
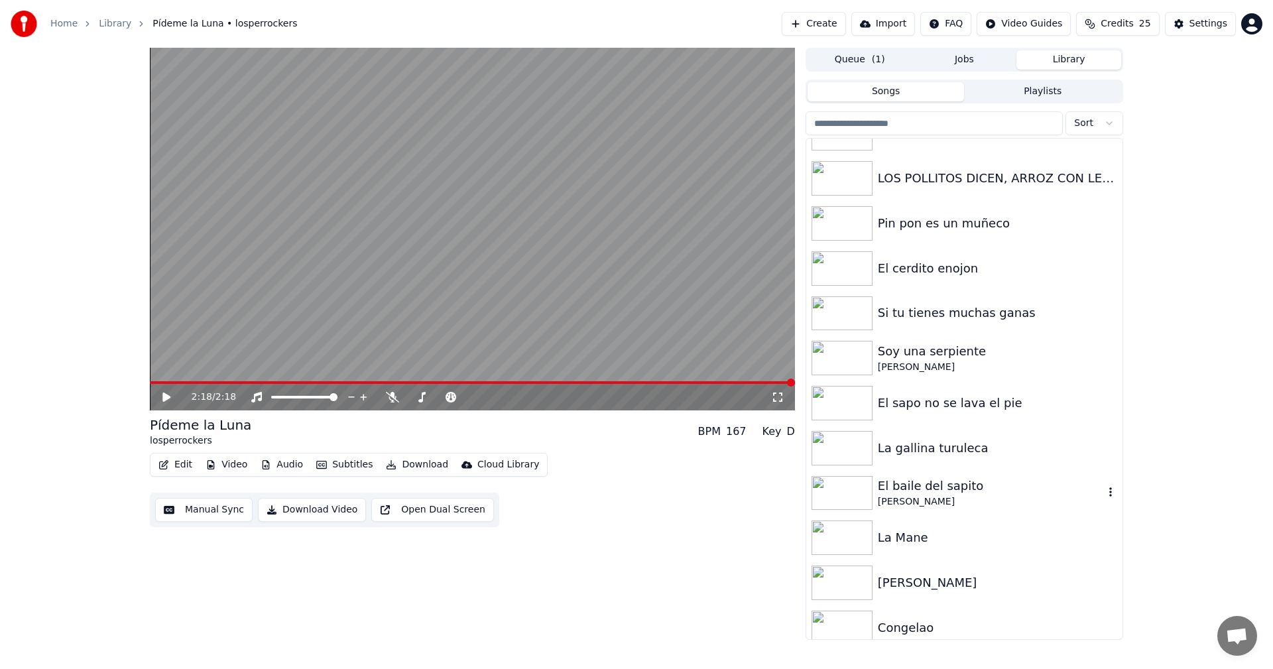
click at [930, 502] on div "[PERSON_NAME]" at bounding box center [991, 501] width 226 height 13
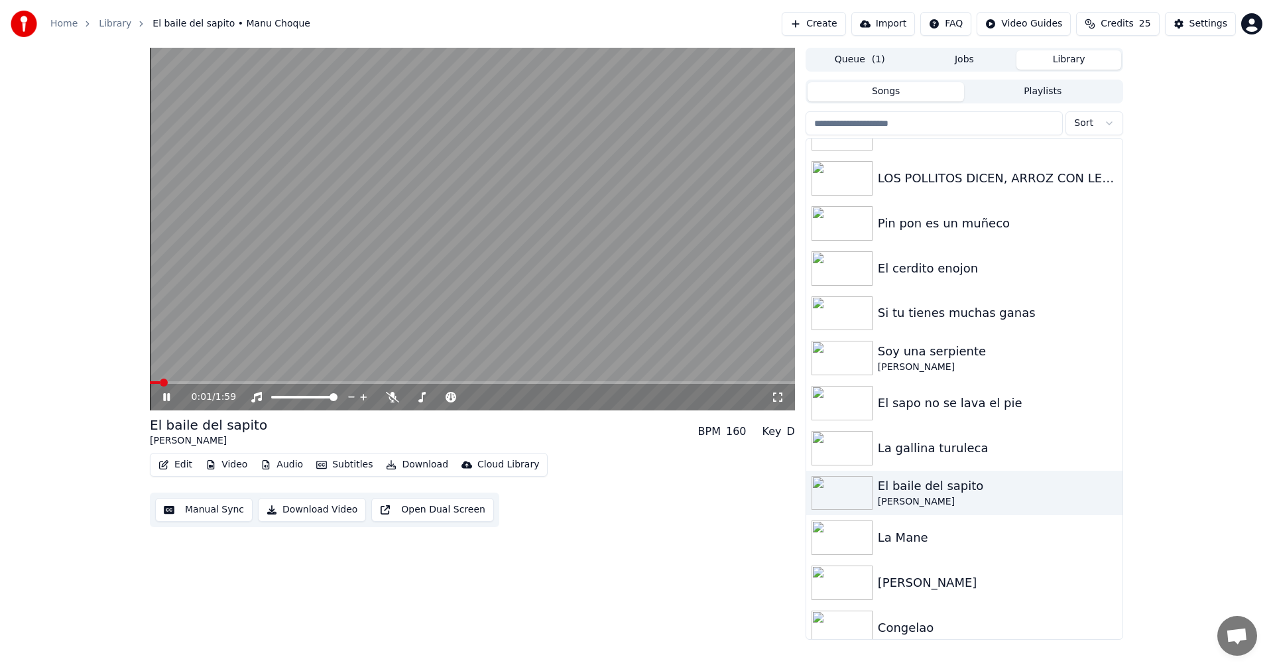
click at [467, 221] on video at bounding box center [472, 229] width 645 height 363
click at [197, 511] on button "Manual Sync" at bounding box center [203, 510] width 97 height 24
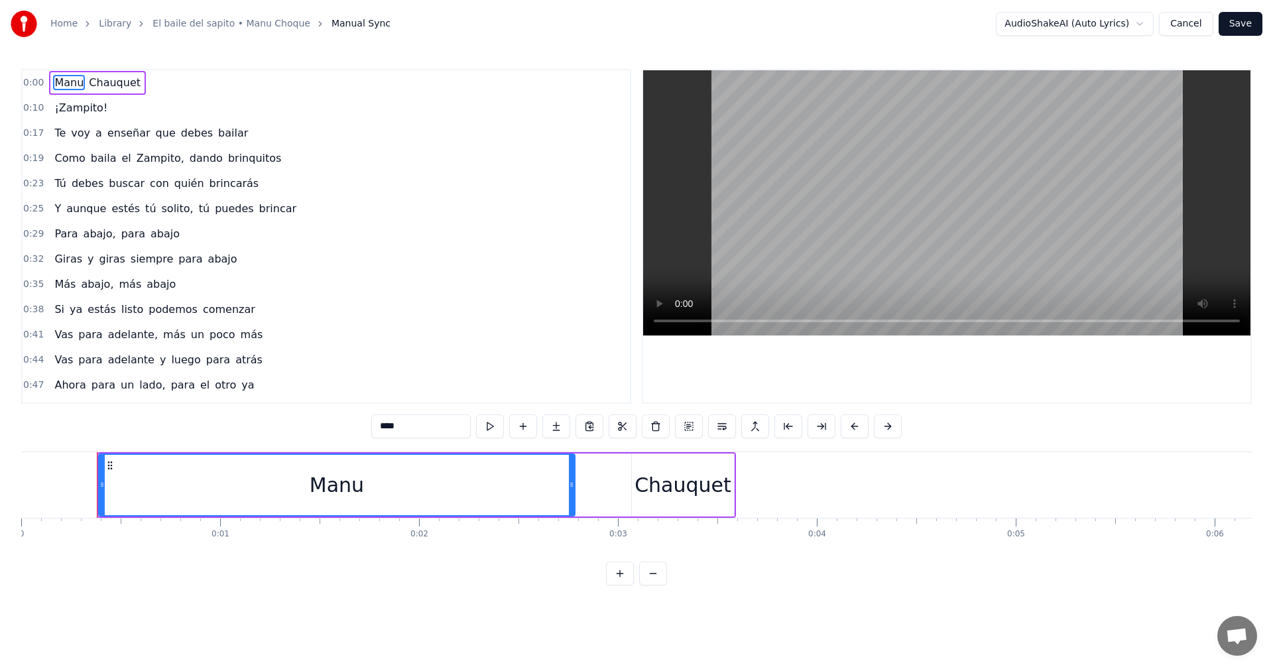
click at [80, 88] on div "Manu Chauquet" at bounding box center [97, 83] width 97 height 24
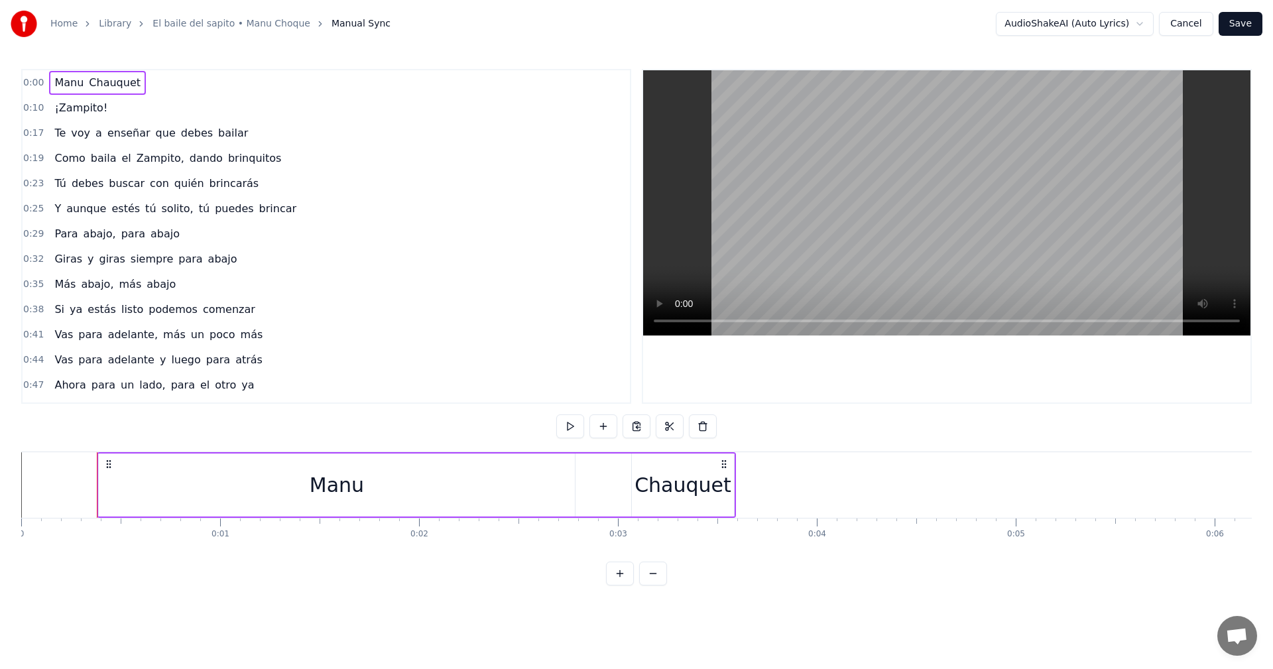
click at [115, 80] on span "Chauquet" at bounding box center [115, 82] width 54 height 15
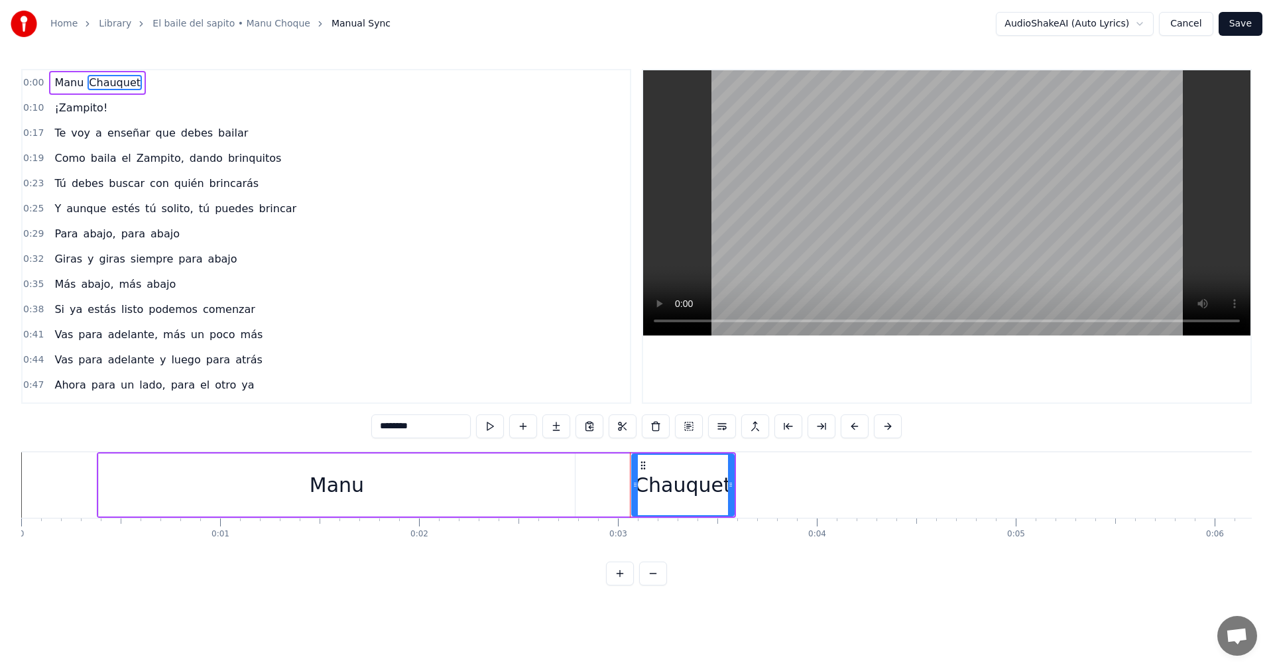
click at [67, 81] on span "Manu" at bounding box center [69, 82] width 32 height 15
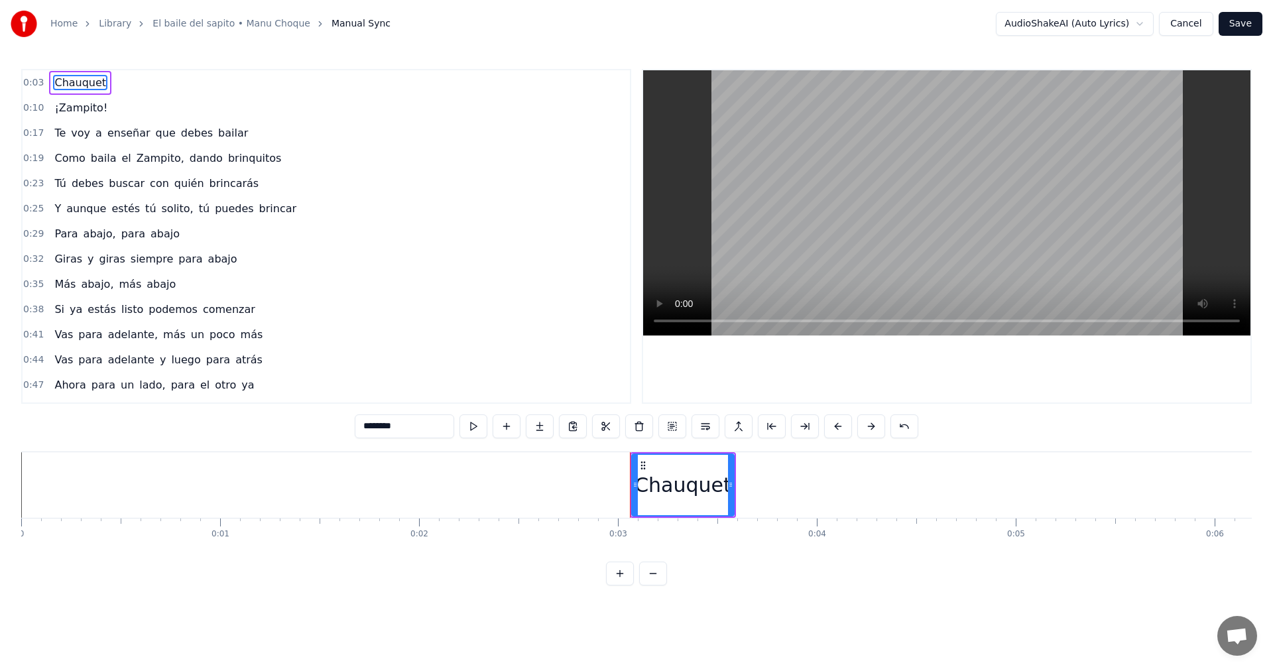
click at [67, 81] on span "Chauquet" at bounding box center [80, 82] width 54 height 15
type input "*********"
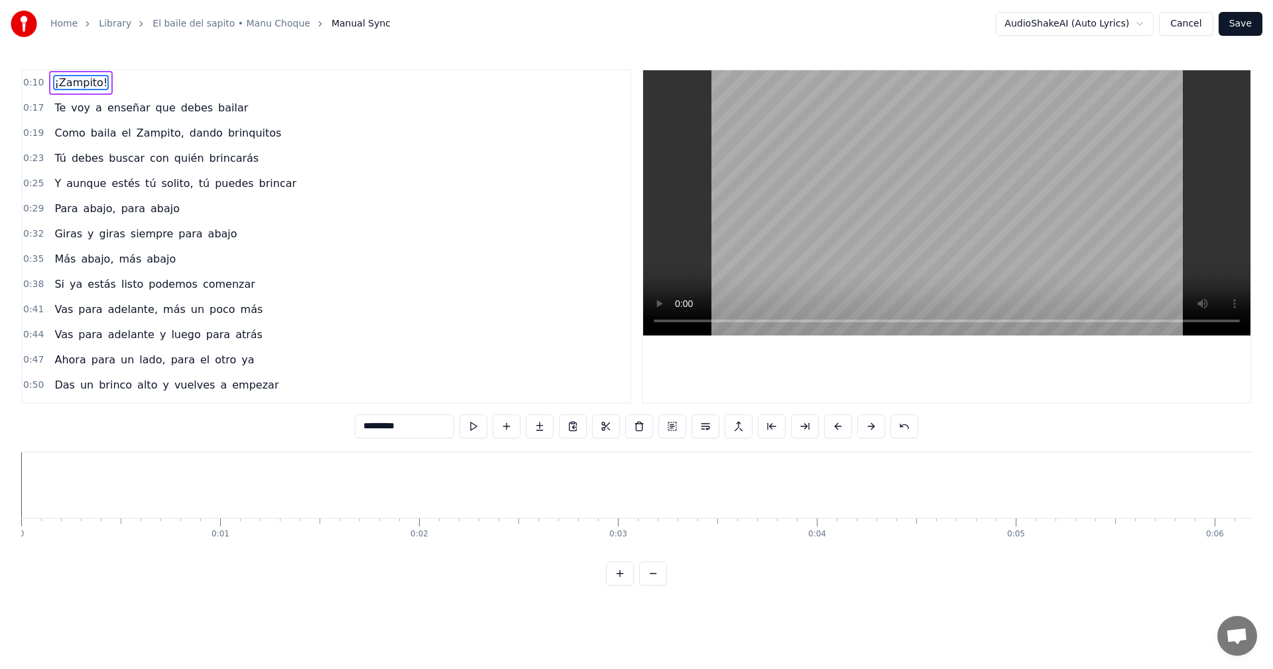
click at [1238, 21] on button "Save" at bounding box center [1241, 24] width 44 height 24
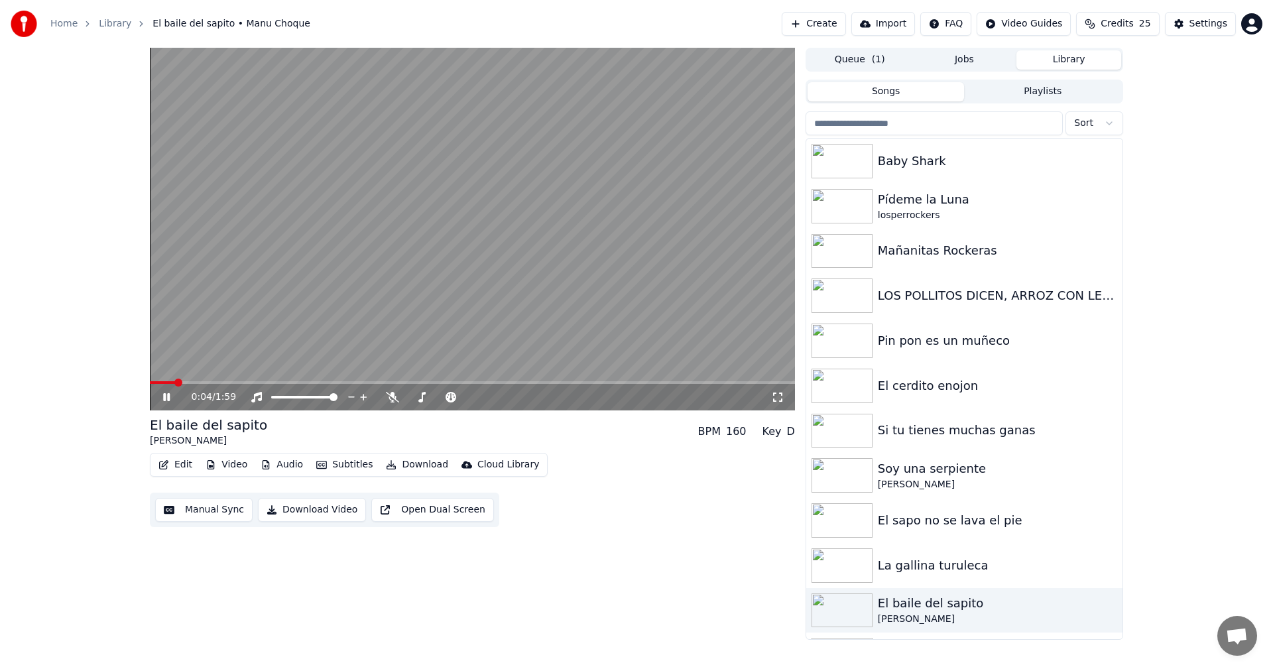
click at [504, 171] on video at bounding box center [472, 229] width 645 height 363
click at [186, 442] on div "[PERSON_NAME]" at bounding box center [208, 440] width 117 height 13
click at [192, 513] on button "Manual Sync" at bounding box center [203, 510] width 97 height 24
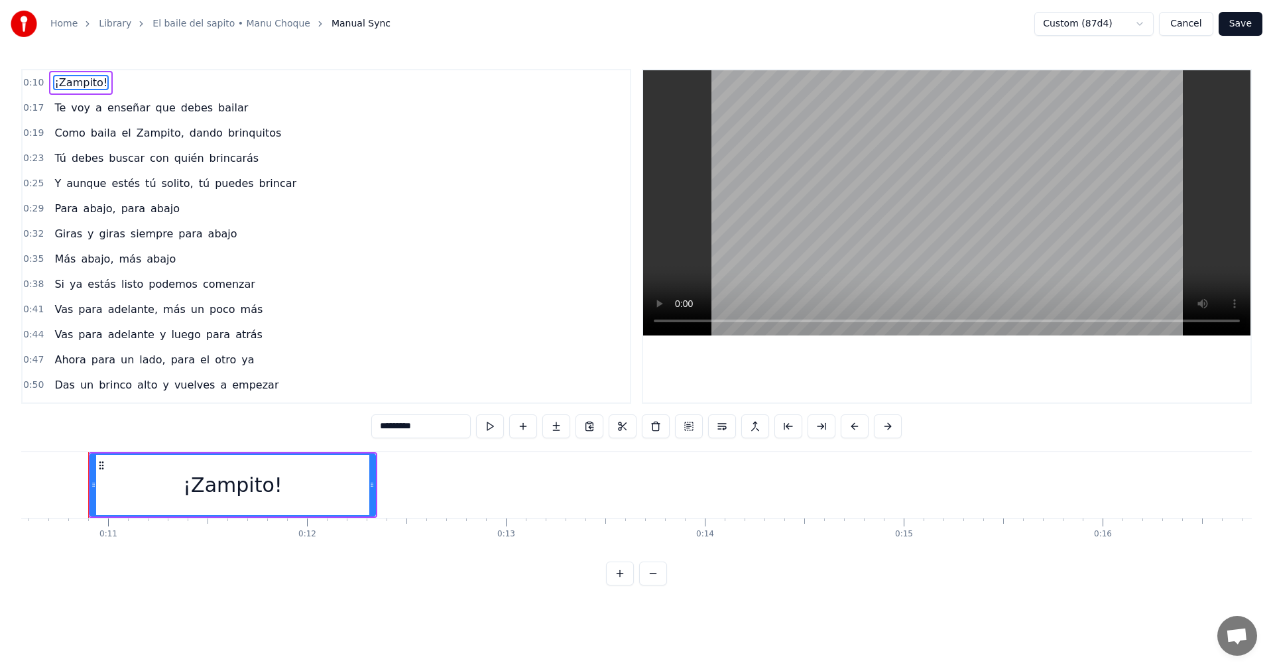
drag, startPoint x: 1237, startPoint y: 22, endPoint x: 1107, endPoint y: 76, distance: 140.6
click at [1237, 23] on button "Save" at bounding box center [1241, 24] width 44 height 24
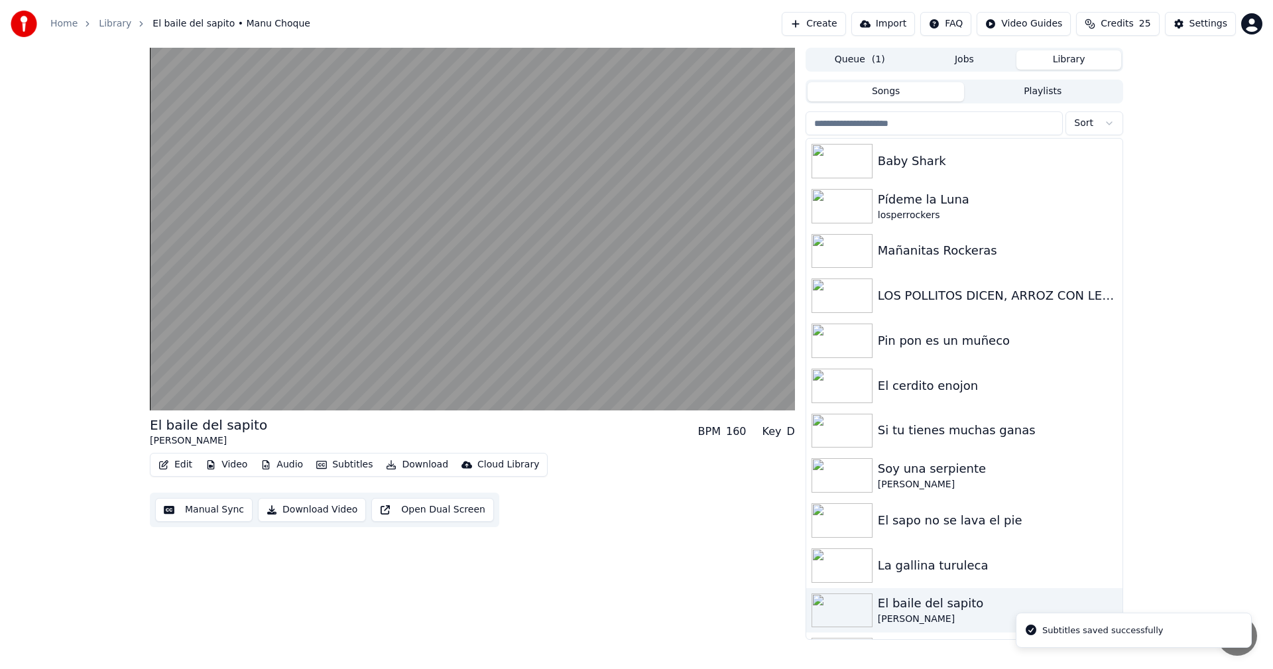
click at [304, 513] on button "Download Video" at bounding box center [312, 510] width 108 height 24
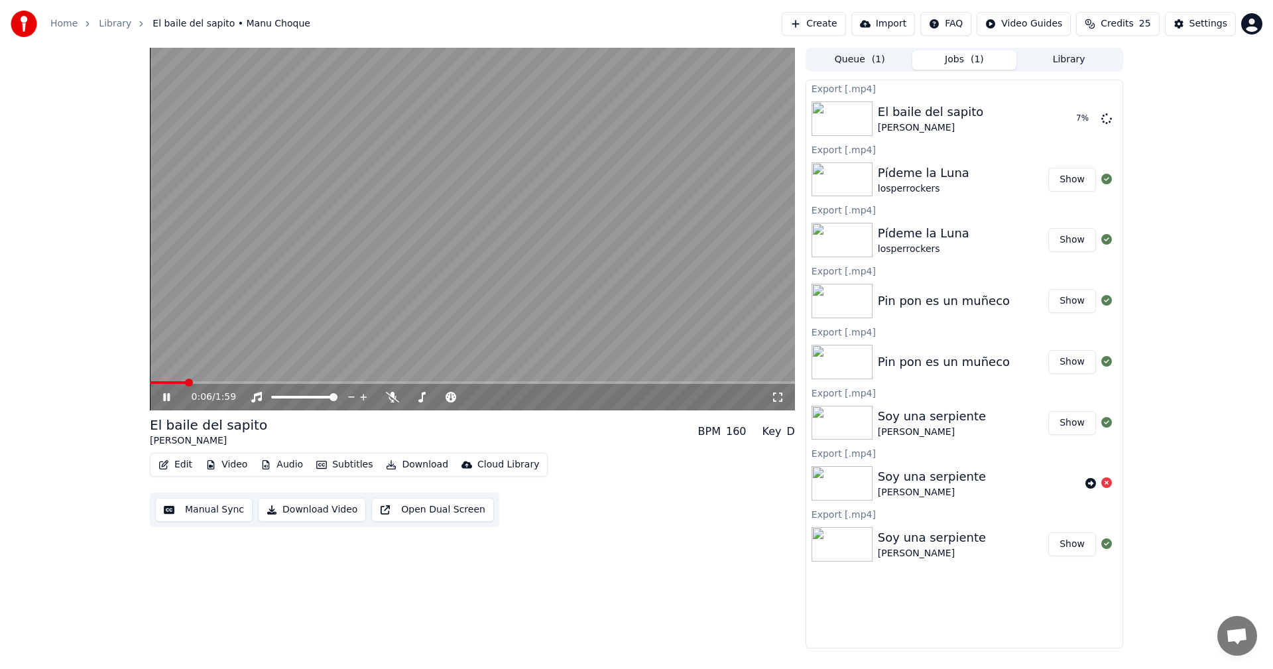
click at [443, 216] on video at bounding box center [472, 229] width 645 height 363
